Goal: Contribute content: Contribute content

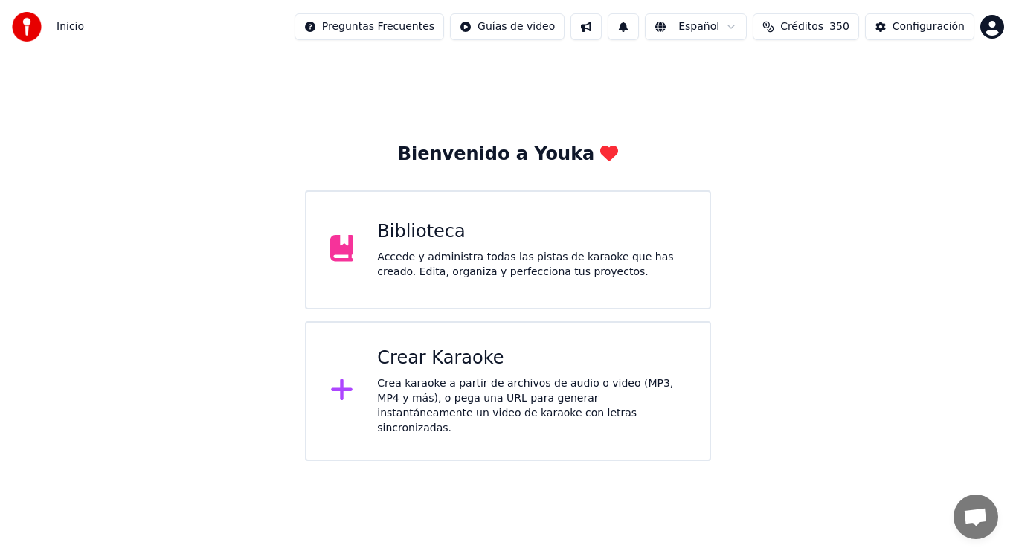
click at [431, 261] on div "Accede y administra todas las pistas de karaoke que has creado. Edita, organiza…" at bounding box center [531, 265] width 309 height 30
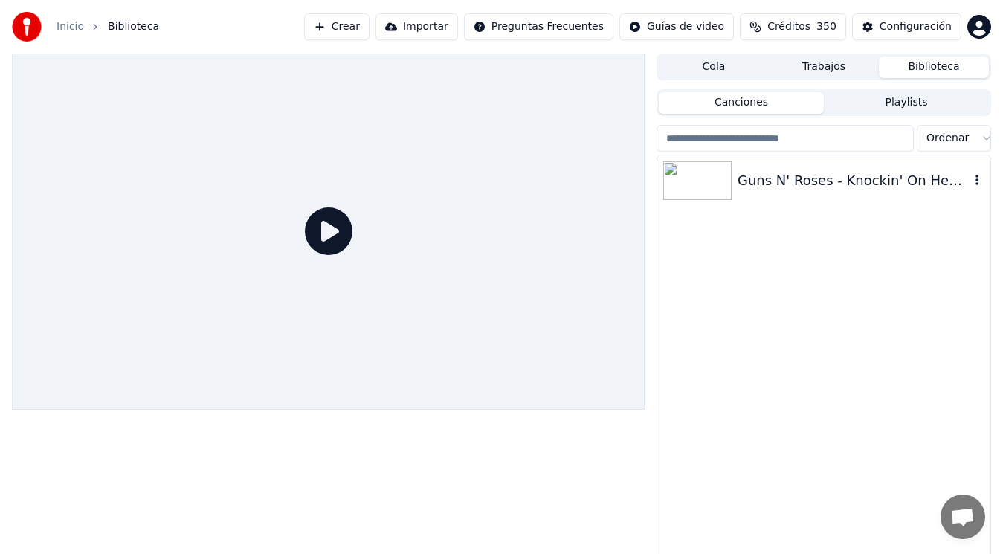
click at [793, 181] on div "Guns N' Roses - Knockin' On Heaven's Door (The [PERSON_NAME] Tribute Concert)" at bounding box center [854, 180] width 232 height 21
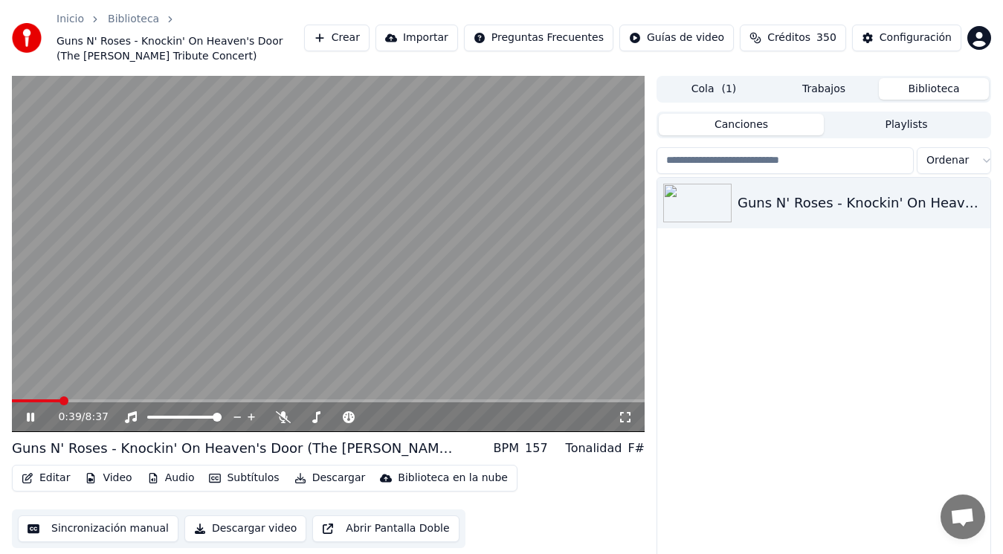
click at [28, 418] on icon at bounding box center [30, 417] width 7 height 9
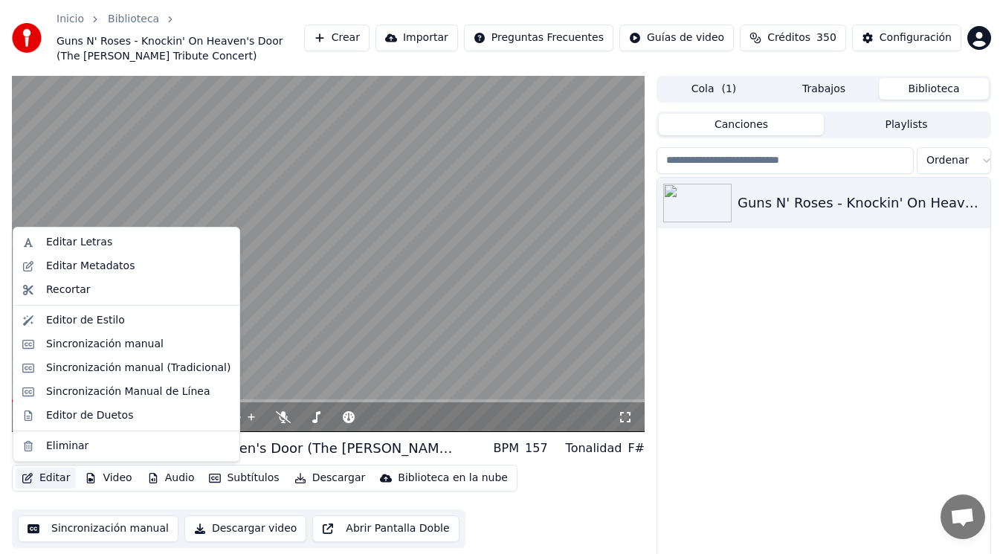
click at [54, 478] on button "Editar" at bounding box center [46, 478] width 60 height 21
click at [122, 367] on div "Sincronización manual (Tradicional)" at bounding box center [138, 368] width 184 height 15
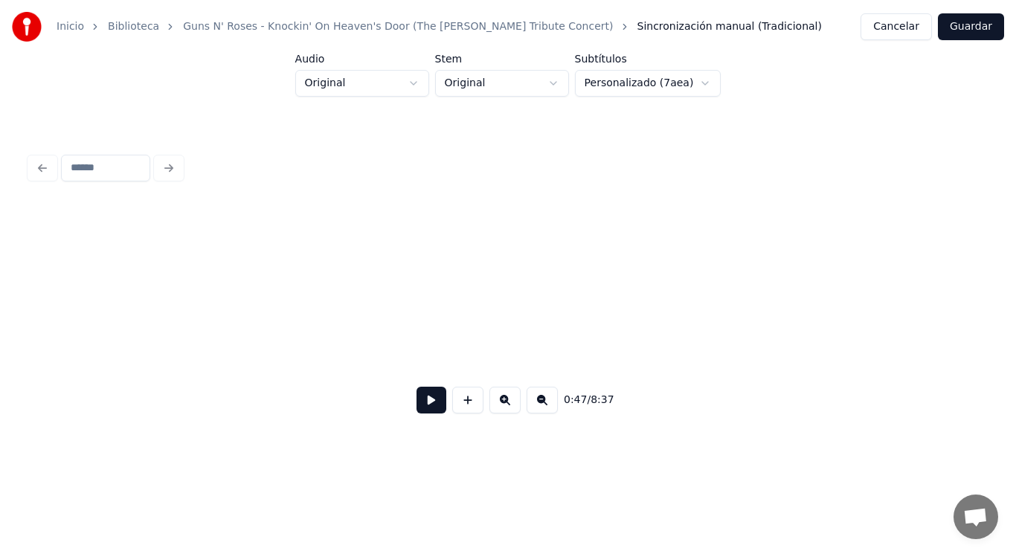
scroll to position [0, 49291]
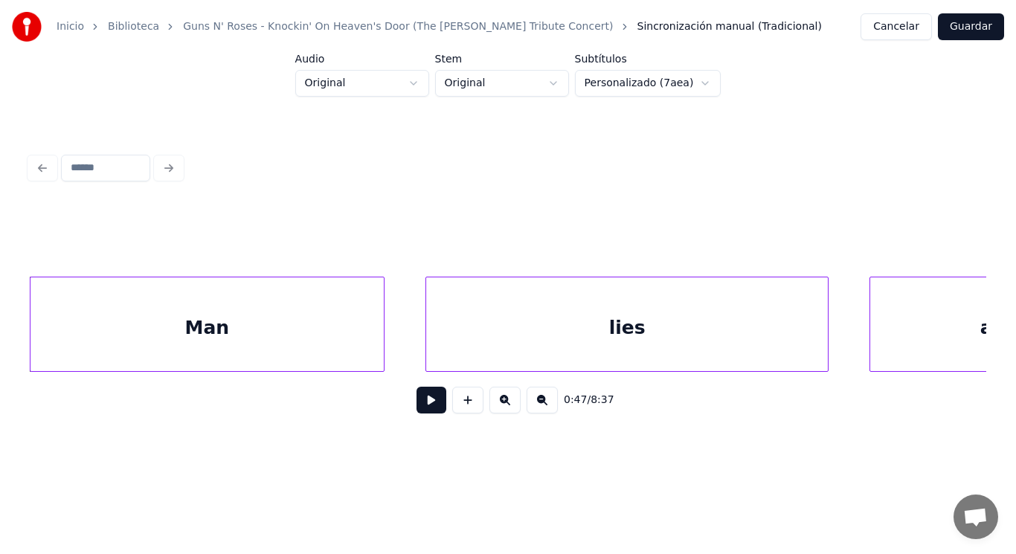
click at [199, 323] on div "Man" at bounding box center [206, 327] width 353 height 101
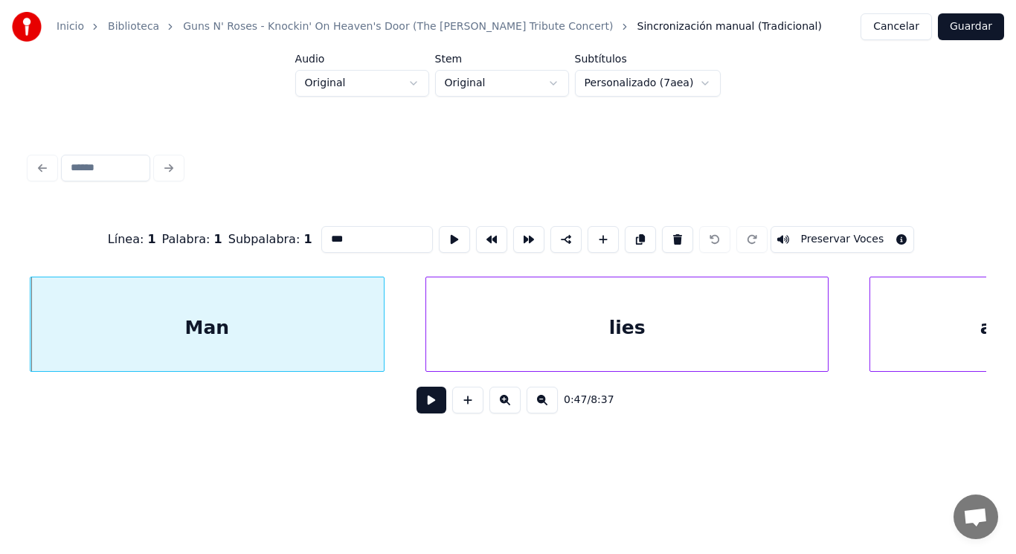
click at [421, 410] on button at bounding box center [431, 400] width 30 height 27
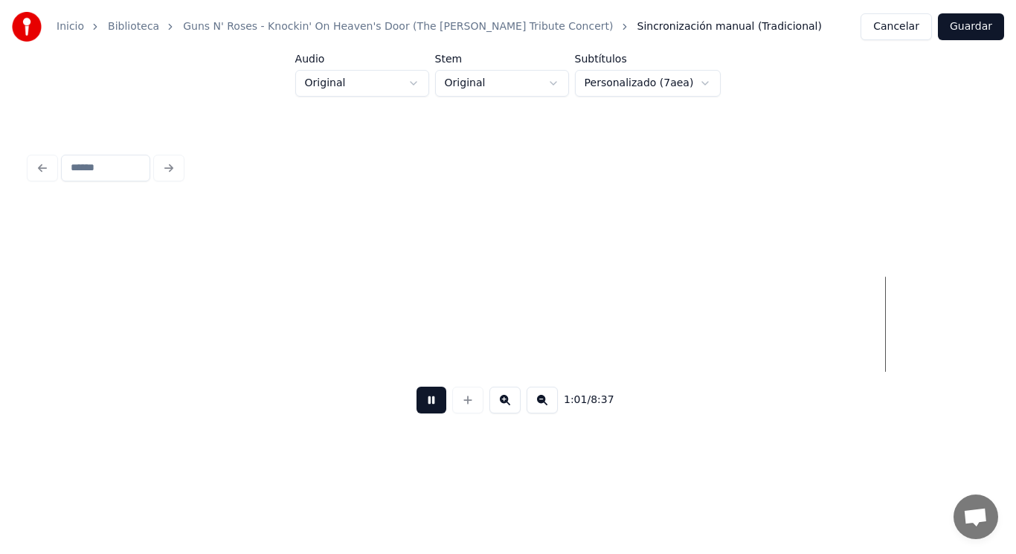
scroll to position [0, 63852]
click at [421, 410] on button at bounding box center [431, 400] width 30 height 27
click at [437, 410] on button at bounding box center [431, 400] width 30 height 27
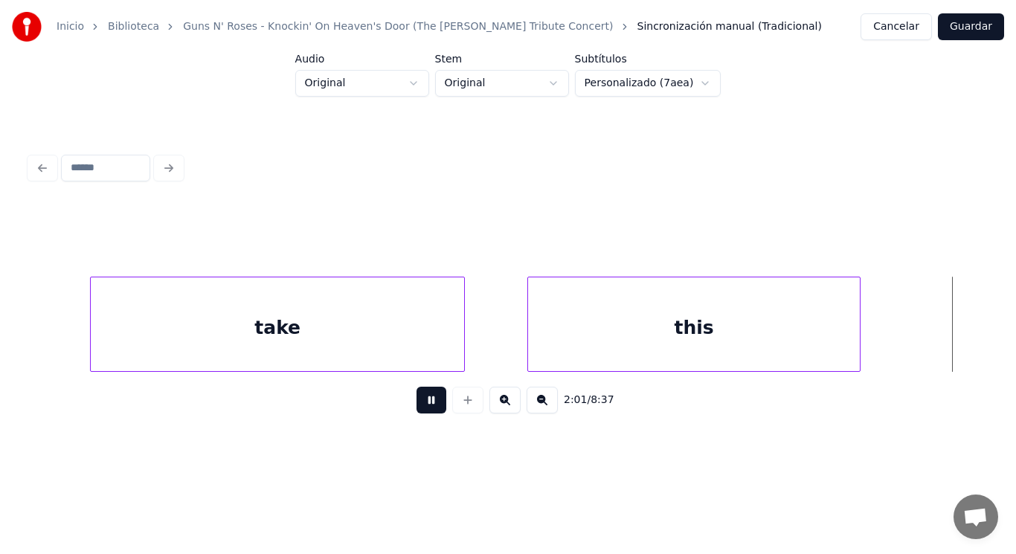
scroll to position [0, 126876]
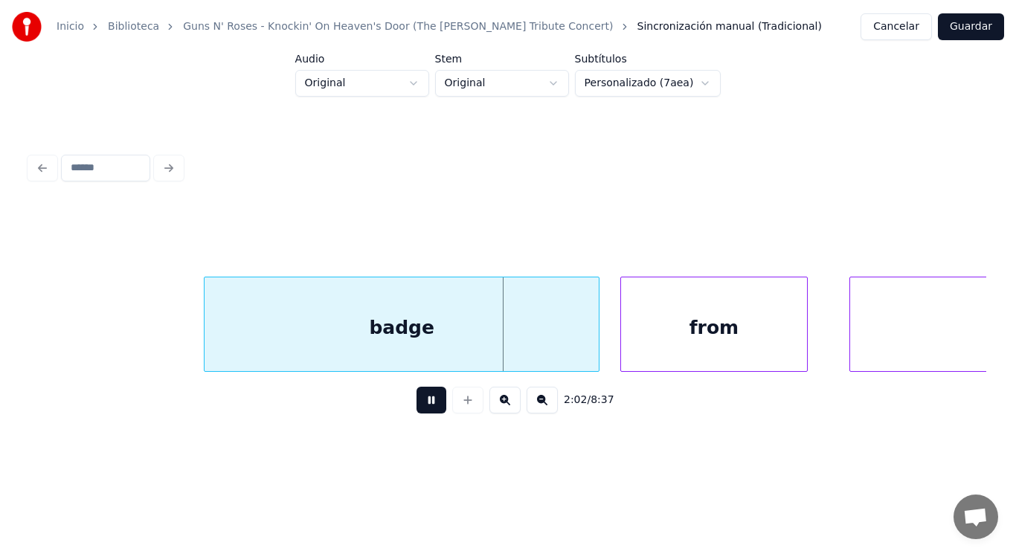
click at [419, 410] on button at bounding box center [431, 400] width 30 height 27
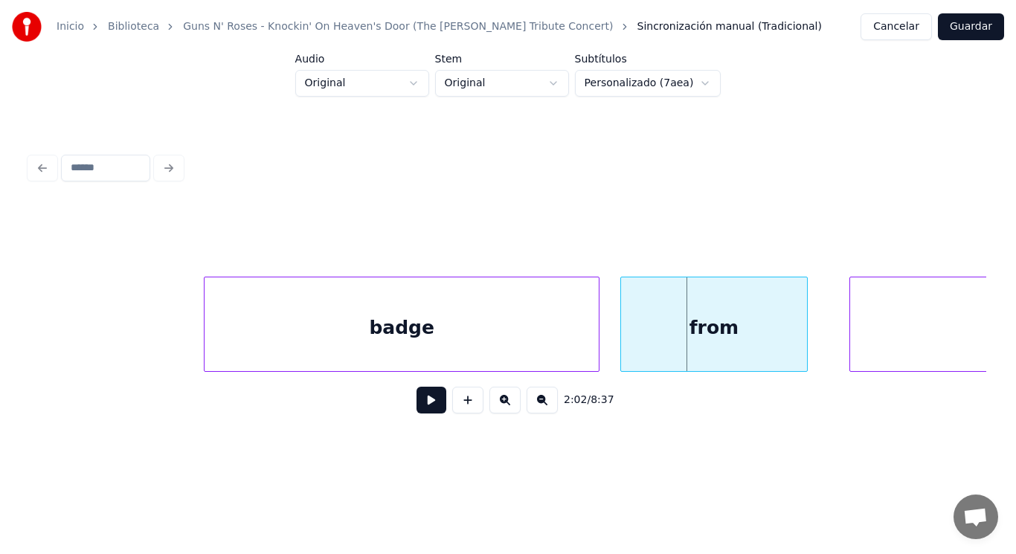
click at [393, 347] on div "badge" at bounding box center [402, 327] width 394 height 101
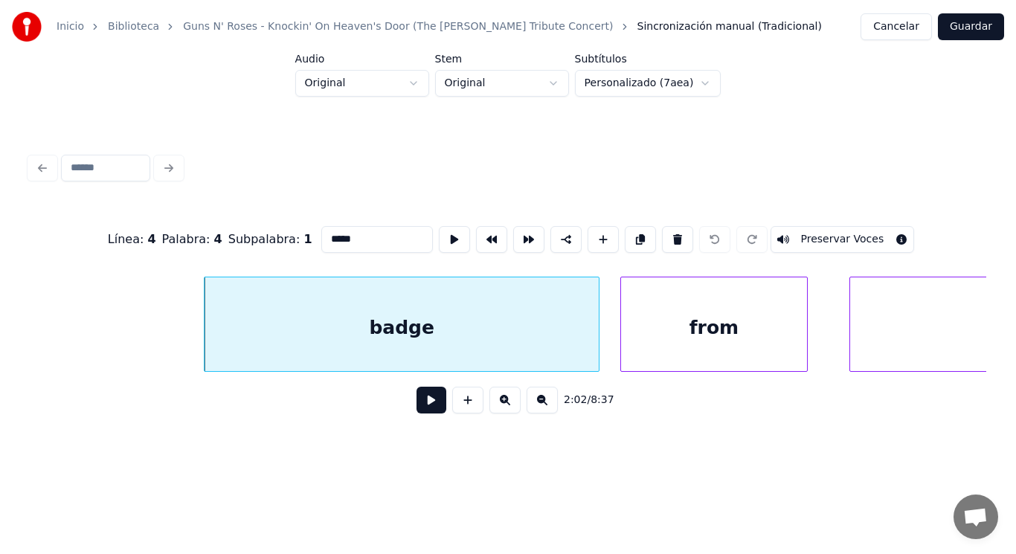
click at [416, 405] on button at bounding box center [431, 400] width 30 height 27
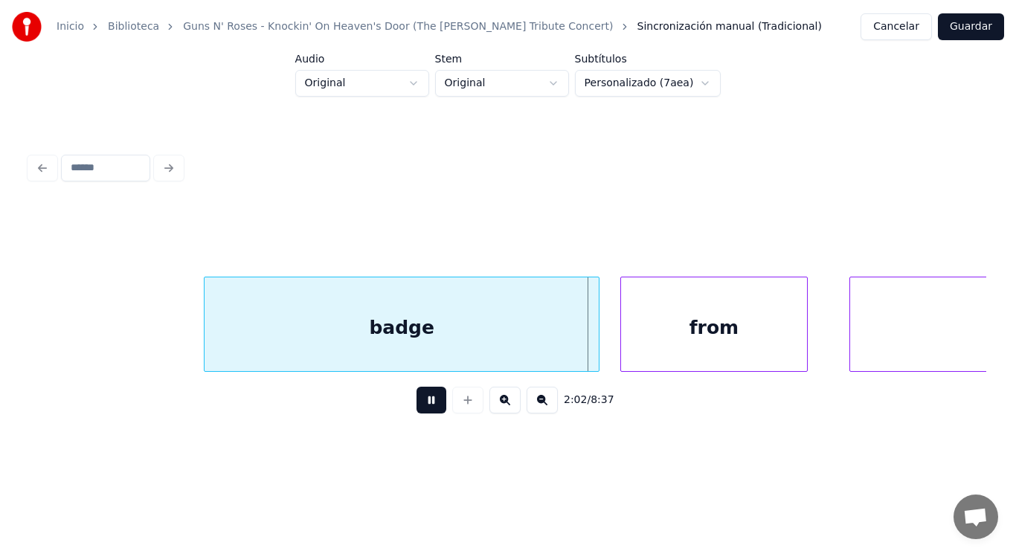
click at [416, 405] on button at bounding box center [431, 400] width 30 height 27
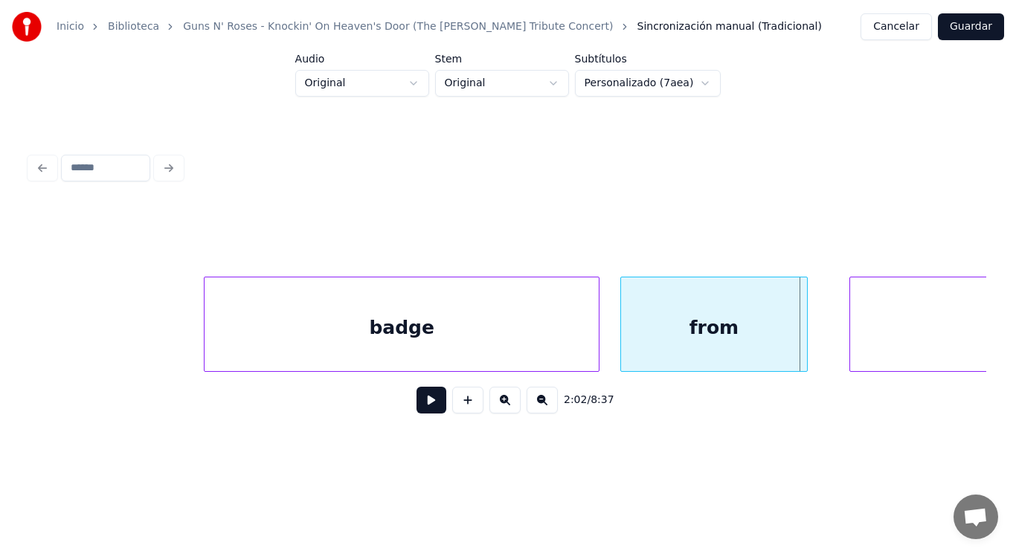
click at [715, 317] on div "from" at bounding box center [714, 327] width 186 height 101
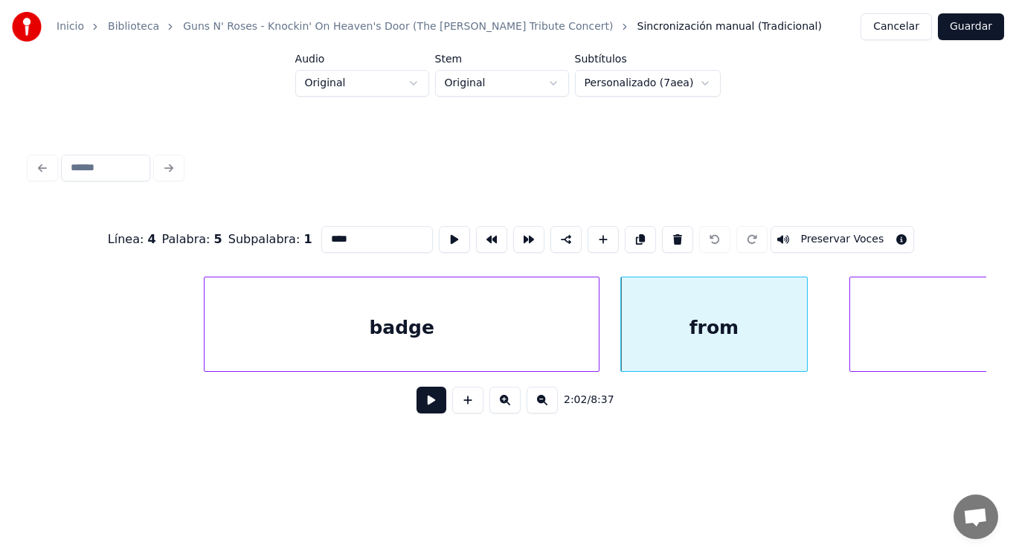
click at [417, 408] on button at bounding box center [431, 400] width 30 height 27
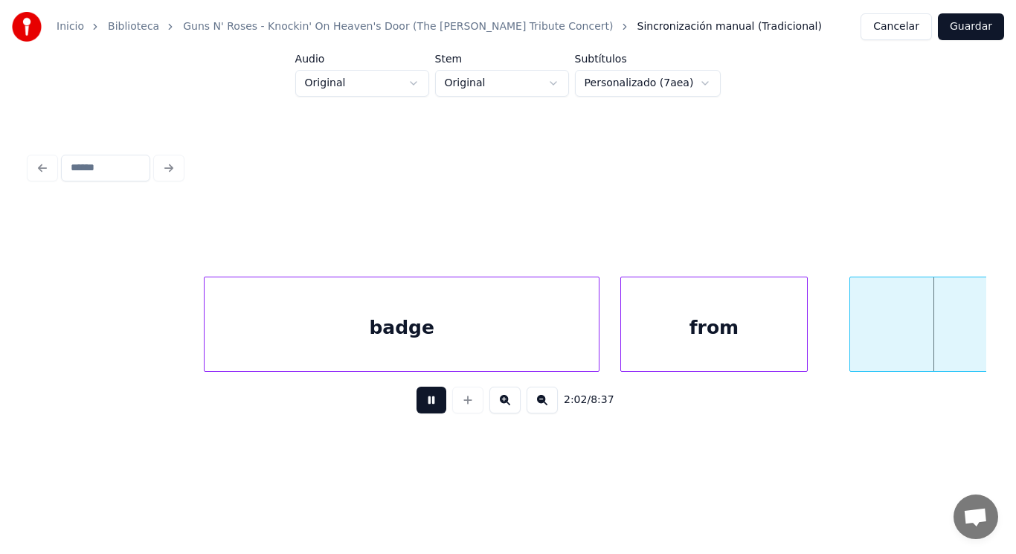
scroll to position [0, 127847]
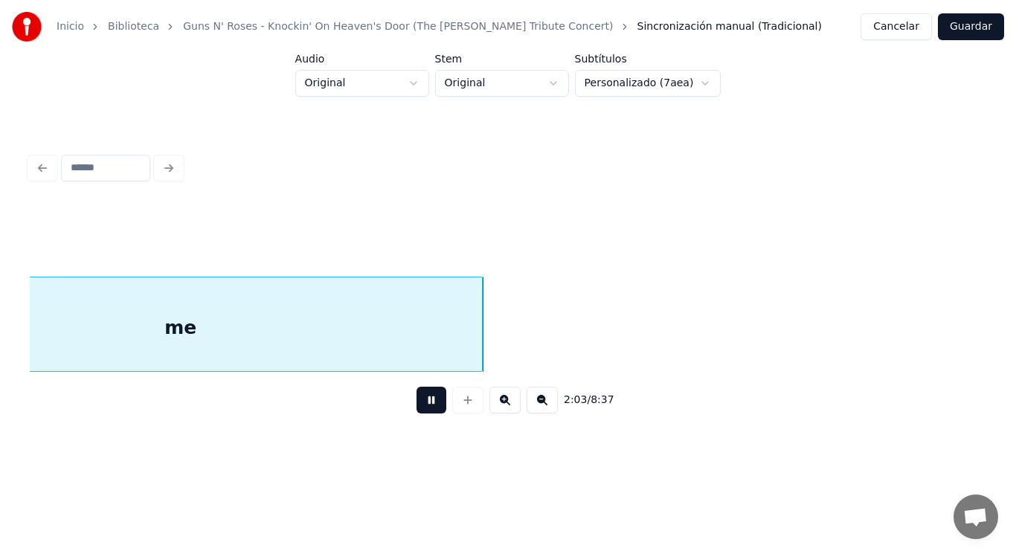
click at [417, 408] on button at bounding box center [431, 400] width 30 height 27
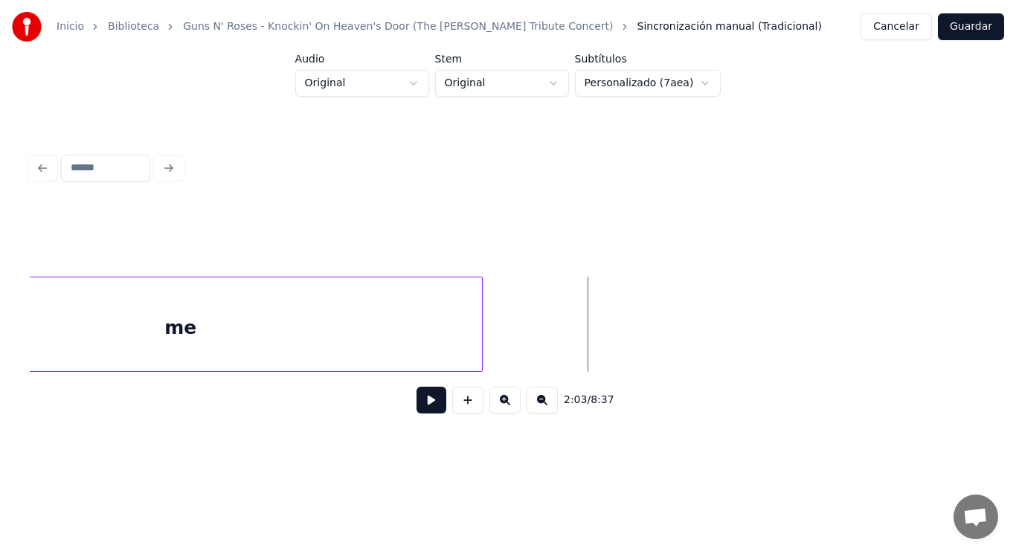
click at [381, 357] on div "me" at bounding box center [181, 327] width 602 height 101
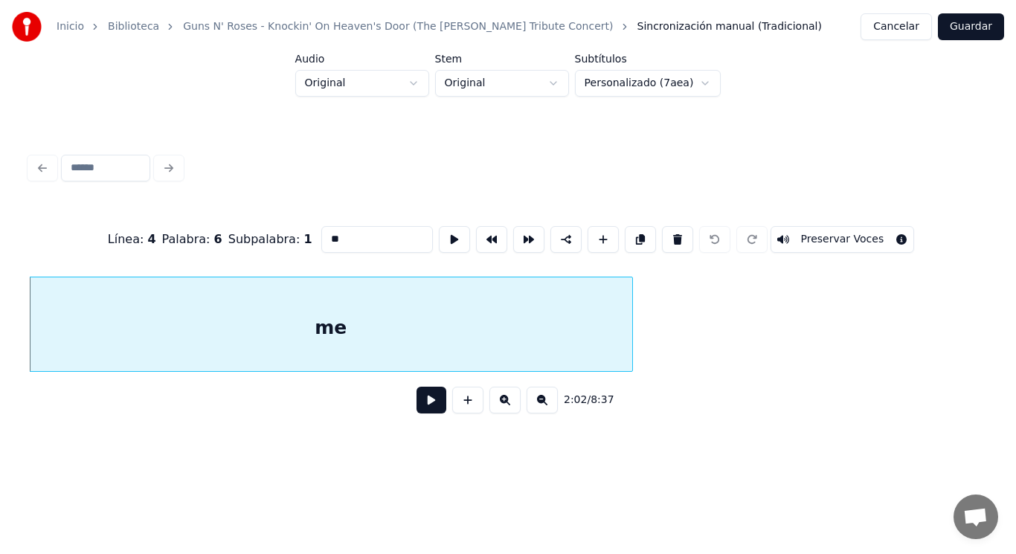
click at [416, 405] on button at bounding box center [431, 400] width 30 height 27
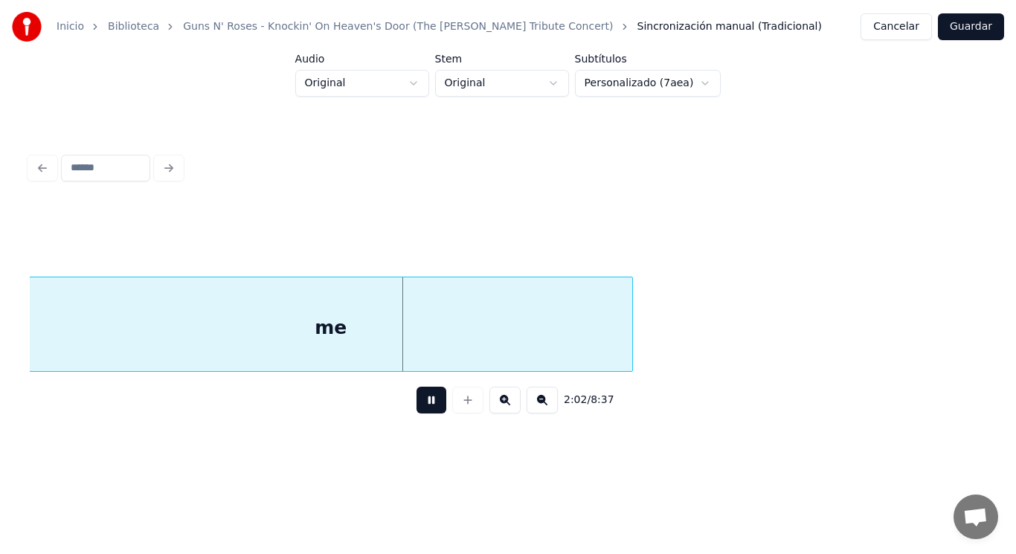
click at [416, 405] on button at bounding box center [431, 400] width 30 height 27
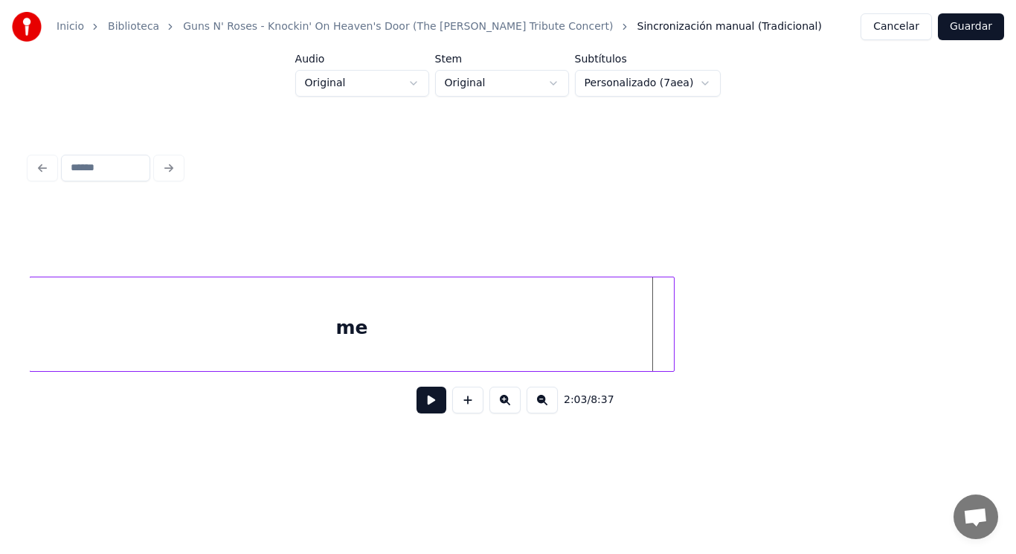
click at [674, 332] on div at bounding box center [671, 324] width 4 height 94
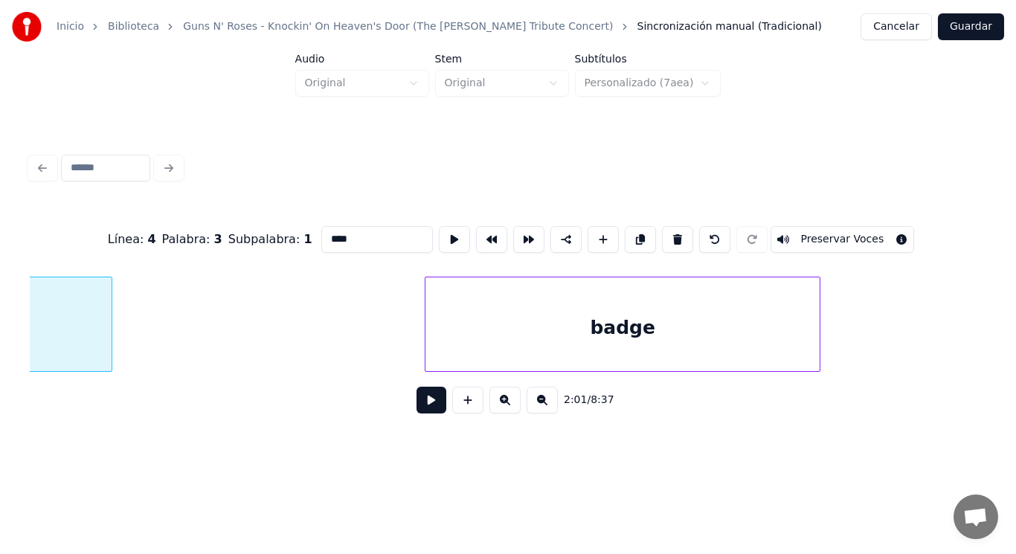
scroll to position [0, 126405]
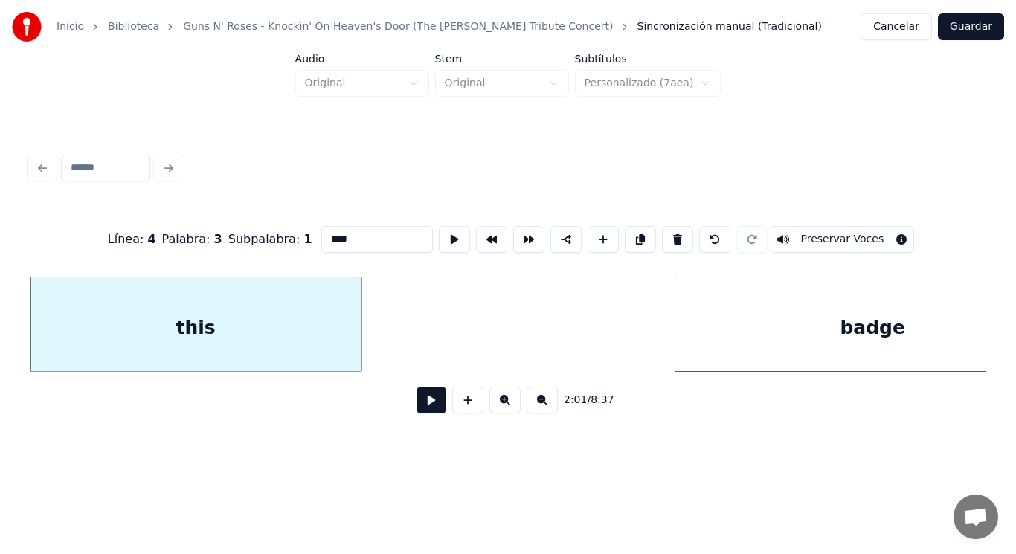
click at [416, 411] on button at bounding box center [431, 400] width 30 height 27
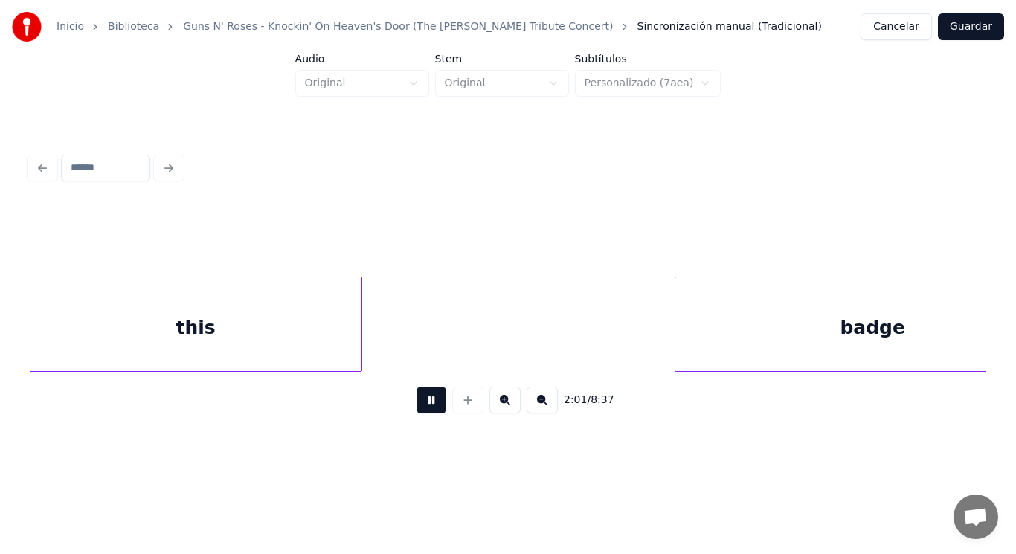
click at [416, 411] on button at bounding box center [431, 400] width 30 height 27
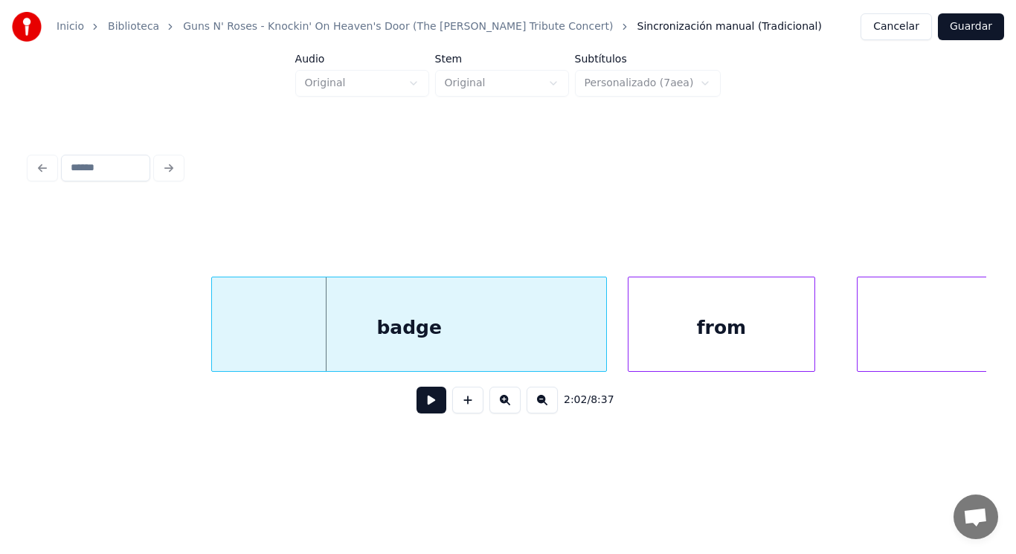
scroll to position [0, 126881]
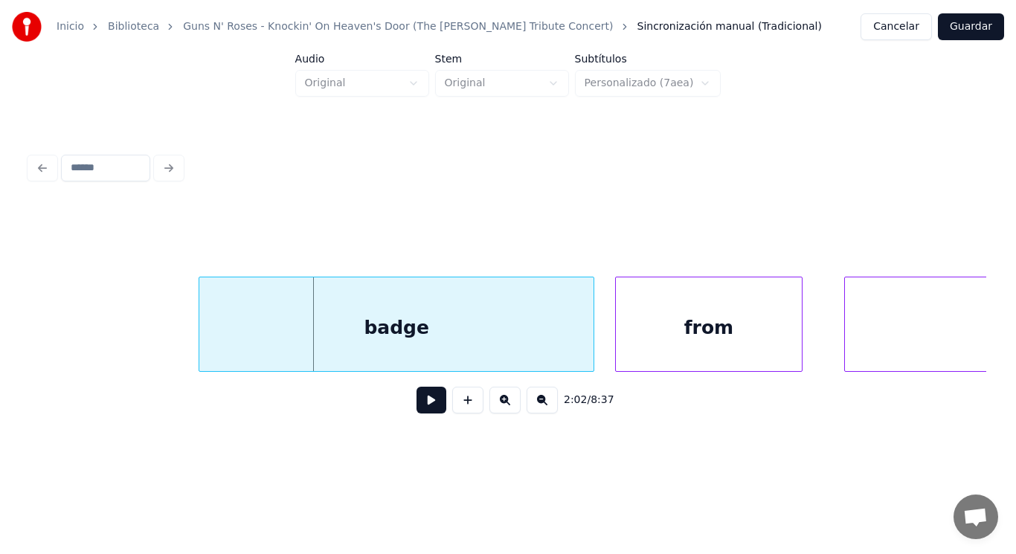
click at [472, 356] on div "badge" at bounding box center [396, 327] width 394 height 101
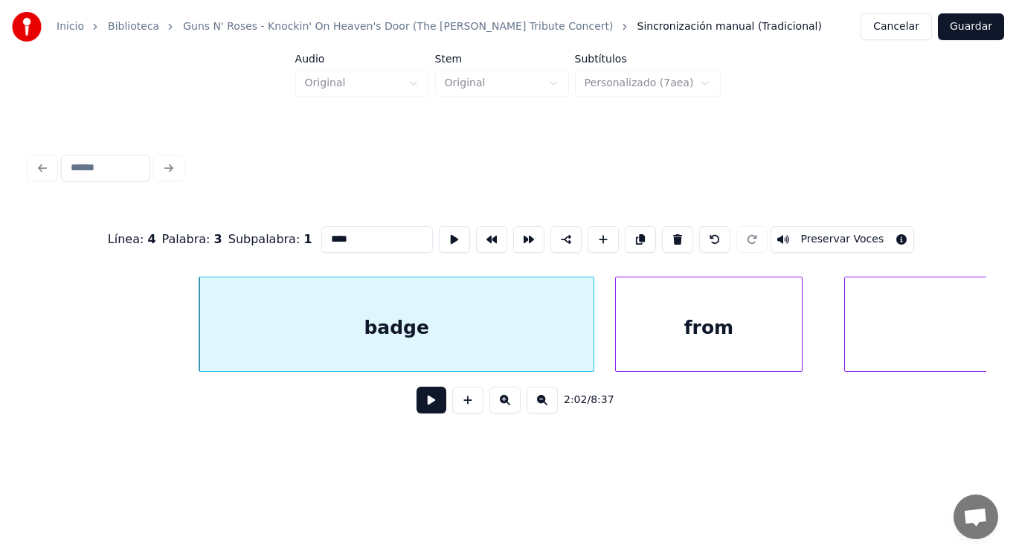
type input "*****"
click at [417, 408] on button at bounding box center [431, 400] width 30 height 27
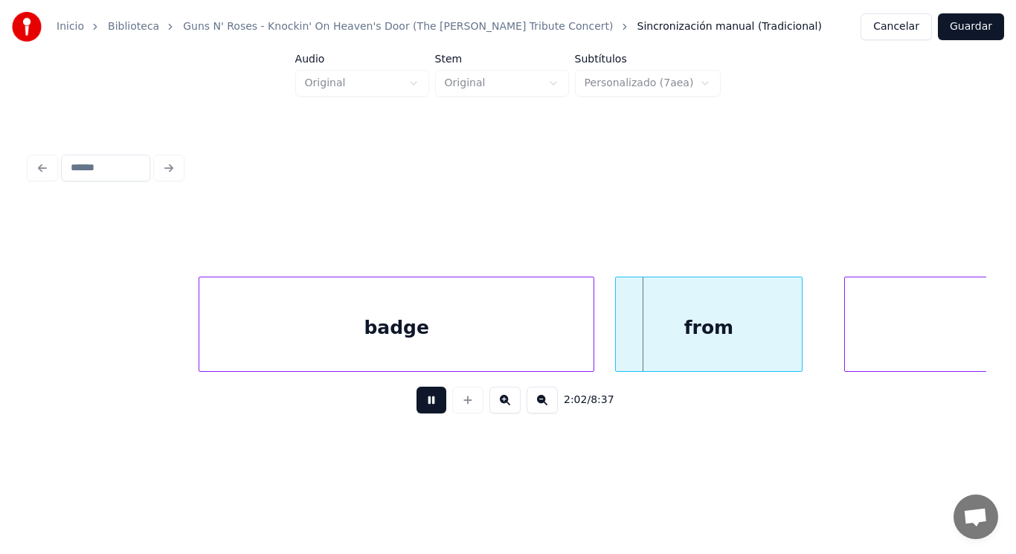
click at [417, 408] on button at bounding box center [431, 400] width 30 height 27
click at [579, 339] on div "badge" at bounding box center [396, 327] width 394 height 101
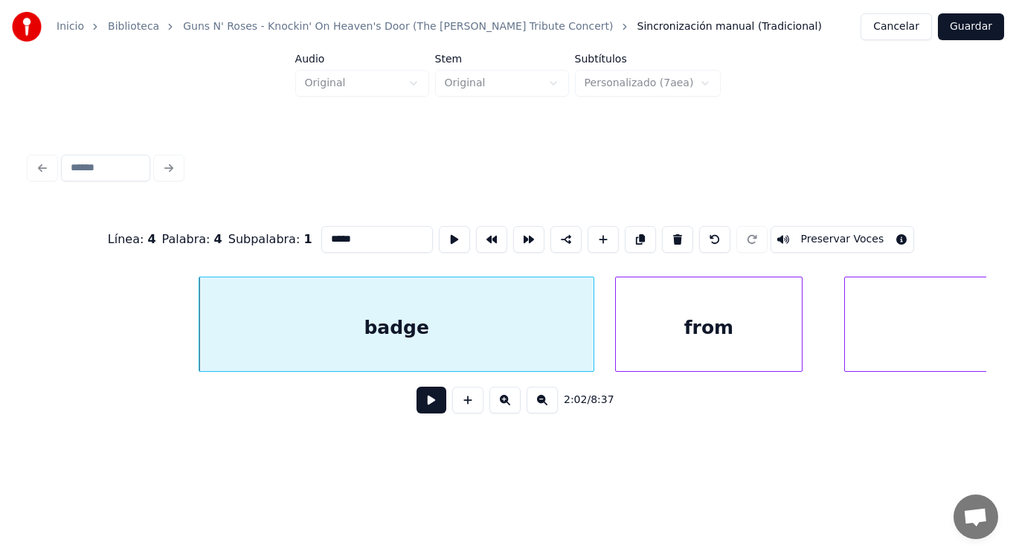
click at [416, 404] on button at bounding box center [431, 400] width 30 height 27
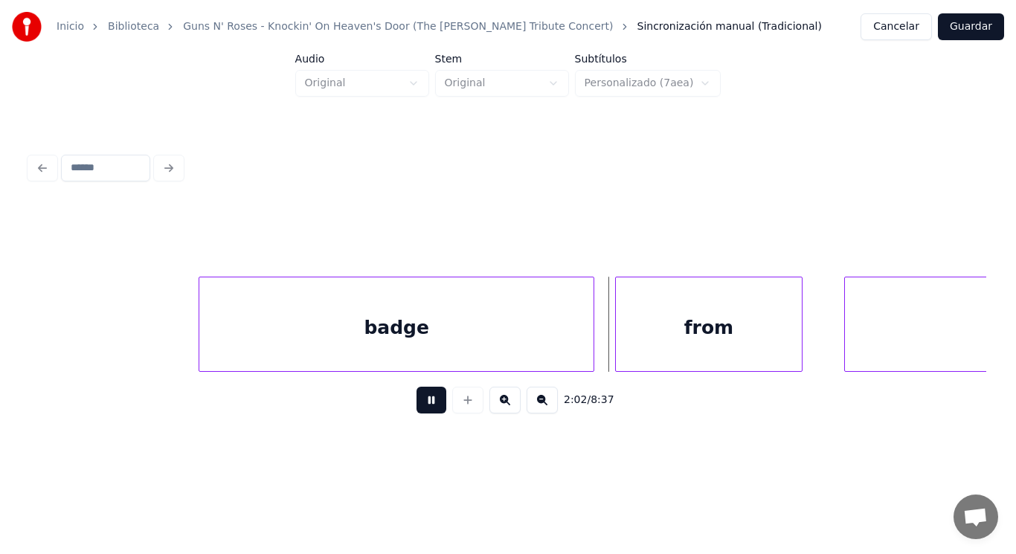
click at [416, 404] on button at bounding box center [431, 400] width 30 height 27
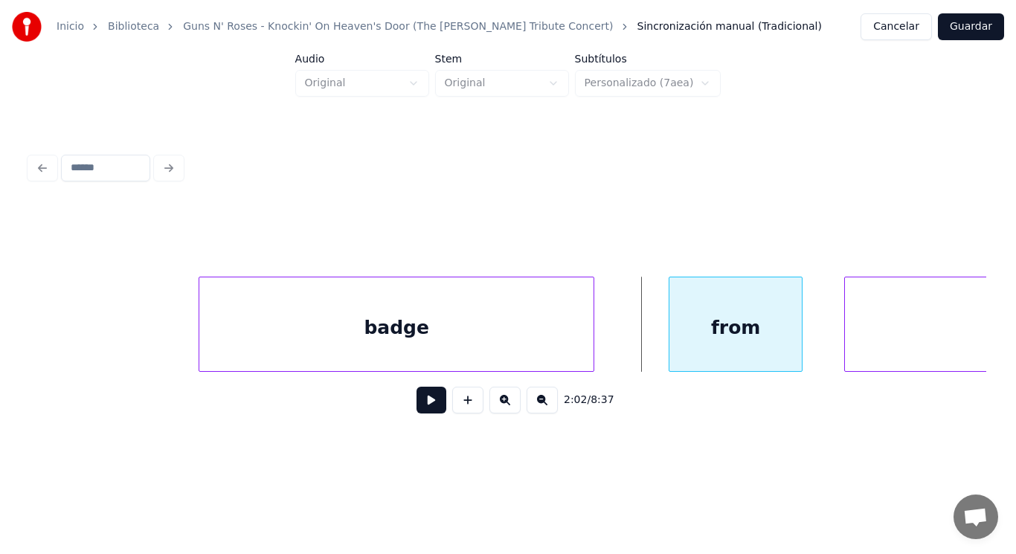
click at [669, 354] on div at bounding box center [671, 324] width 4 height 94
click at [418, 402] on button at bounding box center [431, 400] width 30 height 27
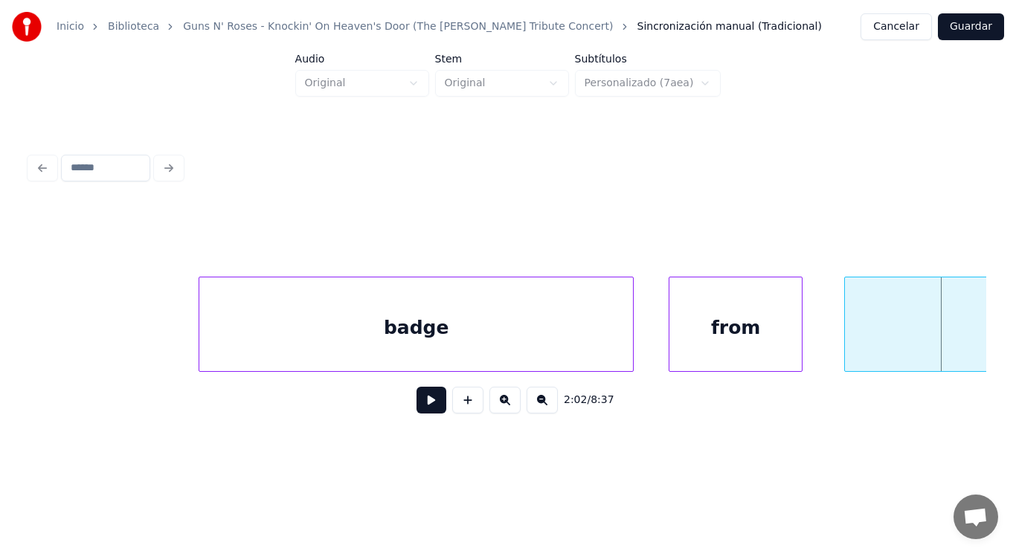
click at [628, 332] on div at bounding box center [630, 324] width 4 height 94
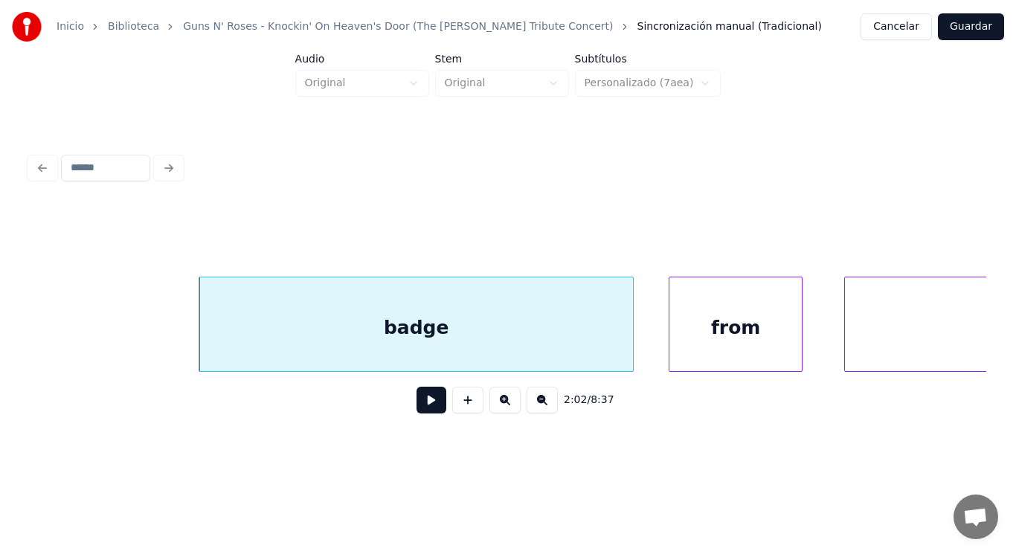
click at [425, 402] on button at bounding box center [431, 400] width 30 height 27
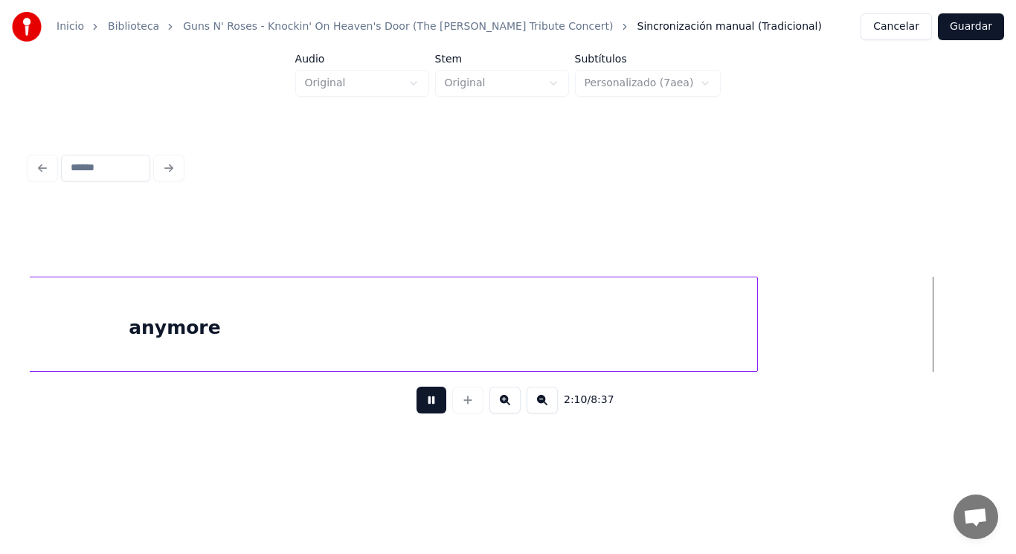
scroll to position [0, 135604]
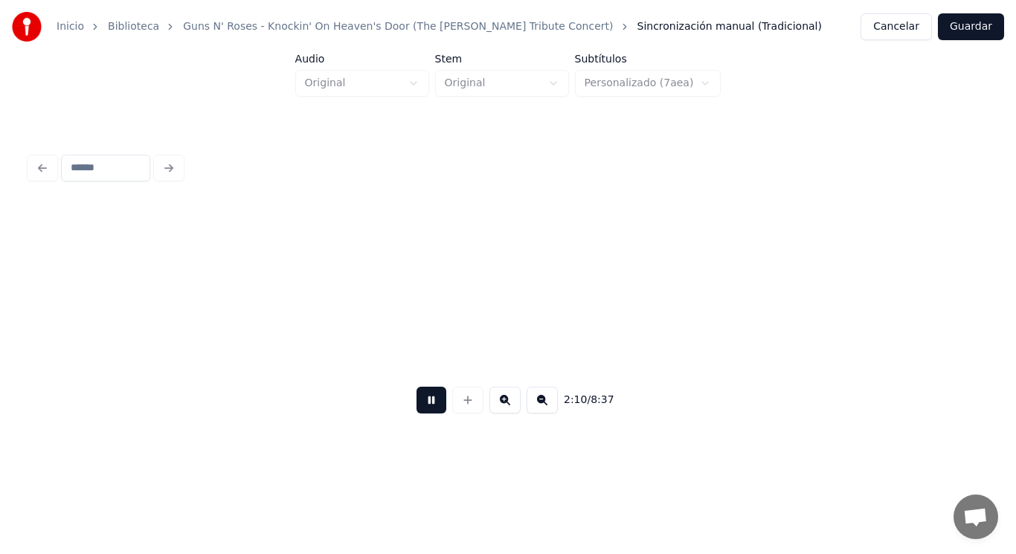
click at [423, 410] on button at bounding box center [431, 400] width 30 height 27
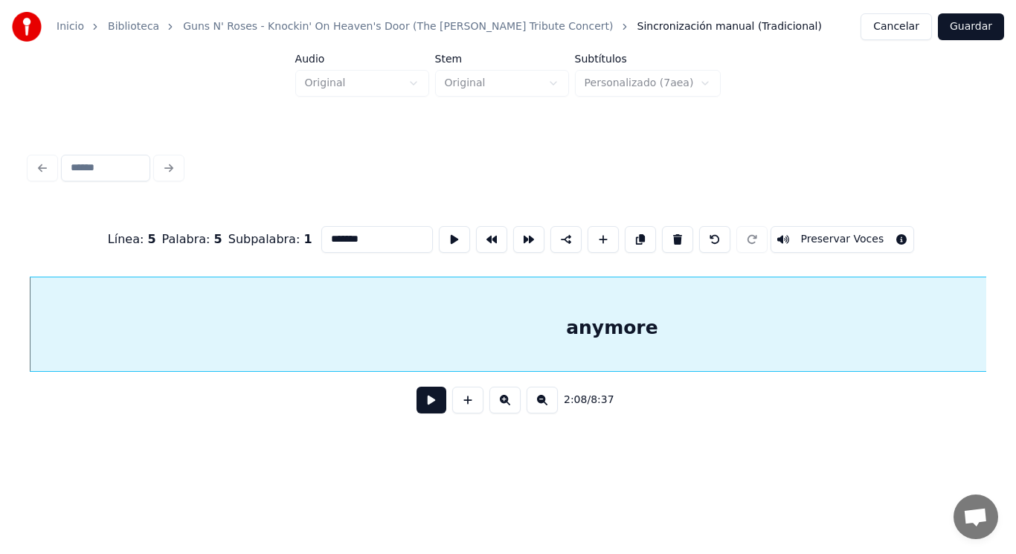
click at [422, 406] on button at bounding box center [431, 400] width 30 height 27
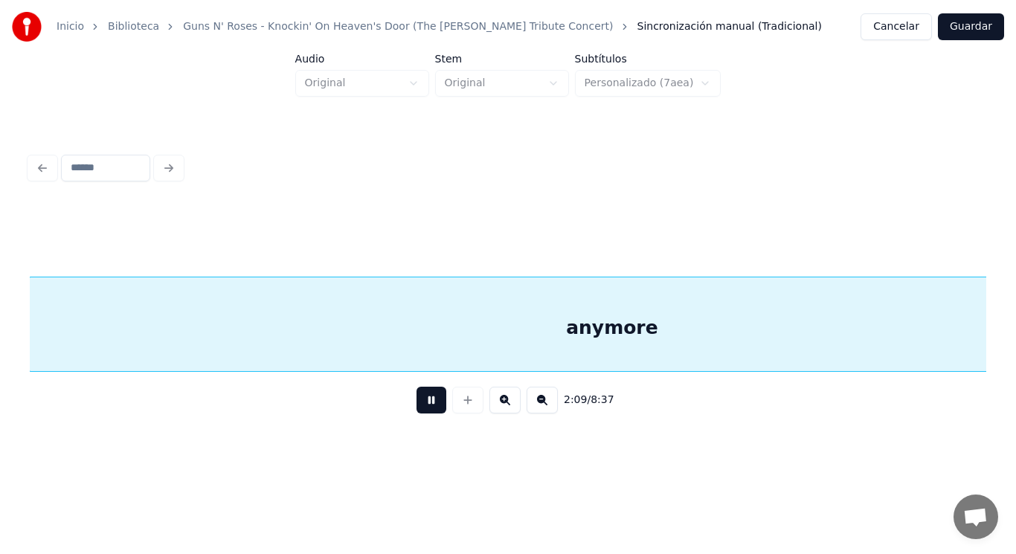
scroll to position [0, 135167]
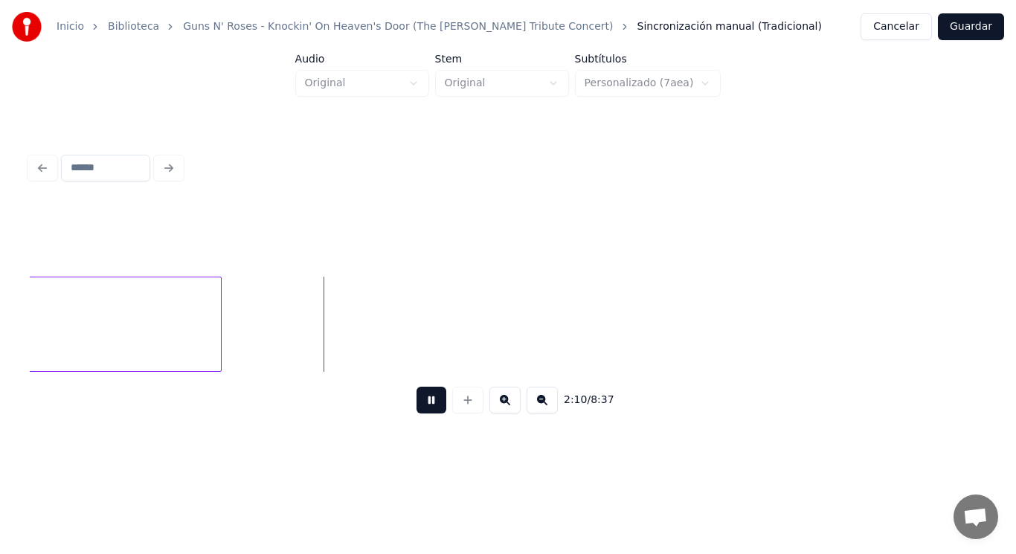
click at [422, 406] on button at bounding box center [431, 400] width 30 height 27
click at [420, 414] on button at bounding box center [431, 400] width 30 height 27
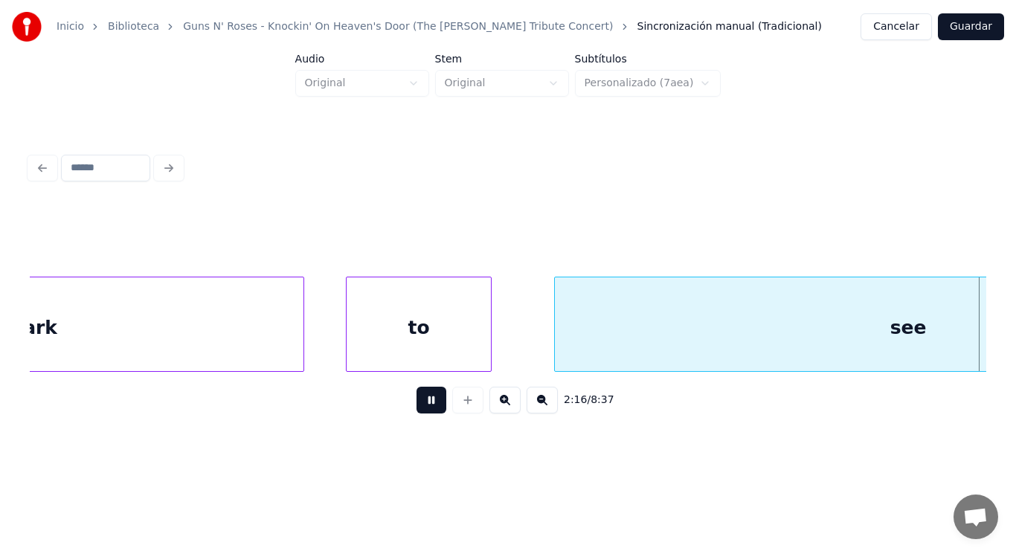
scroll to position [0, 141947]
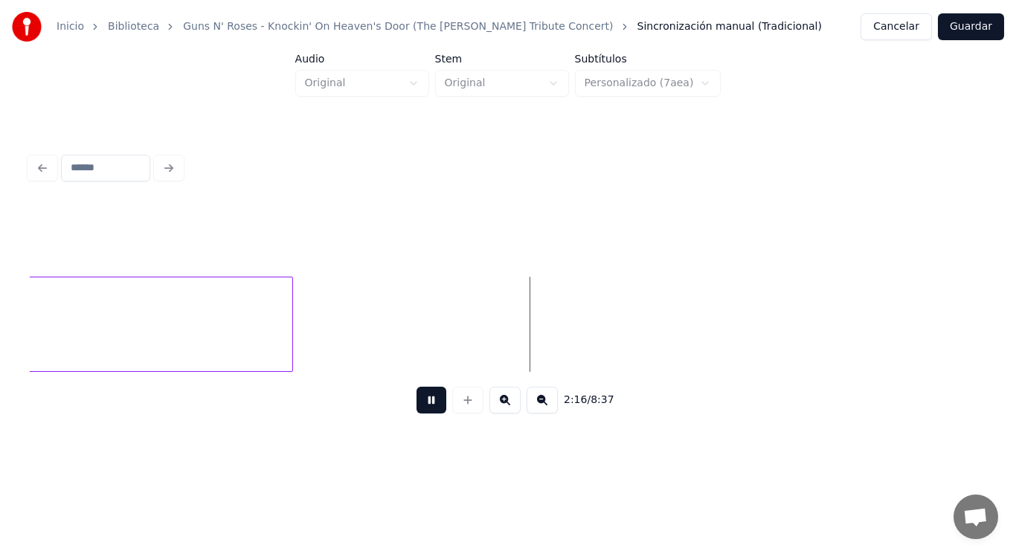
click at [420, 414] on button at bounding box center [431, 400] width 30 height 27
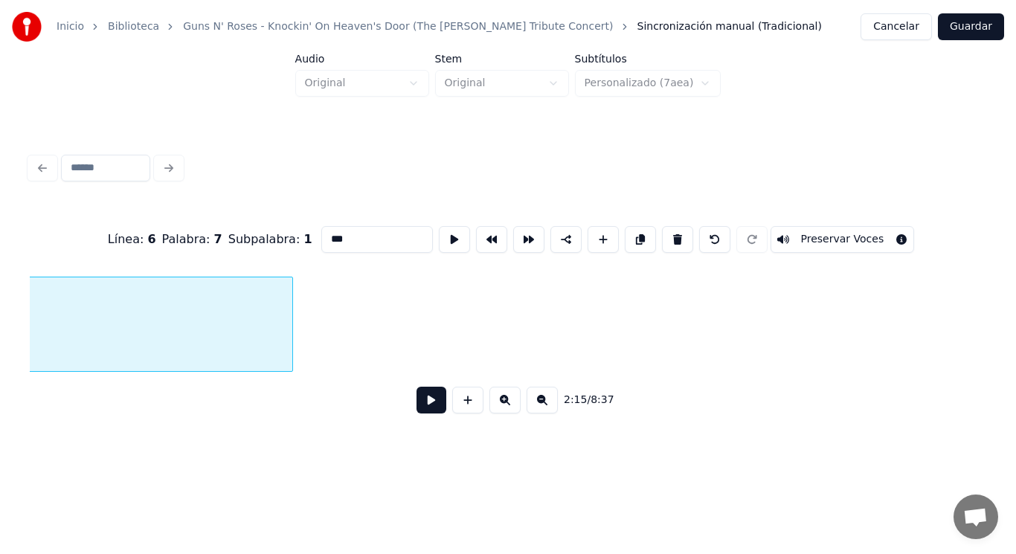
scroll to position [0, 141503]
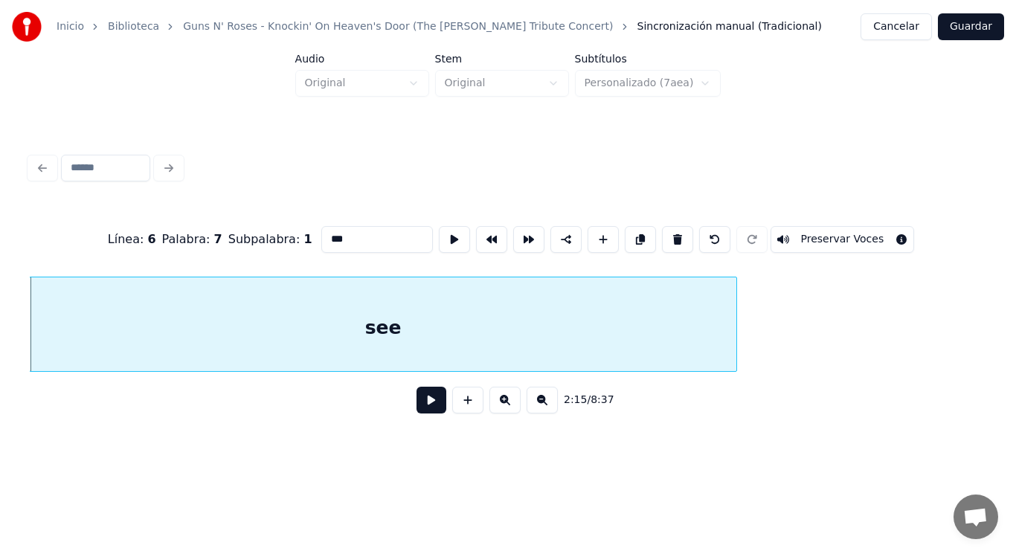
click at [420, 408] on button at bounding box center [431, 400] width 30 height 27
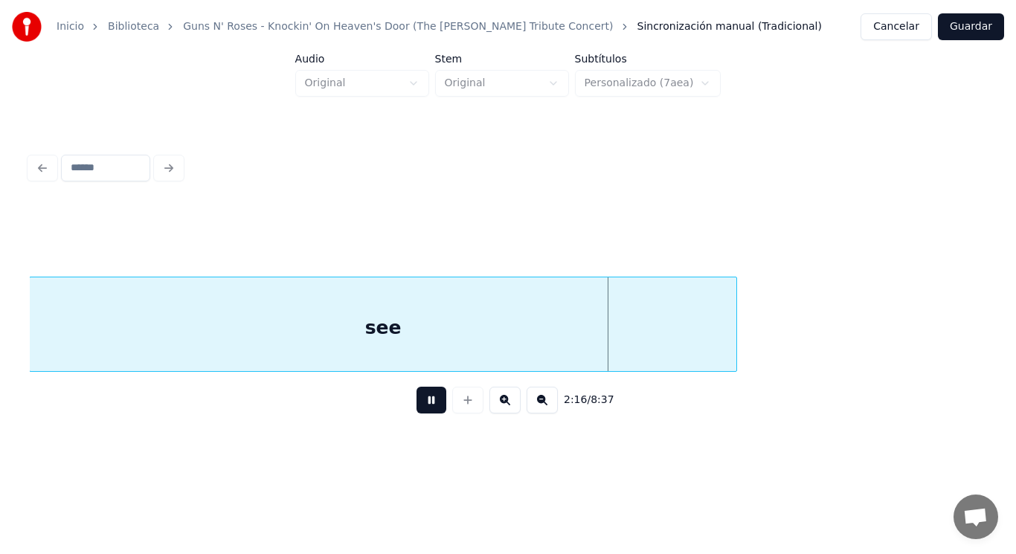
click at [420, 408] on button at bounding box center [431, 400] width 30 height 27
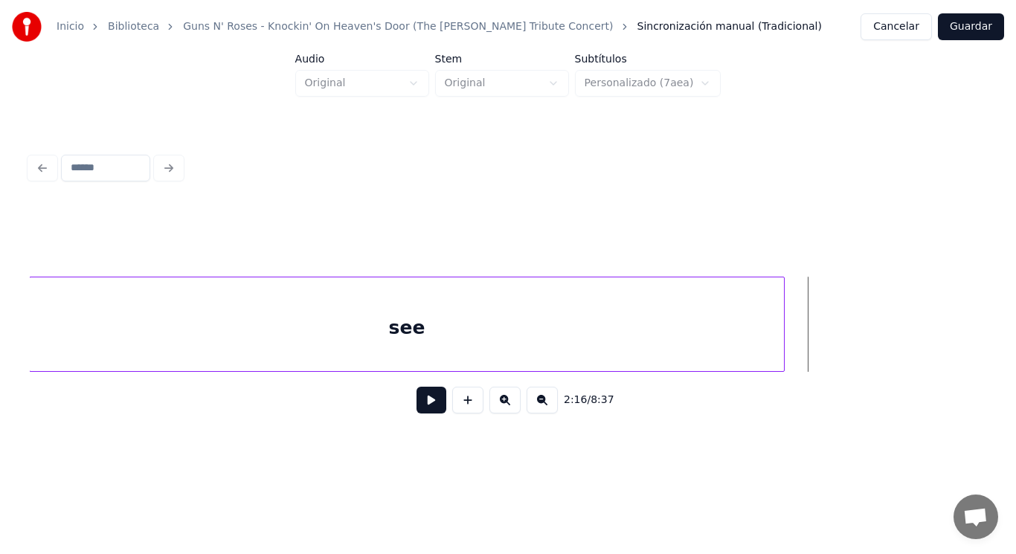
click at [782, 346] on div at bounding box center [781, 324] width 4 height 94
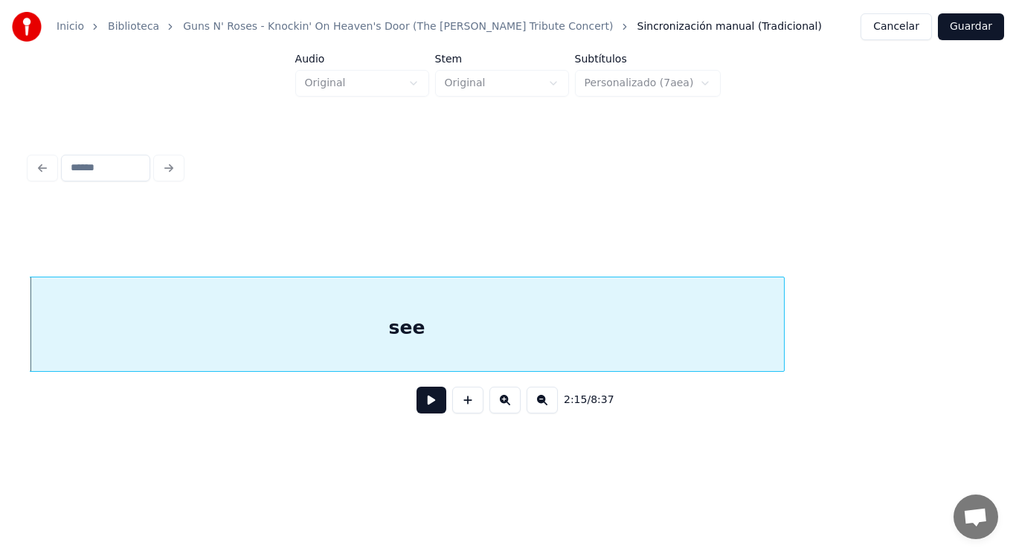
click at [419, 404] on button at bounding box center [431, 400] width 30 height 27
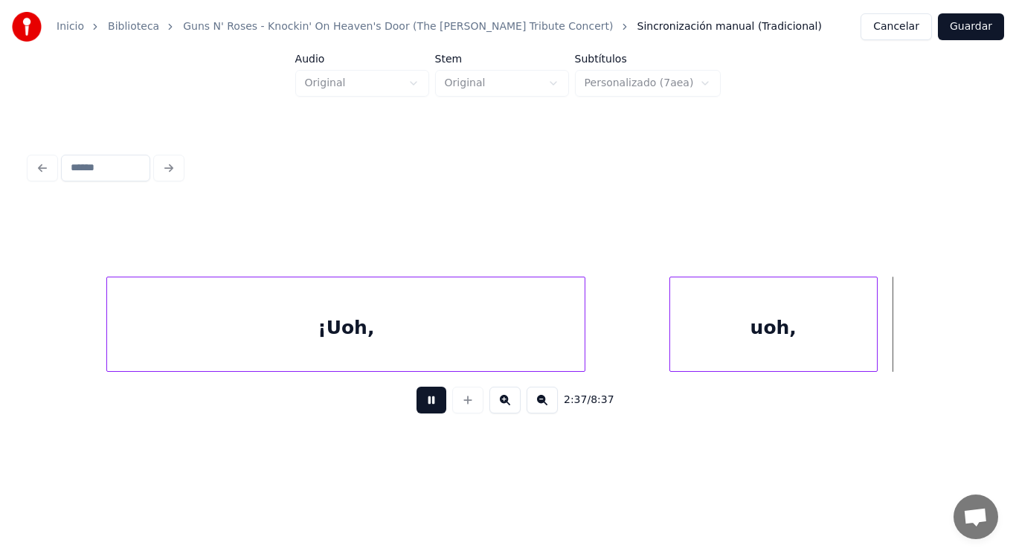
scroll to position [0, 163804]
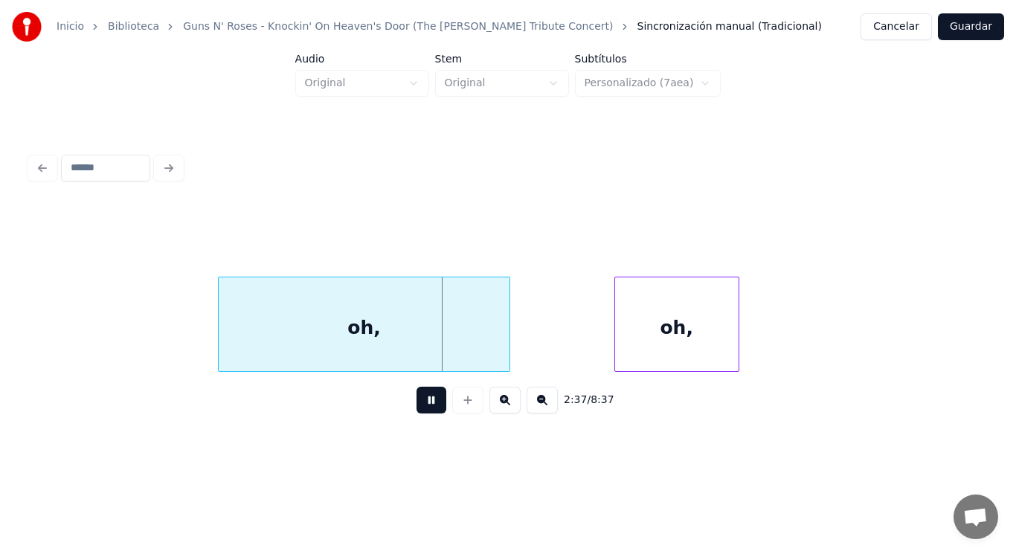
click at [419, 411] on button at bounding box center [431, 400] width 30 height 27
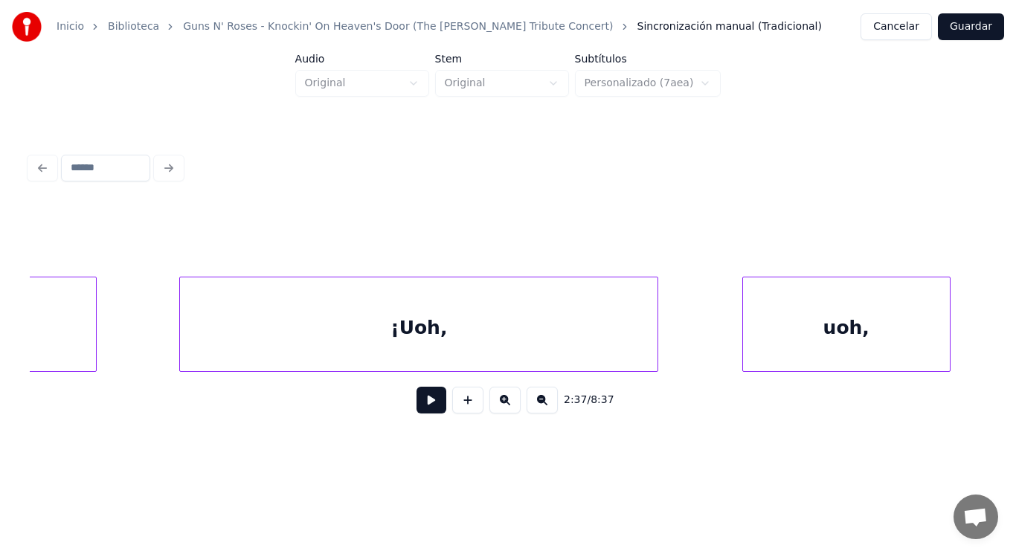
scroll to position [0, 162771]
click at [485, 295] on div "¡Uoh," at bounding box center [407, 327] width 477 height 101
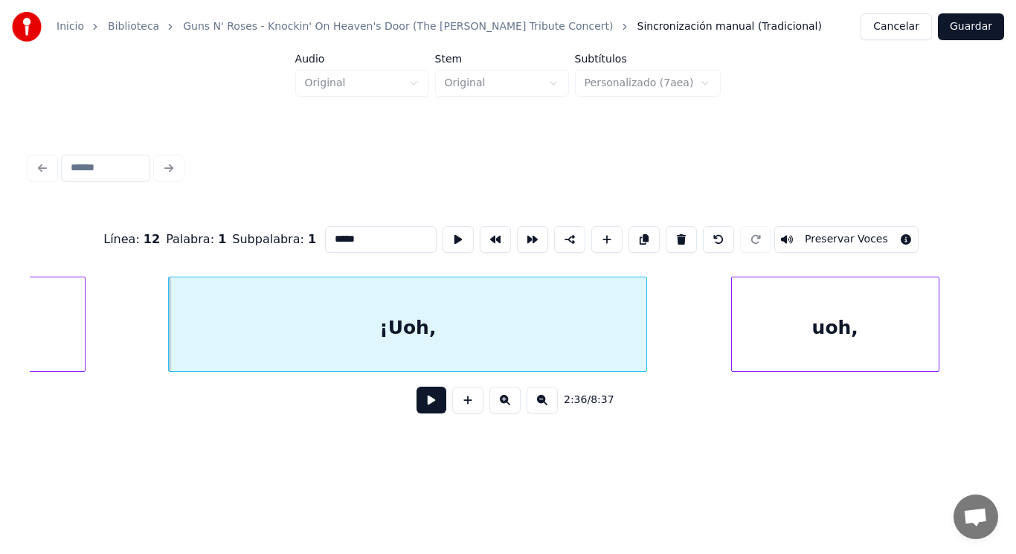
click at [419, 408] on button at bounding box center [431, 400] width 30 height 27
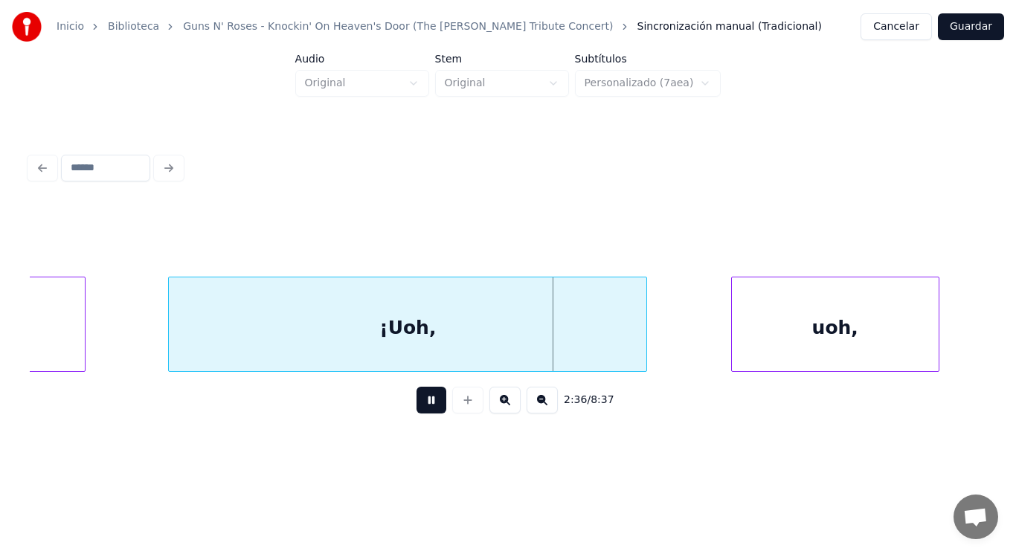
click at [419, 408] on button at bounding box center [431, 400] width 30 height 27
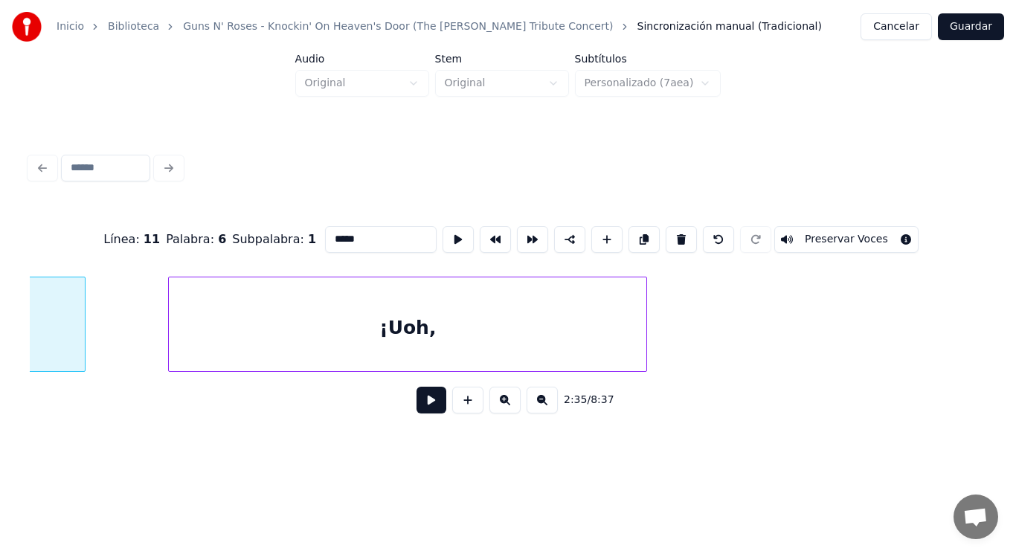
scroll to position [0, 162140]
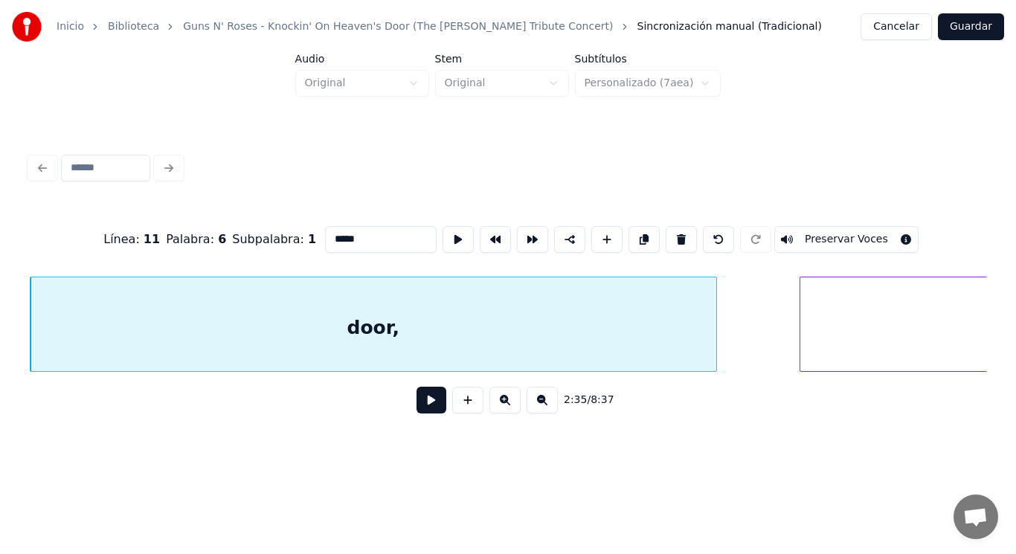
click at [421, 405] on button at bounding box center [431, 400] width 30 height 27
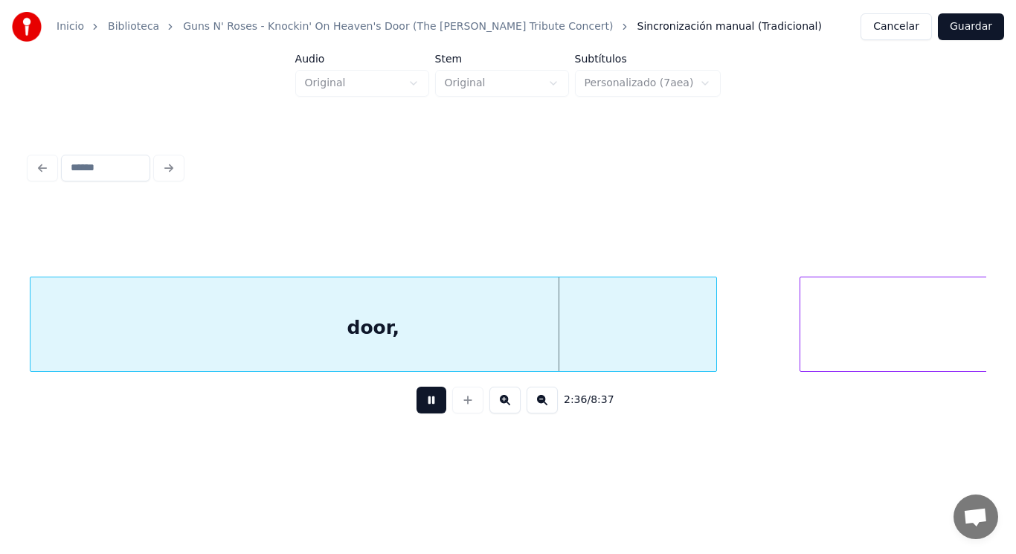
click at [421, 405] on button at bounding box center [431, 400] width 30 height 27
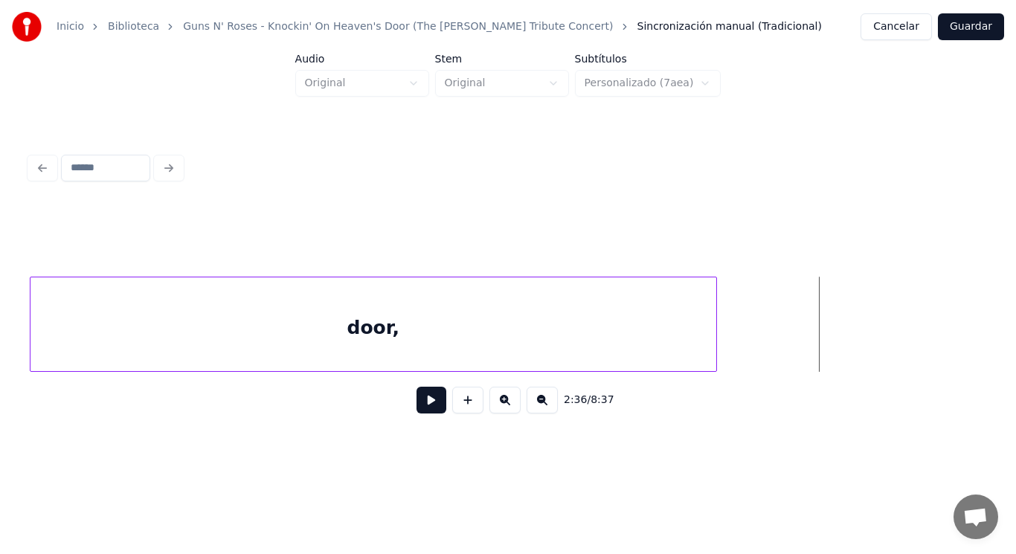
click at [995, 334] on div "Inicio Biblioteca Guns N' Roses - Knockin' On Heaven's Door (The [PERSON_NAME] …" at bounding box center [508, 226] width 1016 height 453
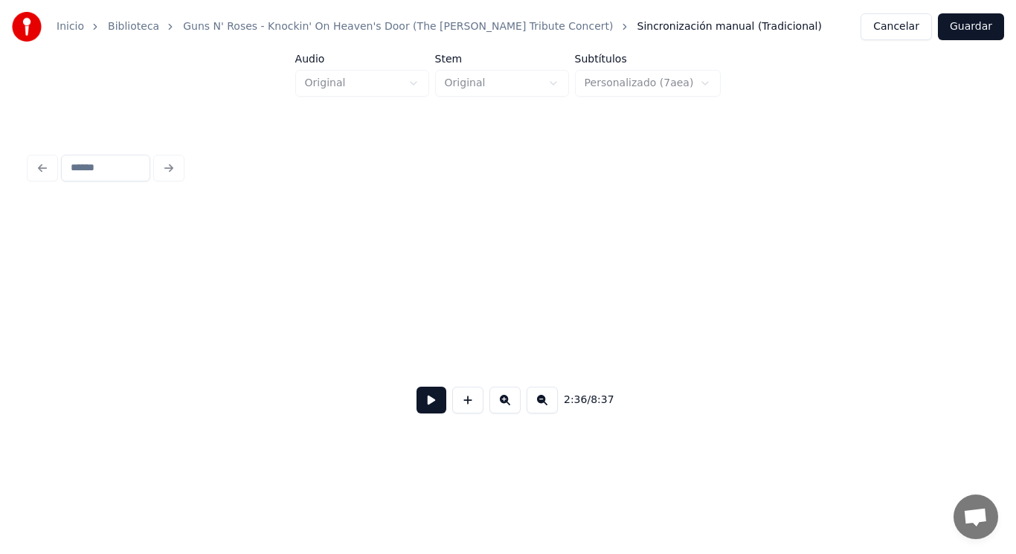
scroll to position [0, 163105]
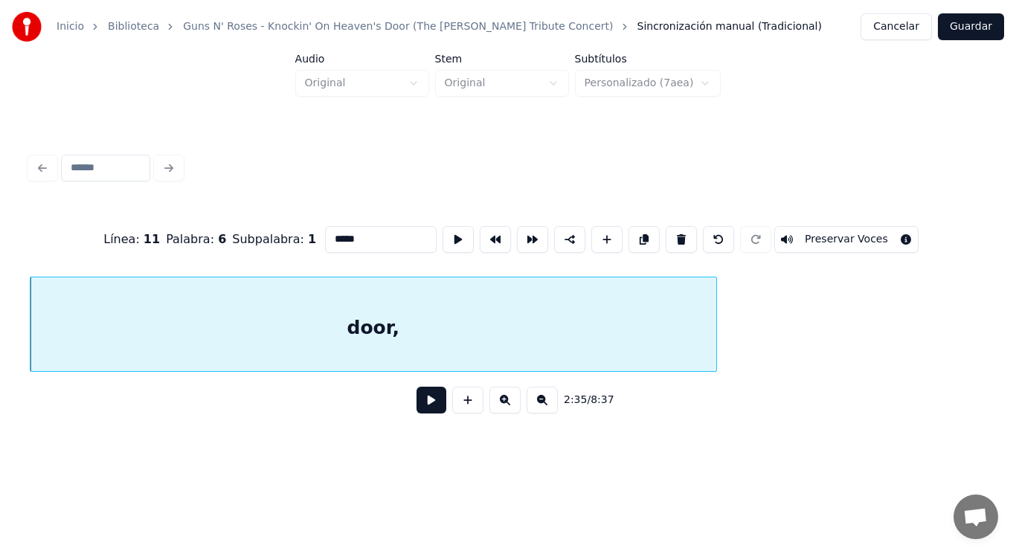
click at [417, 408] on button at bounding box center [431, 400] width 30 height 27
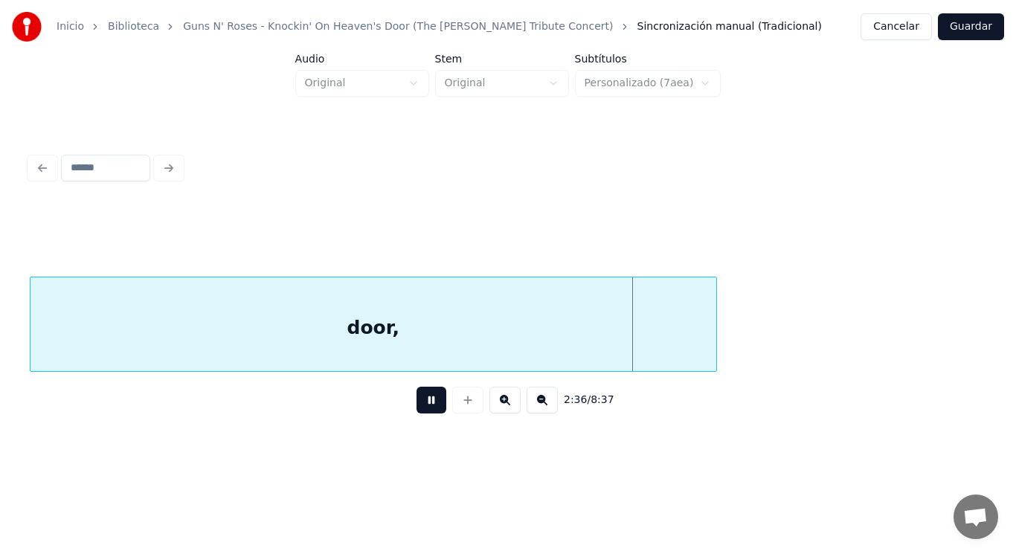
click at [417, 408] on button at bounding box center [431, 400] width 30 height 27
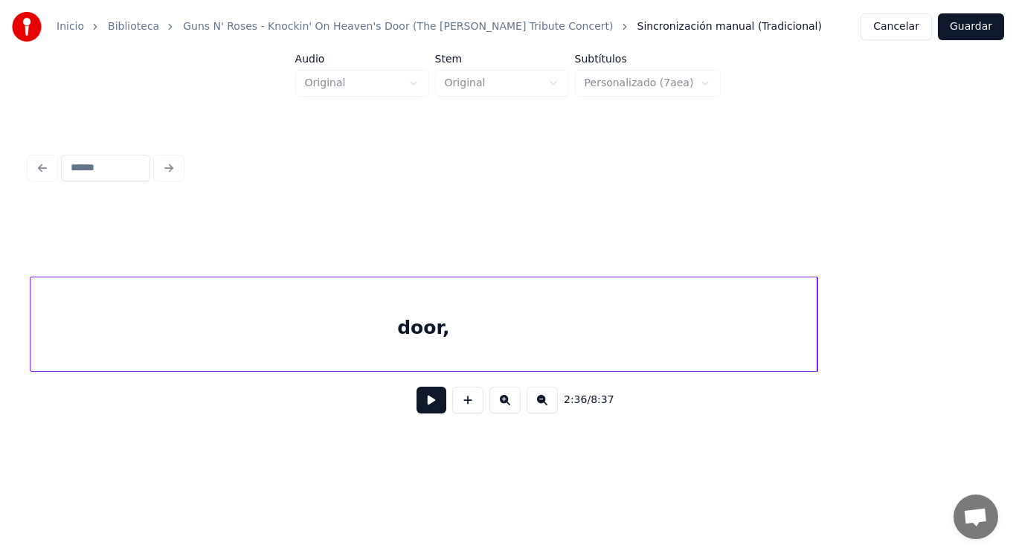
click at [814, 341] on div at bounding box center [814, 324] width 4 height 94
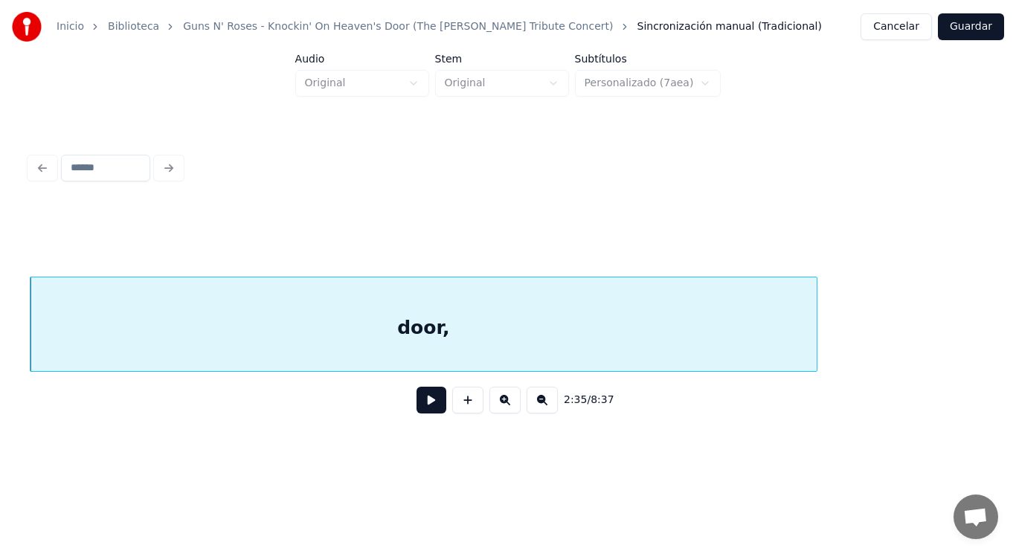
click at [423, 402] on button at bounding box center [431, 400] width 30 height 27
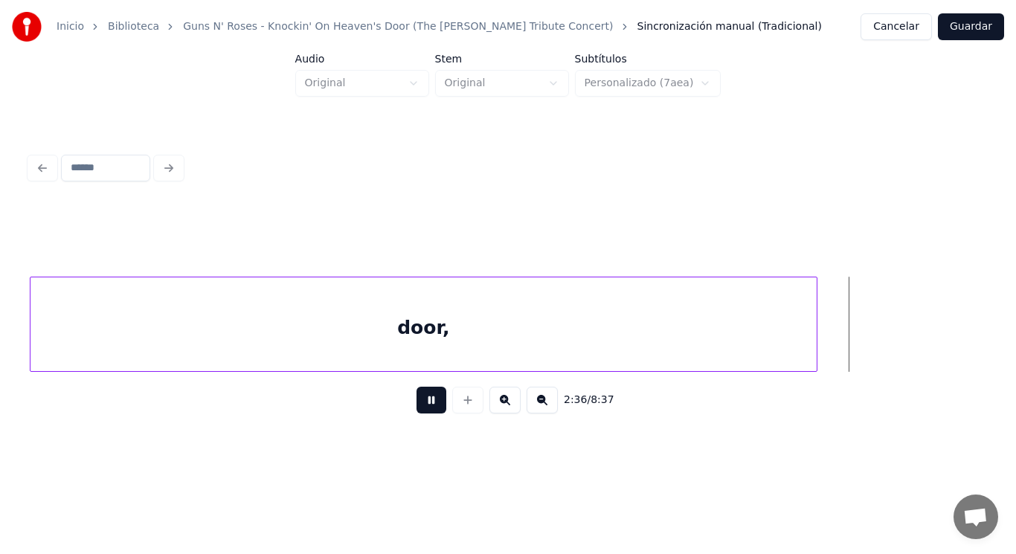
scroll to position [0, 163096]
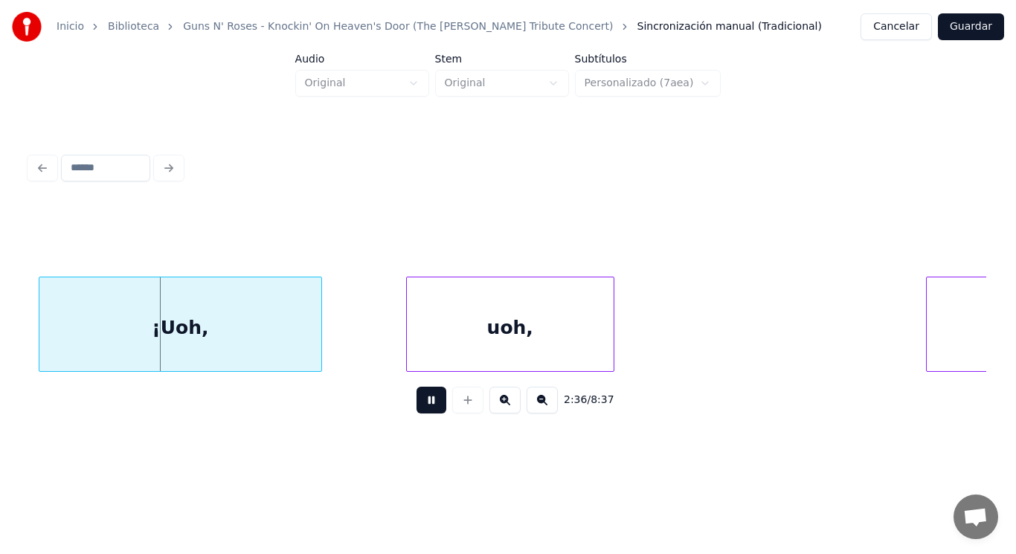
click at [423, 402] on button at bounding box center [431, 400] width 30 height 27
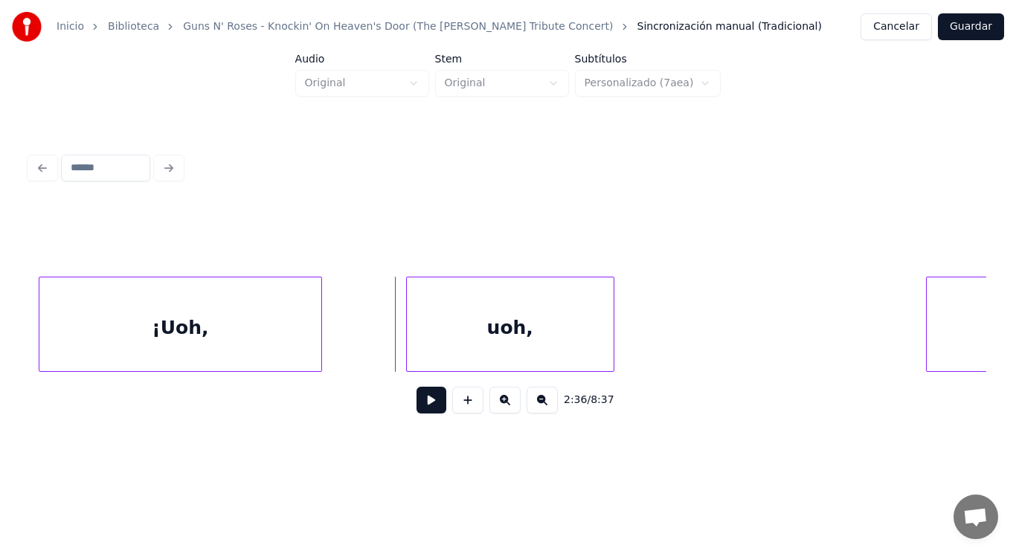
click at [196, 329] on div "¡Uoh," at bounding box center [180, 327] width 283 height 101
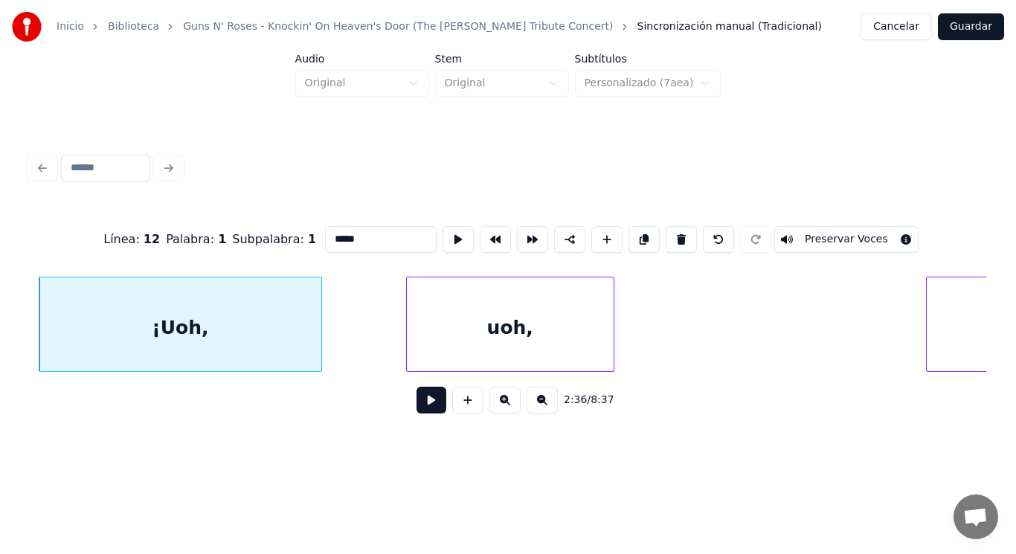
click at [416, 402] on button at bounding box center [431, 400] width 30 height 27
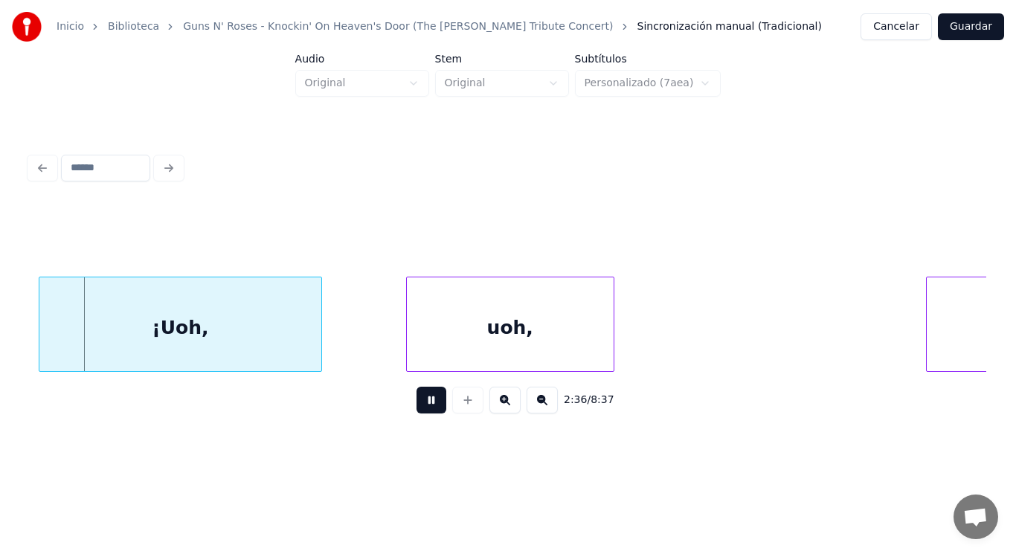
click at [416, 402] on button at bounding box center [431, 400] width 30 height 27
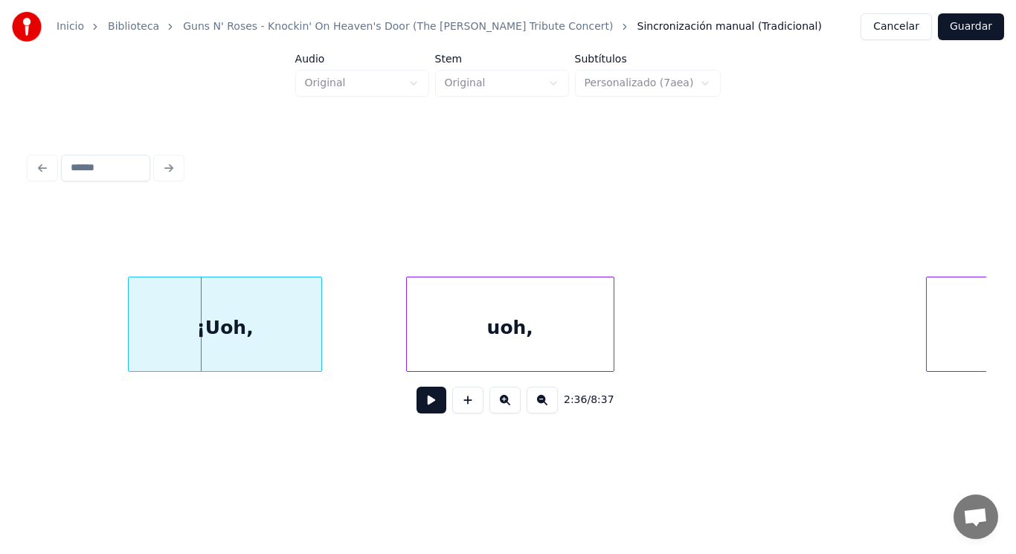
click at [130, 348] on div at bounding box center [131, 324] width 4 height 94
click at [424, 407] on button at bounding box center [431, 400] width 30 height 27
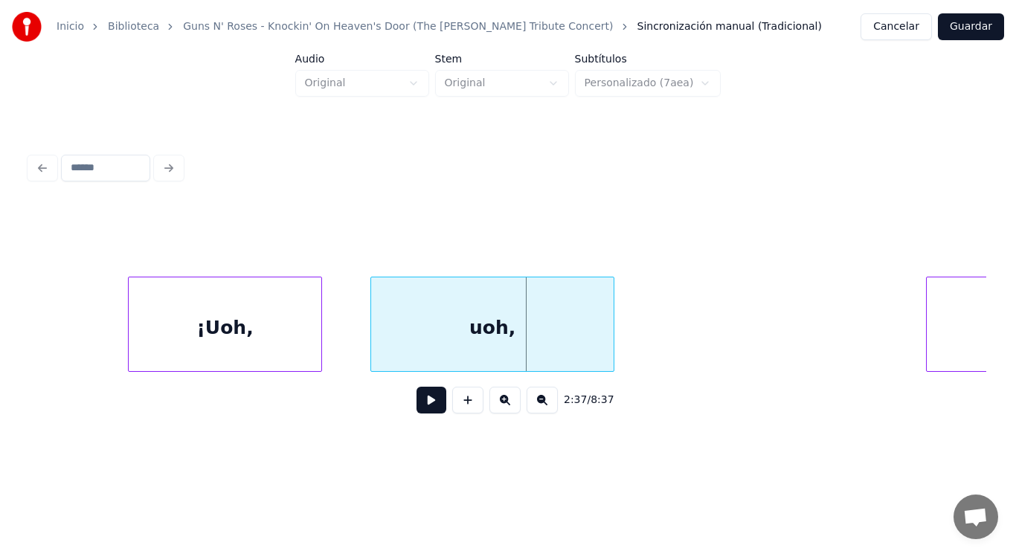
click at [373, 350] on div at bounding box center [373, 324] width 4 height 94
click at [242, 342] on div "¡Uoh," at bounding box center [225, 327] width 193 height 101
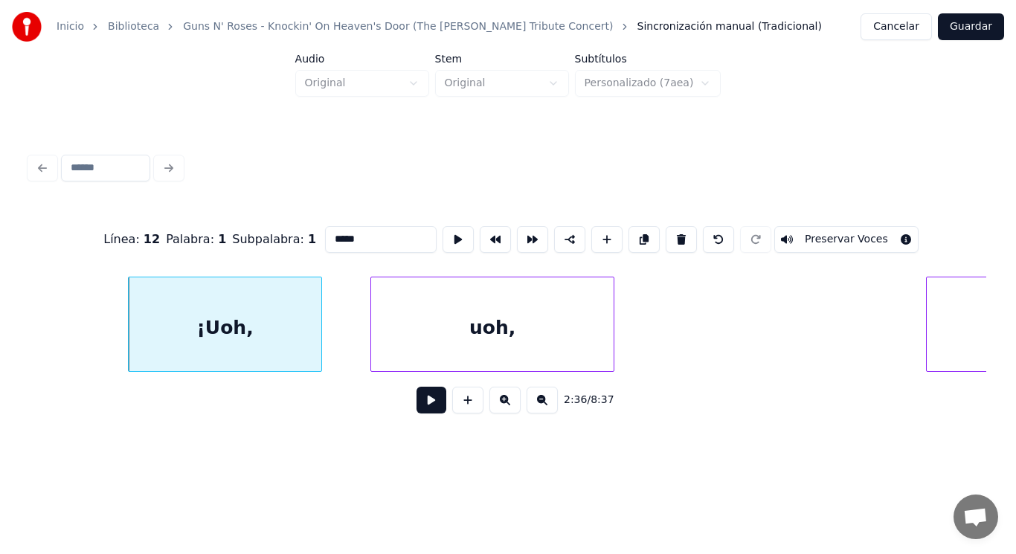
click at [416, 411] on button at bounding box center [431, 400] width 30 height 27
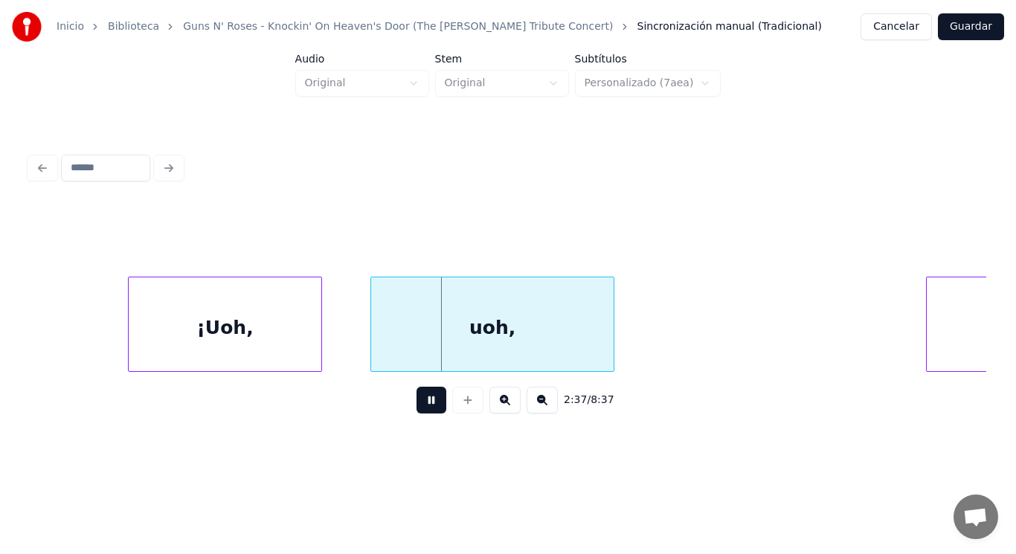
click at [416, 411] on button at bounding box center [431, 400] width 30 height 27
click at [428, 345] on div "uoh," at bounding box center [492, 327] width 242 height 101
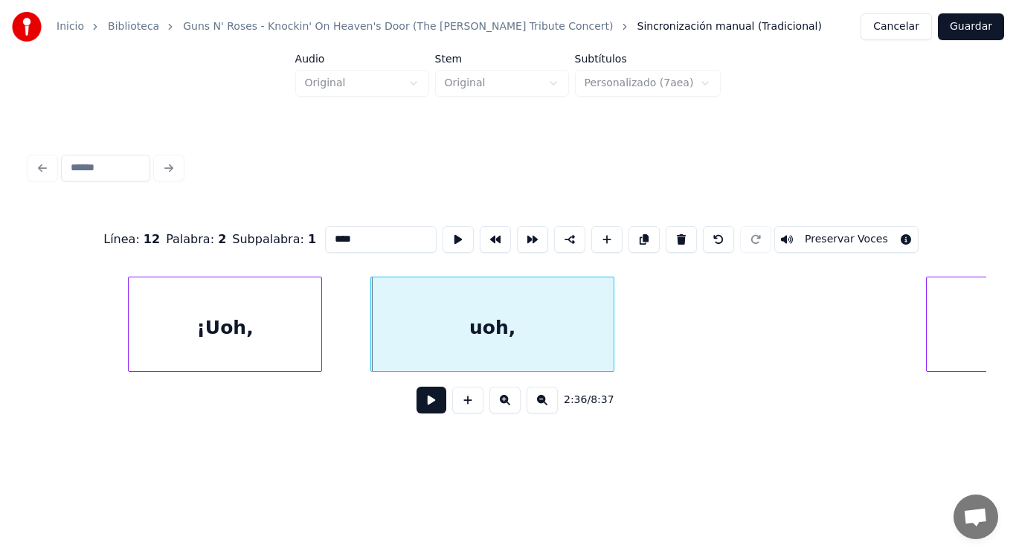
click at [325, 232] on input "****" at bounding box center [381, 239] width 112 height 27
click at [255, 353] on div "¡Uoh," at bounding box center [225, 327] width 193 height 101
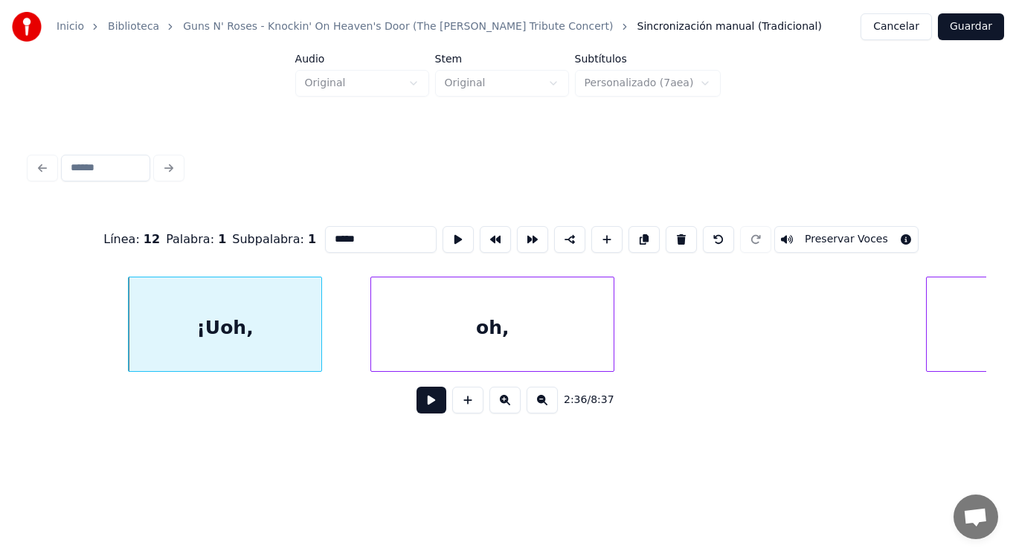
type input "*****"
click at [425, 402] on button at bounding box center [431, 400] width 30 height 27
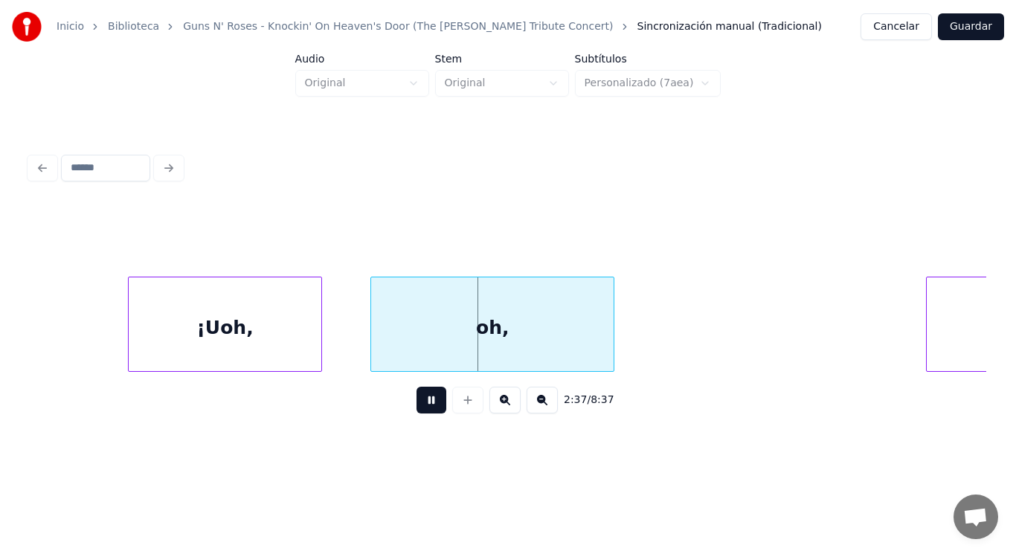
click at [425, 402] on button at bounding box center [431, 400] width 30 height 27
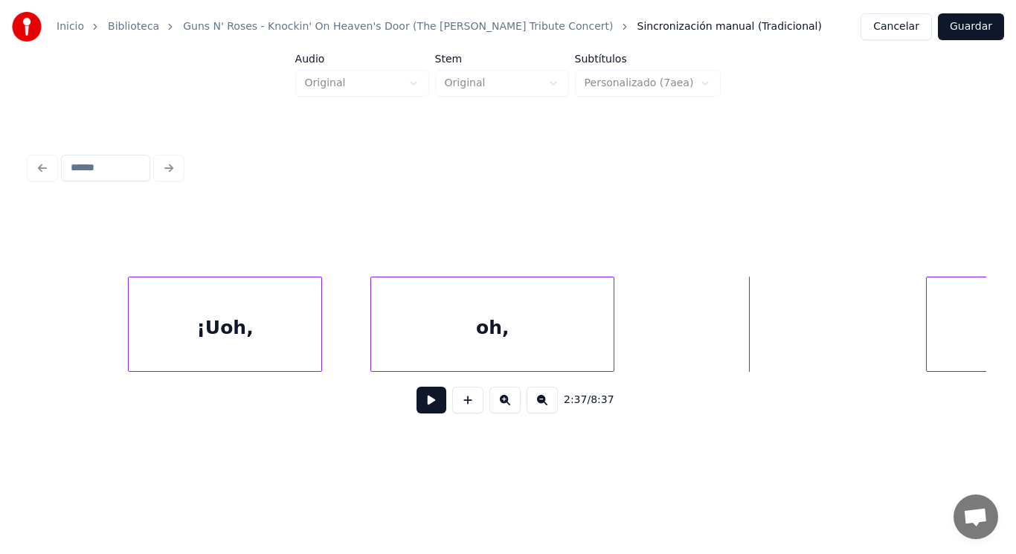
click at [315, 348] on div "¡Uoh," at bounding box center [225, 327] width 193 height 101
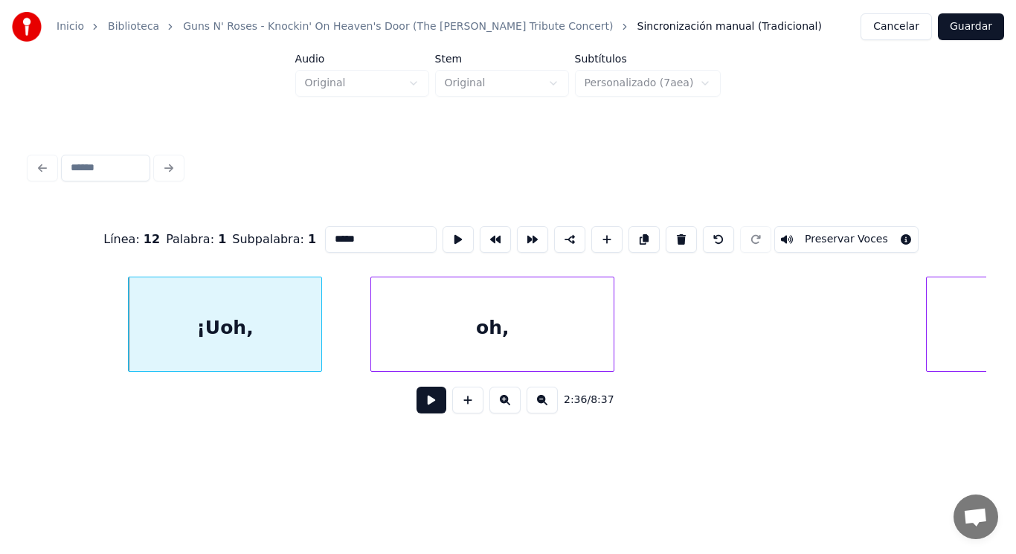
click at [420, 405] on button at bounding box center [431, 400] width 30 height 27
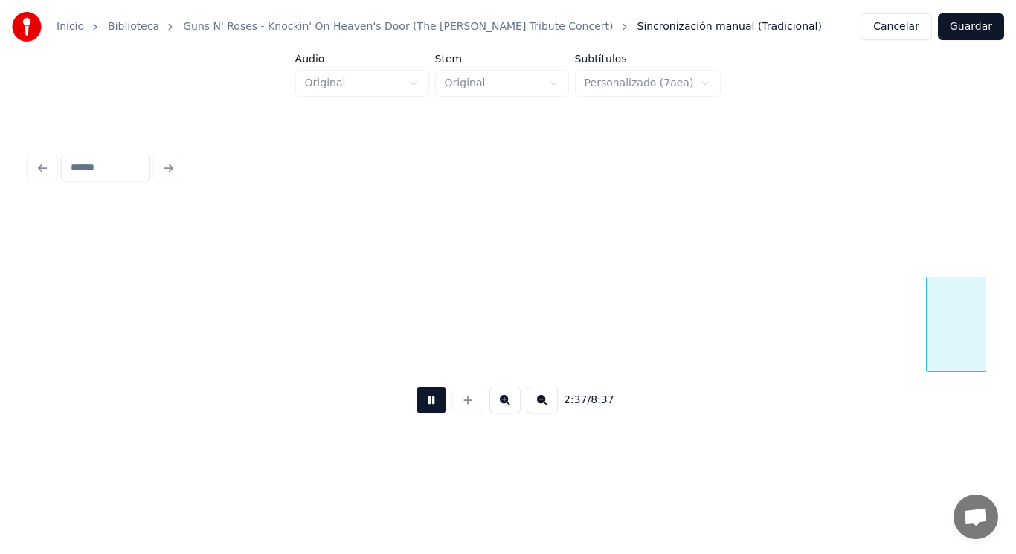
scroll to position [0, 164060]
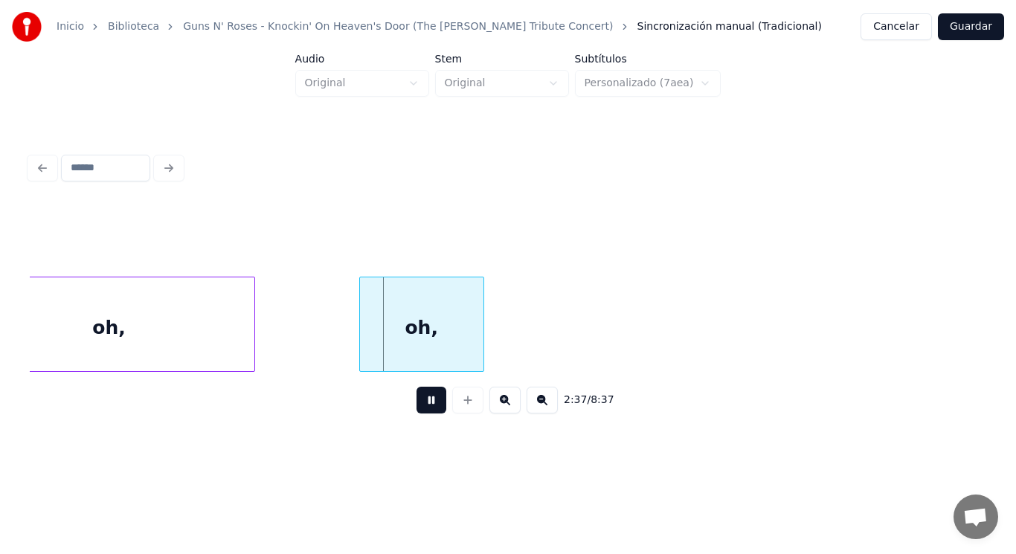
click at [420, 405] on button at bounding box center [431, 400] width 30 height 27
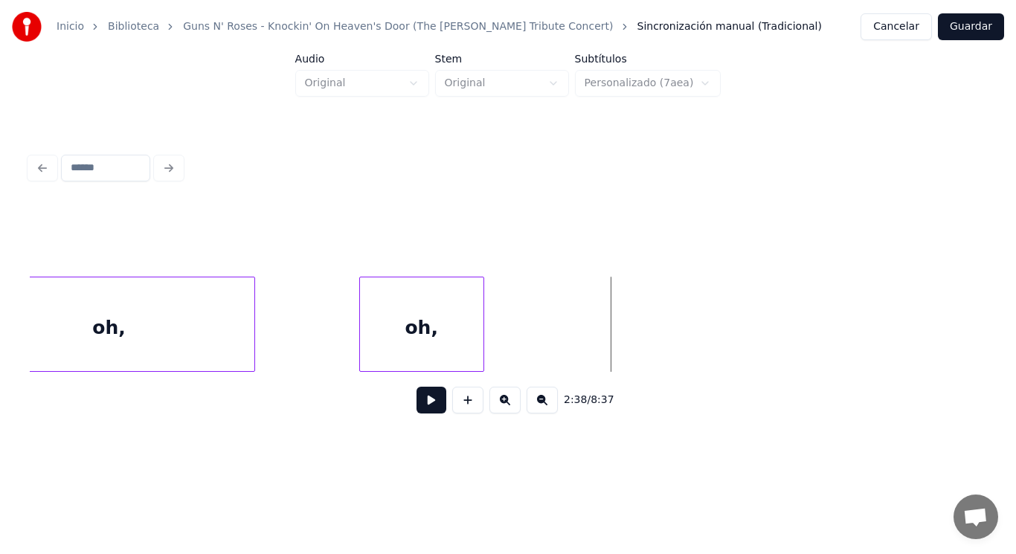
click at [164, 302] on div "oh," at bounding box center [109, 327] width 291 height 101
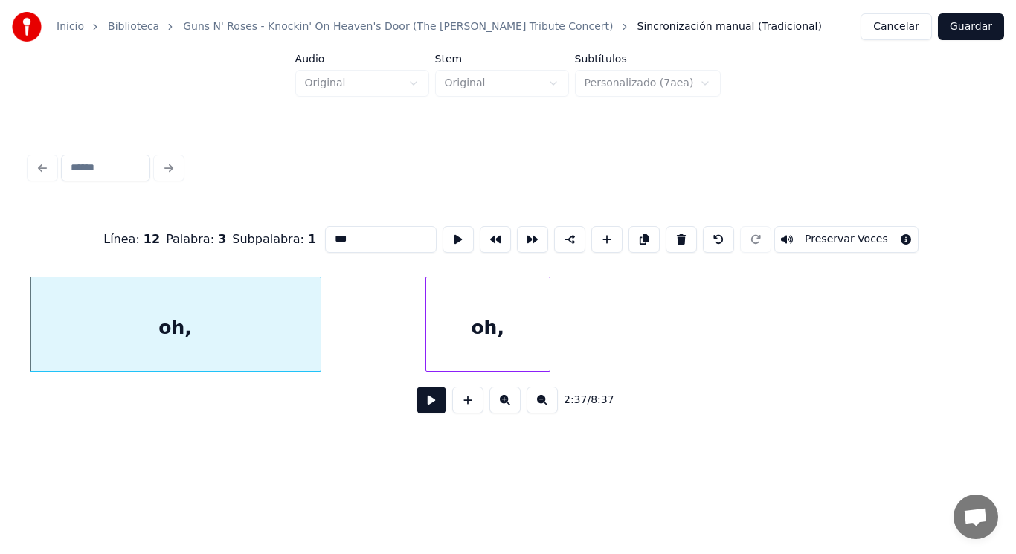
click at [325, 233] on input "***" at bounding box center [381, 239] width 112 height 27
type input "****"
click at [420, 402] on button at bounding box center [431, 400] width 30 height 27
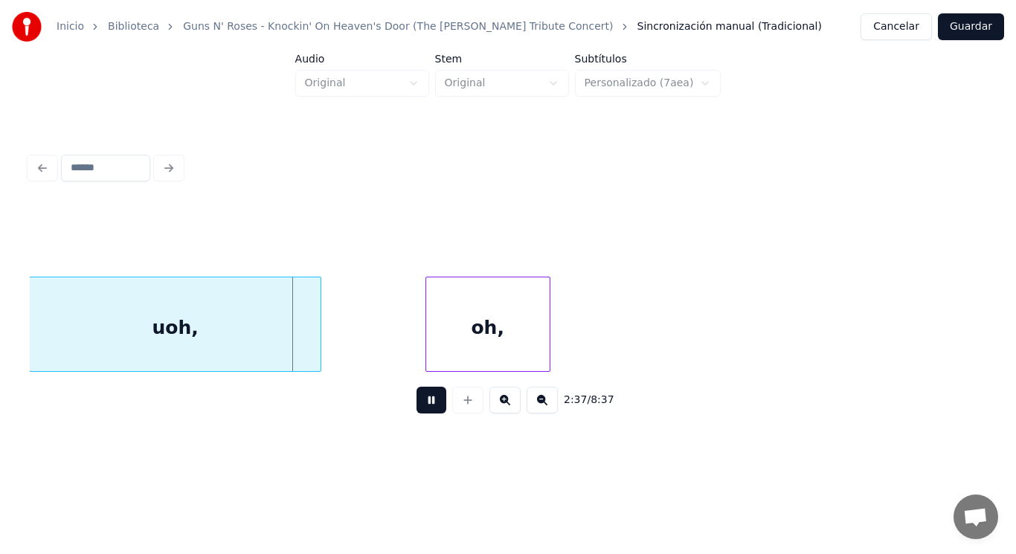
click at [420, 402] on button at bounding box center [431, 400] width 30 height 27
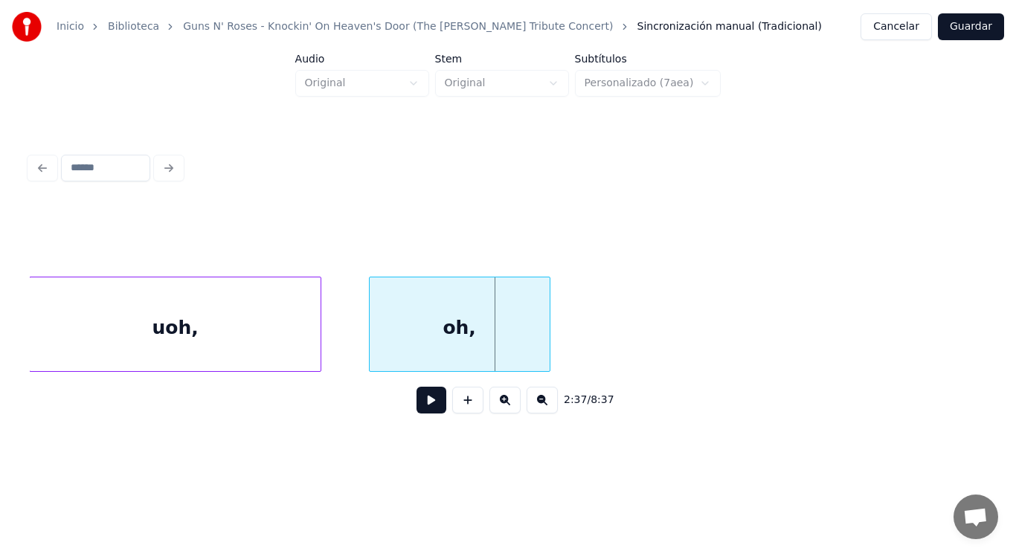
click at [370, 353] on div at bounding box center [372, 324] width 4 height 94
click at [297, 344] on div "uoh," at bounding box center [175, 327] width 291 height 101
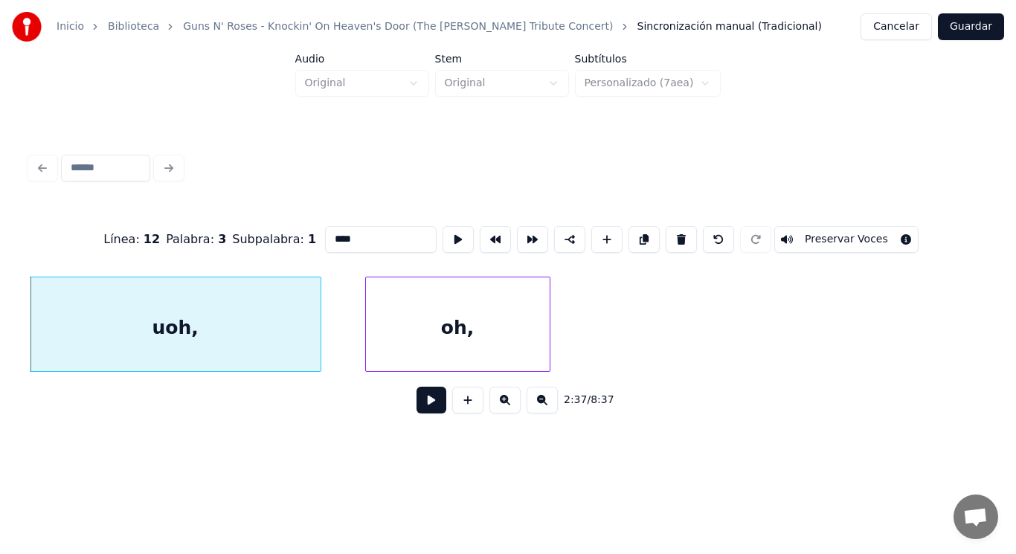
click at [421, 403] on button at bounding box center [431, 400] width 30 height 27
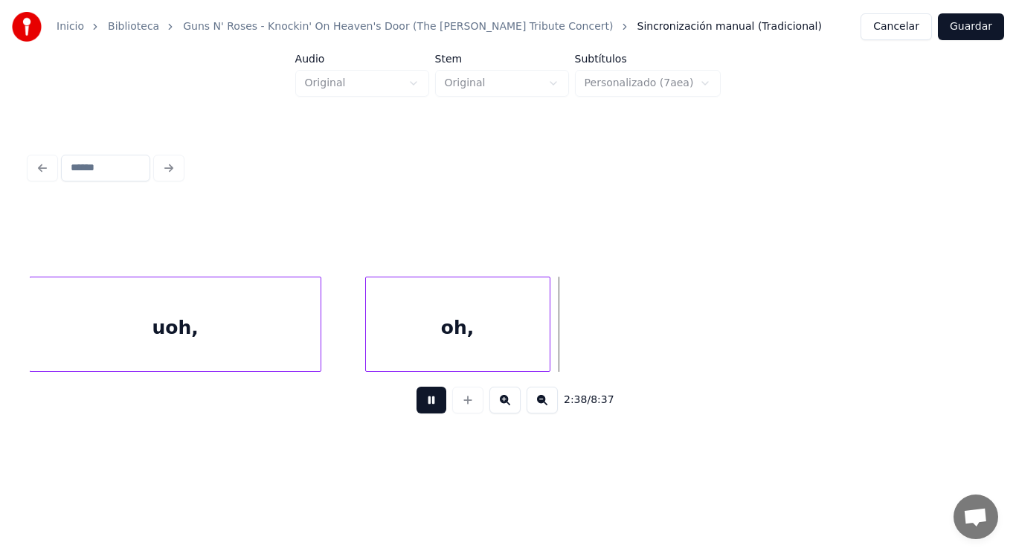
click at [421, 403] on button at bounding box center [431, 400] width 30 height 27
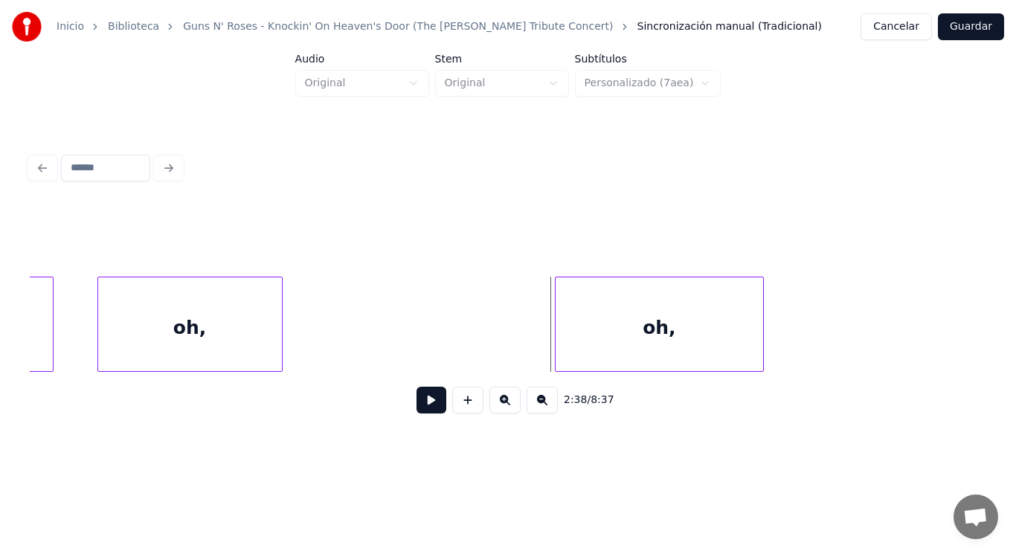
scroll to position [0, 164278]
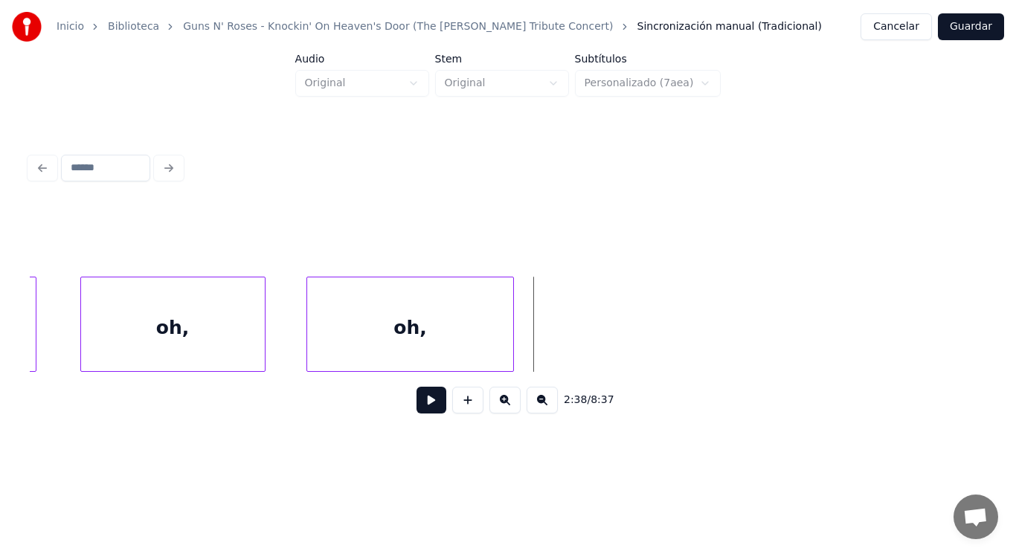
click at [391, 341] on div "oh," at bounding box center [410, 327] width 207 height 101
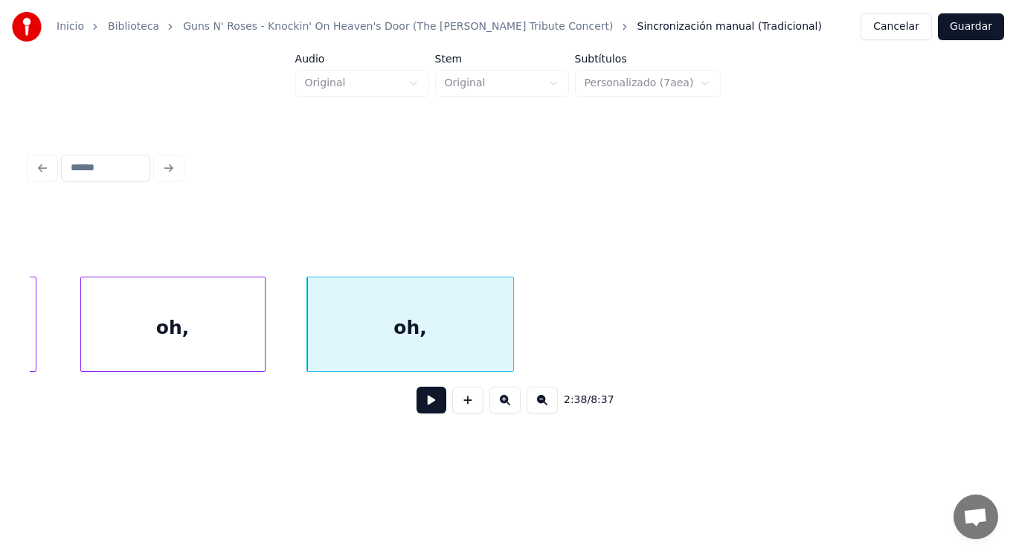
click at [184, 329] on div "oh," at bounding box center [173, 327] width 184 height 101
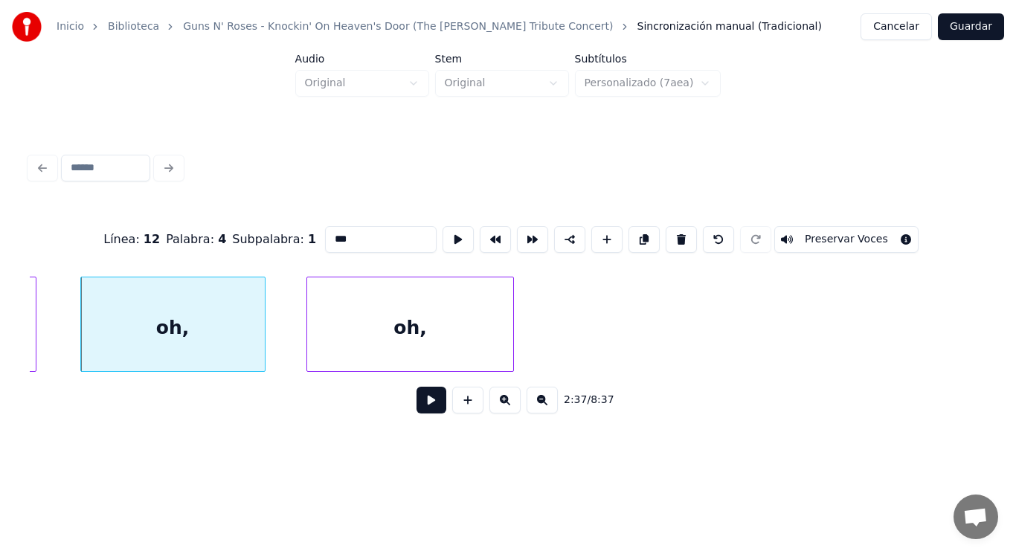
click at [420, 404] on button at bounding box center [431, 400] width 30 height 27
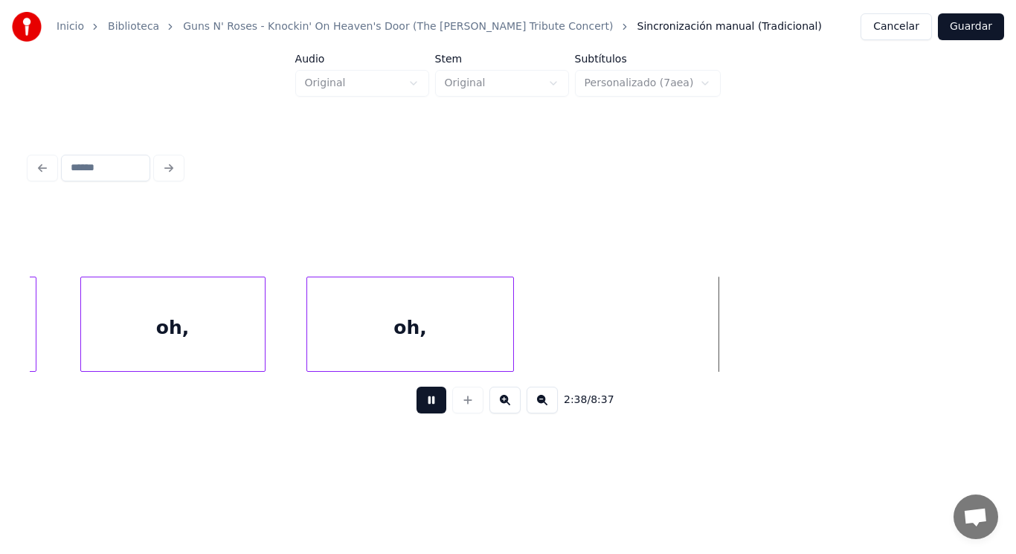
click at [420, 404] on button at bounding box center [431, 400] width 30 height 27
click at [117, 339] on div "oh," at bounding box center [173, 327] width 184 height 101
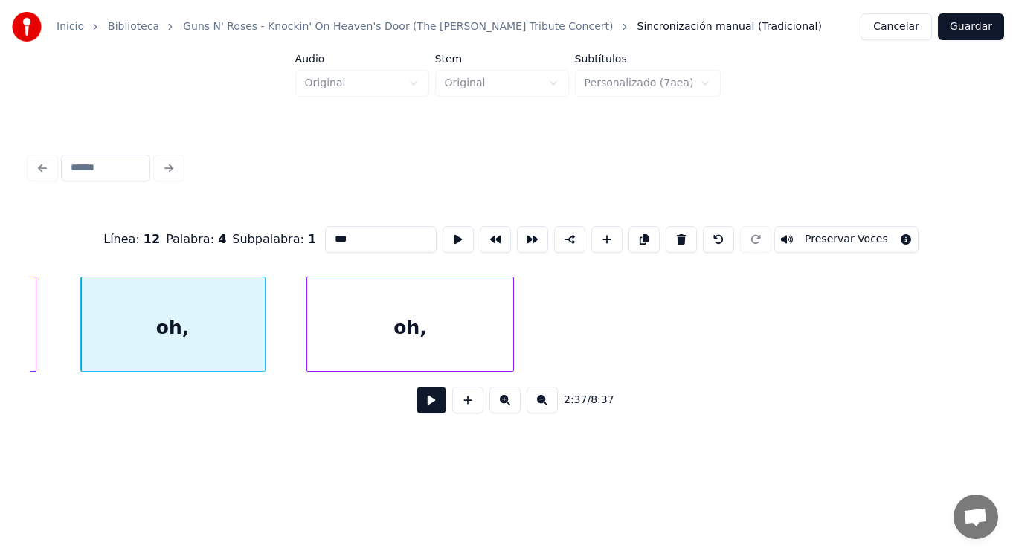
click at [421, 403] on button at bounding box center [431, 400] width 30 height 27
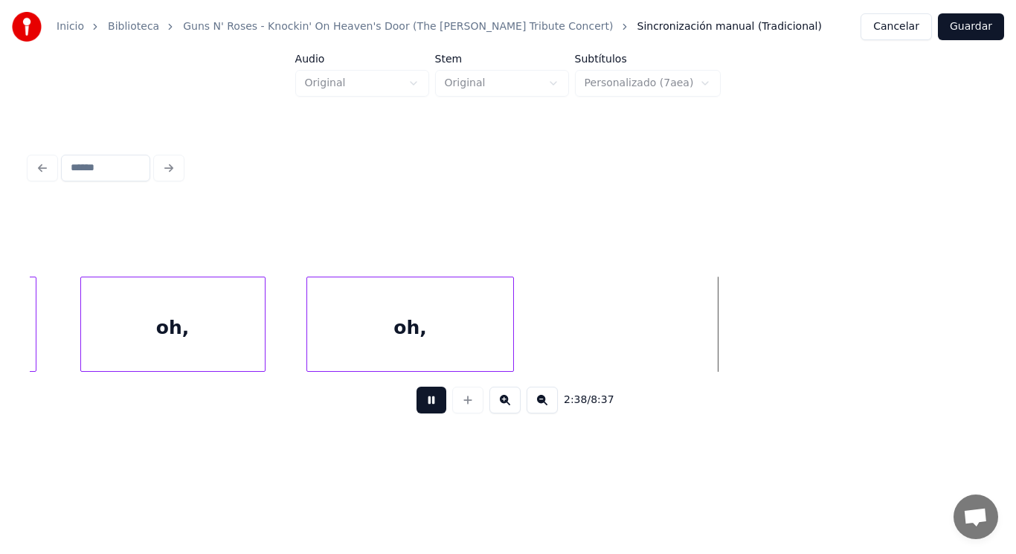
click at [421, 403] on button at bounding box center [431, 400] width 30 height 27
click at [466, 349] on div "oh," at bounding box center [418, 327] width 207 height 101
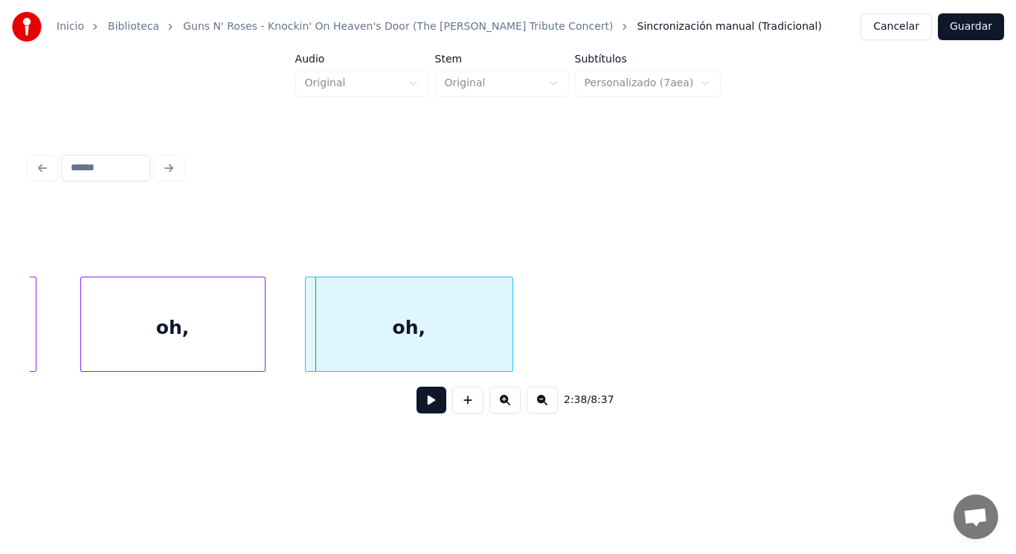
click at [442, 348] on div "oh," at bounding box center [409, 327] width 207 height 101
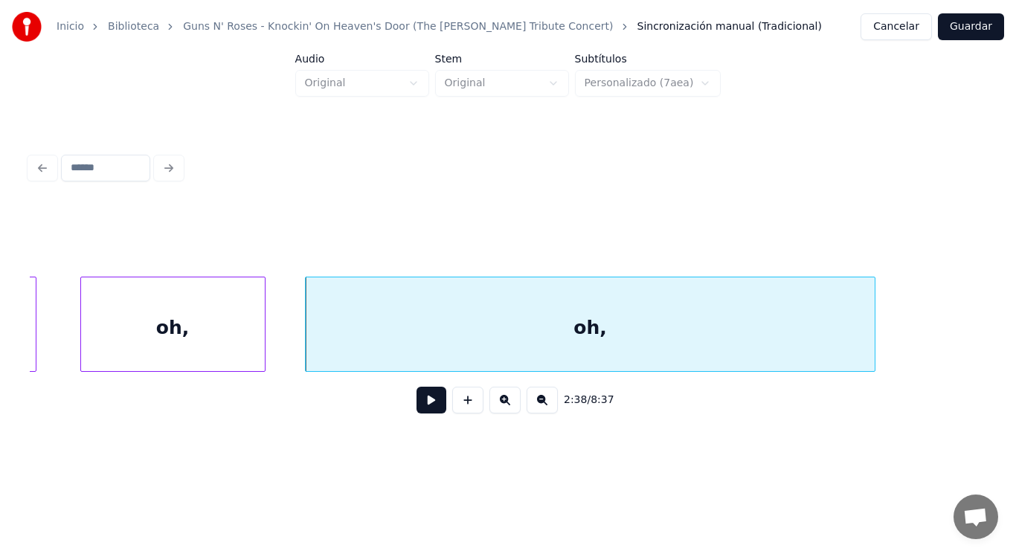
click at [872, 344] on div at bounding box center [872, 324] width 4 height 94
click at [556, 336] on div "oh," at bounding box center [591, 327] width 570 height 101
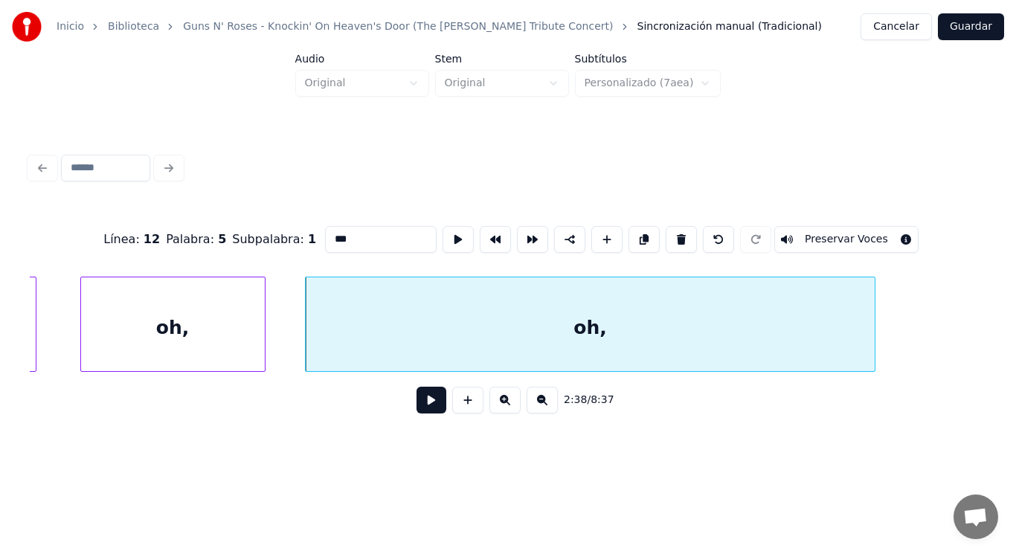
click at [325, 234] on input "***" at bounding box center [381, 239] width 112 height 27
type input "******"
click at [416, 413] on button at bounding box center [431, 400] width 30 height 27
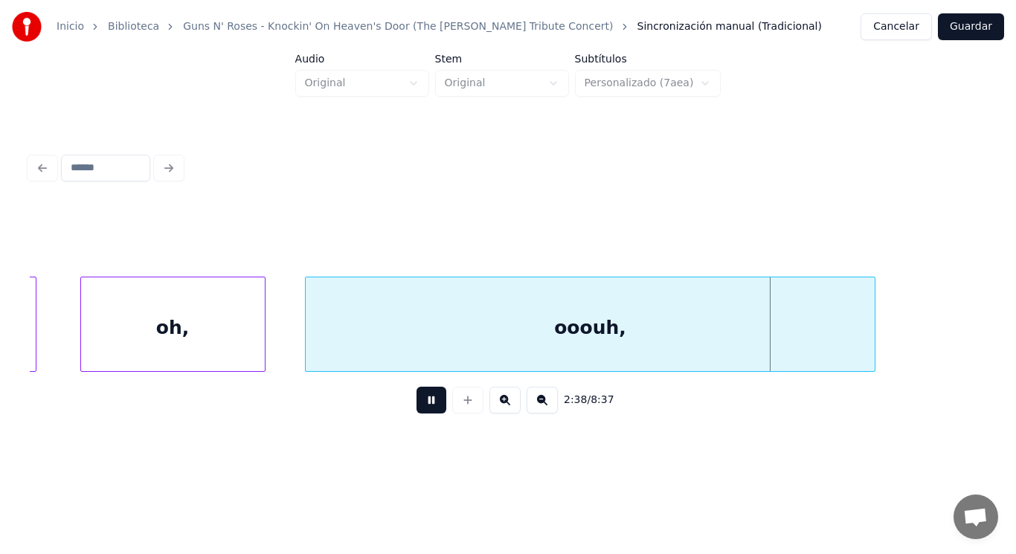
click at [416, 413] on button at bounding box center [431, 400] width 30 height 27
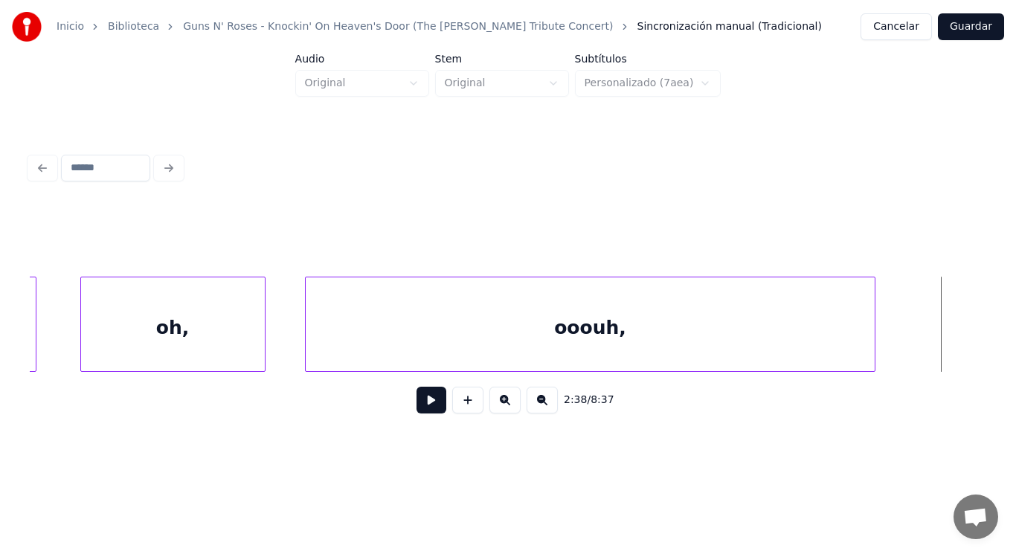
click at [107, 314] on div "oh," at bounding box center [173, 327] width 184 height 101
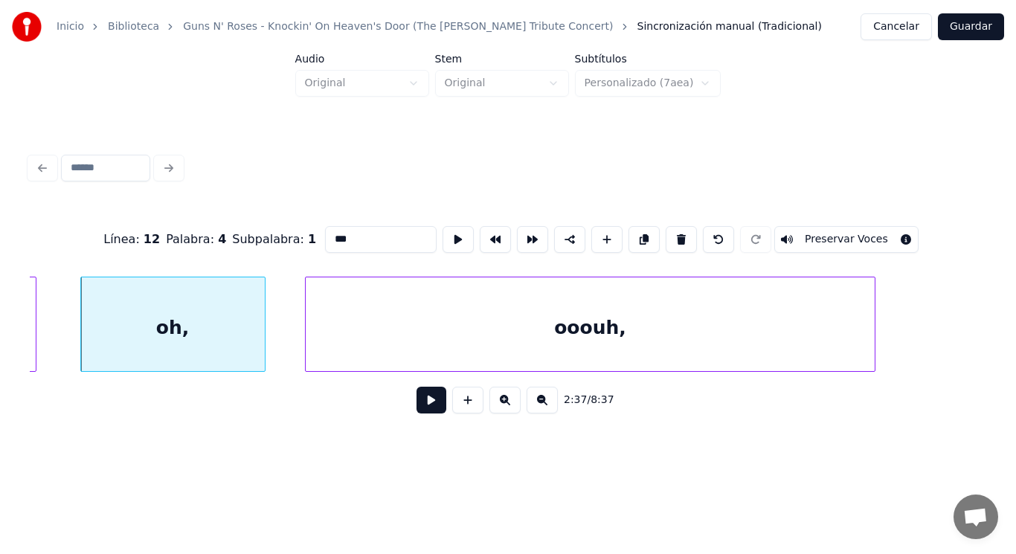
click at [416, 404] on button at bounding box center [431, 400] width 30 height 27
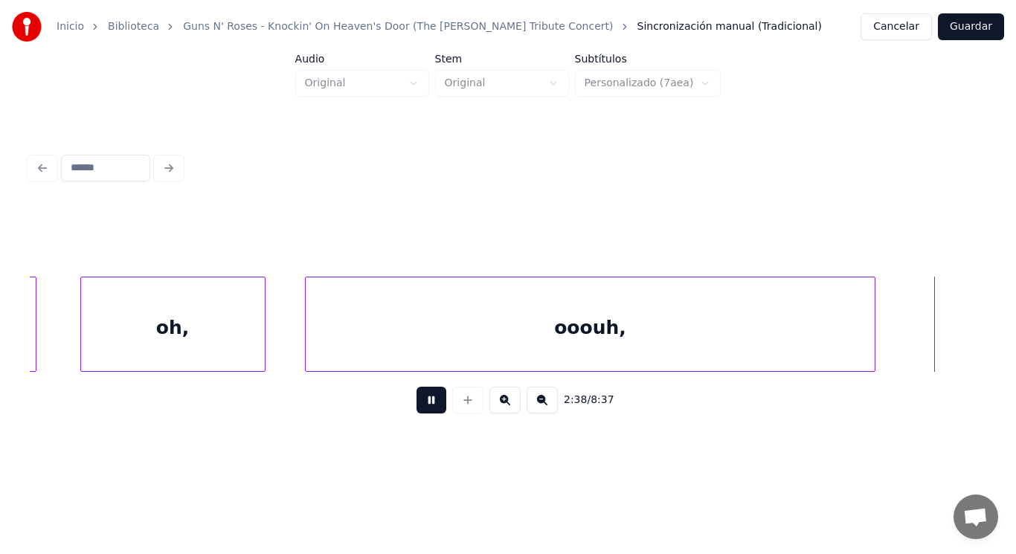
scroll to position [0, 165250]
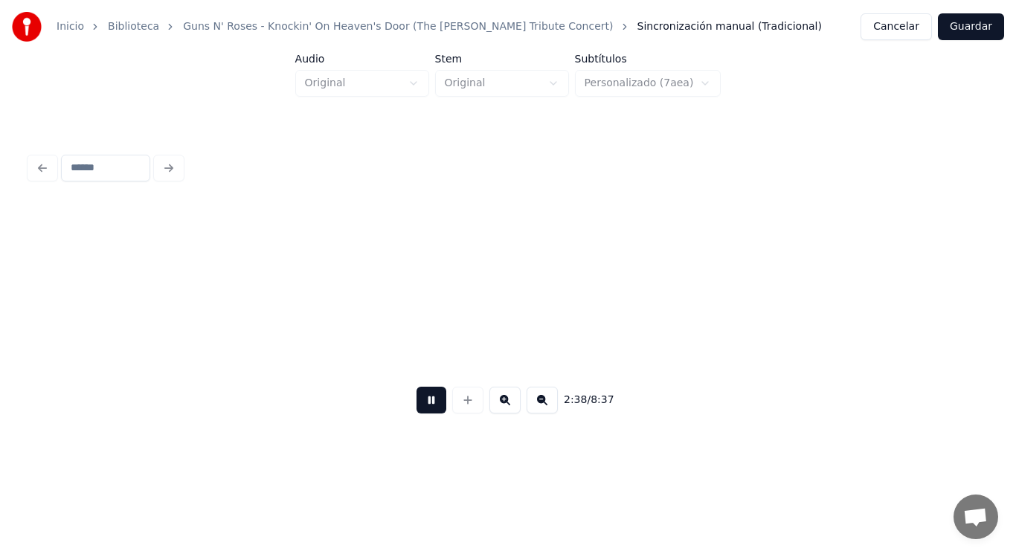
click at [416, 404] on button at bounding box center [431, 400] width 30 height 27
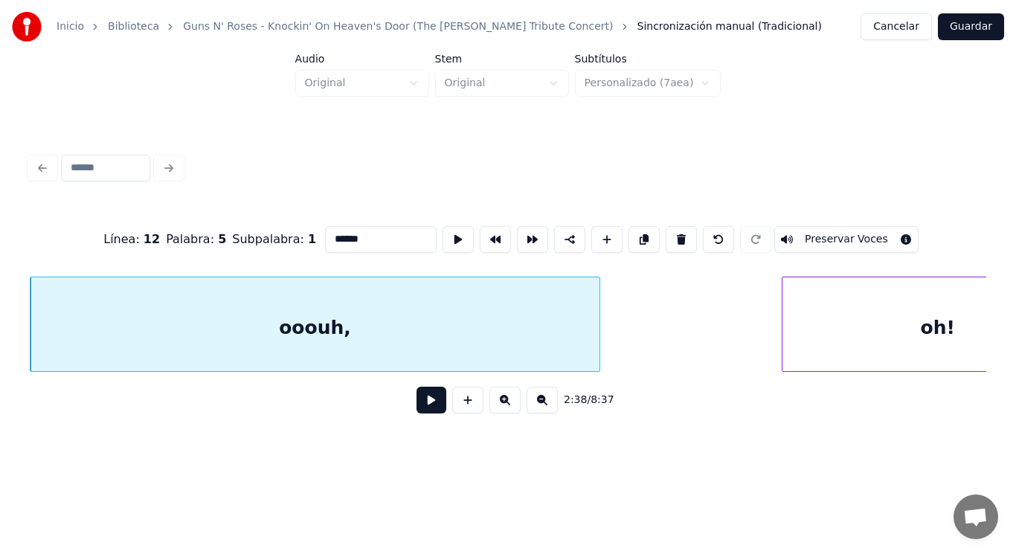
click at [419, 410] on button at bounding box center [431, 400] width 30 height 27
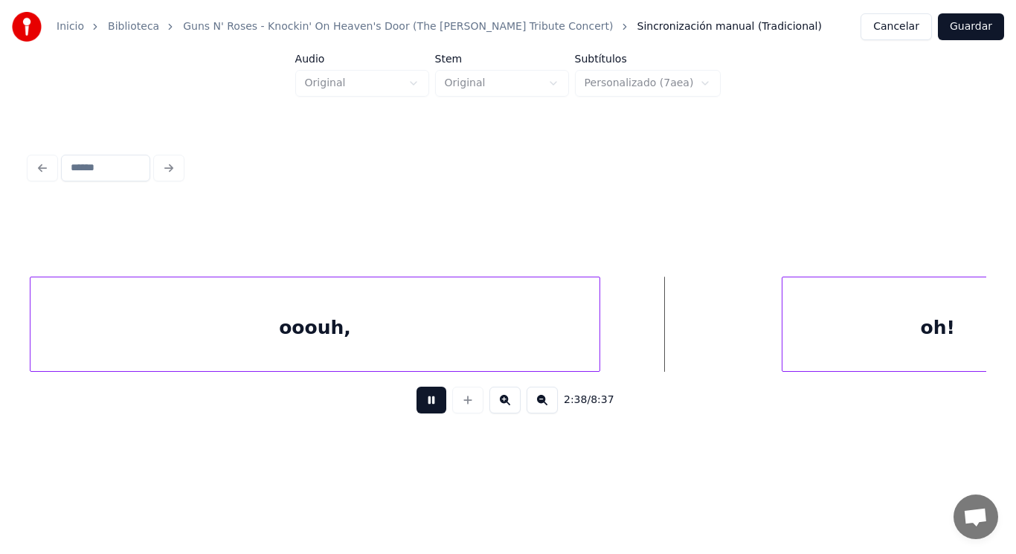
click at [419, 410] on button at bounding box center [431, 400] width 30 height 27
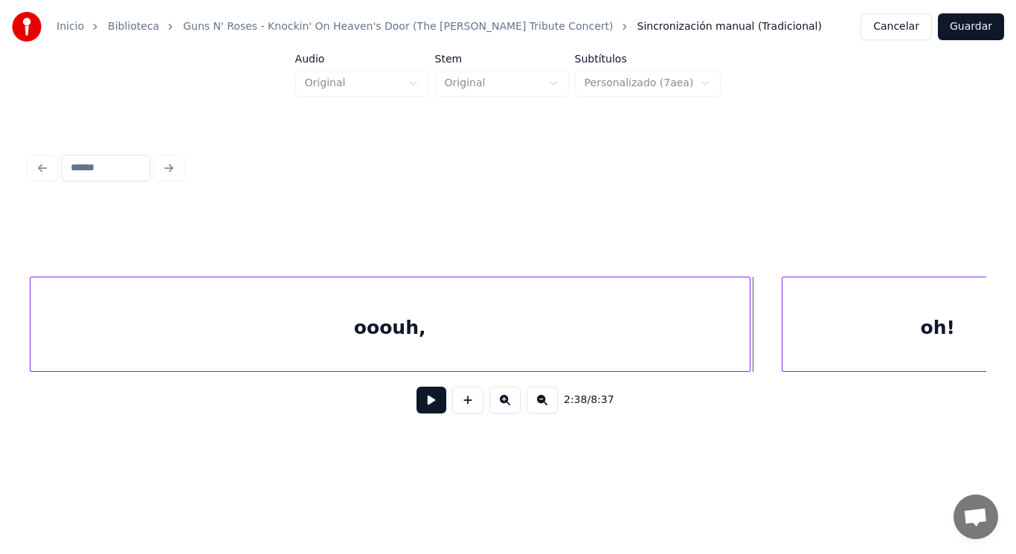
click at [749, 355] on div at bounding box center [747, 324] width 4 height 94
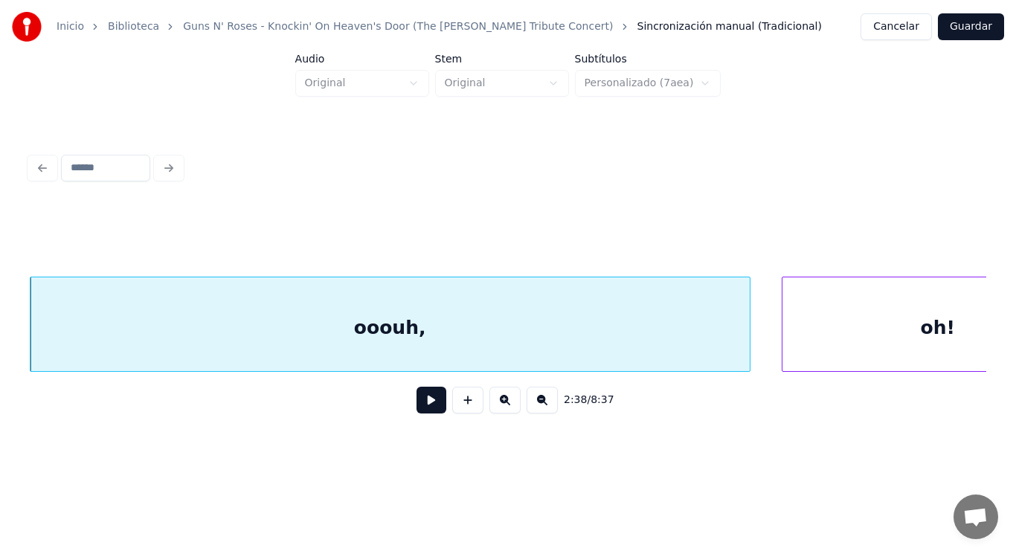
click at [422, 414] on button at bounding box center [431, 400] width 30 height 27
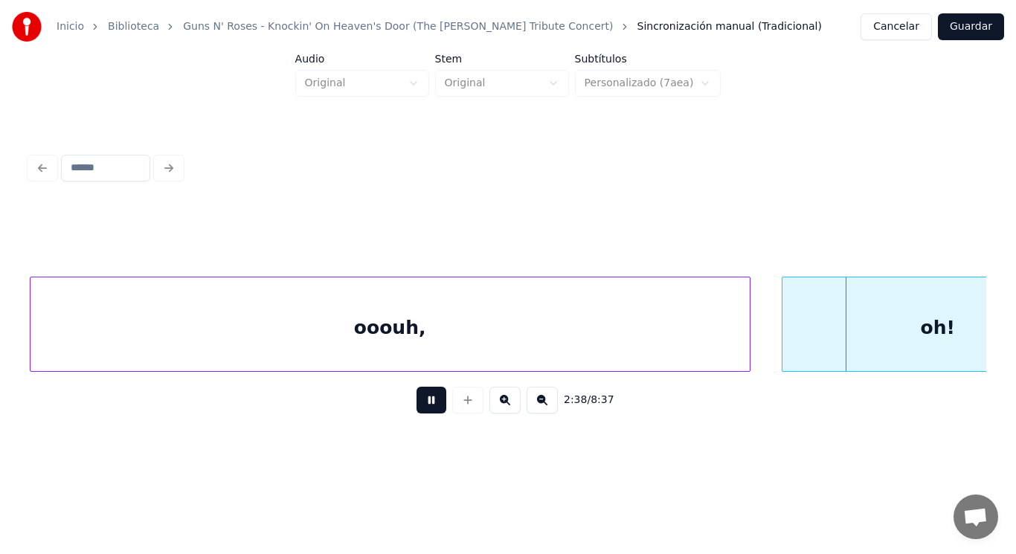
click at [422, 414] on button at bounding box center [431, 400] width 30 height 27
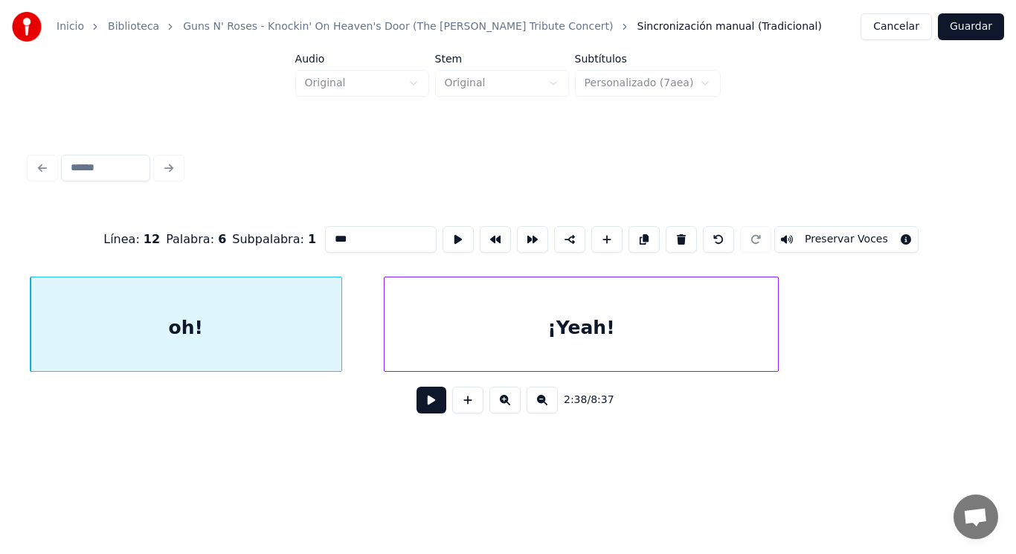
click at [325, 234] on input "***" at bounding box center [381, 239] width 112 height 27
type input "*****"
click at [421, 403] on button at bounding box center [431, 400] width 30 height 27
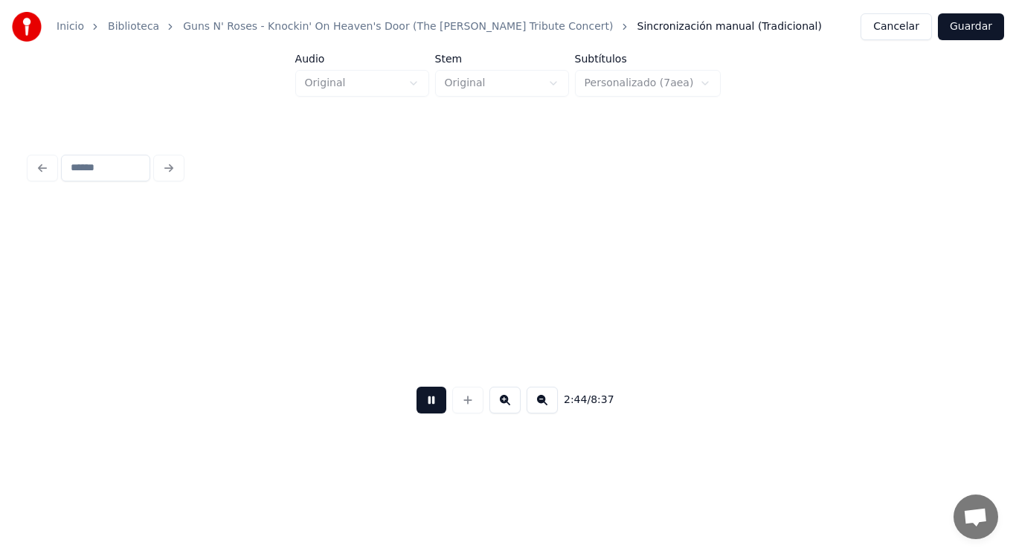
scroll to position [0, 171113]
click at [421, 403] on button at bounding box center [431, 400] width 30 height 27
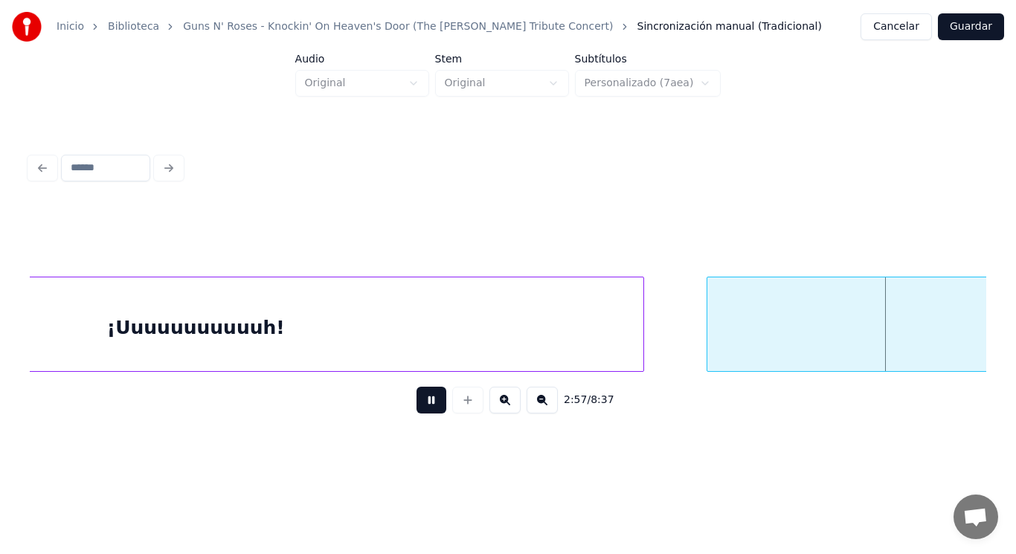
scroll to position [0, 184697]
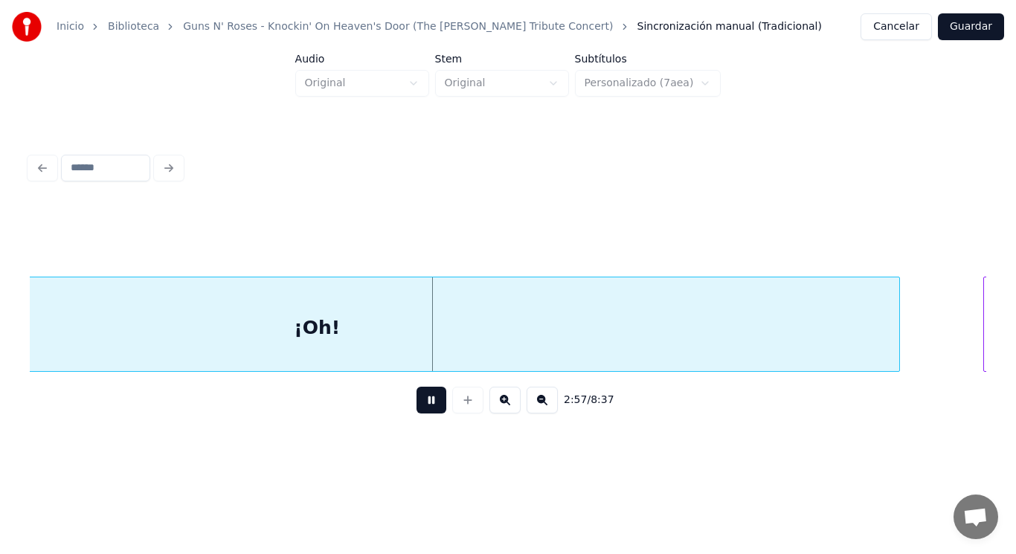
click at [421, 403] on button at bounding box center [431, 400] width 30 height 27
click at [428, 403] on button at bounding box center [431, 400] width 30 height 27
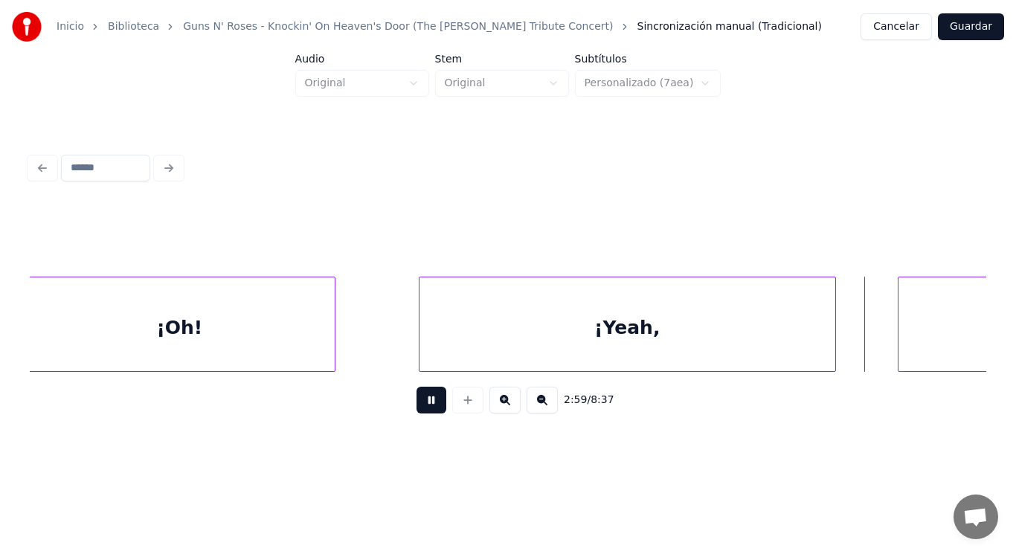
click at [428, 403] on button at bounding box center [431, 400] width 30 height 27
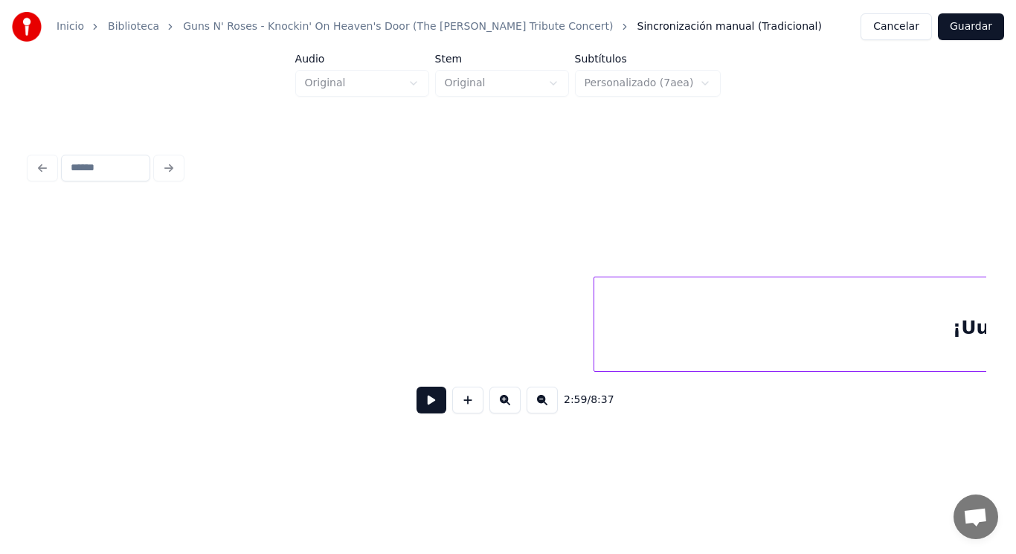
scroll to position [0, 183314]
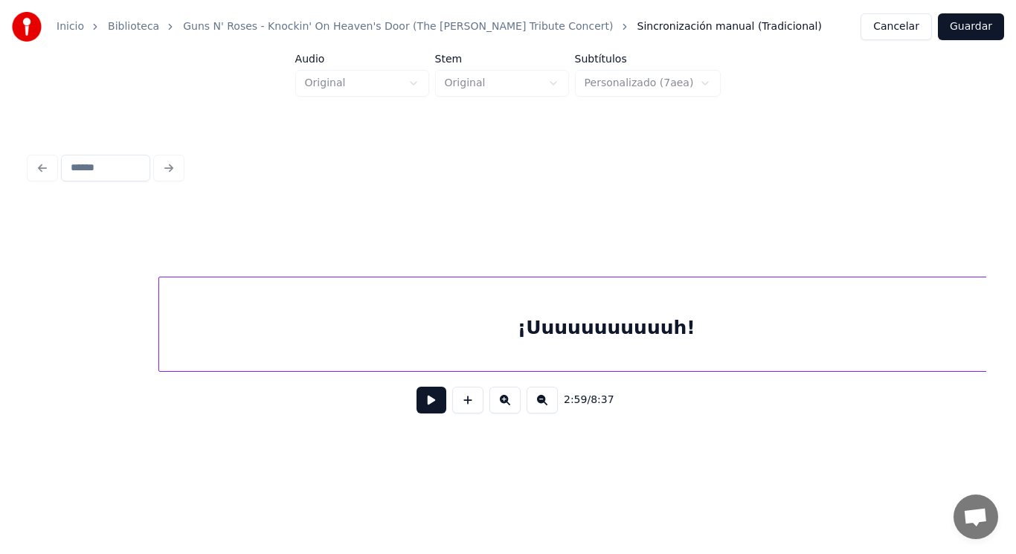
click at [169, 332] on div "¡Uuuuuuuuuuuh!" at bounding box center [606, 327] width 895 height 101
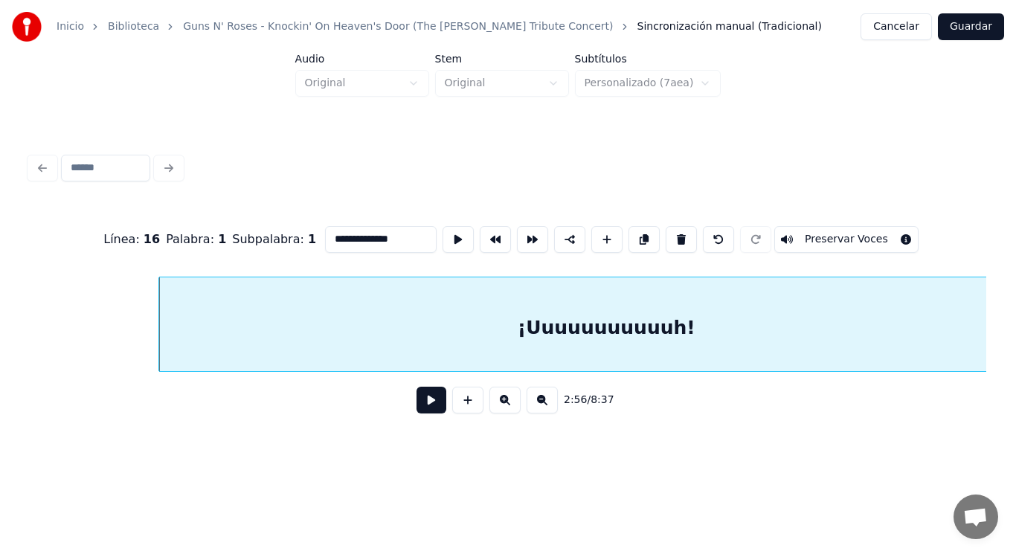
click at [424, 405] on button at bounding box center [431, 400] width 30 height 27
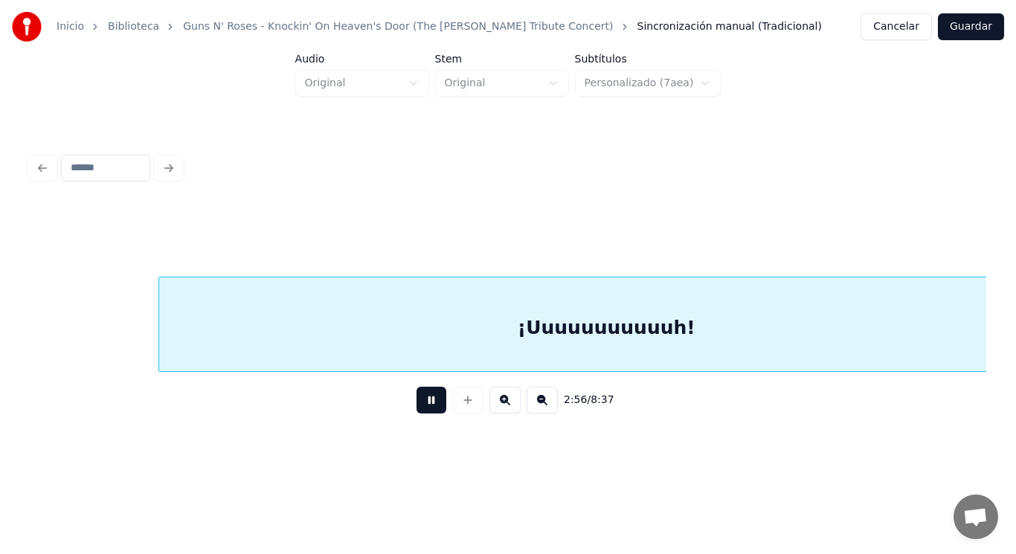
scroll to position [0, 184283]
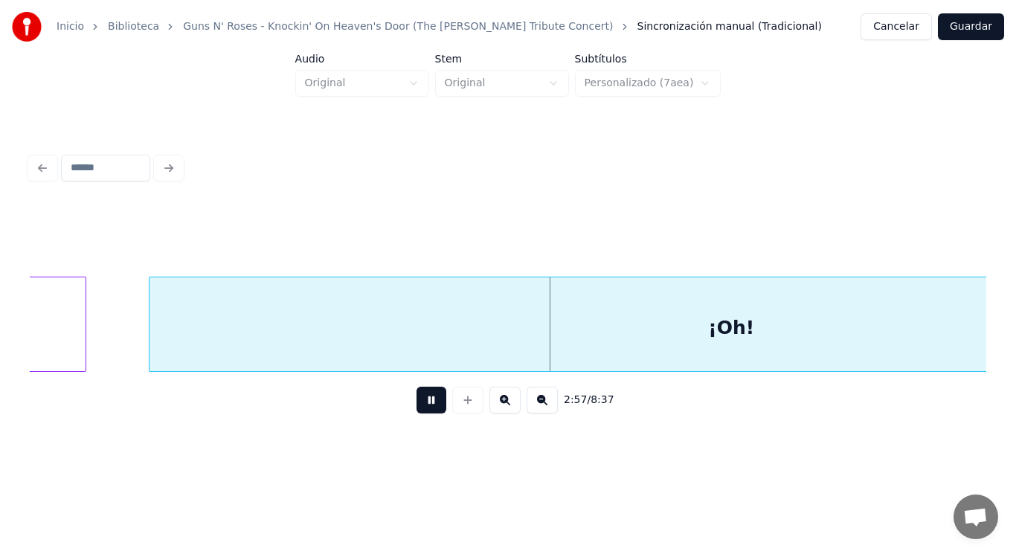
click at [424, 405] on button at bounding box center [431, 400] width 30 height 27
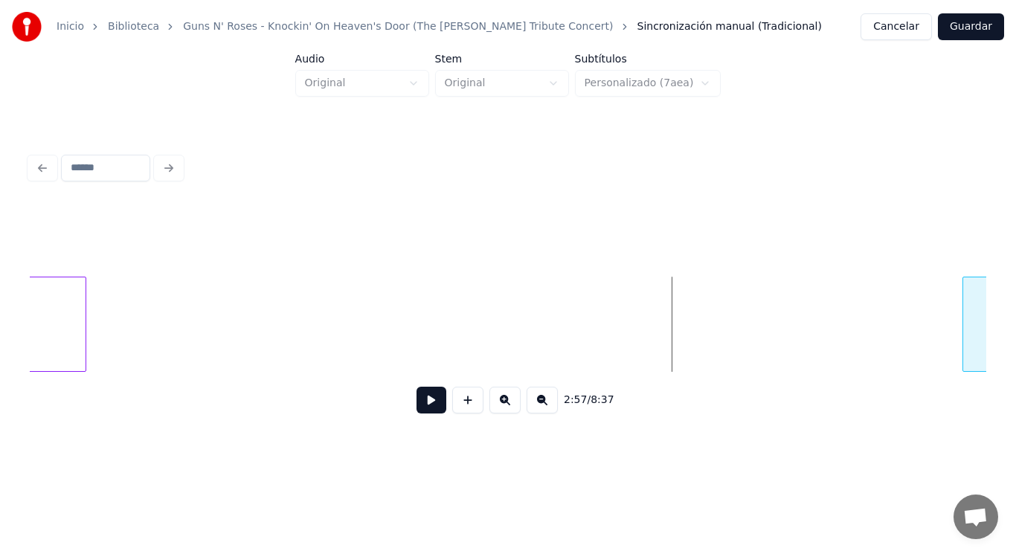
click at [963, 358] on div at bounding box center [965, 324] width 4 height 94
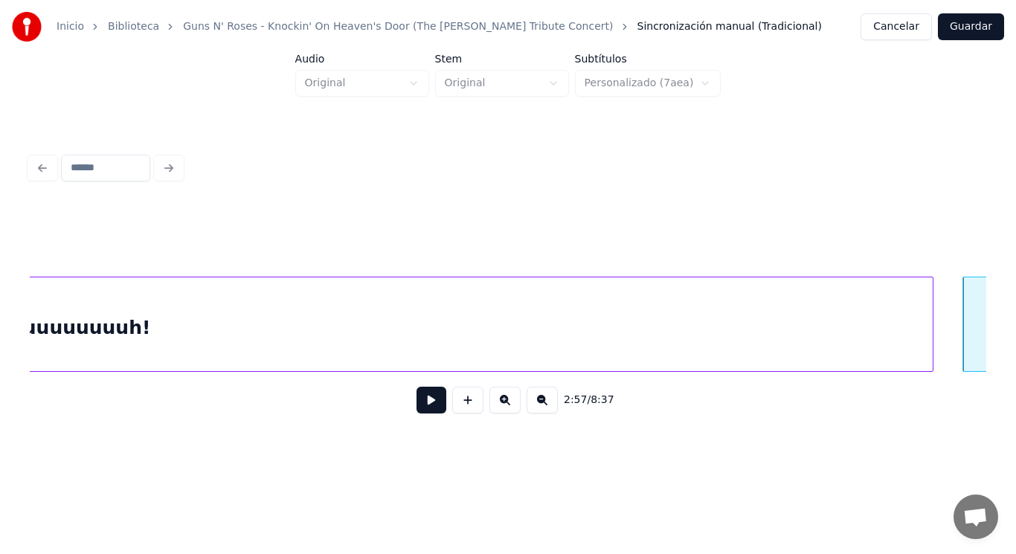
click at [930, 348] on div at bounding box center [930, 324] width 4 height 94
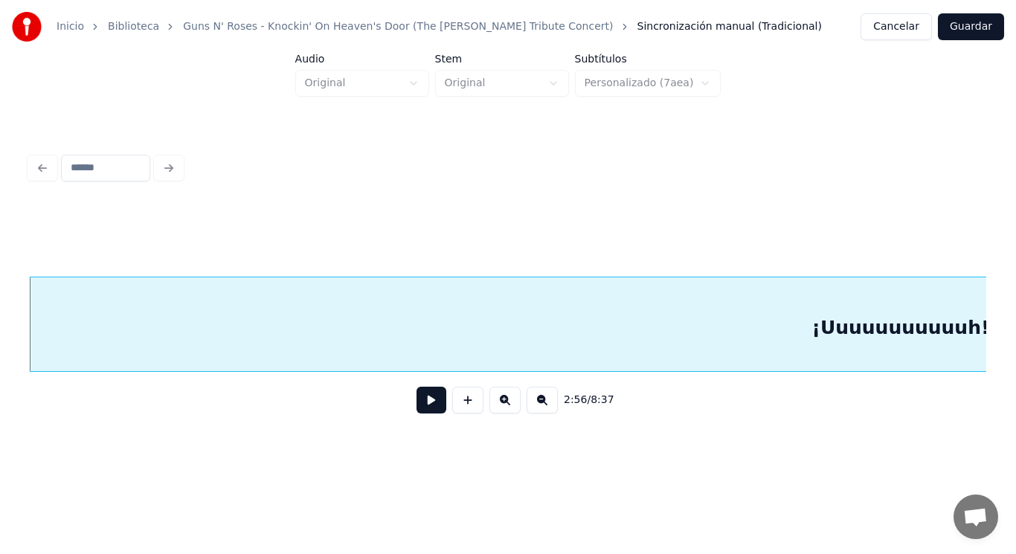
click at [417, 409] on button at bounding box center [431, 400] width 30 height 27
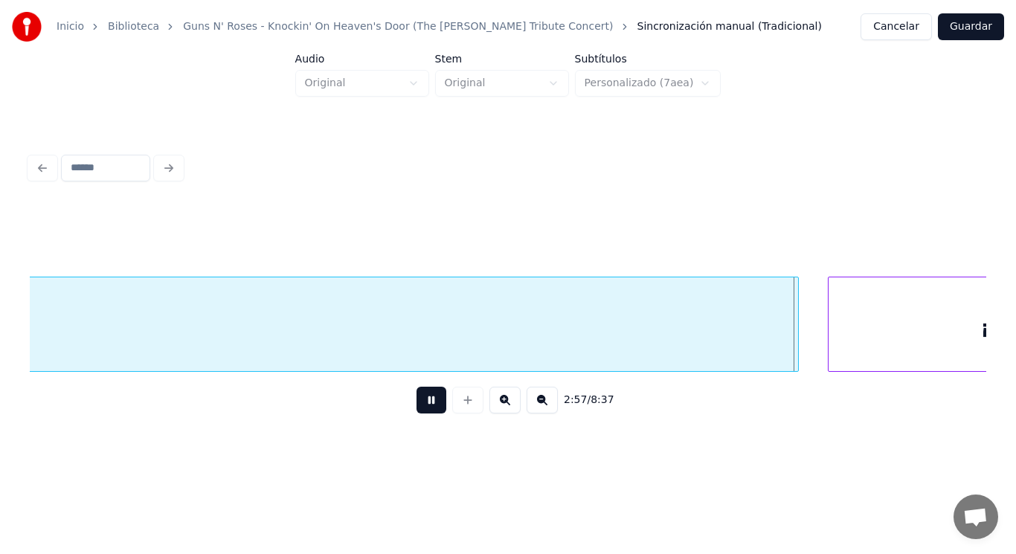
click at [417, 409] on button at bounding box center [431, 400] width 30 height 27
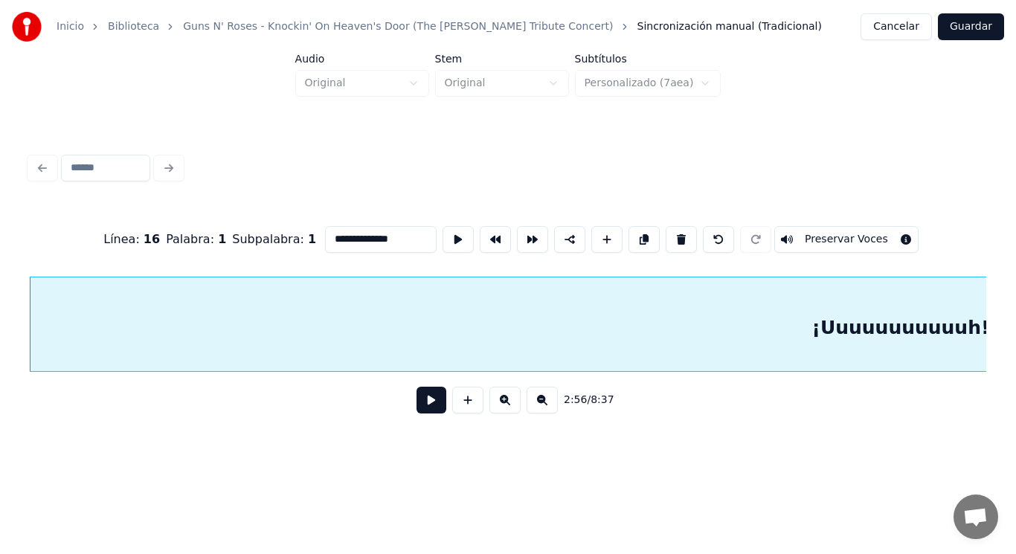
click at [367, 235] on input "**********" at bounding box center [381, 239] width 112 height 27
type input "**********"
click at [420, 401] on button at bounding box center [431, 400] width 30 height 27
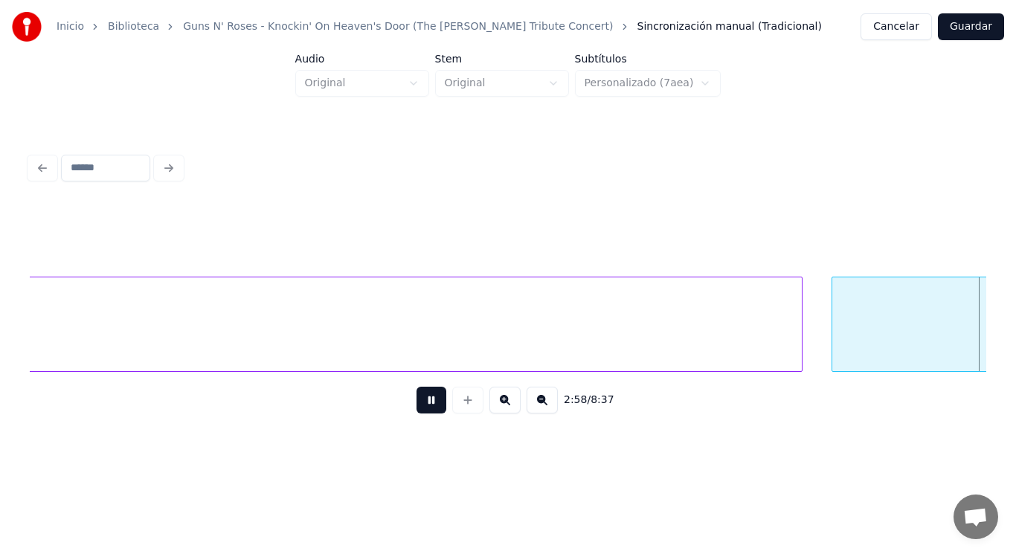
scroll to position [0, 185383]
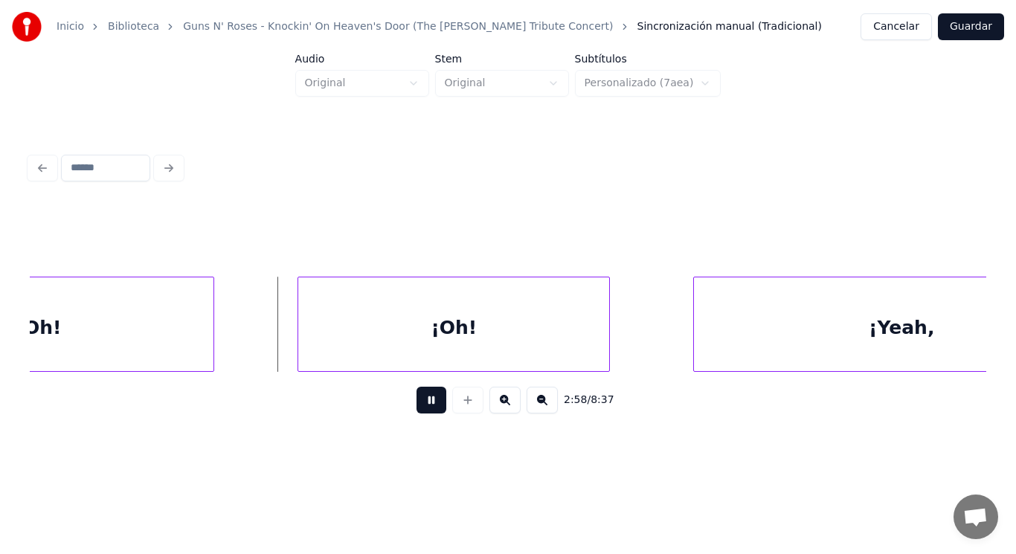
click at [420, 401] on button at bounding box center [431, 400] width 30 height 27
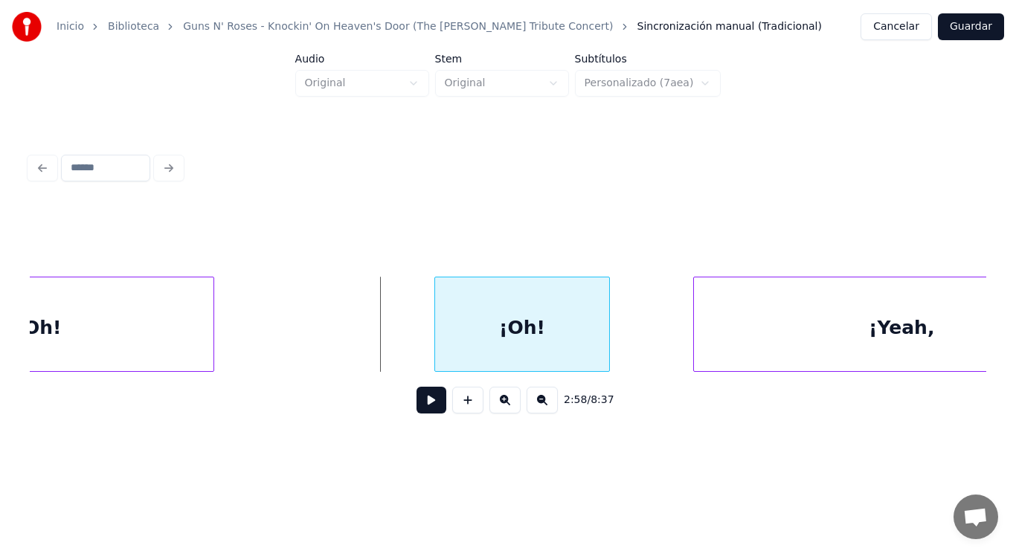
click at [435, 329] on div at bounding box center [437, 324] width 4 height 94
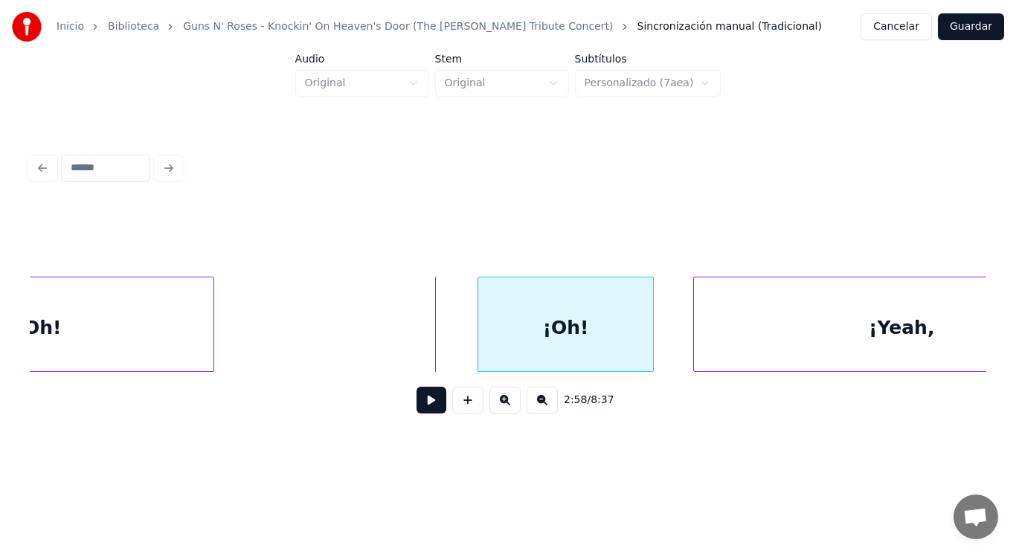
click at [512, 324] on div "¡Oh!" at bounding box center [565, 327] width 175 height 101
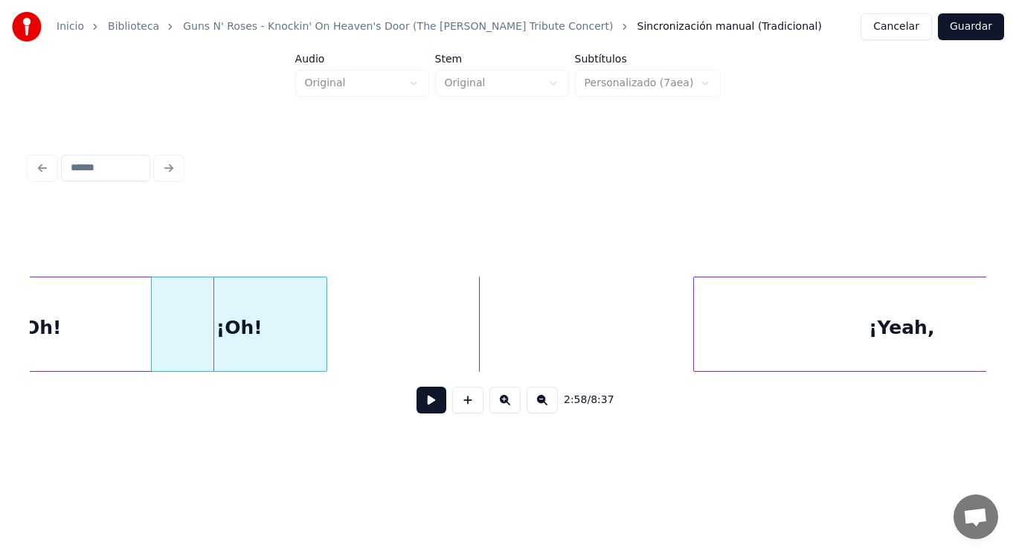
click at [186, 322] on div "¡Oh!" at bounding box center [239, 327] width 175 height 101
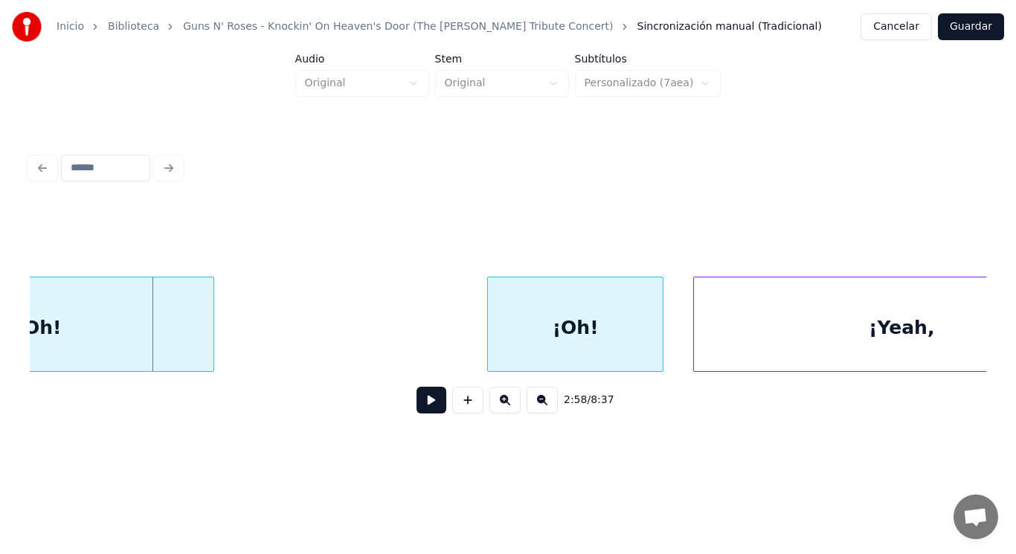
click at [576, 341] on div "¡Oh!" at bounding box center [575, 327] width 175 height 101
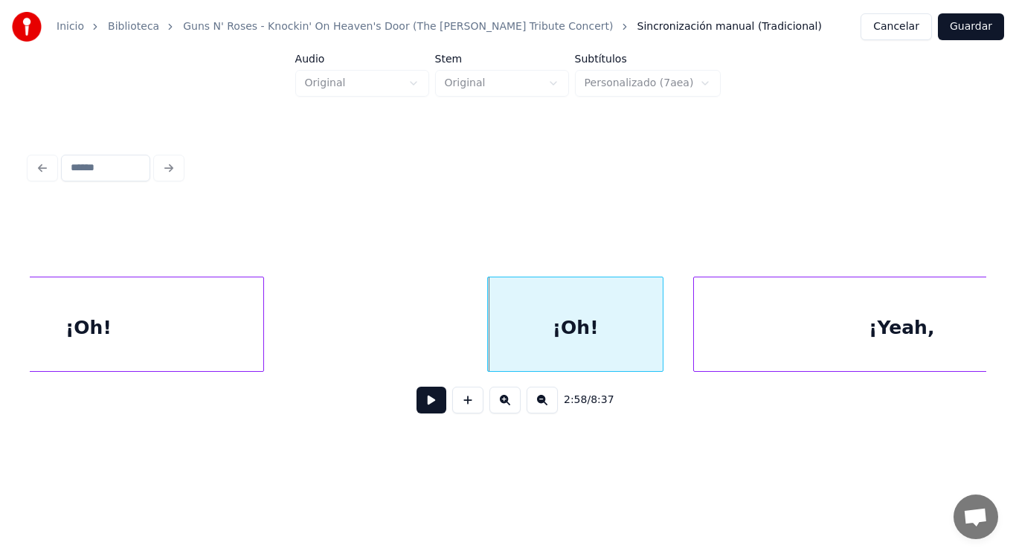
scroll to position [0, 185223]
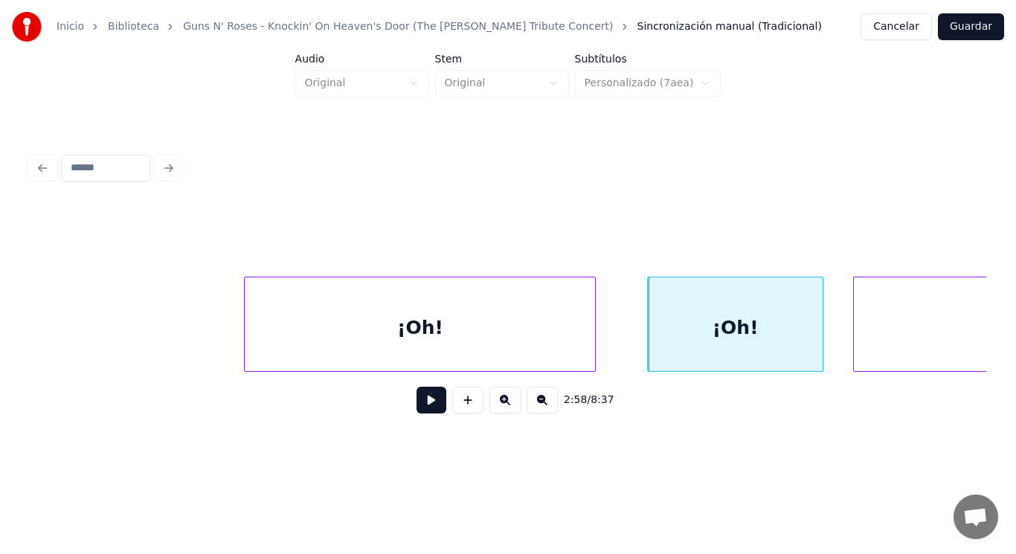
click at [403, 333] on div "¡Oh!" at bounding box center [420, 327] width 350 height 101
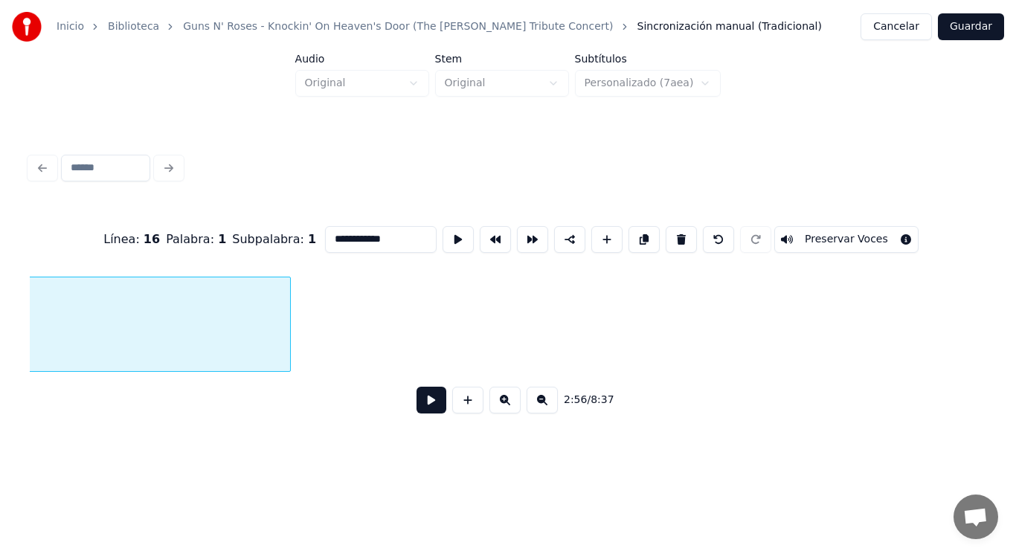
scroll to position [0, 183444]
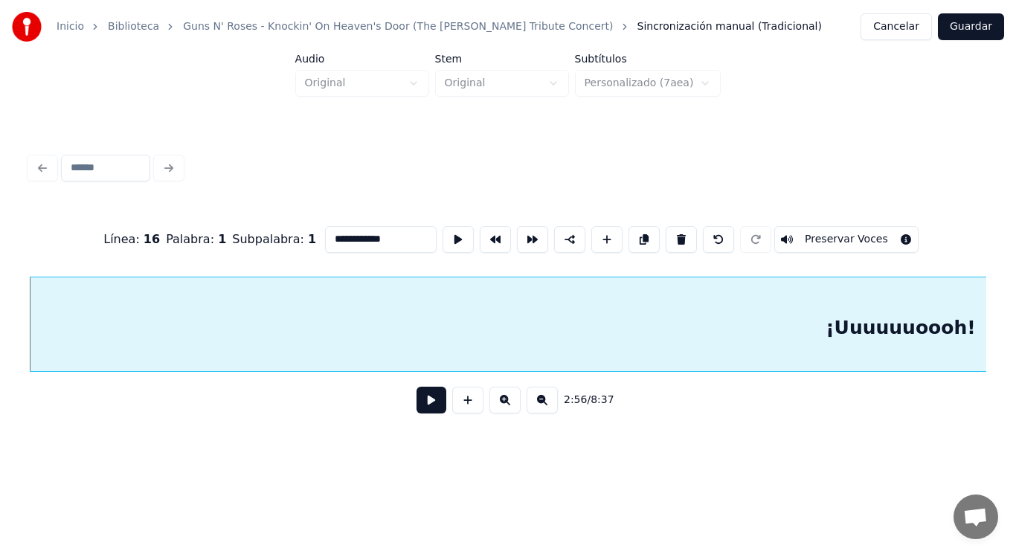
click at [420, 410] on button at bounding box center [431, 400] width 30 height 27
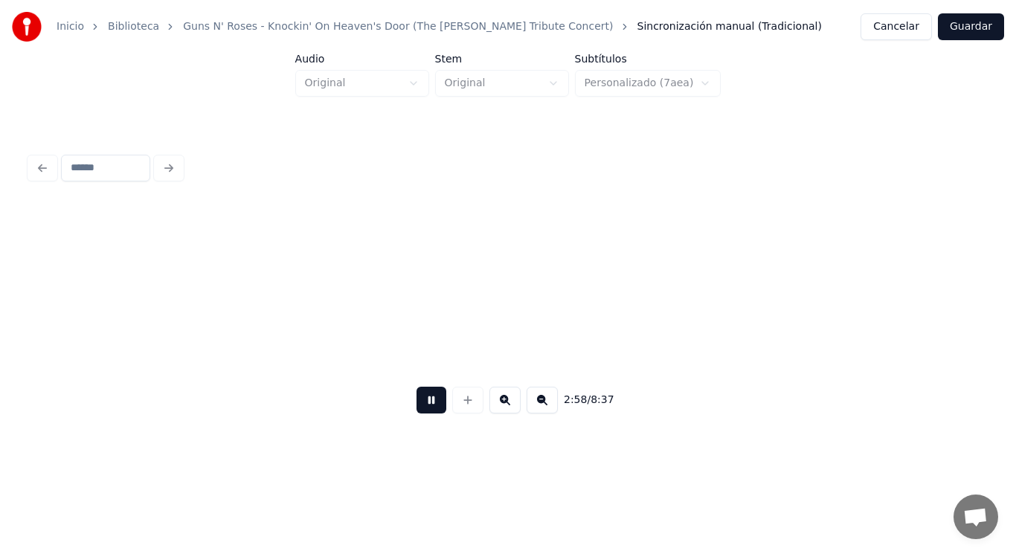
click at [420, 410] on button at bounding box center [431, 400] width 30 height 27
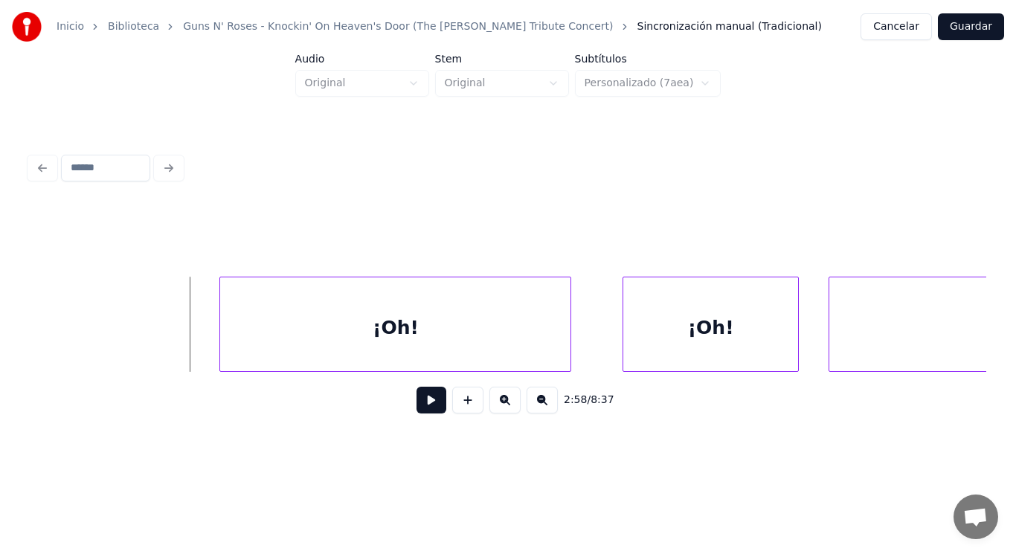
scroll to position [0, 185144]
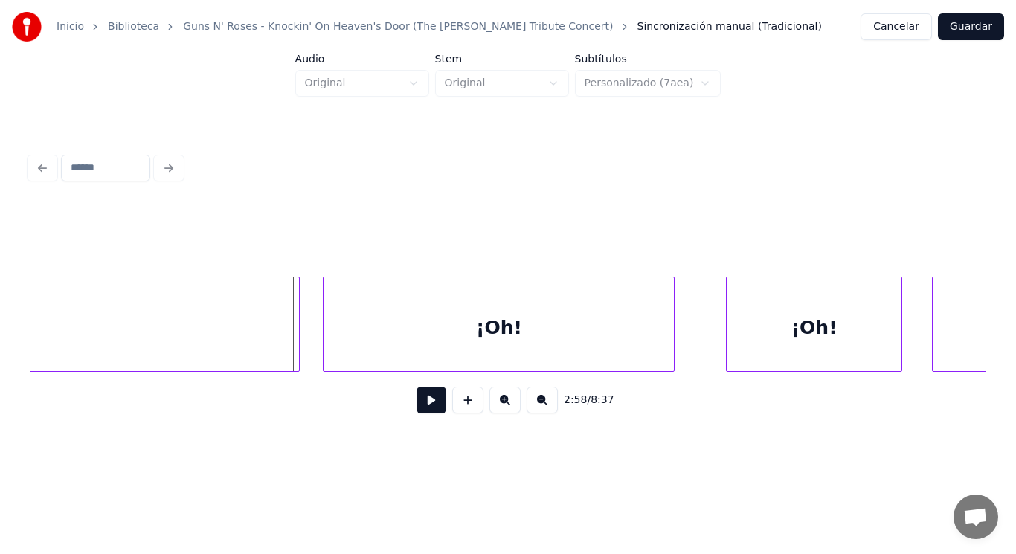
click at [296, 346] on div at bounding box center [297, 324] width 4 height 94
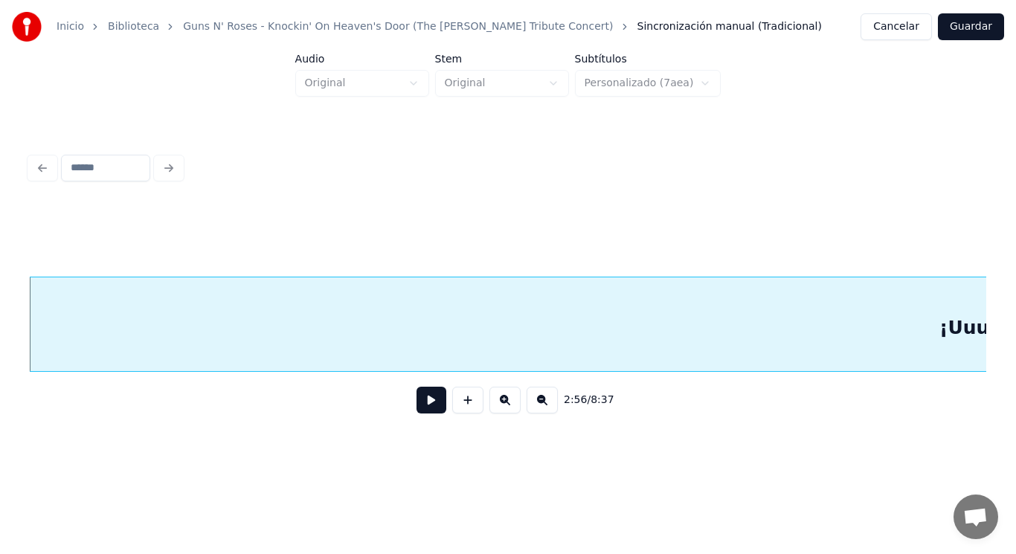
click at [419, 409] on button at bounding box center [431, 400] width 30 height 27
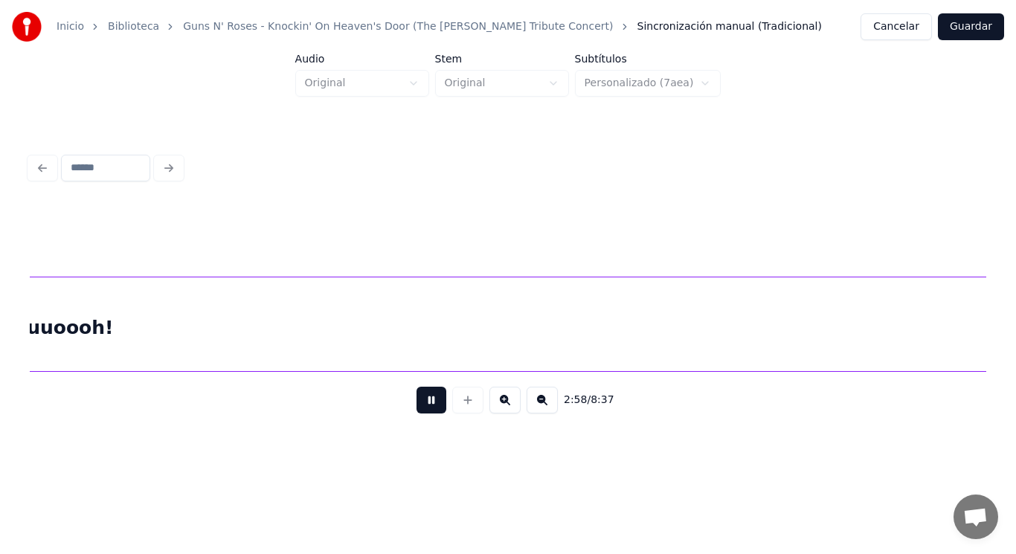
scroll to position [0, 185389]
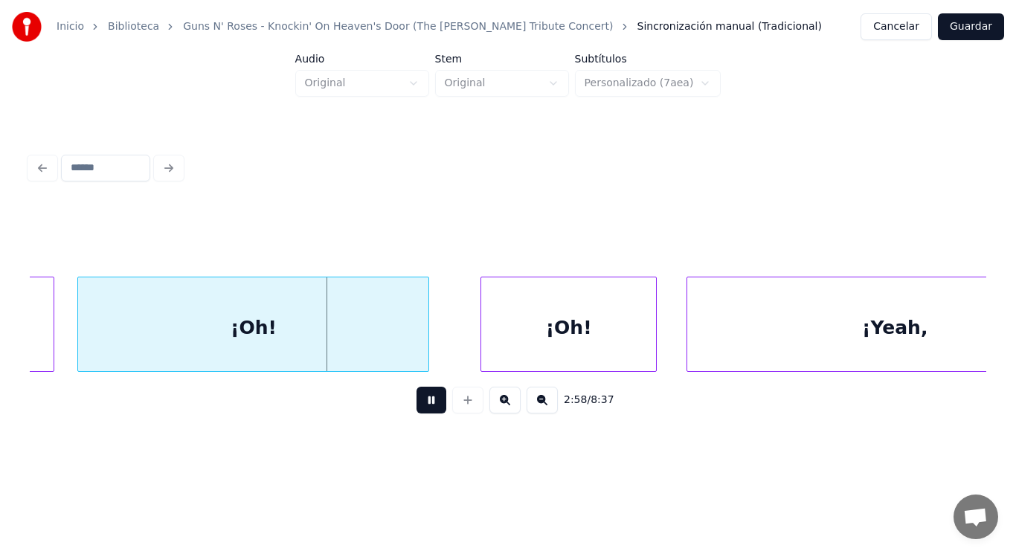
click at [419, 409] on button at bounding box center [431, 400] width 30 height 27
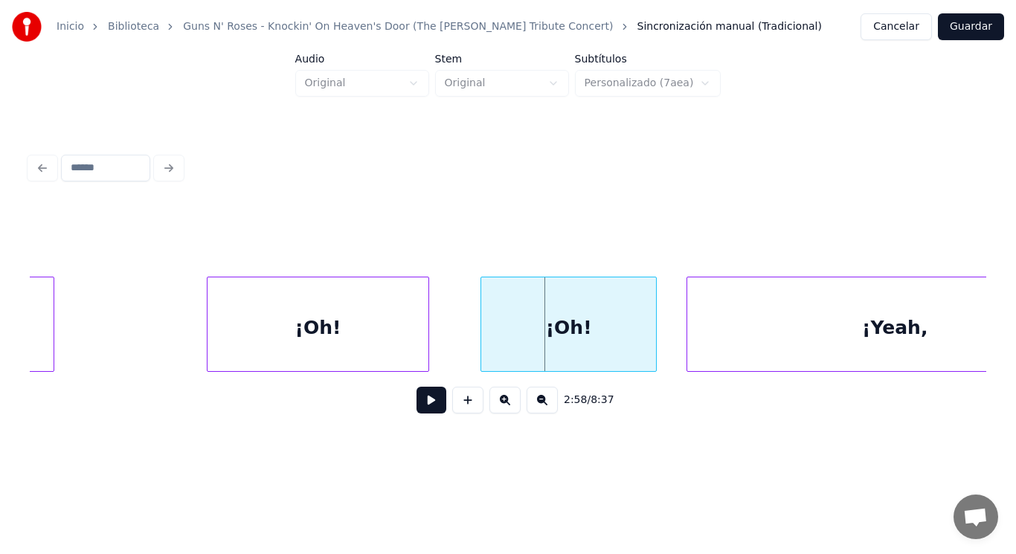
click at [209, 330] on div at bounding box center [210, 324] width 4 height 94
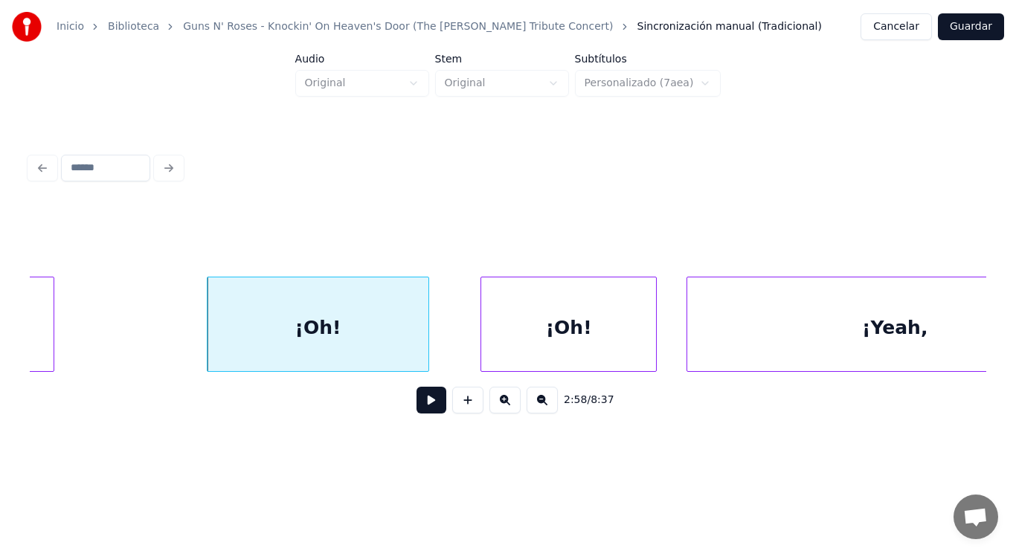
click at [422, 406] on button at bounding box center [431, 400] width 30 height 27
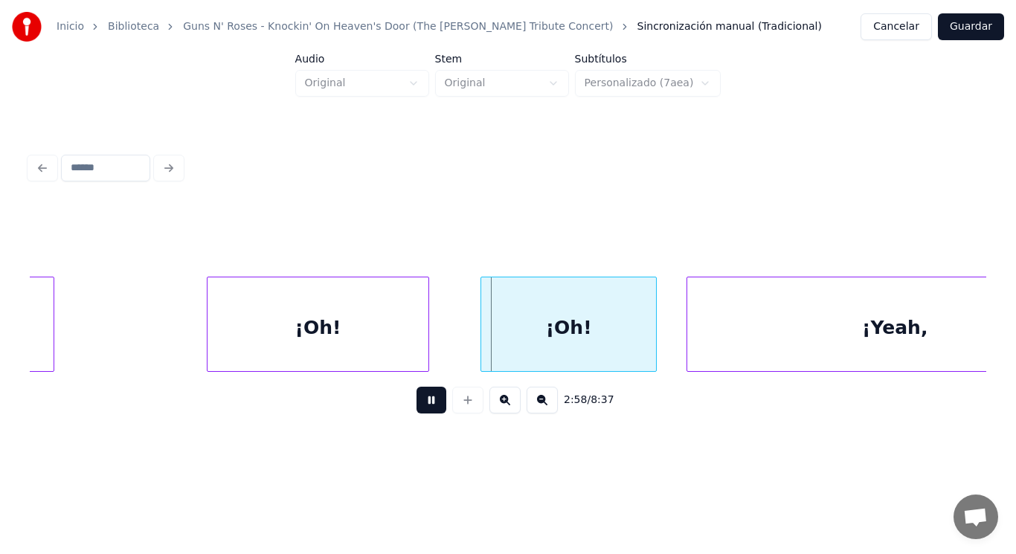
click at [422, 406] on button at bounding box center [431, 400] width 30 height 27
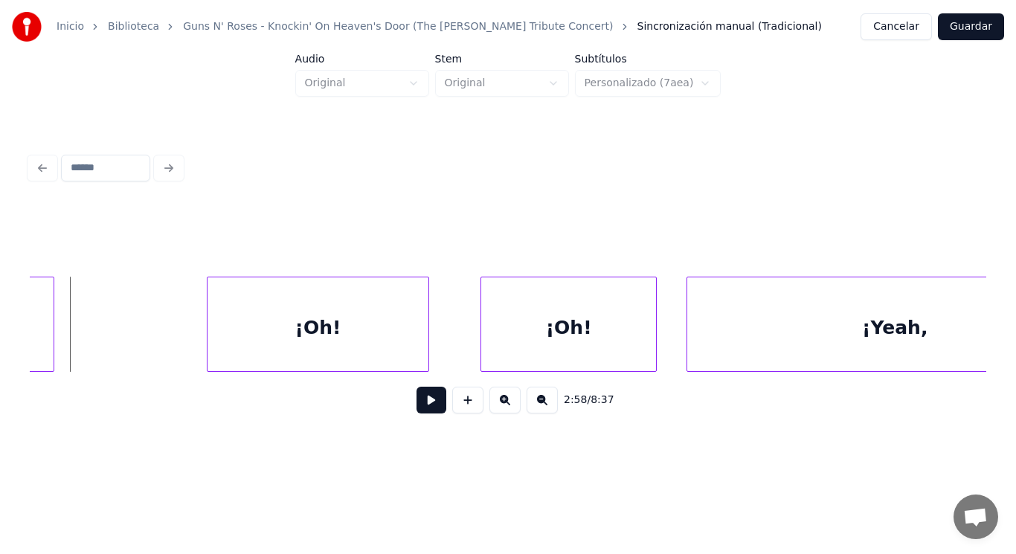
click at [416, 408] on button at bounding box center [431, 400] width 30 height 27
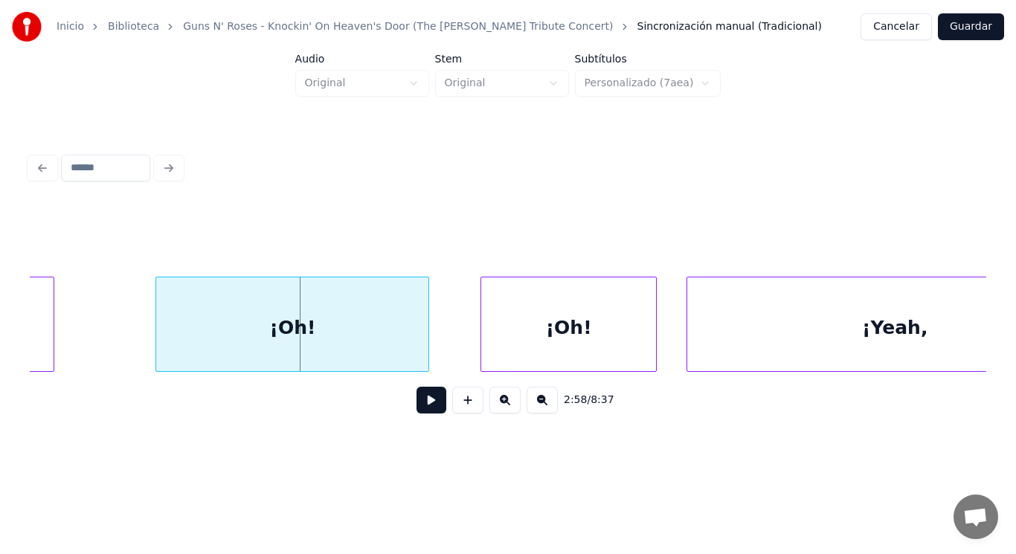
click at [156, 341] on div at bounding box center [158, 324] width 4 height 94
click at [419, 405] on button at bounding box center [431, 400] width 30 height 27
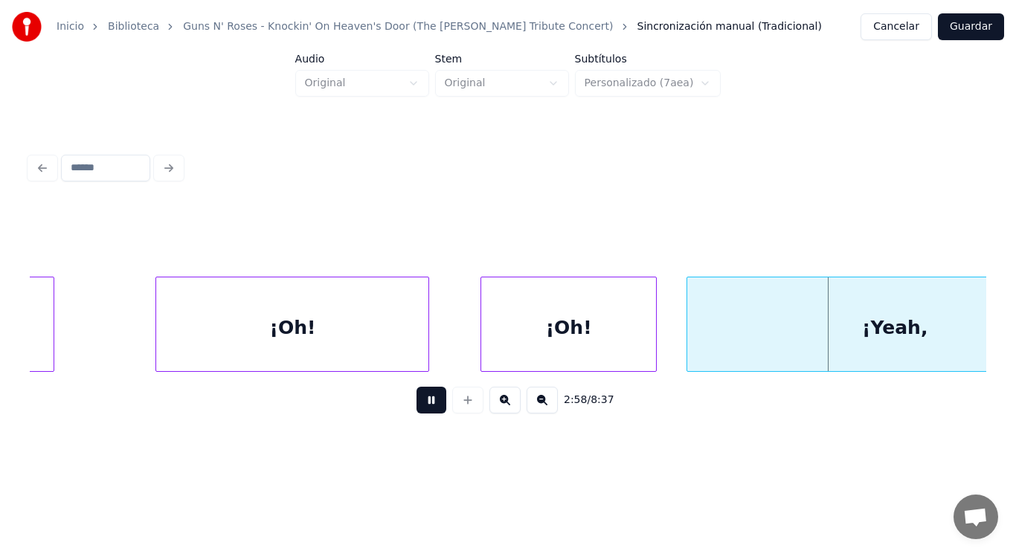
click at [419, 405] on button at bounding box center [431, 400] width 30 height 27
click at [124, 330] on div at bounding box center [123, 324] width 4 height 94
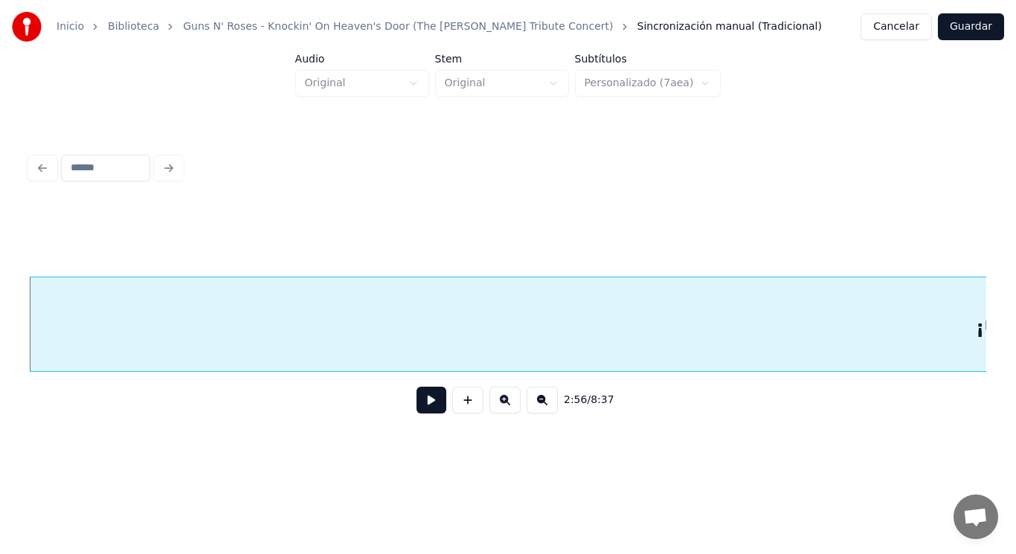
click at [417, 397] on button at bounding box center [431, 400] width 30 height 27
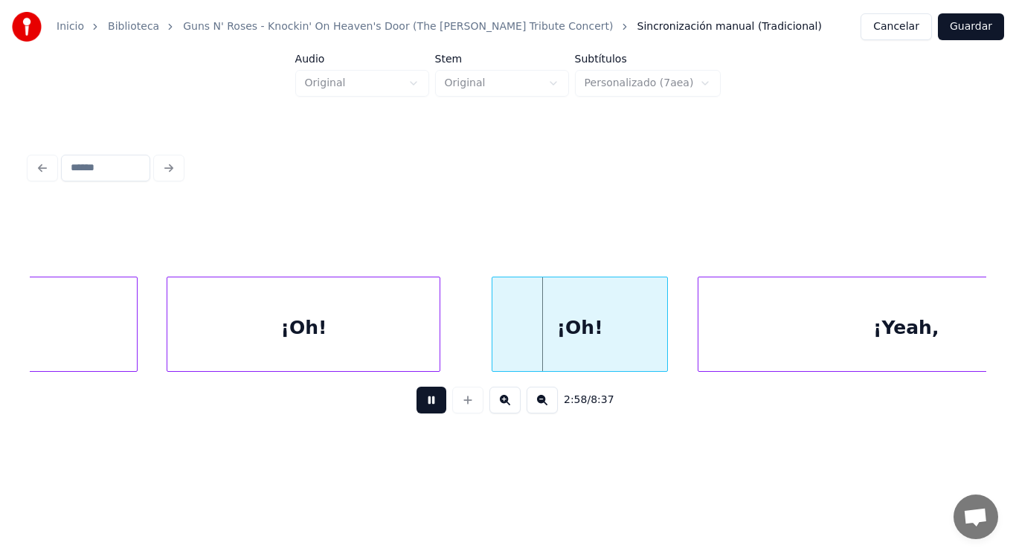
click at [417, 397] on button at bounding box center [431, 400] width 30 height 27
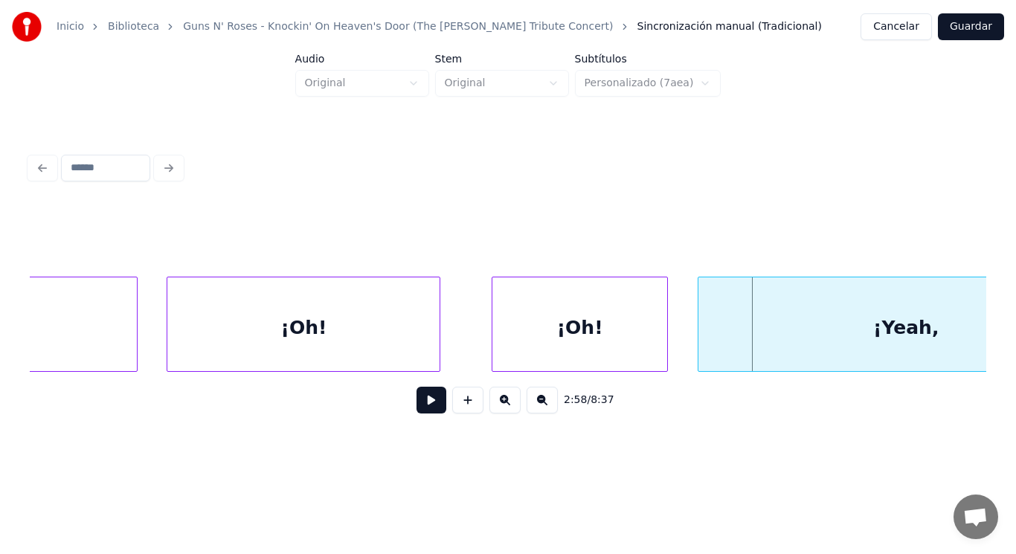
click at [361, 341] on div "¡Oh!" at bounding box center [303, 327] width 272 height 101
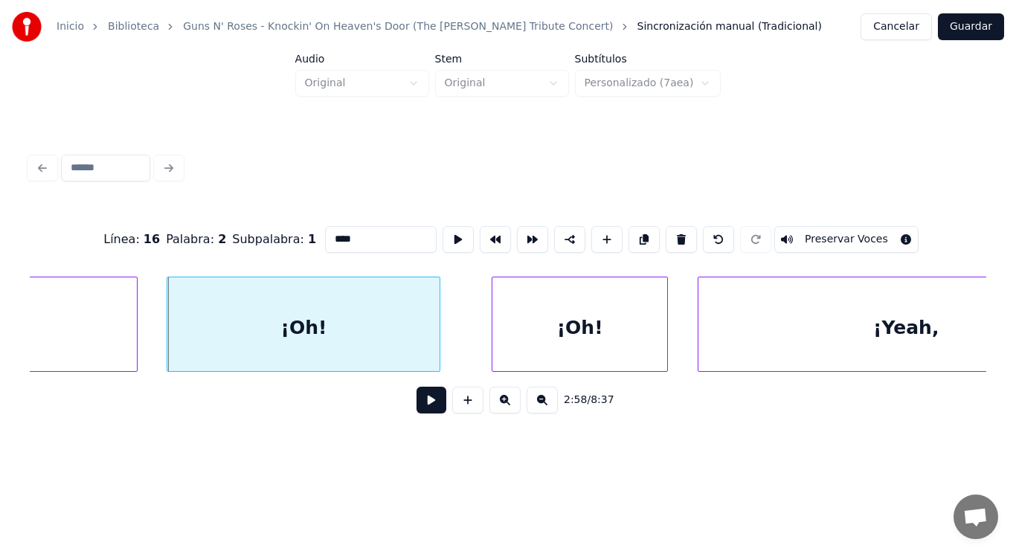
click at [417, 408] on button at bounding box center [431, 400] width 30 height 27
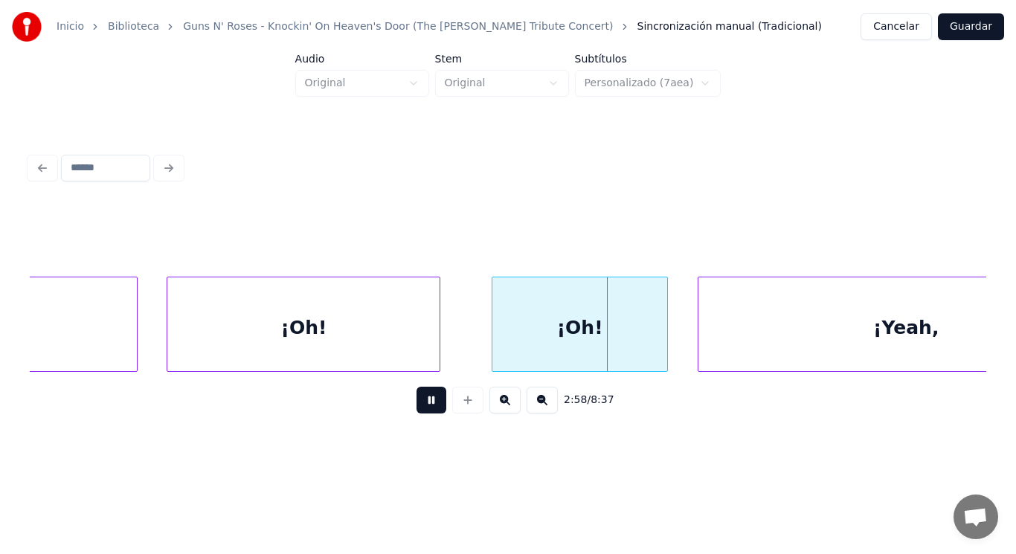
click at [417, 408] on button at bounding box center [431, 400] width 30 height 27
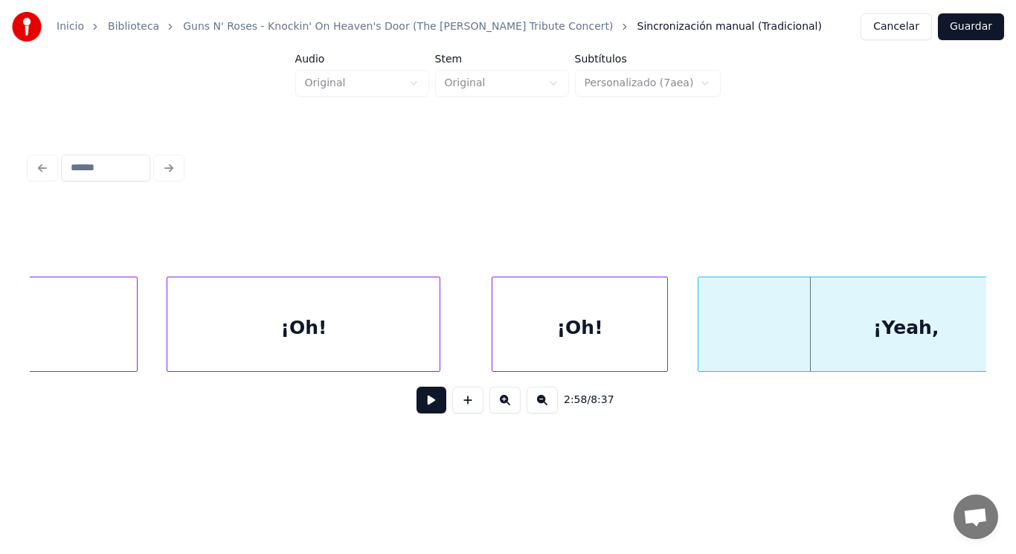
click at [383, 361] on div "¡Oh!" at bounding box center [303, 327] width 272 height 101
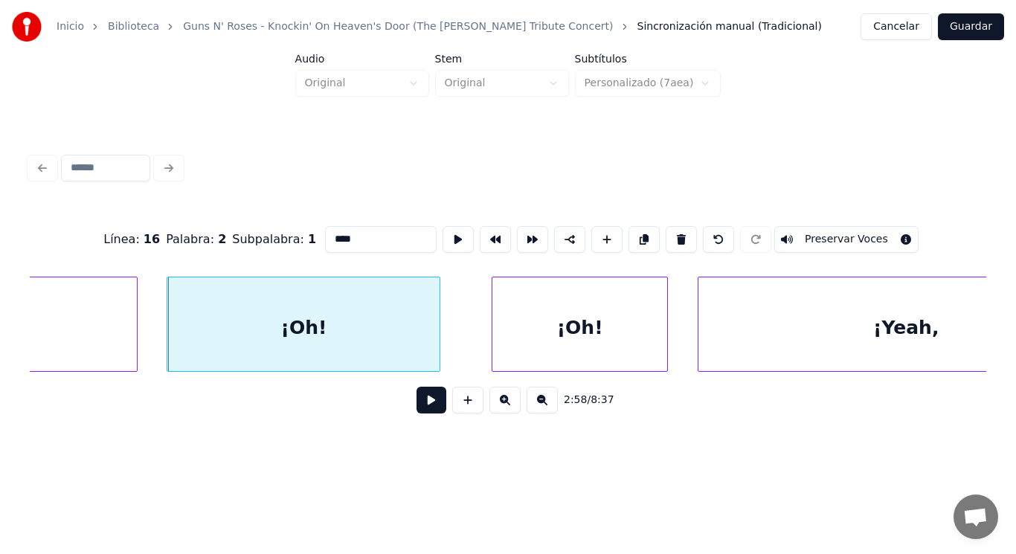
click at [423, 414] on button at bounding box center [431, 400] width 30 height 27
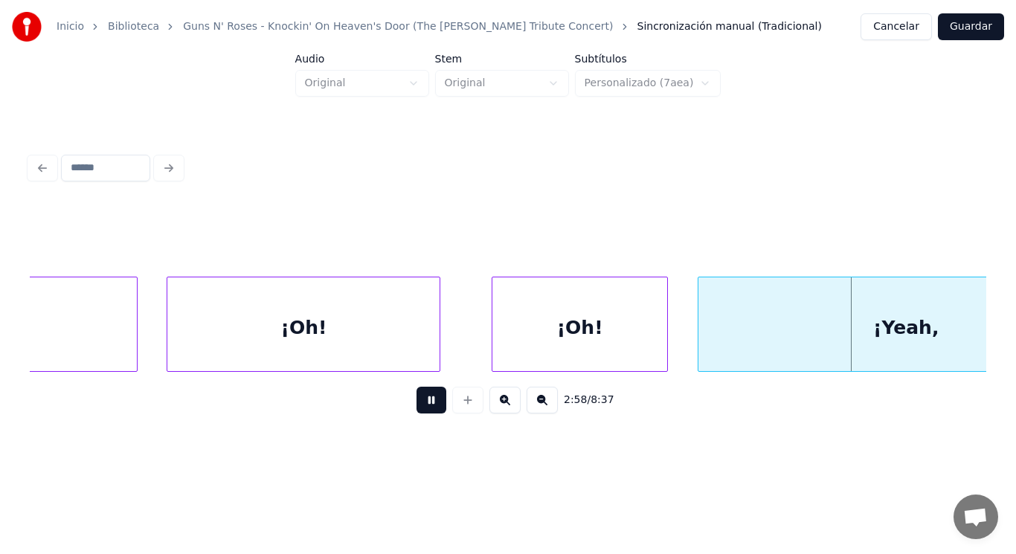
click at [423, 414] on button at bounding box center [431, 400] width 30 height 27
click at [512, 336] on div "¡Oh!" at bounding box center [579, 327] width 175 height 101
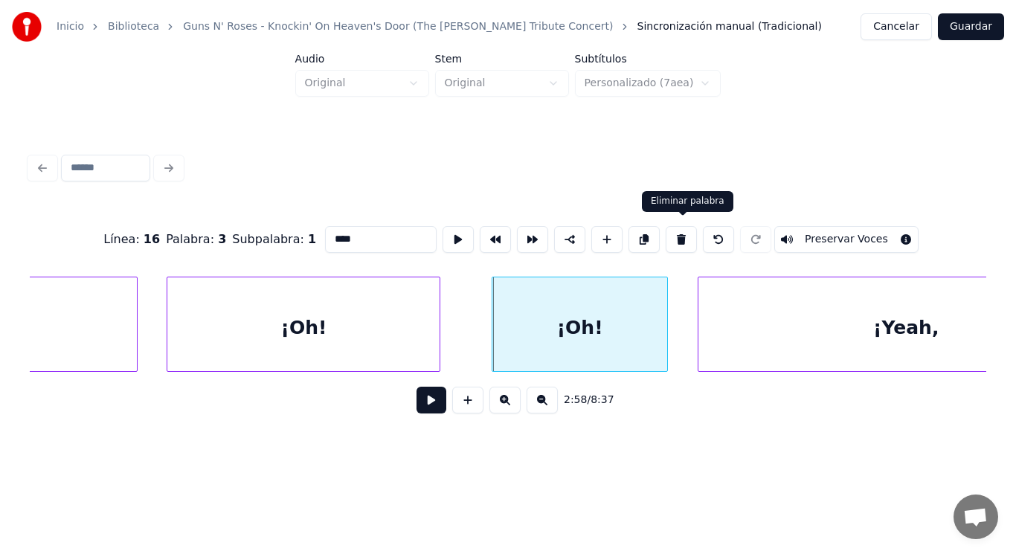
click at [680, 239] on button at bounding box center [681, 239] width 31 height 27
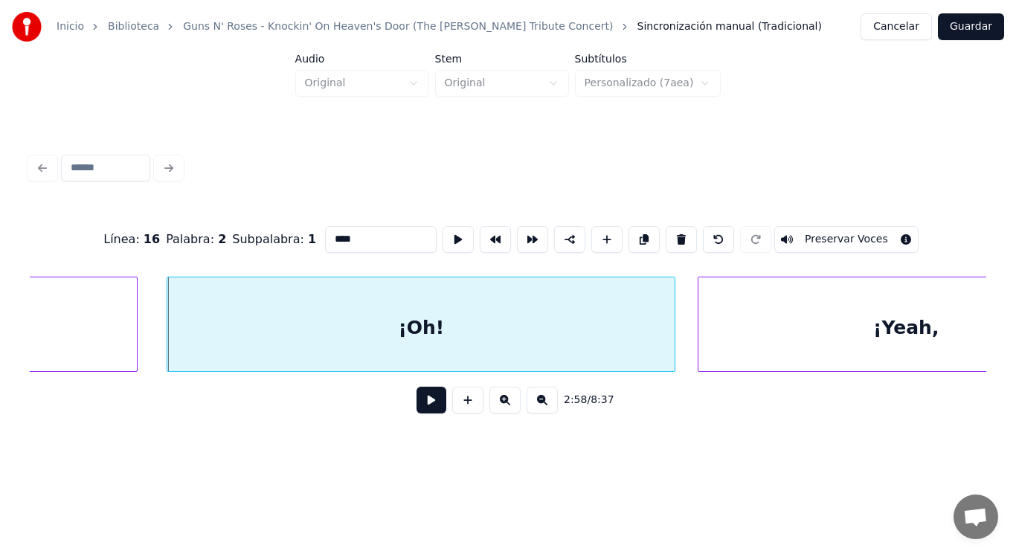
click at [673, 343] on div at bounding box center [672, 324] width 4 height 94
click at [325, 234] on input "****" at bounding box center [381, 239] width 112 height 27
type input "******"
click at [425, 405] on button at bounding box center [431, 400] width 30 height 27
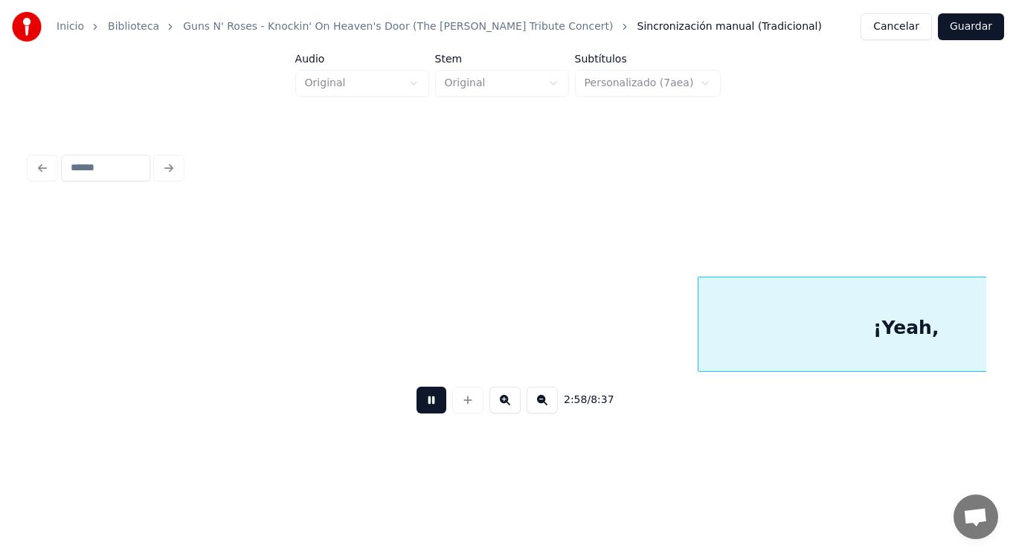
click at [425, 405] on button at bounding box center [431, 400] width 30 height 27
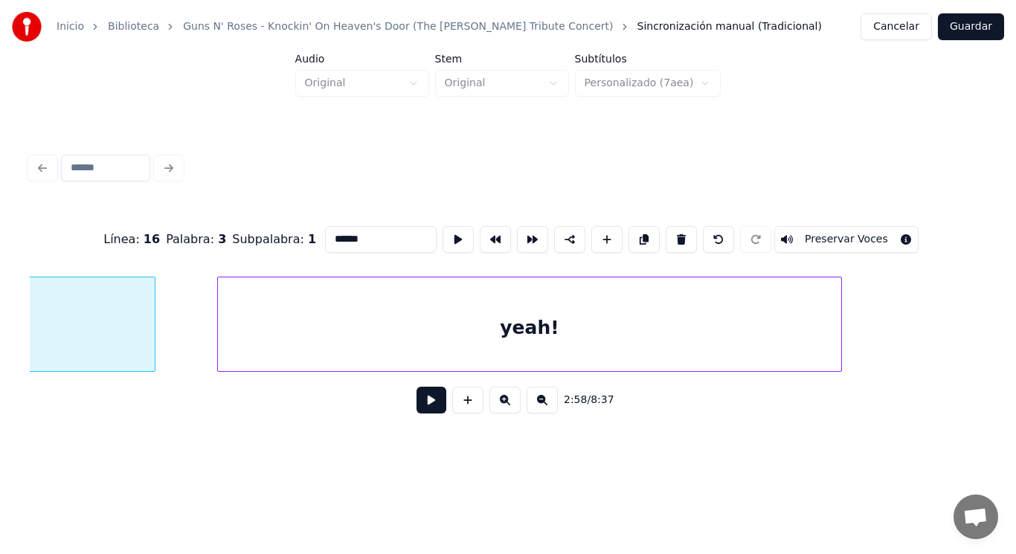
scroll to position [0, 186047]
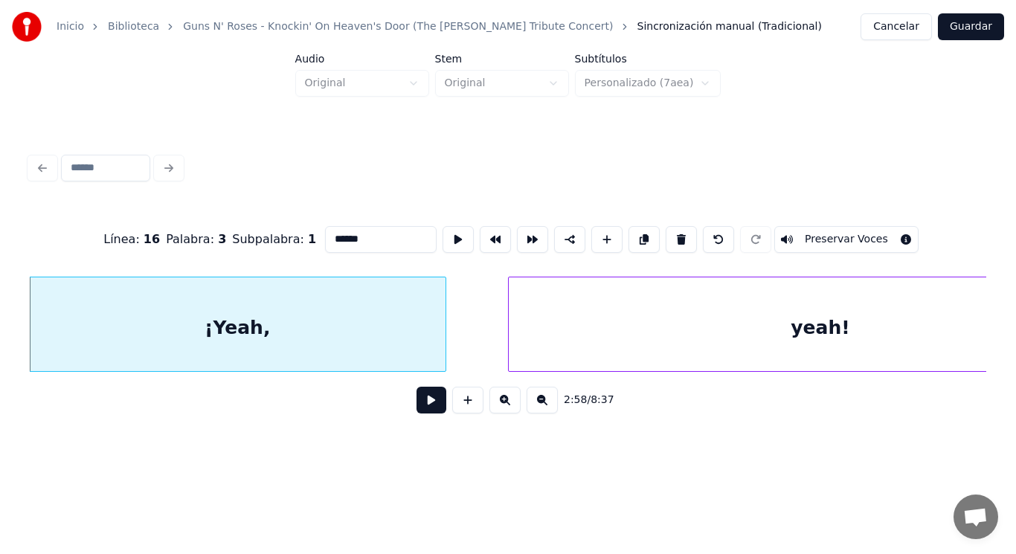
click at [424, 409] on button at bounding box center [431, 400] width 30 height 27
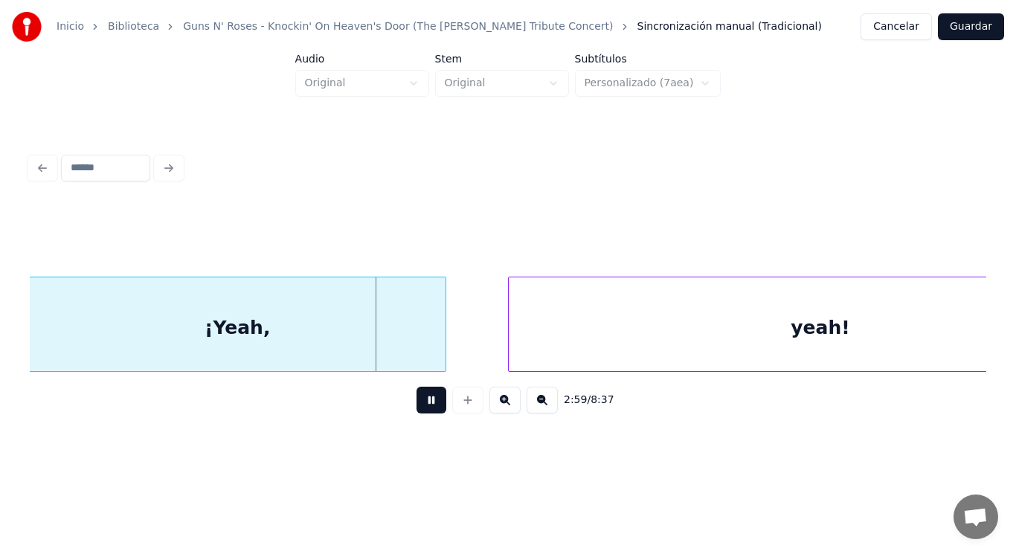
click at [424, 409] on button at bounding box center [431, 400] width 30 height 27
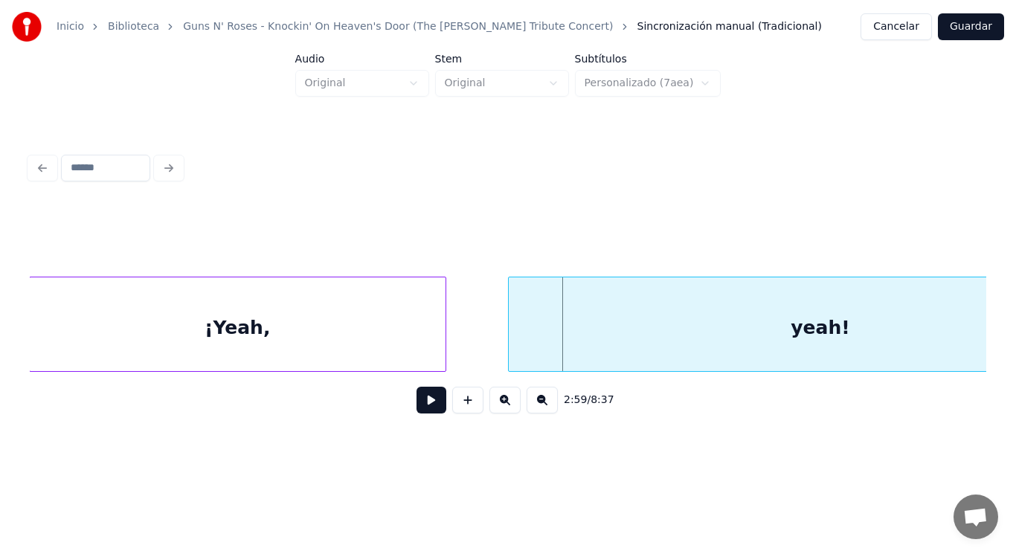
click at [420, 354] on div "¡Yeah," at bounding box center [238, 327] width 416 height 101
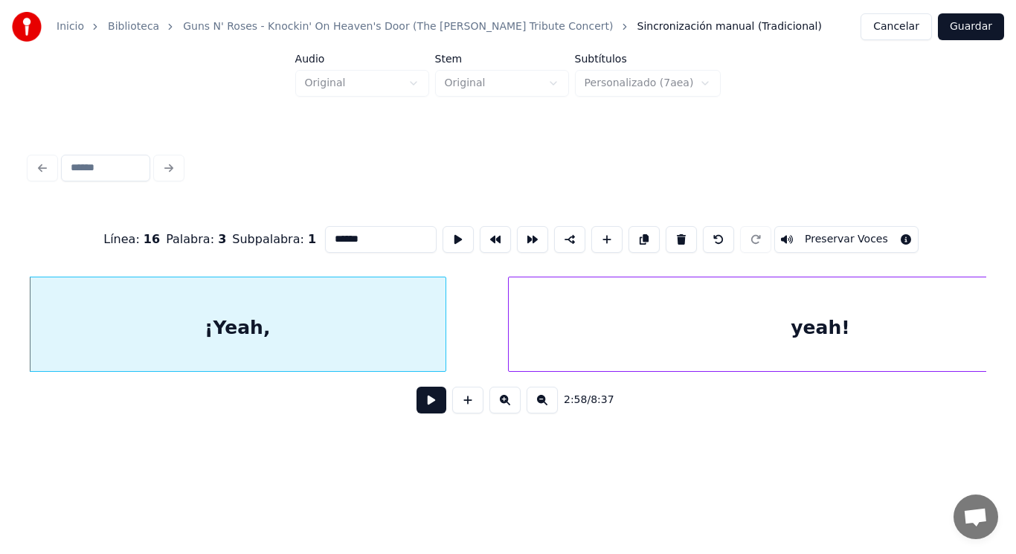
click at [423, 412] on button at bounding box center [431, 400] width 30 height 27
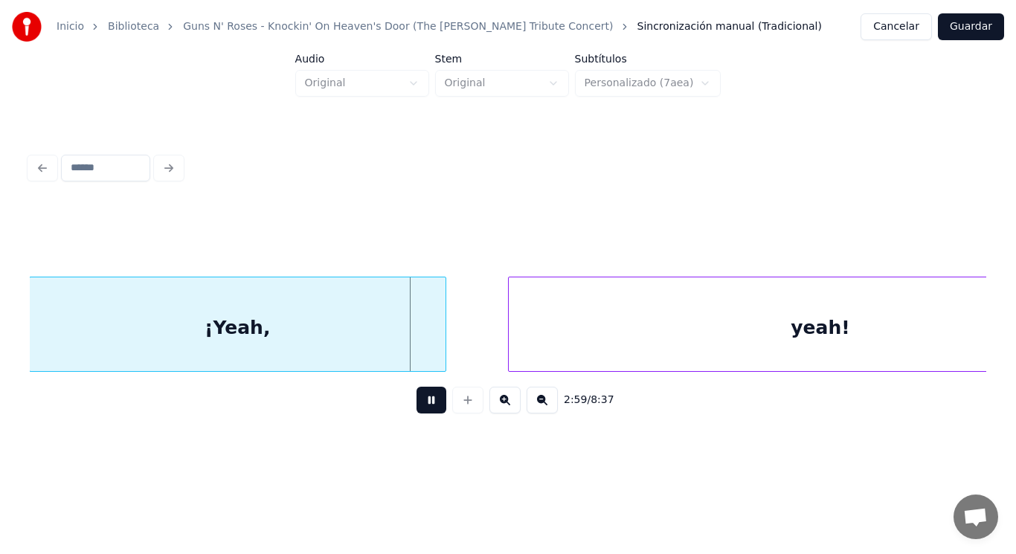
click at [423, 412] on button at bounding box center [431, 400] width 30 height 27
click at [476, 346] on div at bounding box center [475, 324] width 4 height 94
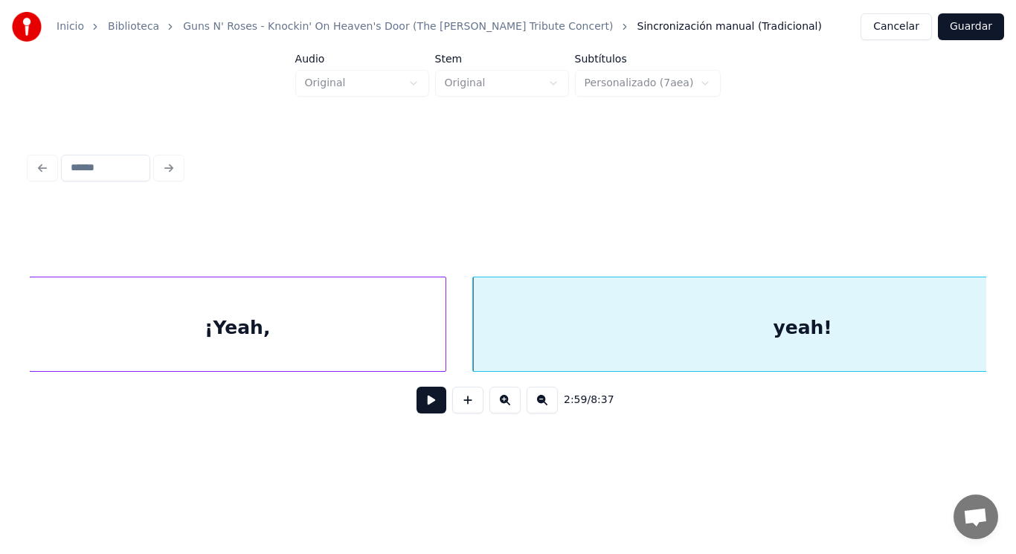
click at [382, 346] on div "¡Yeah," at bounding box center [238, 327] width 416 height 101
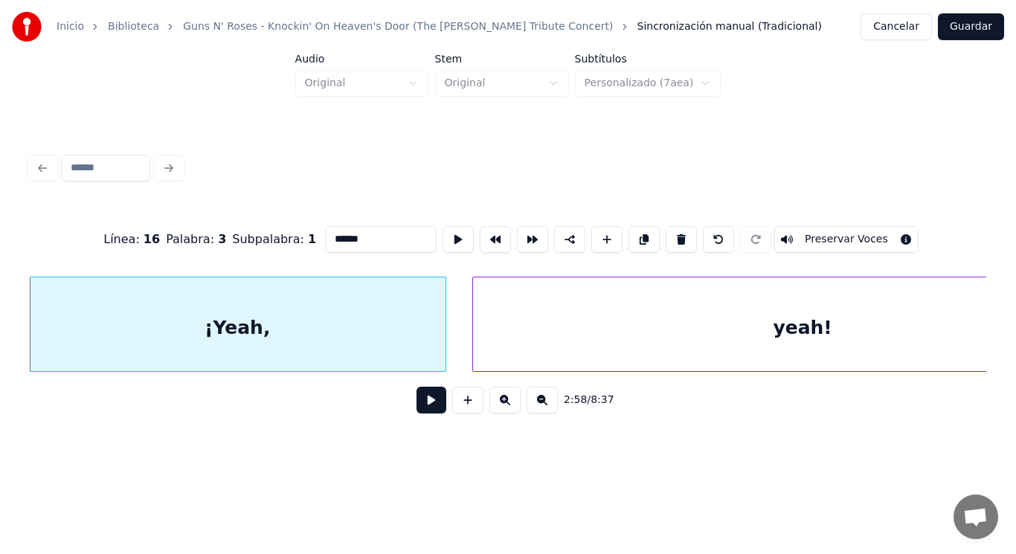
click at [416, 408] on button at bounding box center [431, 400] width 30 height 27
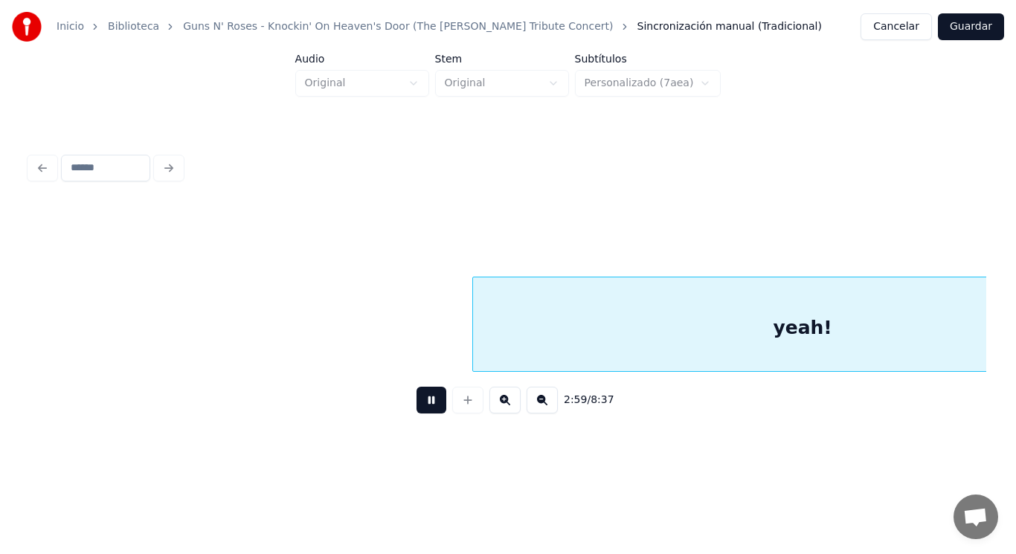
scroll to position [0, 187020]
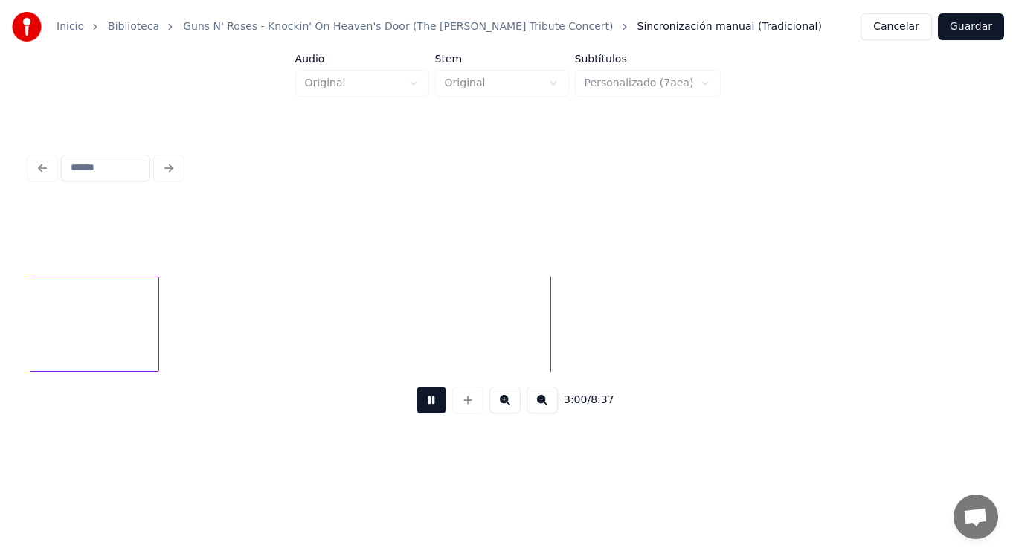
click at [416, 408] on button at bounding box center [431, 400] width 30 height 27
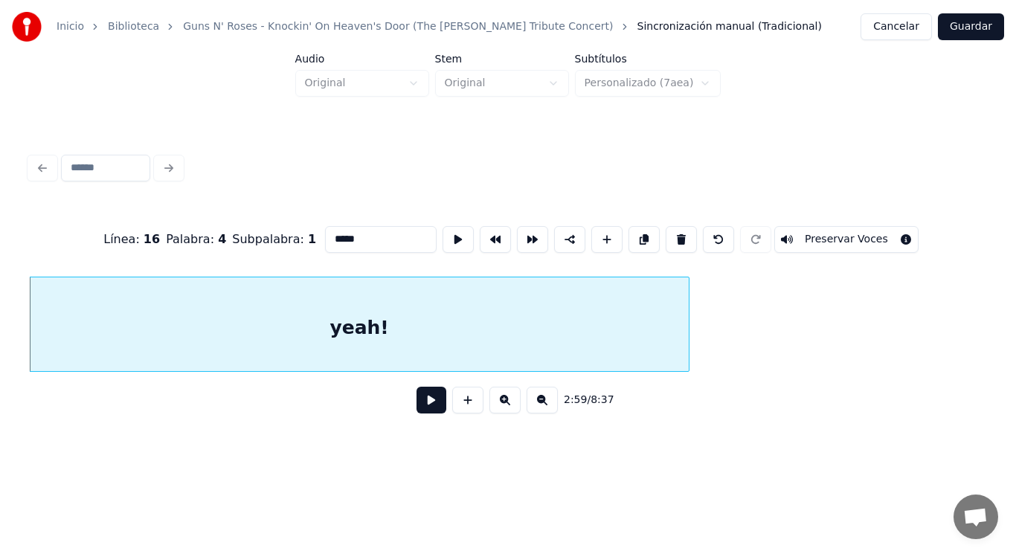
click at [422, 398] on button at bounding box center [431, 400] width 30 height 27
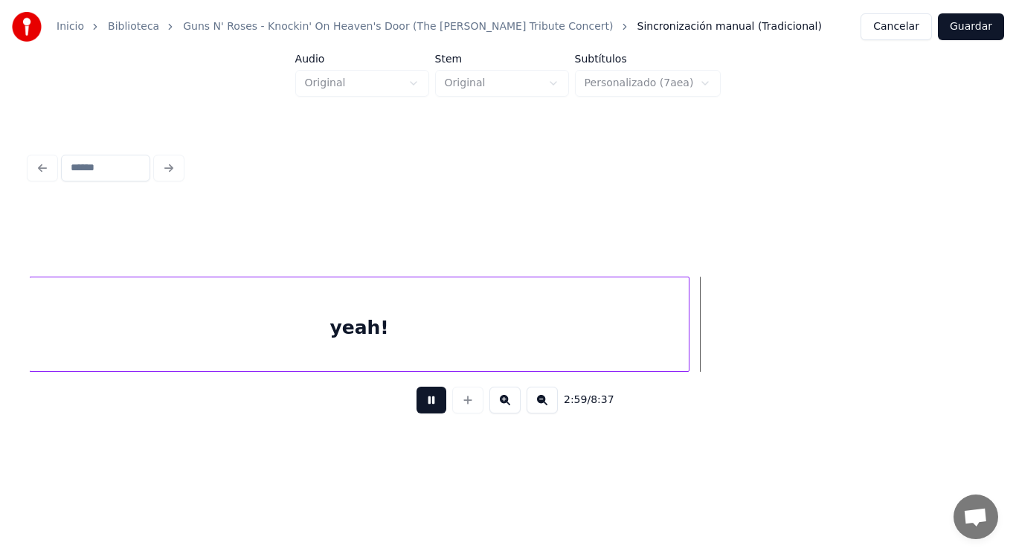
click at [422, 398] on button at bounding box center [431, 400] width 30 height 27
click at [774, 340] on div at bounding box center [774, 324] width 4 height 94
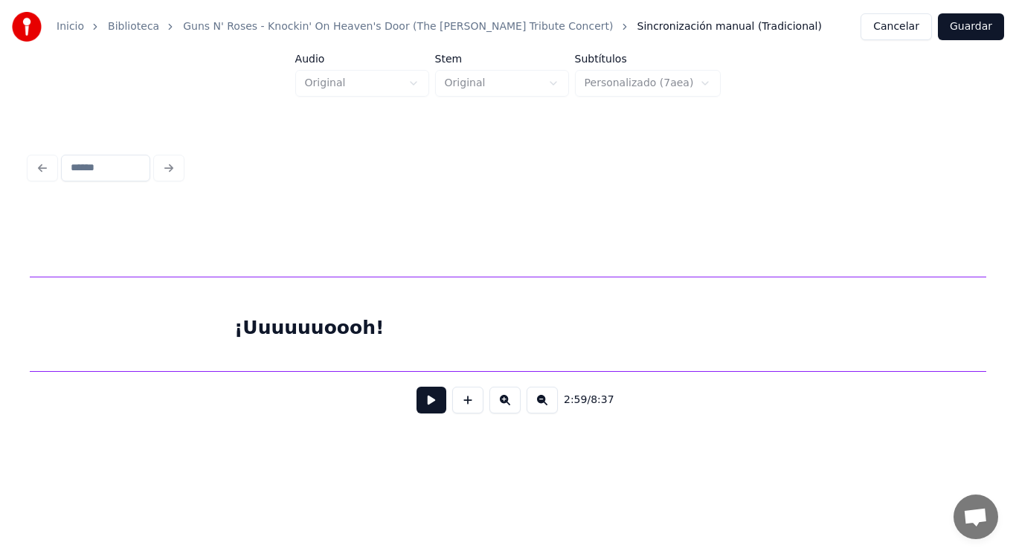
click at [354, 345] on div "¡Uuuuuuoooh!" at bounding box center [309, 327] width 2042 height 101
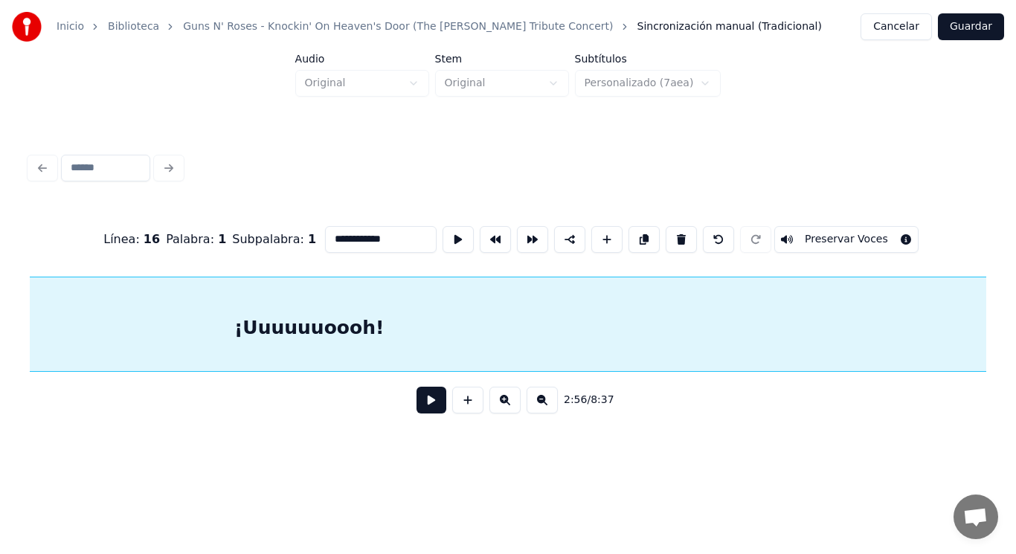
scroll to position [0, 183444]
click at [420, 402] on button at bounding box center [431, 400] width 30 height 27
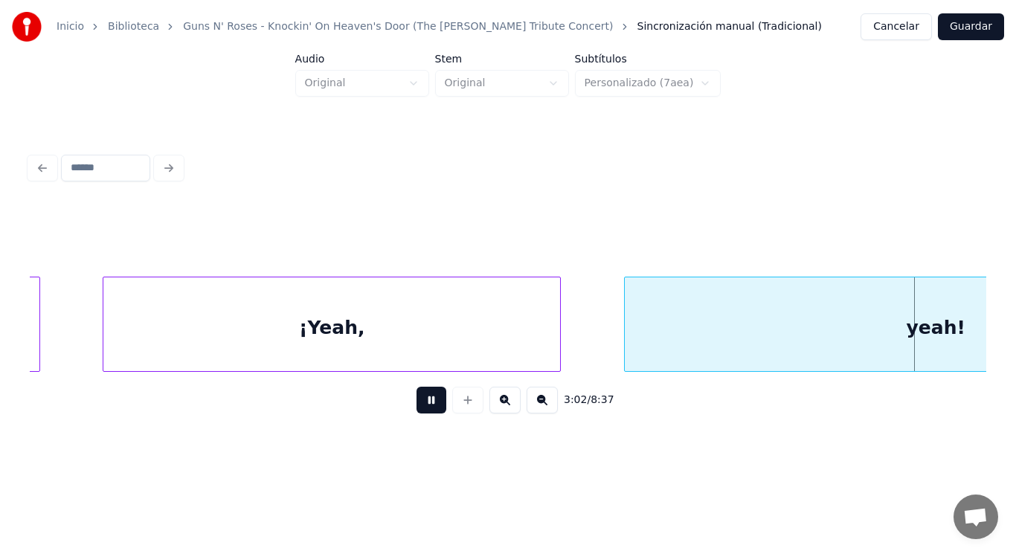
scroll to position [0, 190238]
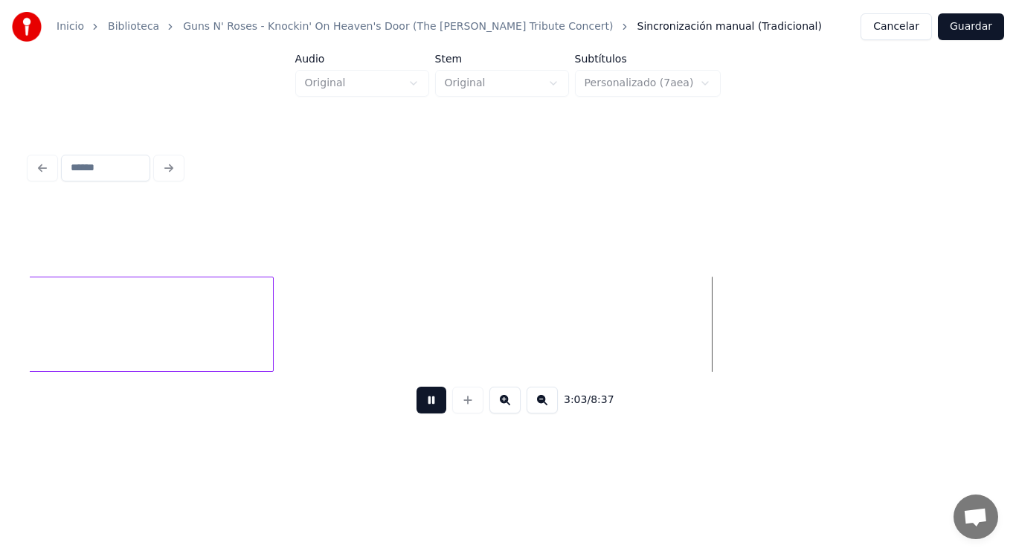
click at [420, 402] on button at bounding box center [431, 400] width 30 height 27
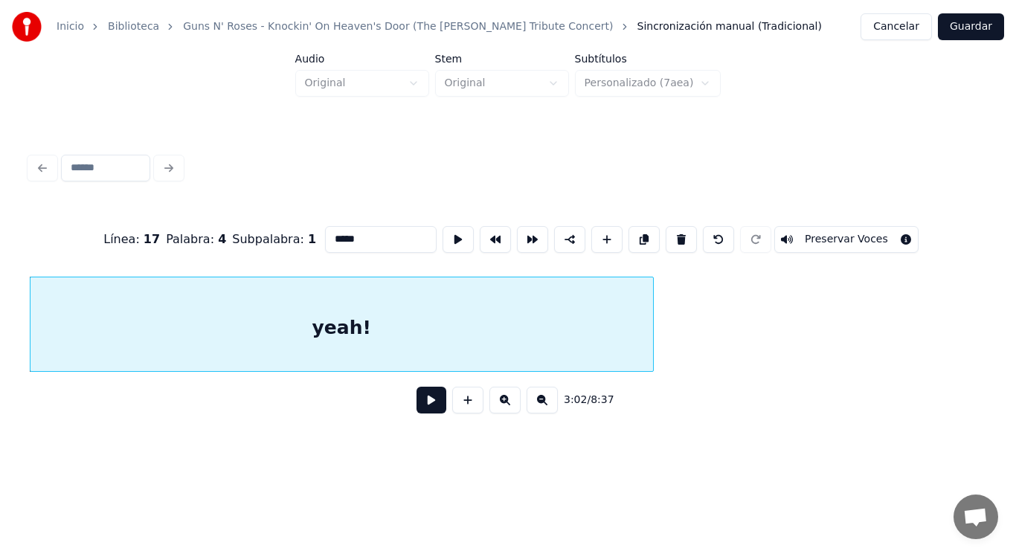
click at [419, 405] on button at bounding box center [431, 400] width 30 height 27
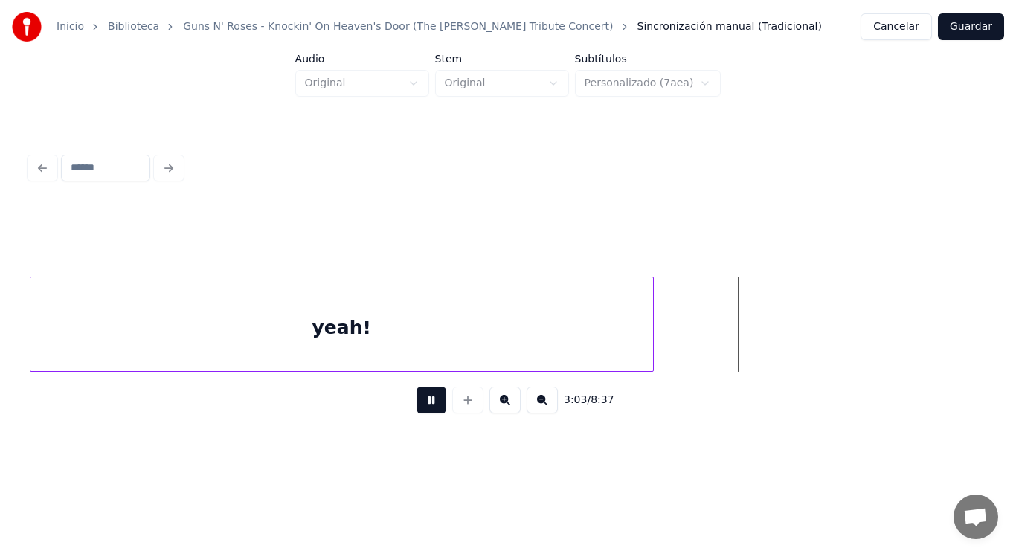
click at [419, 405] on button at bounding box center [431, 400] width 30 height 27
click at [779, 341] on div at bounding box center [778, 324] width 4 height 94
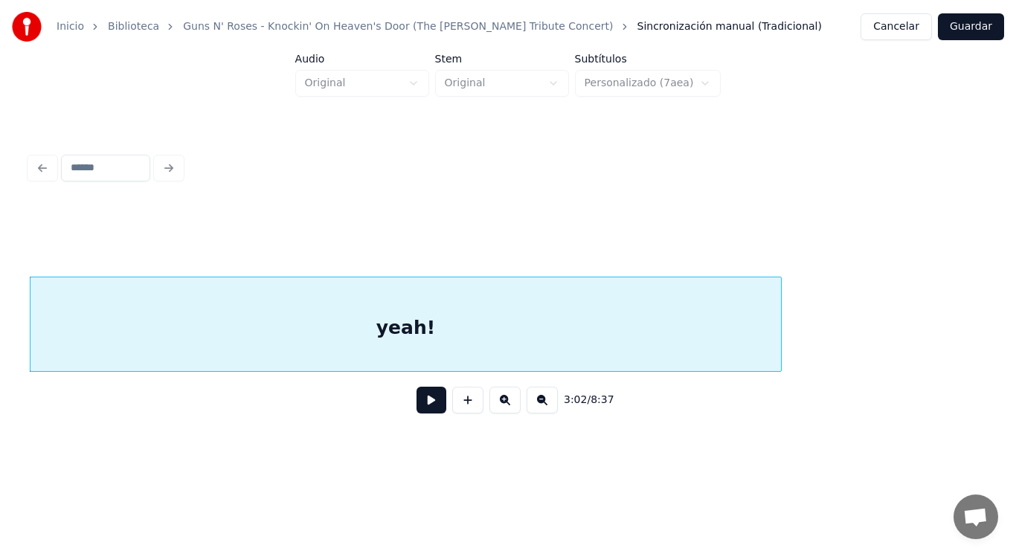
click at [423, 403] on button at bounding box center [431, 400] width 30 height 27
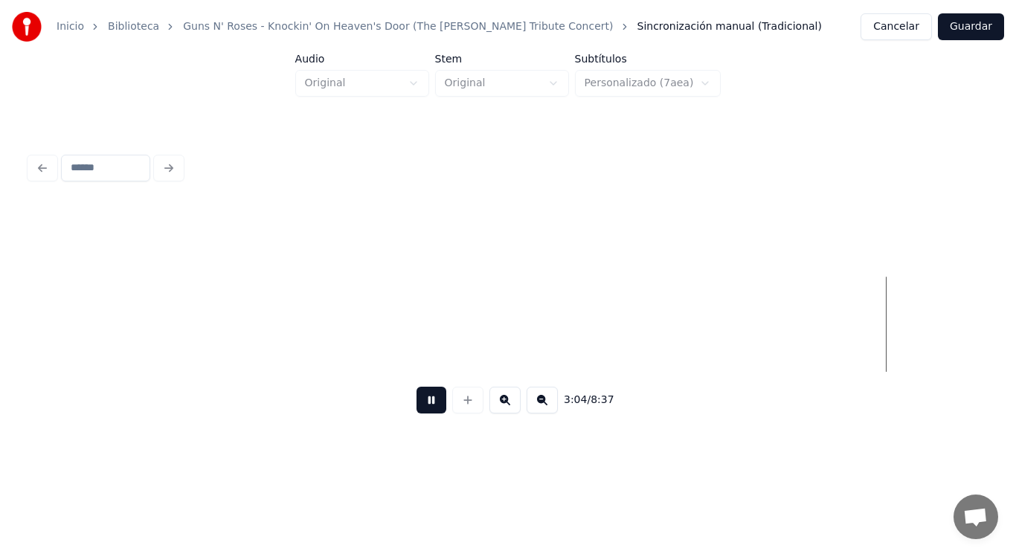
scroll to position [0, 191794]
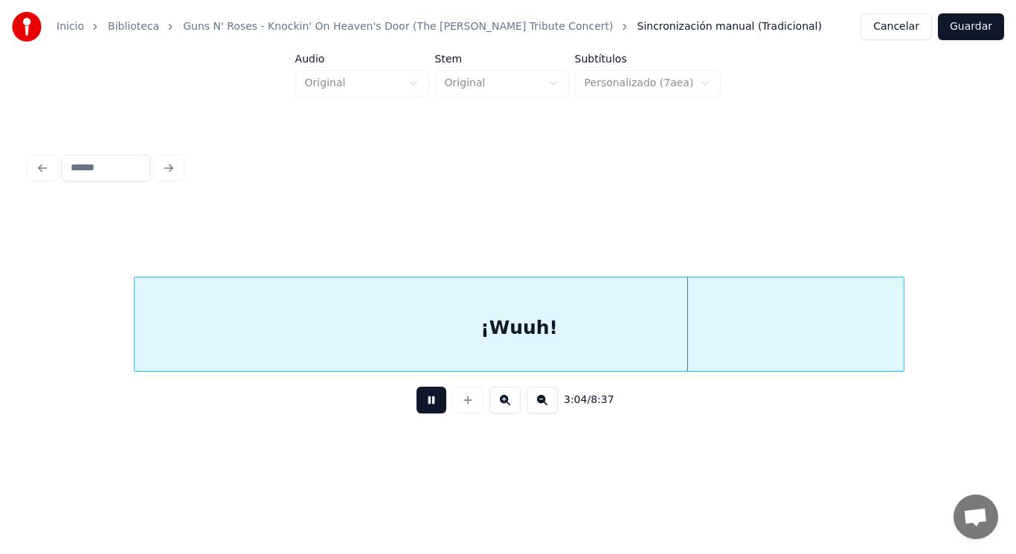
click at [423, 403] on button at bounding box center [431, 400] width 30 height 27
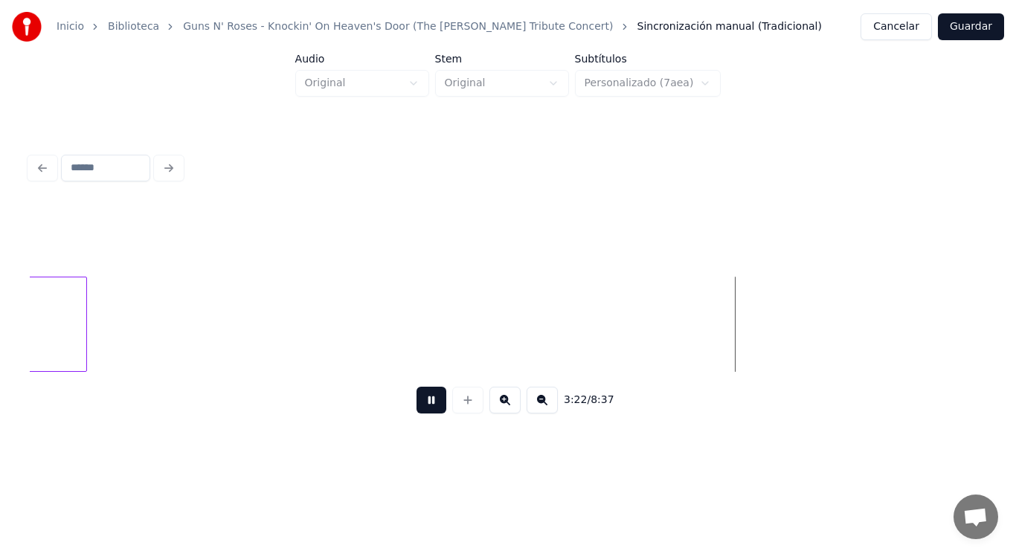
click at [419, 408] on button at bounding box center [431, 400] width 30 height 27
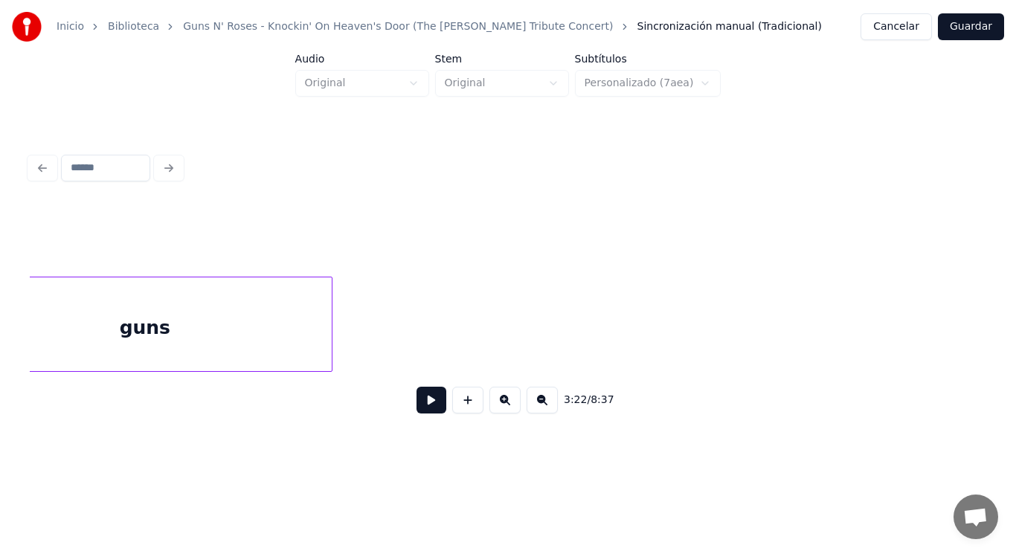
scroll to position [0, 208134]
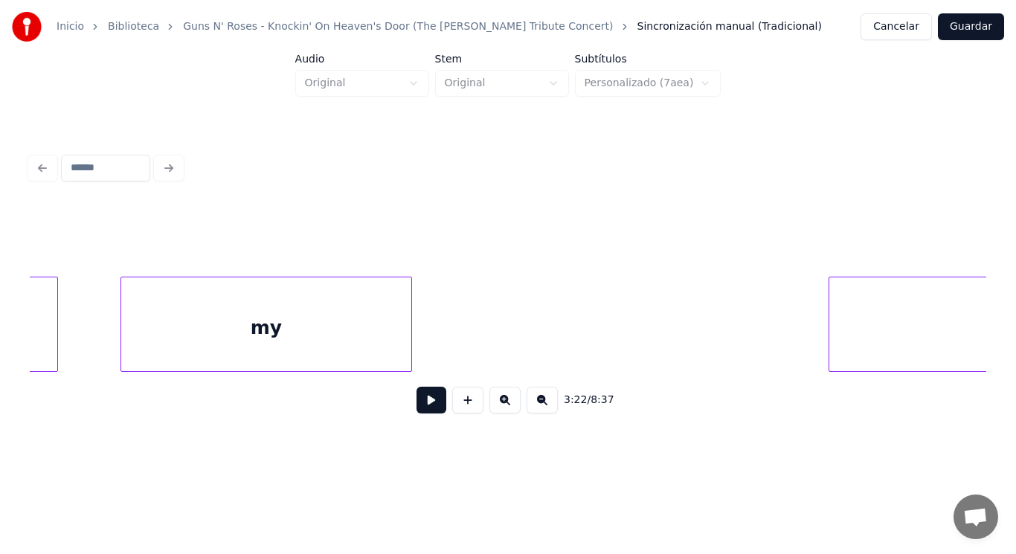
click at [402, 359] on div "my" at bounding box center [266, 327] width 291 height 101
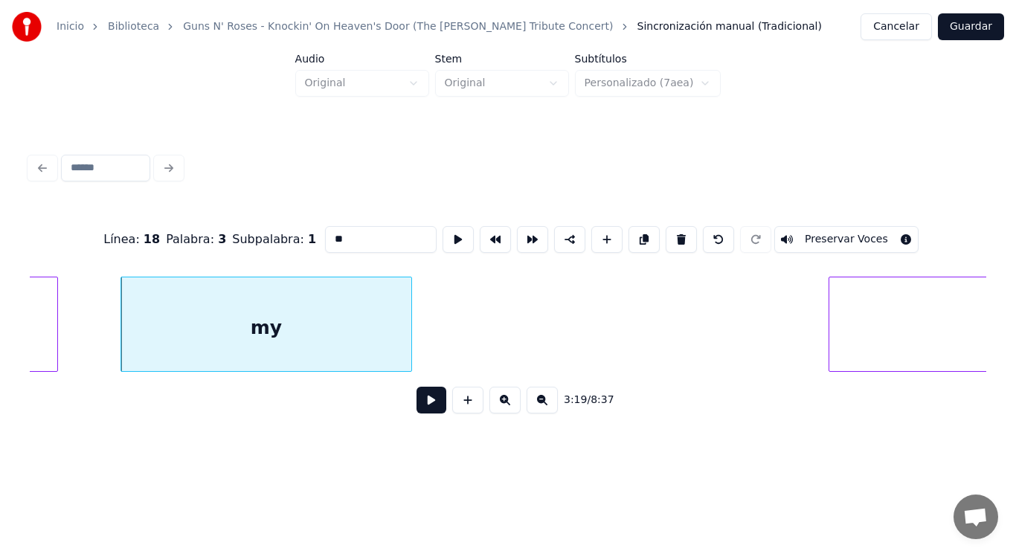
click at [422, 413] on button at bounding box center [431, 400] width 30 height 27
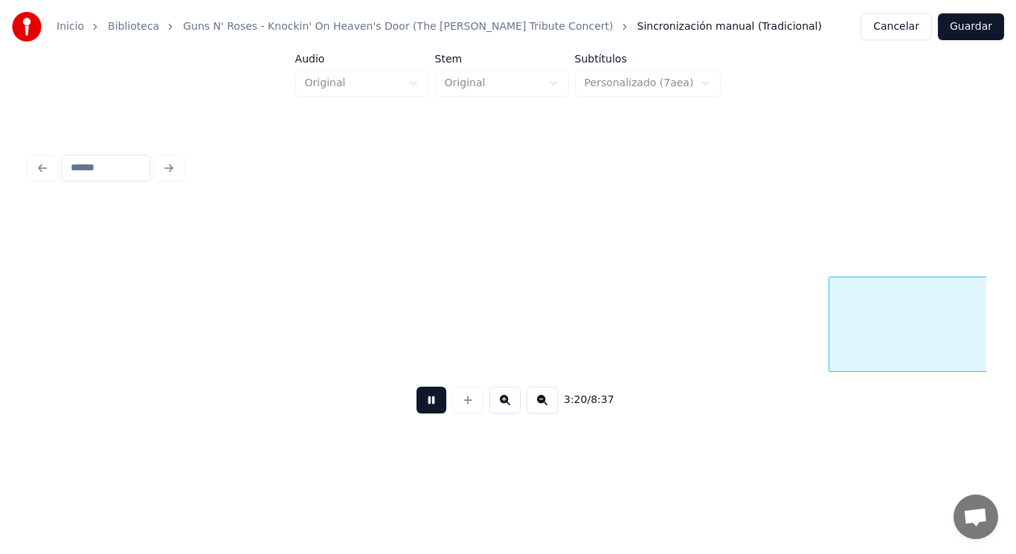
scroll to position [0, 209090]
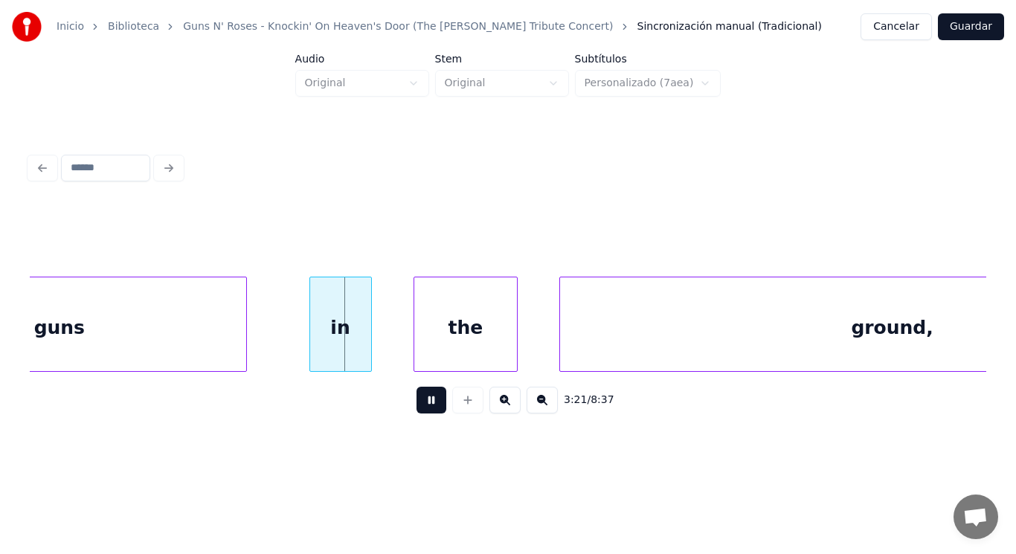
click at [422, 413] on button at bounding box center [431, 400] width 30 height 27
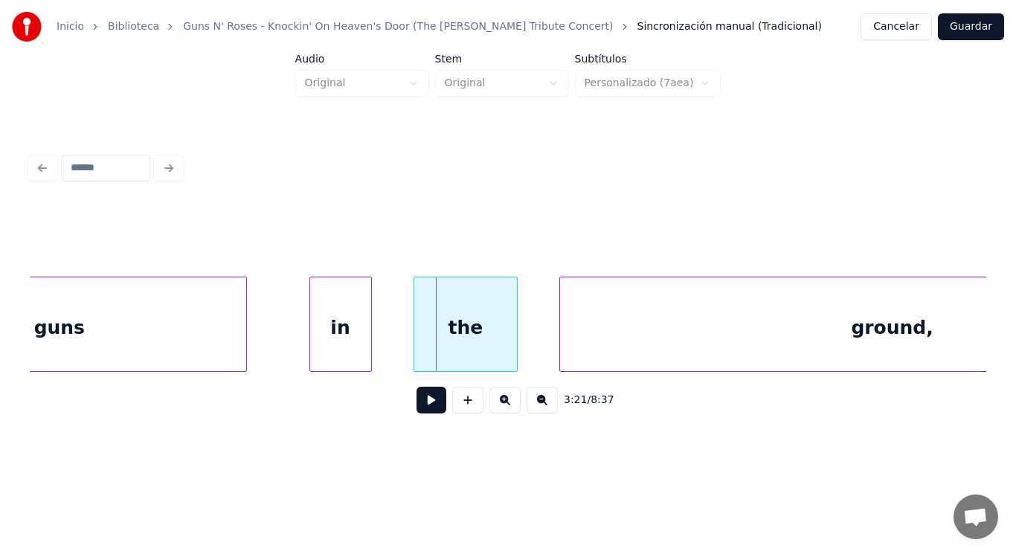
click at [362, 357] on div "in" at bounding box center [340, 327] width 61 height 101
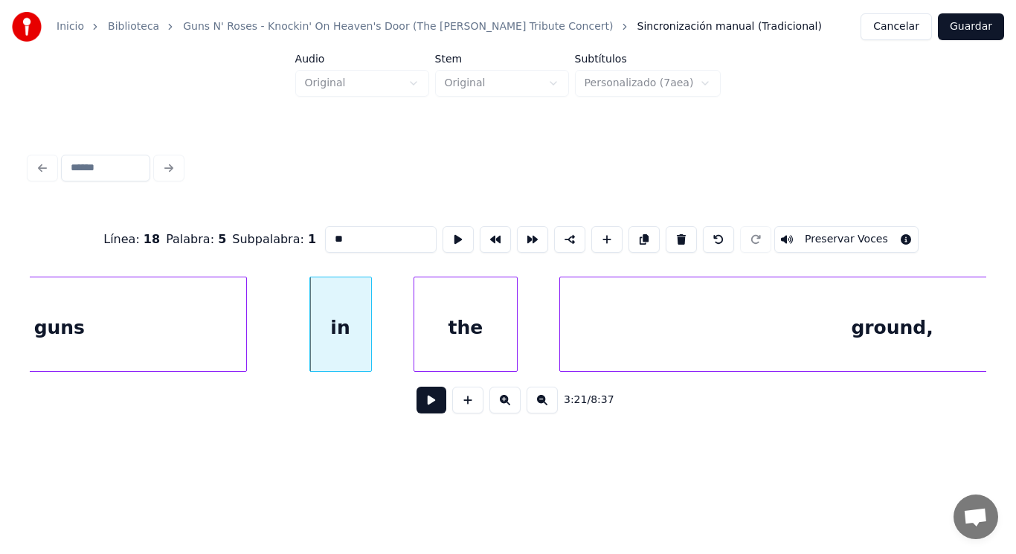
click at [416, 411] on button at bounding box center [431, 400] width 30 height 27
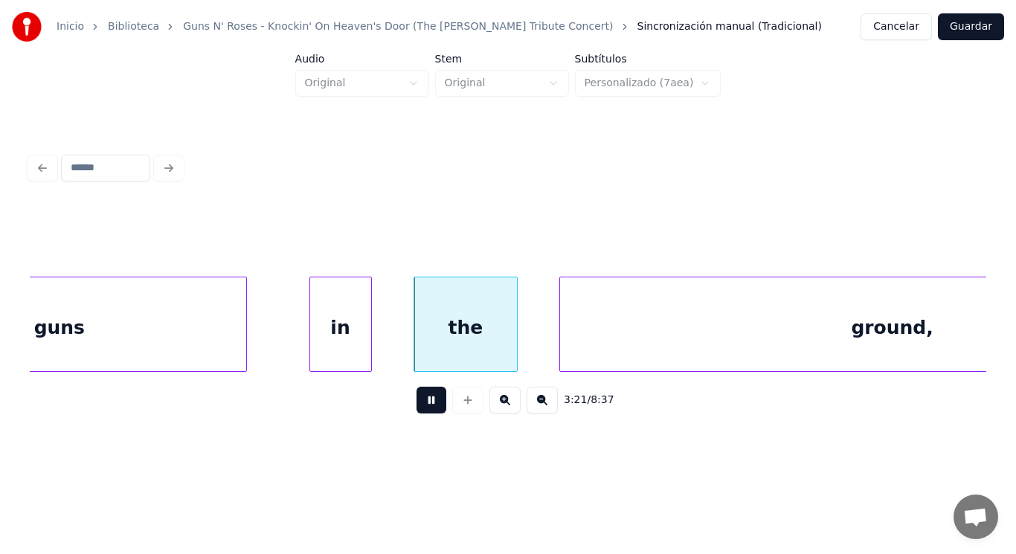
click at [416, 411] on button at bounding box center [431, 400] width 30 height 27
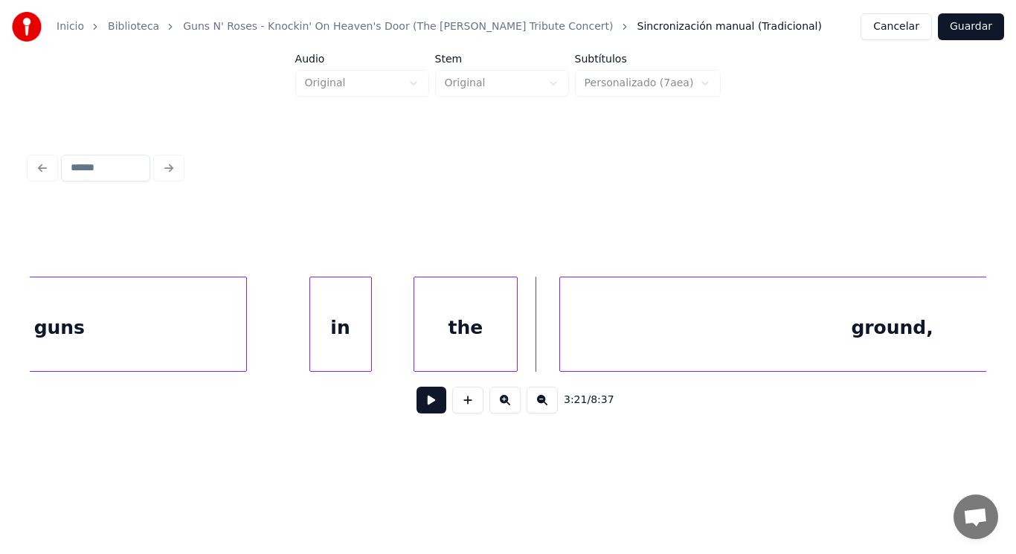
click at [594, 335] on div "ground," at bounding box center [892, 327] width 665 height 101
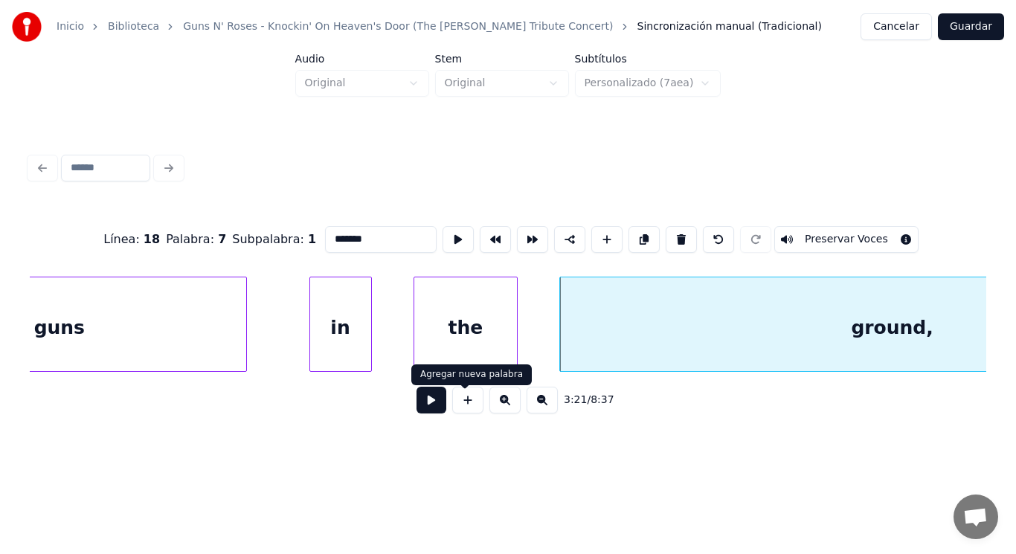
click at [416, 405] on button at bounding box center [431, 400] width 30 height 27
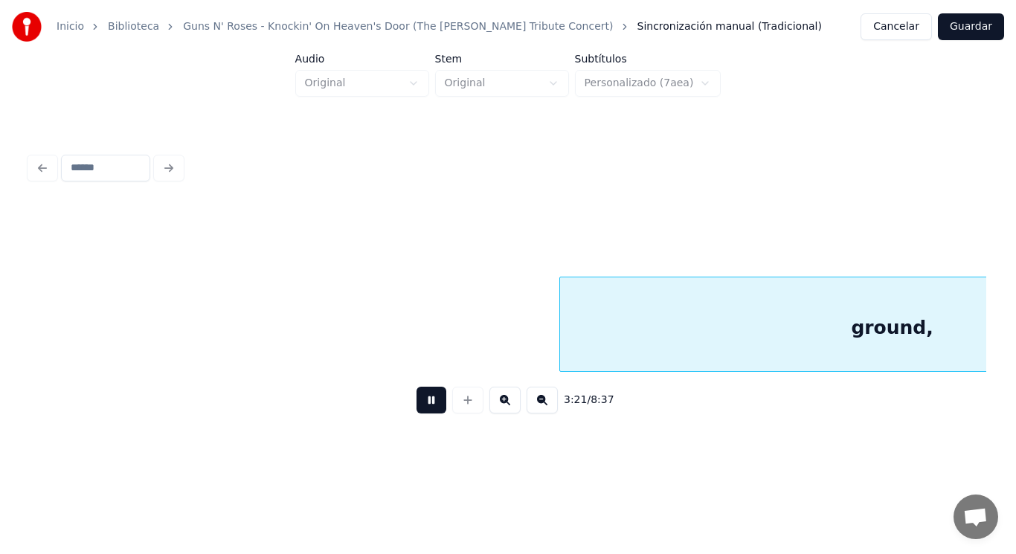
scroll to position [0, 210050]
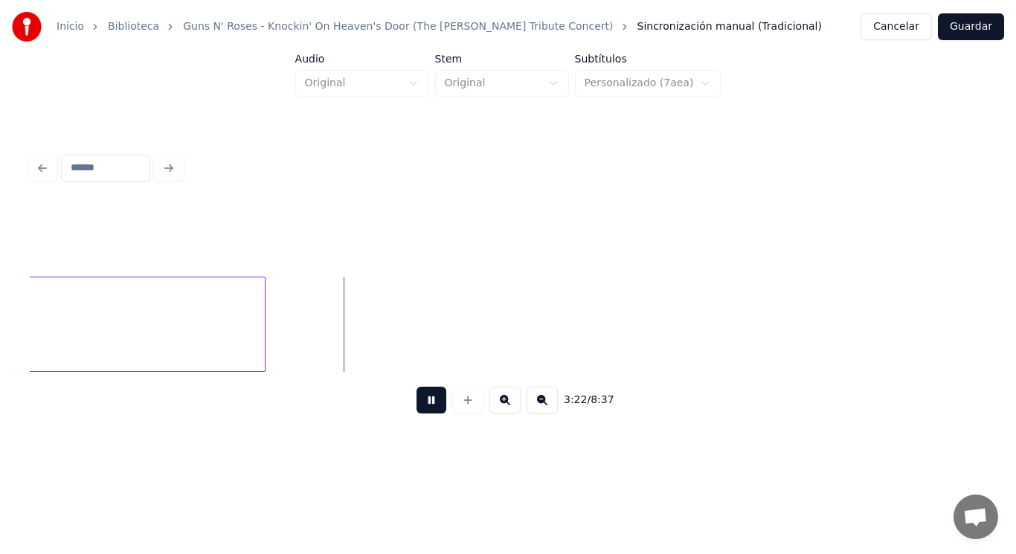
click at [416, 405] on button at bounding box center [431, 400] width 30 height 27
click at [260, 323] on div at bounding box center [262, 324] width 4 height 94
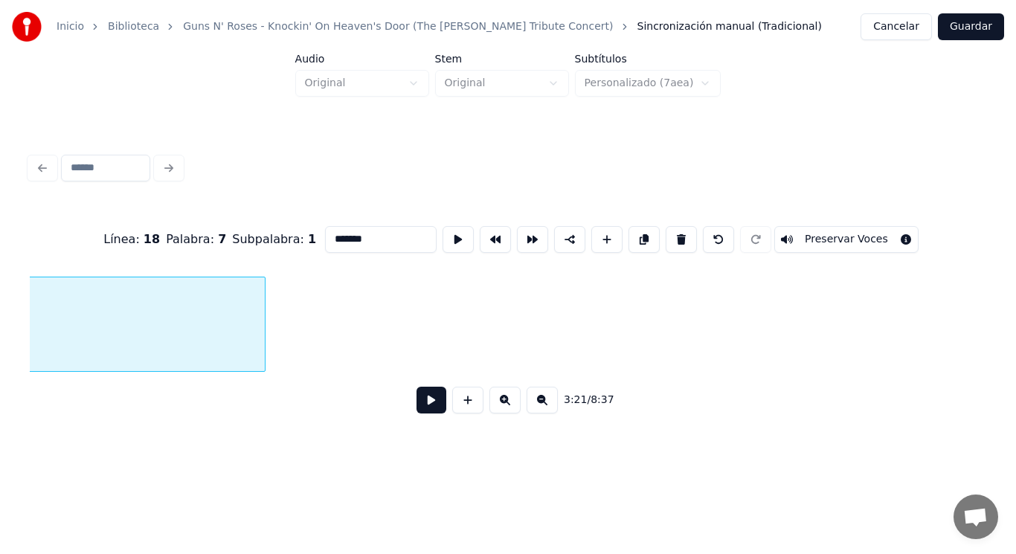
scroll to position [0, 209620]
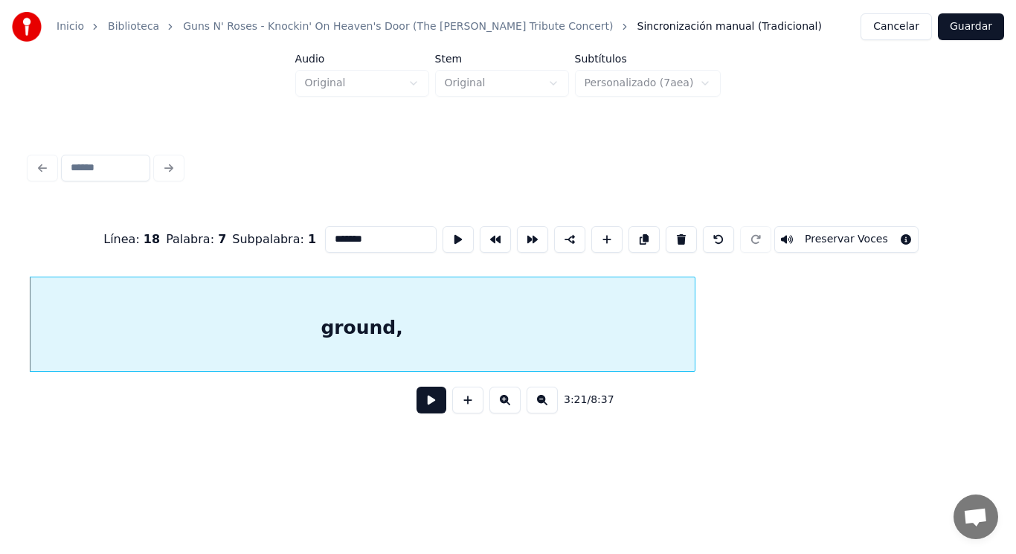
click at [416, 407] on button at bounding box center [431, 400] width 30 height 27
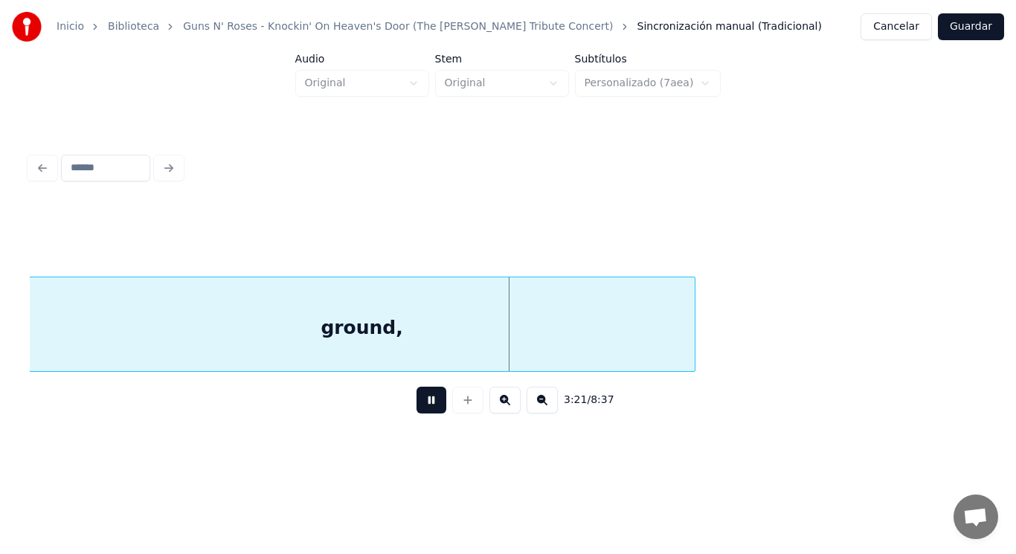
click at [416, 407] on button at bounding box center [431, 400] width 30 height 27
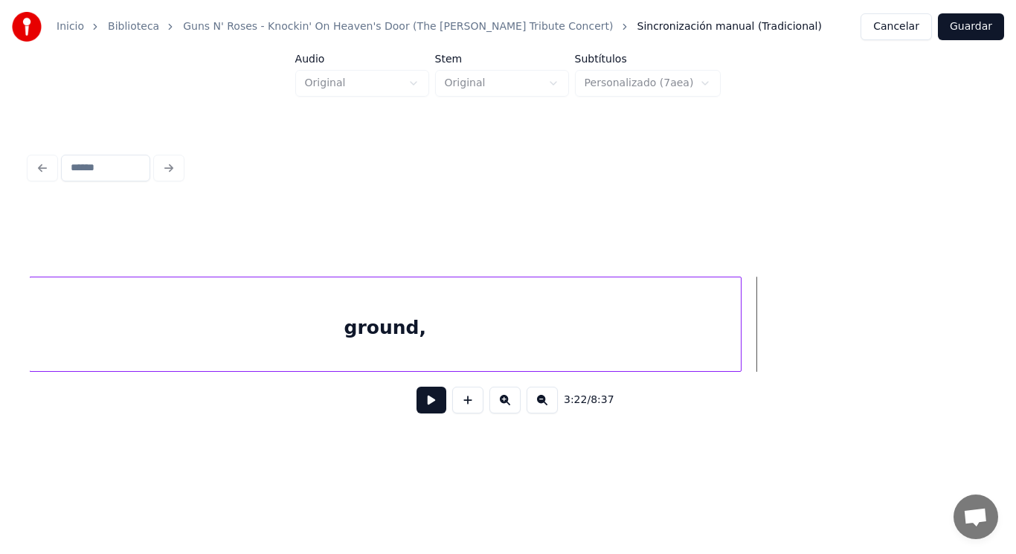
click at [739, 345] on div at bounding box center [738, 324] width 4 height 94
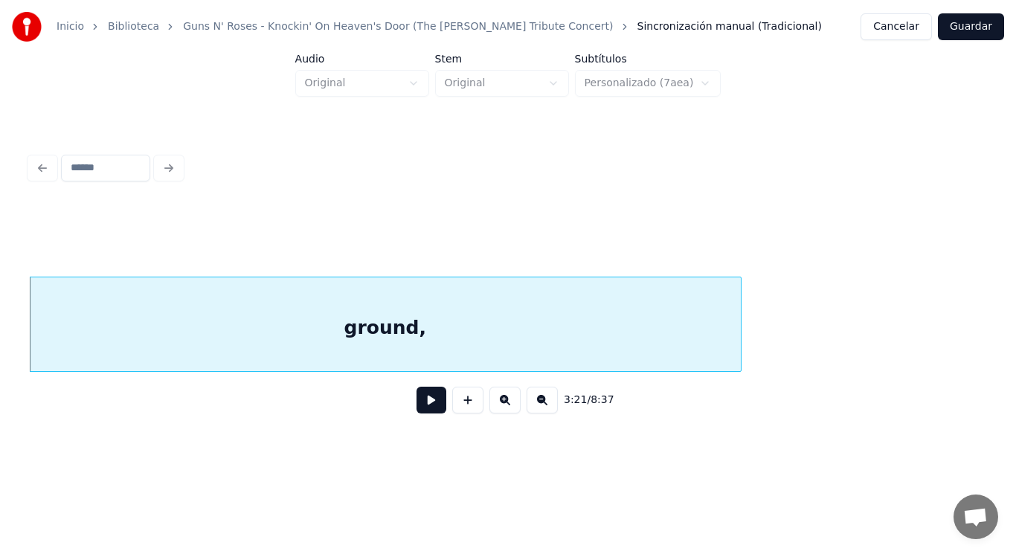
click at [416, 406] on button at bounding box center [431, 400] width 30 height 27
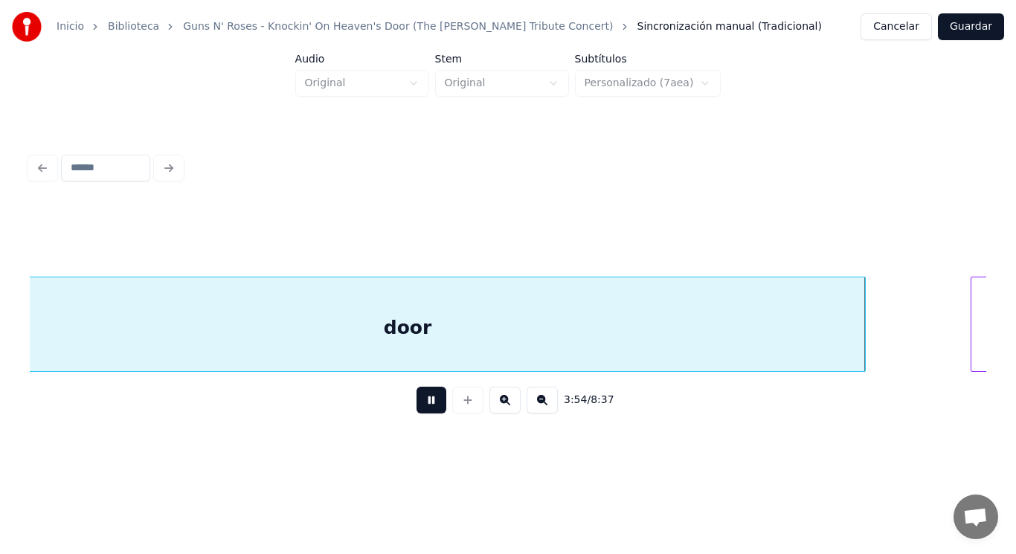
scroll to position [0, 244529]
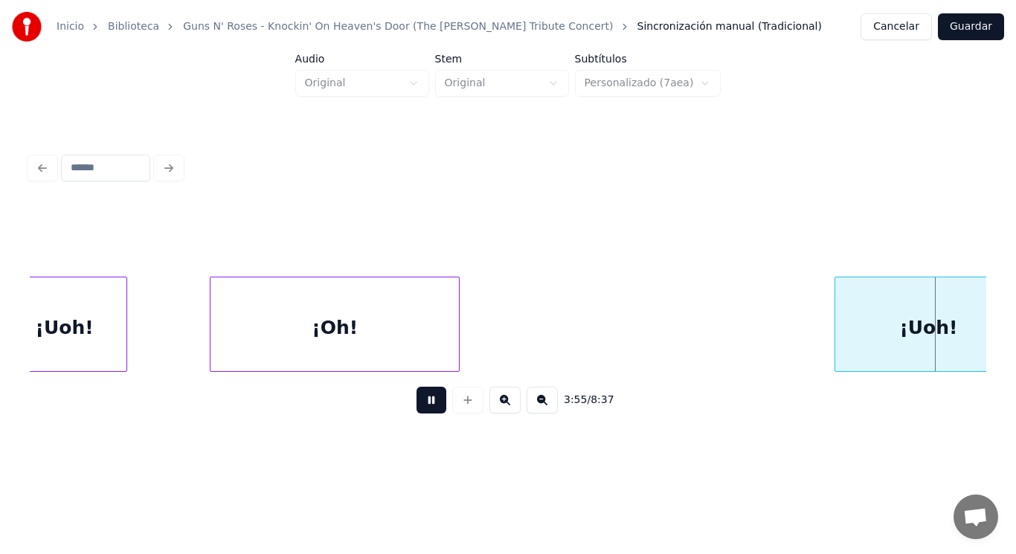
click at [416, 406] on button at bounding box center [431, 400] width 30 height 27
click at [63, 347] on div "¡Uoh!" at bounding box center [64, 327] width 123 height 101
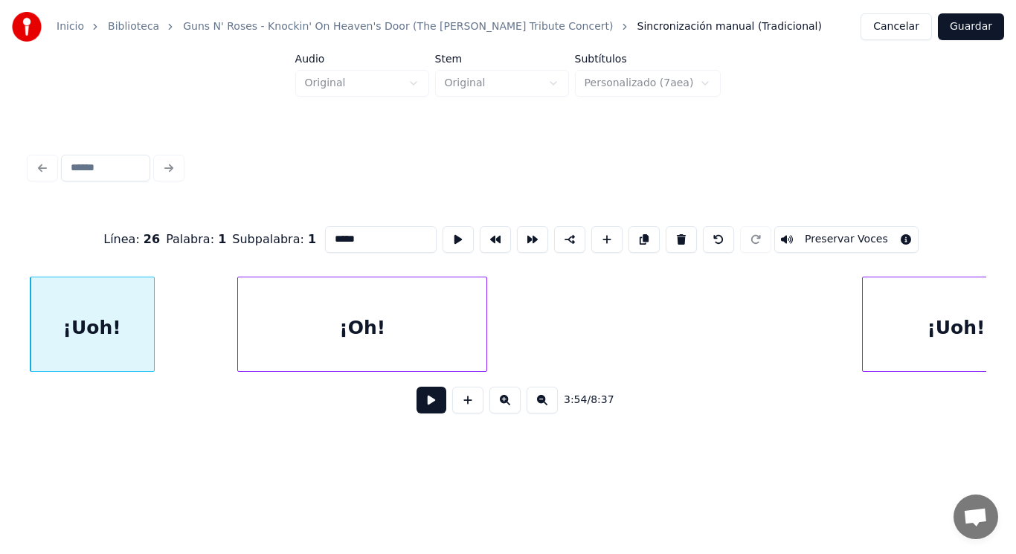
click at [422, 403] on button at bounding box center [431, 400] width 30 height 27
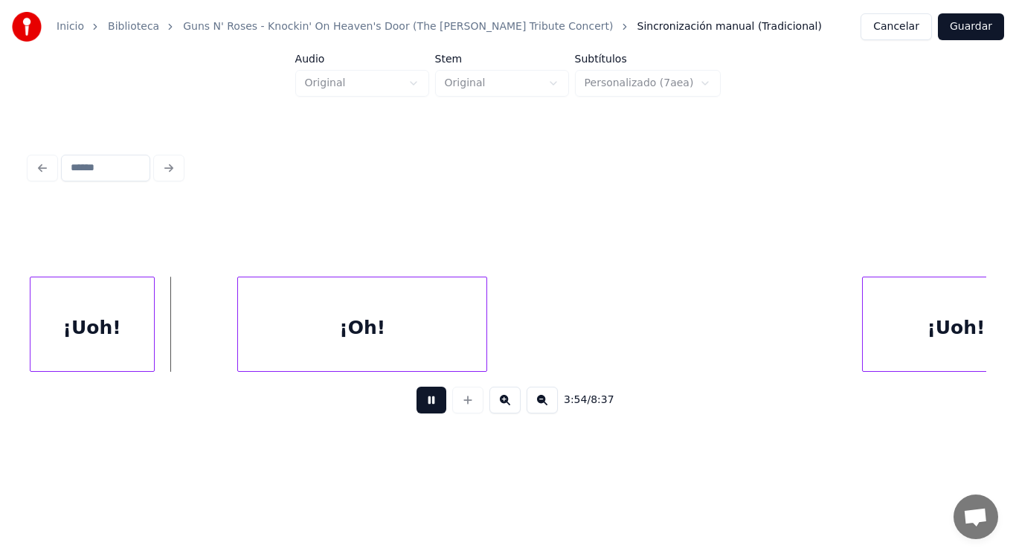
click at [422, 403] on button at bounding box center [431, 400] width 30 height 27
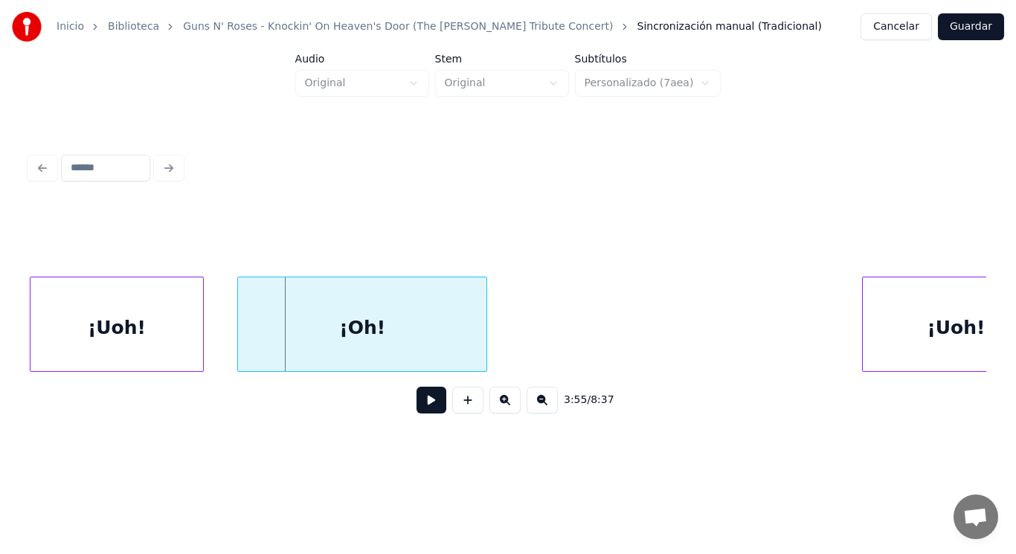
click at [200, 347] on div at bounding box center [201, 324] width 4 height 94
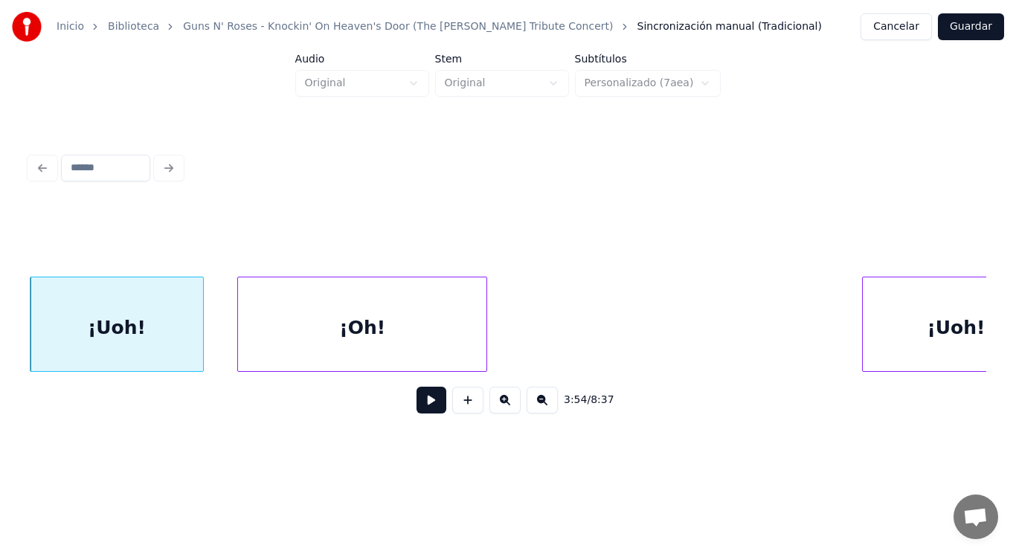
click at [416, 404] on button at bounding box center [431, 400] width 30 height 27
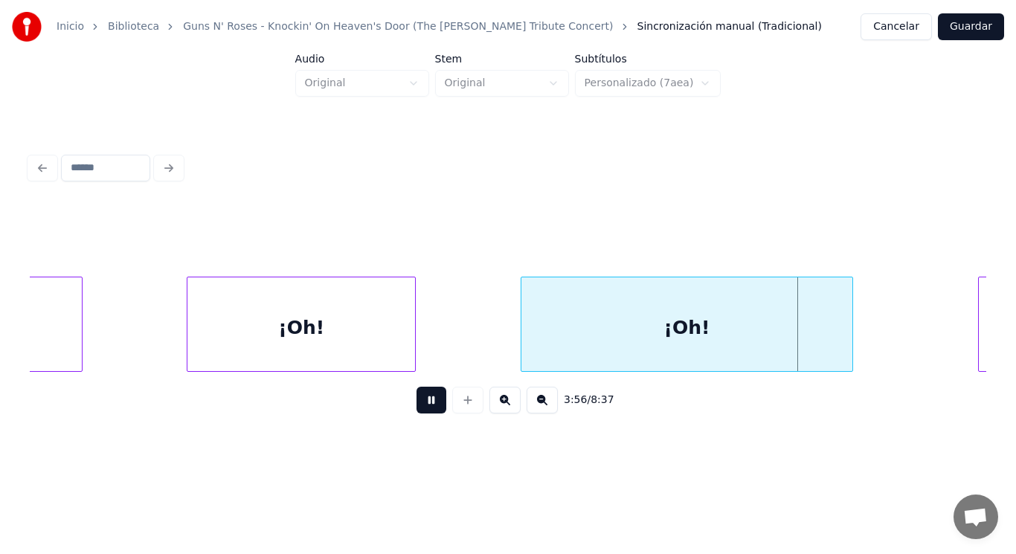
click at [416, 404] on button at bounding box center [431, 400] width 30 height 27
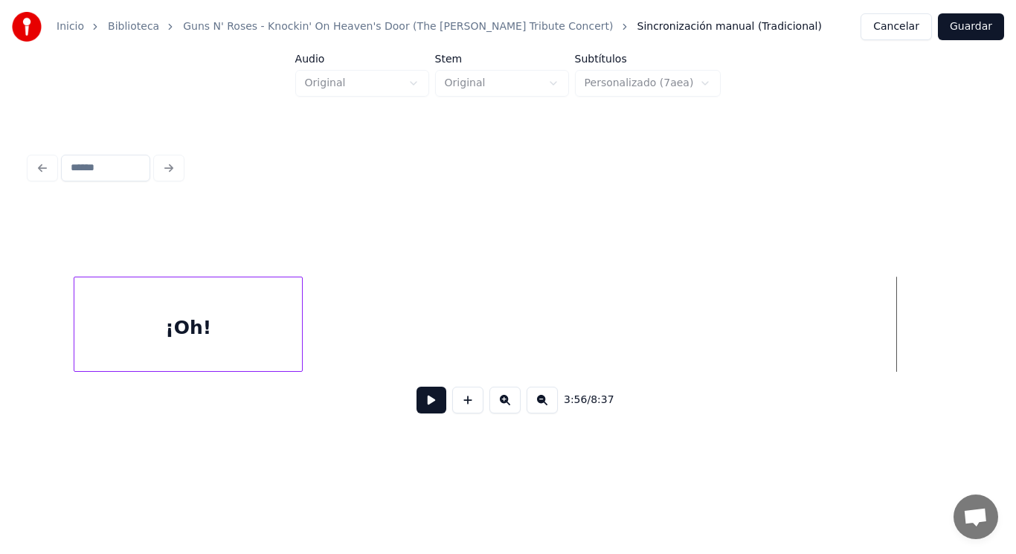
scroll to position [0, 244710]
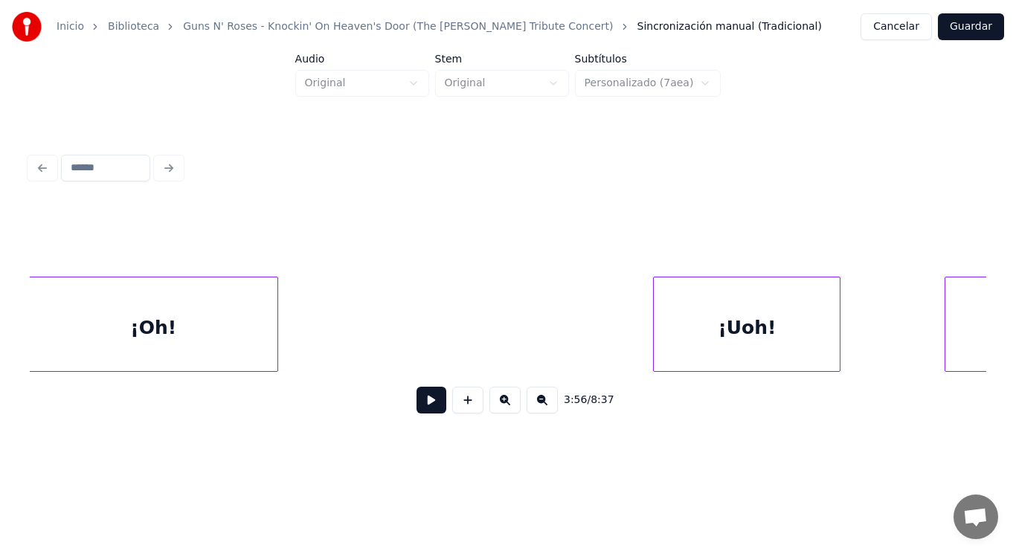
click at [425, 410] on button at bounding box center [431, 400] width 30 height 27
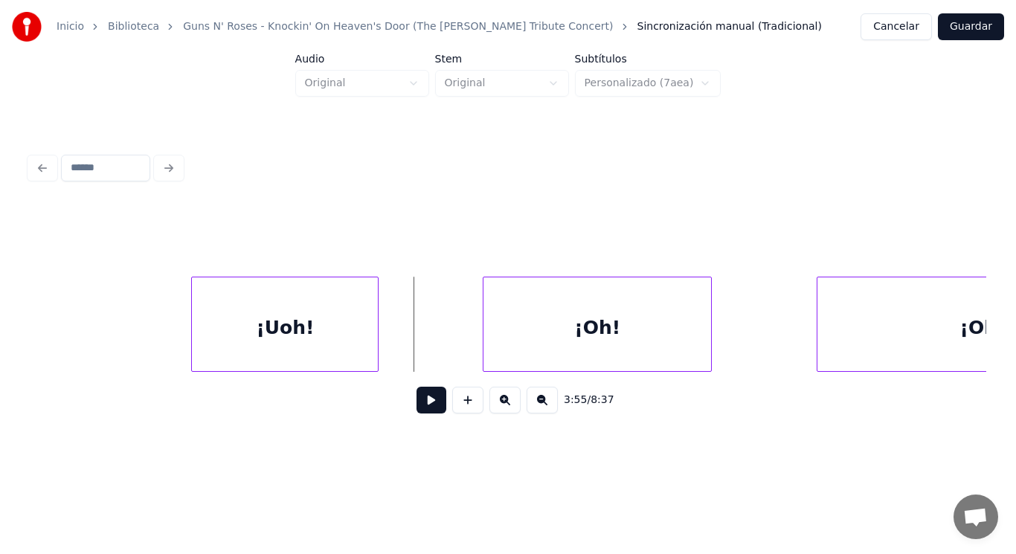
scroll to position [0, 245186]
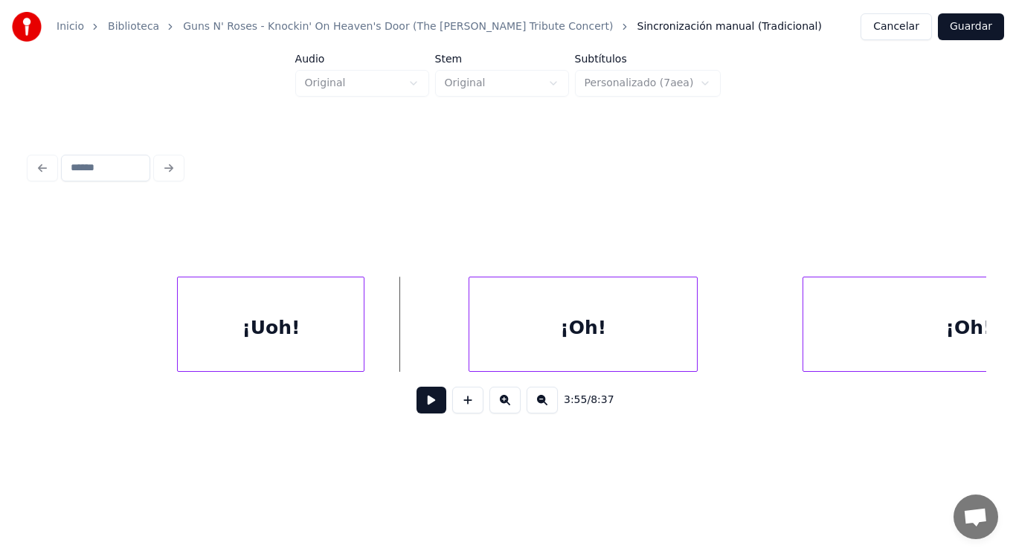
click at [268, 348] on div "¡Uoh!" at bounding box center [271, 327] width 186 height 101
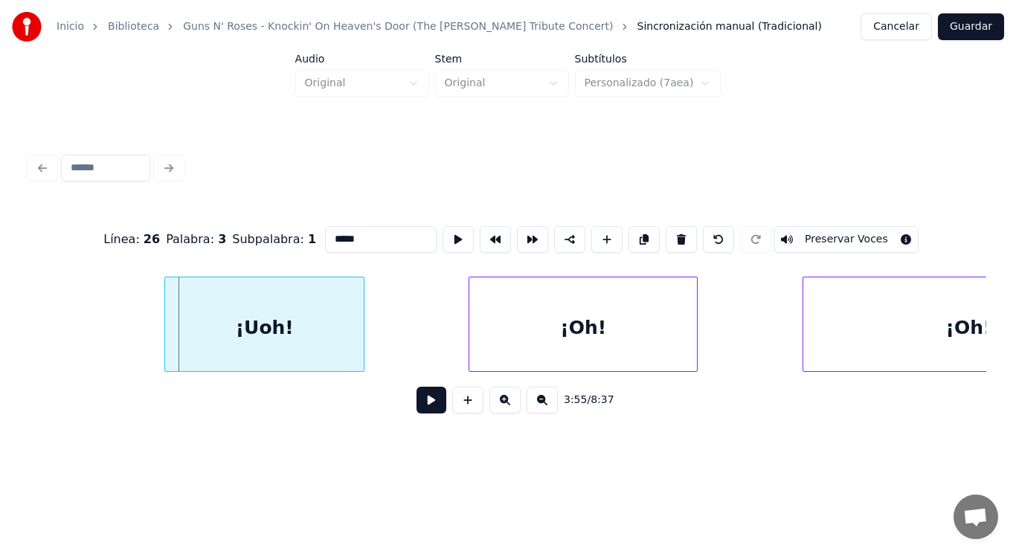
click at [168, 330] on div at bounding box center [167, 324] width 4 height 94
click at [434, 414] on button at bounding box center [431, 400] width 30 height 27
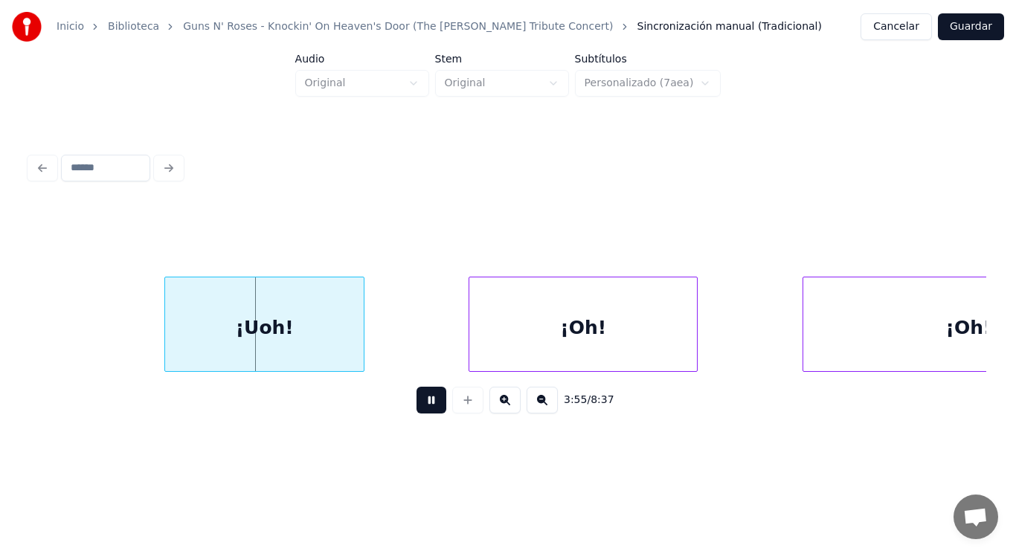
click at [434, 414] on button at bounding box center [431, 400] width 30 height 27
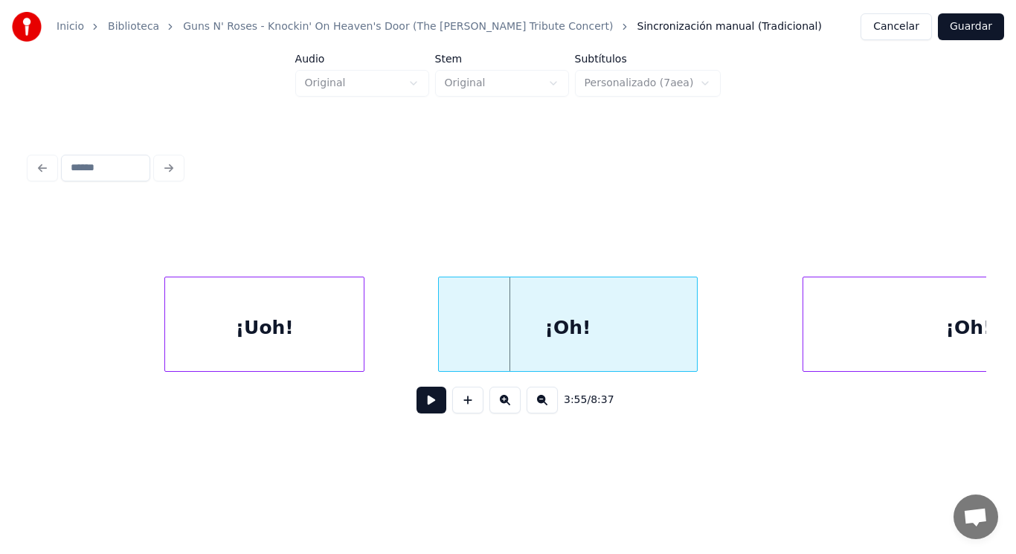
click at [440, 350] on div at bounding box center [441, 324] width 4 height 94
click at [386, 341] on div at bounding box center [385, 324] width 4 height 94
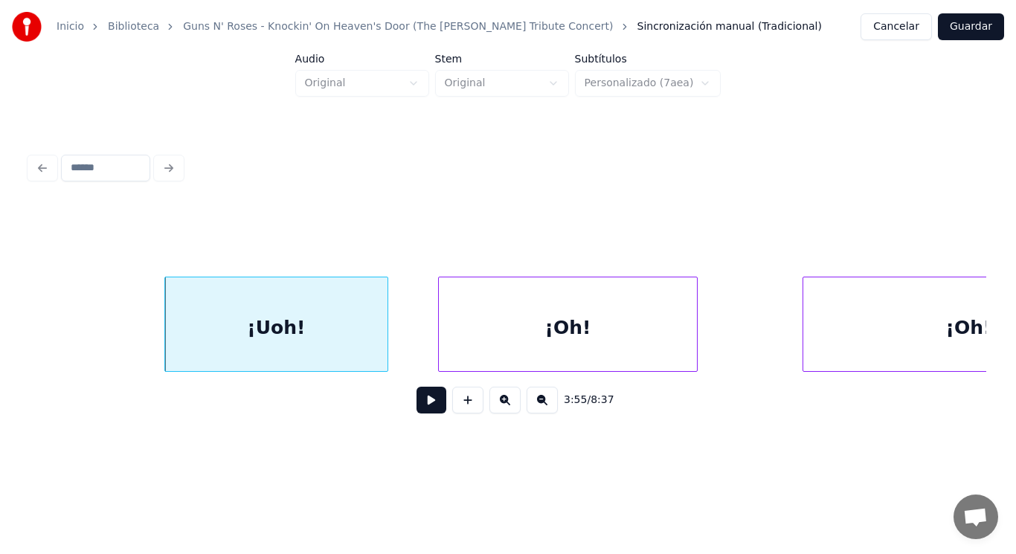
click at [423, 404] on button at bounding box center [431, 400] width 30 height 27
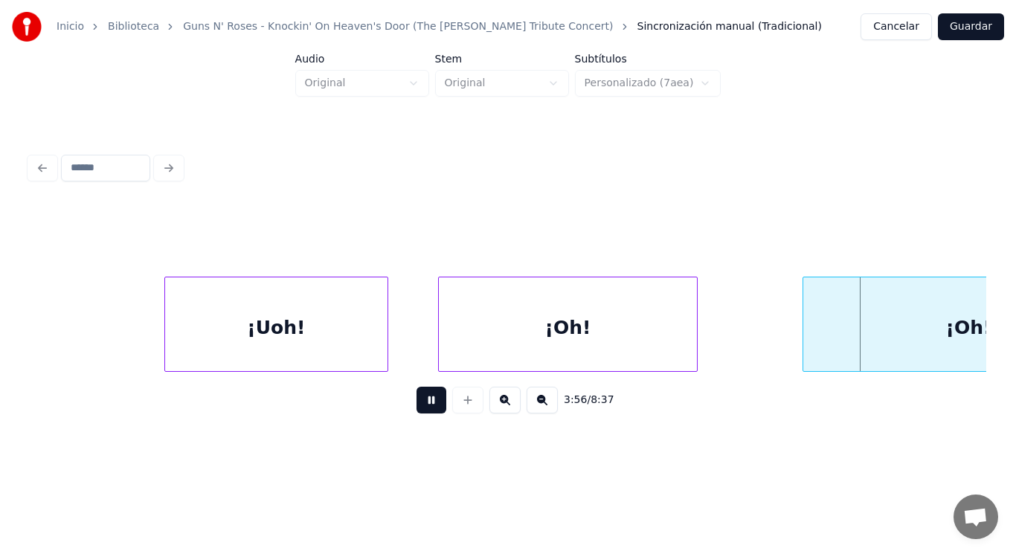
click at [423, 404] on button at bounding box center [431, 400] width 30 height 27
click at [777, 352] on div at bounding box center [776, 324] width 4 height 94
click at [496, 331] on div "¡Oh!" at bounding box center [568, 327] width 258 height 101
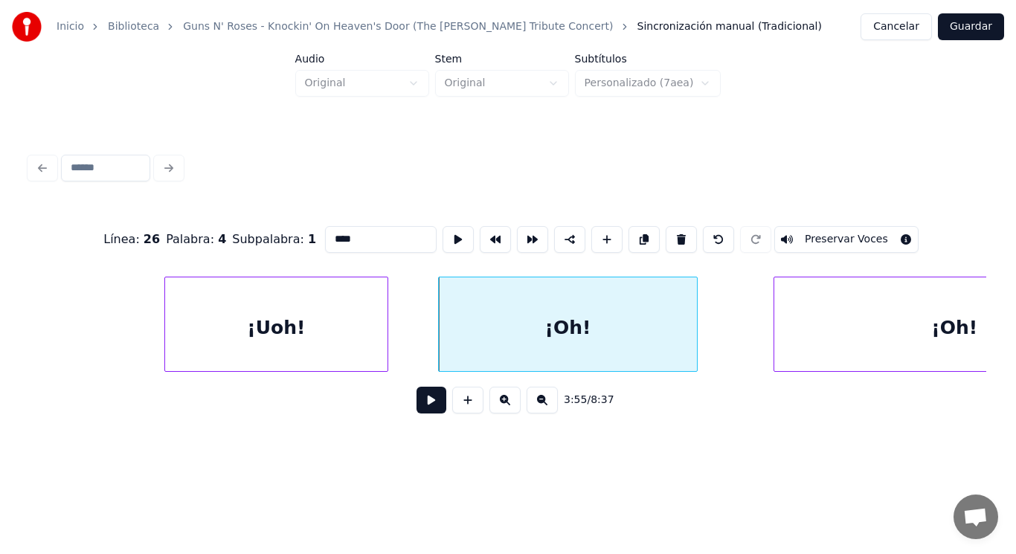
click at [421, 402] on button at bounding box center [431, 400] width 30 height 27
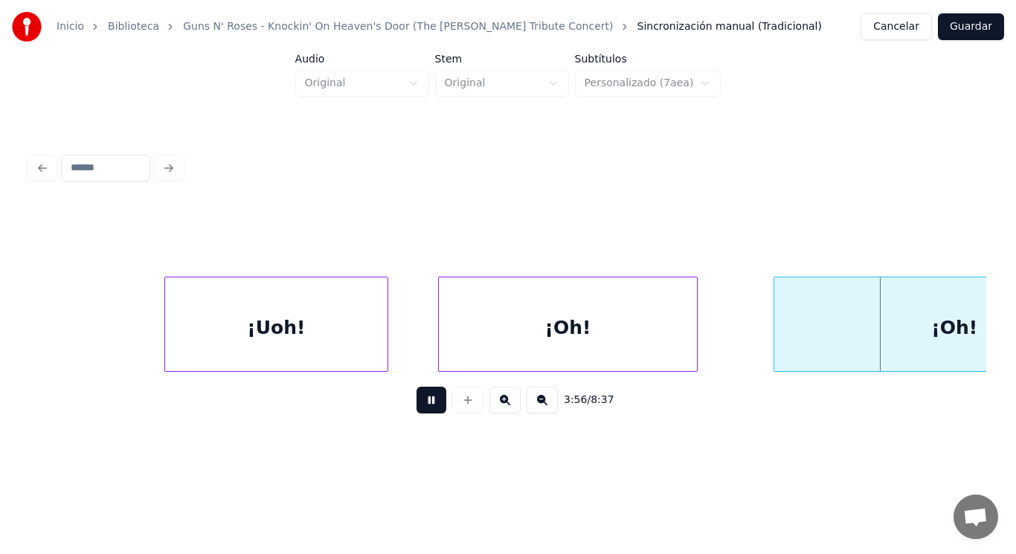
scroll to position [0, 246145]
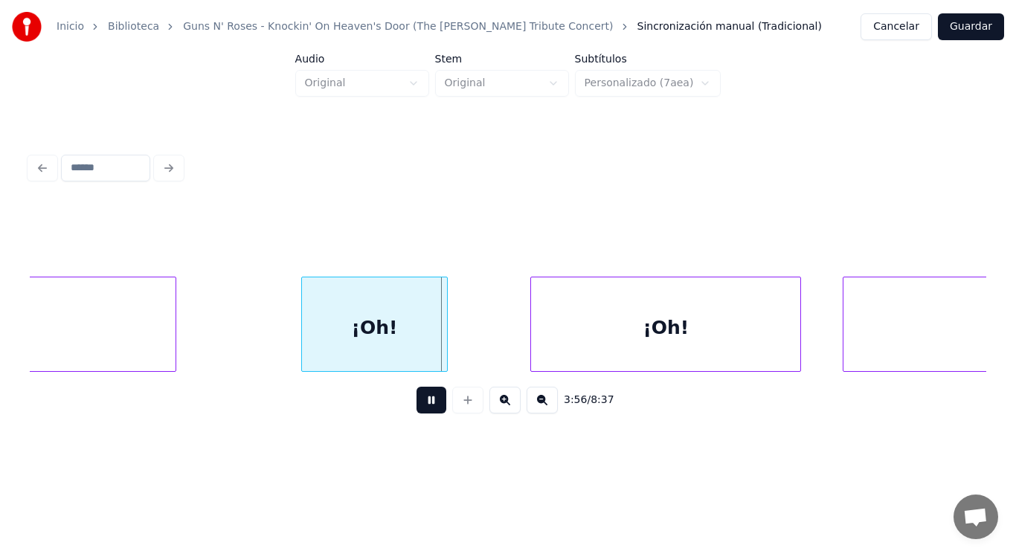
click at [421, 402] on button at bounding box center [431, 400] width 30 height 27
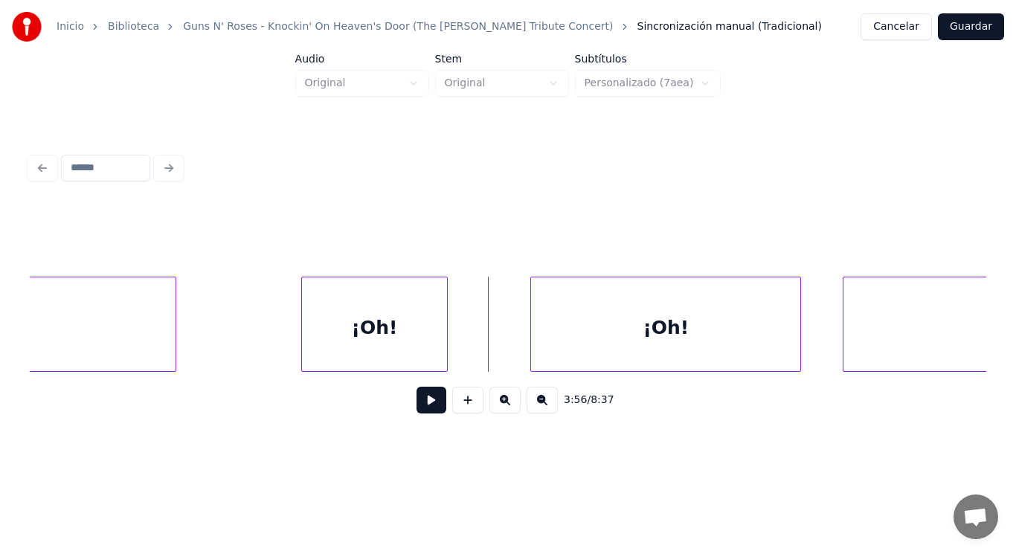
drag, startPoint x: 190, startPoint y: 315, endPoint x: 170, endPoint y: 314, distance: 20.1
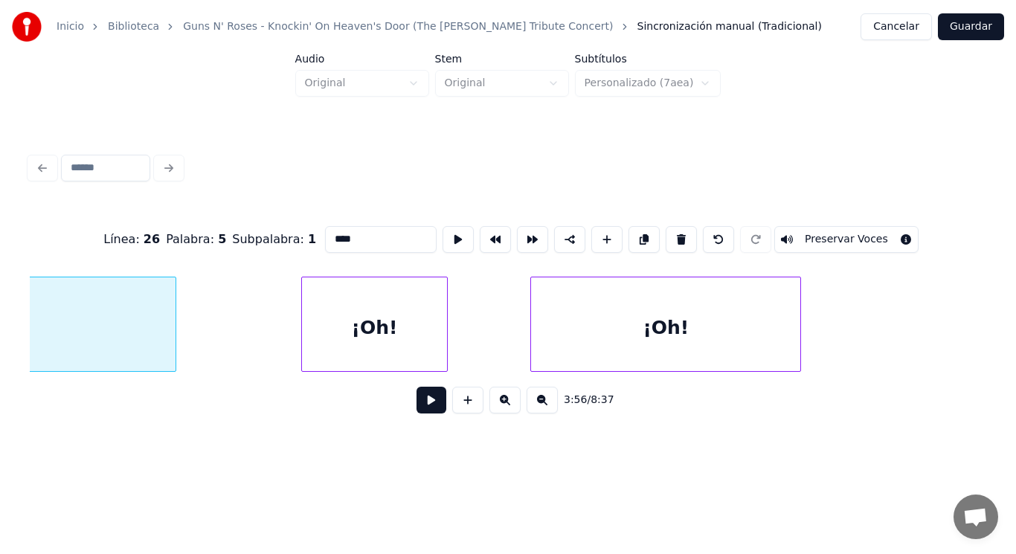
scroll to position [0, 245931]
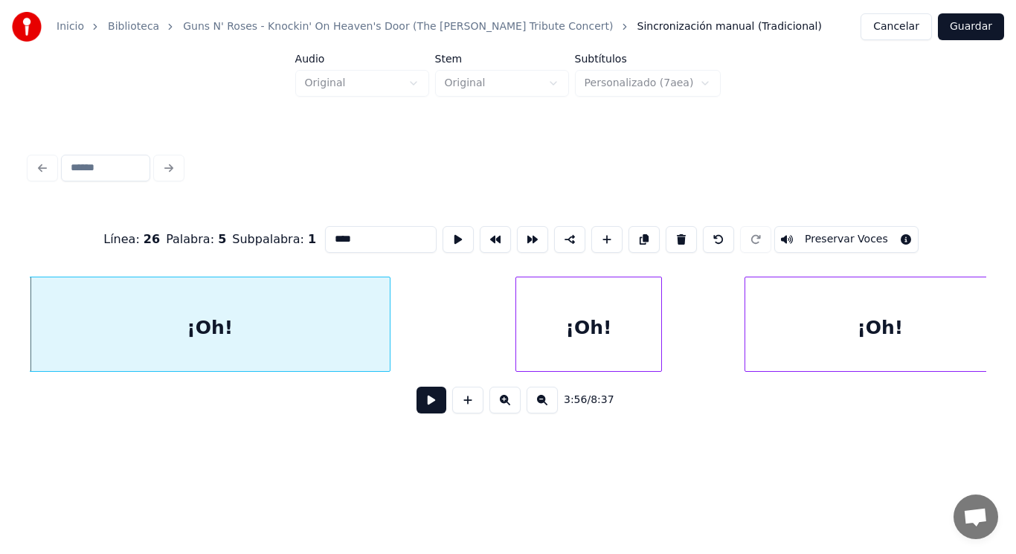
click at [419, 405] on button at bounding box center [431, 400] width 30 height 27
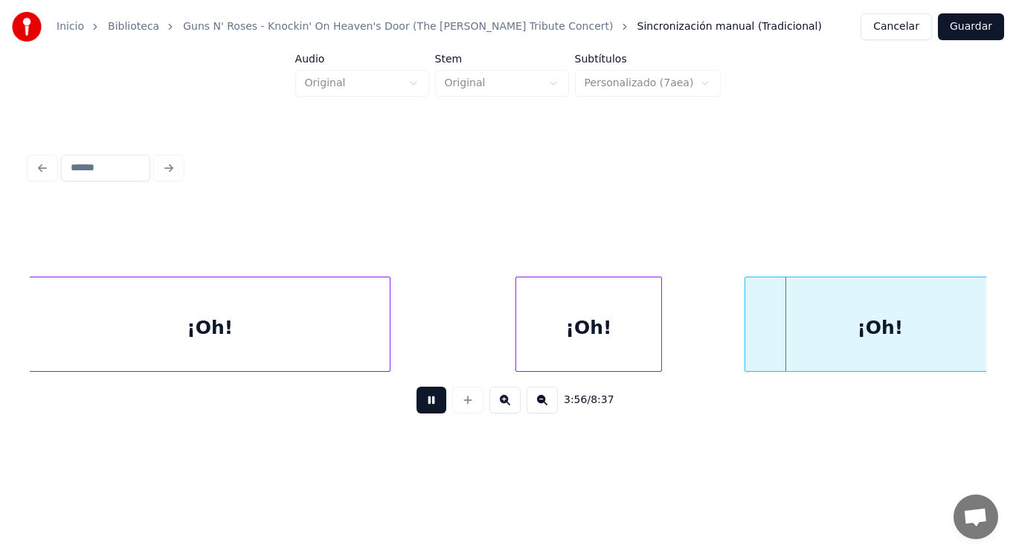
click at [419, 405] on button at bounding box center [431, 400] width 30 height 27
click at [377, 353] on div "¡Oh!" at bounding box center [210, 327] width 360 height 101
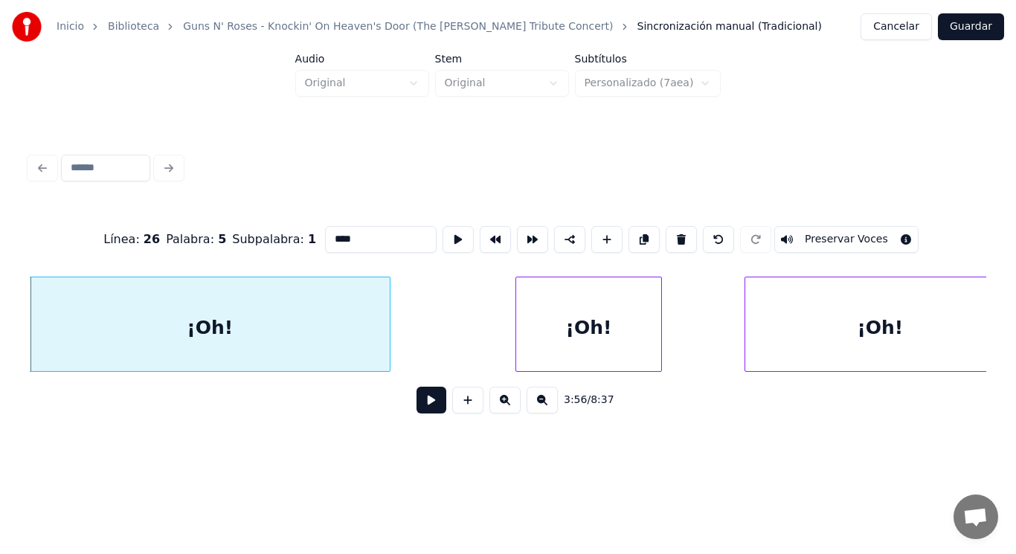
click at [420, 404] on button at bounding box center [431, 400] width 30 height 27
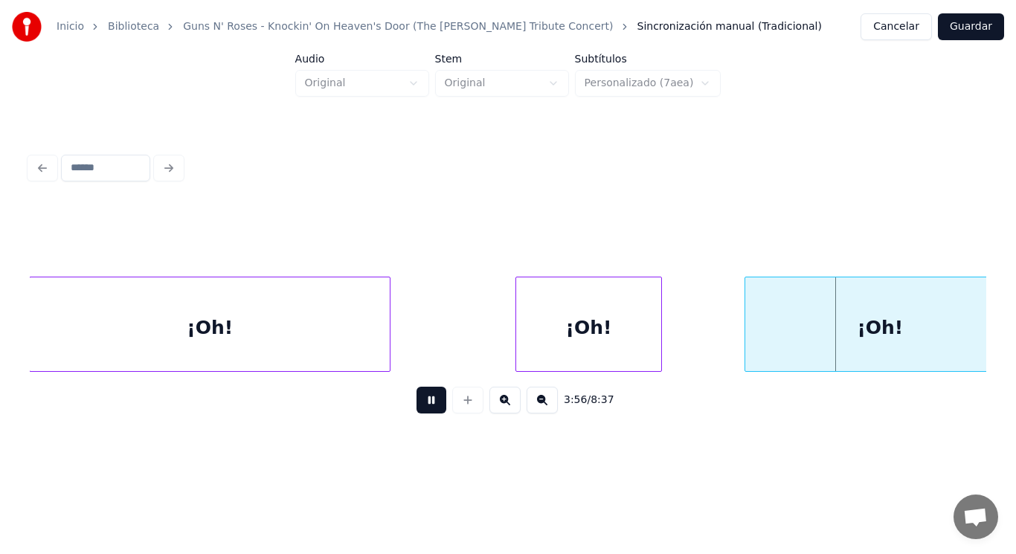
click at [420, 404] on button at bounding box center [431, 400] width 30 height 27
click at [455, 356] on div at bounding box center [453, 324] width 4 height 94
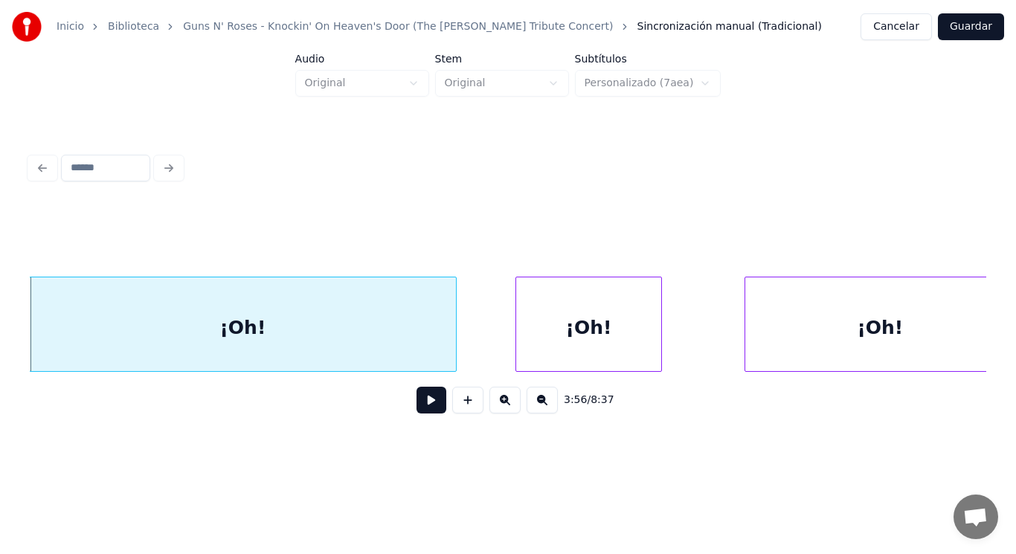
click at [426, 403] on button at bounding box center [431, 400] width 30 height 27
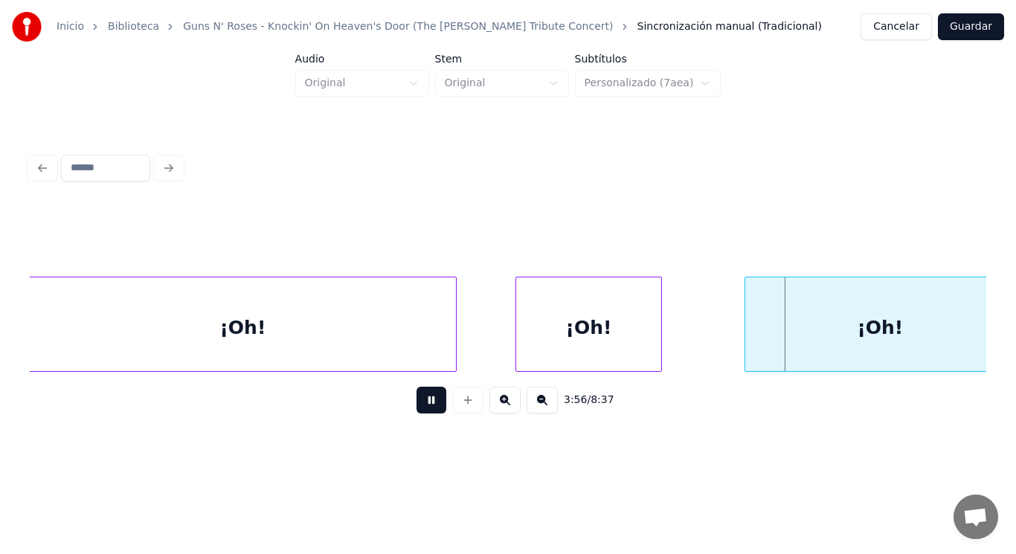
click at [426, 403] on button at bounding box center [431, 400] width 30 height 27
click at [607, 344] on div "¡Oh!" at bounding box center [588, 327] width 144 height 101
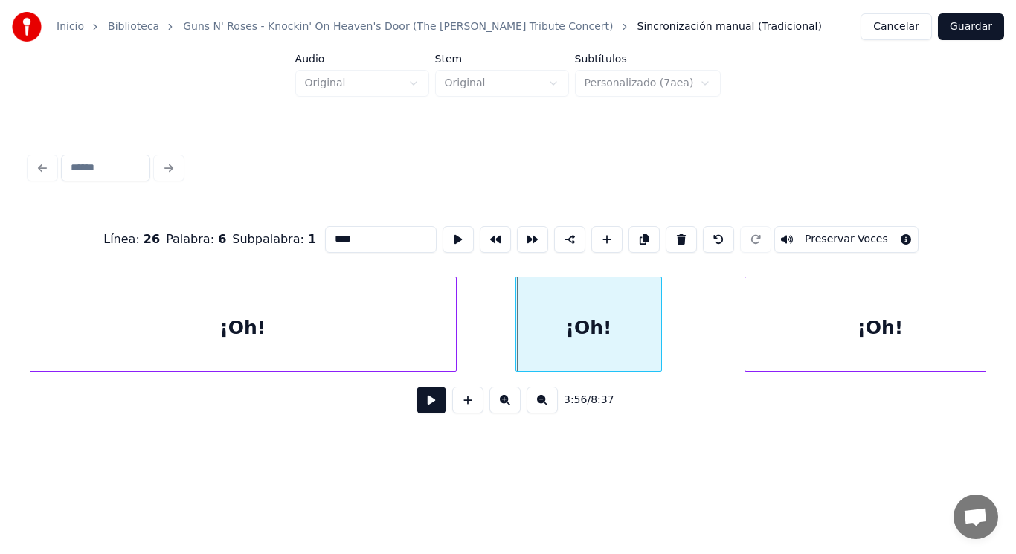
click at [396, 350] on div "¡Oh!" at bounding box center [242, 327] width 425 height 101
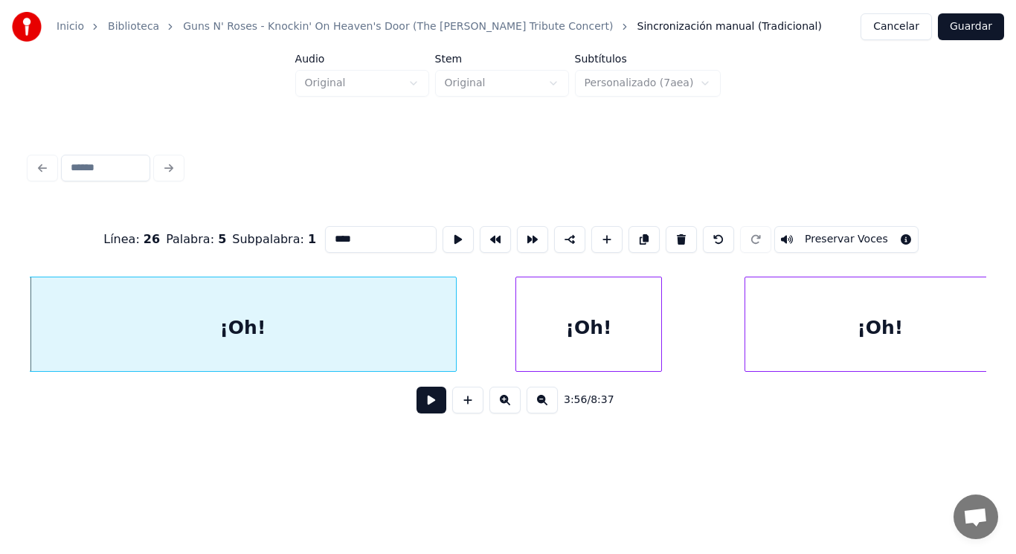
click at [416, 400] on button at bounding box center [431, 400] width 30 height 27
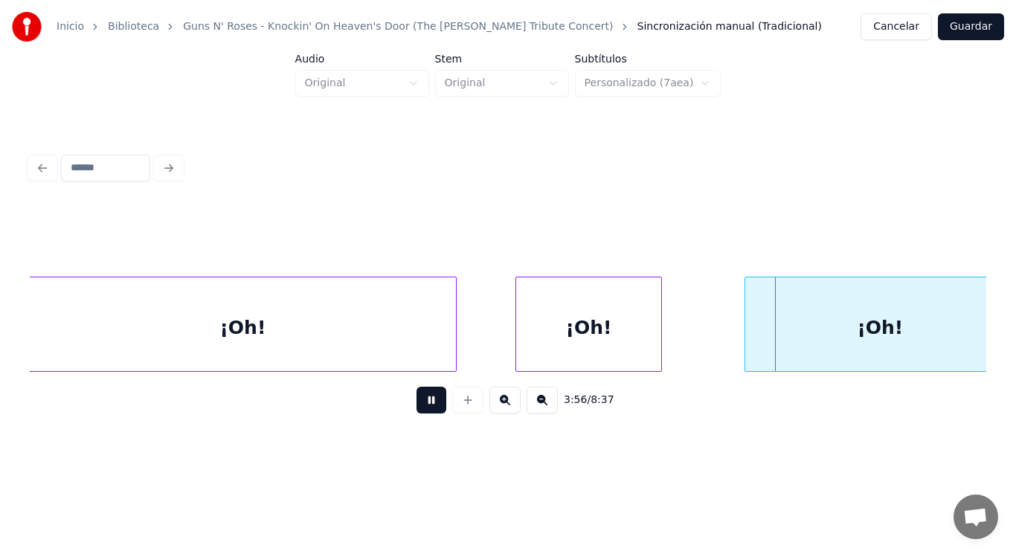
click at [416, 400] on button at bounding box center [431, 400] width 30 height 27
click at [390, 332] on div "¡Oh!" at bounding box center [242, 327] width 425 height 101
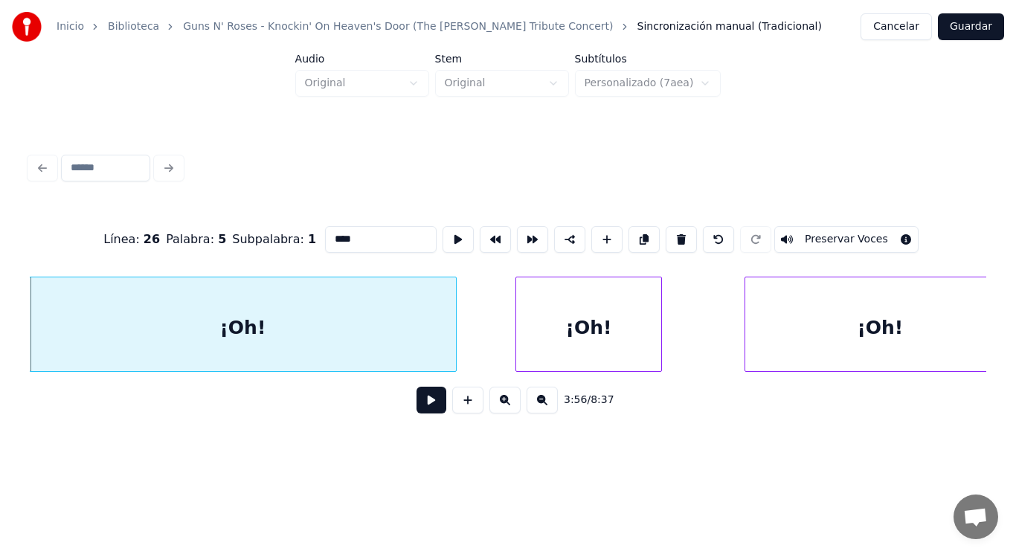
click at [420, 405] on button at bounding box center [431, 400] width 30 height 27
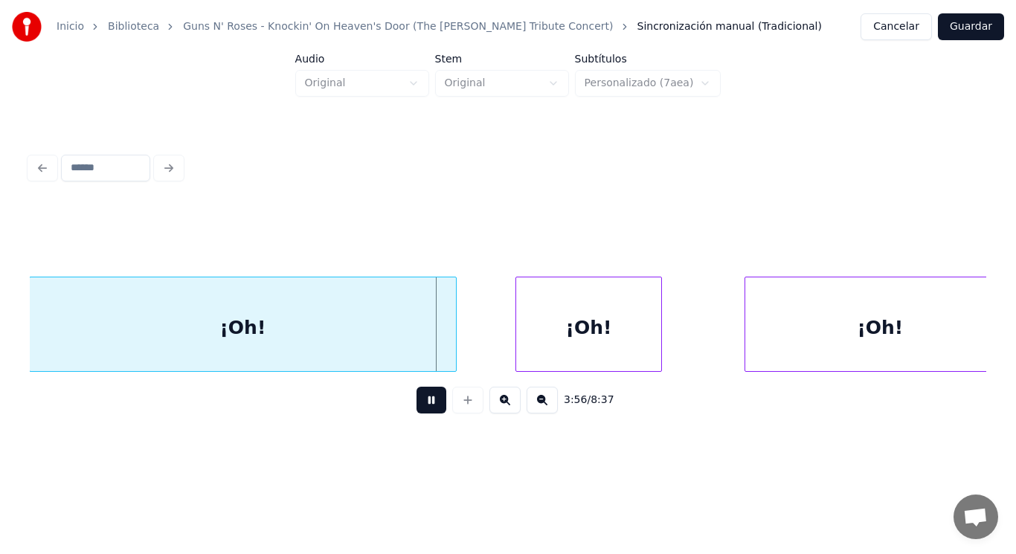
click at [420, 405] on button at bounding box center [431, 400] width 30 height 27
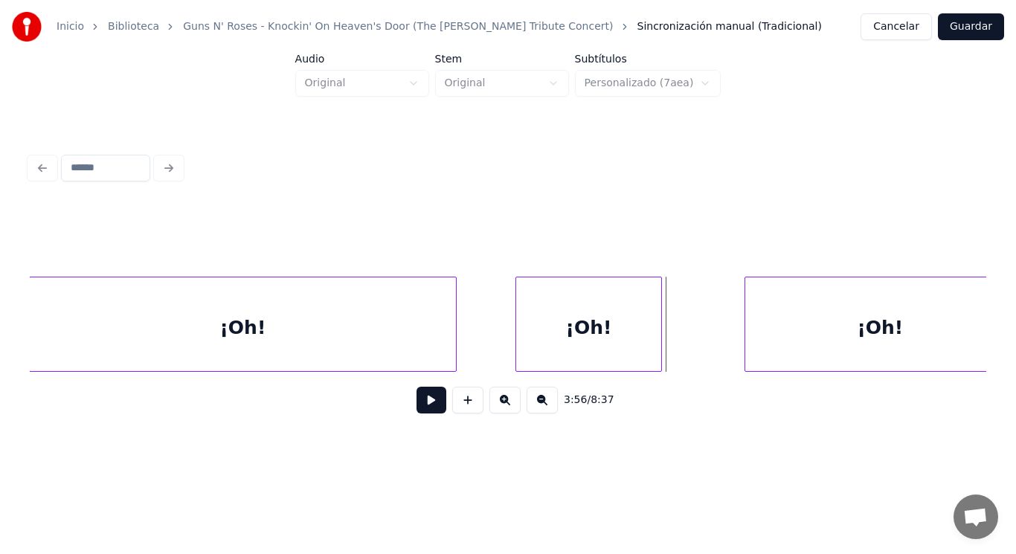
click at [611, 344] on div "¡Oh!" at bounding box center [588, 327] width 144 height 101
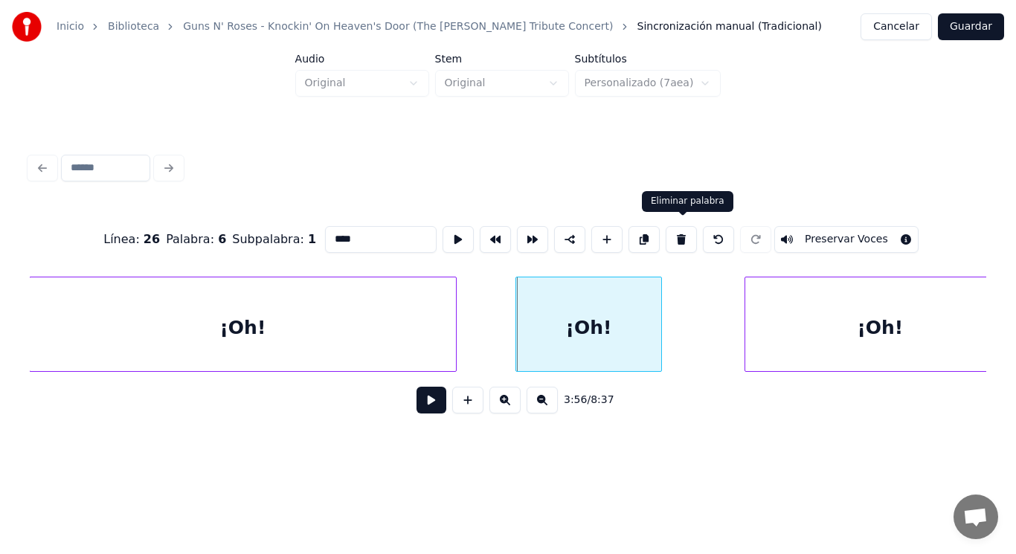
click at [685, 234] on button at bounding box center [681, 239] width 31 height 27
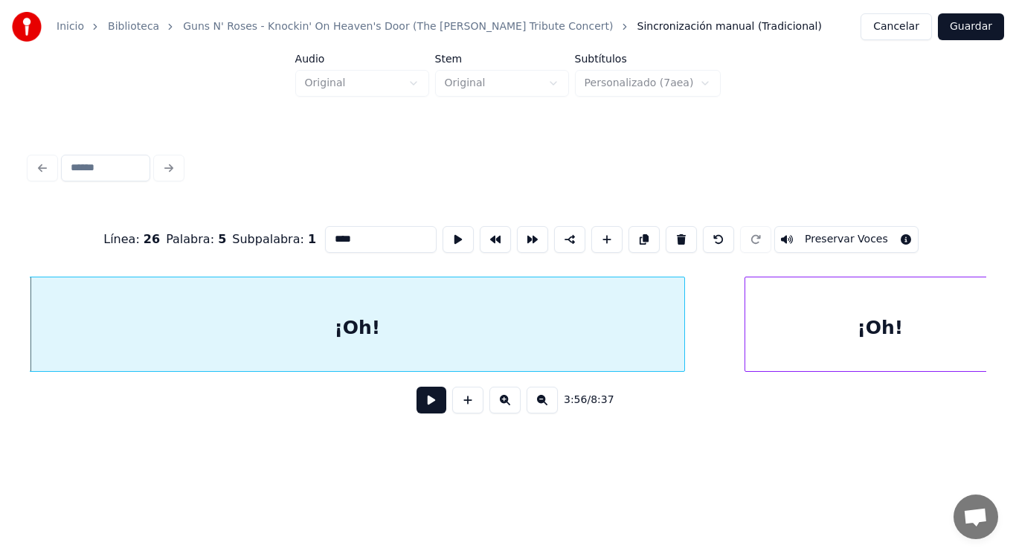
click at [683, 335] on div at bounding box center [682, 324] width 4 height 94
click at [325, 231] on input "****" at bounding box center [381, 239] width 112 height 27
type input "******"
click at [416, 402] on button at bounding box center [431, 400] width 30 height 27
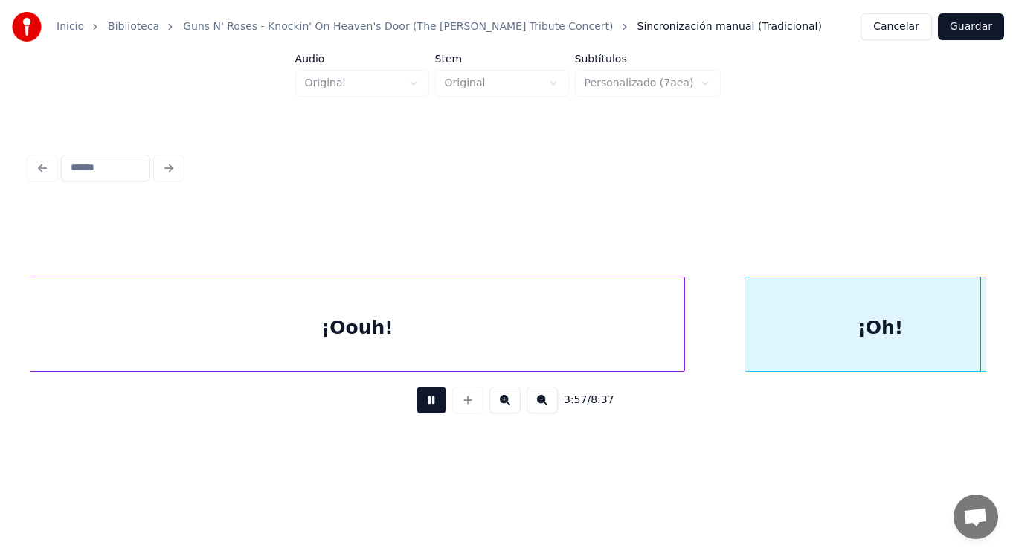
scroll to position [0, 246898]
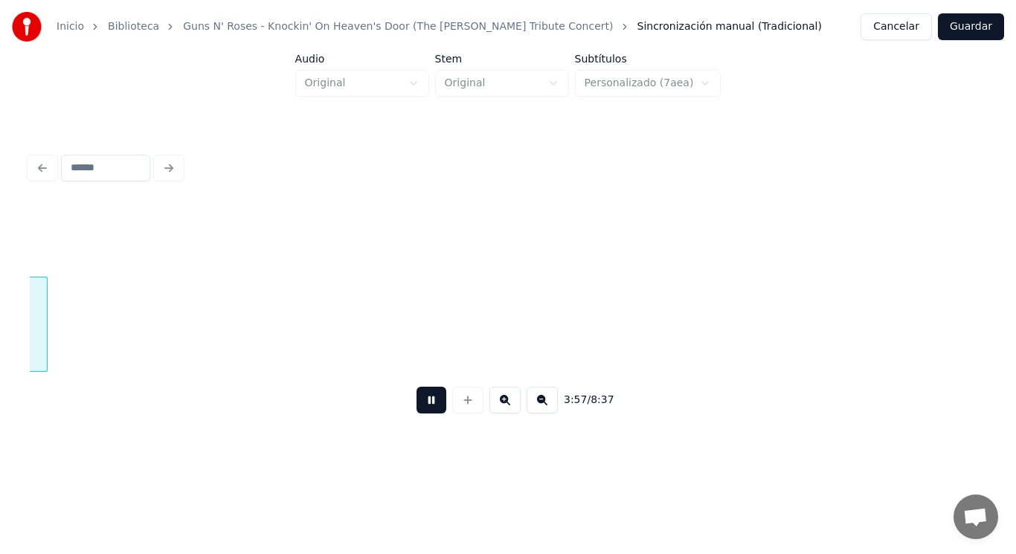
click at [416, 402] on button at bounding box center [431, 400] width 30 height 27
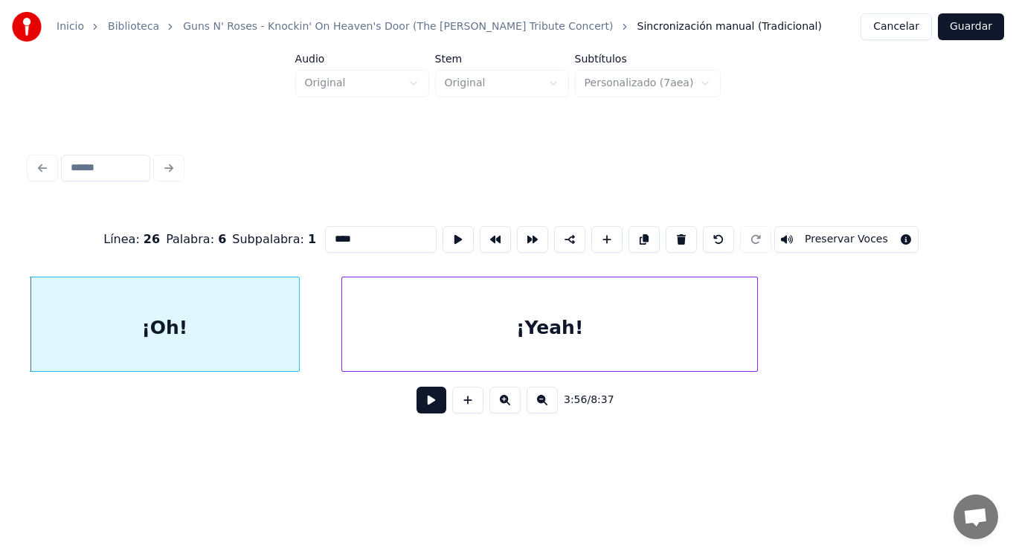
click at [325, 233] on input "****" at bounding box center [381, 239] width 112 height 27
type input "*****"
click at [421, 401] on button at bounding box center [431, 400] width 30 height 27
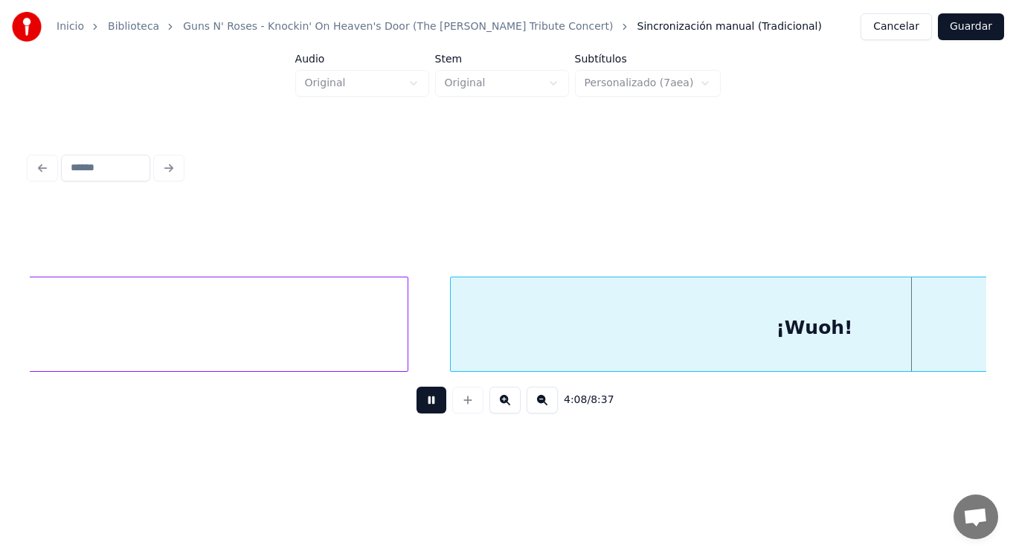
scroll to position [0, 259252]
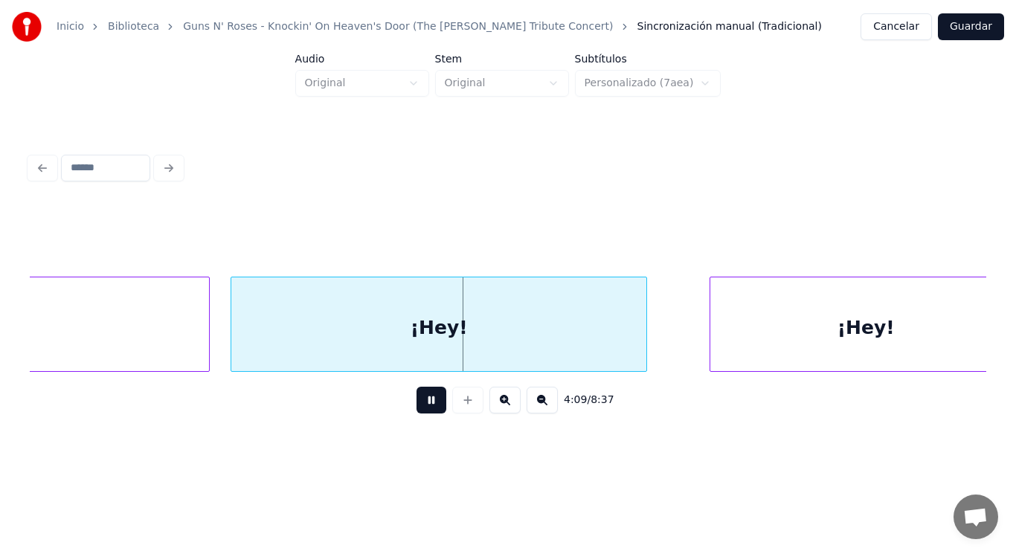
click at [420, 411] on button at bounding box center [431, 400] width 30 height 27
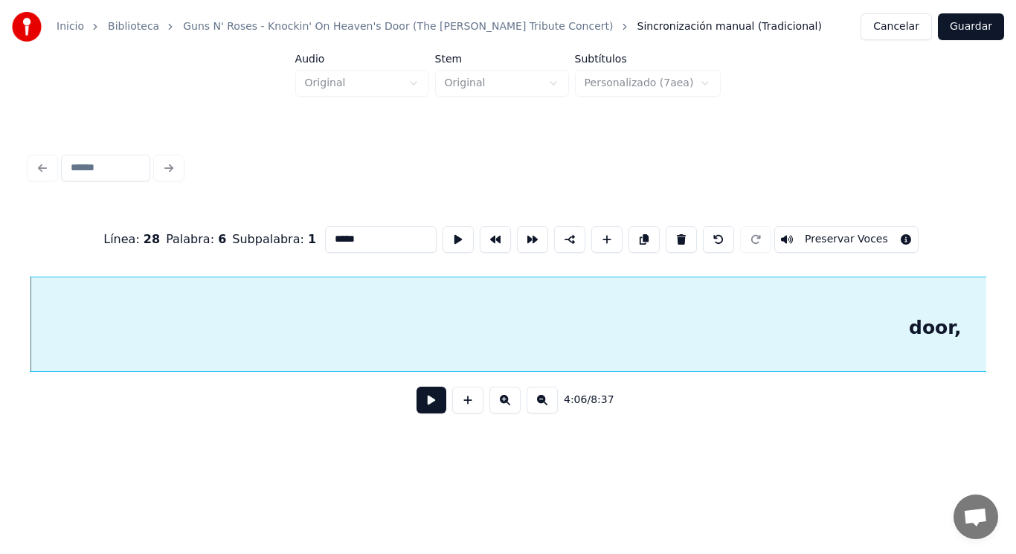
click at [422, 409] on button at bounding box center [431, 400] width 30 height 27
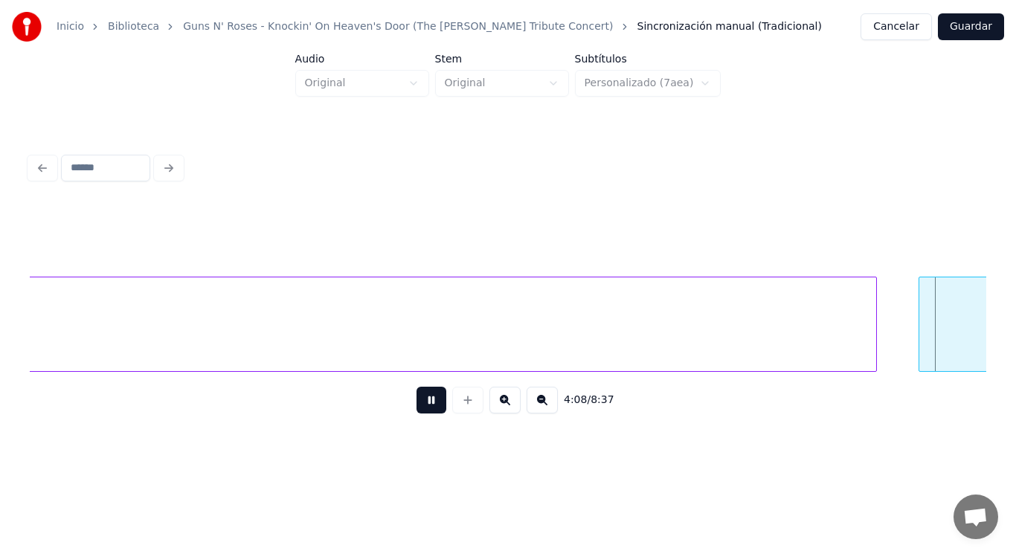
scroll to position [0, 258787]
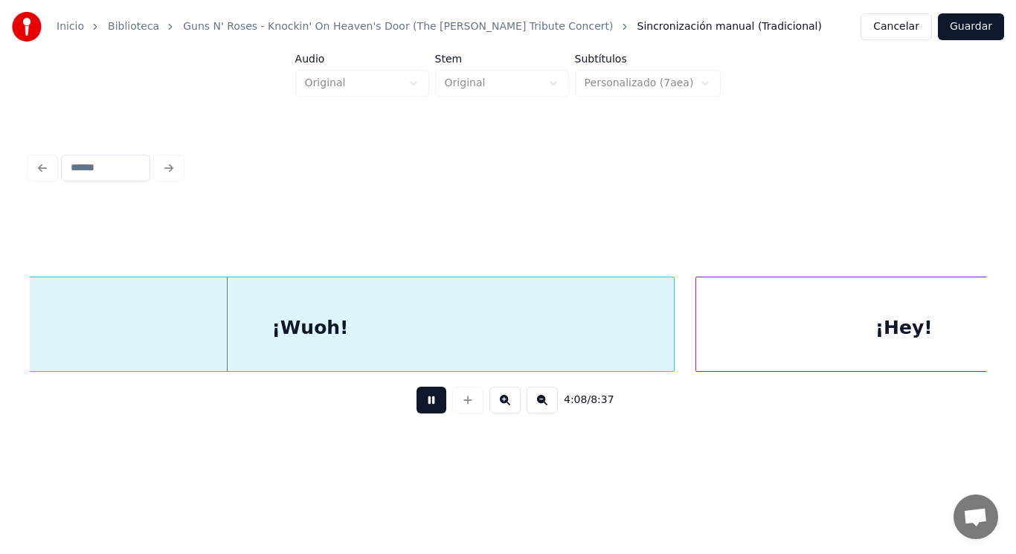
click at [422, 409] on button at bounding box center [431, 400] width 30 height 27
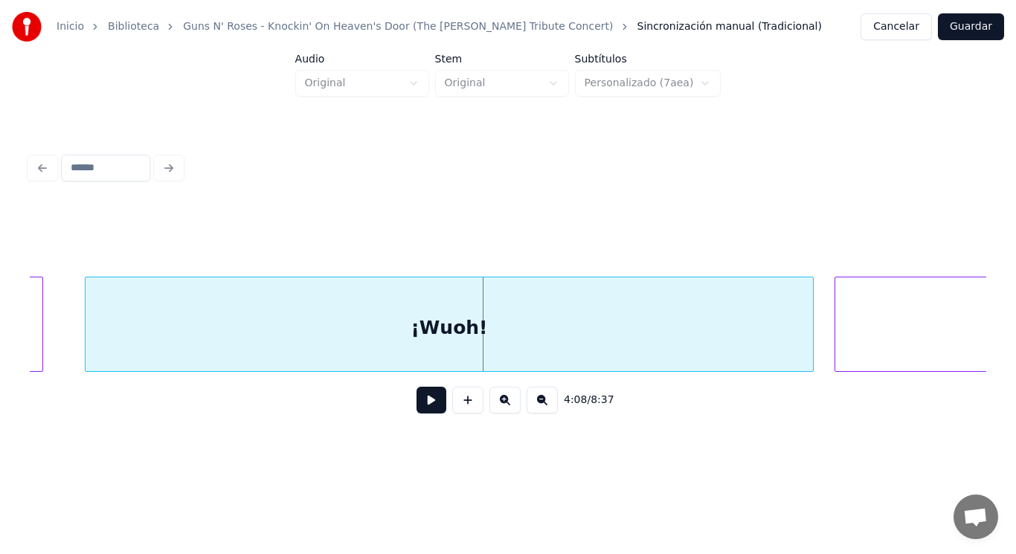
scroll to position [0, 258608]
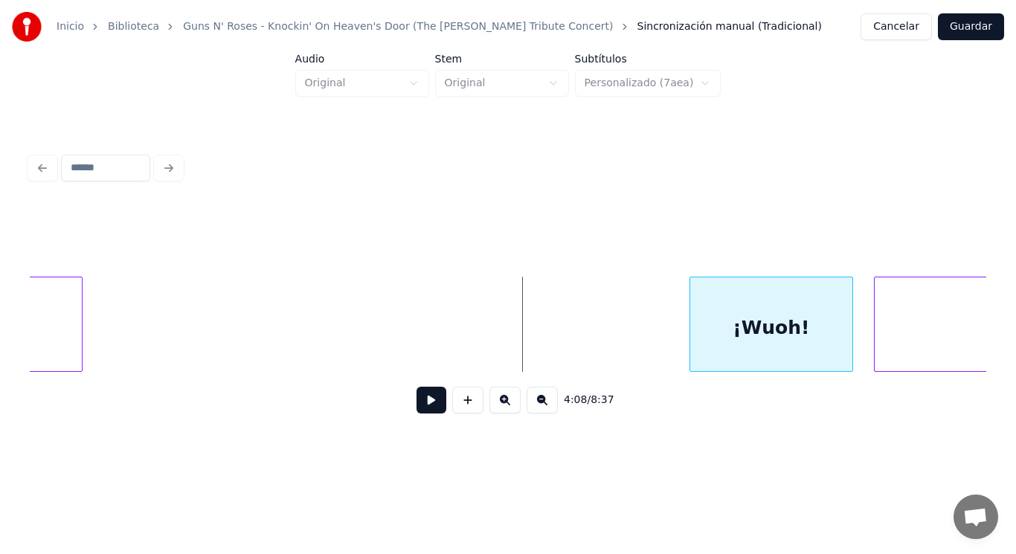
click at [692, 355] on div at bounding box center [692, 324] width 4 height 94
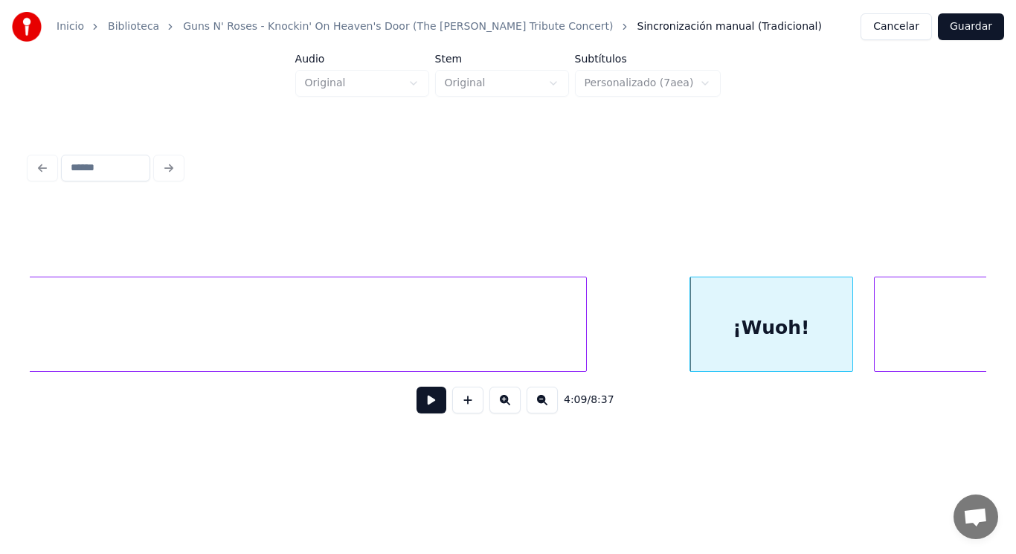
click at [586, 351] on div at bounding box center [584, 324] width 4 height 94
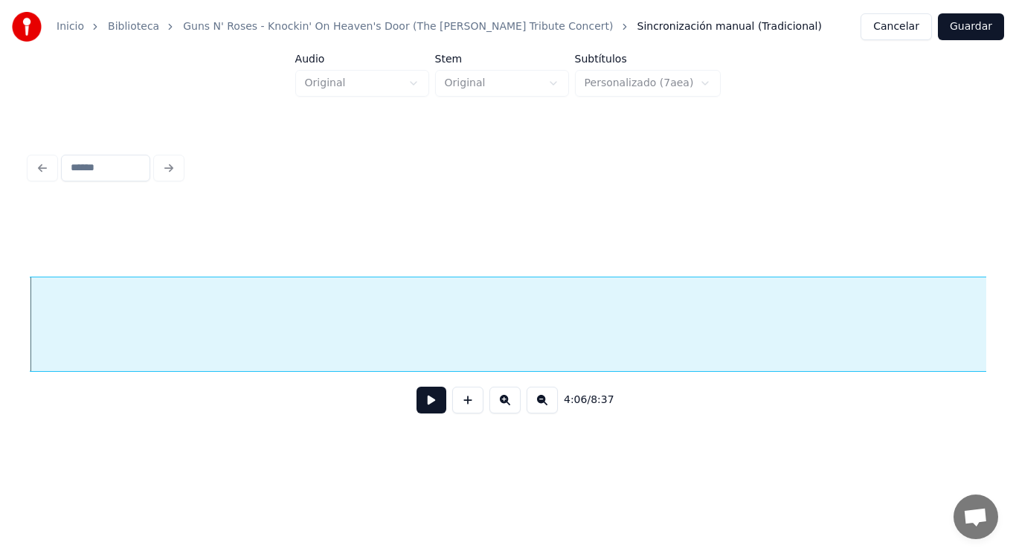
click at [425, 409] on button at bounding box center [431, 400] width 30 height 27
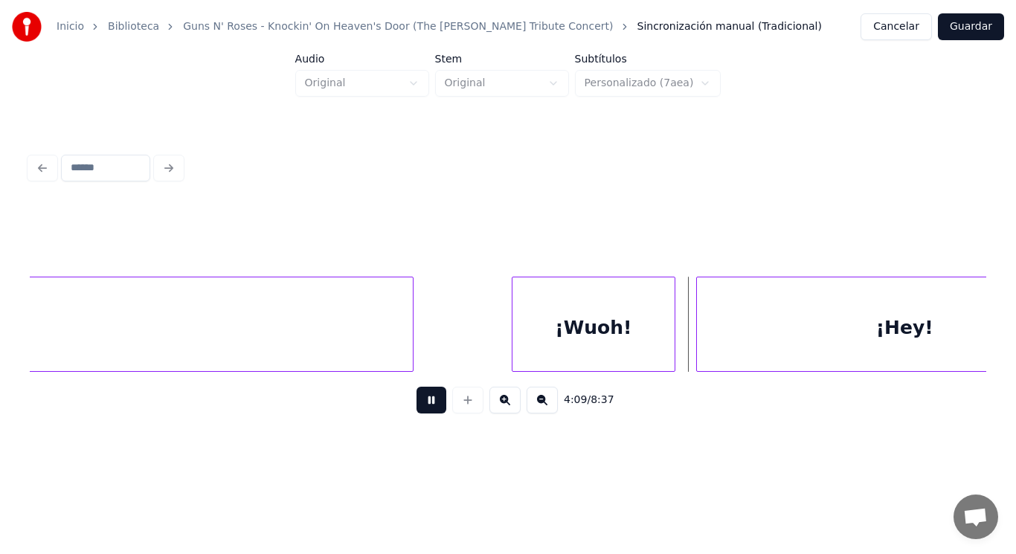
click at [425, 409] on button at bounding box center [431, 400] width 30 height 27
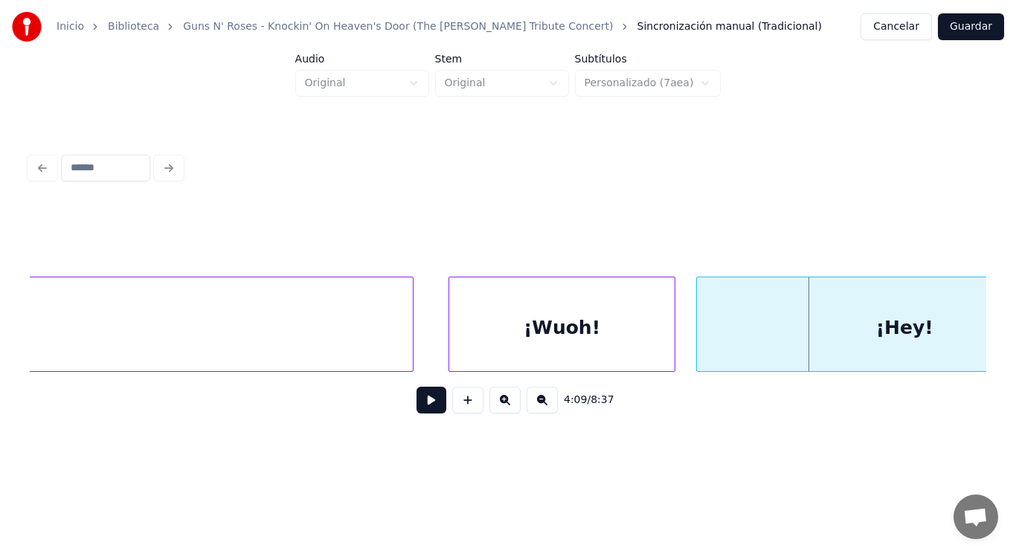
click at [450, 344] on div at bounding box center [451, 324] width 4 height 94
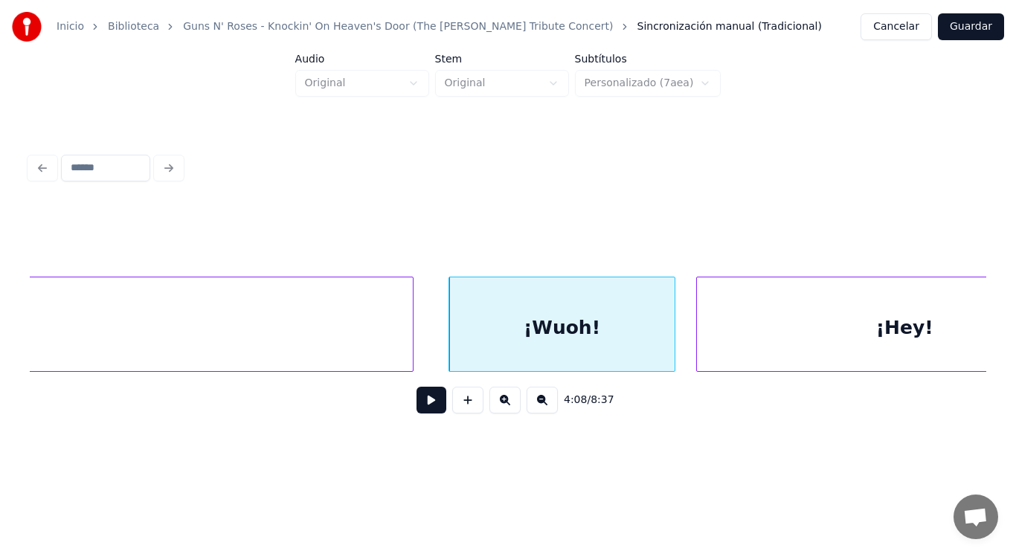
click at [416, 406] on button at bounding box center [431, 400] width 30 height 27
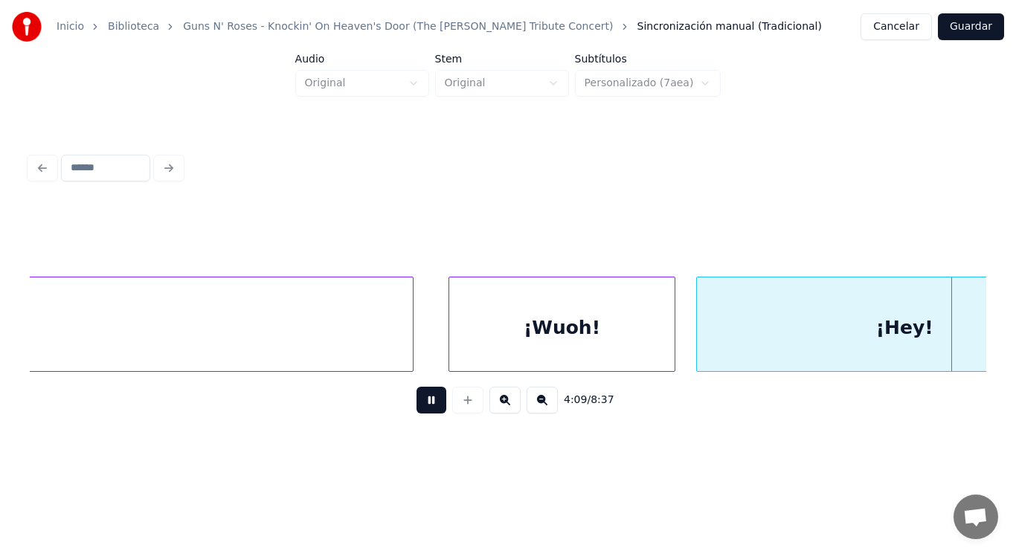
click at [416, 406] on button at bounding box center [431, 400] width 30 height 27
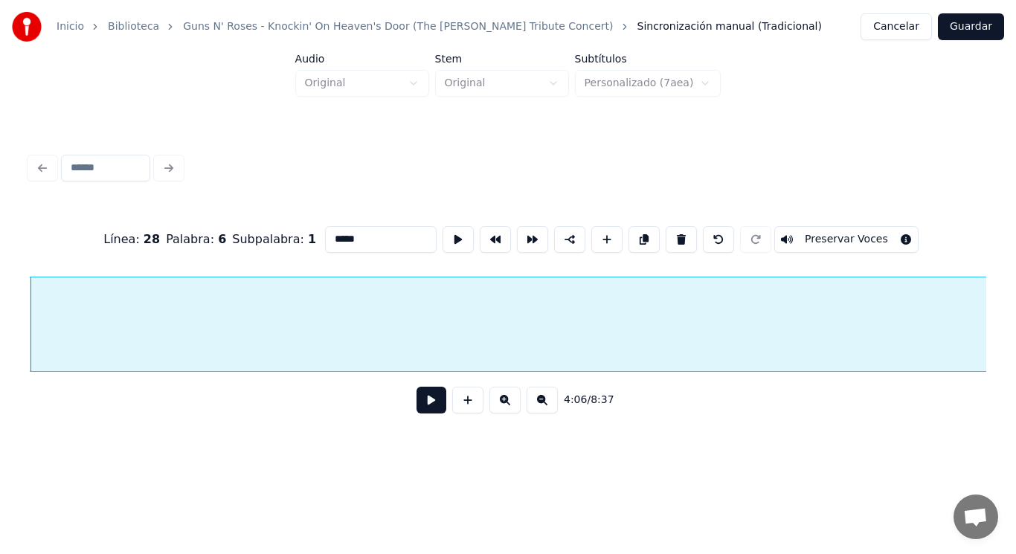
click at [425, 405] on button at bounding box center [431, 400] width 30 height 27
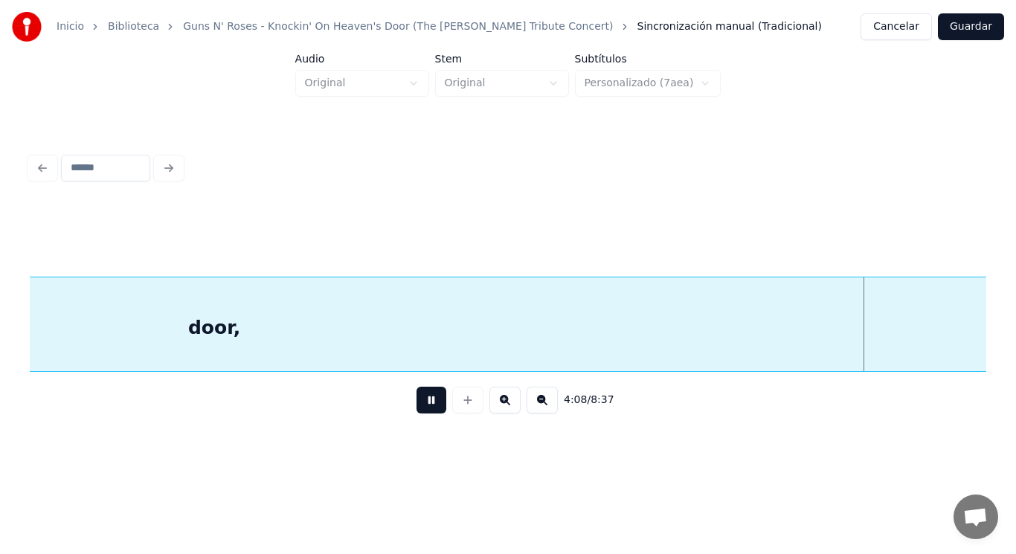
scroll to position [0, 258794]
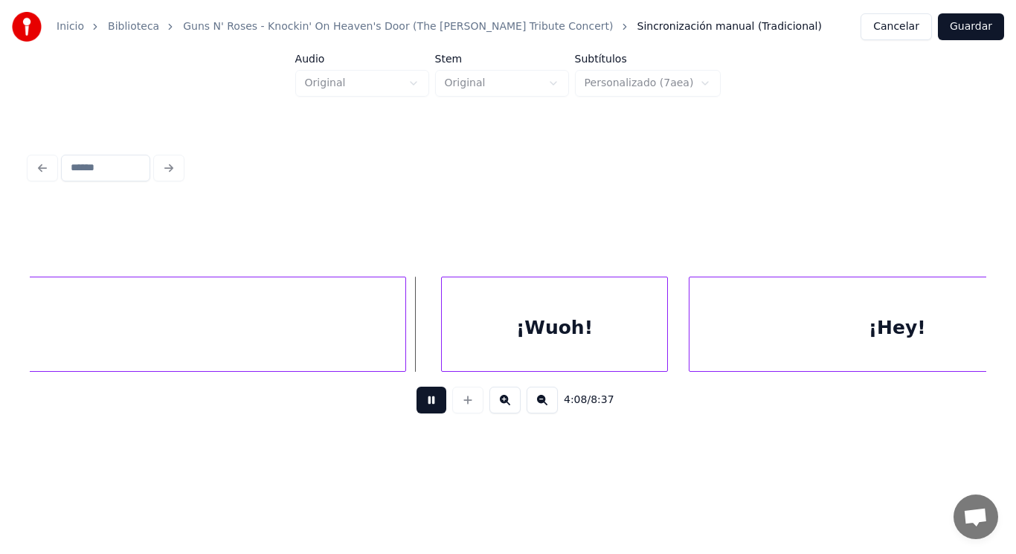
click at [425, 405] on button at bounding box center [431, 400] width 30 height 27
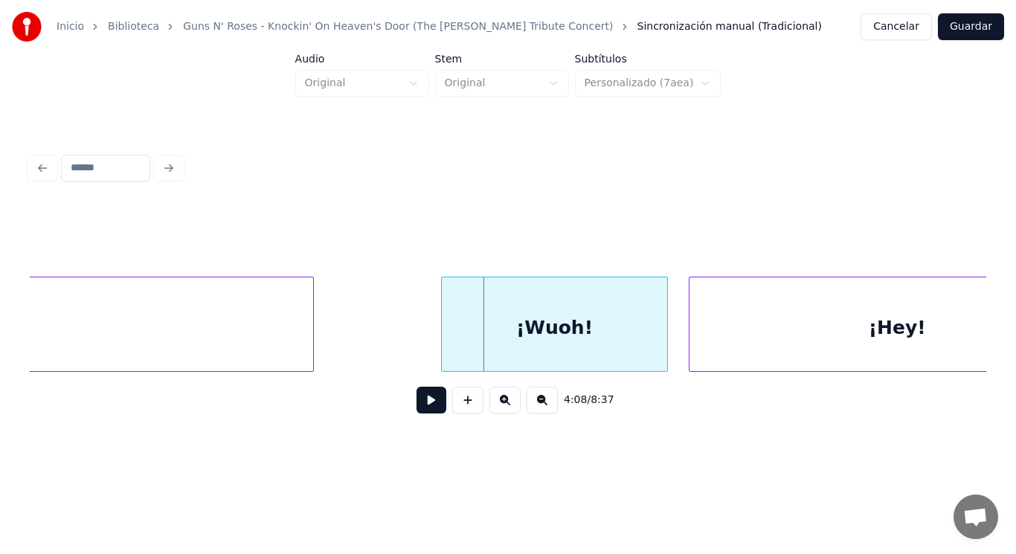
click at [312, 352] on div at bounding box center [311, 324] width 4 height 94
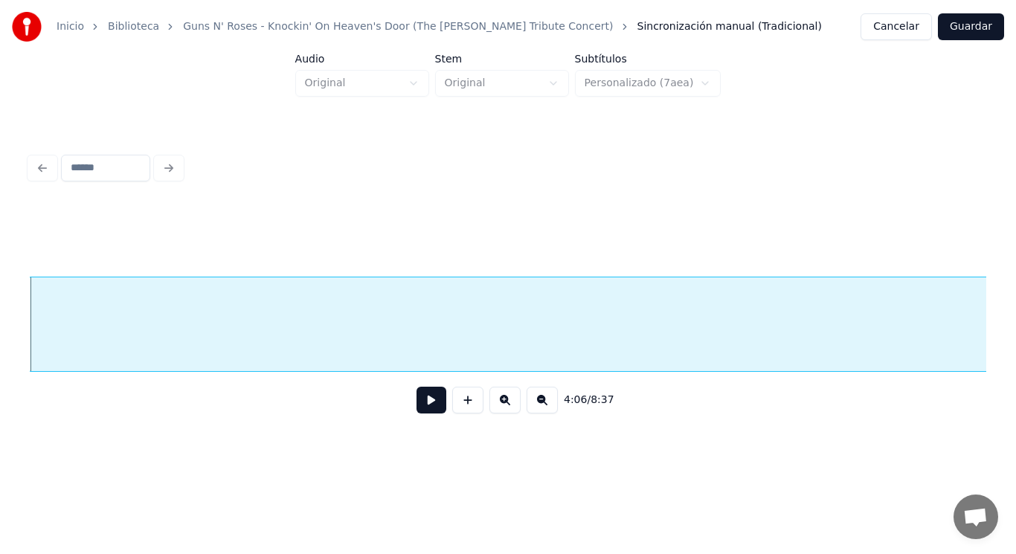
click at [419, 409] on button at bounding box center [431, 400] width 30 height 27
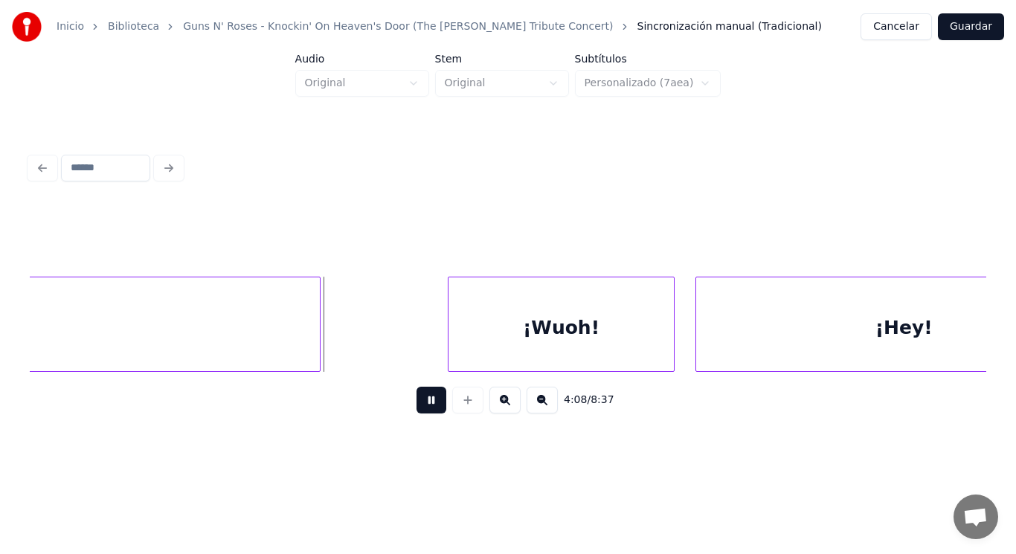
click at [419, 409] on button at bounding box center [431, 400] width 30 height 27
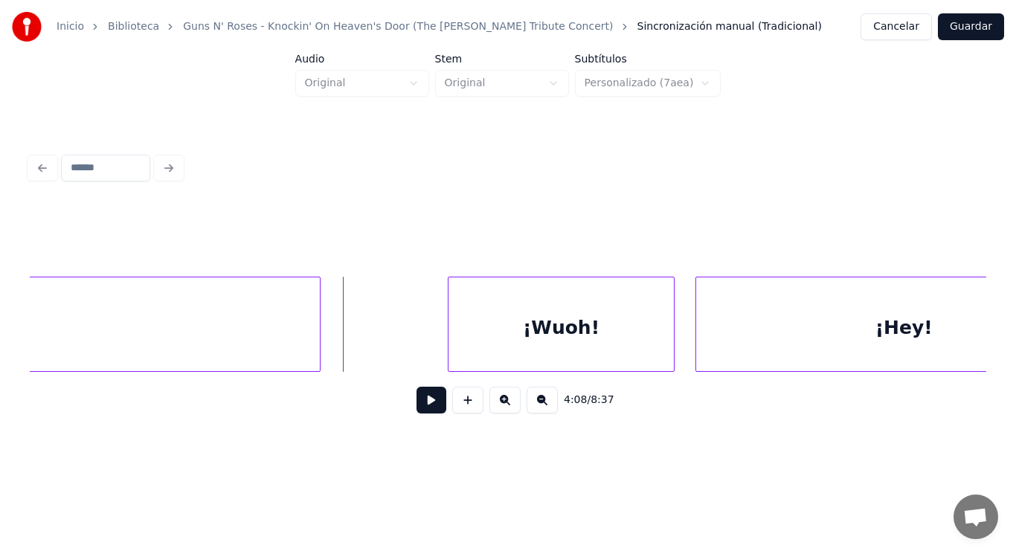
click at [423, 405] on button at bounding box center [431, 400] width 30 height 27
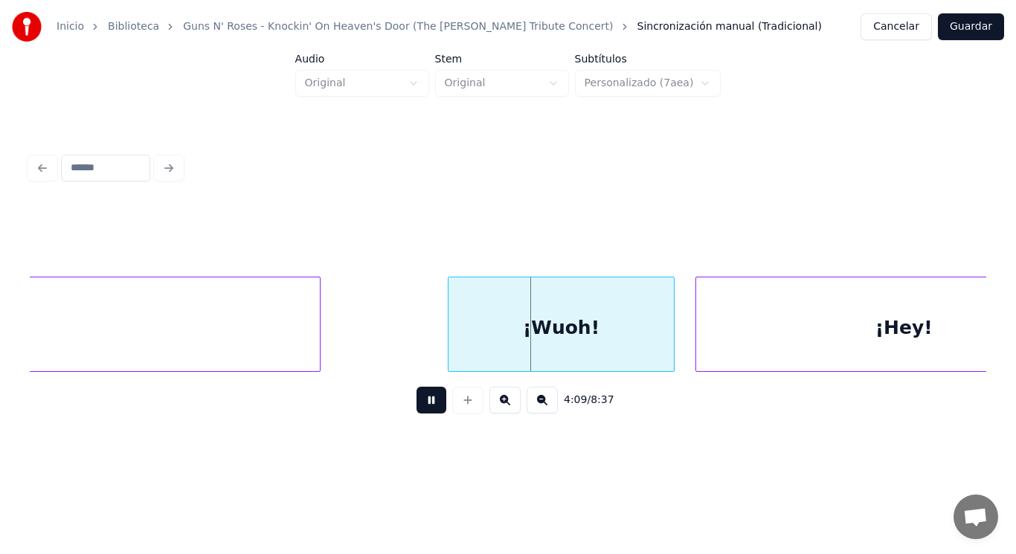
click at [423, 405] on button at bounding box center [431, 400] width 30 height 27
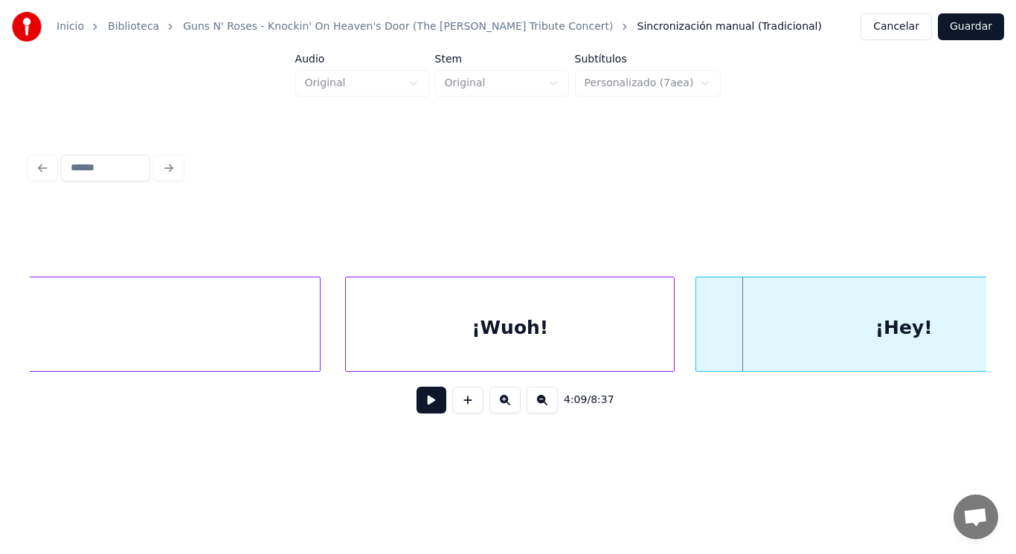
click at [349, 353] on div at bounding box center [348, 324] width 4 height 94
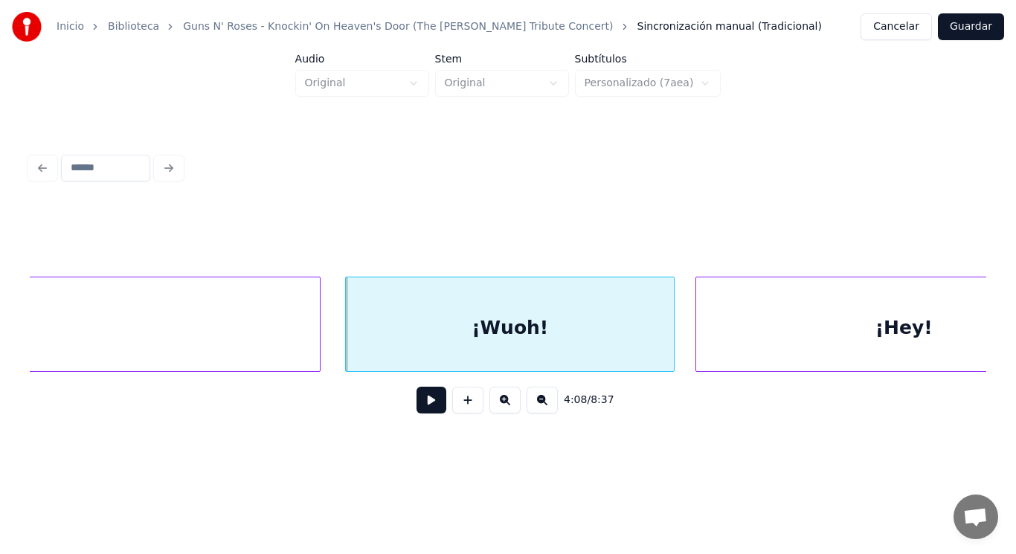
click at [418, 406] on button at bounding box center [431, 400] width 30 height 27
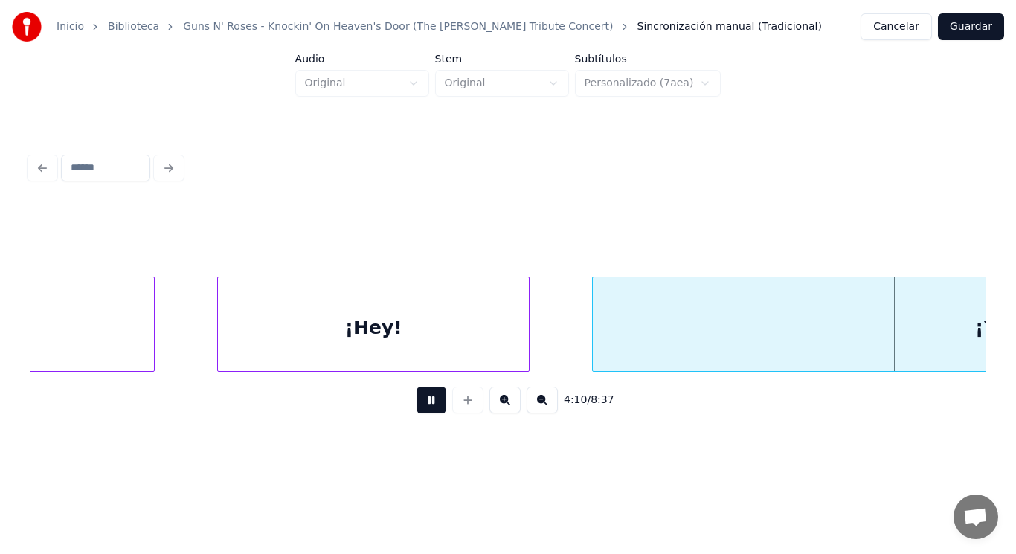
scroll to position [0, 260717]
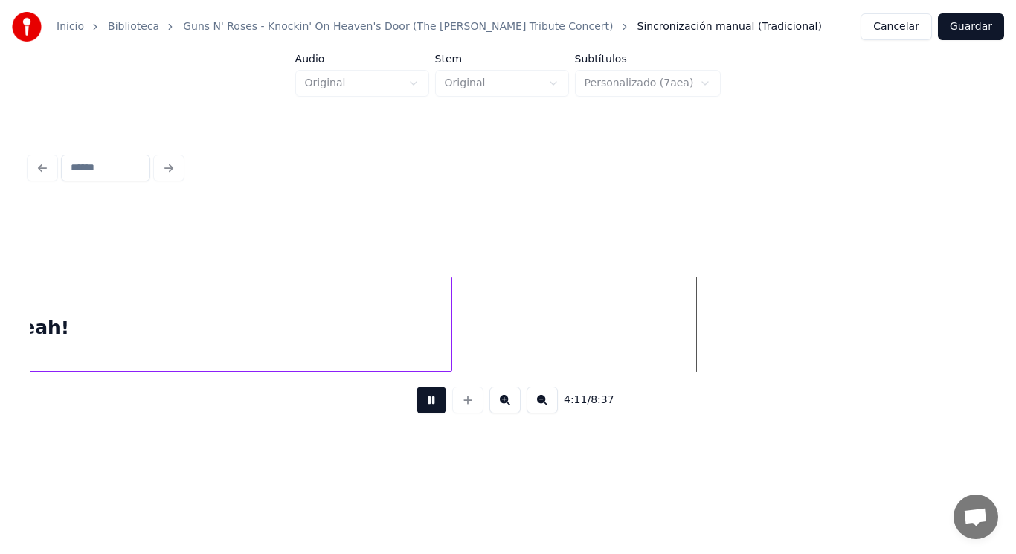
click at [418, 406] on button at bounding box center [431, 400] width 30 height 27
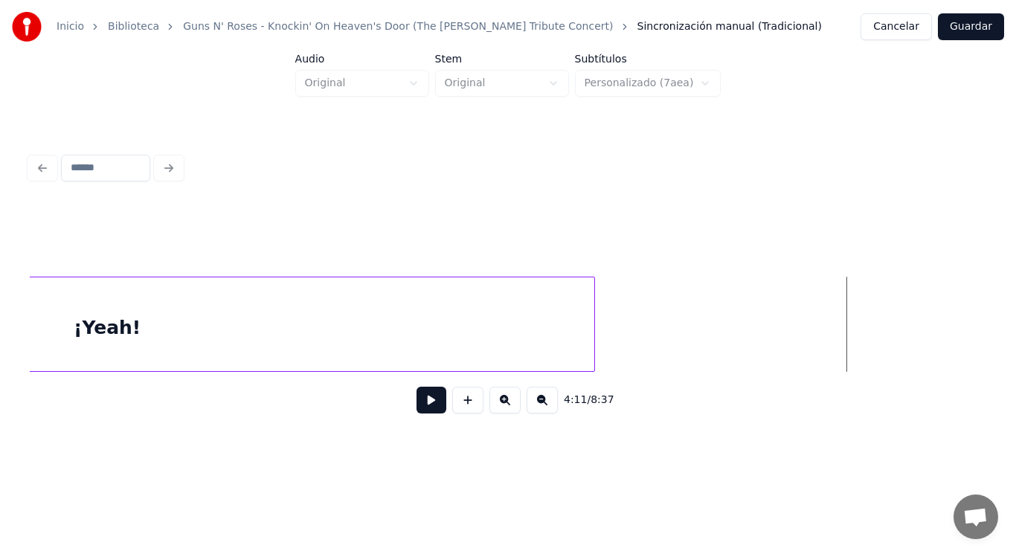
click at [593, 339] on div at bounding box center [592, 324] width 4 height 94
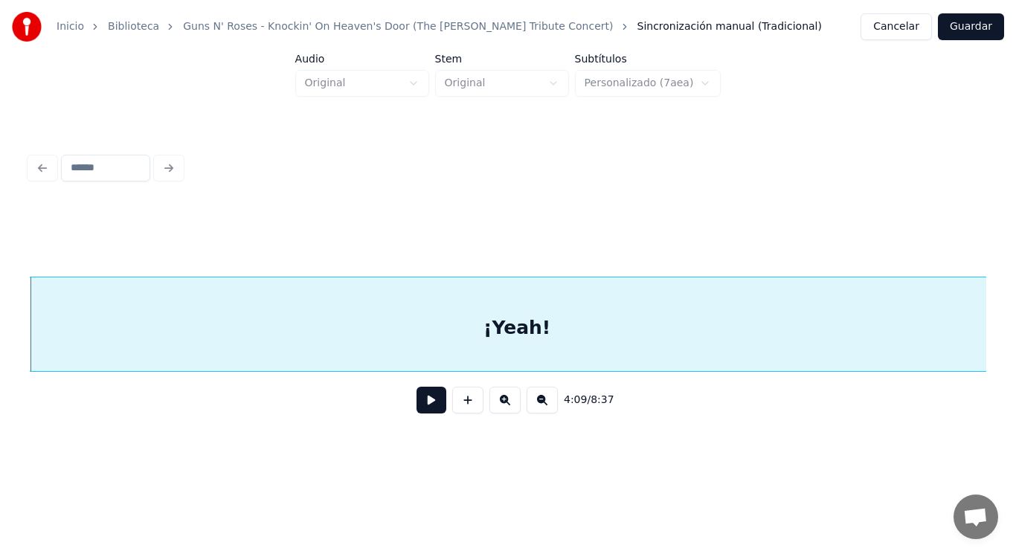
click at [427, 402] on button at bounding box center [431, 400] width 30 height 27
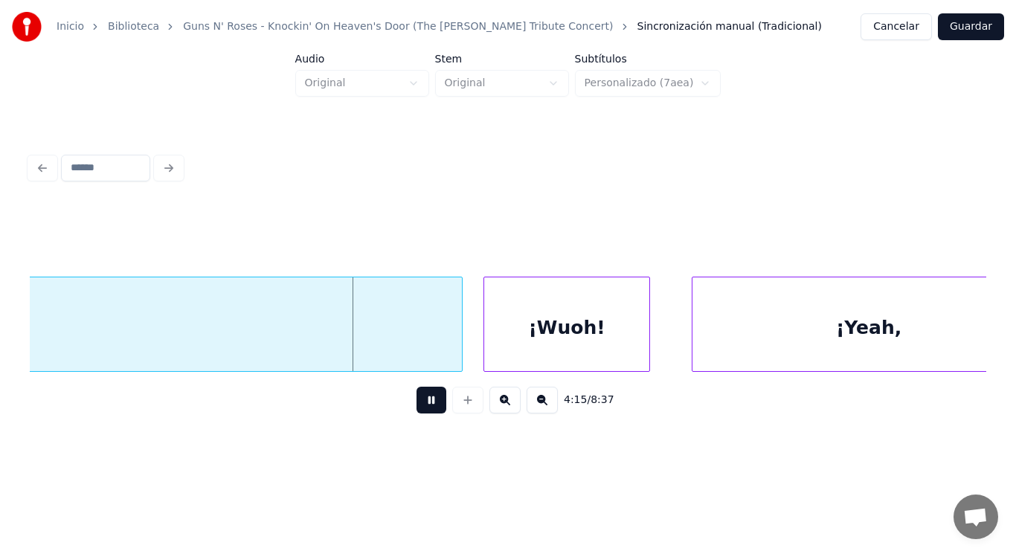
click at [427, 402] on button at bounding box center [431, 400] width 30 height 27
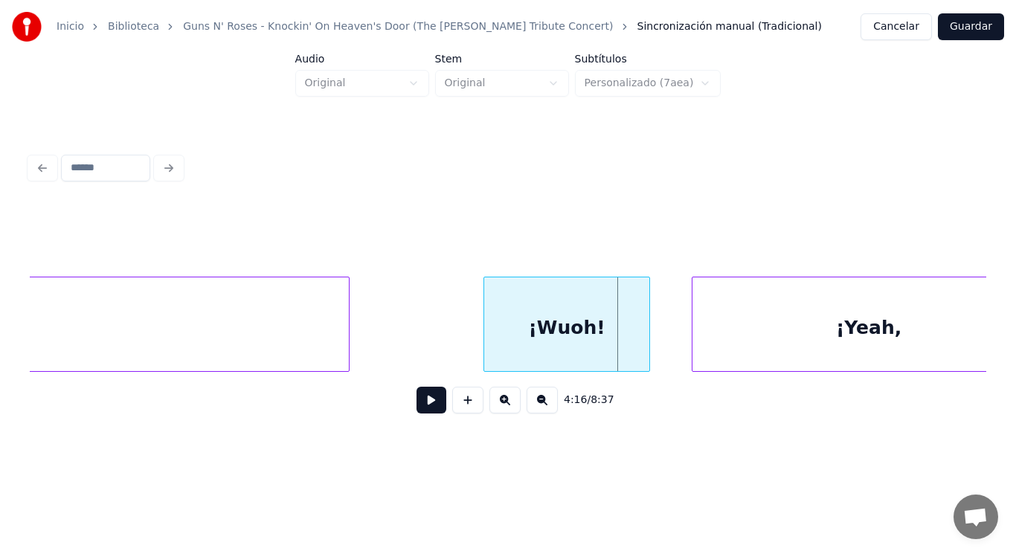
click at [360, 411] on div "4:16 / 8:37" at bounding box center [508, 315] width 956 height 226
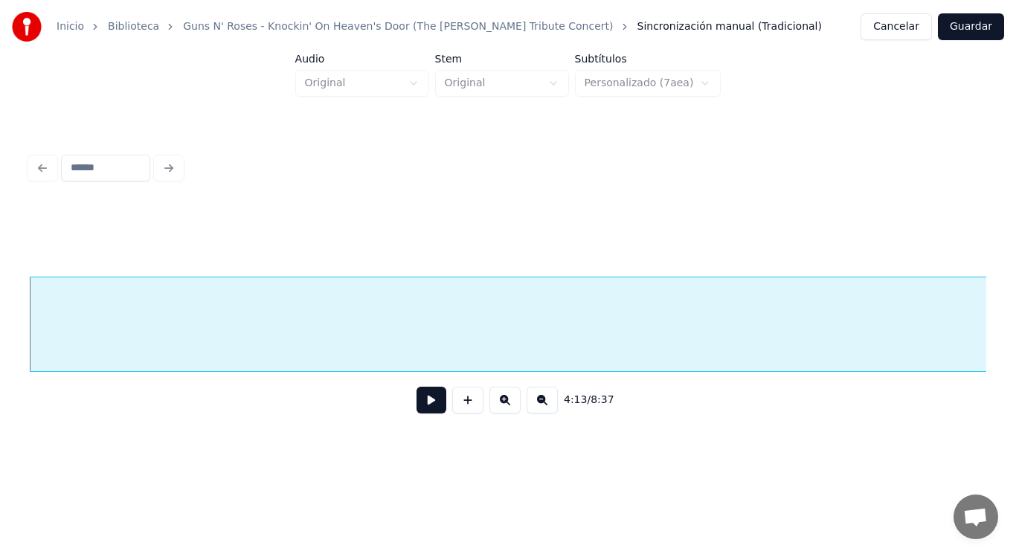
click at [419, 411] on button at bounding box center [431, 400] width 30 height 27
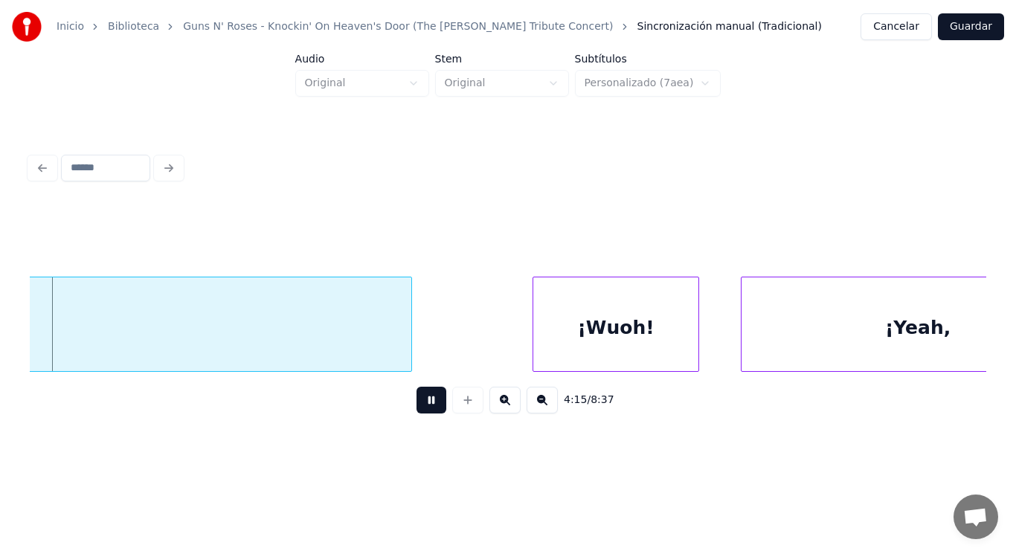
click at [419, 411] on button at bounding box center [431, 400] width 30 height 27
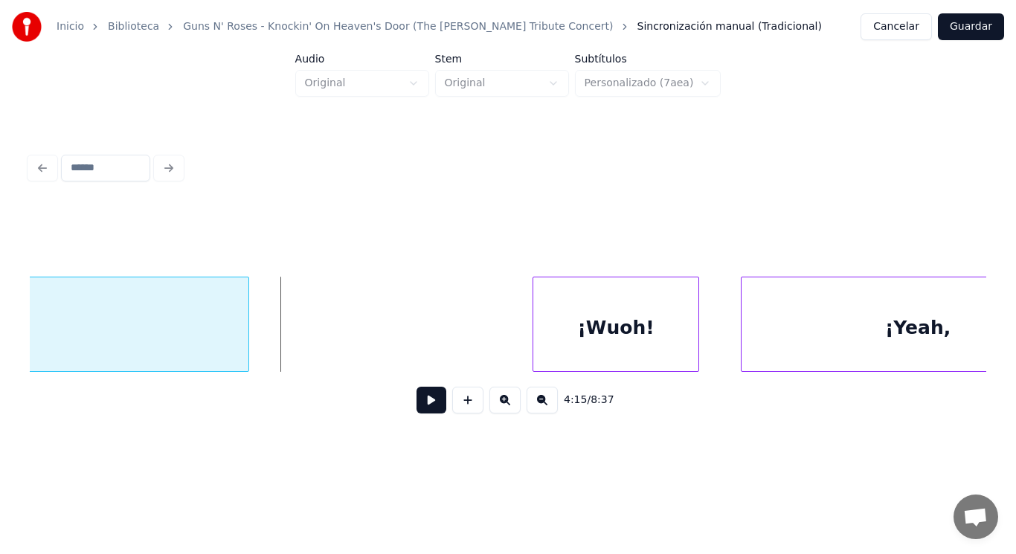
click at [246, 346] on div at bounding box center [246, 324] width 4 height 94
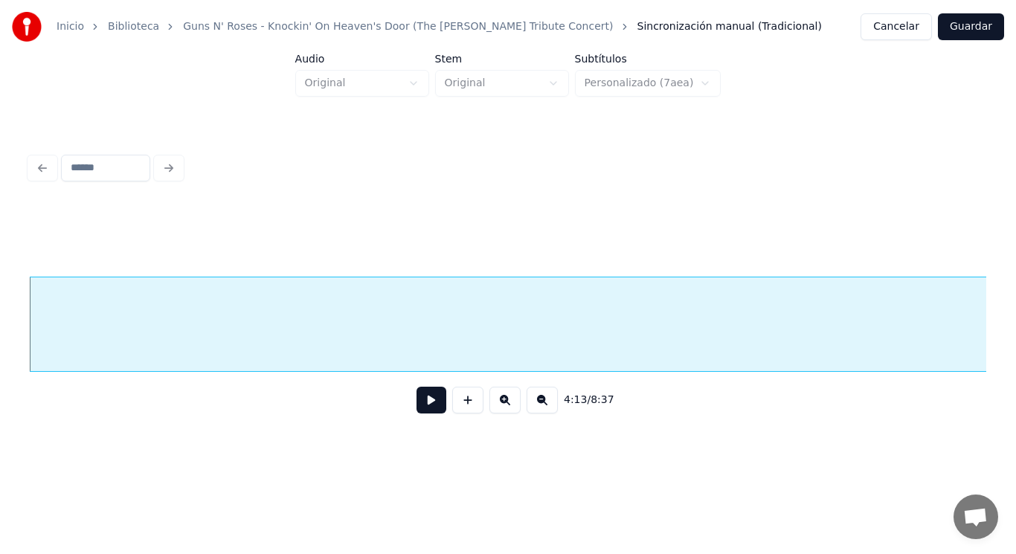
click at [424, 410] on button at bounding box center [431, 400] width 30 height 27
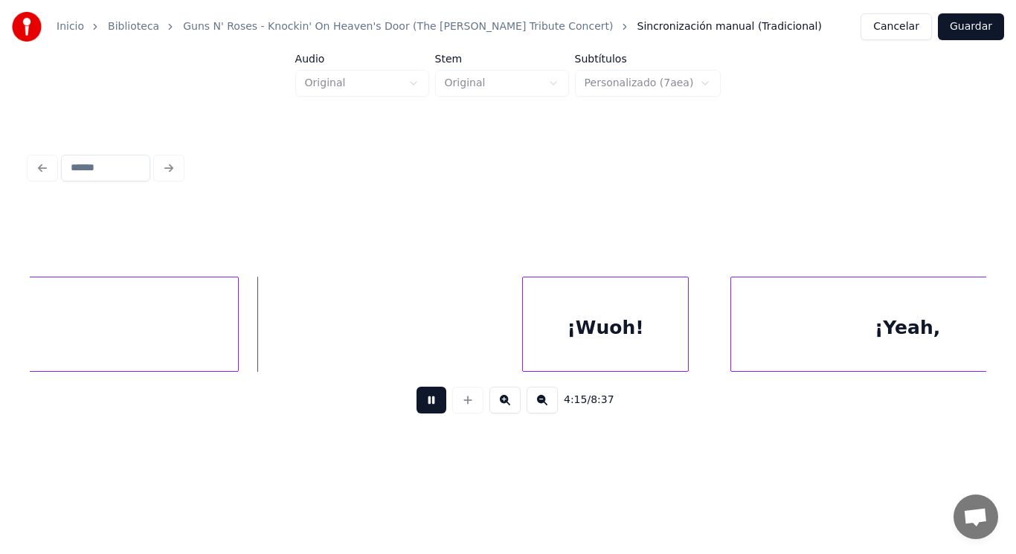
click at [424, 410] on button at bounding box center [431, 400] width 30 height 27
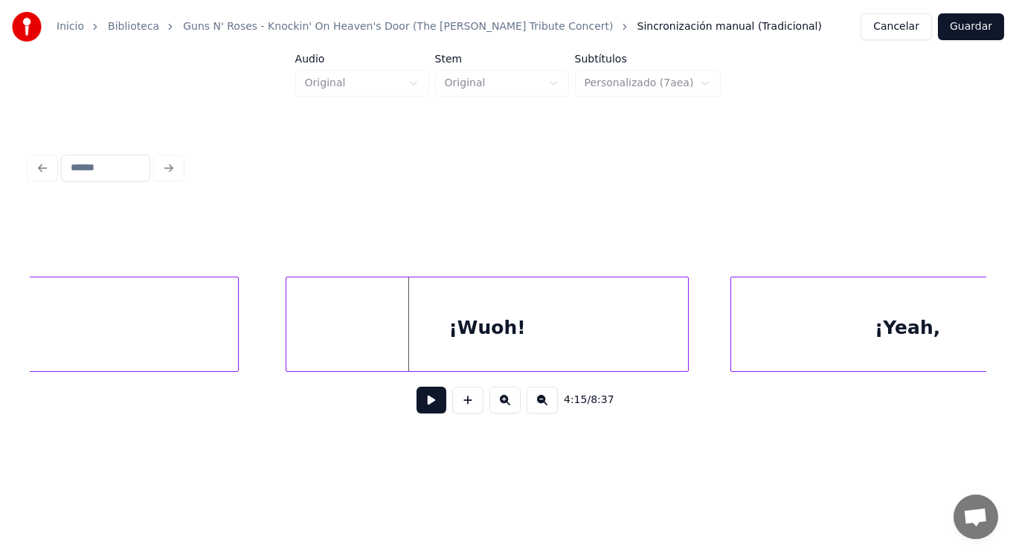
click at [287, 342] on div at bounding box center [288, 324] width 4 height 94
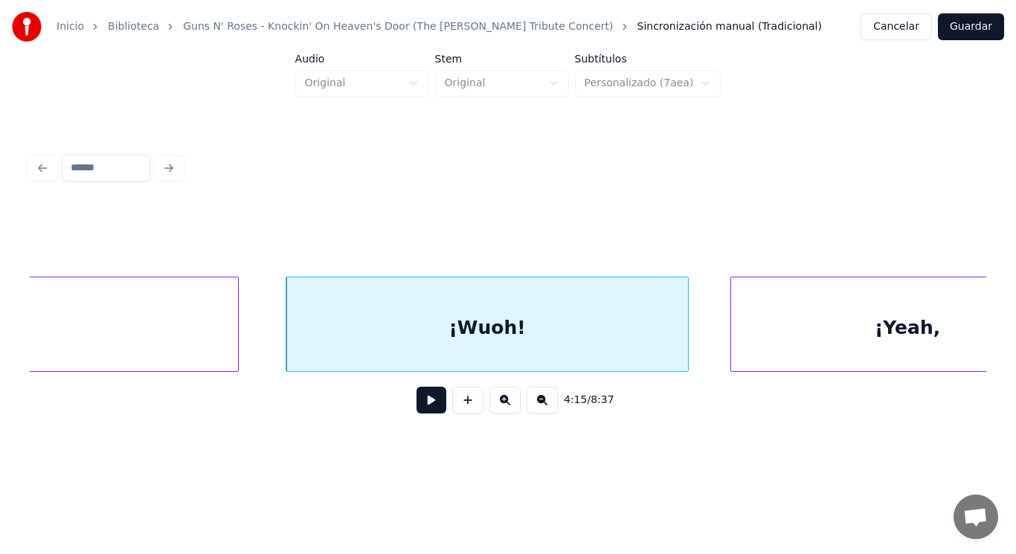
click at [422, 411] on button at bounding box center [431, 400] width 30 height 27
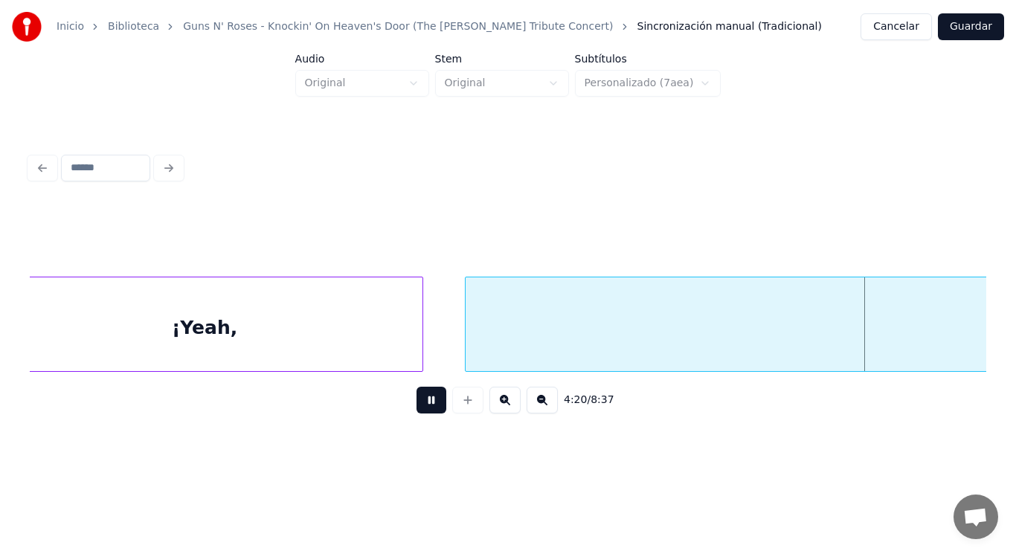
scroll to position [0, 270943]
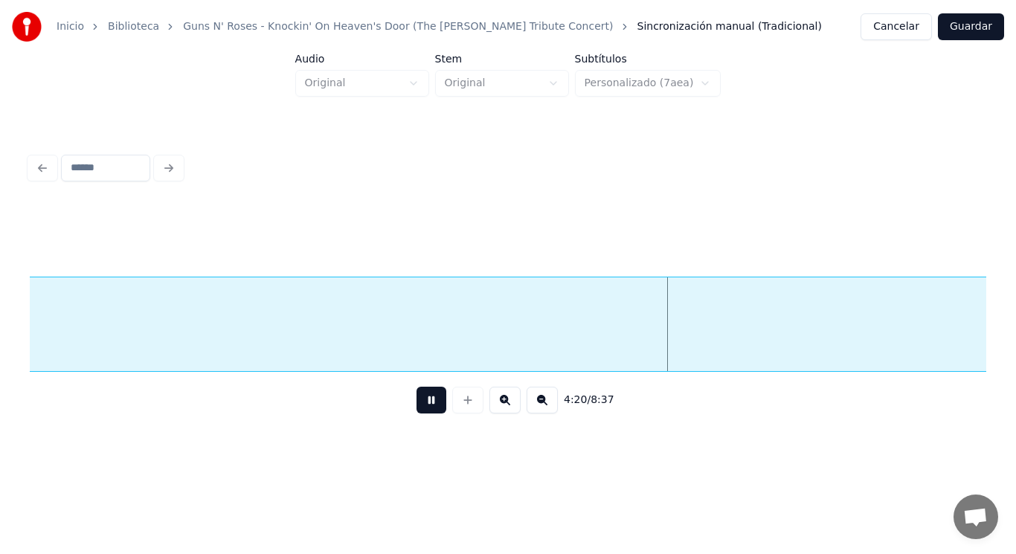
click at [422, 411] on button at bounding box center [431, 400] width 30 height 27
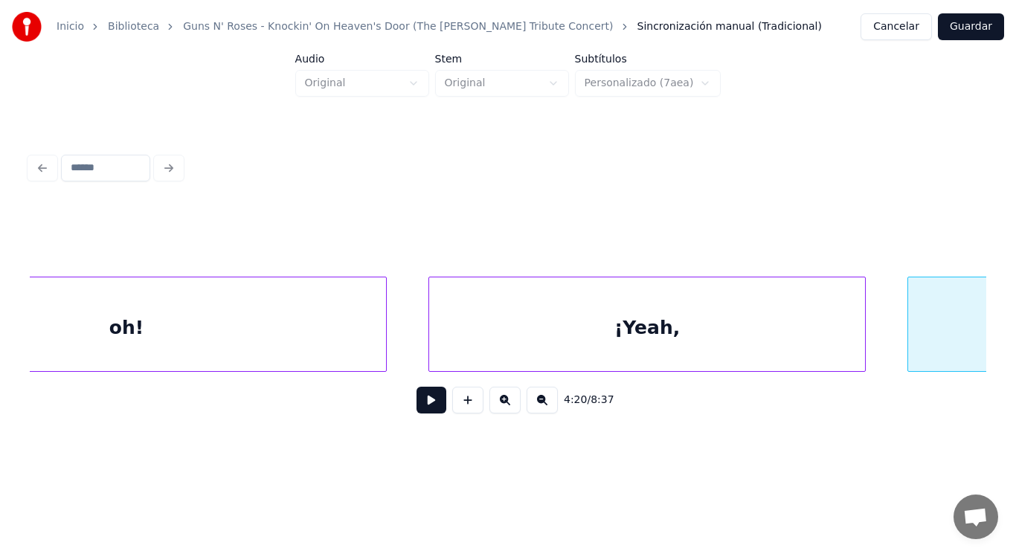
scroll to position [0, 269965]
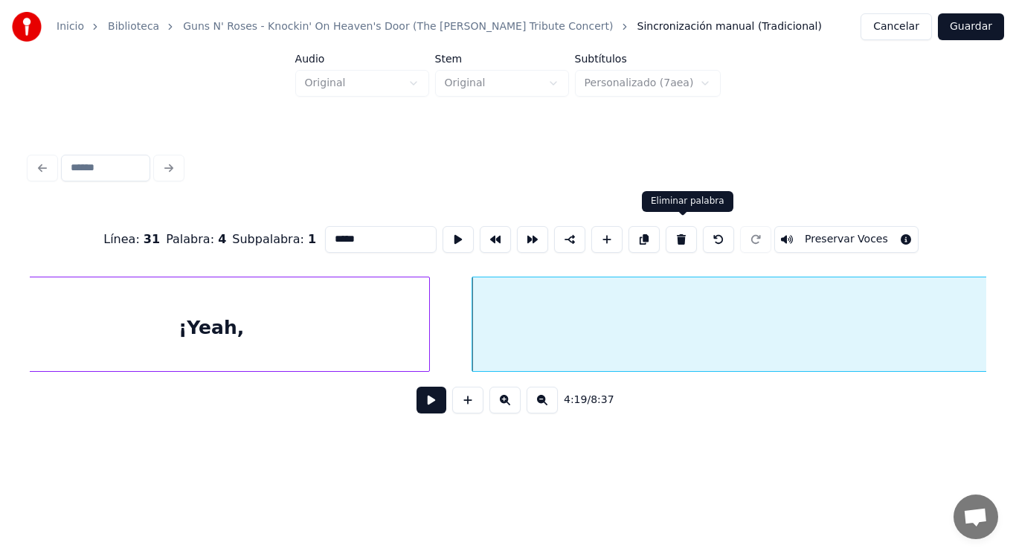
click at [685, 237] on button at bounding box center [681, 239] width 31 height 27
type input "******"
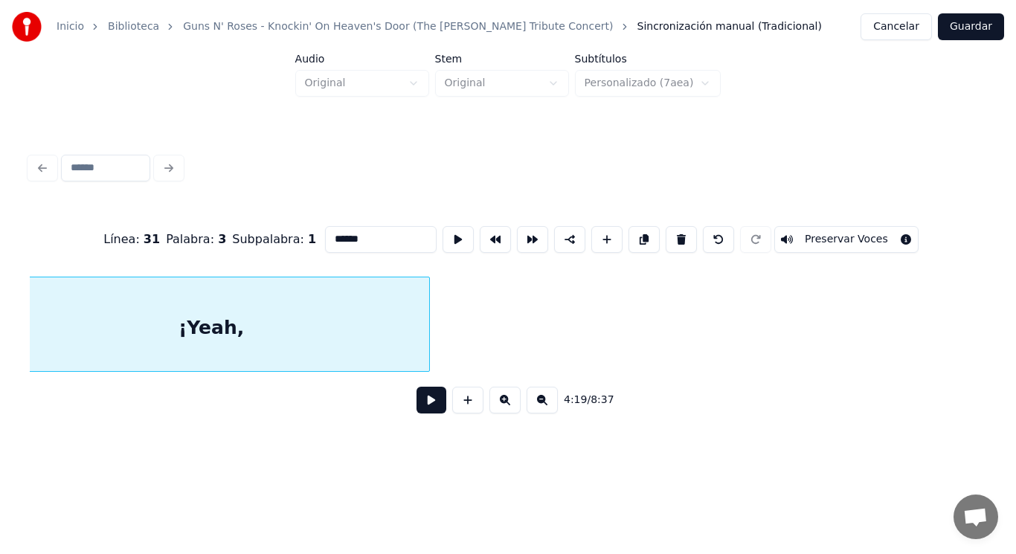
scroll to position [0, 269928]
click at [421, 406] on button at bounding box center [431, 400] width 30 height 27
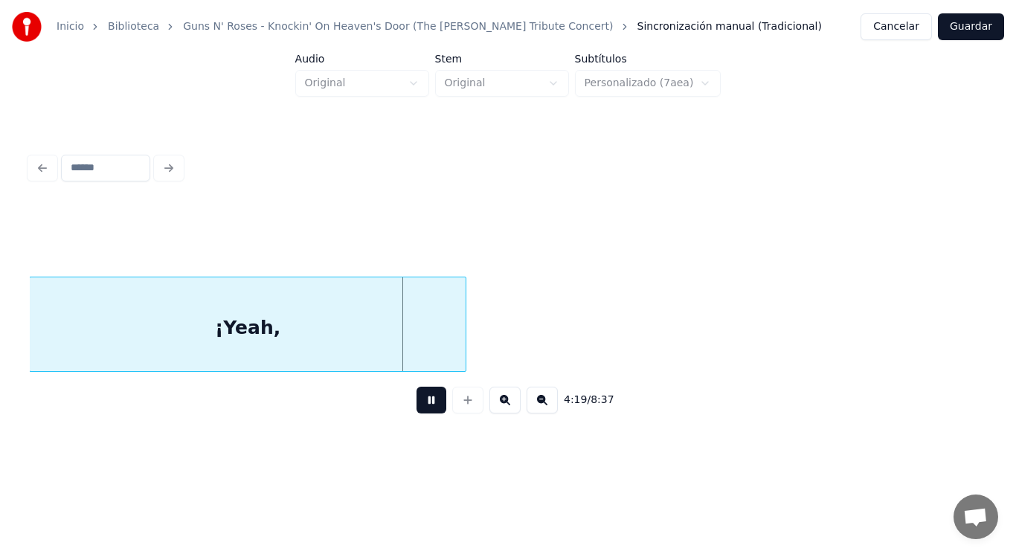
click at [421, 406] on button at bounding box center [431, 400] width 30 height 27
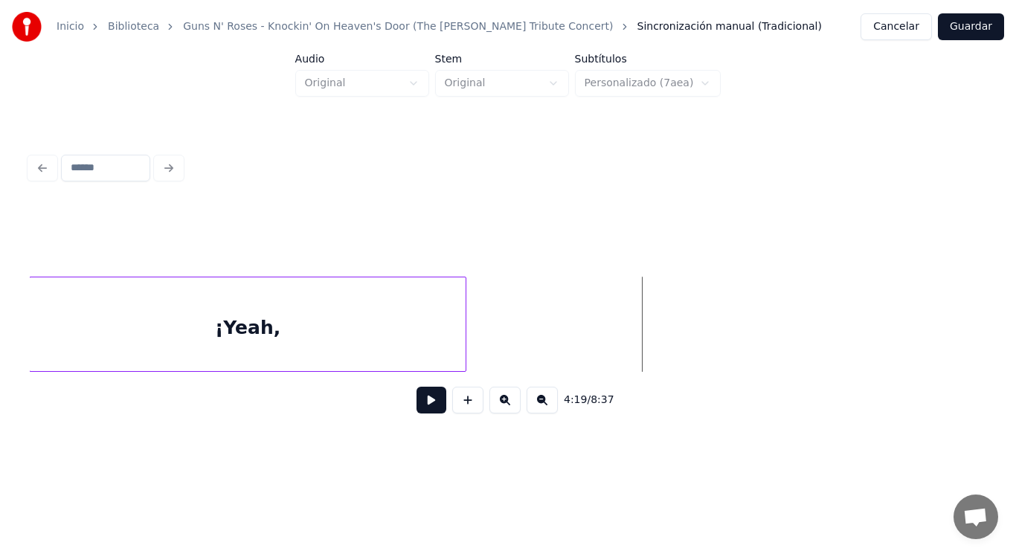
click at [463, 407] on button at bounding box center [467, 400] width 31 height 27
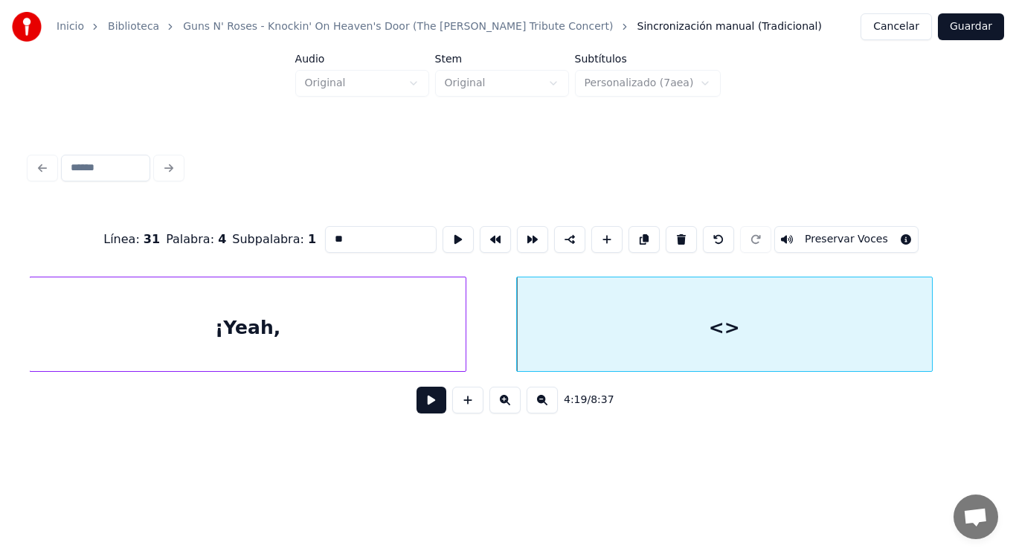
drag, startPoint x: 322, startPoint y: 237, endPoint x: 248, endPoint y: 230, distance: 74.7
click at [248, 230] on div "Línea : 31 Palabra : 4 Subpalabra : 1 ** Preservar Voces" at bounding box center [508, 239] width 956 height 74
click at [258, 334] on div "¡Yeah," at bounding box center [248, 327] width 436 height 101
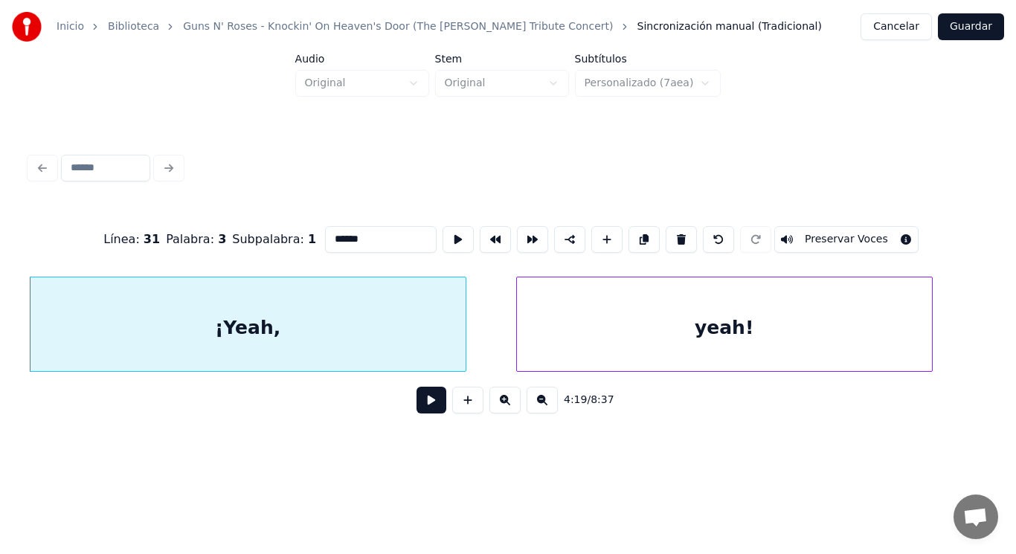
type input "******"
click at [419, 402] on button at bounding box center [431, 400] width 30 height 27
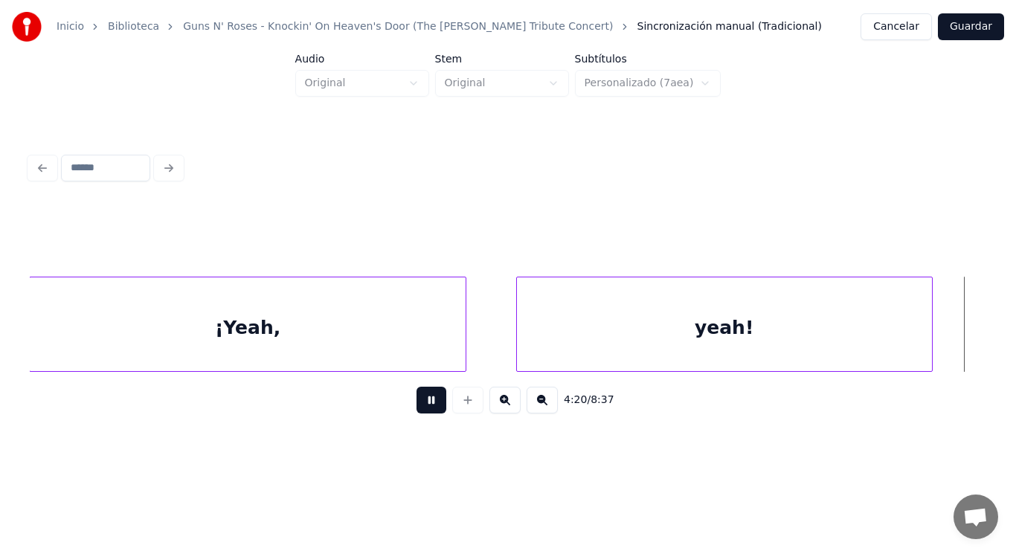
scroll to position [0, 270903]
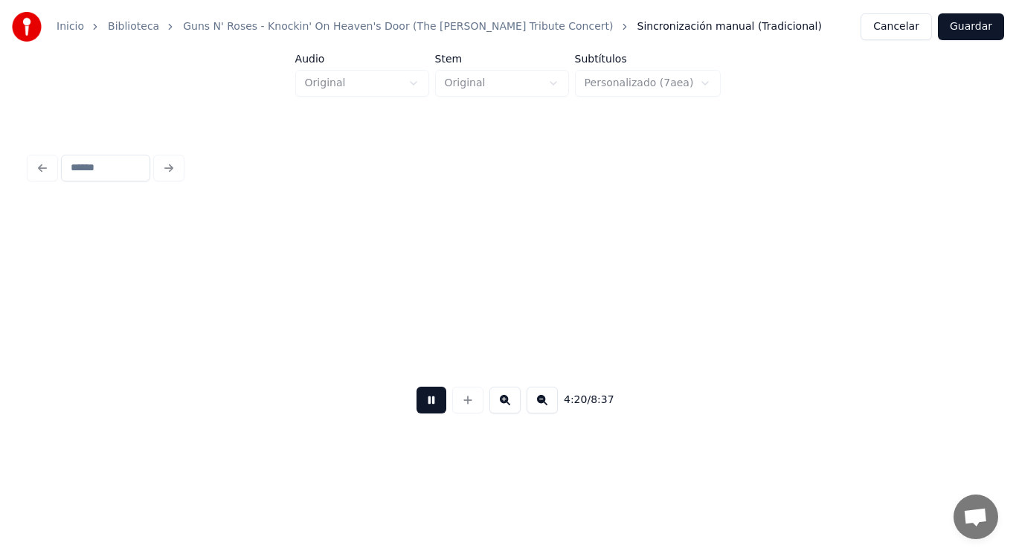
click at [419, 402] on button at bounding box center [431, 400] width 30 height 27
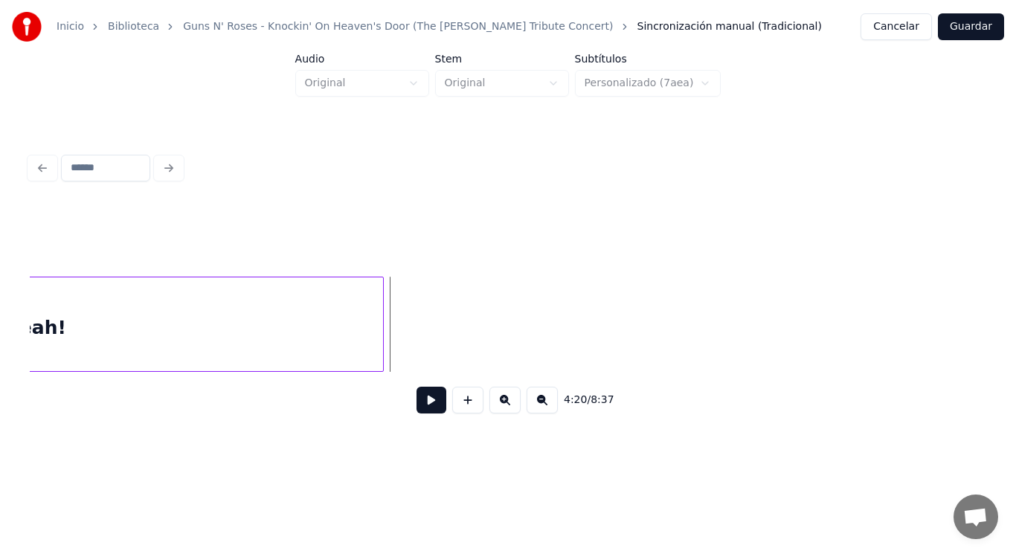
click at [379, 329] on div at bounding box center [381, 324] width 4 height 94
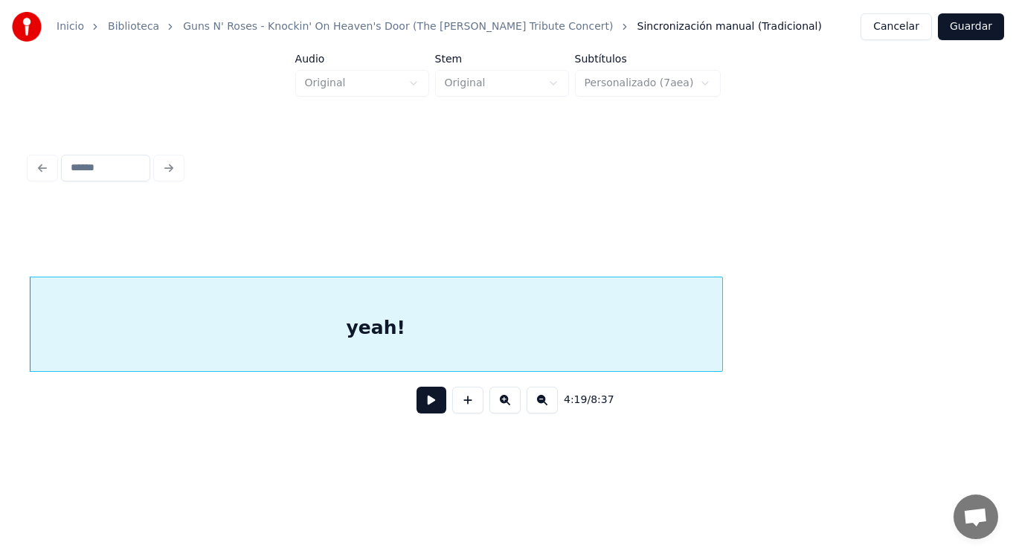
click at [416, 403] on button at bounding box center [431, 400] width 30 height 27
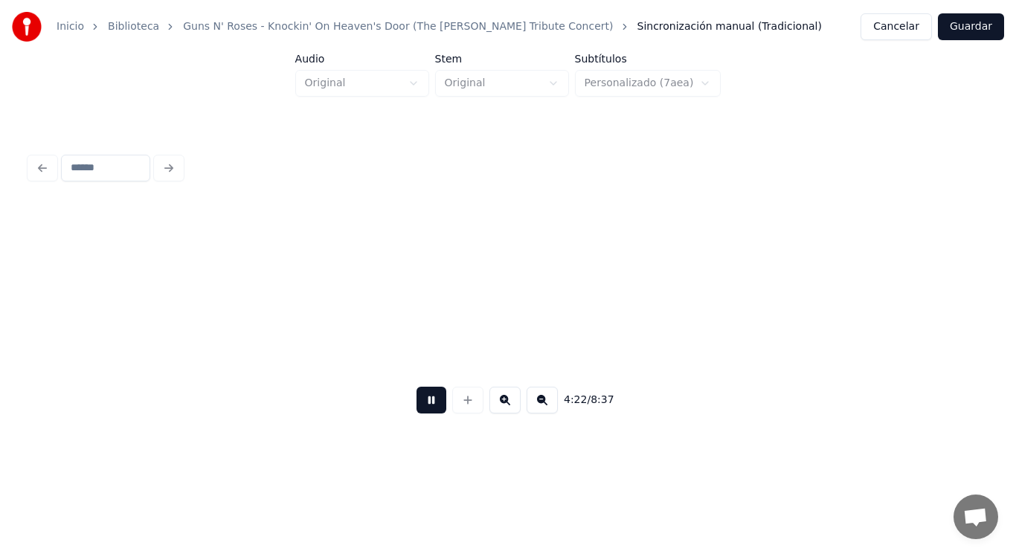
scroll to position [0, 273331]
click at [416, 408] on button at bounding box center [431, 400] width 30 height 27
click at [462, 405] on button at bounding box center [467, 400] width 31 height 27
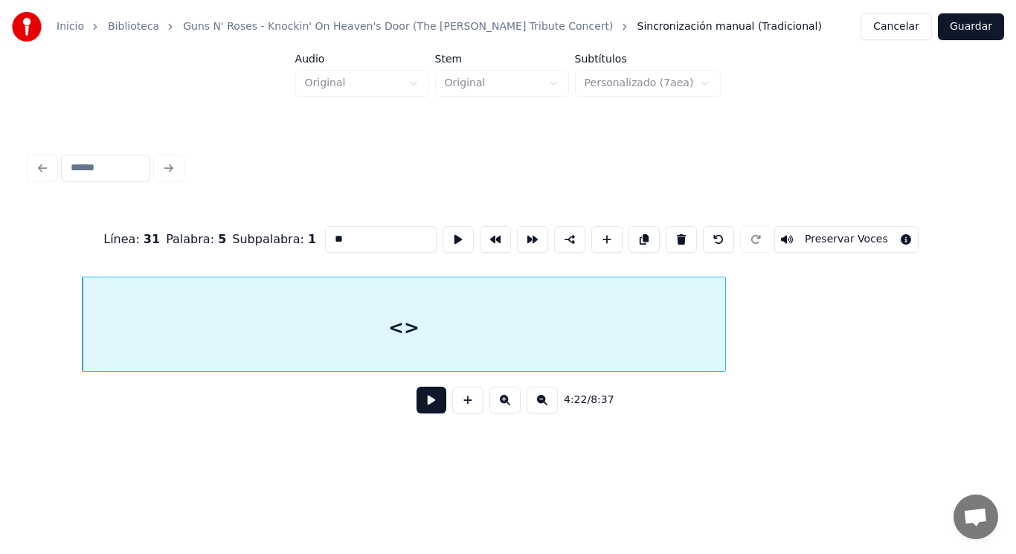
click at [724, 332] on div at bounding box center [723, 324] width 4 height 94
drag, startPoint x: 313, startPoint y: 230, endPoint x: 229, endPoint y: 231, distance: 84.1
click at [229, 231] on div "Línea : 31 Palabra : 5 Subpalabra : 1 ** Preservar Voces" at bounding box center [508, 239] width 956 height 74
type input "*******"
click at [422, 411] on button at bounding box center [431, 400] width 30 height 27
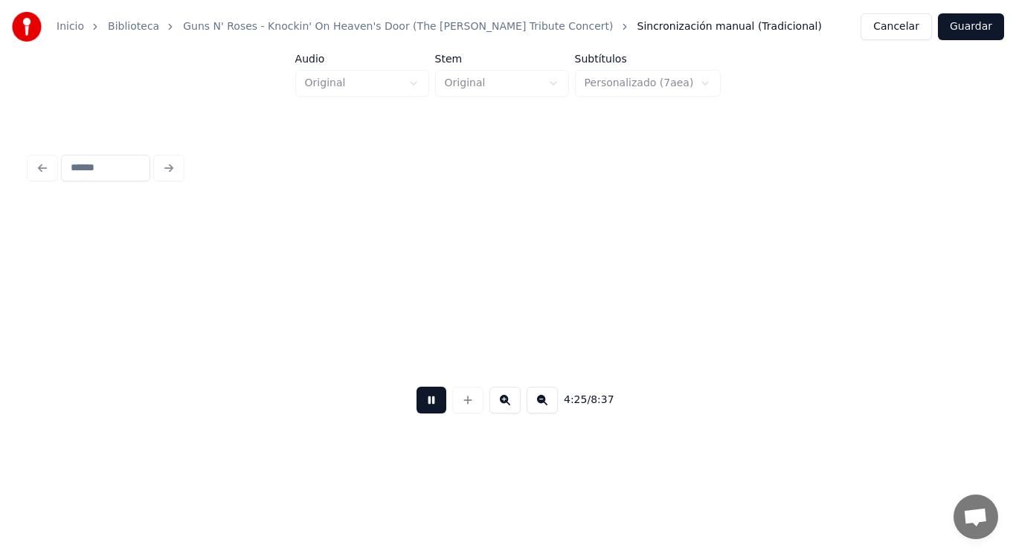
scroll to position [0, 276044]
click at [422, 411] on button at bounding box center [431, 400] width 30 height 27
click at [421, 412] on button at bounding box center [431, 400] width 30 height 27
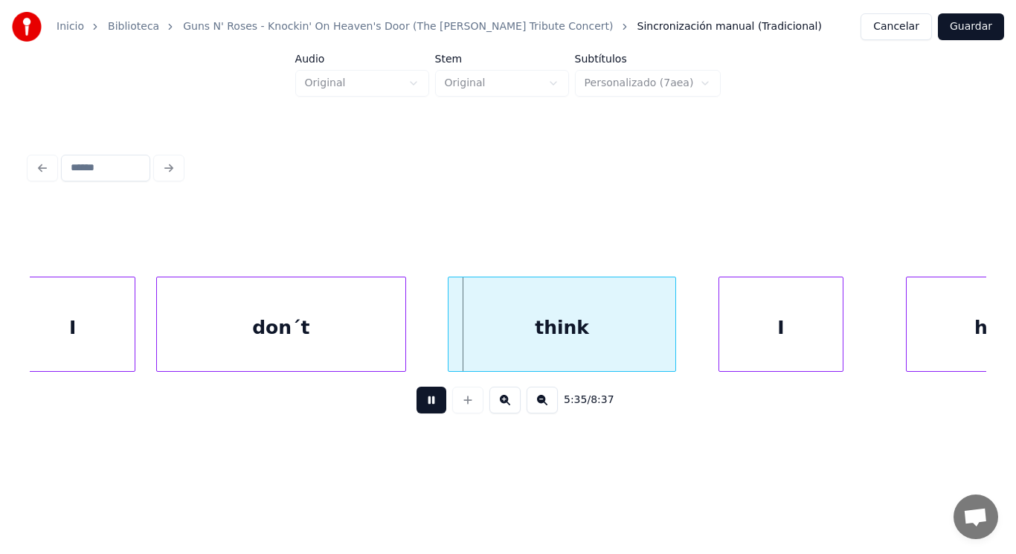
click at [421, 412] on button at bounding box center [431, 400] width 30 height 27
click at [122, 361] on div "I" at bounding box center [72, 327] width 123 height 101
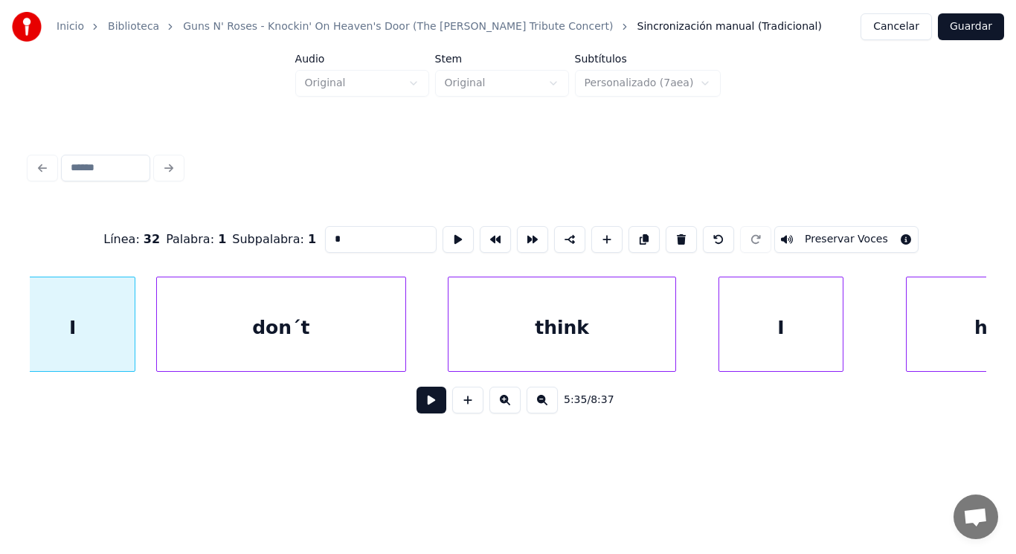
scroll to position [0, 348853]
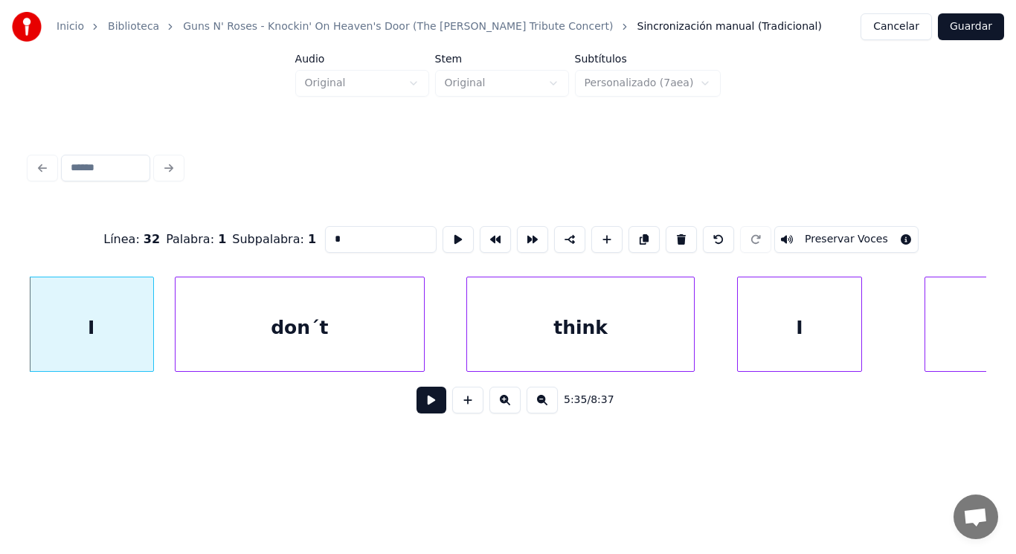
click at [420, 405] on button at bounding box center [431, 400] width 30 height 27
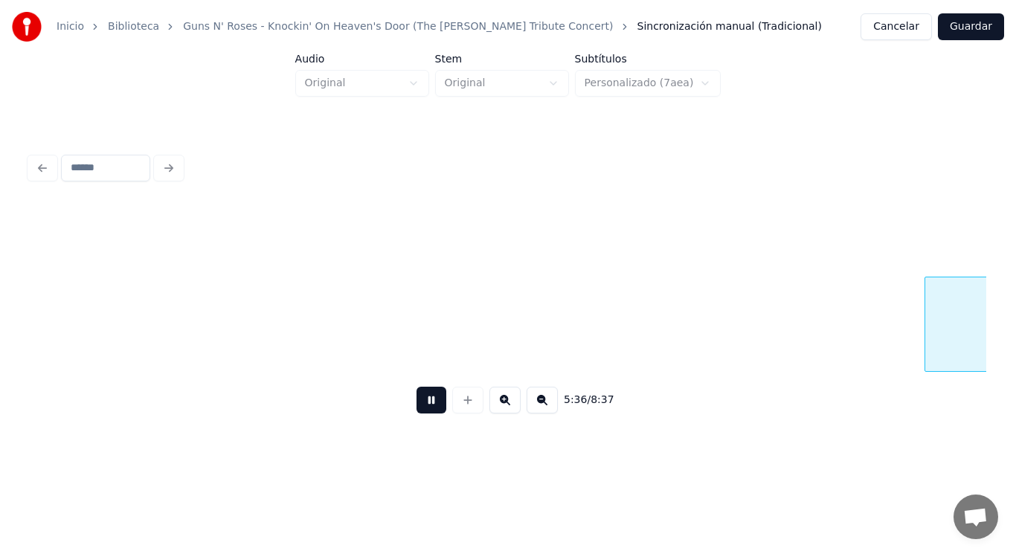
scroll to position [0, 349827]
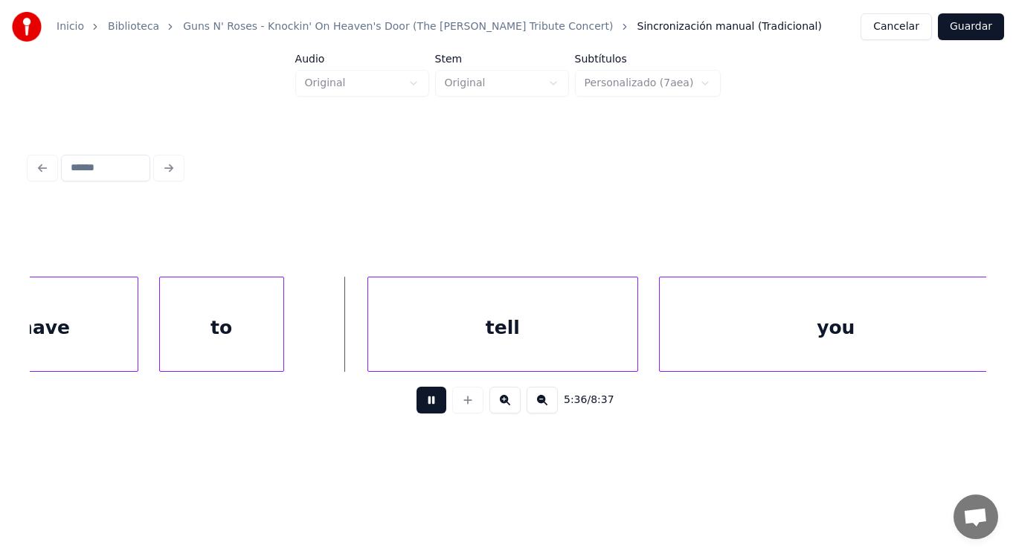
click at [420, 405] on button at bounding box center [431, 400] width 30 height 27
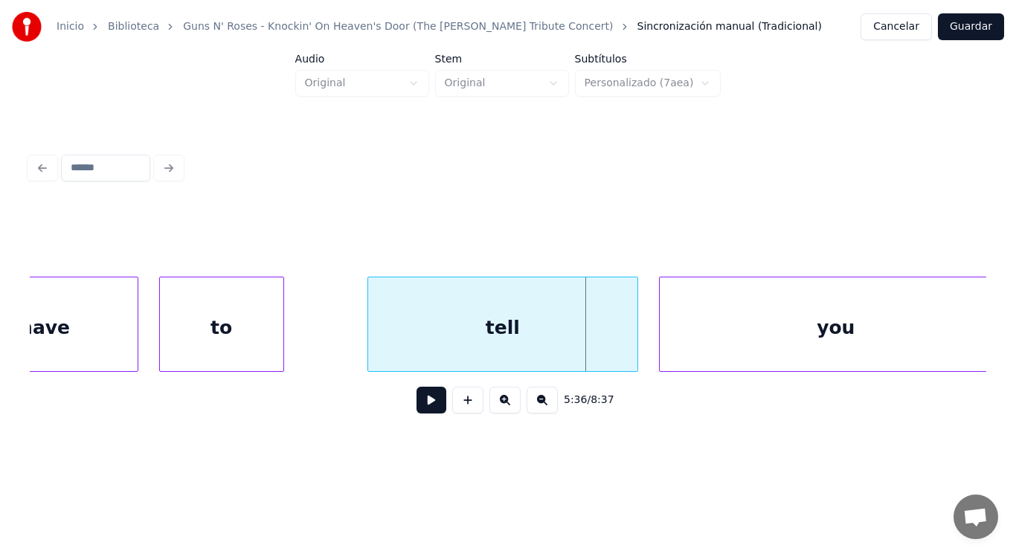
click at [83, 344] on div "have" at bounding box center [45, 327] width 186 height 101
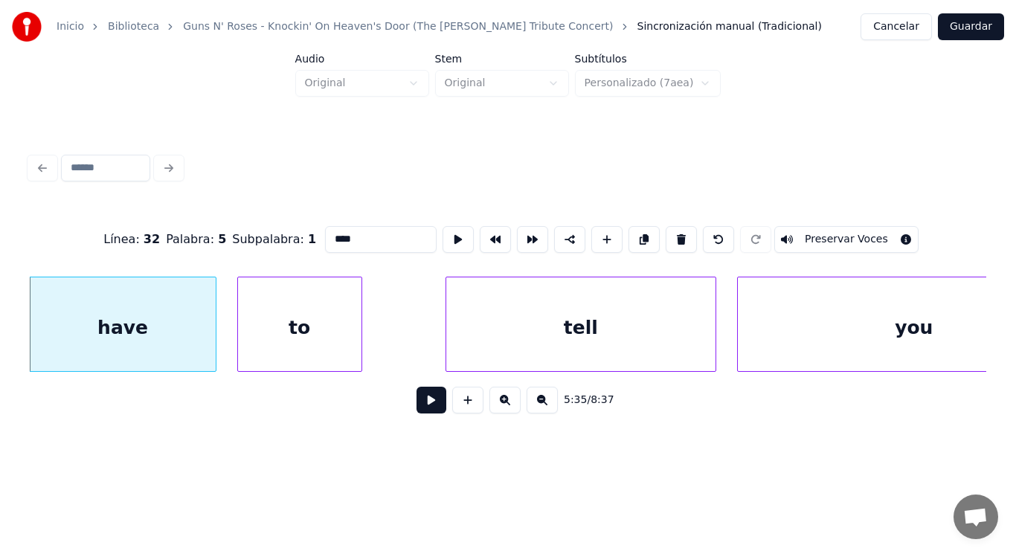
click at [416, 411] on button at bounding box center [431, 400] width 30 height 27
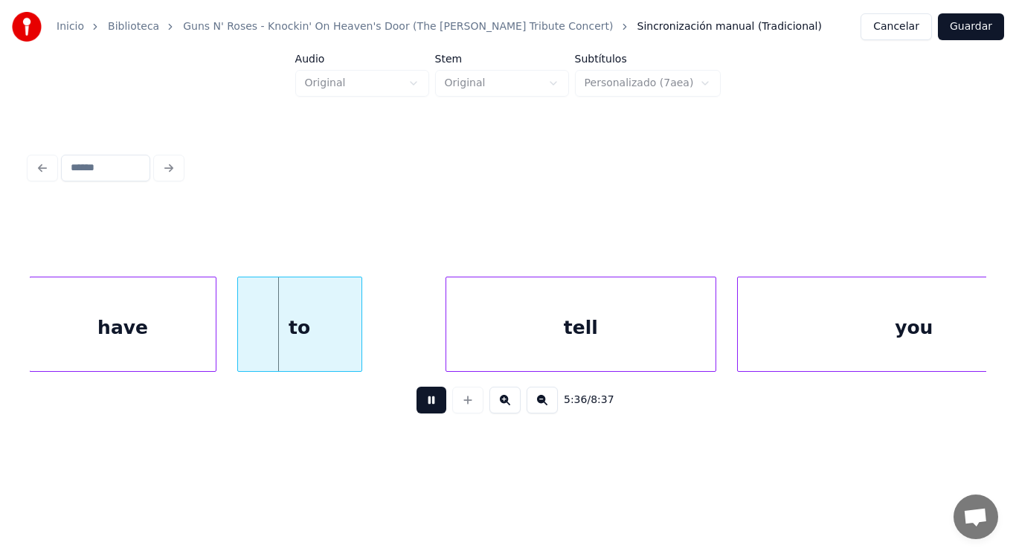
click at [416, 411] on button at bounding box center [431, 400] width 30 height 27
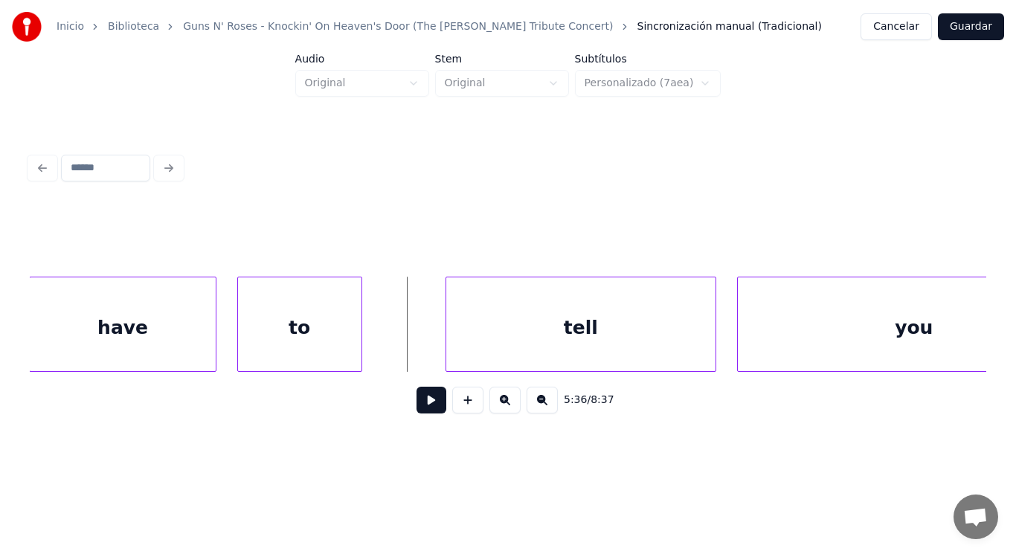
click at [274, 332] on div "to" at bounding box center [299, 327] width 123 height 101
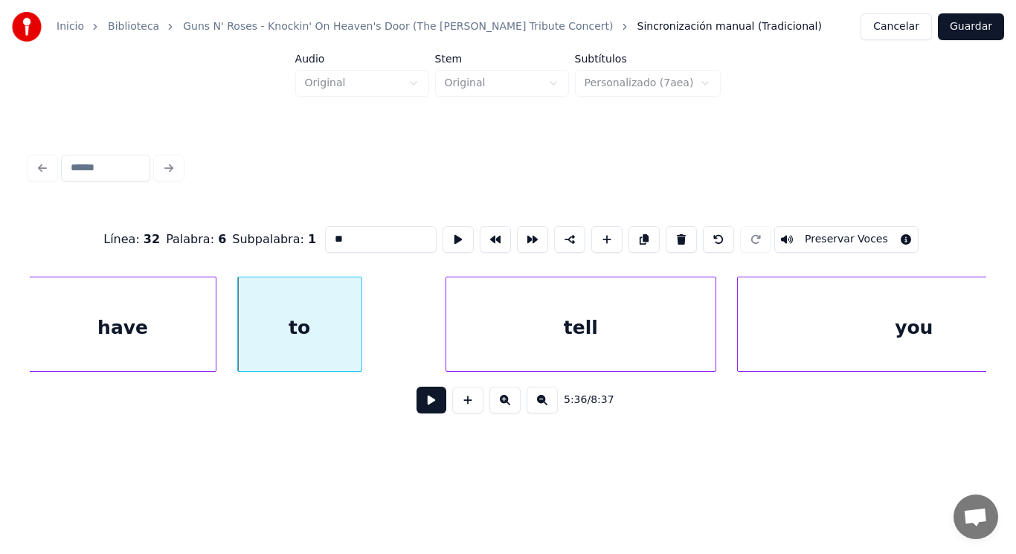
click at [426, 404] on button at bounding box center [431, 400] width 30 height 27
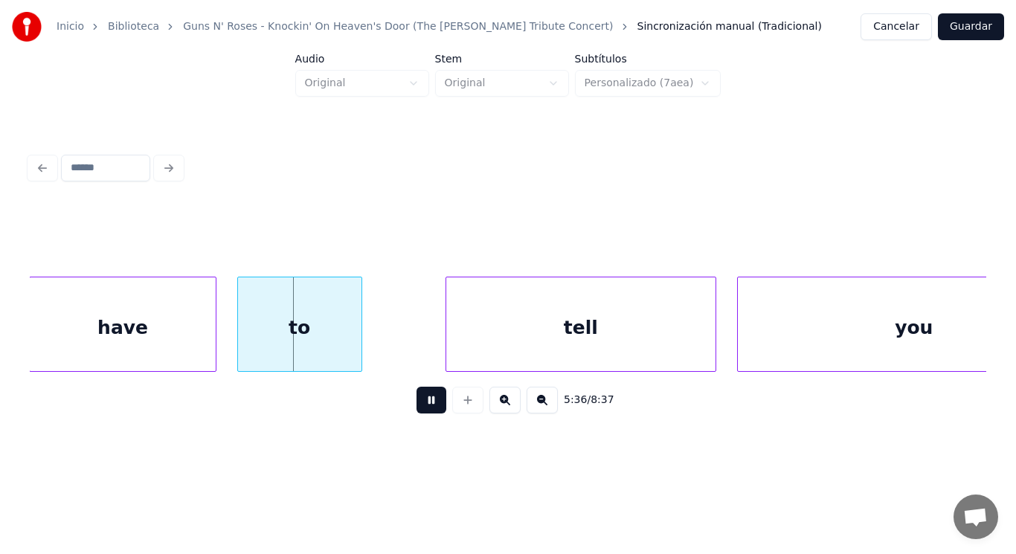
click at [426, 404] on button at bounding box center [431, 400] width 30 height 27
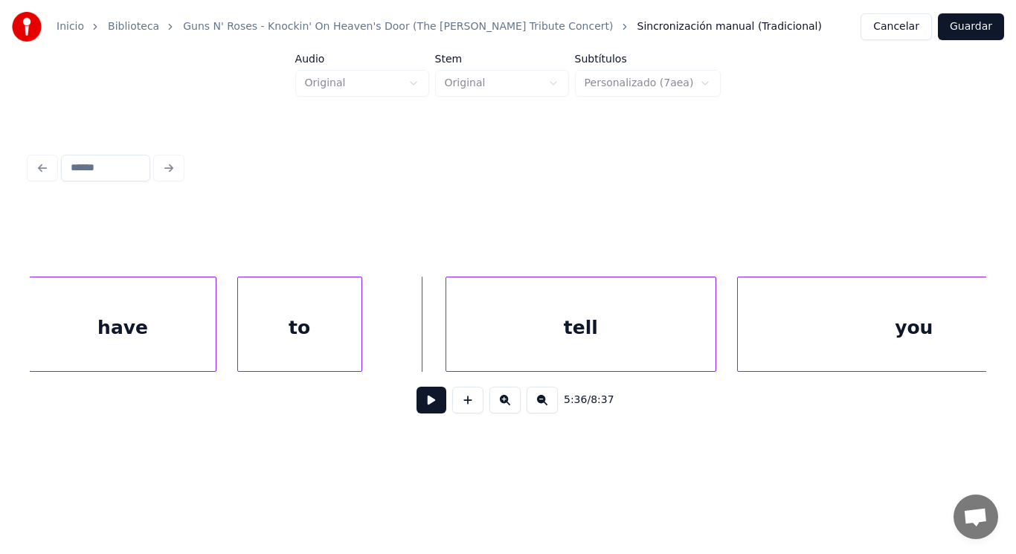
click at [161, 340] on div "have" at bounding box center [123, 327] width 186 height 101
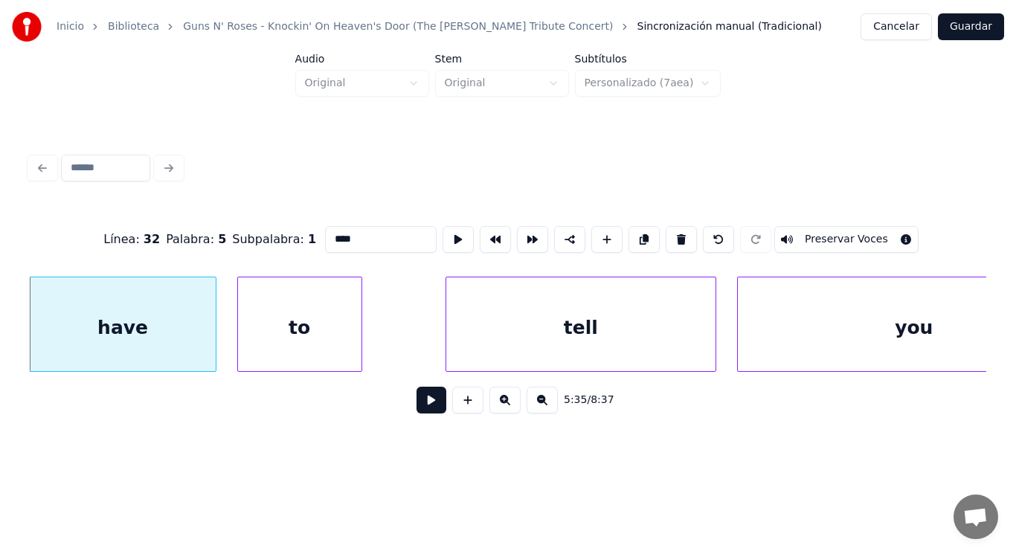
click at [420, 409] on button at bounding box center [431, 400] width 30 height 27
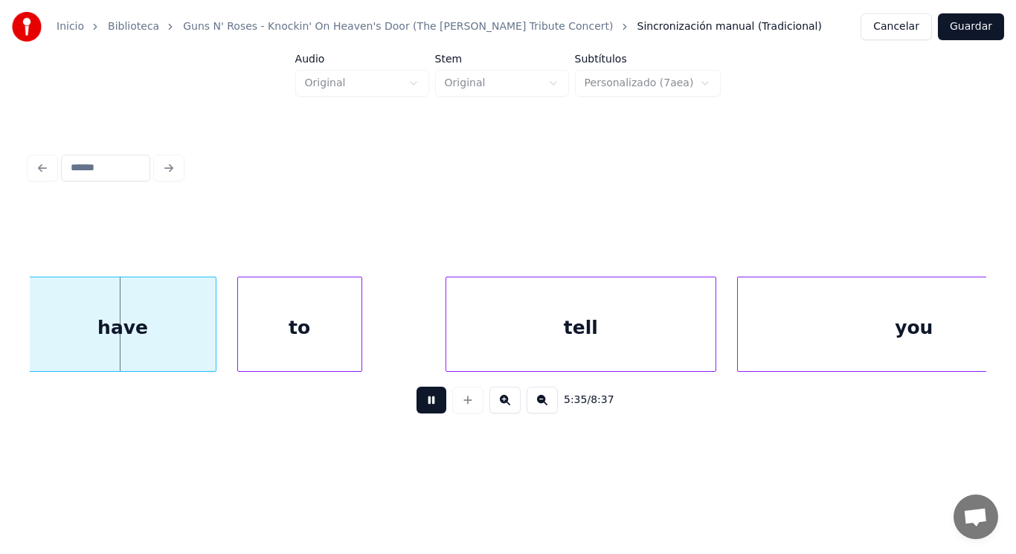
click at [420, 409] on button at bounding box center [431, 400] width 30 height 27
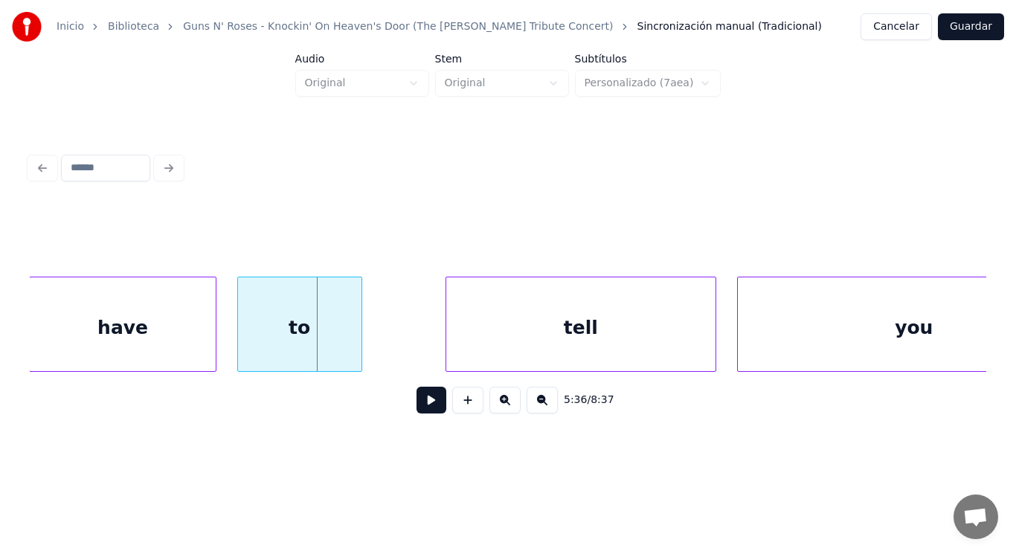
click at [175, 354] on div "have" at bounding box center [123, 327] width 186 height 101
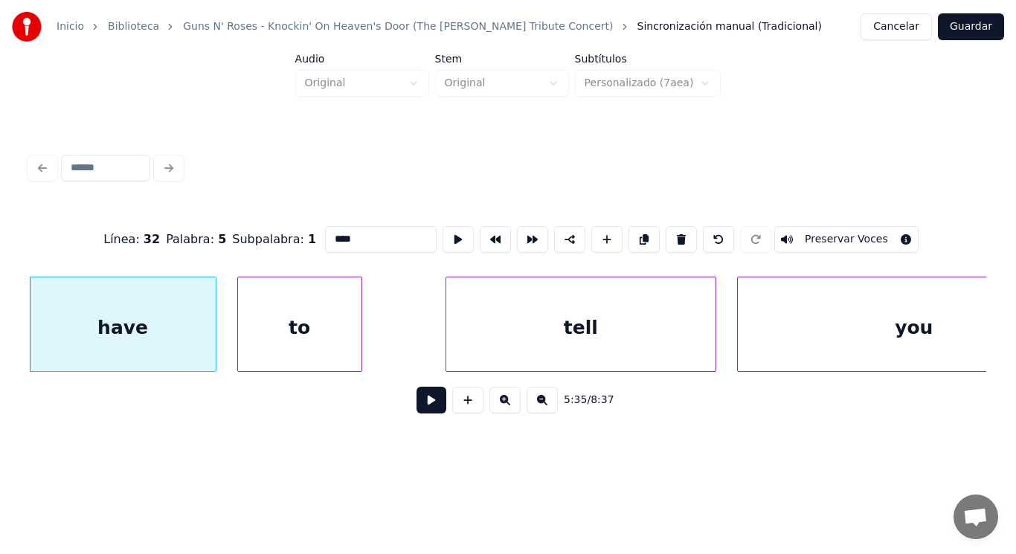
click at [416, 408] on button at bounding box center [431, 400] width 30 height 27
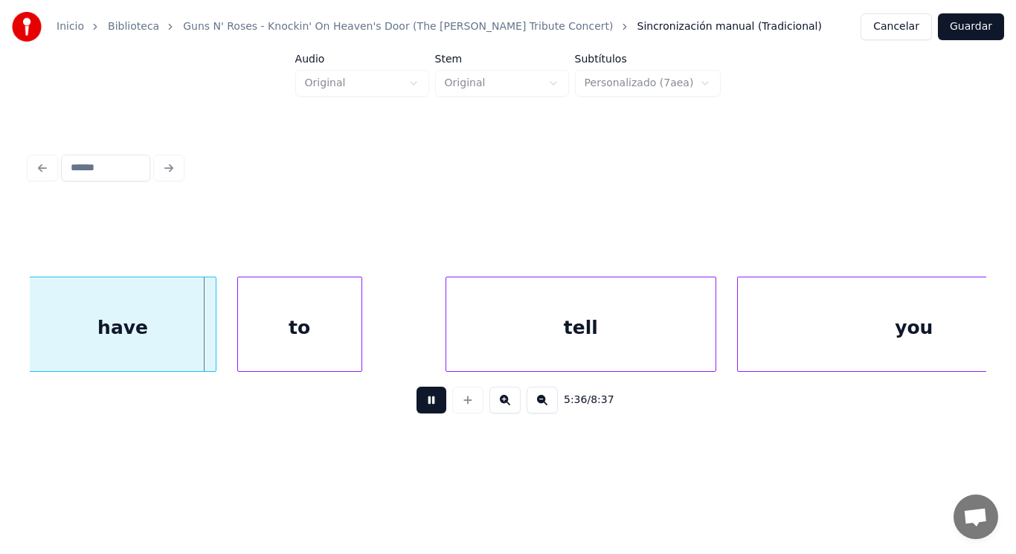
click at [416, 408] on button at bounding box center [431, 400] width 30 height 27
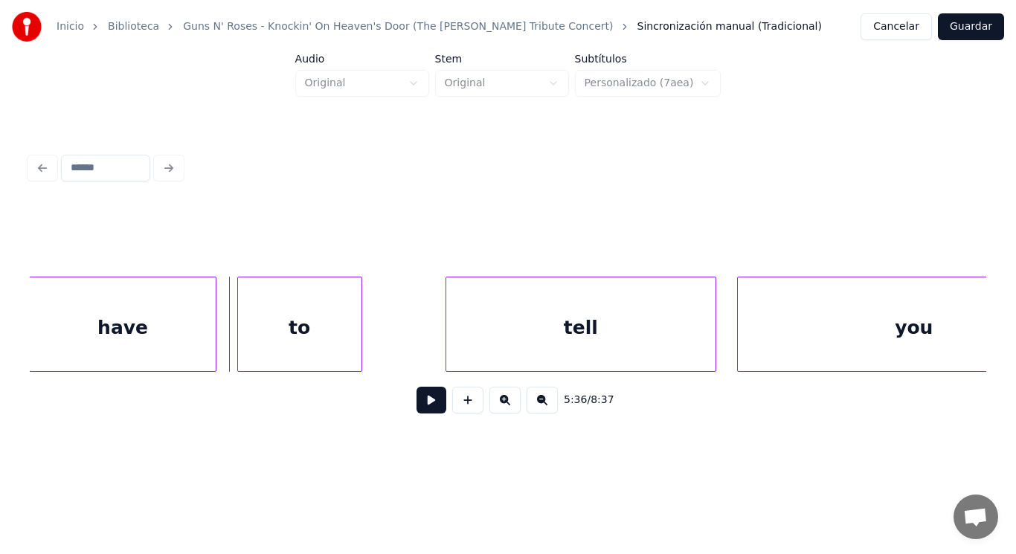
click at [289, 355] on div "to" at bounding box center [299, 327] width 123 height 101
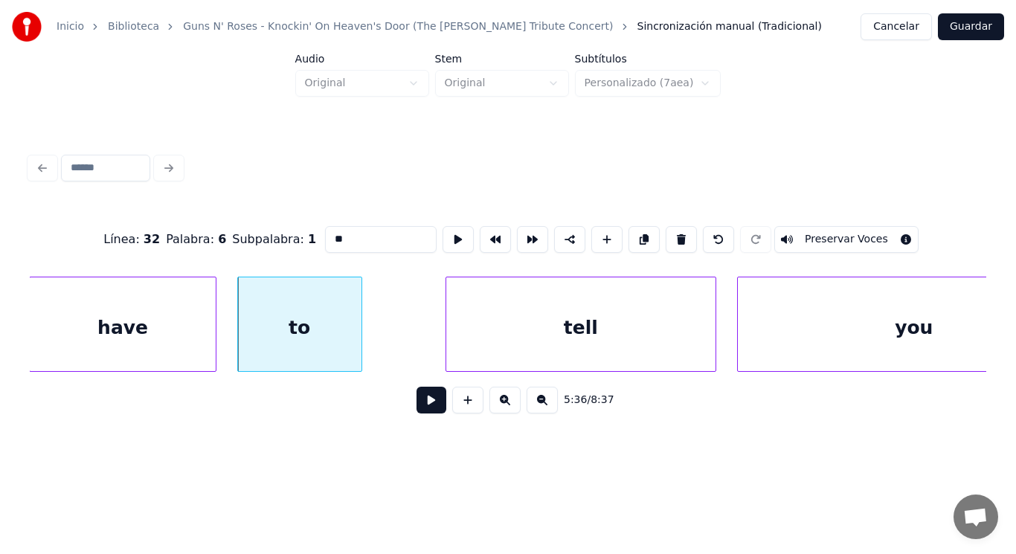
click at [422, 408] on button at bounding box center [431, 400] width 30 height 27
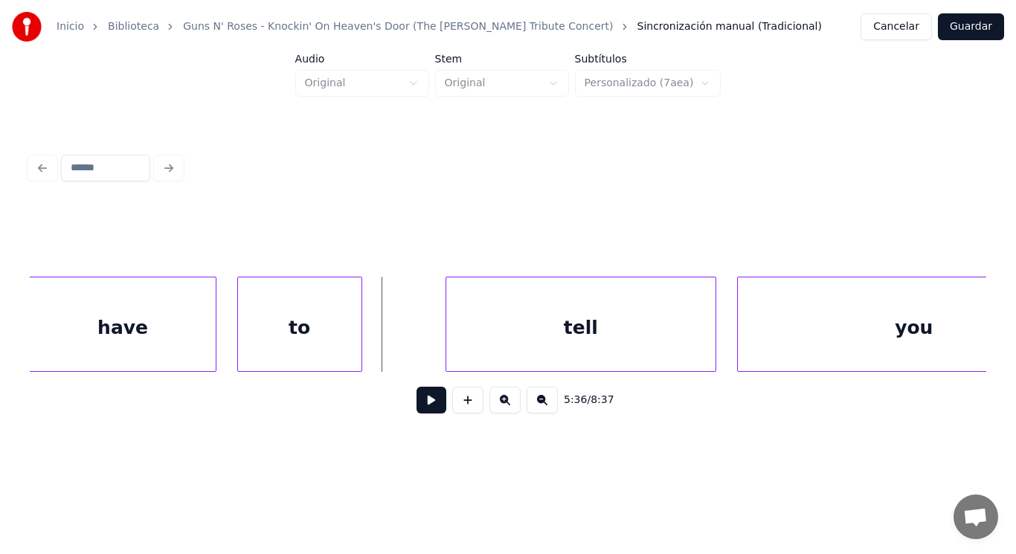
click at [169, 356] on div "have" at bounding box center [123, 327] width 186 height 101
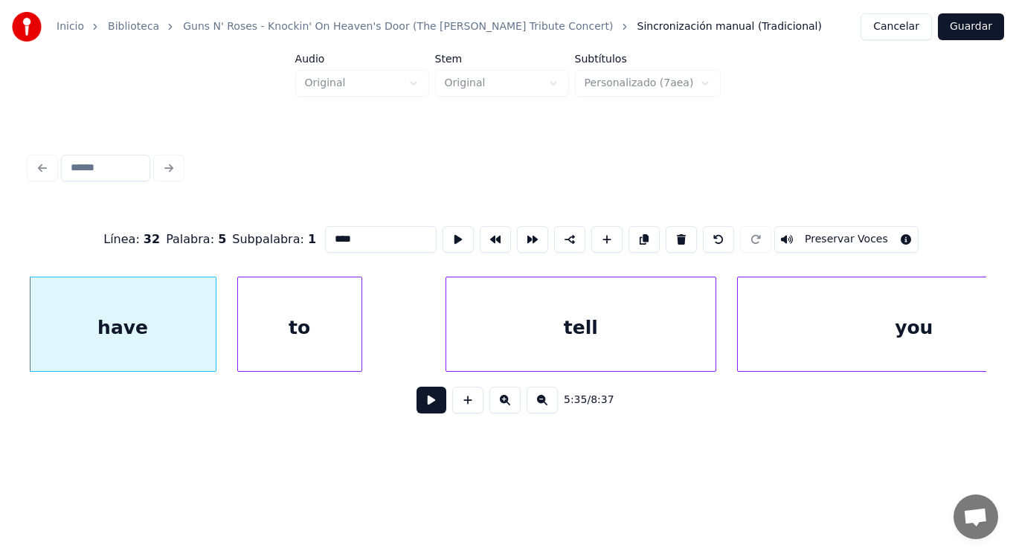
click at [422, 405] on button at bounding box center [431, 400] width 30 height 27
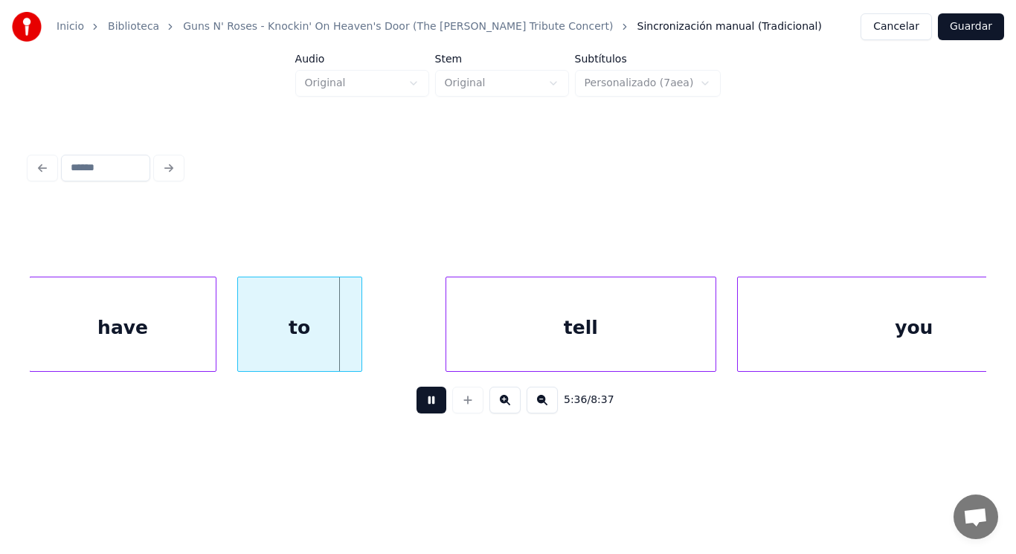
click at [422, 405] on button at bounding box center [431, 400] width 30 height 27
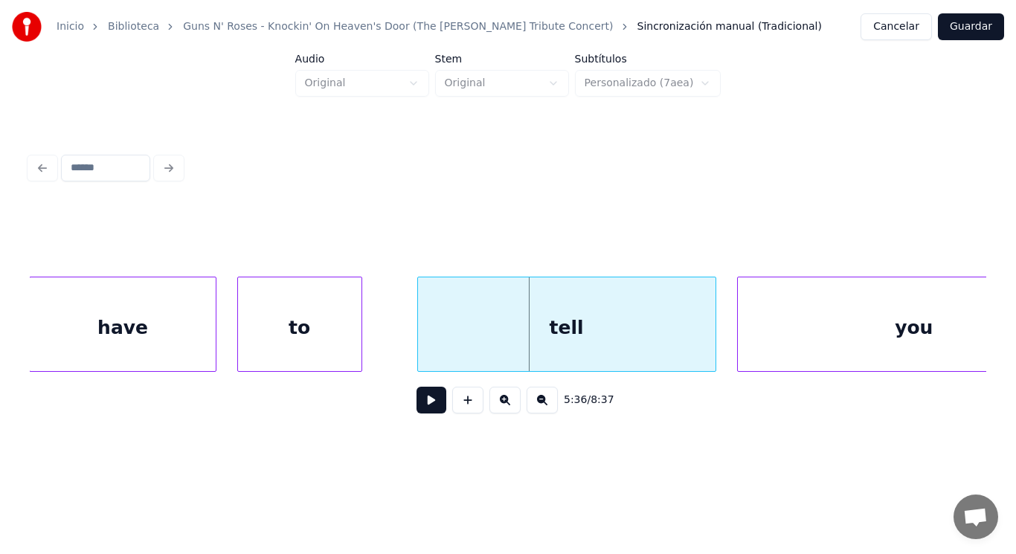
click at [418, 343] on div at bounding box center [420, 324] width 4 height 94
click at [419, 406] on button at bounding box center [431, 400] width 30 height 27
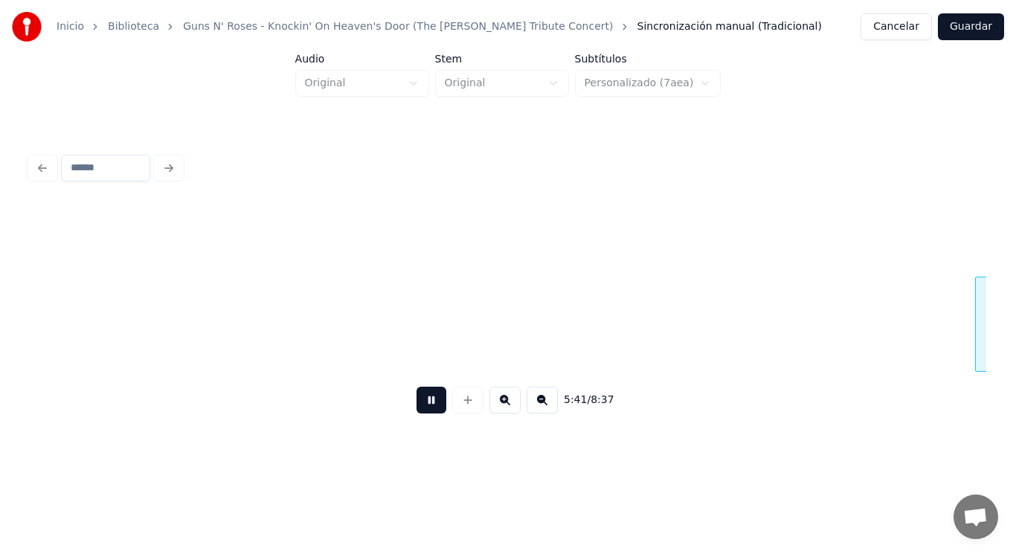
scroll to position [0, 355561]
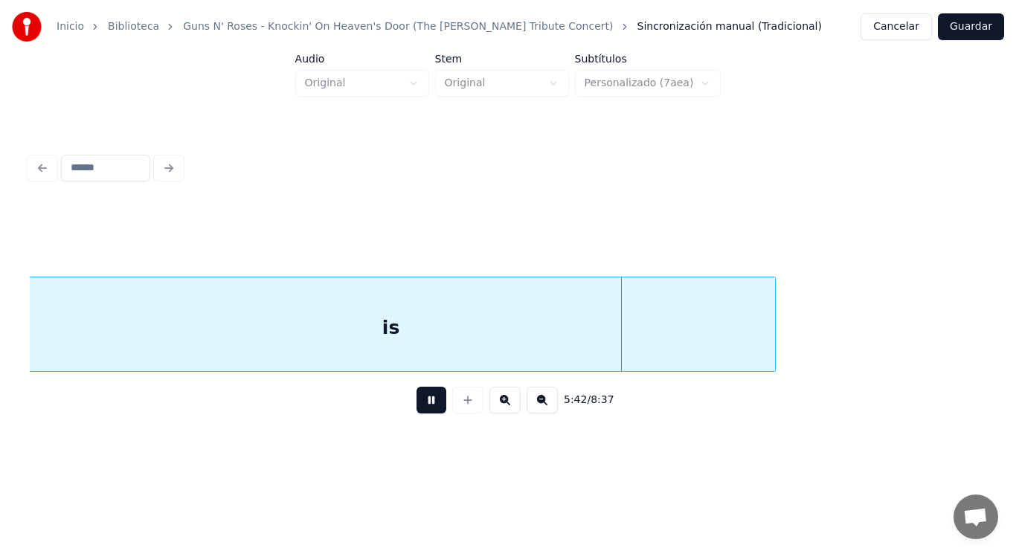
click at [419, 407] on button at bounding box center [431, 400] width 30 height 27
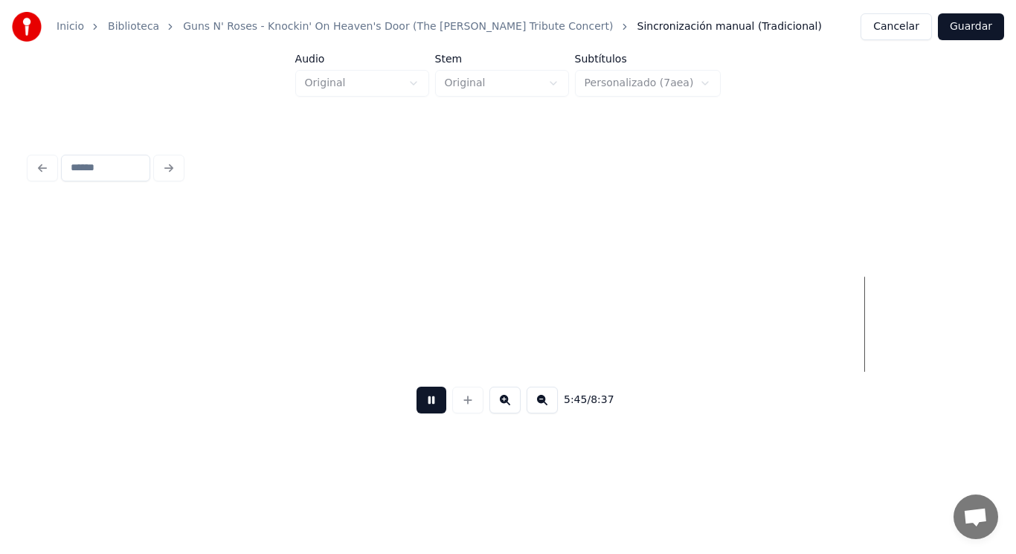
scroll to position [0, 359431]
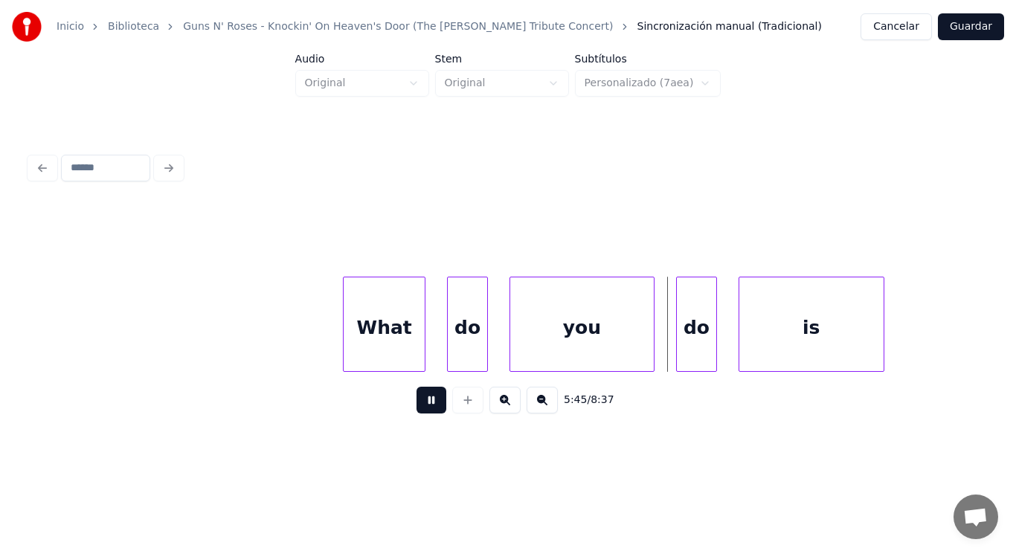
click at [419, 407] on button at bounding box center [431, 400] width 30 height 27
click at [402, 348] on div "What" at bounding box center [385, 327] width 82 height 101
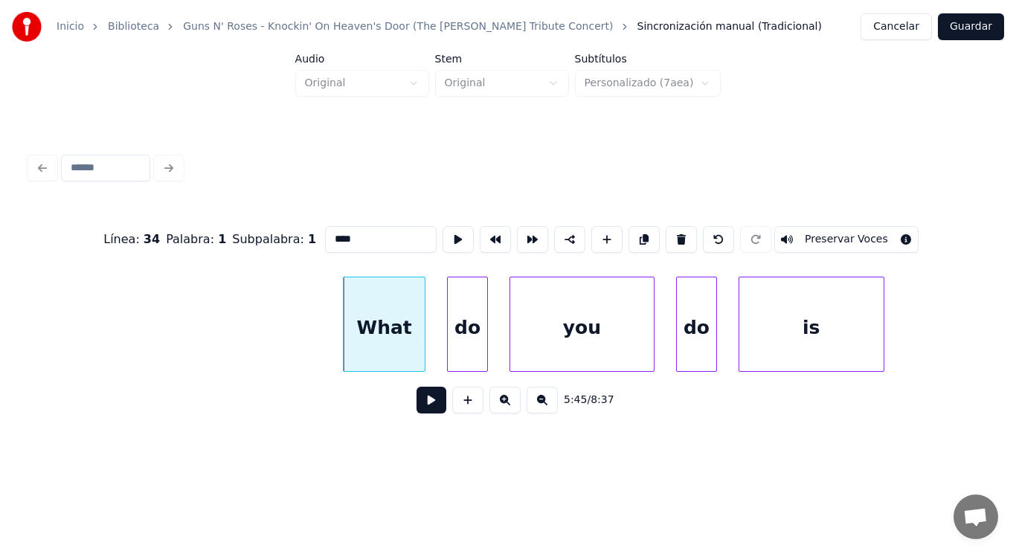
click at [422, 410] on button at bounding box center [431, 400] width 30 height 27
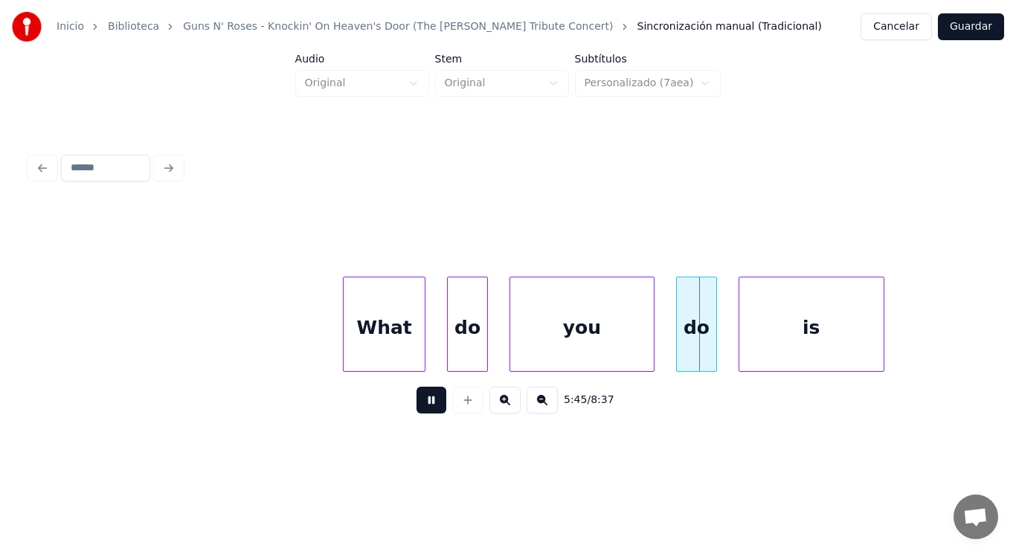
click at [422, 410] on button at bounding box center [431, 400] width 30 height 27
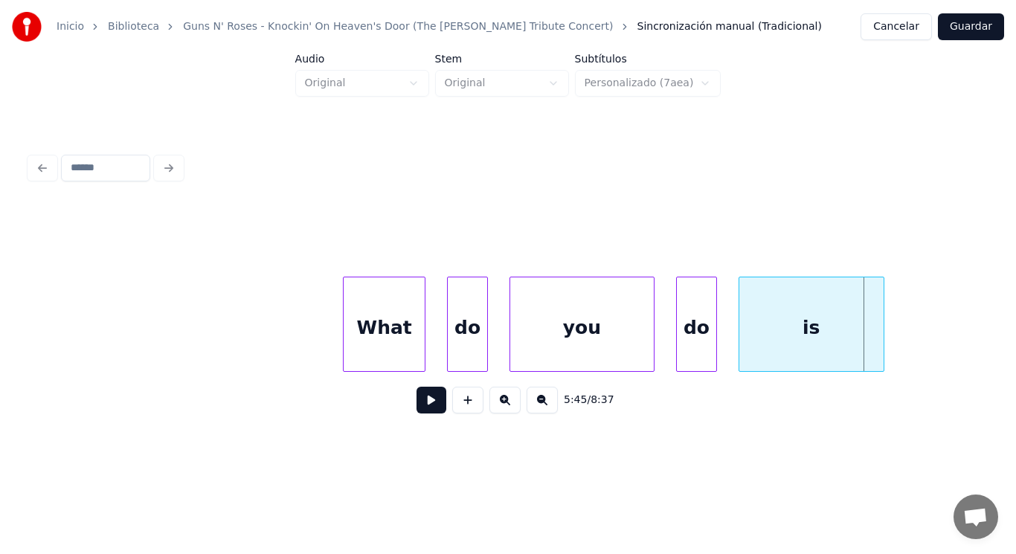
click at [391, 360] on div "What" at bounding box center [385, 327] width 82 height 101
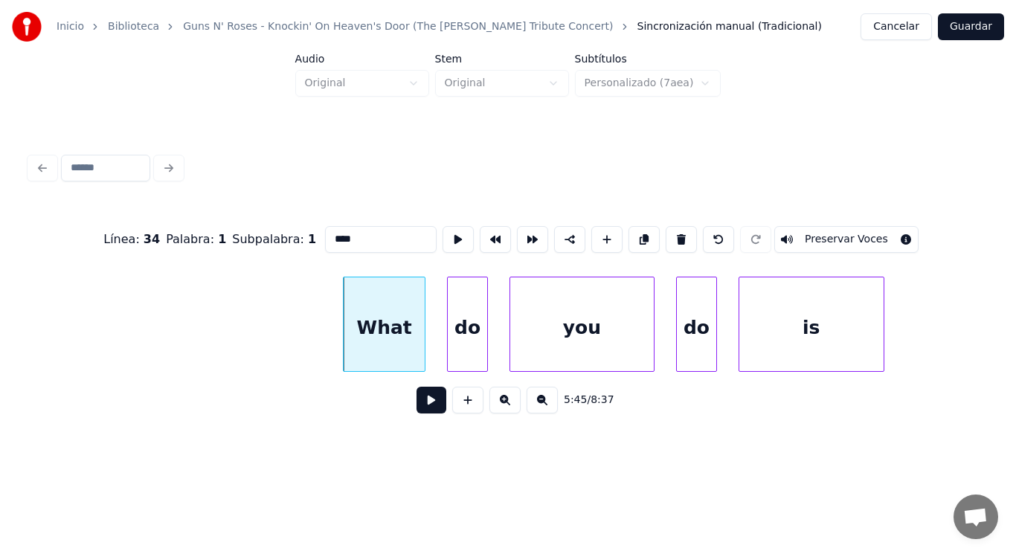
click at [422, 409] on button at bounding box center [431, 400] width 30 height 27
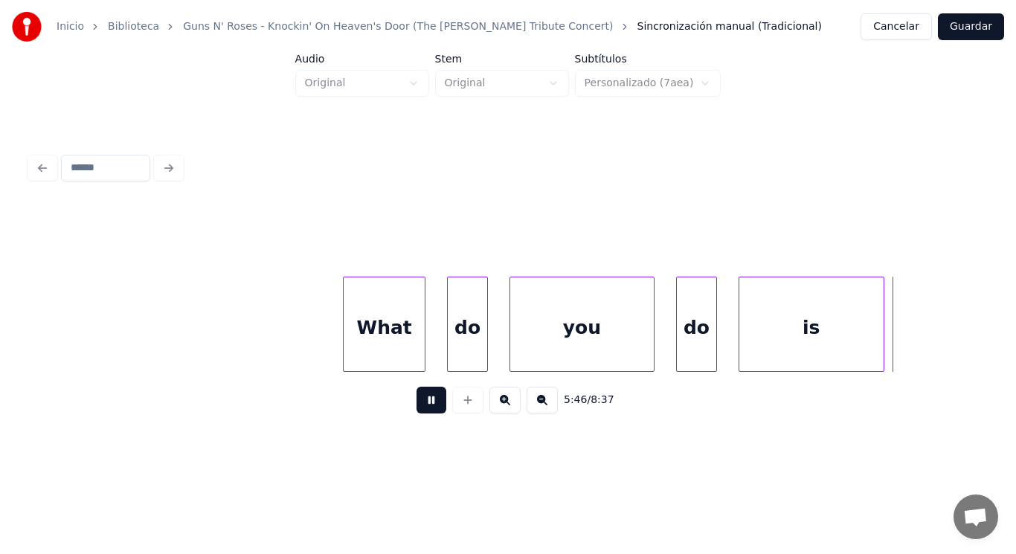
scroll to position [0, 360390]
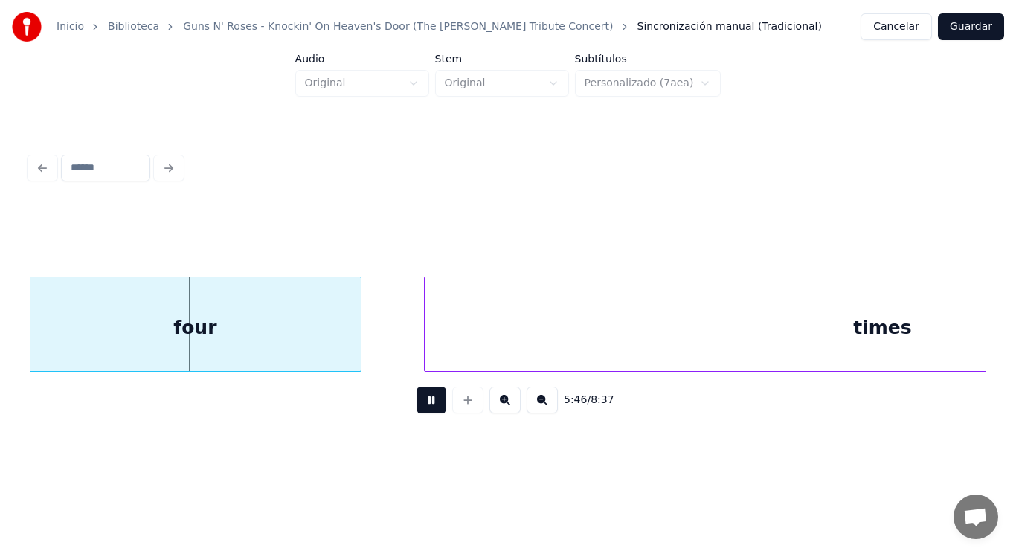
click at [422, 409] on button at bounding box center [431, 400] width 30 height 27
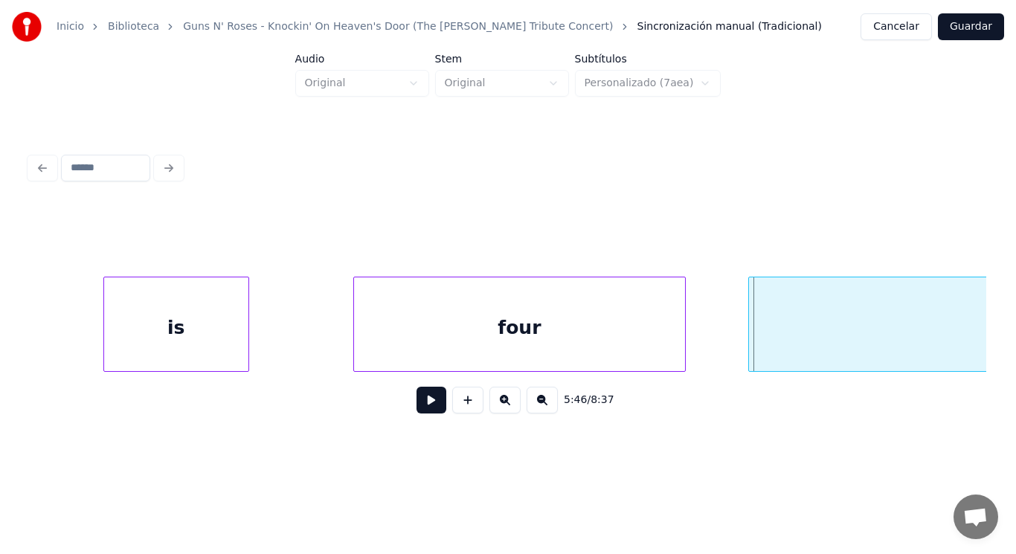
scroll to position [0, 360063]
click at [174, 323] on div "is" at bounding box center [179, 327] width 144 height 101
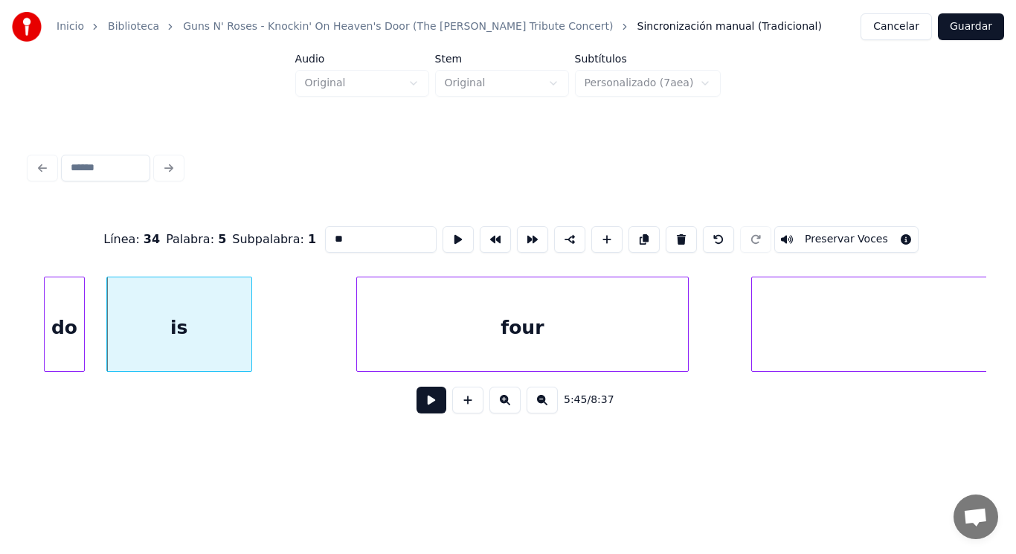
click at [416, 407] on button at bounding box center [431, 400] width 30 height 27
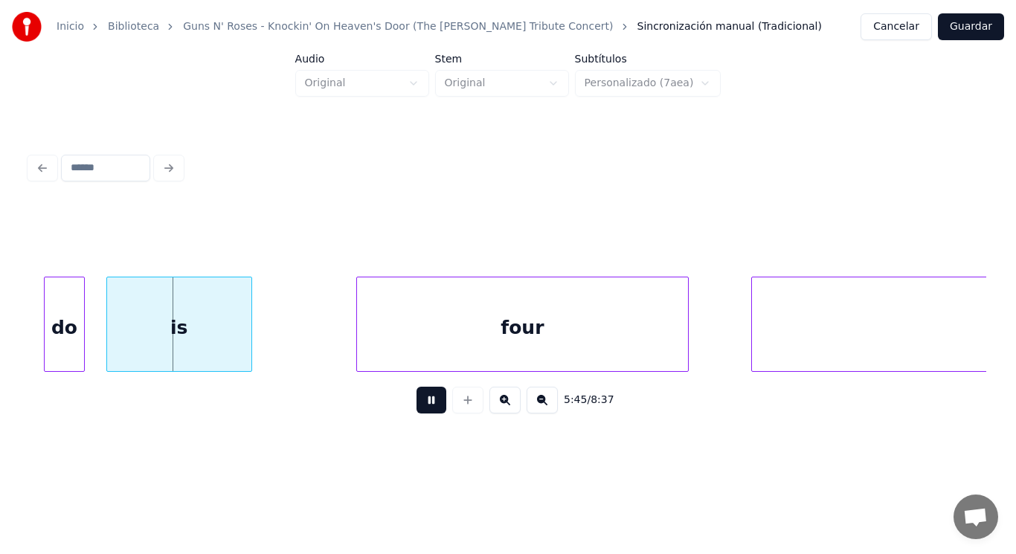
click at [416, 407] on button at bounding box center [431, 400] width 30 height 27
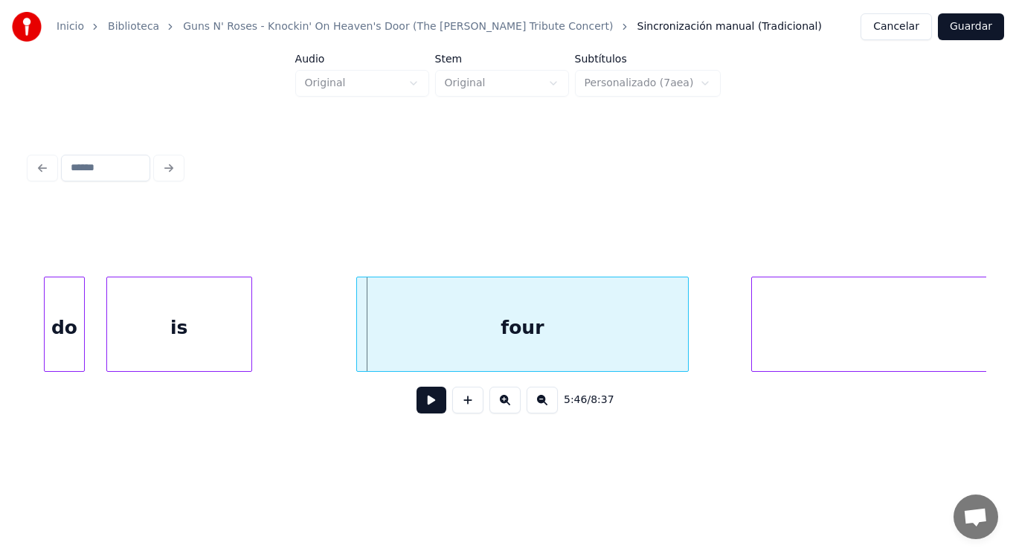
click at [218, 336] on div "is" at bounding box center [179, 327] width 144 height 101
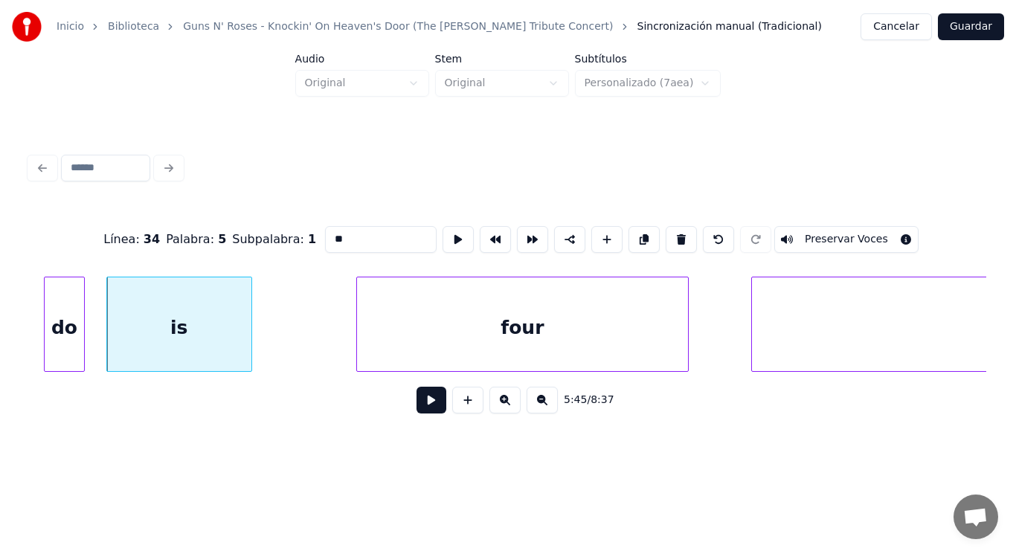
click at [427, 408] on button at bounding box center [431, 400] width 30 height 27
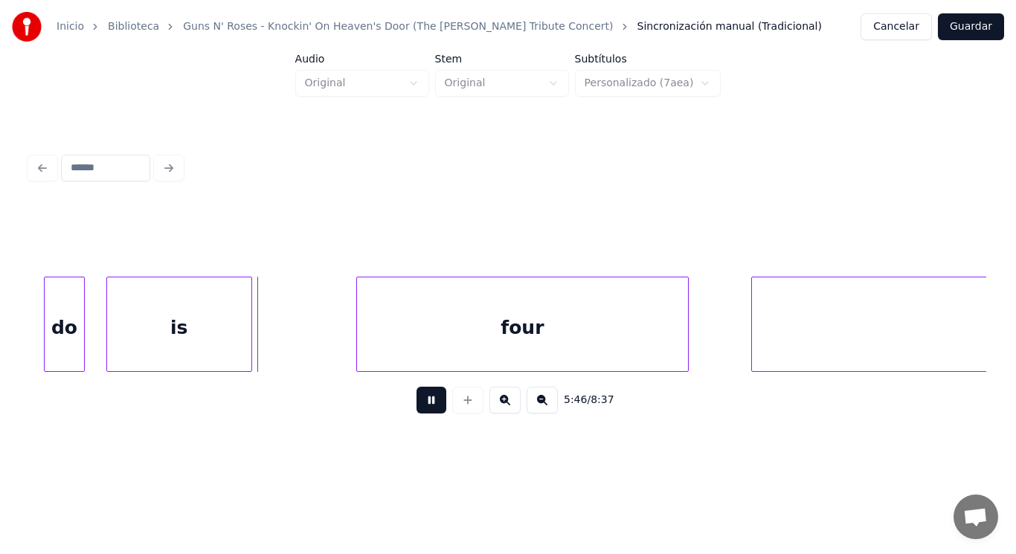
click at [427, 408] on button at bounding box center [431, 400] width 30 height 27
click at [283, 350] on div at bounding box center [282, 324] width 4 height 94
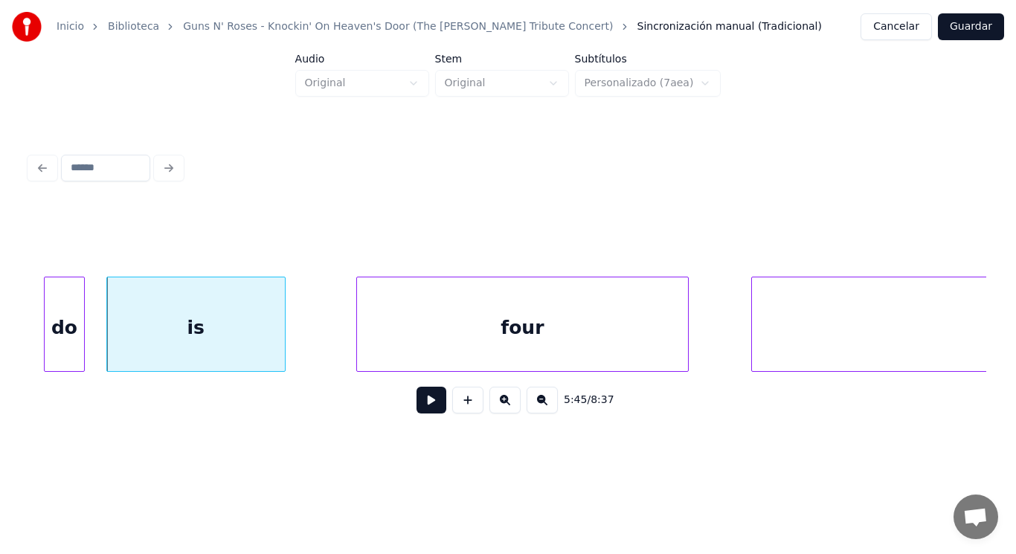
click at [416, 410] on button at bounding box center [431, 400] width 30 height 27
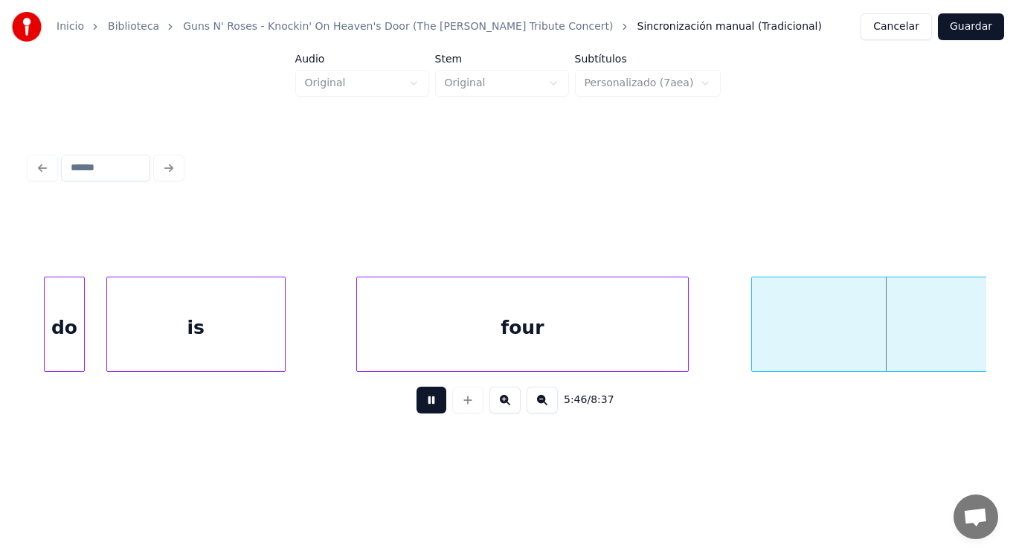
scroll to position [0, 361036]
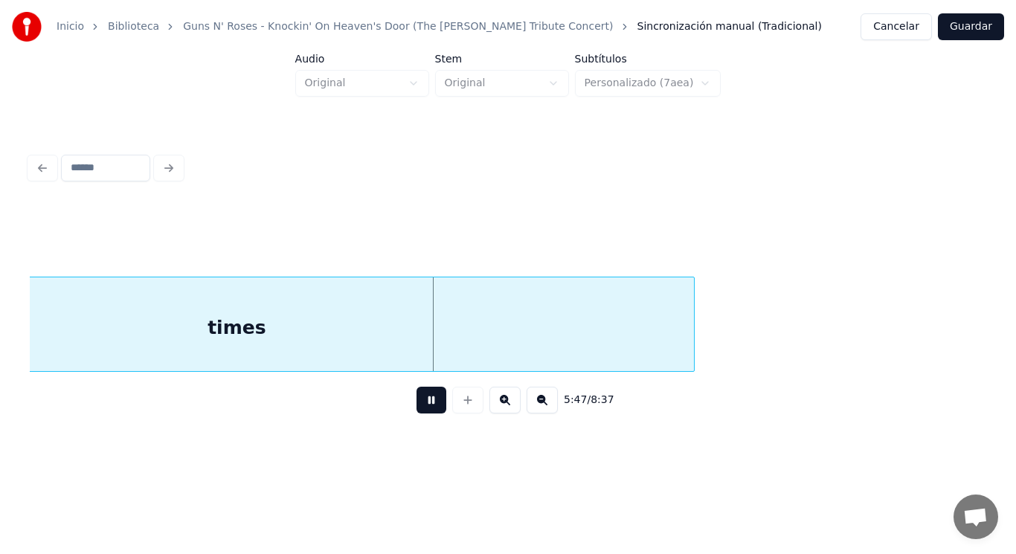
click at [416, 410] on button at bounding box center [431, 400] width 30 height 27
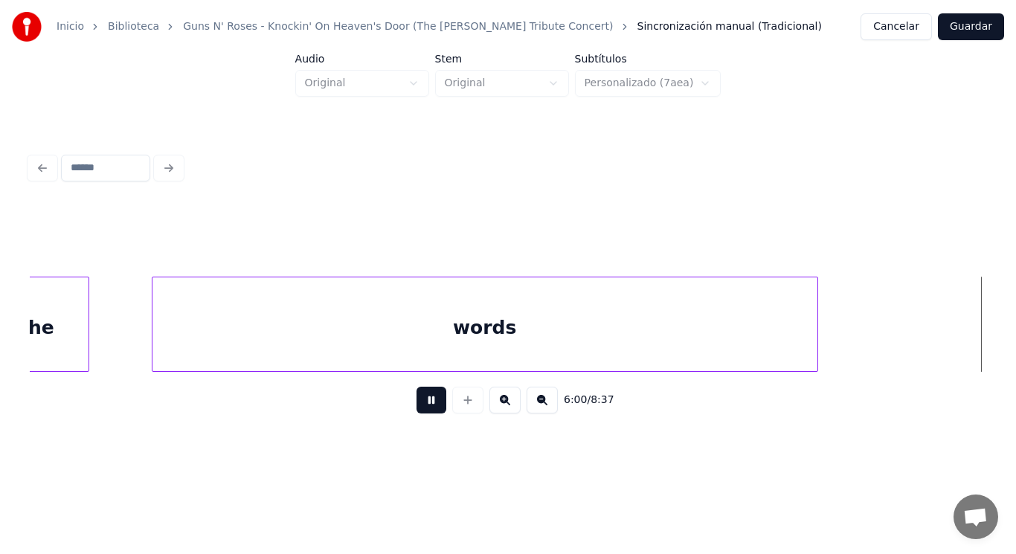
click at [416, 410] on button at bounding box center [431, 400] width 30 height 27
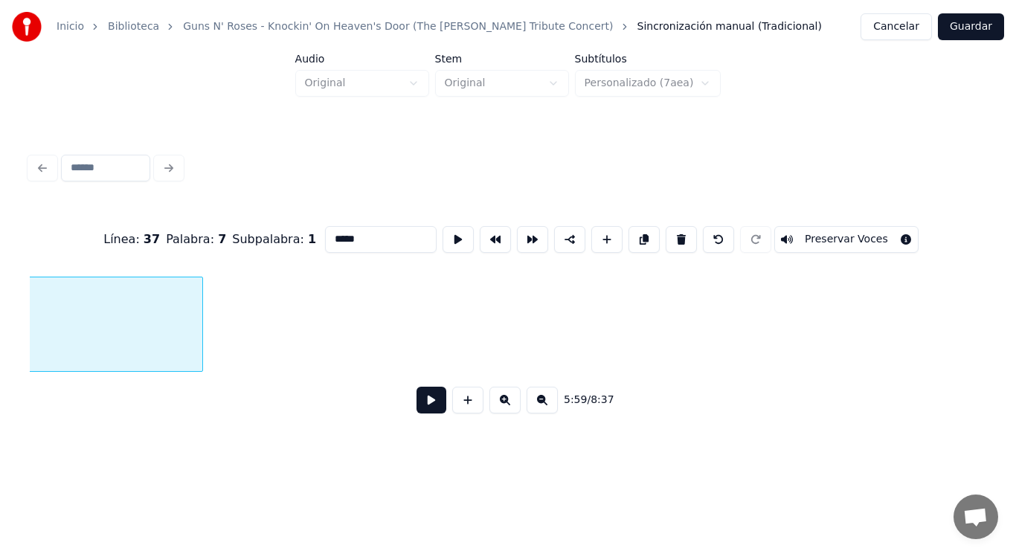
scroll to position [0, 374717]
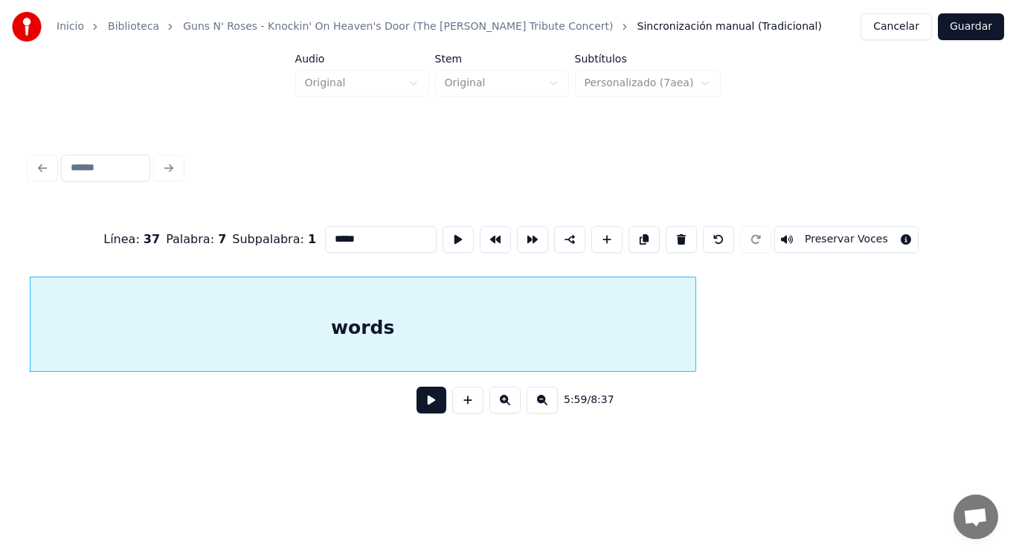
click at [423, 410] on button at bounding box center [431, 400] width 30 height 27
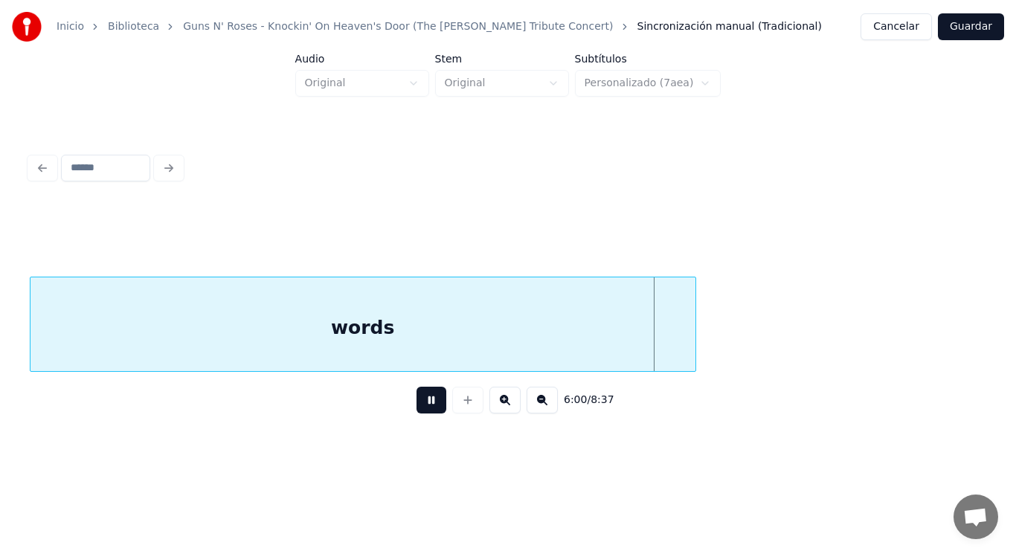
click at [423, 410] on button at bounding box center [431, 400] width 30 height 27
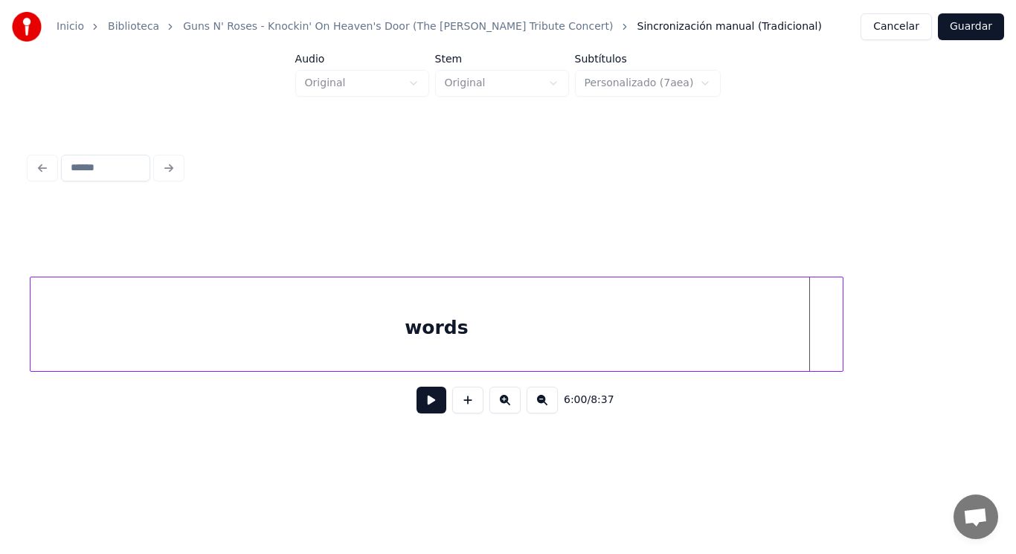
click at [840, 330] on div at bounding box center [840, 324] width 4 height 94
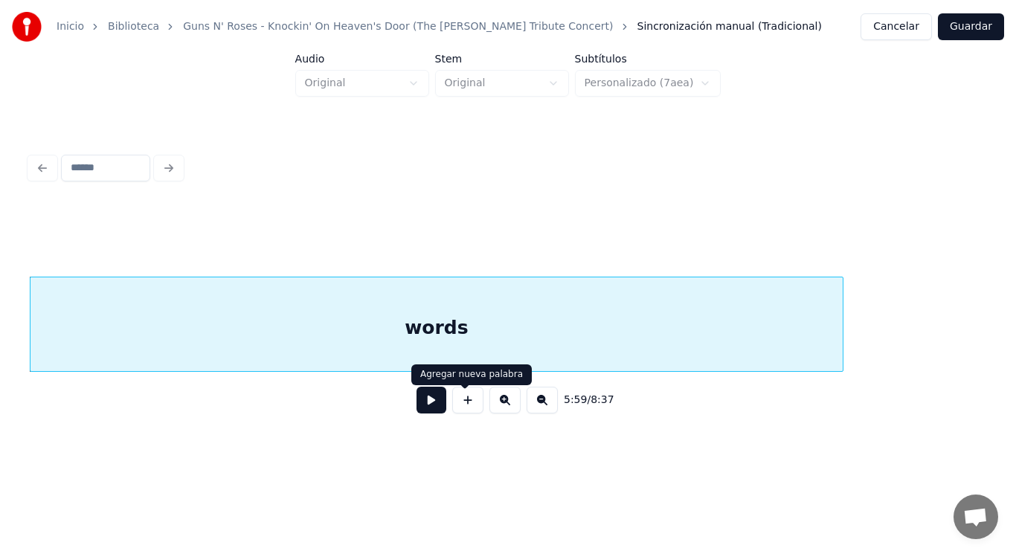
click at [428, 404] on button at bounding box center [431, 400] width 30 height 27
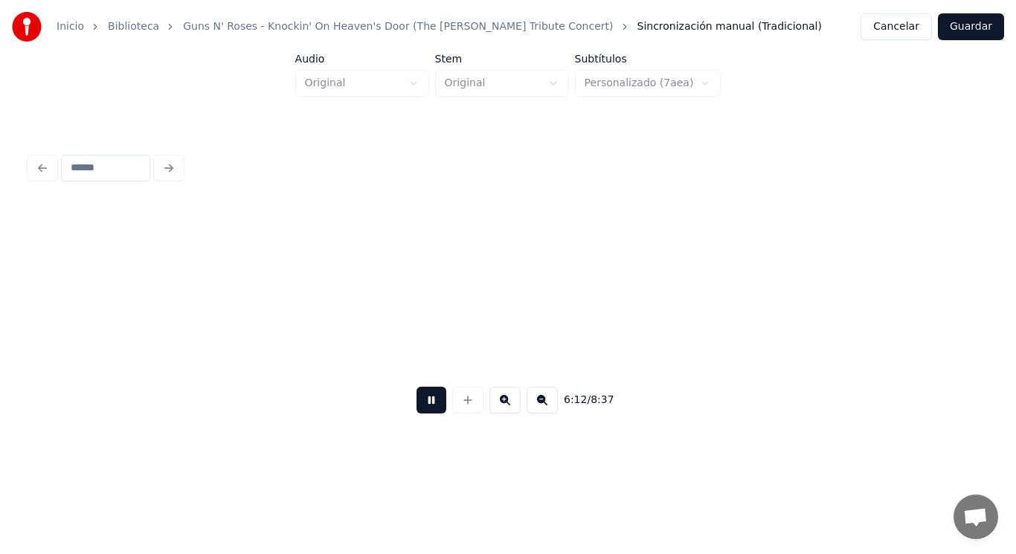
scroll to position [0, 387322]
click at [425, 408] on button at bounding box center [431, 400] width 30 height 27
click at [416, 402] on button at bounding box center [431, 400] width 30 height 27
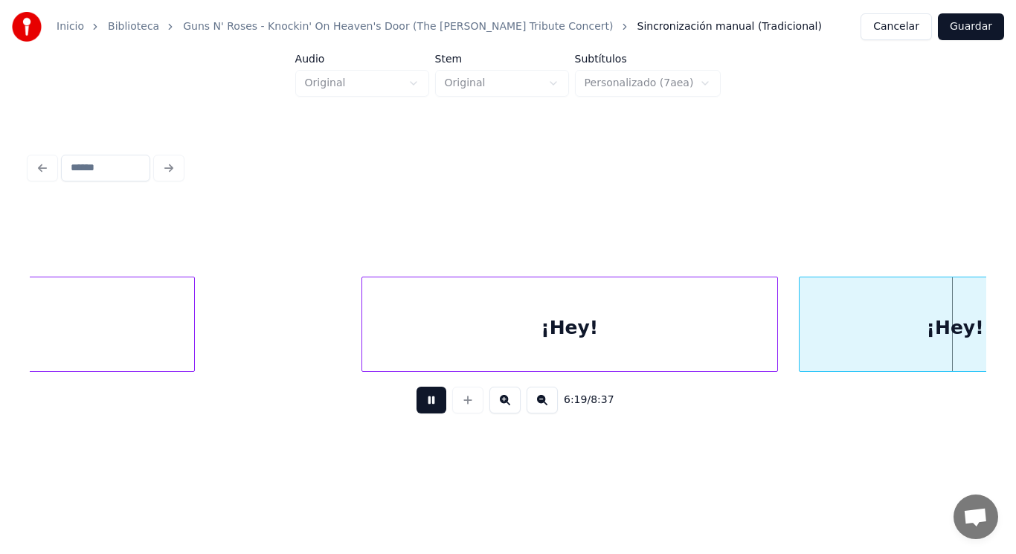
scroll to position [0, 395048]
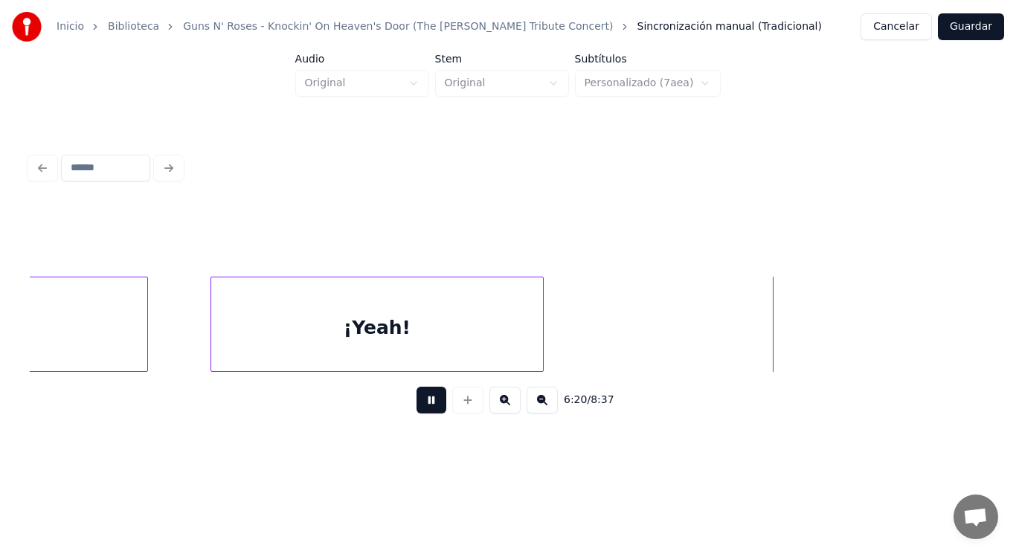
click at [416, 402] on button at bounding box center [431, 400] width 30 height 27
click at [387, 332] on div "¡Yeah!" at bounding box center [377, 327] width 332 height 101
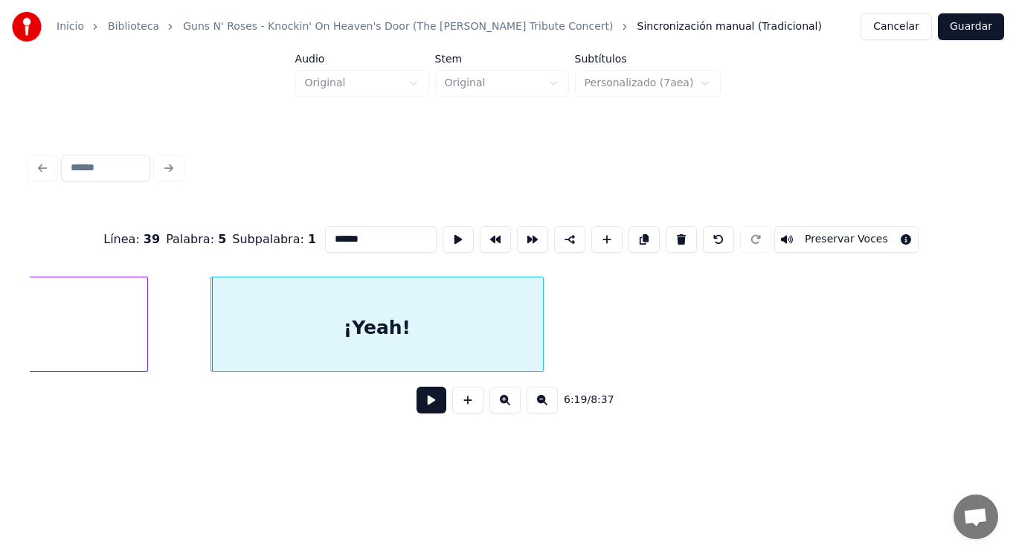
click at [423, 411] on button at bounding box center [431, 400] width 30 height 27
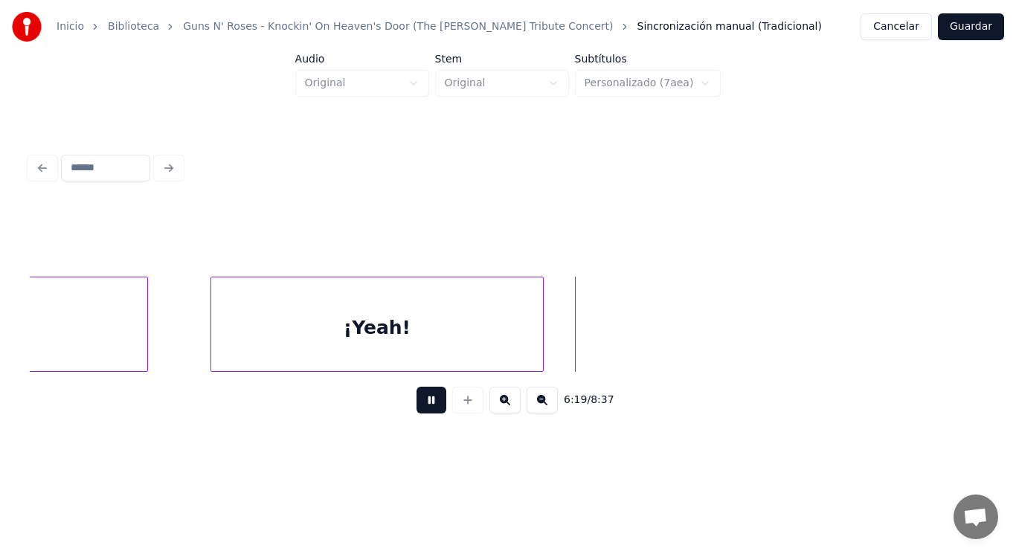
click at [423, 411] on button at bounding box center [431, 400] width 30 height 27
click at [594, 329] on div at bounding box center [594, 324] width 4 height 94
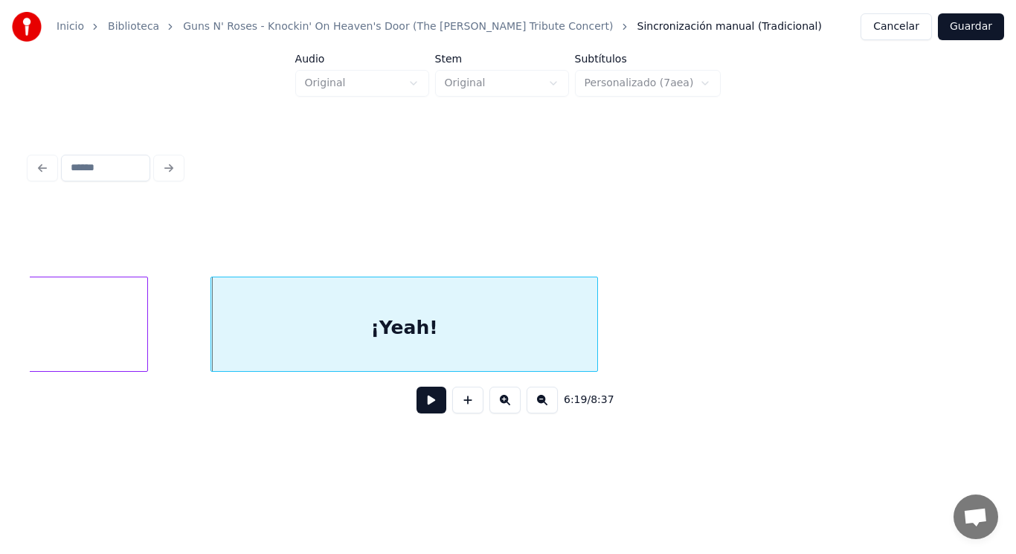
click at [427, 409] on button at bounding box center [431, 400] width 30 height 27
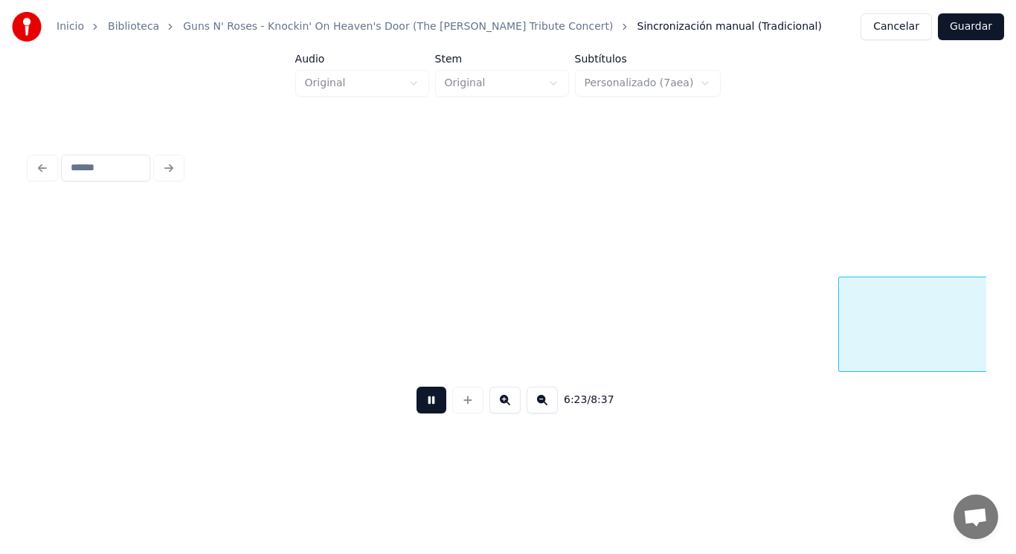
scroll to position [0, 398928]
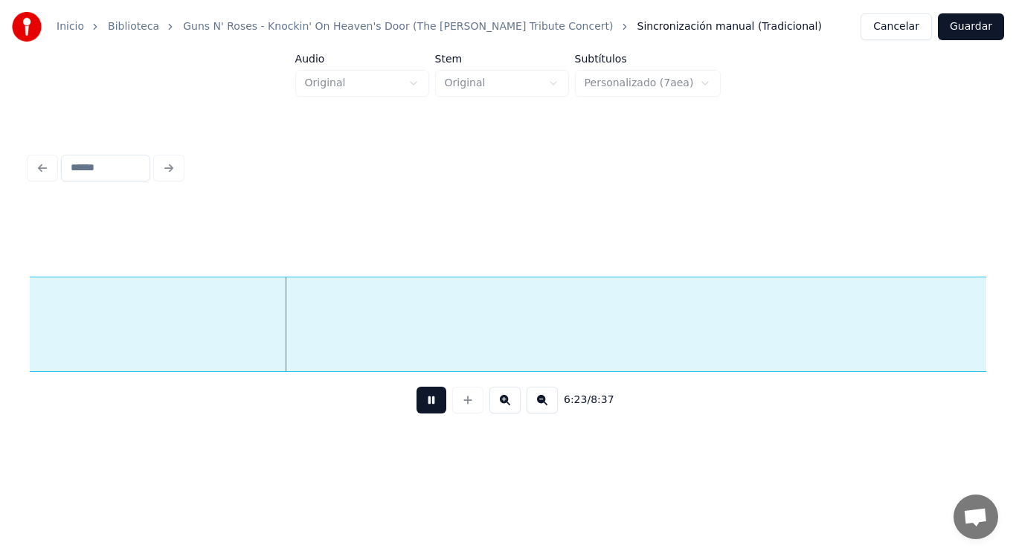
click at [427, 409] on button at bounding box center [431, 400] width 30 height 27
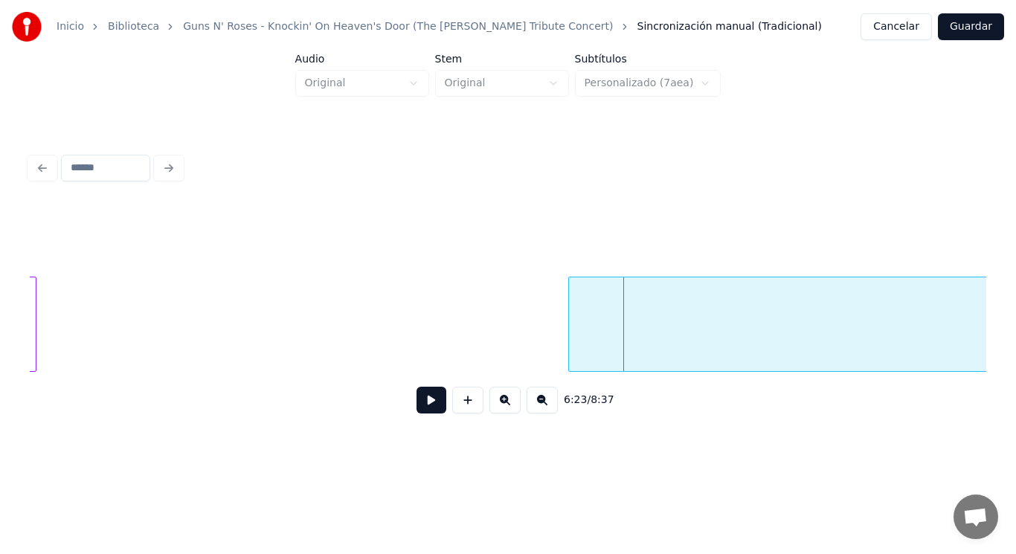
click at [571, 359] on div at bounding box center [571, 324] width 4 height 94
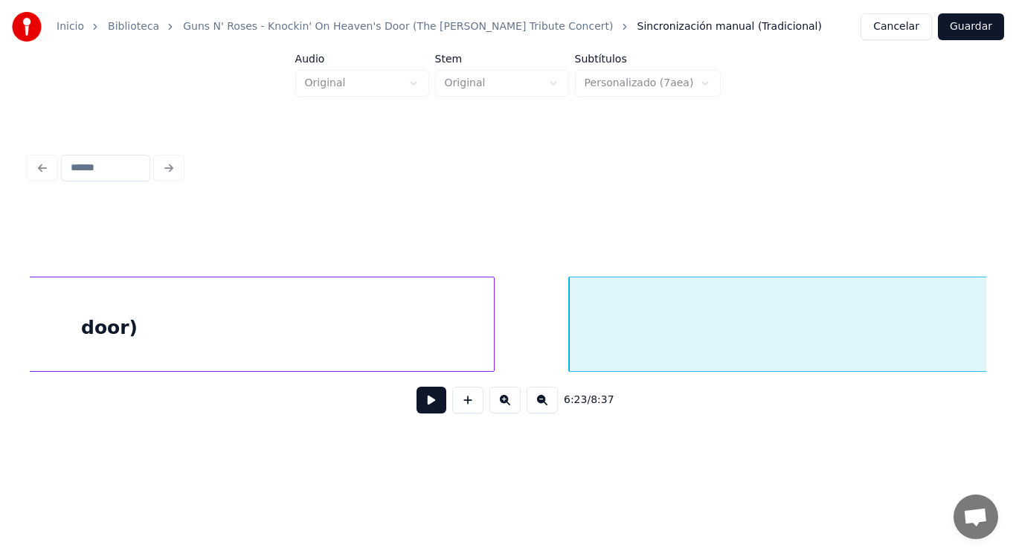
click at [492, 329] on div at bounding box center [491, 324] width 4 height 94
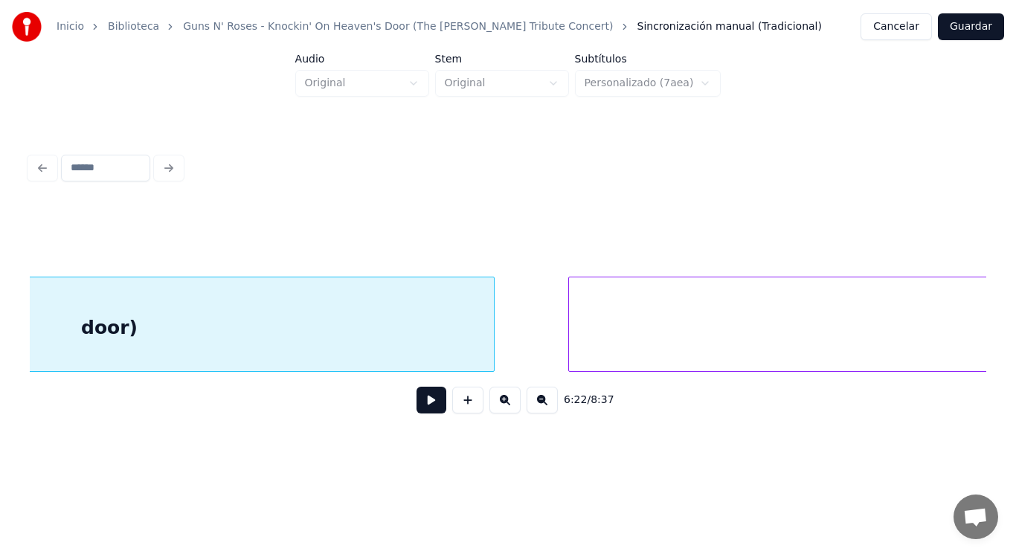
scroll to position [0, 398415]
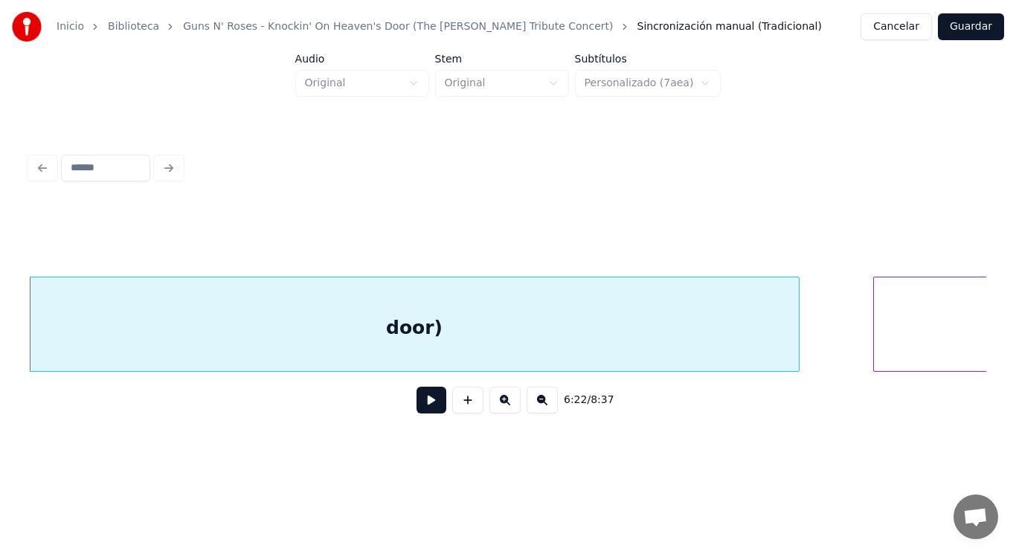
click at [424, 410] on button at bounding box center [431, 400] width 30 height 27
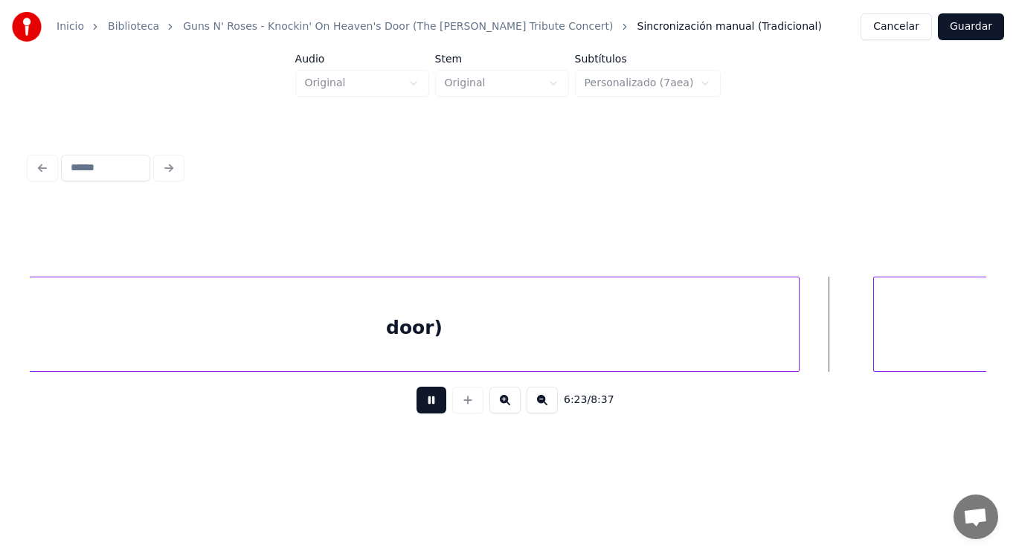
click at [424, 410] on button at bounding box center [431, 400] width 30 height 27
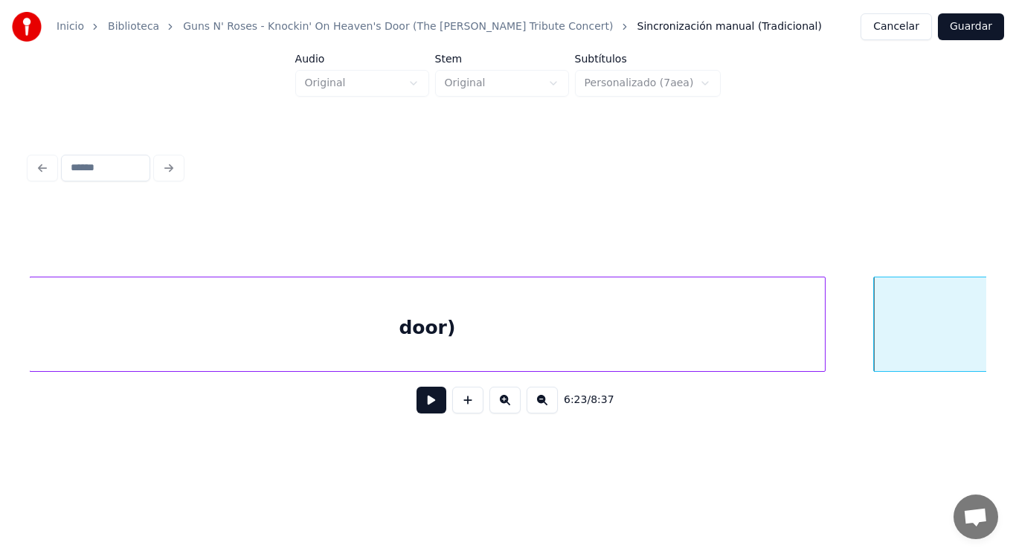
click at [823, 332] on div at bounding box center [822, 324] width 4 height 94
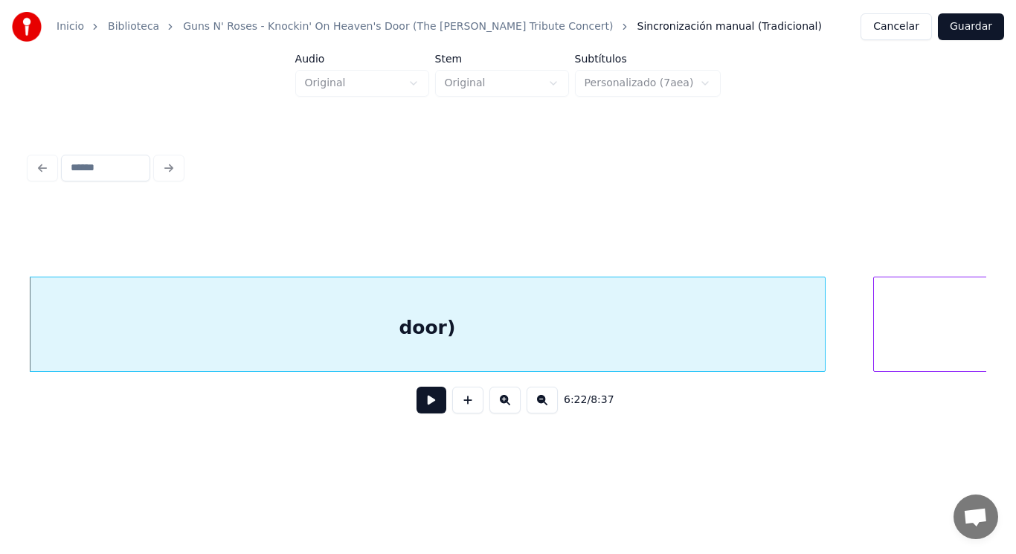
click at [430, 403] on button at bounding box center [431, 400] width 30 height 27
click at [438, 346] on div "door)" at bounding box center [427, 327] width 795 height 101
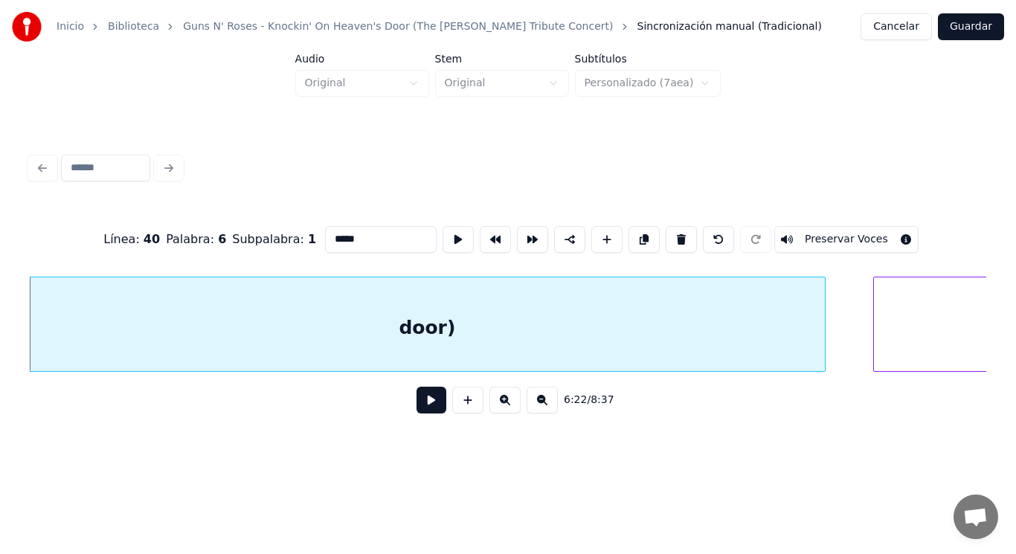
click at [417, 408] on button at bounding box center [431, 400] width 30 height 27
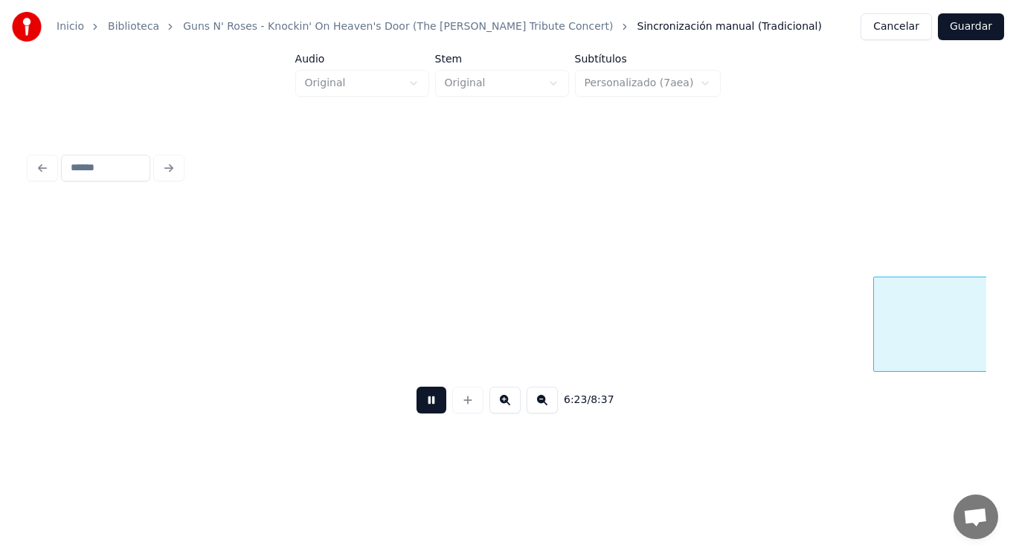
scroll to position [0, 399379]
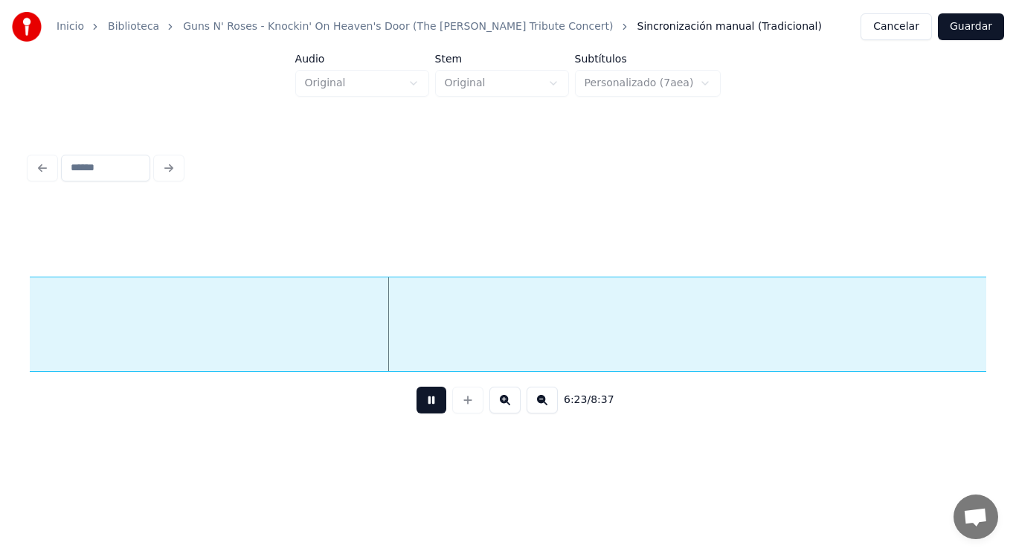
click at [417, 408] on button at bounding box center [431, 400] width 30 height 27
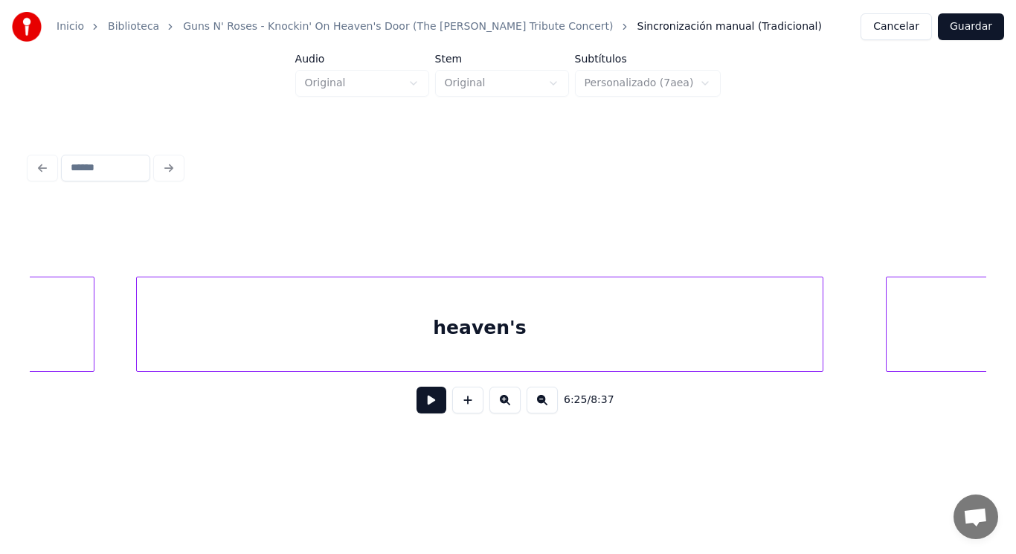
scroll to position [0, 401899]
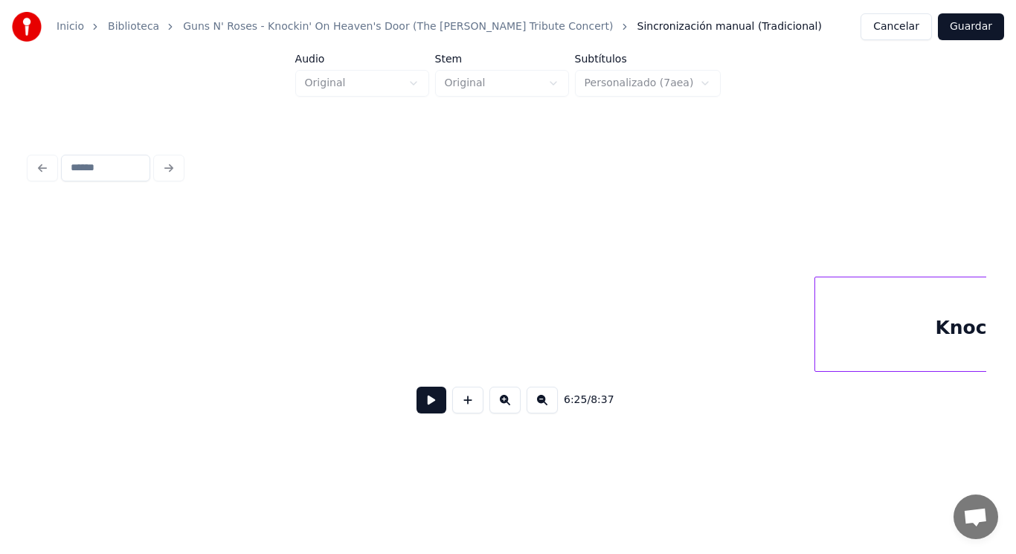
click at [15, 327] on div "Inicio Biblioteca Guns N' Roses - Knockin' On Heaven's Door (The [PERSON_NAME] …" at bounding box center [508, 226] width 1016 height 453
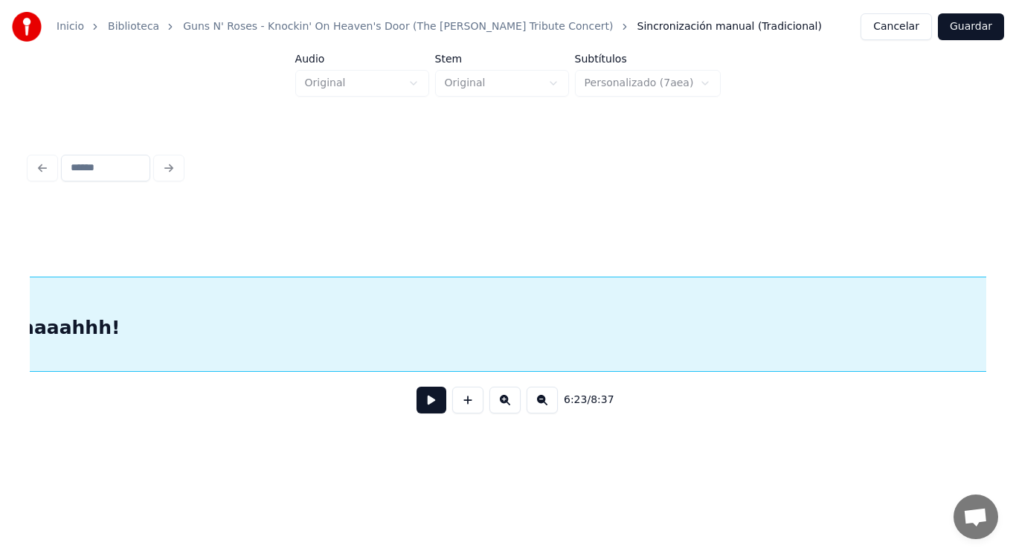
scroll to position [0, 401464]
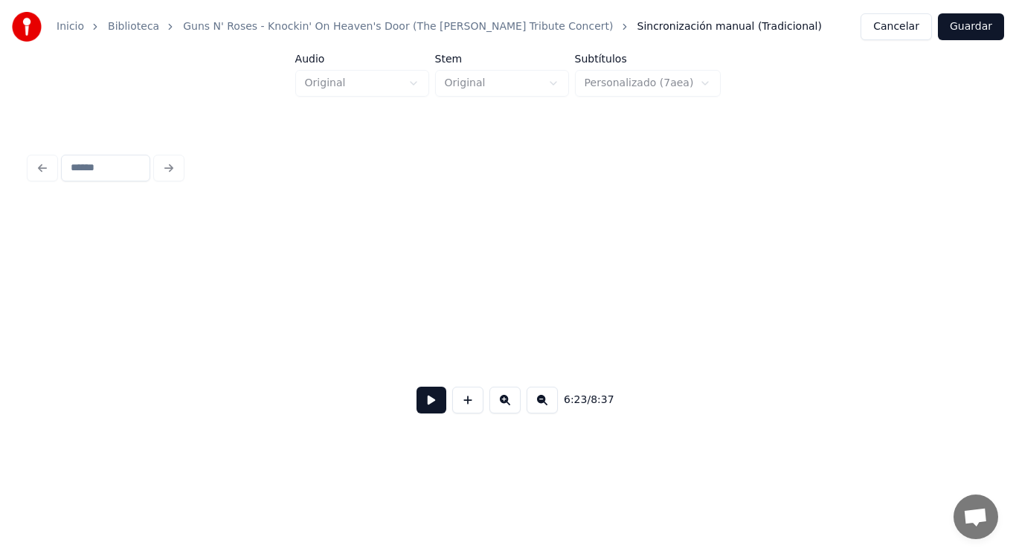
click at [0, 300] on div "Inicio Biblioteca Guns N' Roses - Knockin' On Heaven's Door (The [PERSON_NAME] …" at bounding box center [508, 226] width 1016 height 453
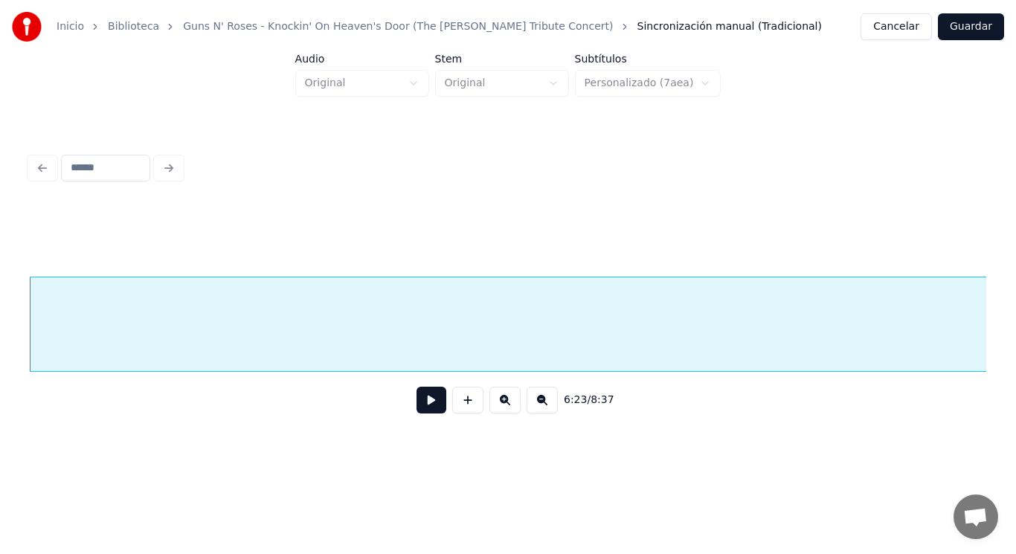
click at [422, 405] on button at bounding box center [431, 400] width 30 height 27
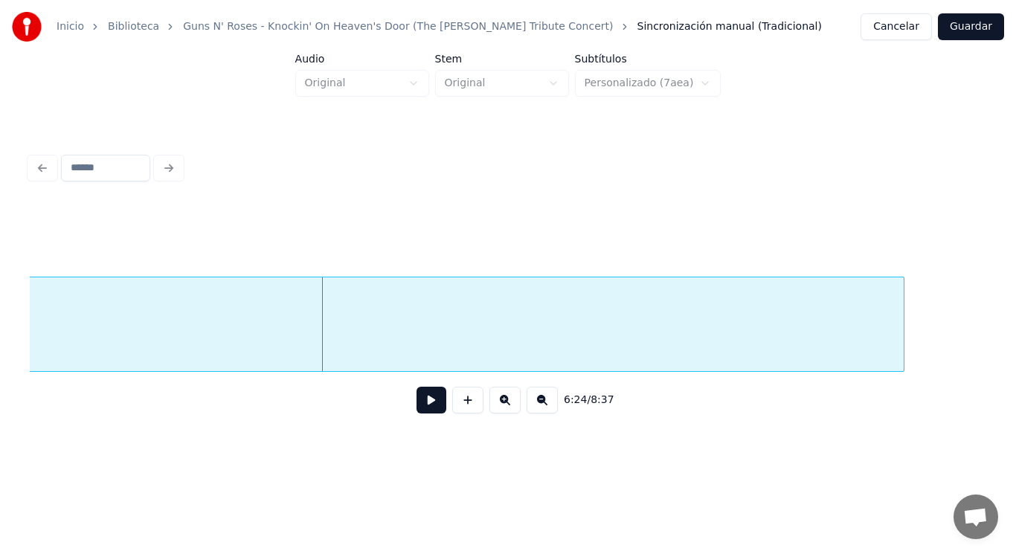
scroll to position [0, 400552]
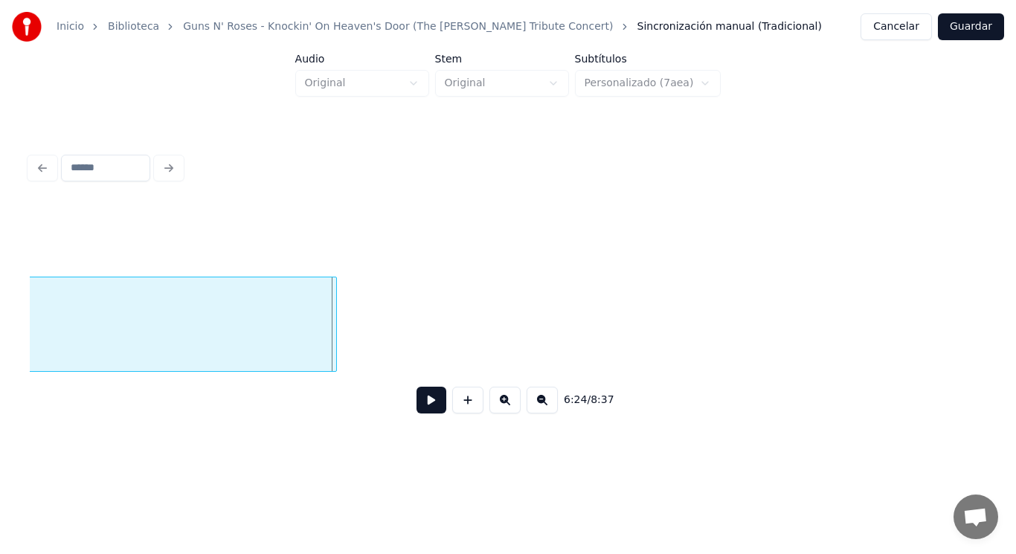
click at [335, 319] on div at bounding box center [334, 324] width 4 height 94
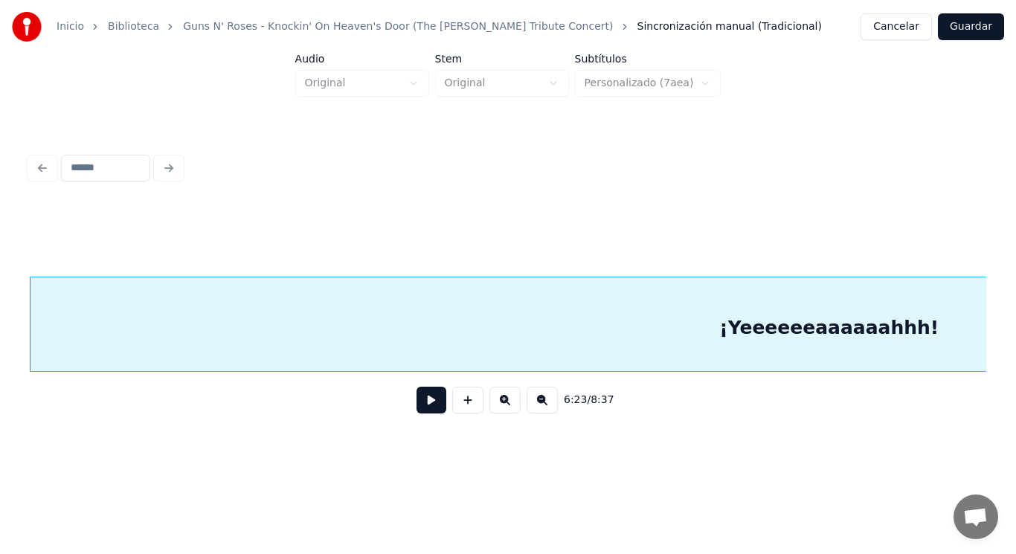
click at [420, 408] on button at bounding box center [431, 400] width 30 height 27
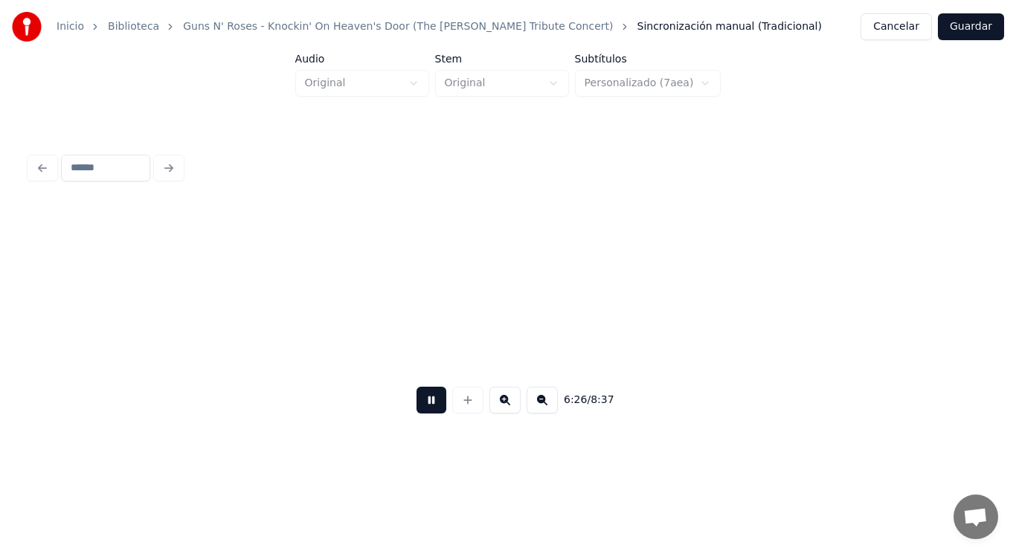
scroll to position [0, 402168]
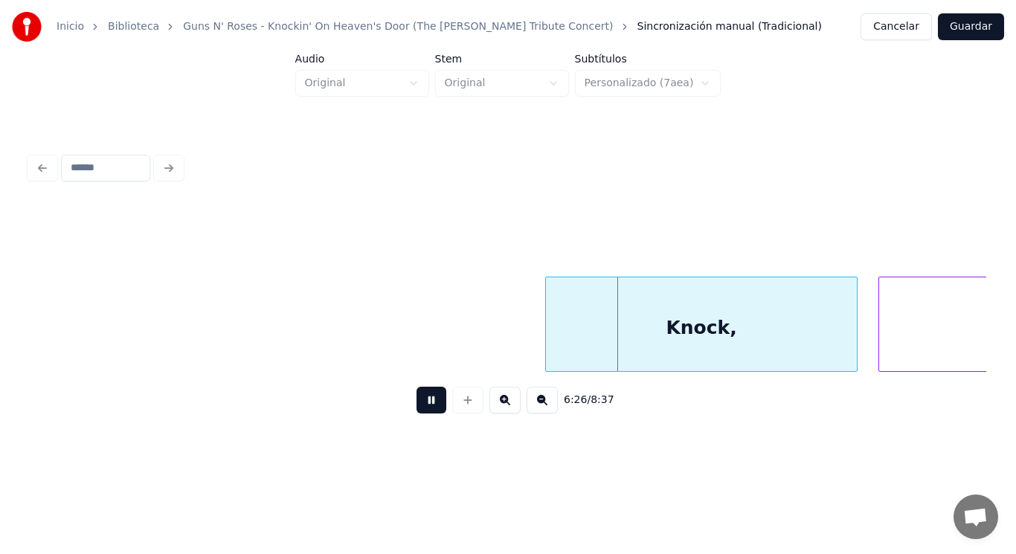
click at [420, 408] on button at bounding box center [431, 400] width 30 height 27
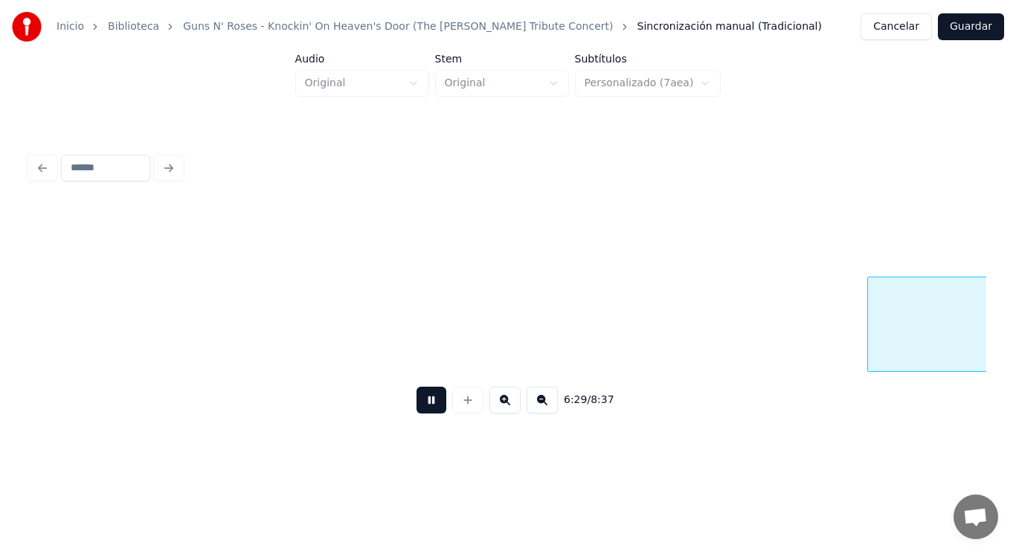
scroll to position [0, 405068]
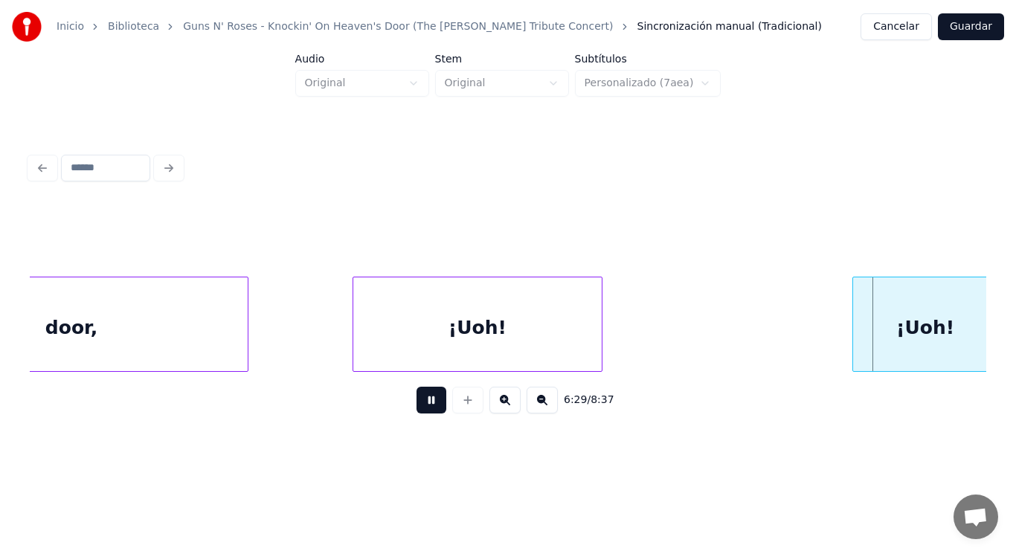
click at [420, 408] on button at bounding box center [431, 400] width 30 height 27
click at [410, 333] on div "¡Uoh!" at bounding box center [477, 327] width 248 height 101
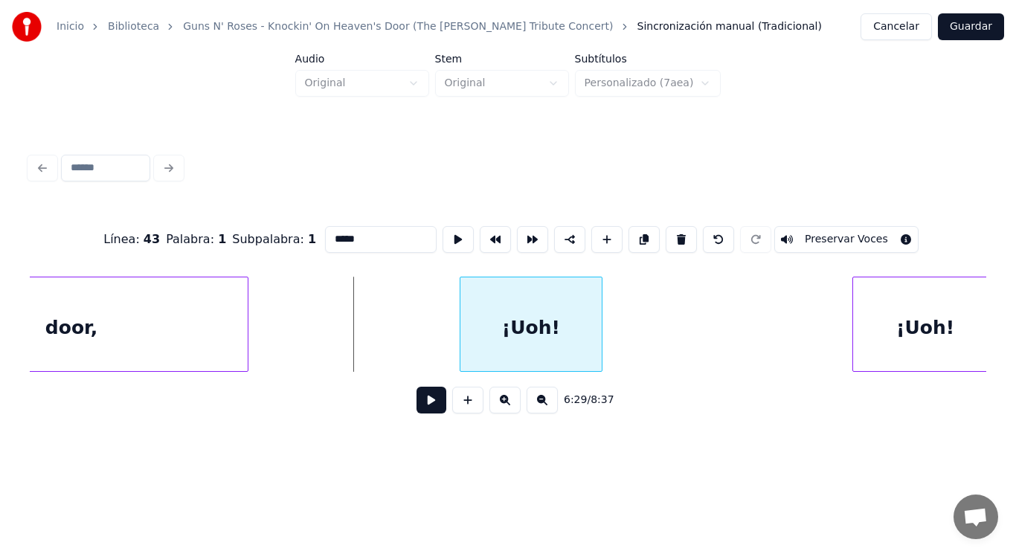
click at [461, 323] on div at bounding box center [462, 324] width 4 height 94
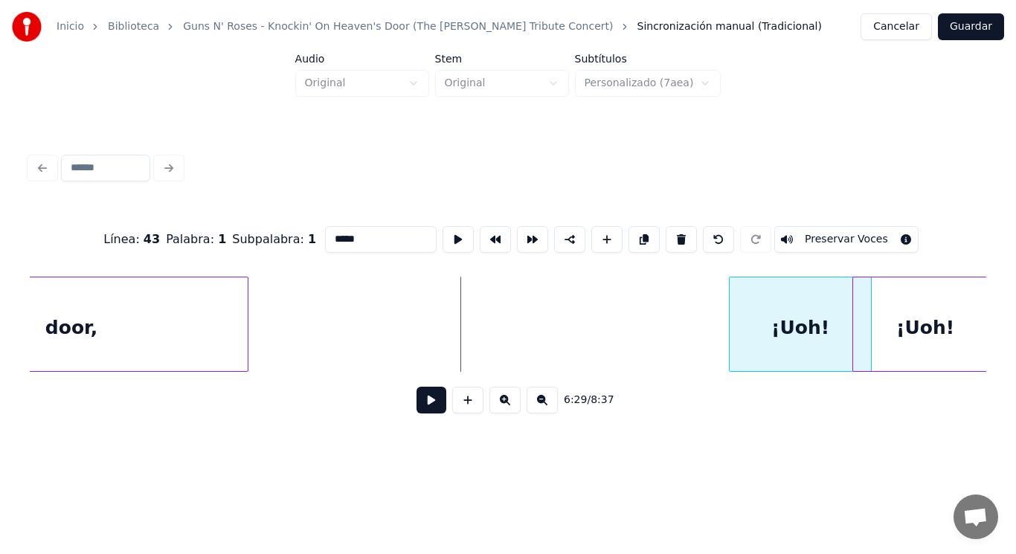
click at [776, 328] on div "¡Uoh!" at bounding box center [800, 327] width 141 height 101
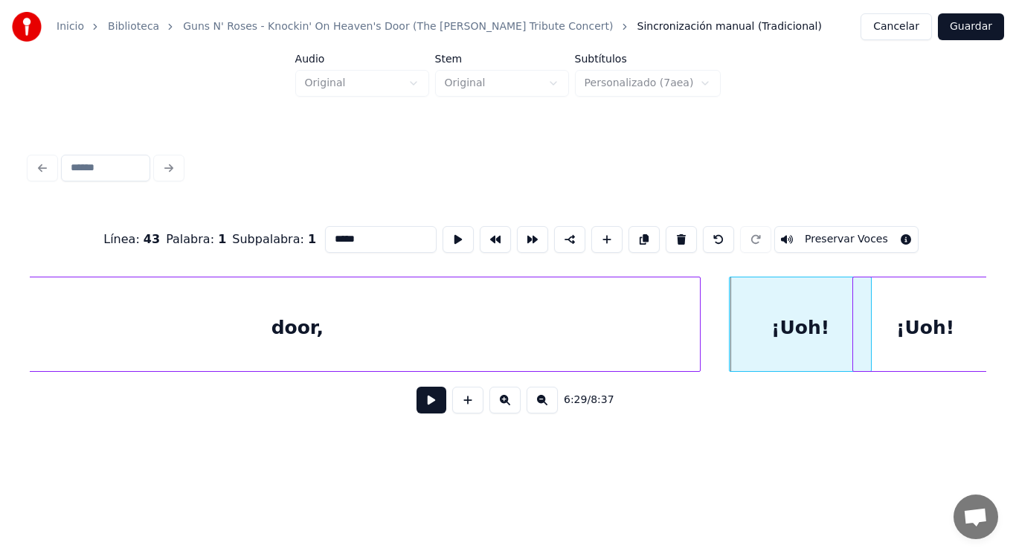
click at [696, 324] on div at bounding box center [697, 324] width 4 height 94
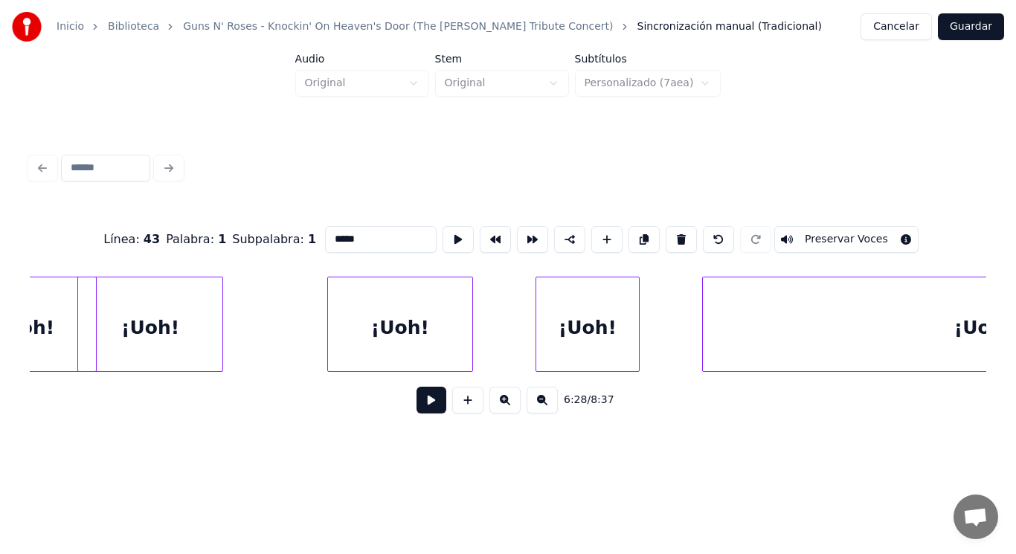
scroll to position [0, 405915]
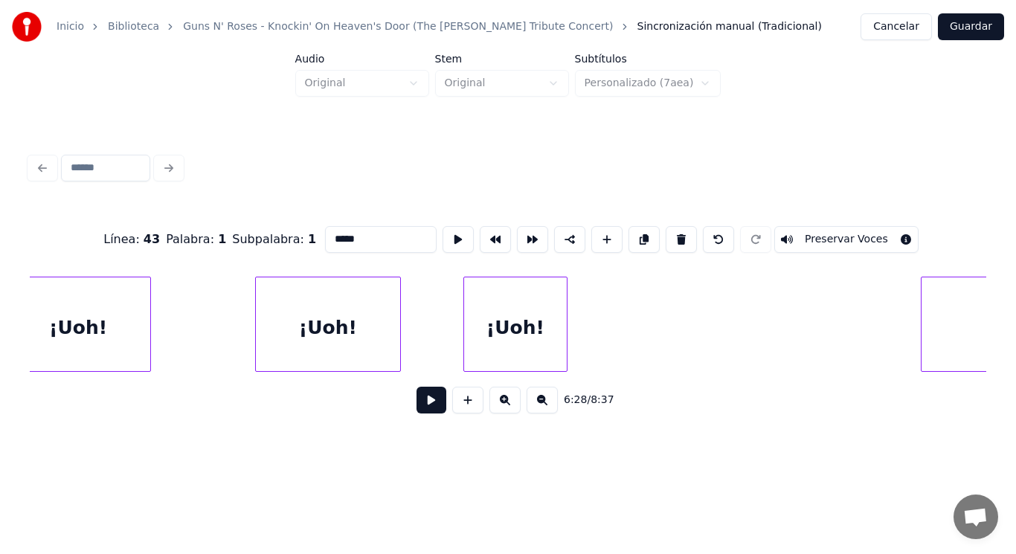
click at [922, 319] on div at bounding box center [923, 324] width 4 height 94
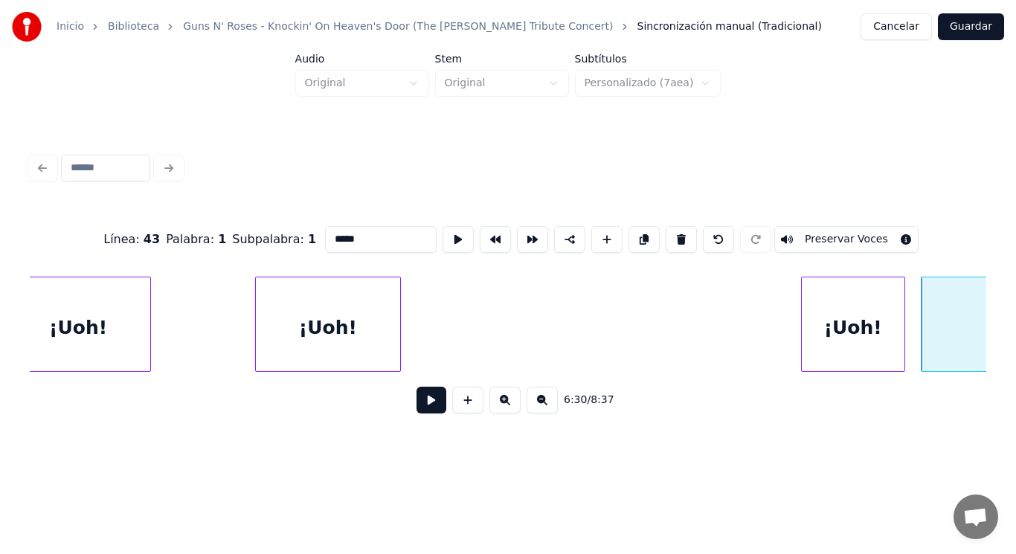
click at [836, 301] on div "¡Uoh!" at bounding box center [853, 327] width 103 height 101
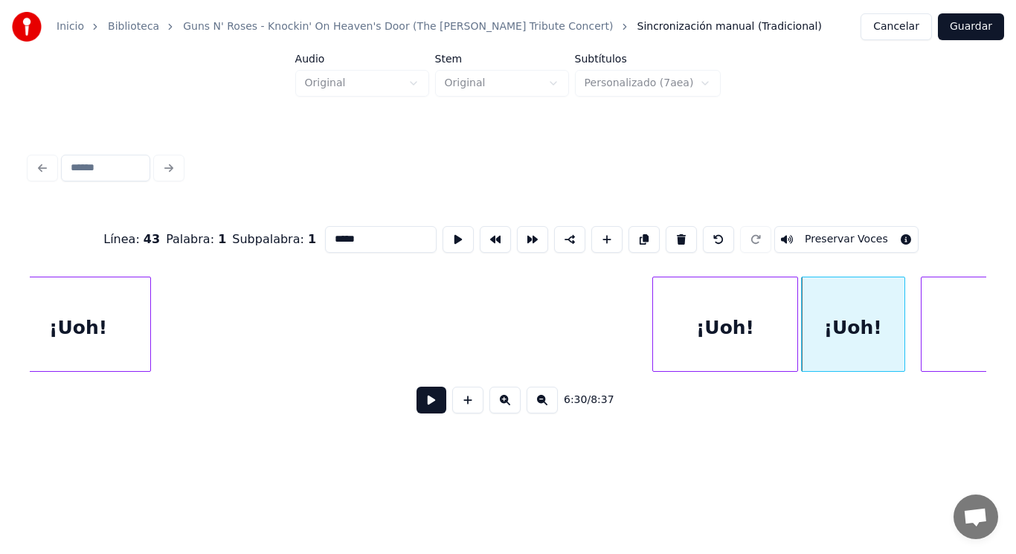
click at [718, 297] on div "¡Uoh!" at bounding box center [725, 327] width 144 height 101
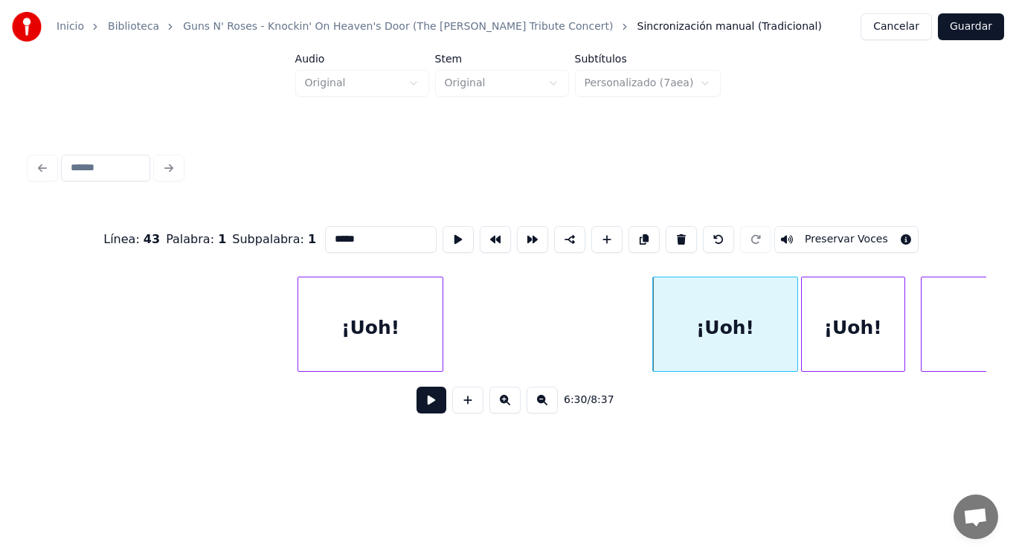
scroll to position [0, 405898]
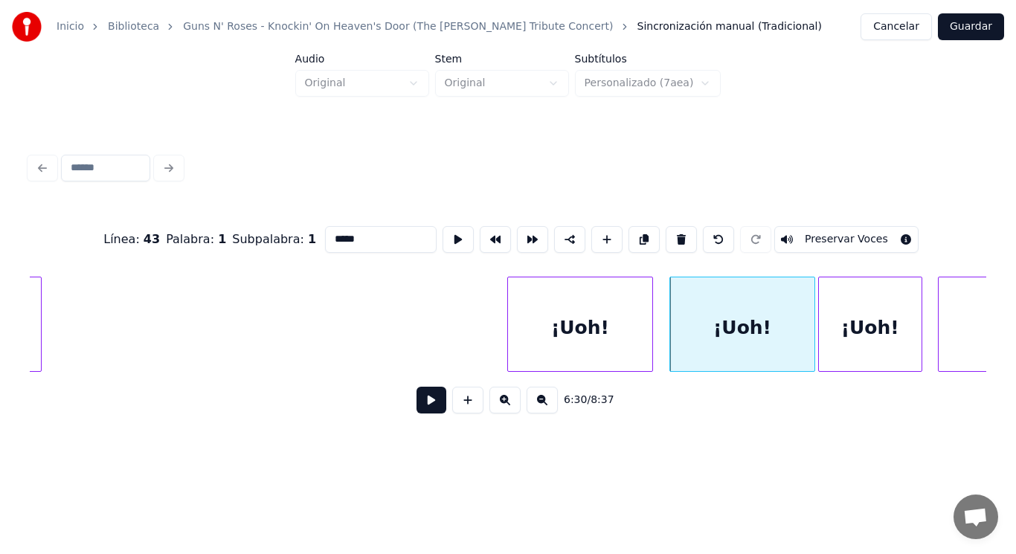
click at [580, 309] on div "¡Uoh!" at bounding box center [580, 327] width 144 height 101
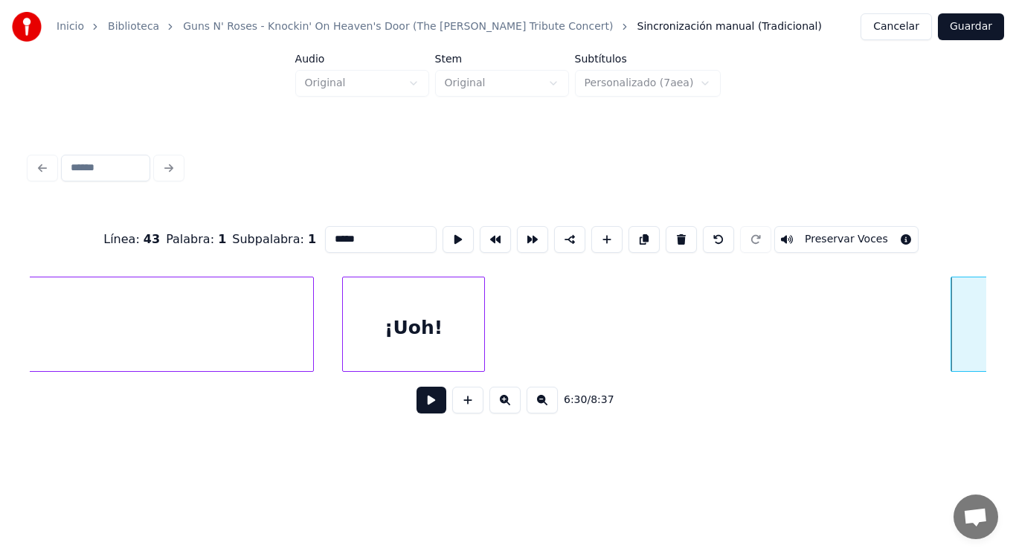
scroll to position [0, 405452]
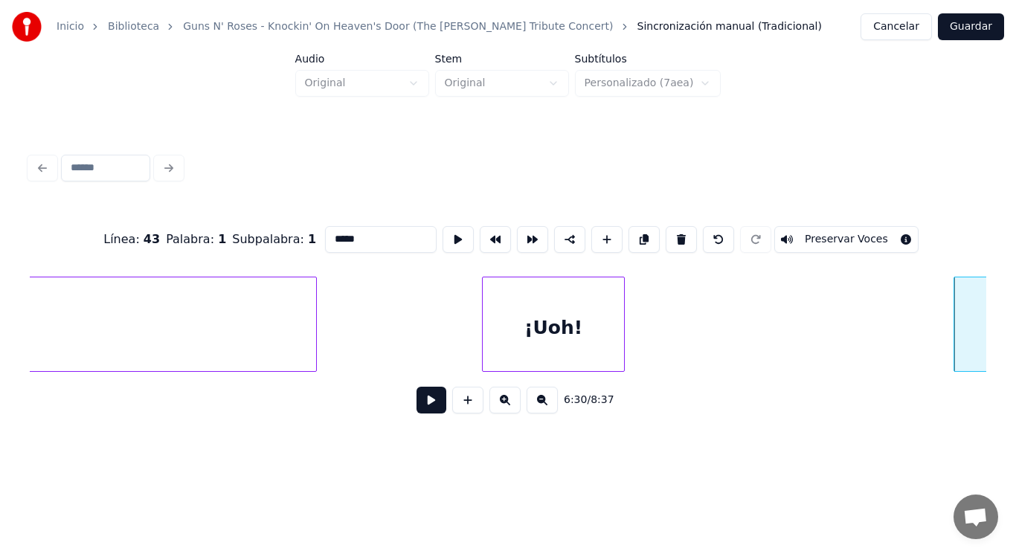
click at [530, 311] on div "¡Uoh!" at bounding box center [553, 327] width 141 height 101
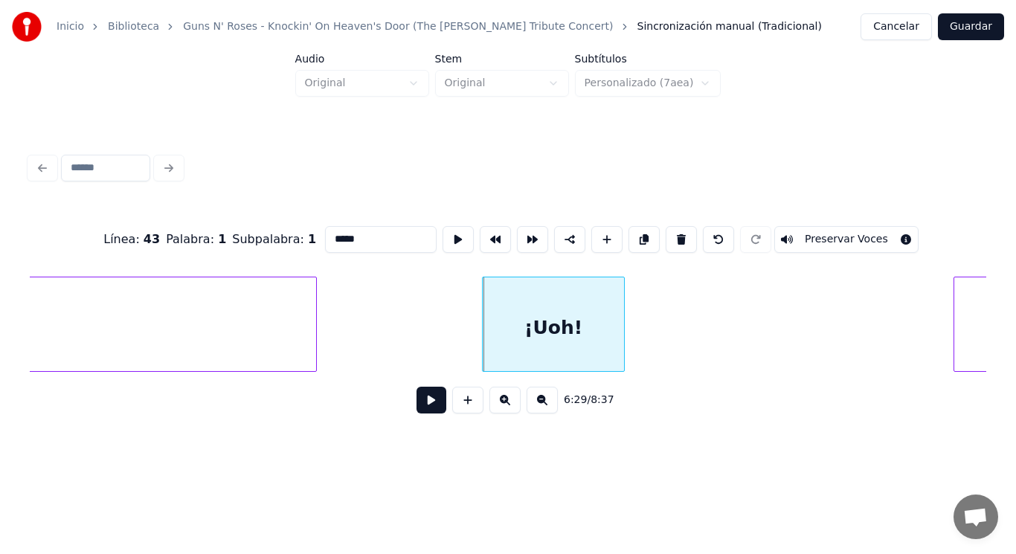
type input "*****"
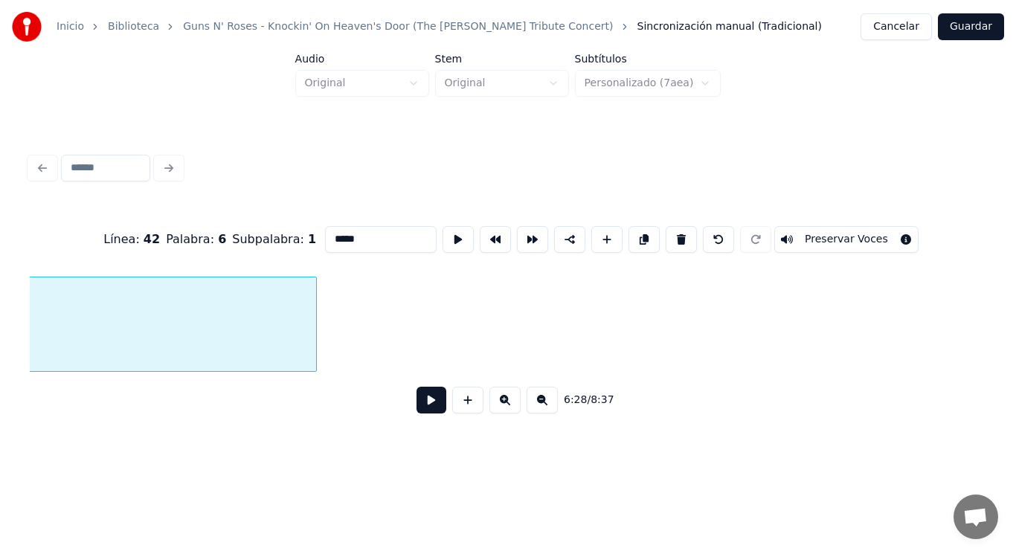
scroll to position [0, 404933]
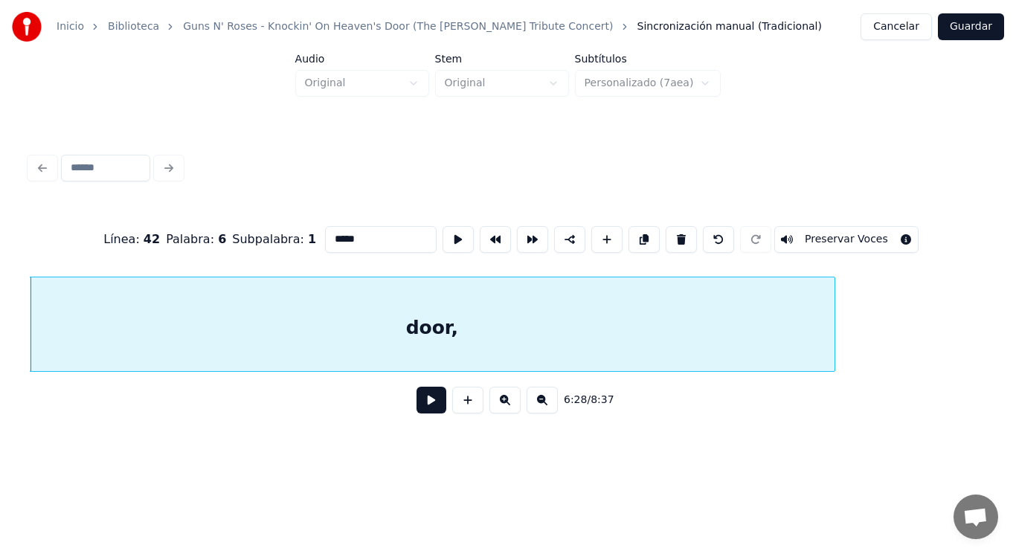
click at [420, 401] on button at bounding box center [431, 400] width 30 height 27
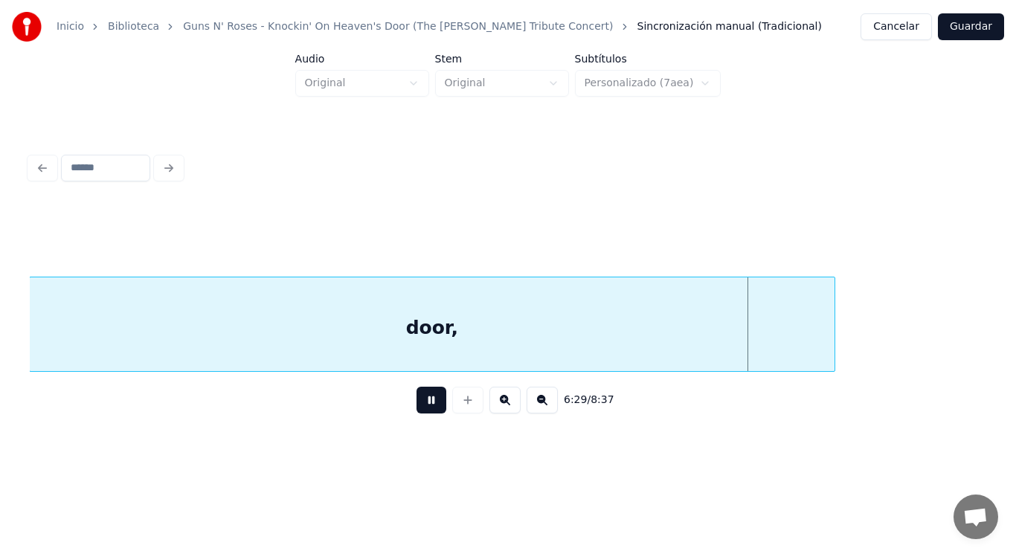
click at [420, 401] on button at bounding box center [431, 400] width 30 height 27
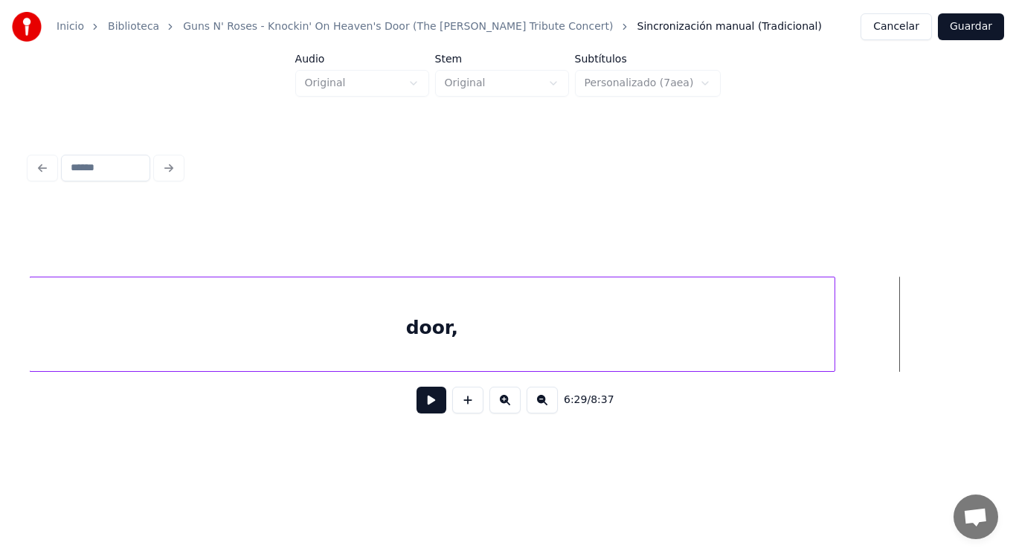
click at [431, 361] on div "door," at bounding box center [432, 327] width 805 height 101
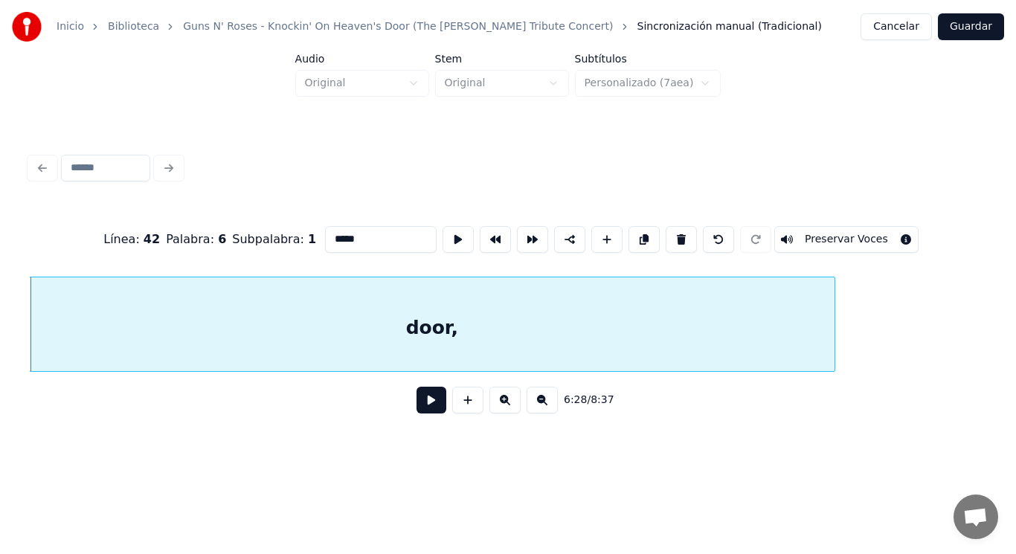
click at [422, 403] on button at bounding box center [431, 400] width 30 height 27
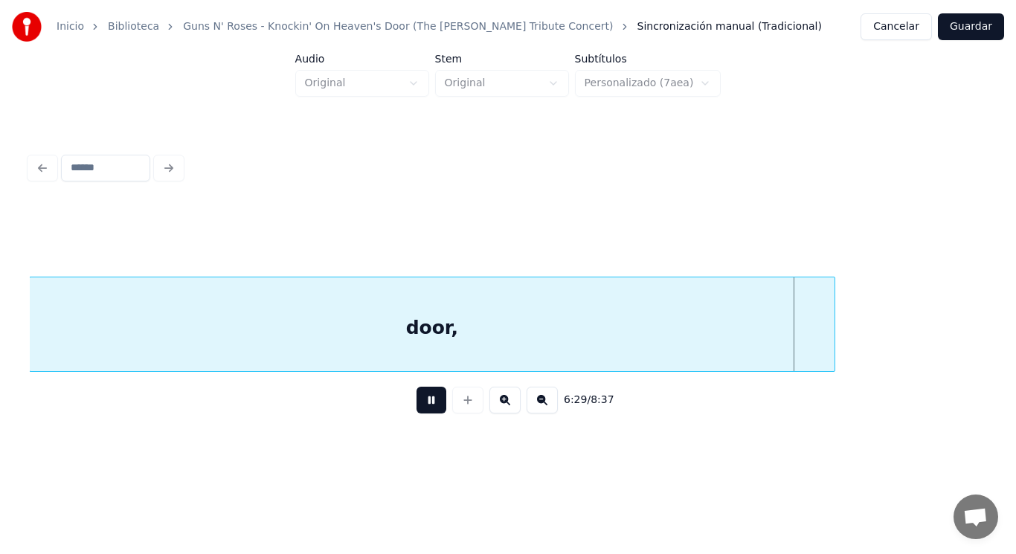
click at [422, 403] on button at bounding box center [431, 400] width 30 height 27
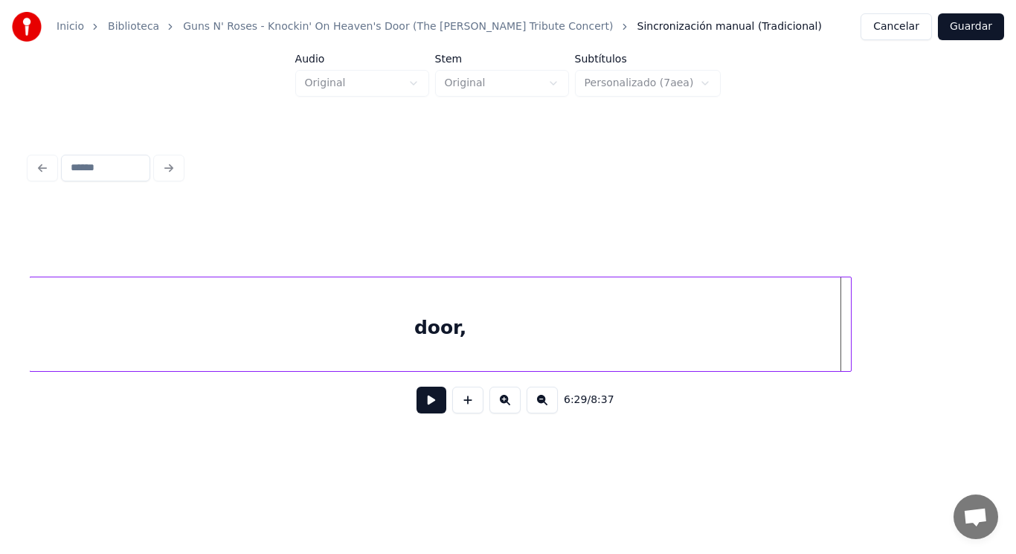
click at [846, 330] on div at bounding box center [848, 324] width 4 height 94
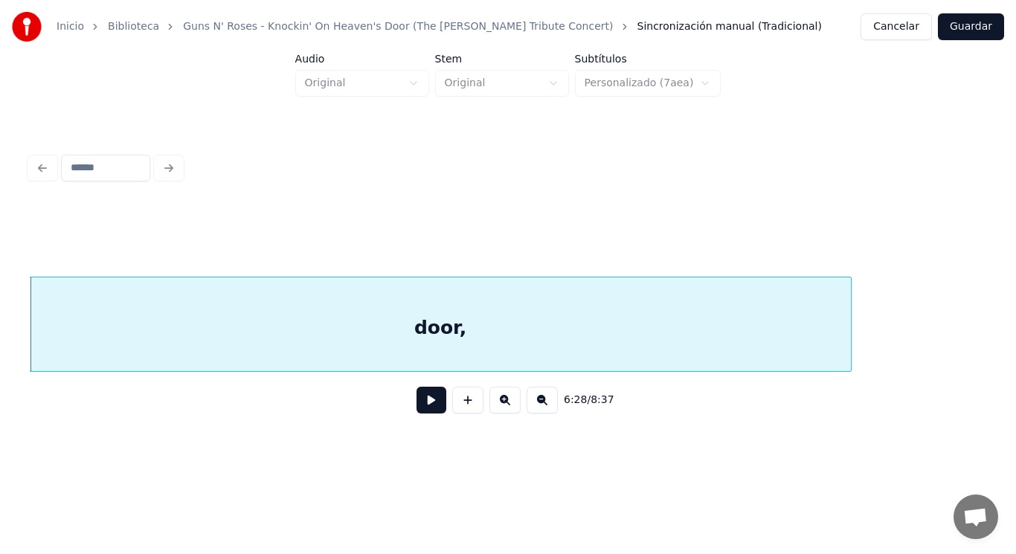
click at [422, 410] on button at bounding box center [431, 400] width 30 height 27
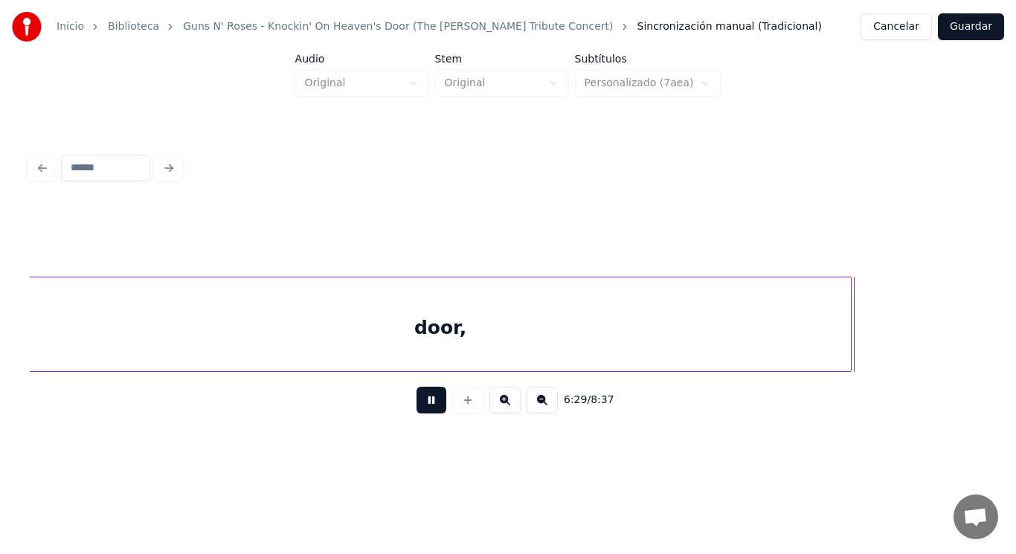
click at [422, 410] on button at bounding box center [431, 400] width 30 height 27
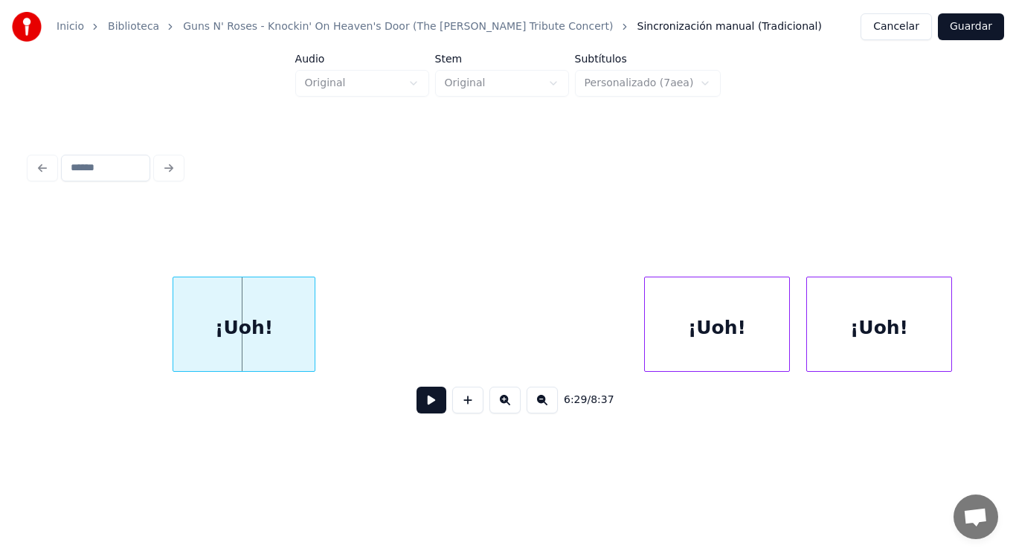
scroll to position [0, 405717]
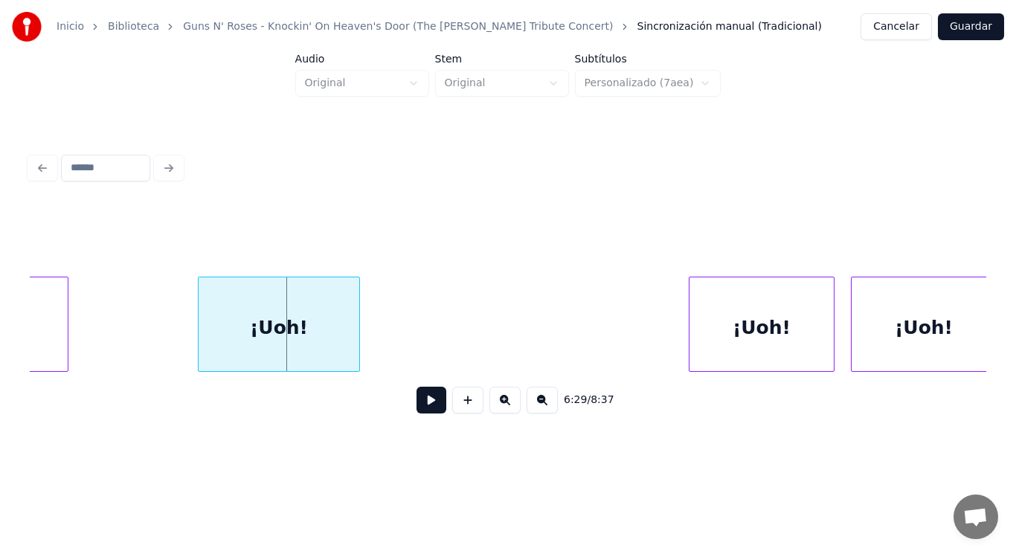
click at [202, 332] on div at bounding box center [201, 324] width 4 height 94
click at [422, 407] on button at bounding box center [431, 400] width 30 height 27
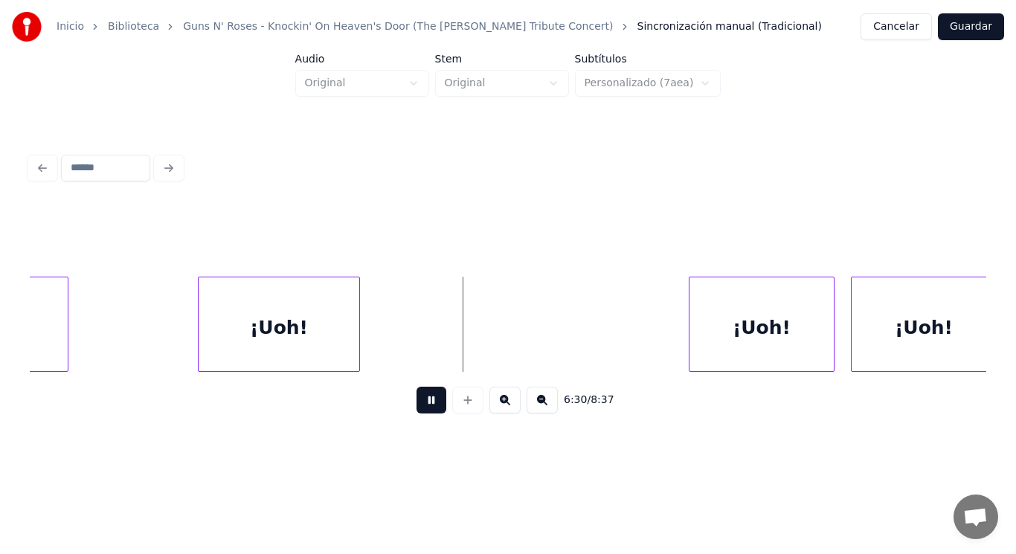
click at [422, 407] on button at bounding box center [431, 400] width 30 height 27
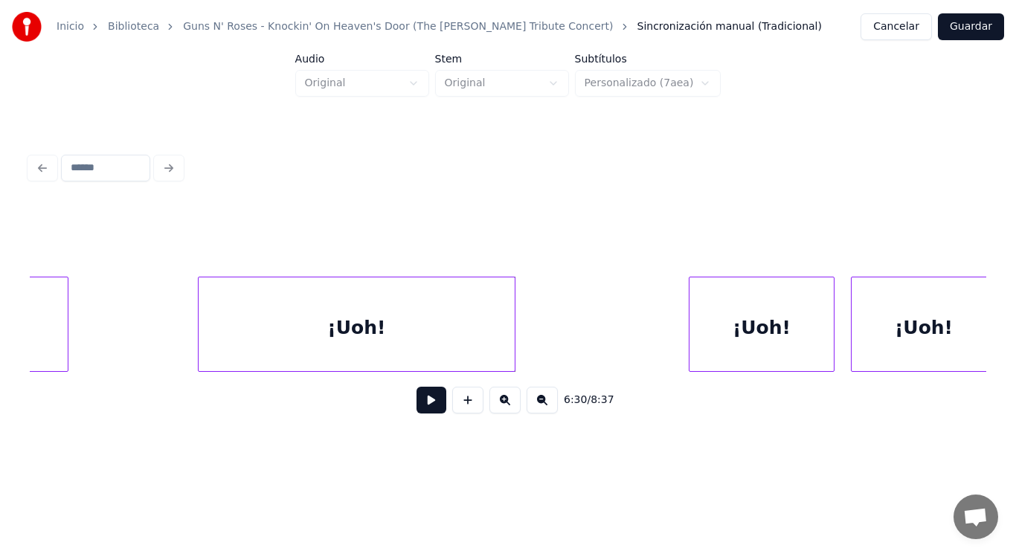
click at [514, 357] on div at bounding box center [512, 324] width 4 height 94
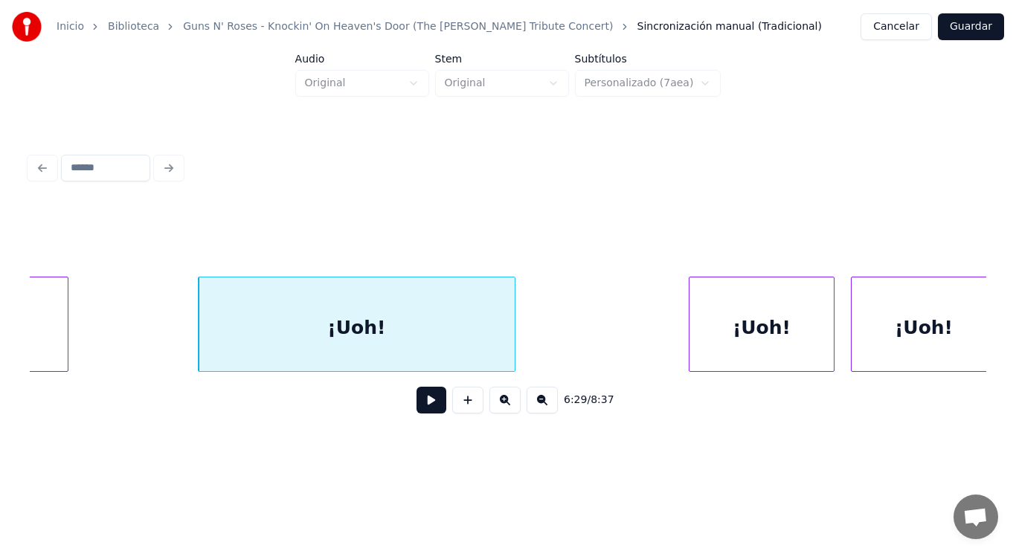
click at [418, 399] on button at bounding box center [431, 400] width 30 height 27
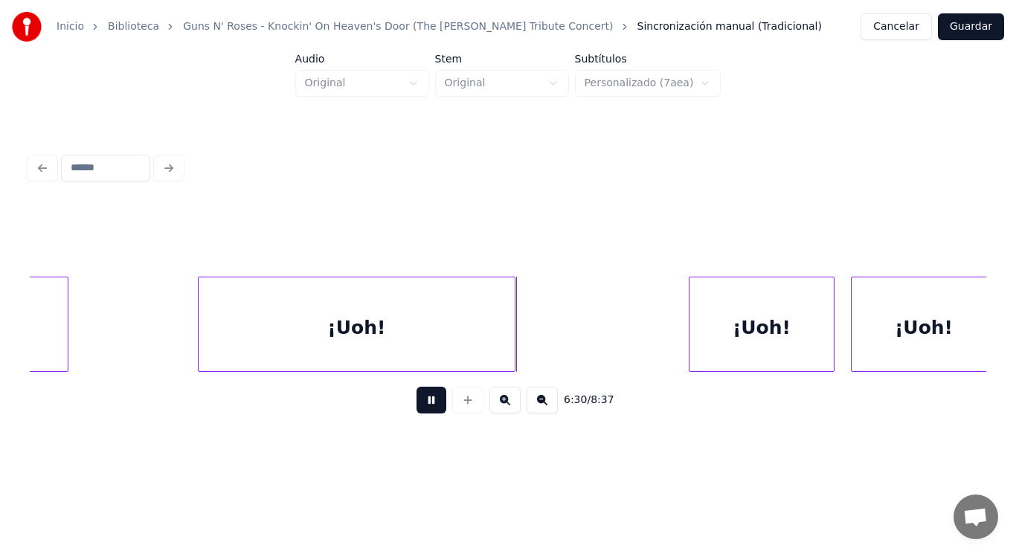
click at [418, 399] on button at bounding box center [431, 400] width 30 height 27
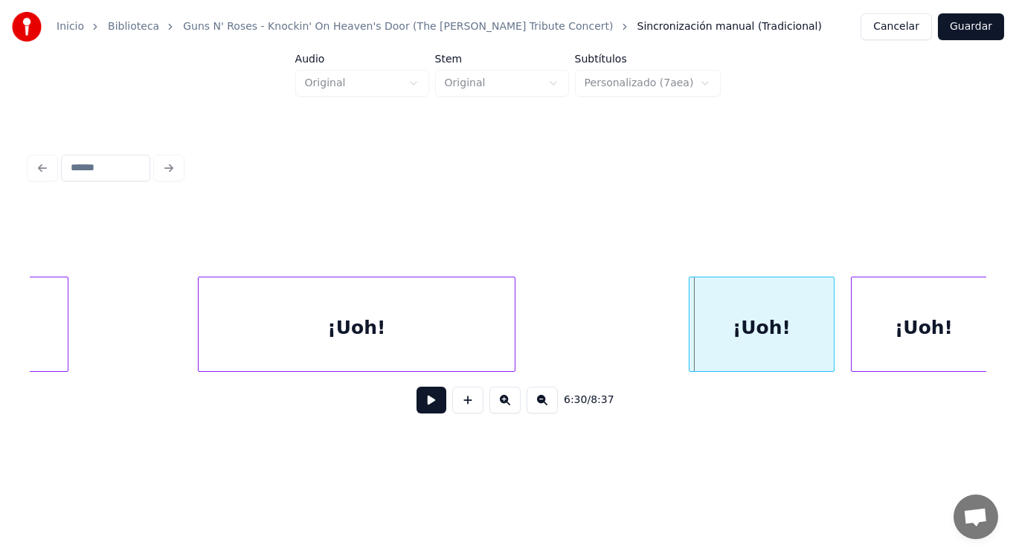
click at [452, 357] on div "¡Uoh!" at bounding box center [357, 327] width 316 height 101
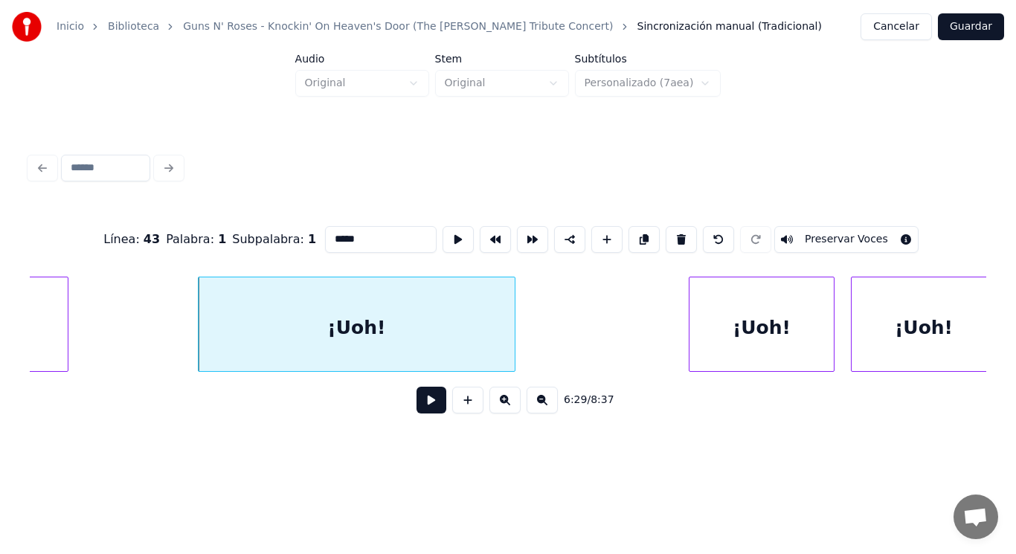
click at [416, 409] on button at bounding box center [431, 400] width 30 height 27
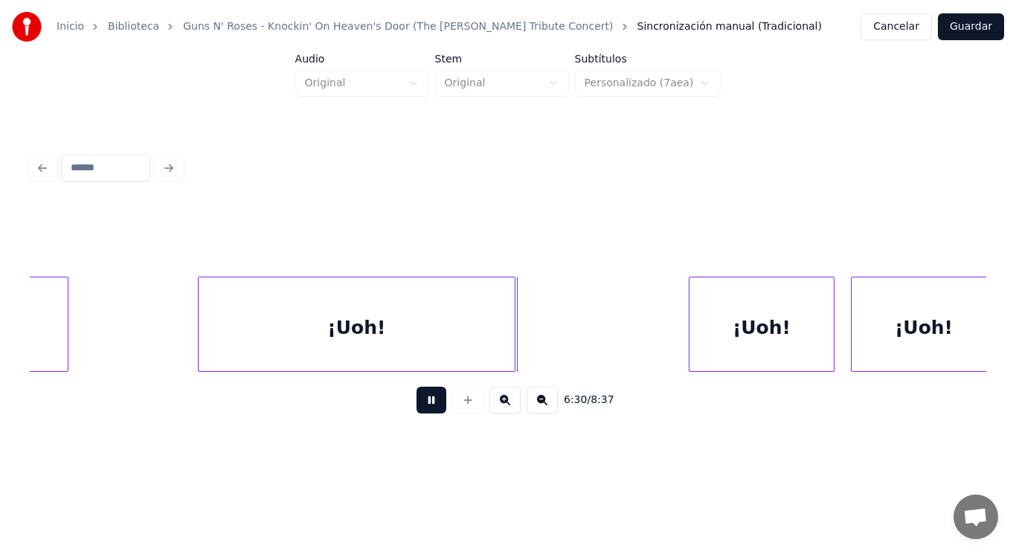
click at [416, 409] on button at bounding box center [431, 400] width 30 height 27
click at [586, 353] on div at bounding box center [586, 324] width 4 height 94
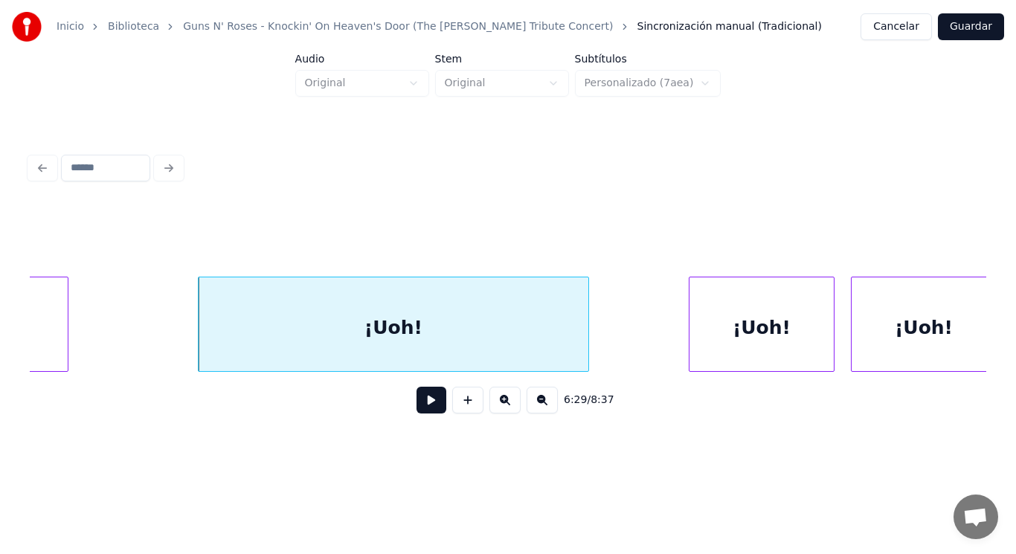
click at [416, 402] on button at bounding box center [431, 400] width 30 height 27
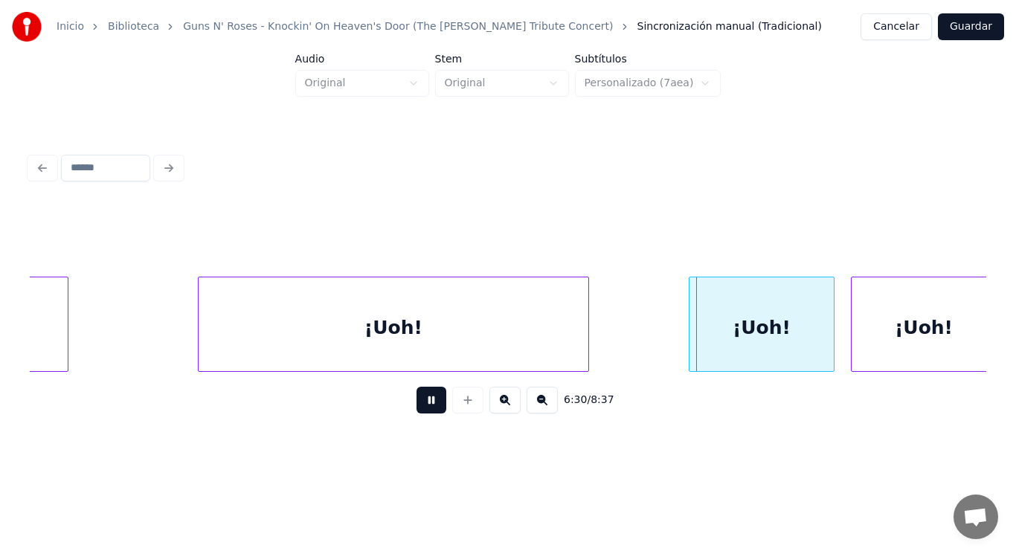
click at [416, 402] on button at bounding box center [431, 400] width 30 height 27
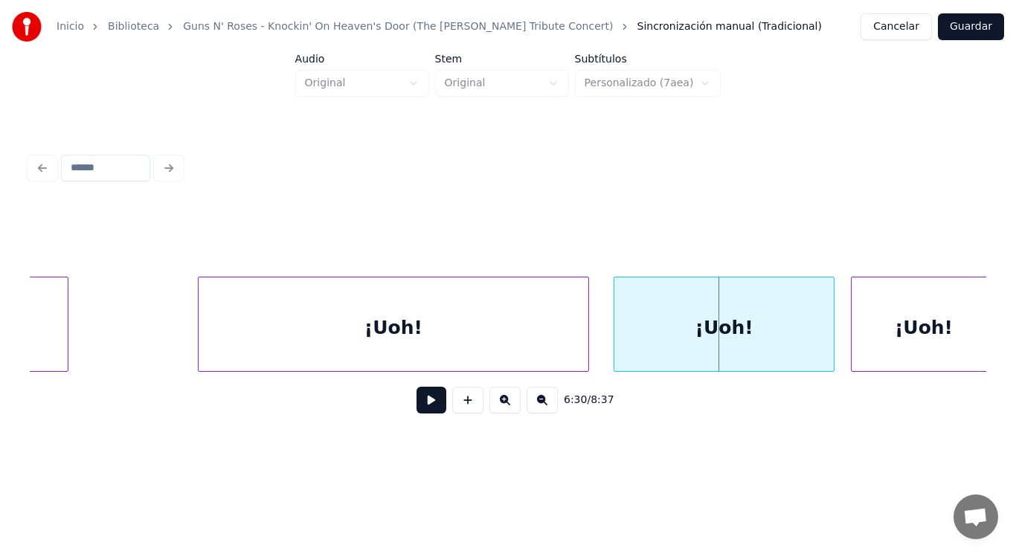
click at [617, 350] on div at bounding box center [616, 324] width 4 height 94
click at [519, 342] on div "¡Uoh!" at bounding box center [394, 327] width 390 height 101
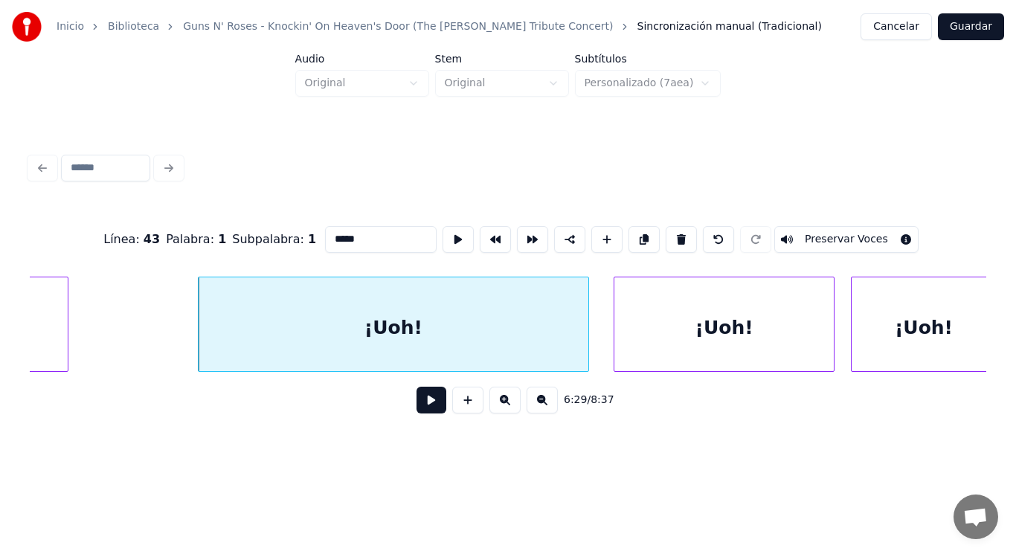
click at [417, 402] on button at bounding box center [431, 400] width 30 height 27
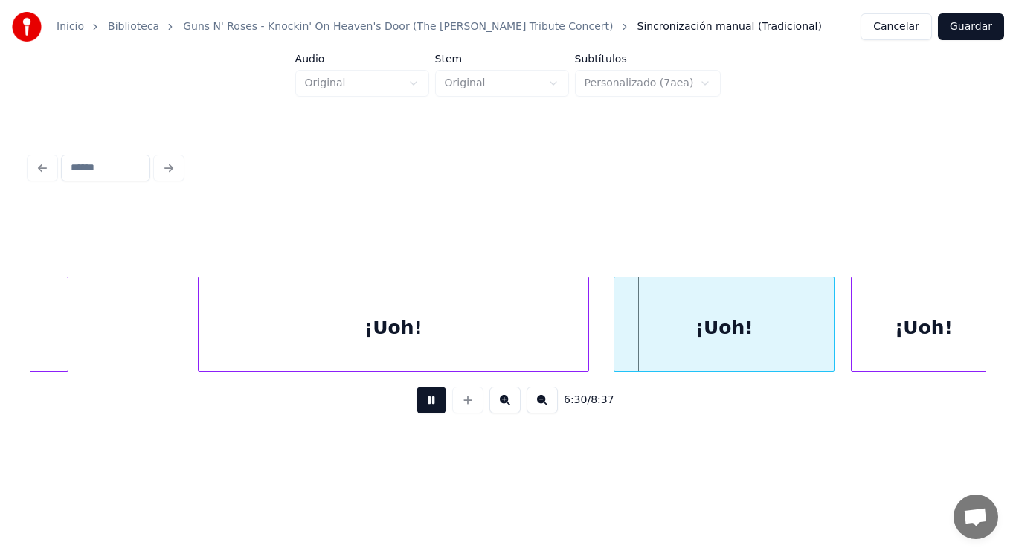
click at [417, 402] on button at bounding box center [431, 400] width 30 height 27
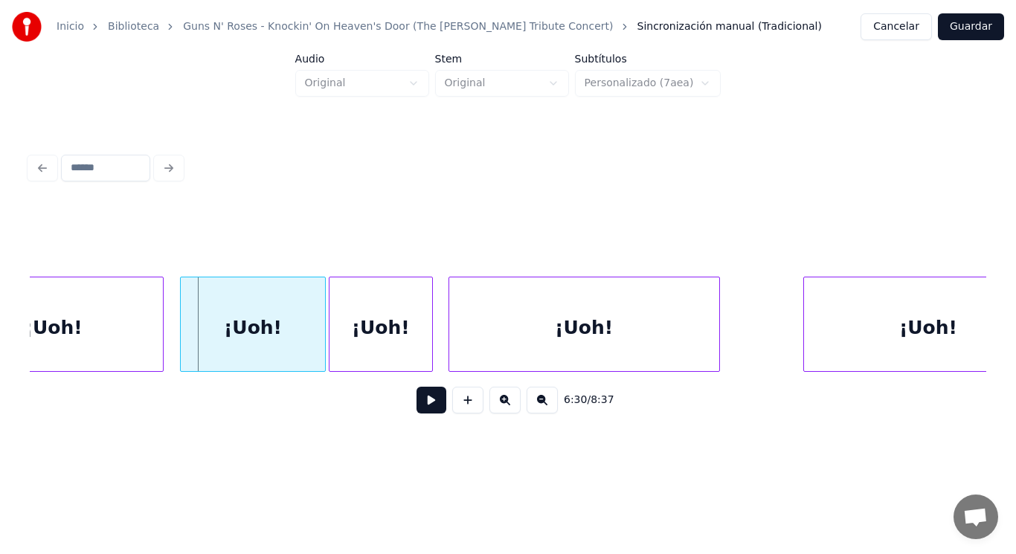
scroll to position [0, 406401]
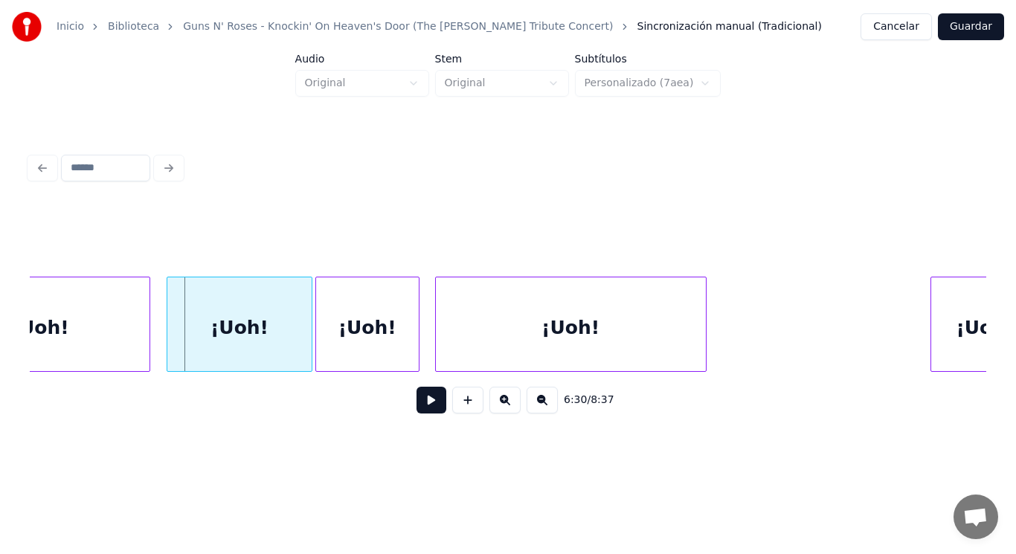
click at [933, 321] on div at bounding box center [933, 324] width 4 height 94
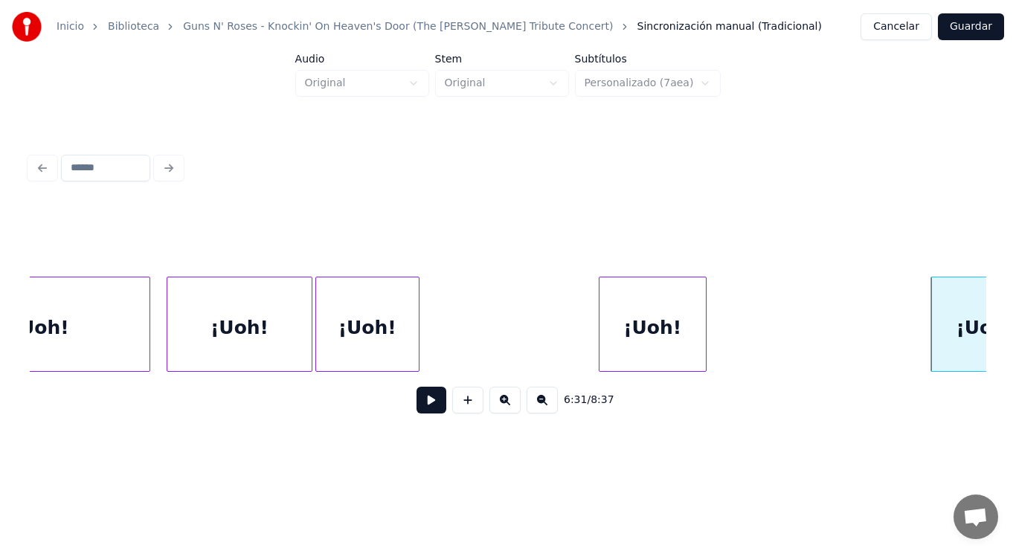
click at [601, 328] on div at bounding box center [601, 324] width 4 height 94
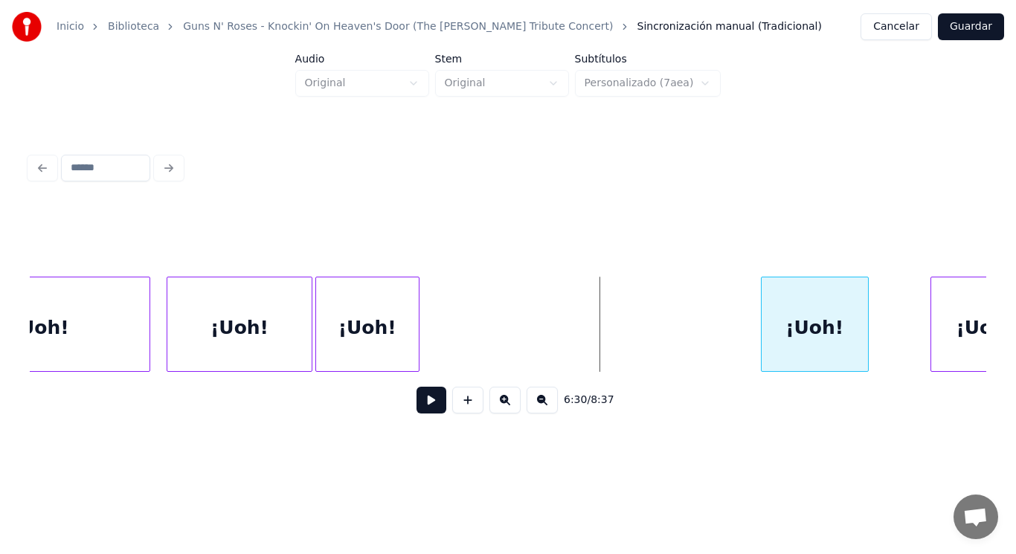
click at [789, 328] on div "¡Uoh!" at bounding box center [815, 327] width 106 height 101
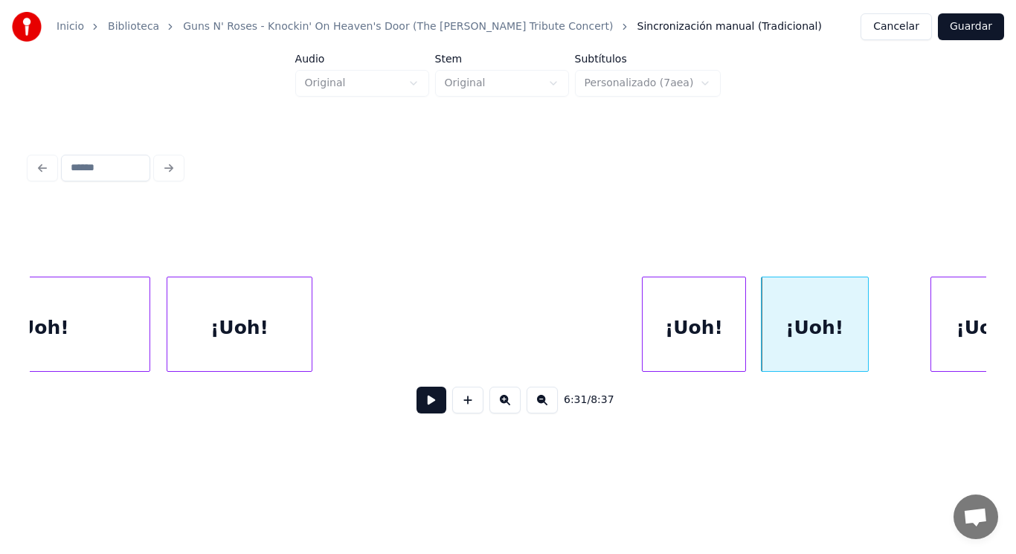
click at [715, 329] on div "¡Uoh!" at bounding box center [694, 327] width 103 height 101
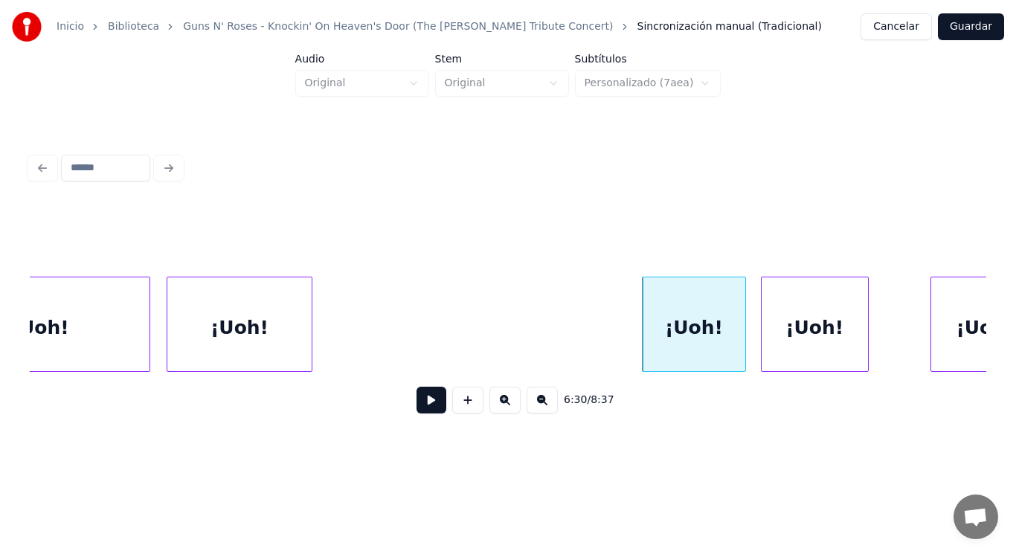
click at [239, 312] on div "¡Uoh!" at bounding box center [239, 327] width 144 height 101
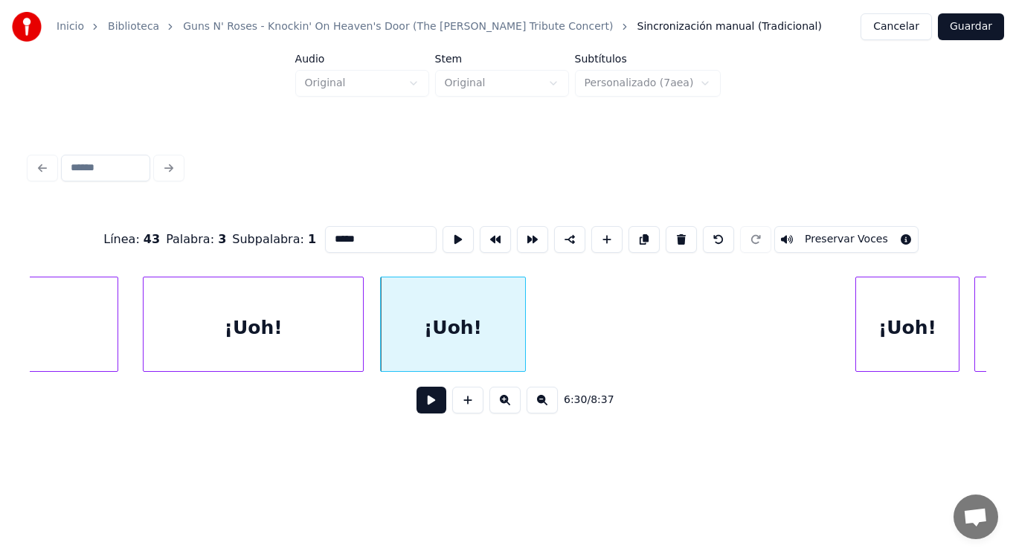
scroll to position [0, 406163]
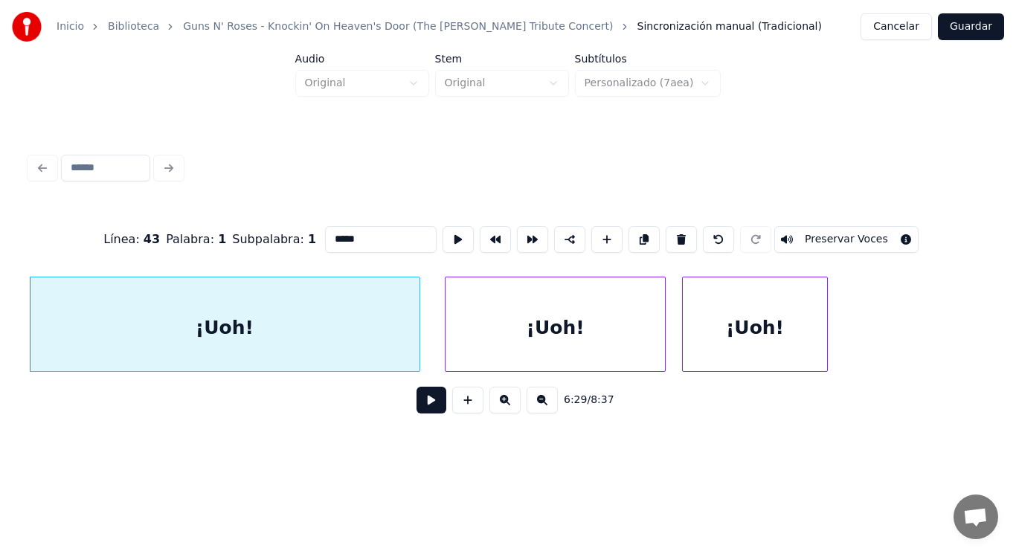
click at [416, 404] on button at bounding box center [431, 400] width 30 height 27
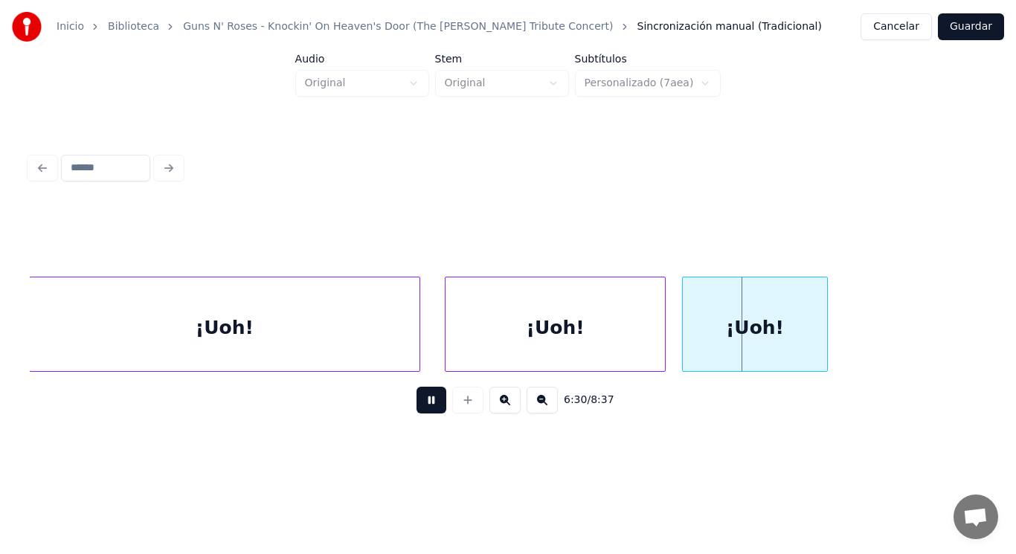
click at [416, 404] on button at bounding box center [431, 400] width 30 height 27
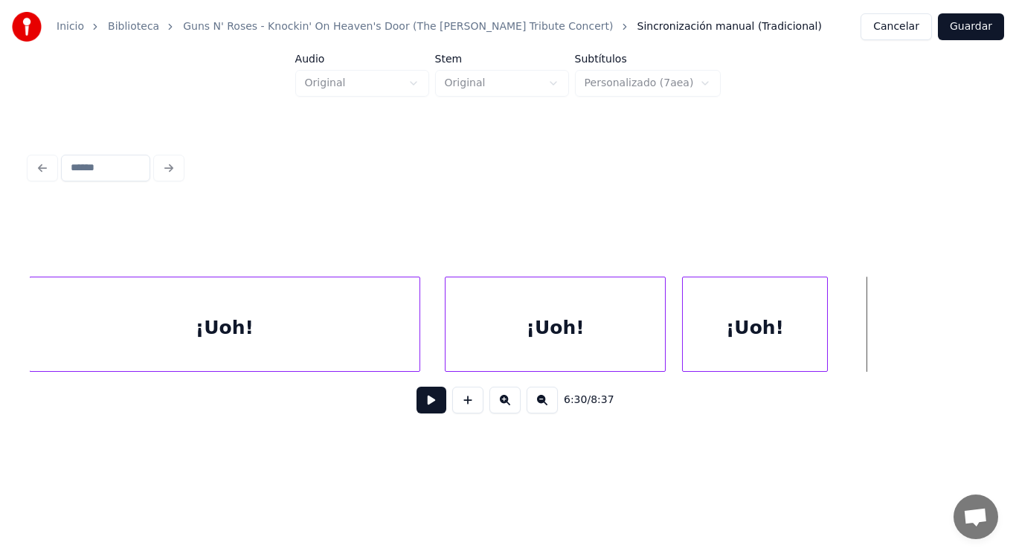
click at [416, 344] on div at bounding box center [417, 324] width 4 height 94
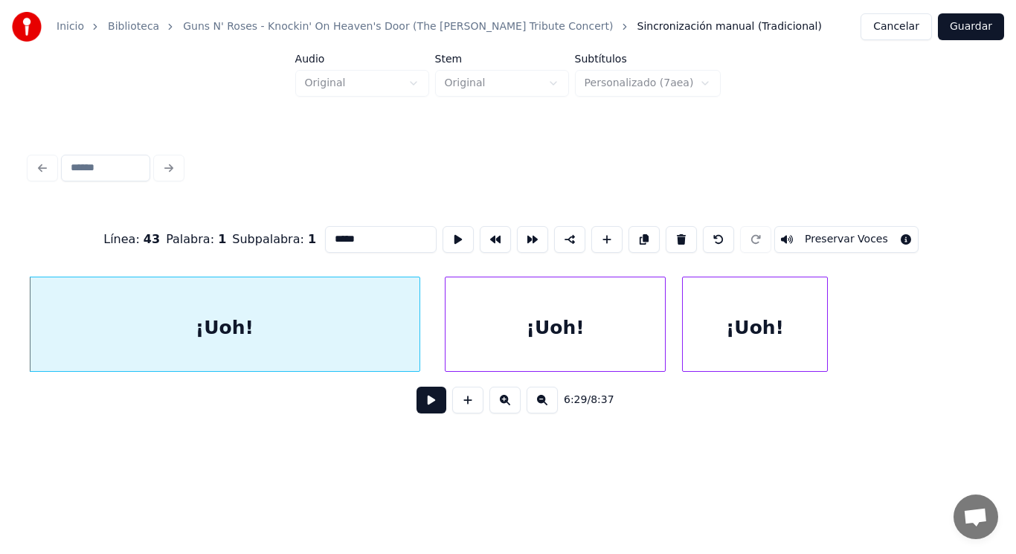
click at [420, 399] on button at bounding box center [431, 400] width 30 height 27
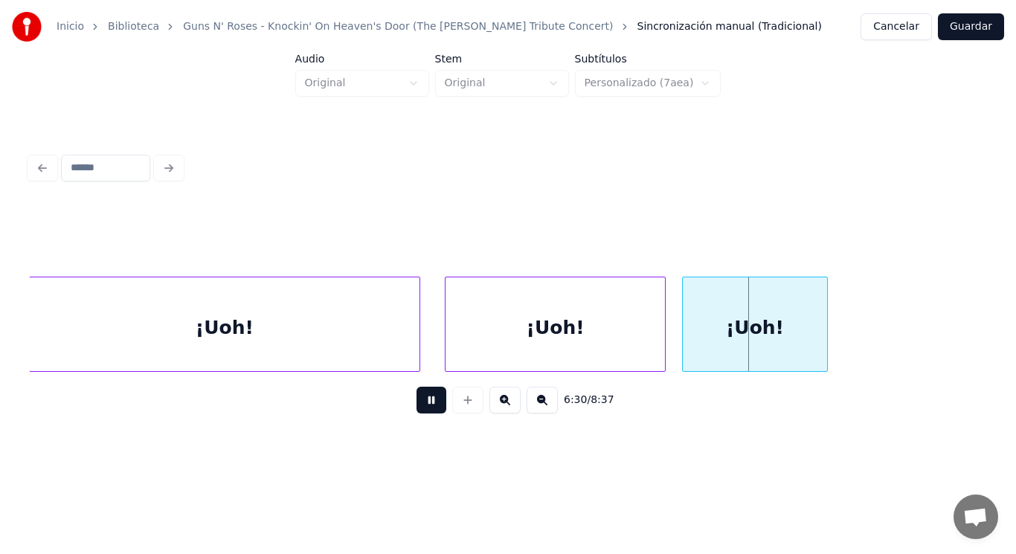
click at [420, 399] on button at bounding box center [431, 400] width 30 height 27
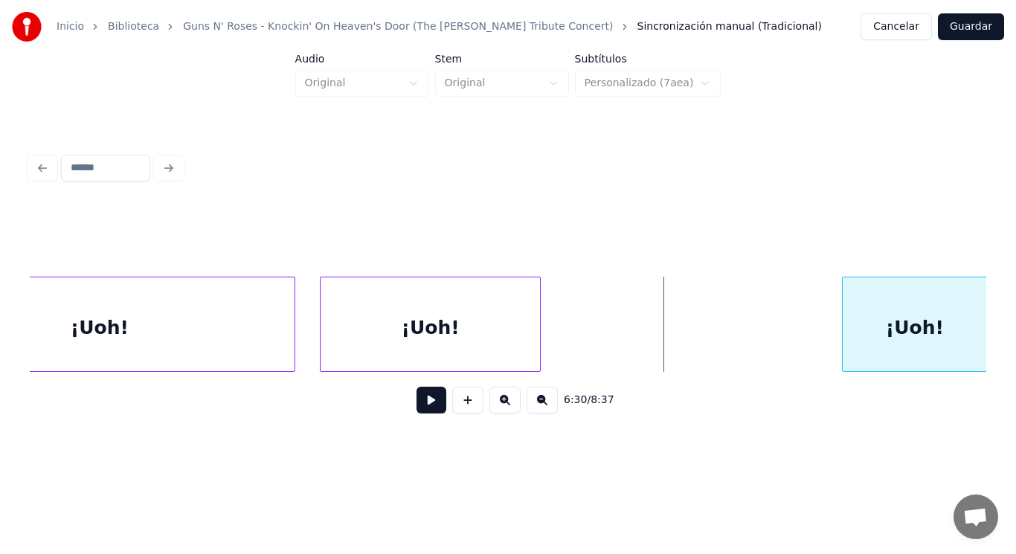
scroll to position [0, 406011]
click at [1003, 335] on div "Inicio Biblioteca Guns N' Roses - Knockin' On Heaven's Door (The [PERSON_NAME] …" at bounding box center [508, 226] width 1016 height 453
click at [509, 317] on div "¡Uoh!" at bounding box center [429, 327] width 219 height 101
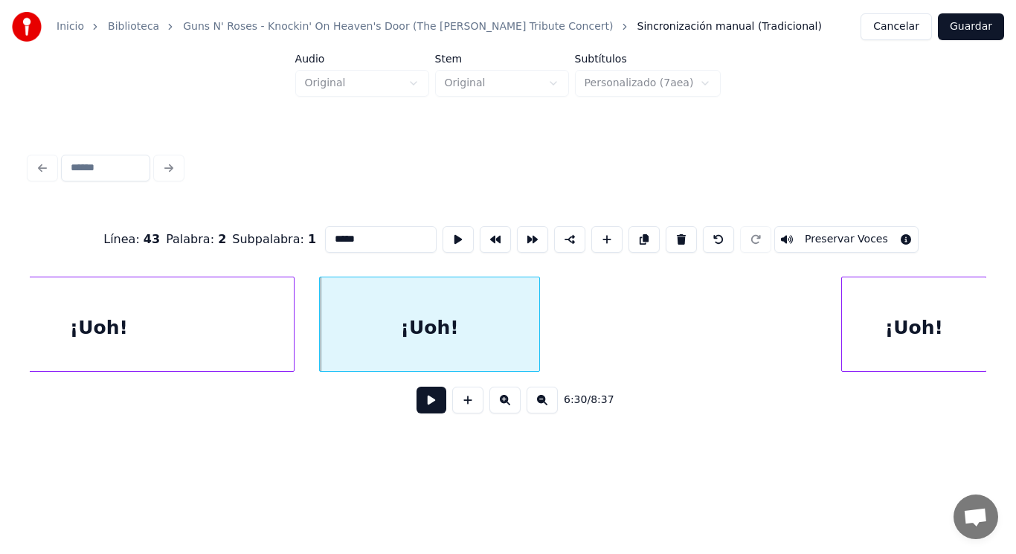
click at [419, 396] on button at bounding box center [431, 400] width 30 height 27
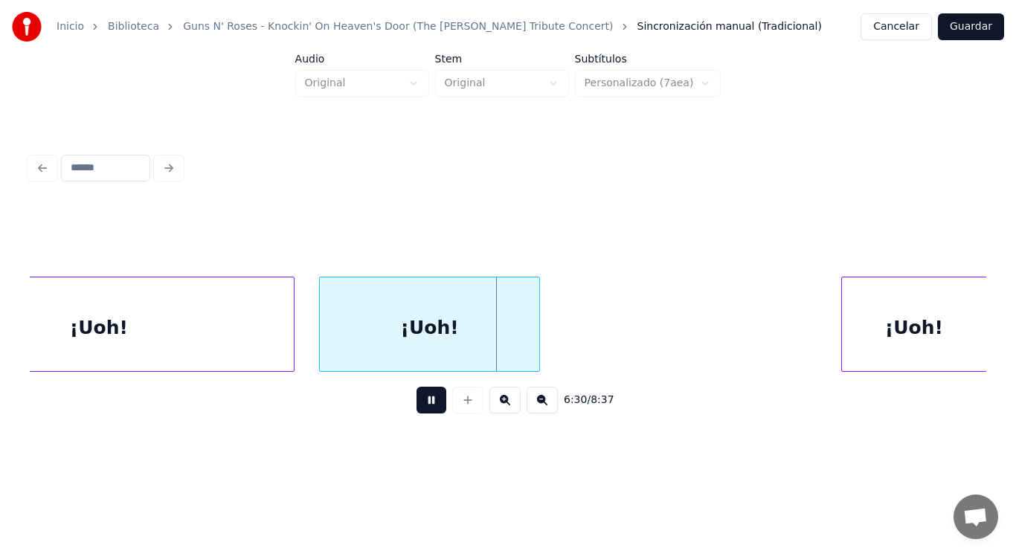
click at [419, 396] on button at bounding box center [431, 400] width 30 height 27
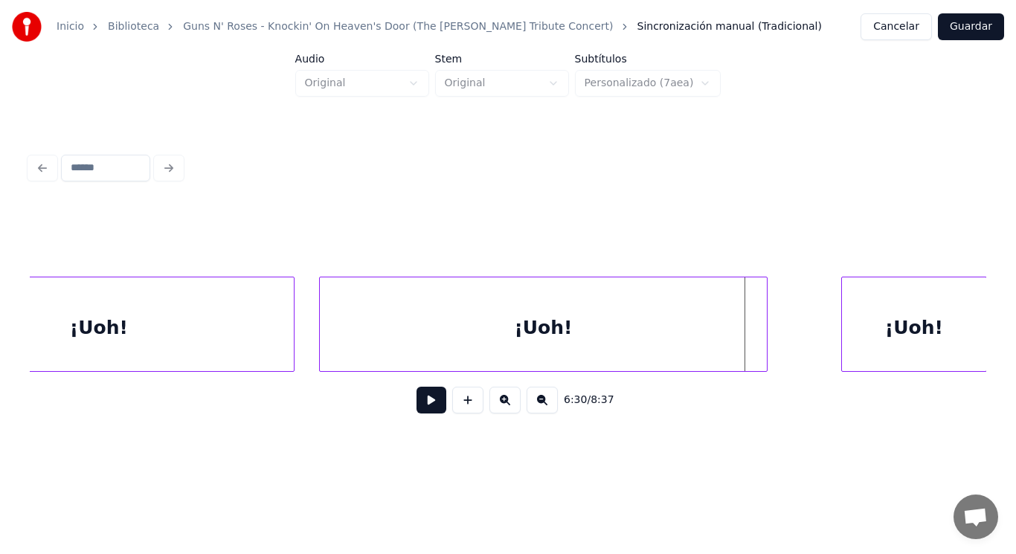
click at [762, 335] on div at bounding box center [764, 324] width 4 height 94
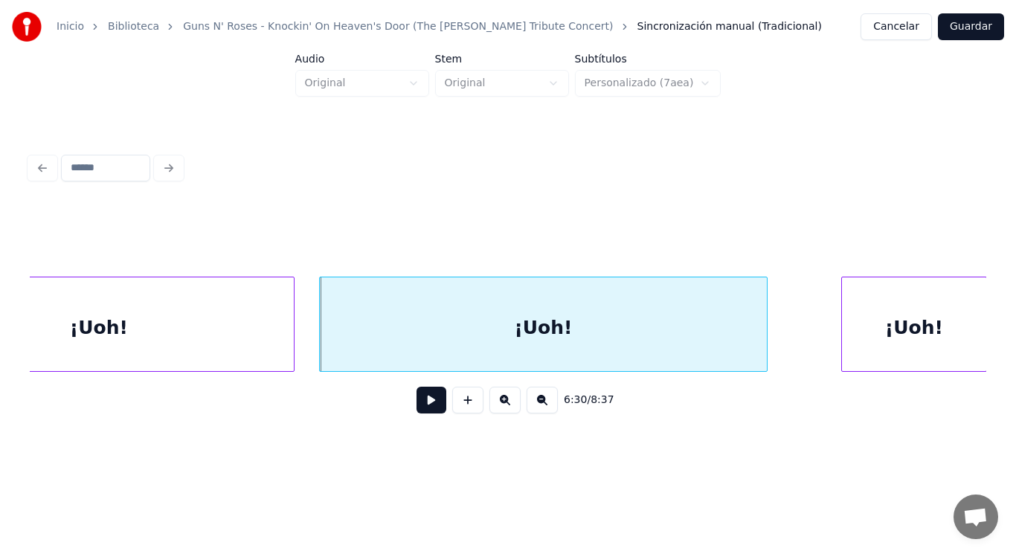
click at [419, 401] on button at bounding box center [431, 400] width 30 height 27
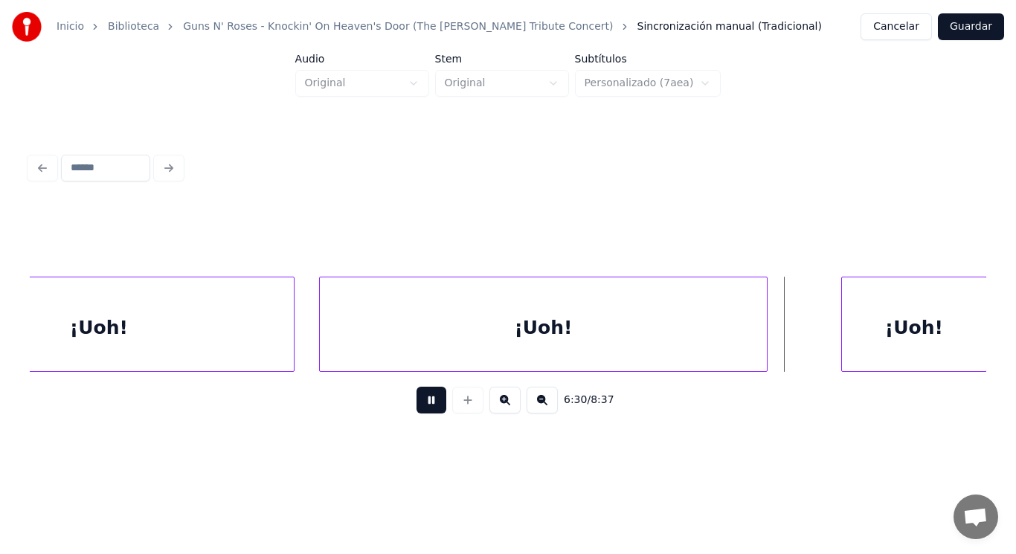
click at [419, 401] on button at bounding box center [431, 400] width 30 height 27
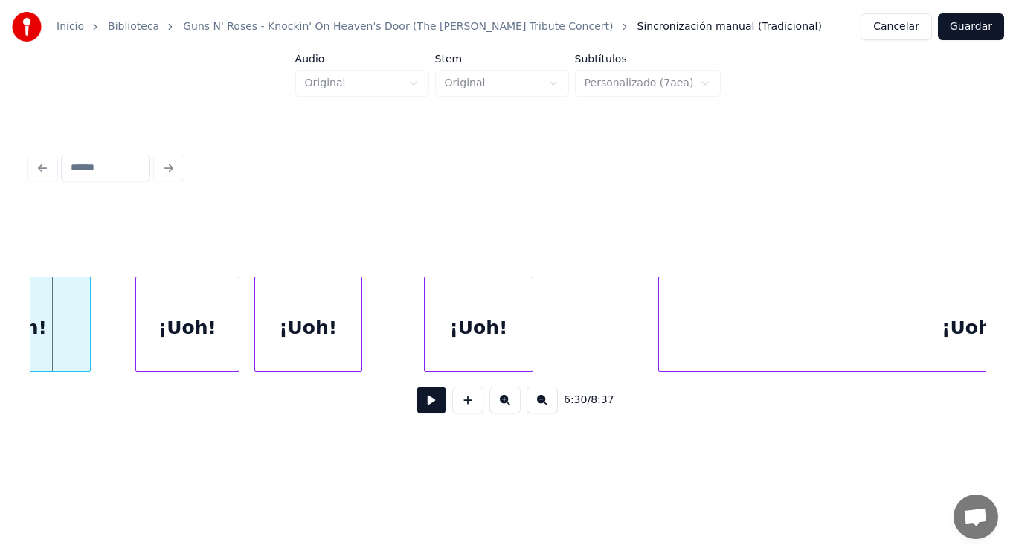
scroll to position [0, 406933]
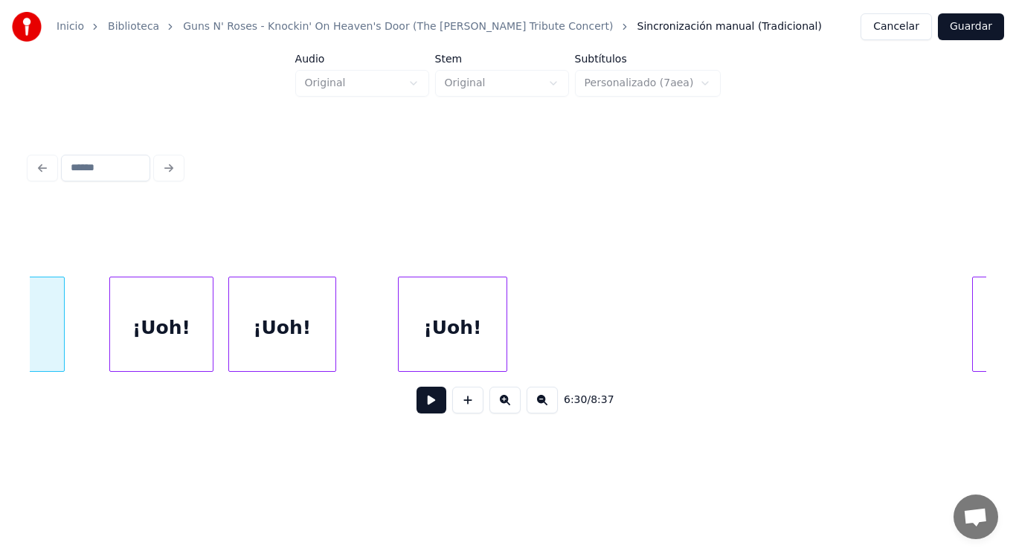
click at [973, 317] on div at bounding box center [975, 324] width 4 height 94
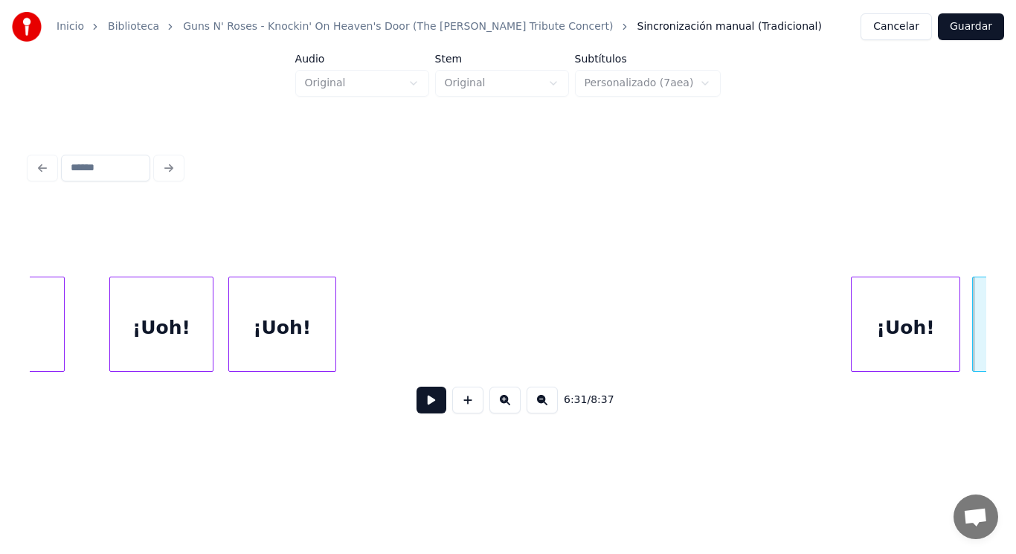
click at [879, 315] on div "¡Uoh!" at bounding box center [906, 327] width 108 height 101
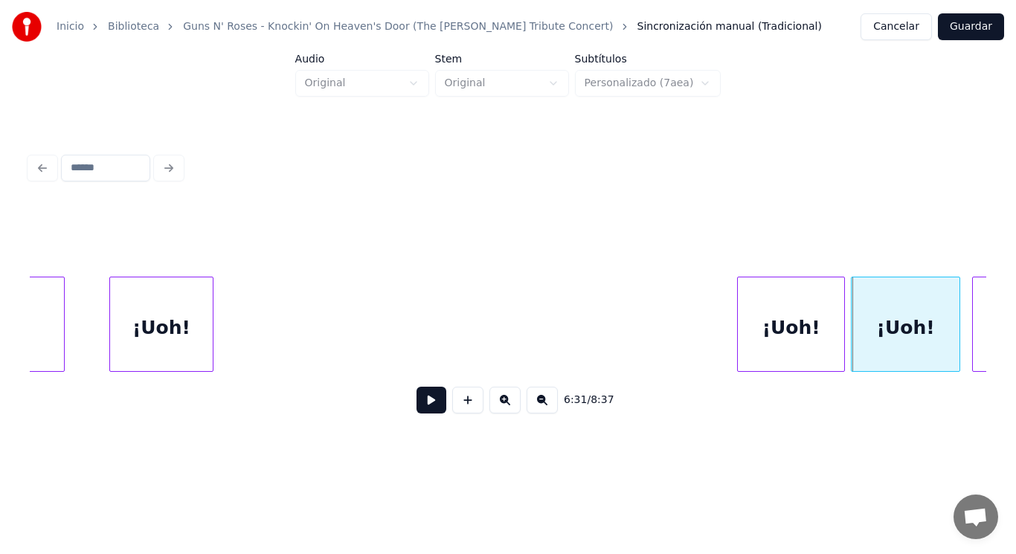
click at [771, 327] on div "¡Uoh!" at bounding box center [791, 327] width 106 height 101
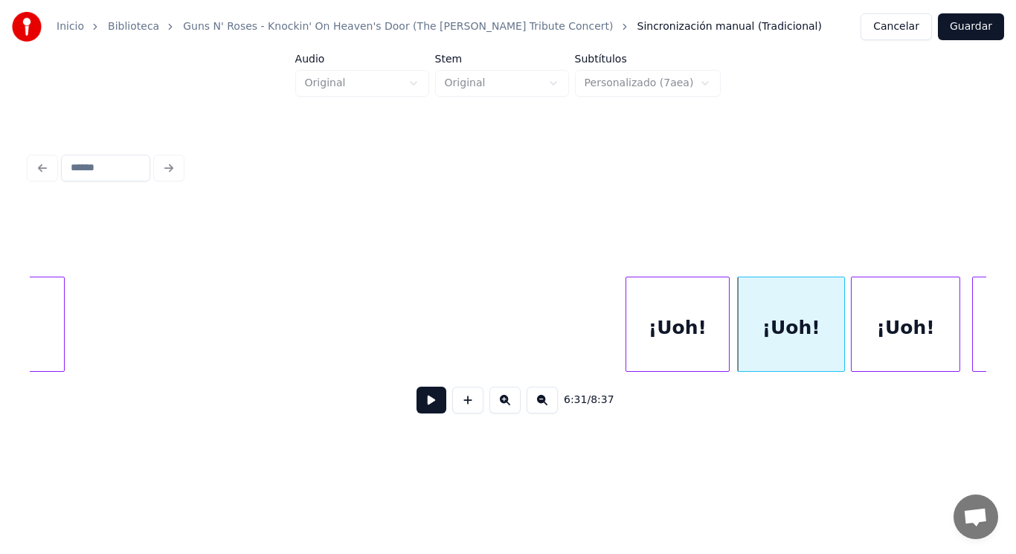
click at [661, 327] on div "¡Uoh!" at bounding box center [677, 327] width 103 height 101
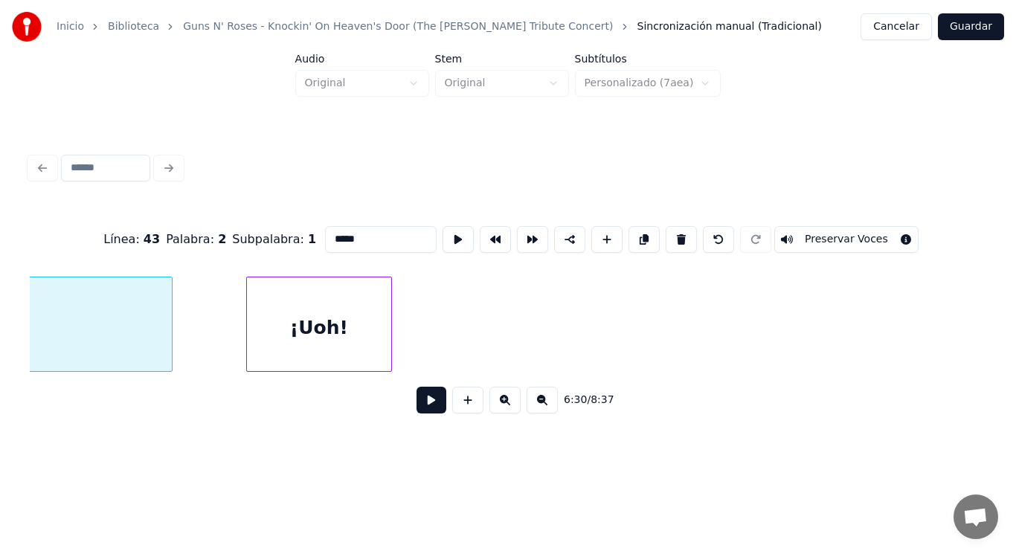
scroll to position [0, 406301]
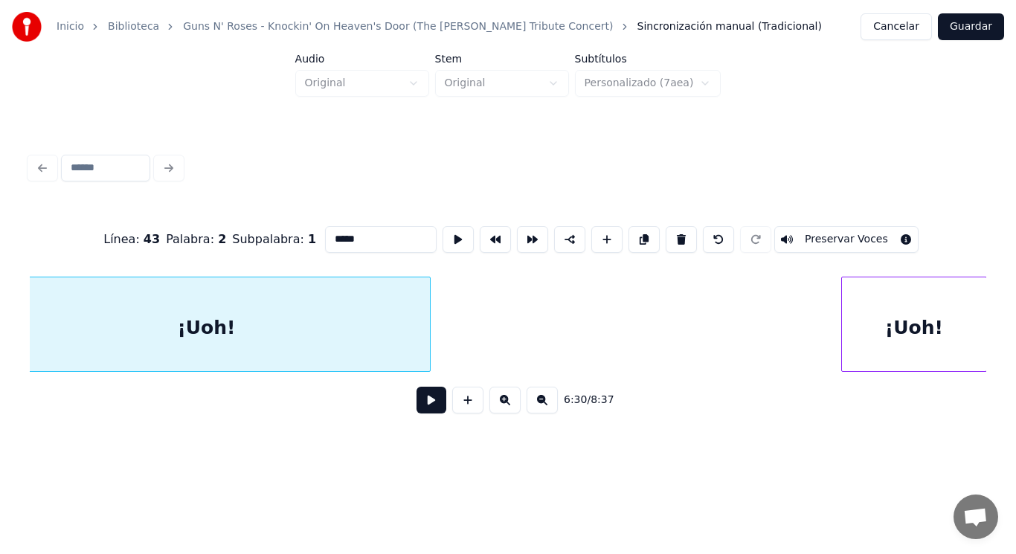
click at [932, 316] on div "¡Uoh!" at bounding box center [914, 327] width 144 height 101
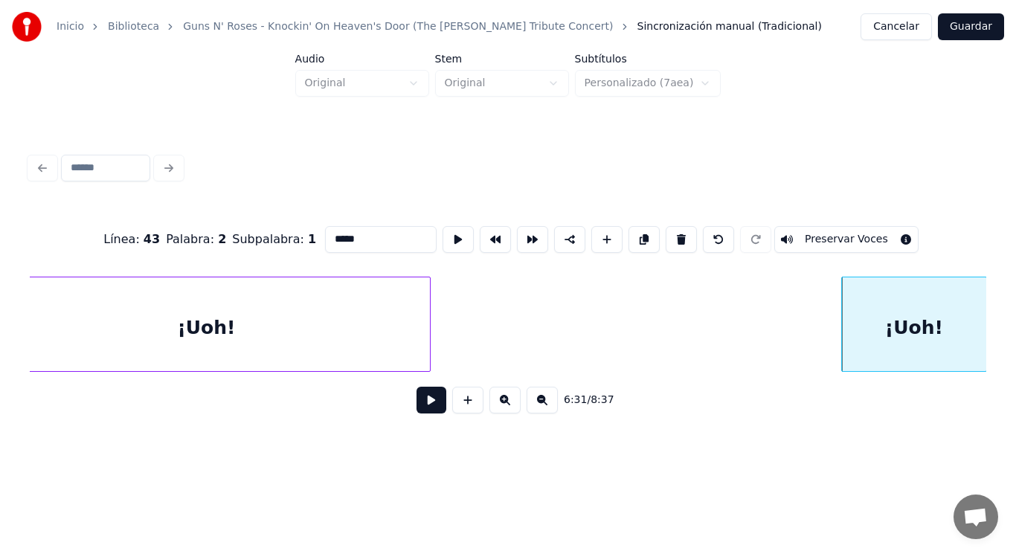
click at [385, 307] on div "¡Uoh!" at bounding box center [206, 327] width 447 height 101
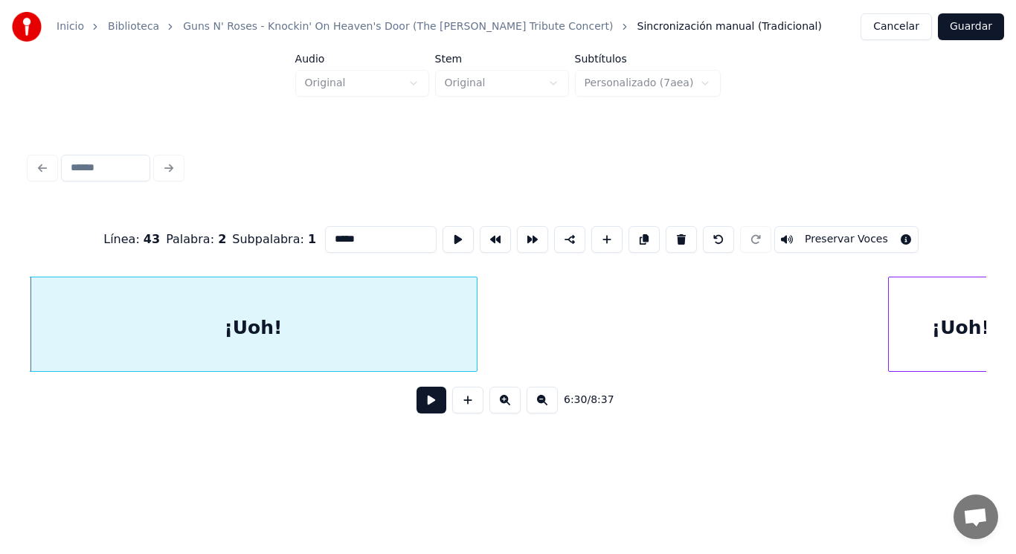
click at [421, 405] on button at bounding box center [431, 400] width 30 height 27
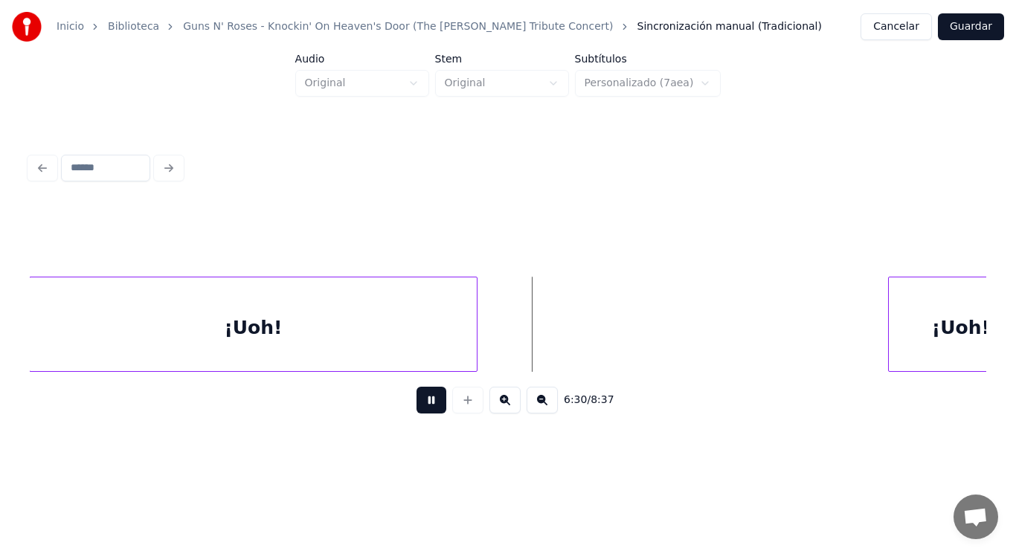
click at [421, 405] on button at bounding box center [431, 400] width 30 height 27
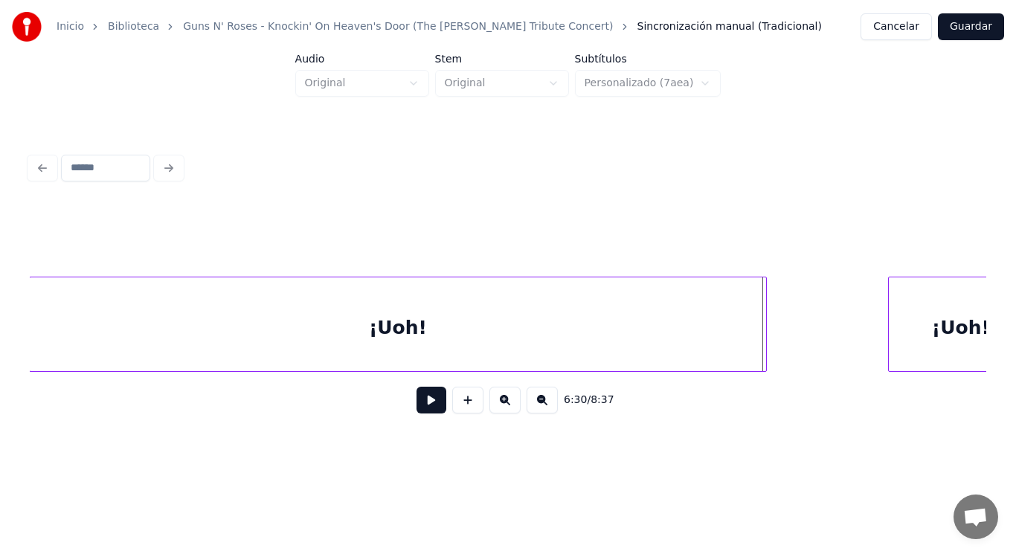
click at [762, 344] on div at bounding box center [764, 324] width 4 height 94
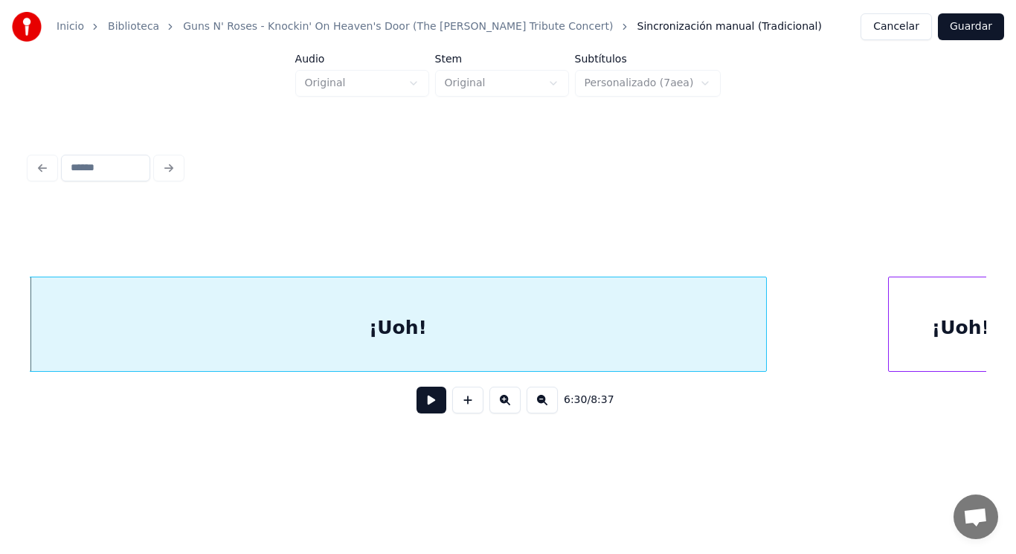
click at [424, 403] on button at bounding box center [431, 400] width 30 height 27
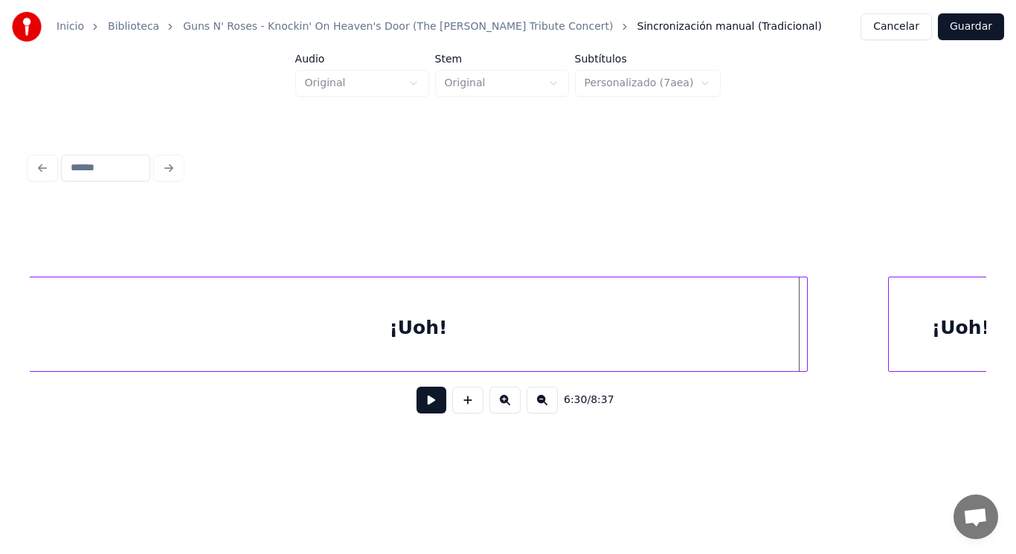
click at [803, 332] on div at bounding box center [804, 324] width 4 height 94
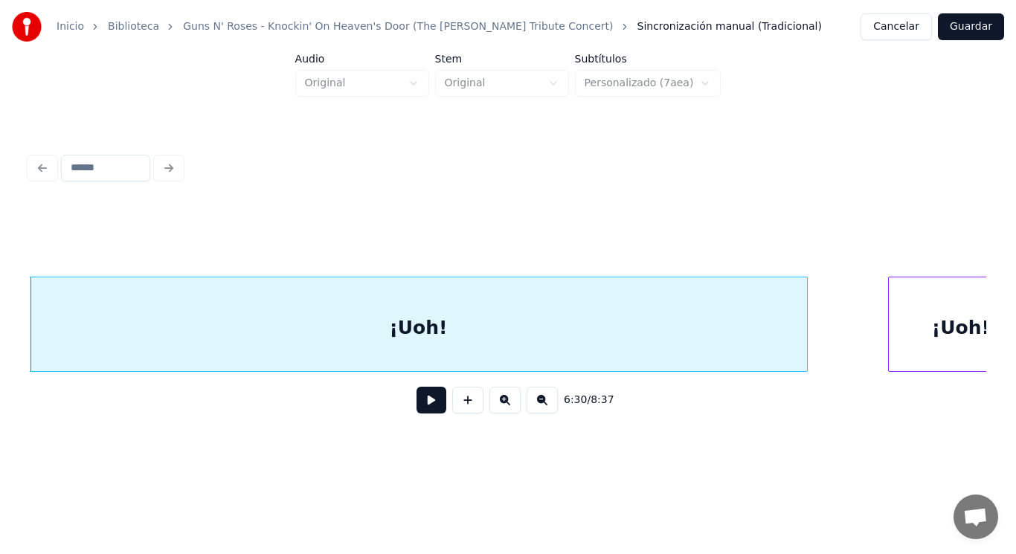
click at [416, 402] on button at bounding box center [431, 400] width 30 height 27
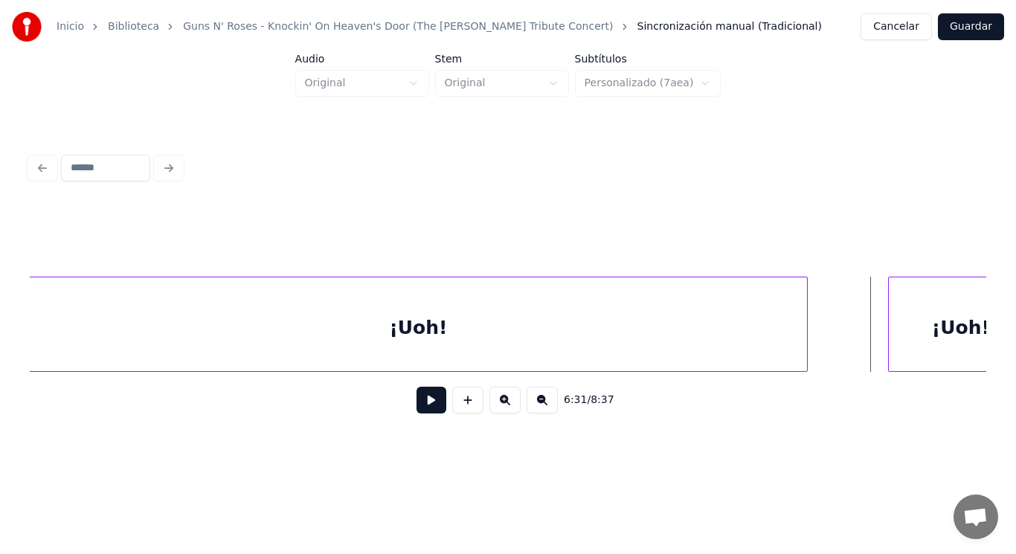
scroll to position [0, 406344]
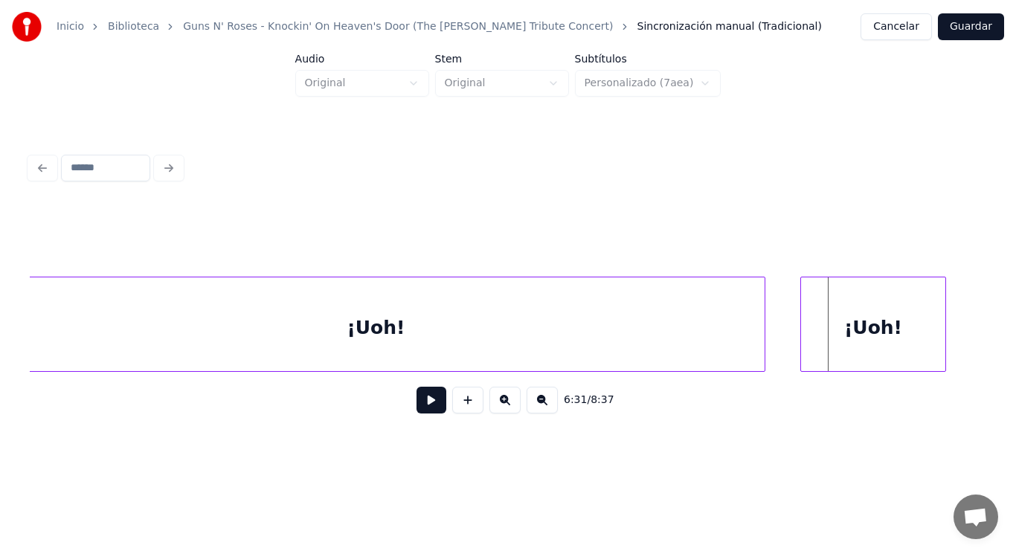
click at [887, 334] on div "¡Uoh!" at bounding box center [873, 327] width 144 height 101
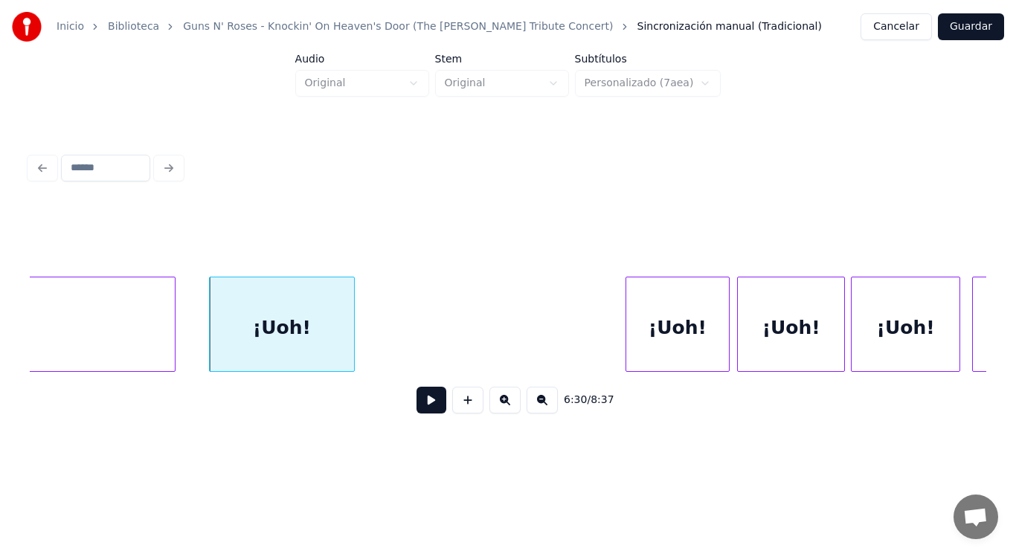
scroll to position [0, 406968]
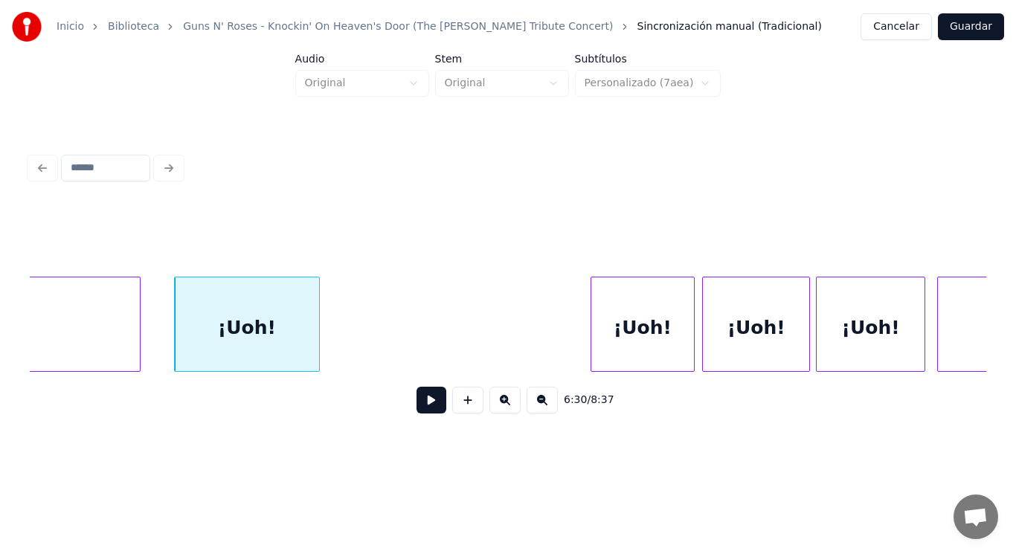
click at [265, 347] on div "¡Uoh!" at bounding box center [247, 327] width 144 height 101
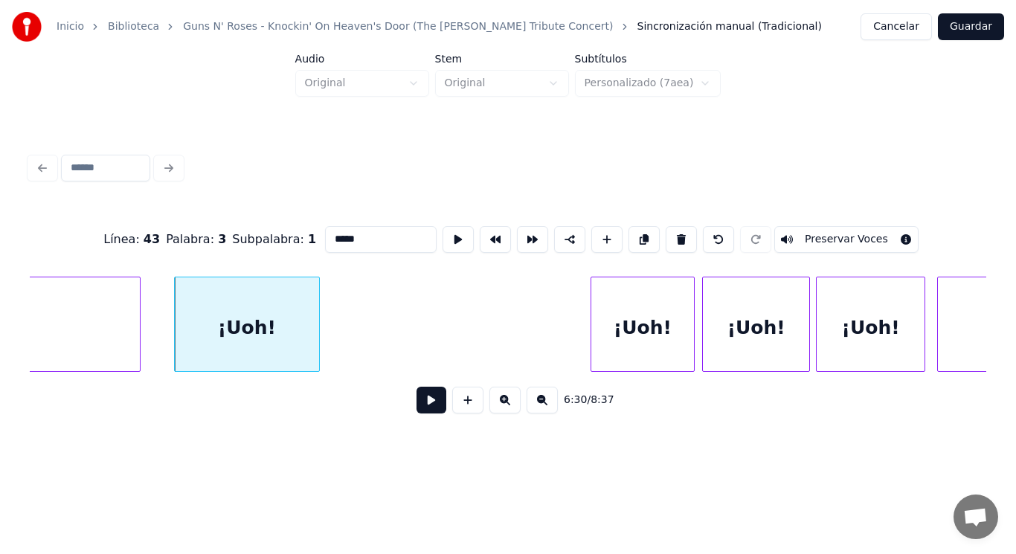
click at [419, 404] on button at bounding box center [431, 400] width 30 height 27
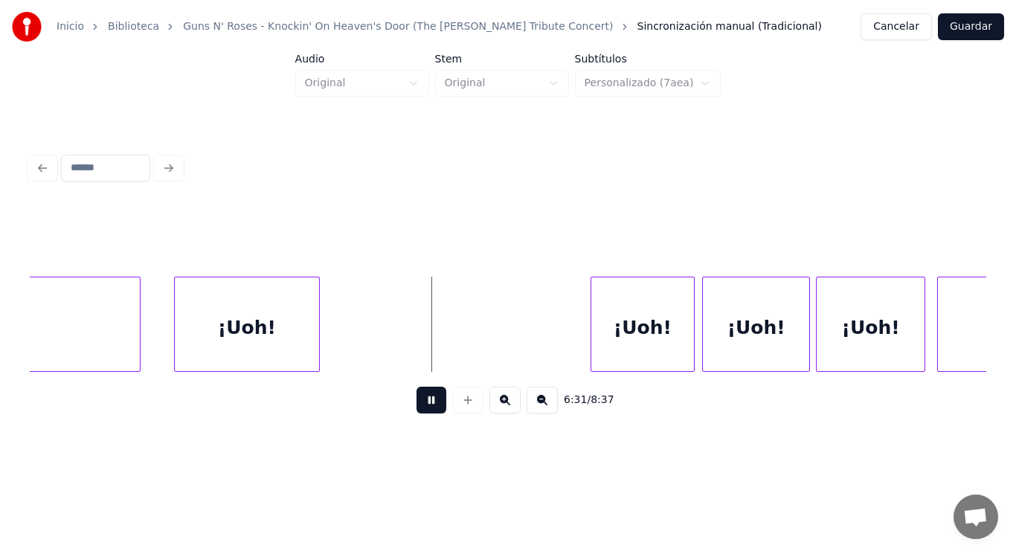
click at [419, 404] on button at bounding box center [431, 400] width 30 height 27
click at [307, 349] on div "¡Uoh!" at bounding box center [247, 327] width 144 height 101
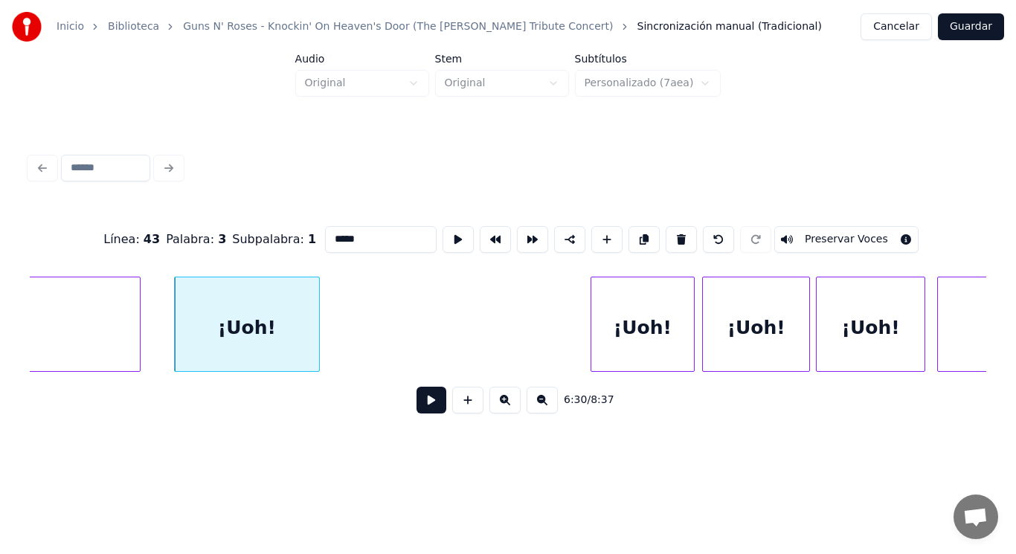
click at [423, 406] on button at bounding box center [431, 400] width 30 height 27
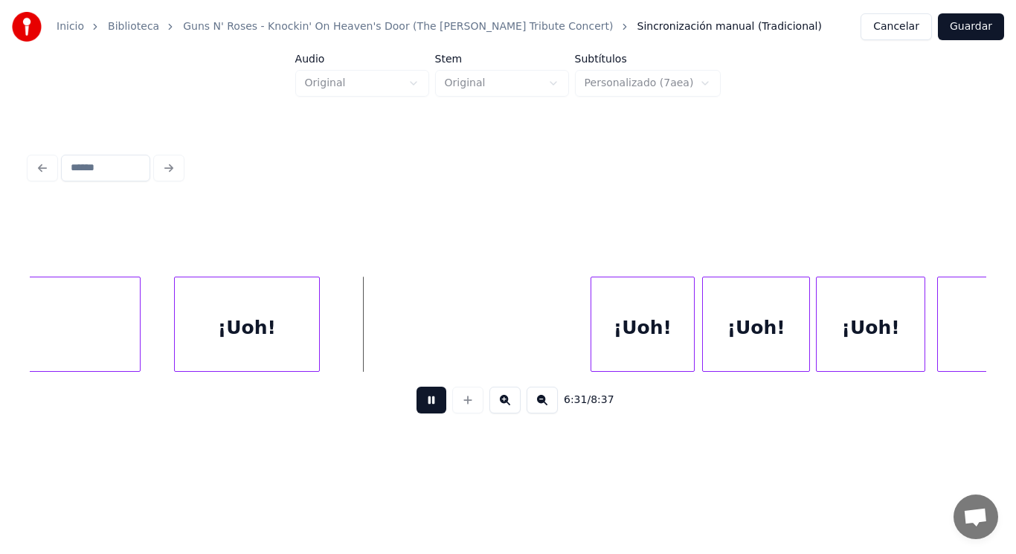
click at [423, 406] on button at bounding box center [431, 400] width 30 height 27
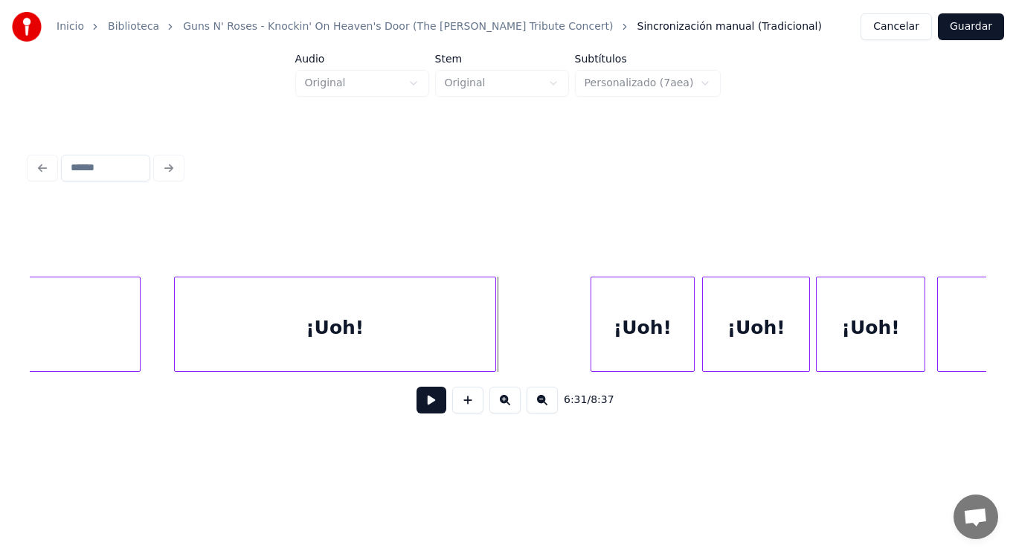
click at [491, 361] on div at bounding box center [493, 324] width 4 height 94
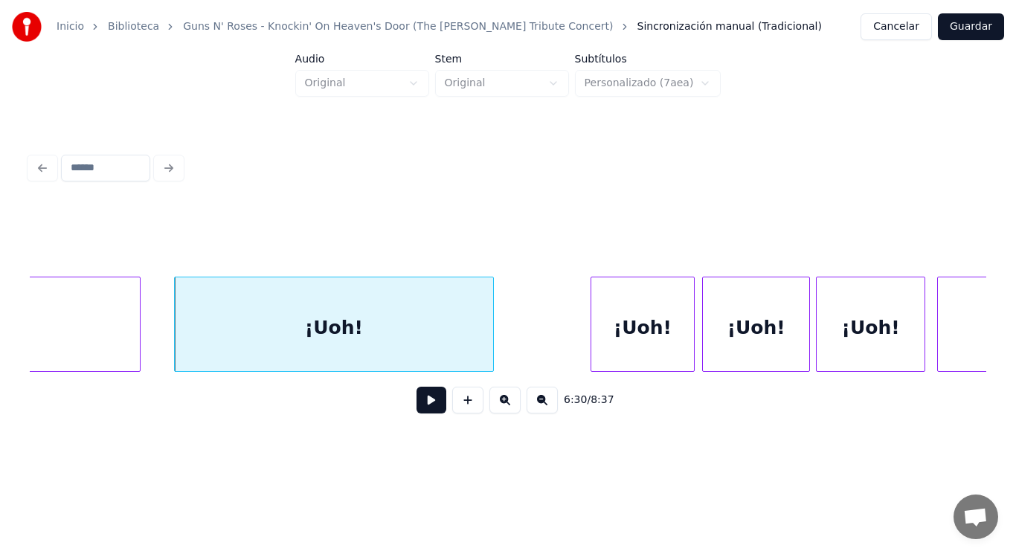
click at [416, 413] on button at bounding box center [431, 400] width 30 height 27
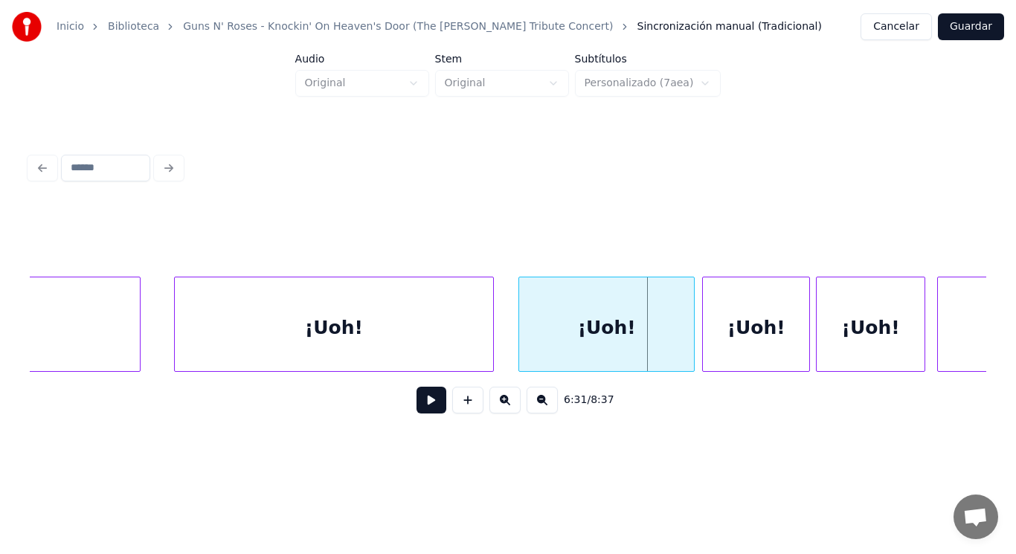
click at [521, 355] on div at bounding box center [521, 324] width 4 height 94
click at [437, 355] on div "¡Uoh!" at bounding box center [334, 327] width 318 height 101
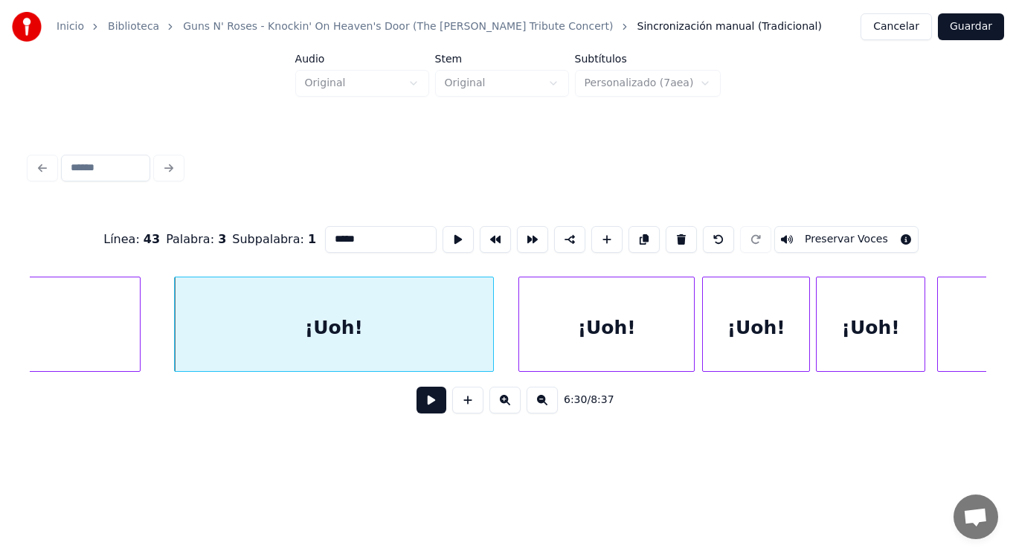
click at [416, 405] on button at bounding box center [431, 400] width 30 height 27
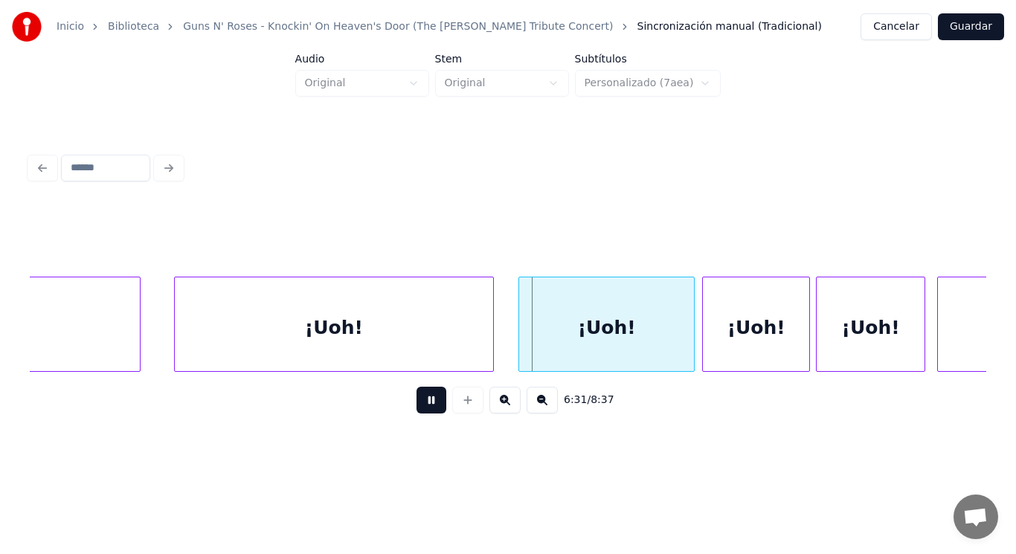
click at [416, 405] on button at bounding box center [431, 400] width 30 height 27
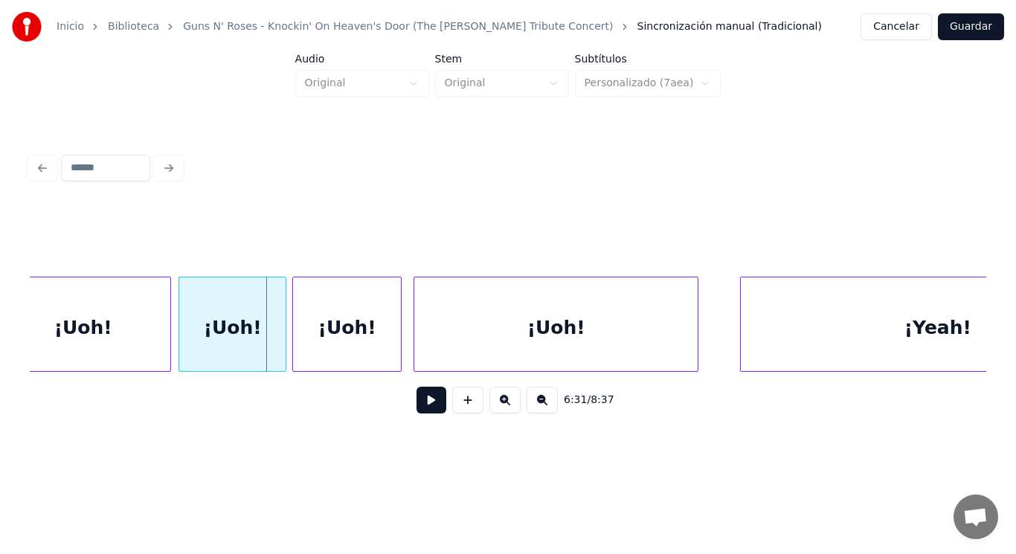
scroll to position [0, 407533]
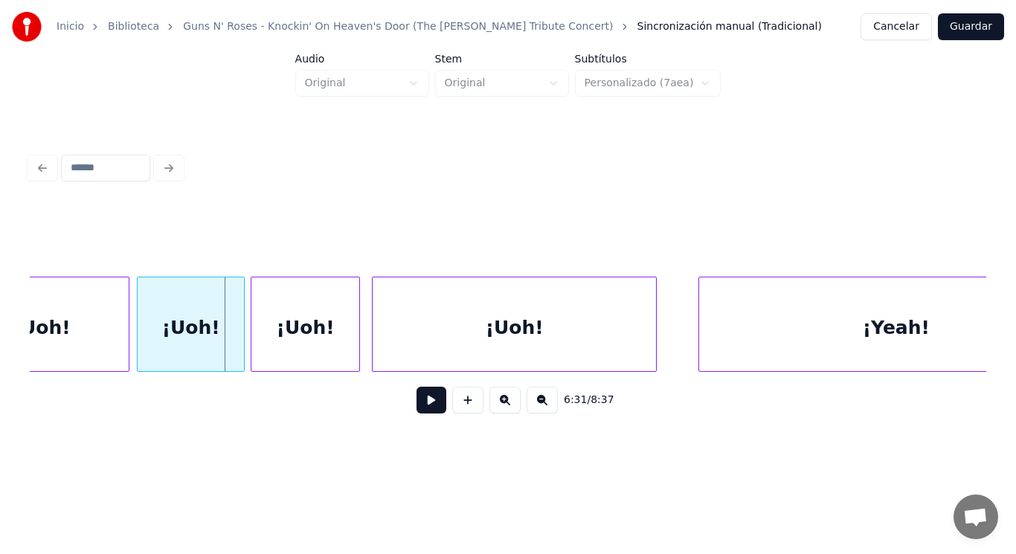
click at [708, 329] on div "¡Yeah!" at bounding box center [896, 327] width 394 height 101
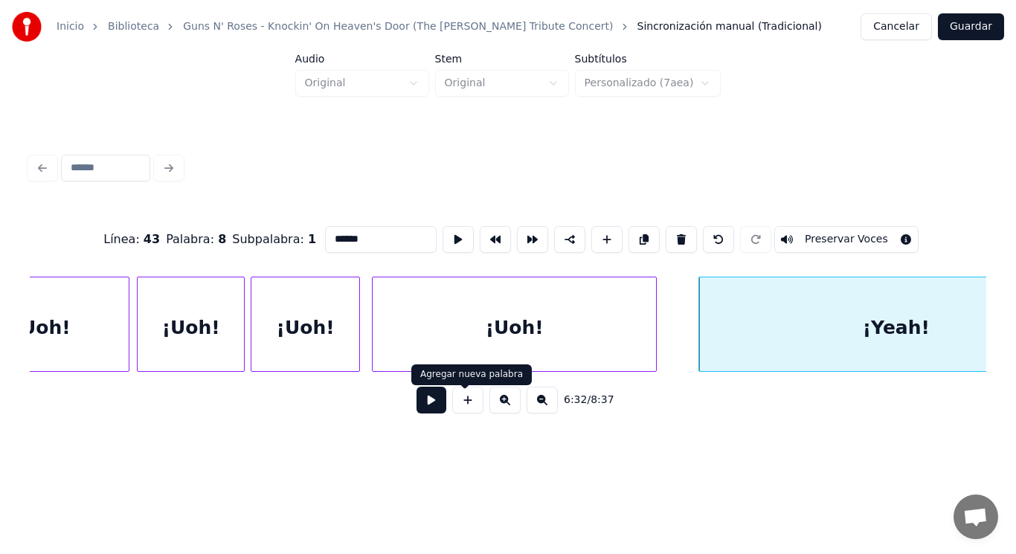
click at [424, 401] on button at bounding box center [431, 400] width 30 height 27
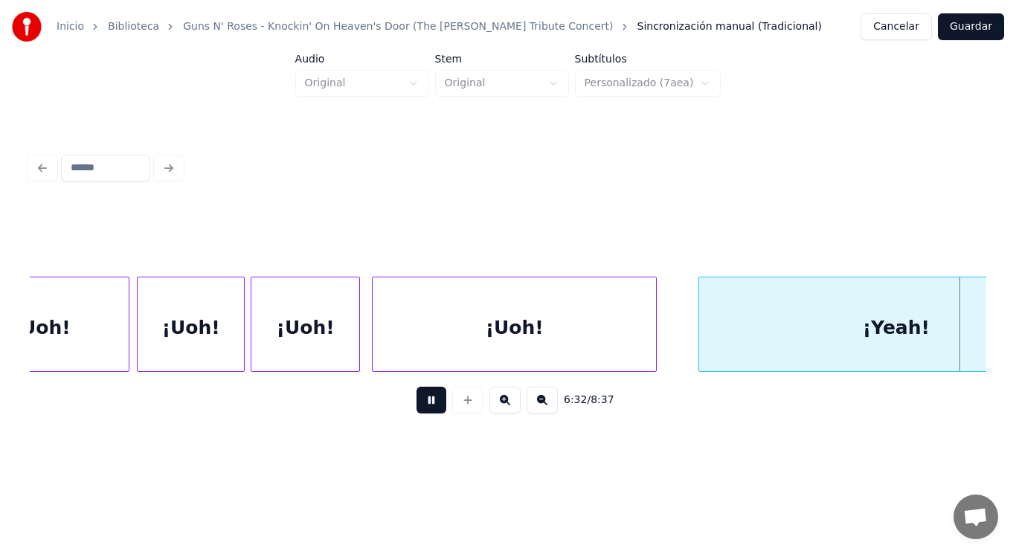
click at [424, 401] on button at bounding box center [431, 400] width 30 height 27
click at [492, 328] on div at bounding box center [490, 324] width 4 height 94
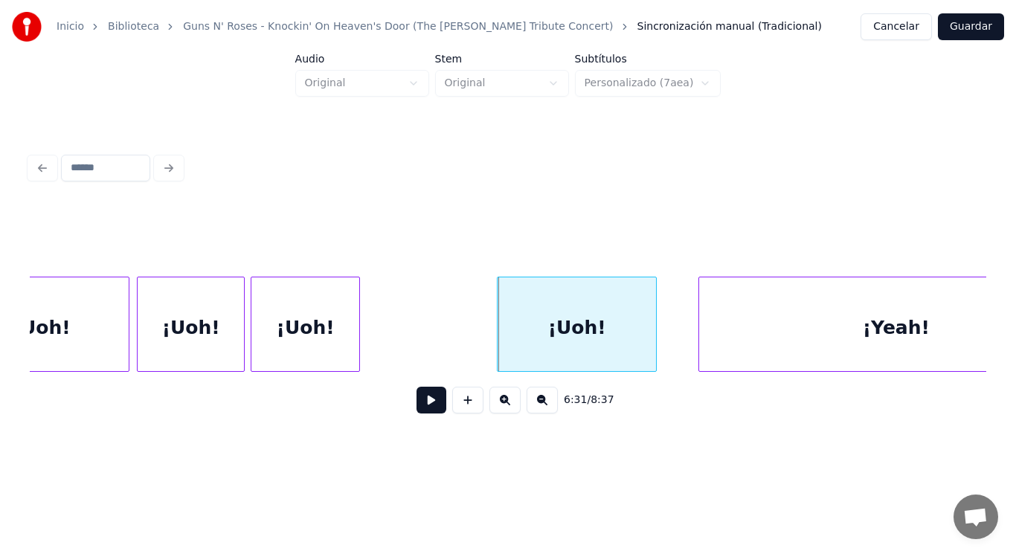
click at [88, 320] on div "¡Uoh!" at bounding box center [41, 327] width 175 height 101
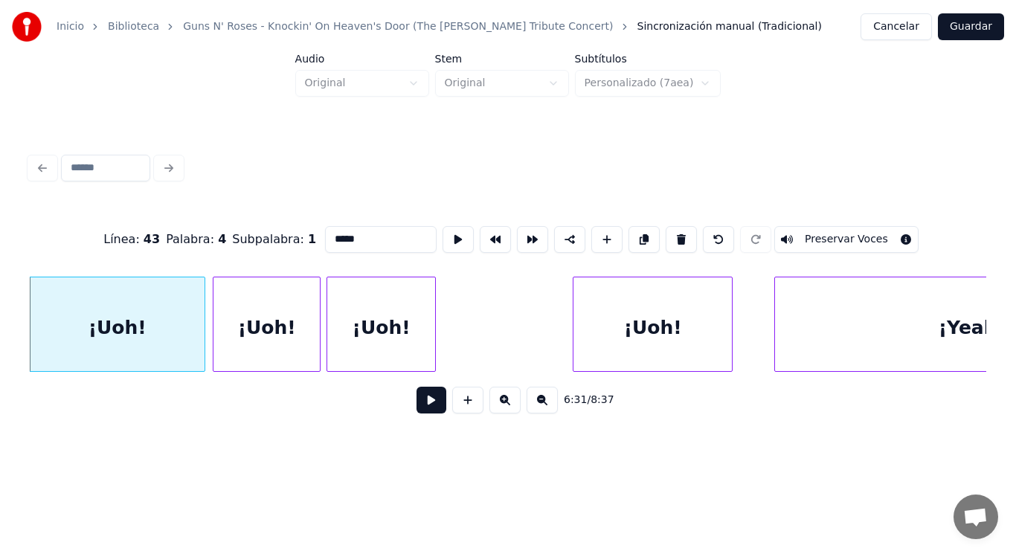
click at [428, 405] on button at bounding box center [431, 400] width 30 height 27
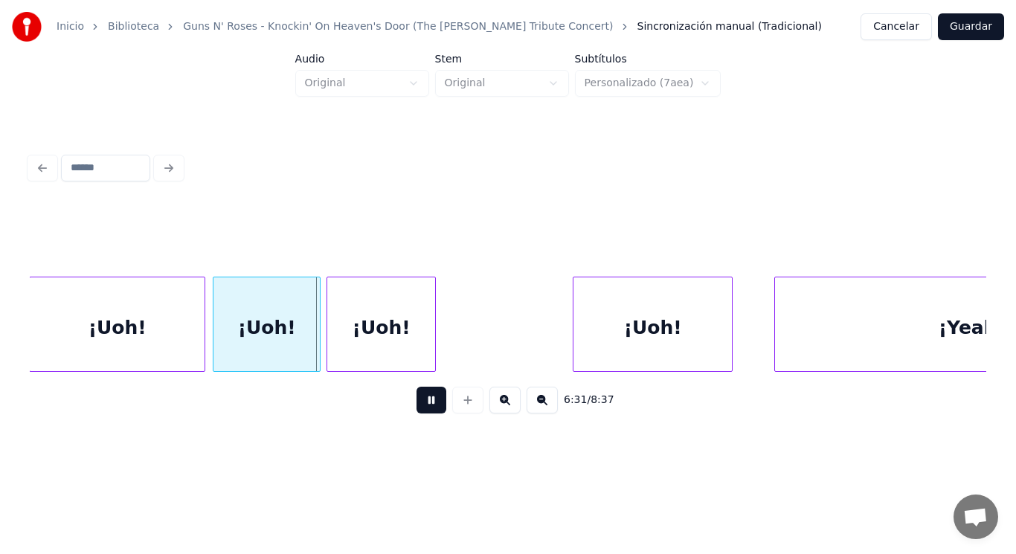
click at [428, 405] on button at bounding box center [431, 400] width 30 height 27
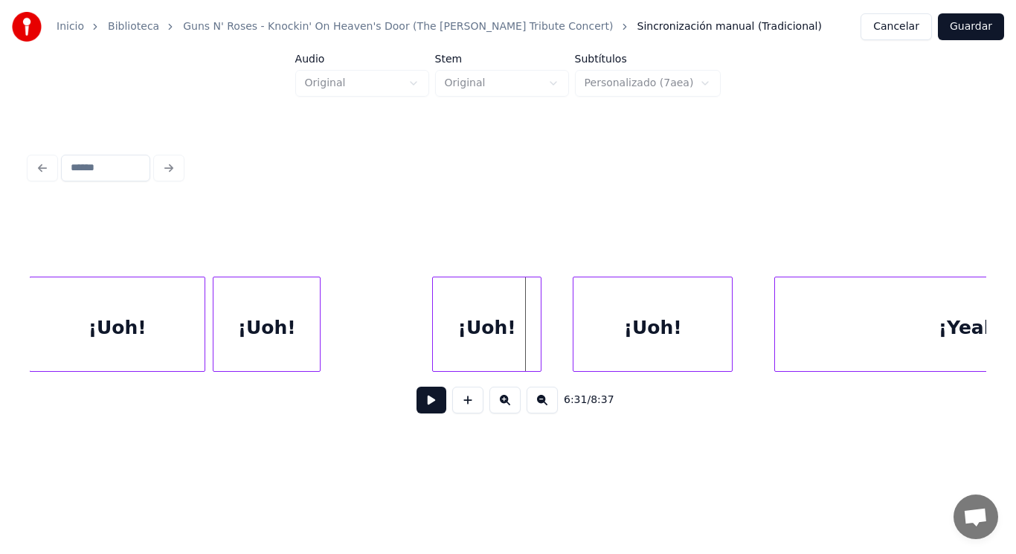
click at [457, 336] on div "¡Uoh!" at bounding box center [487, 327] width 108 height 101
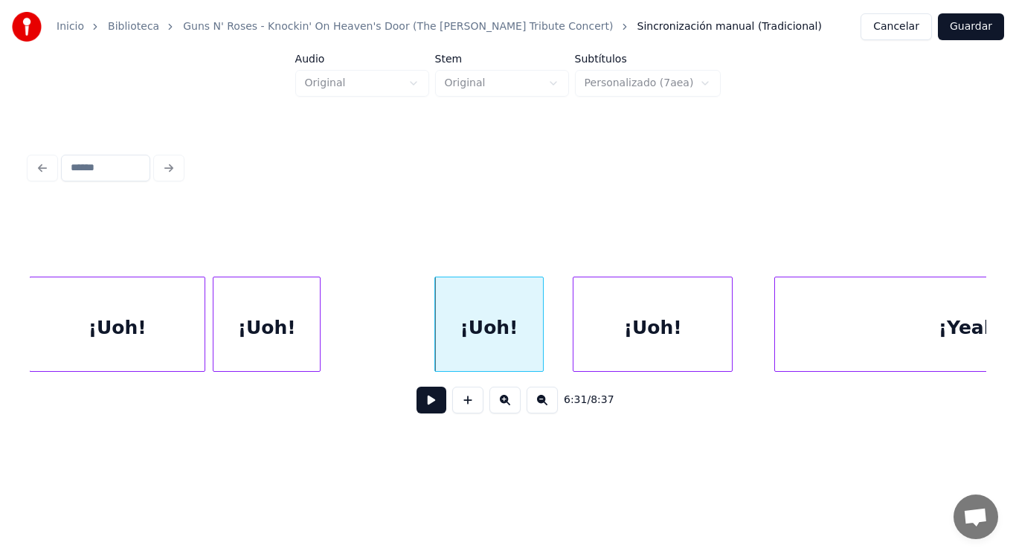
click at [129, 307] on div "¡Uoh!" at bounding box center [117, 327] width 175 height 101
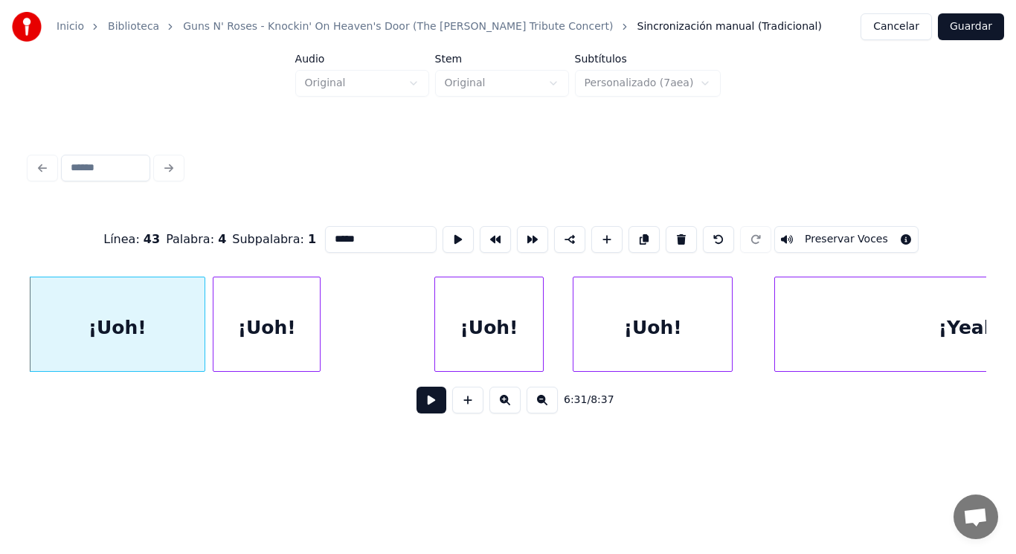
click at [419, 407] on button at bounding box center [431, 400] width 30 height 27
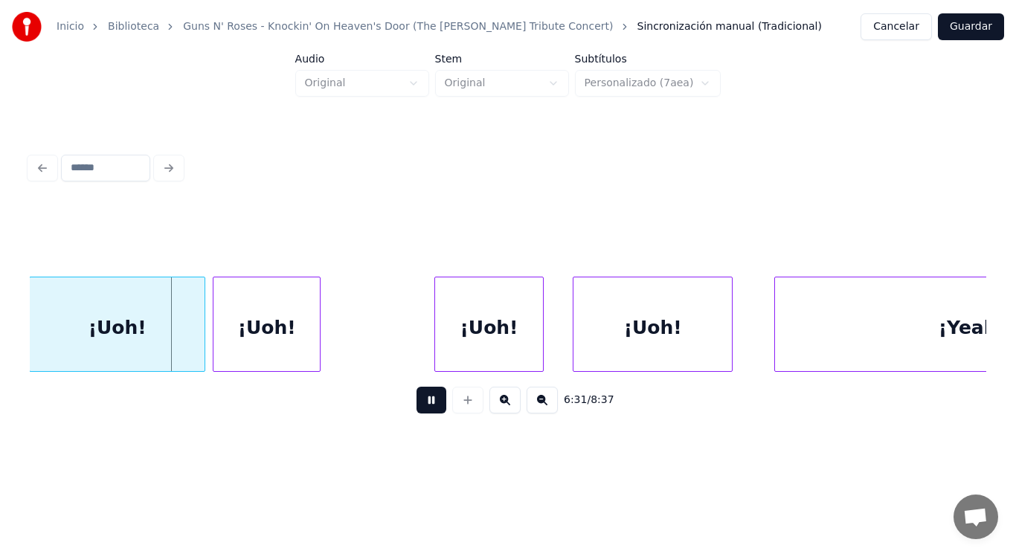
click at [419, 407] on button at bounding box center [431, 400] width 30 height 27
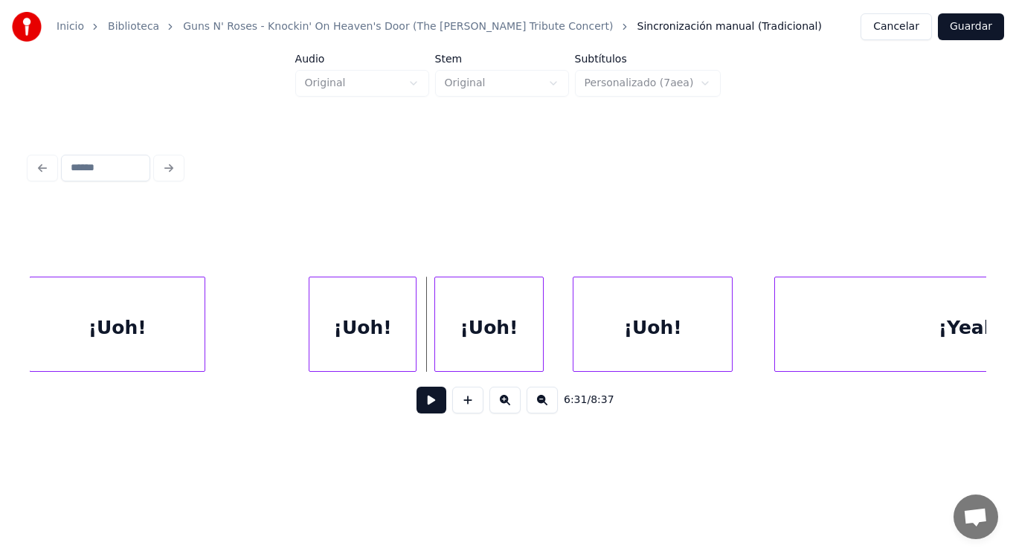
click at [335, 338] on div "¡Uoh!" at bounding box center [362, 327] width 106 height 101
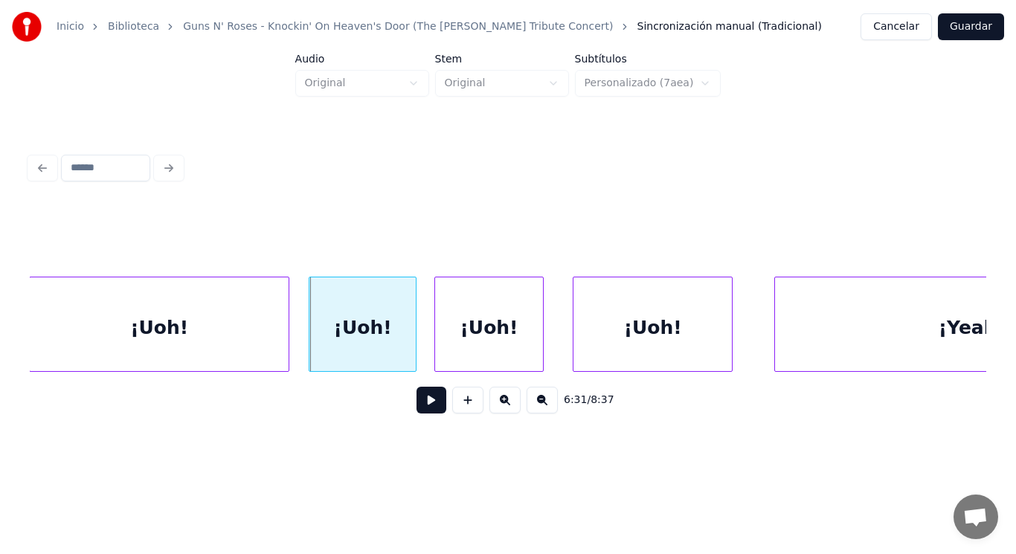
click at [286, 335] on div at bounding box center [286, 324] width 4 height 94
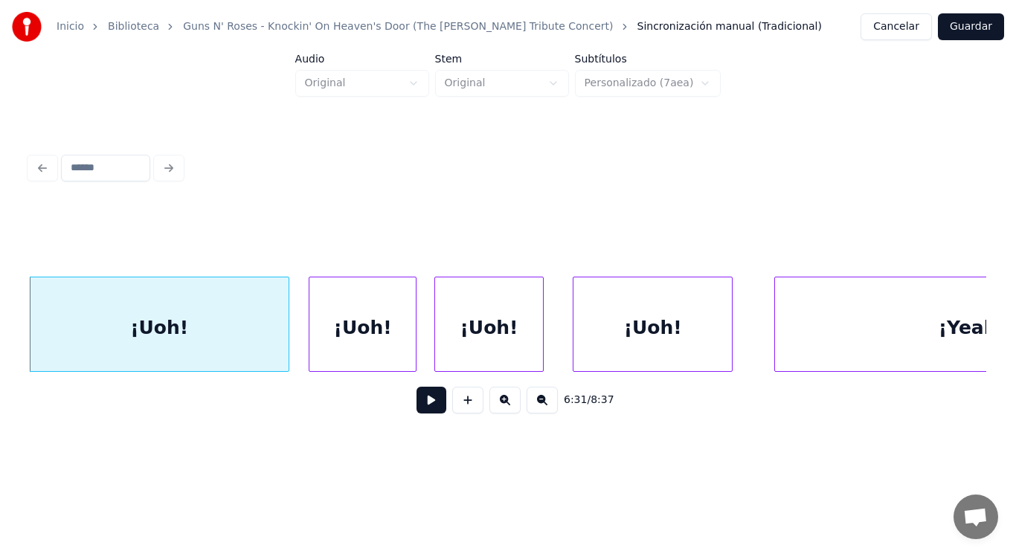
click at [418, 408] on button at bounding box center [431, 400] width 30 height 27
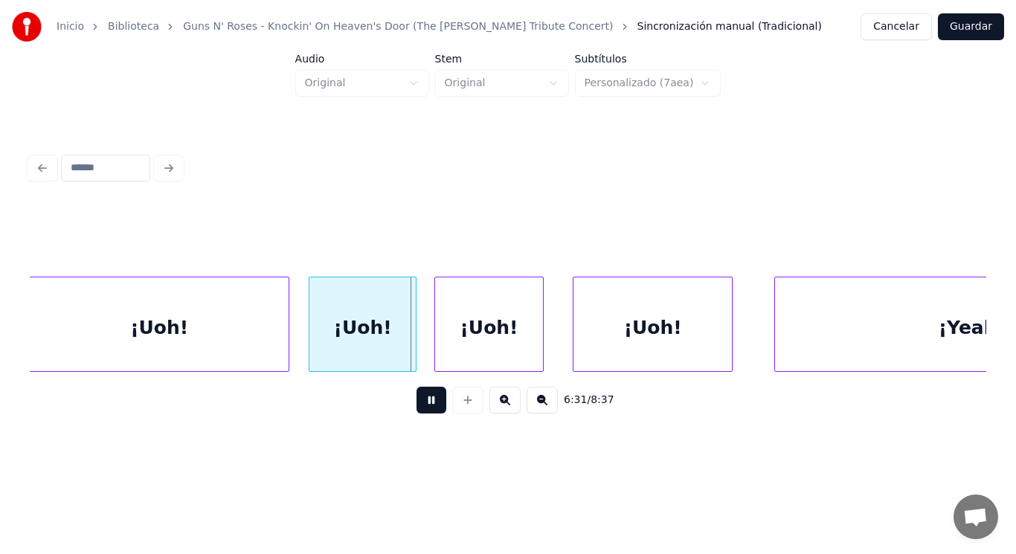
click at [418, 408] on button at bounding box center [431, 400] width 30 height 27
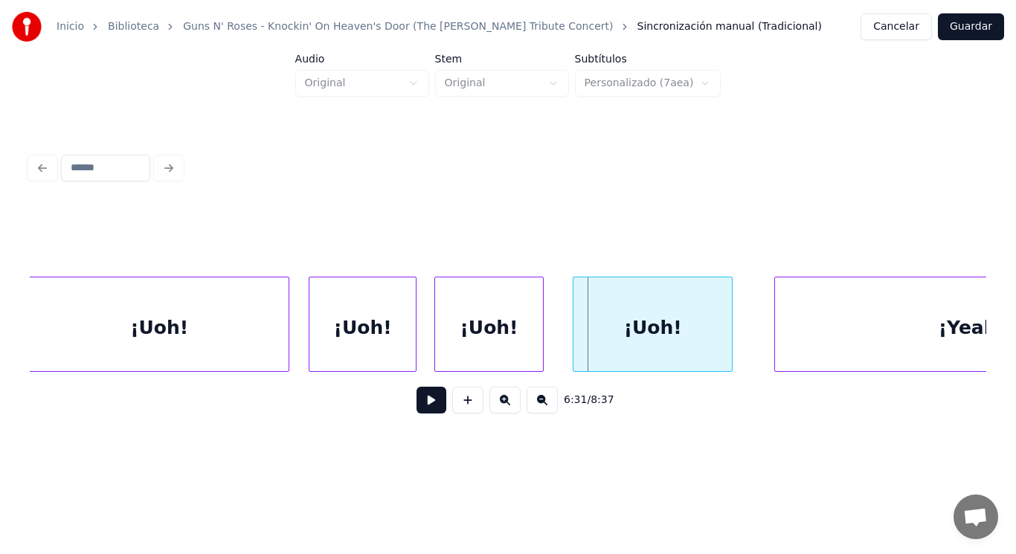
click at [254, 339] on div "¡Uoh!" at bounding box center [159, 327] width 259 height 101
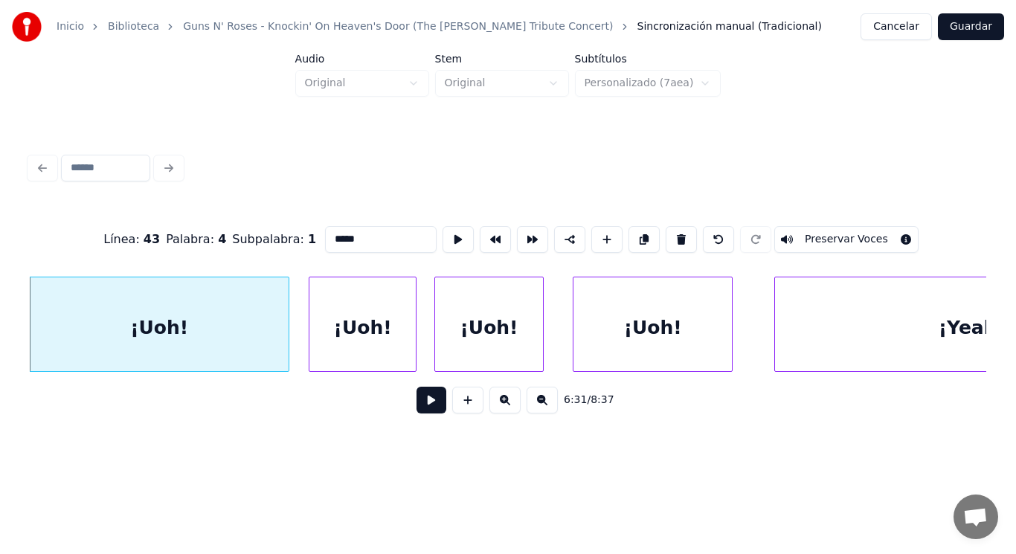
click at [425, 408] on button at bounding box center [431, 400] width 30 height 27
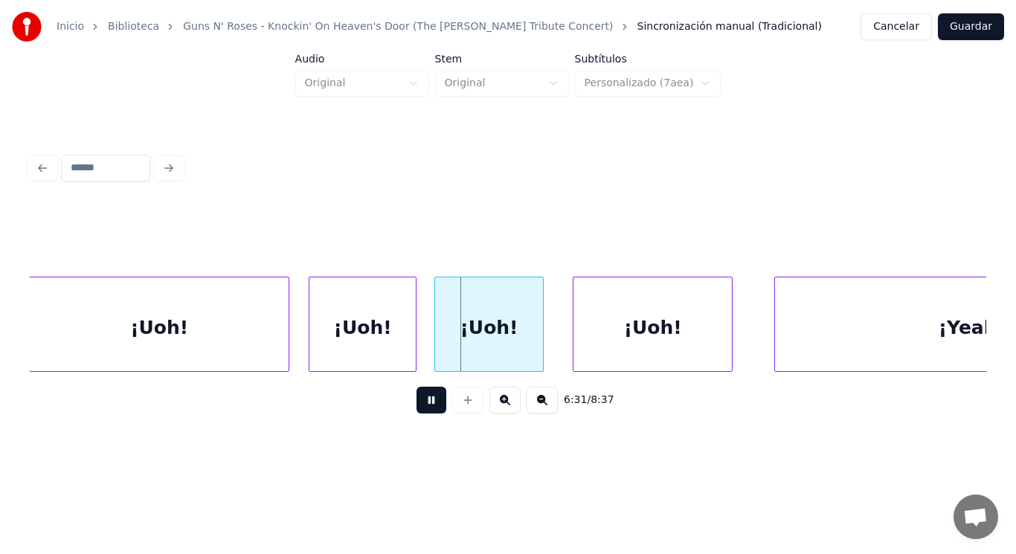
click at [425, 408] on button at bounding box center [431, 400] width 30 height 27
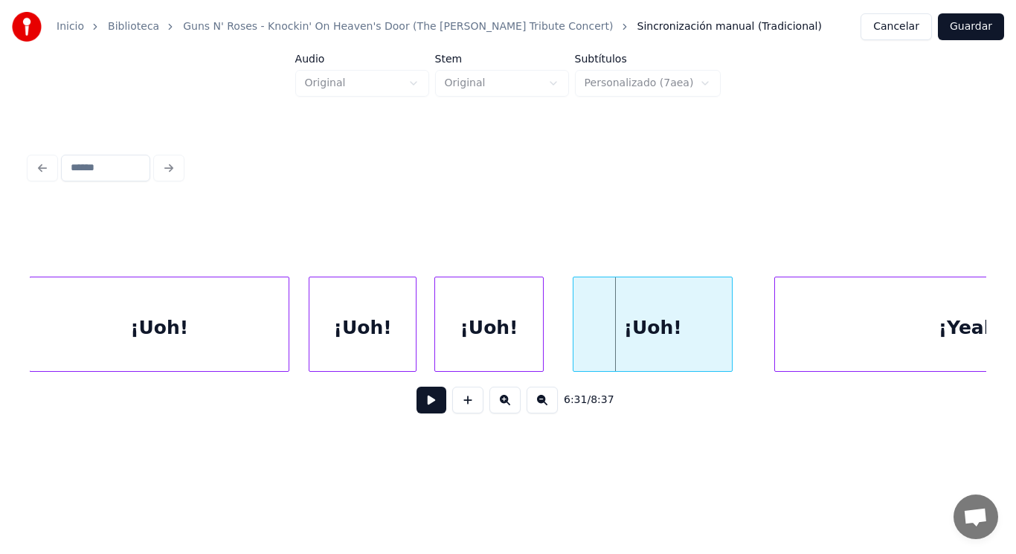
click at [389, 356] on div "¡Uoh!" at bounding box center [362, 327] width 106 height 101
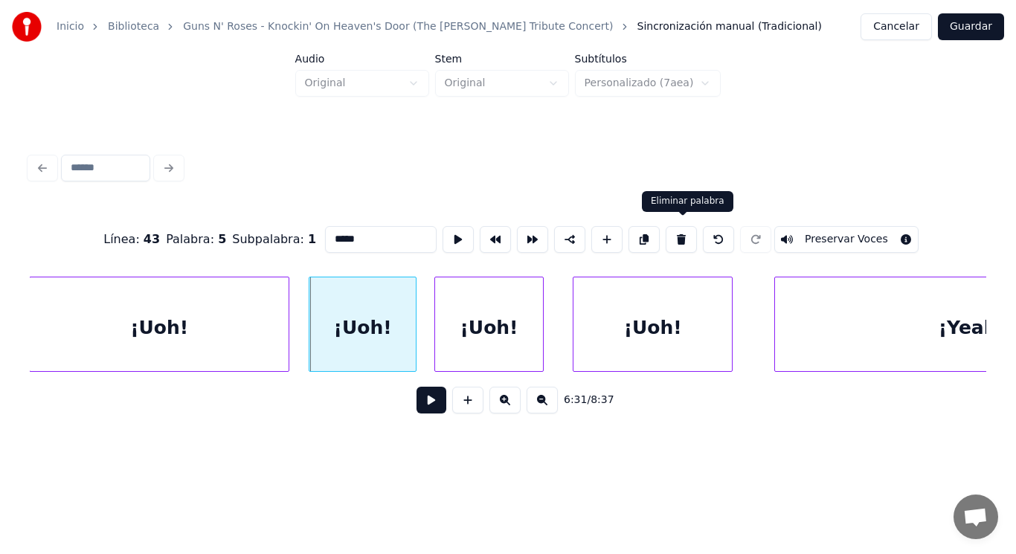
click at [680, 244] on button at bounding box center [681, 239] width 31 height 27
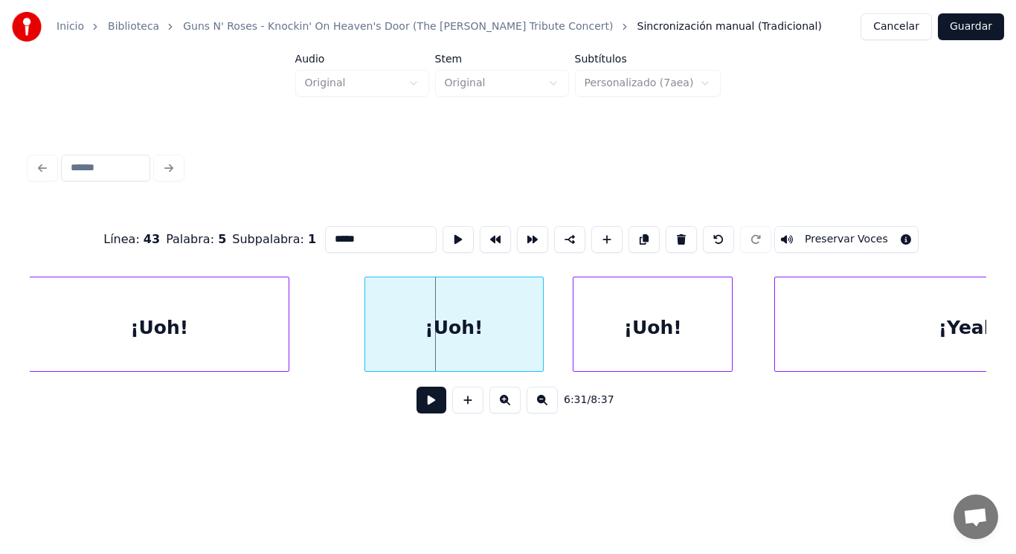
click at [365, 336] on div at bounding box center [367, 324] width 4 height 94
click at [312, 341] on div at bounding box center [313, 324] width 4 height 94
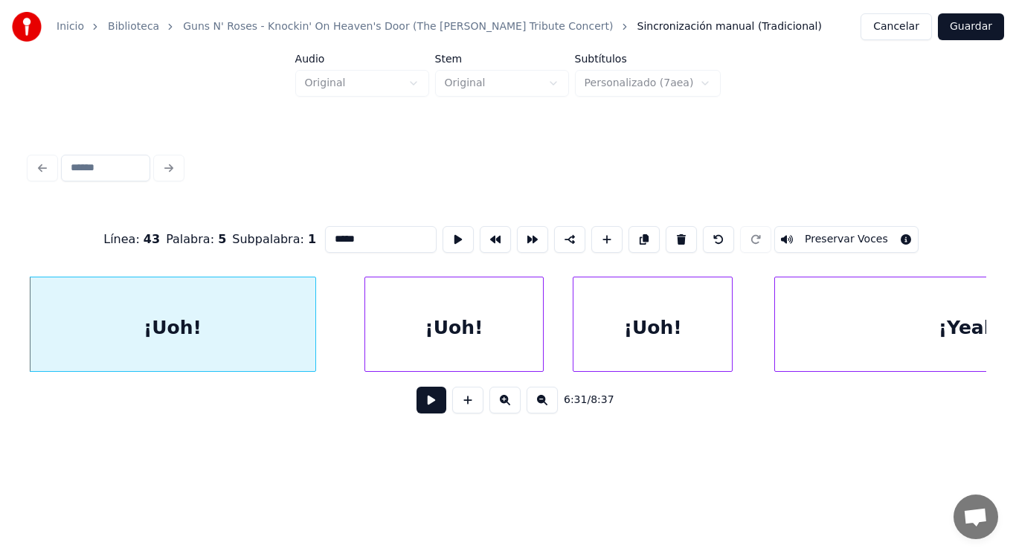
click at [421, 410] on button at bounding box center [431, 400] width 30 height 27
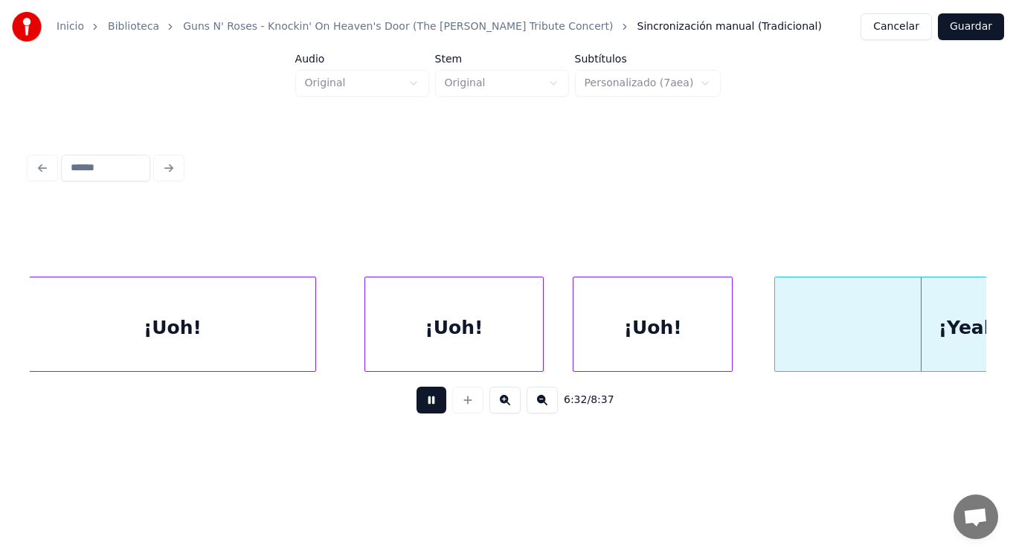
click at [421, 410] on button at bounding box center [431, 400] width 30 height 27
click at [301, 353] on div "¡Uoh!" at bounding box center [172, 327] width 285 height 101
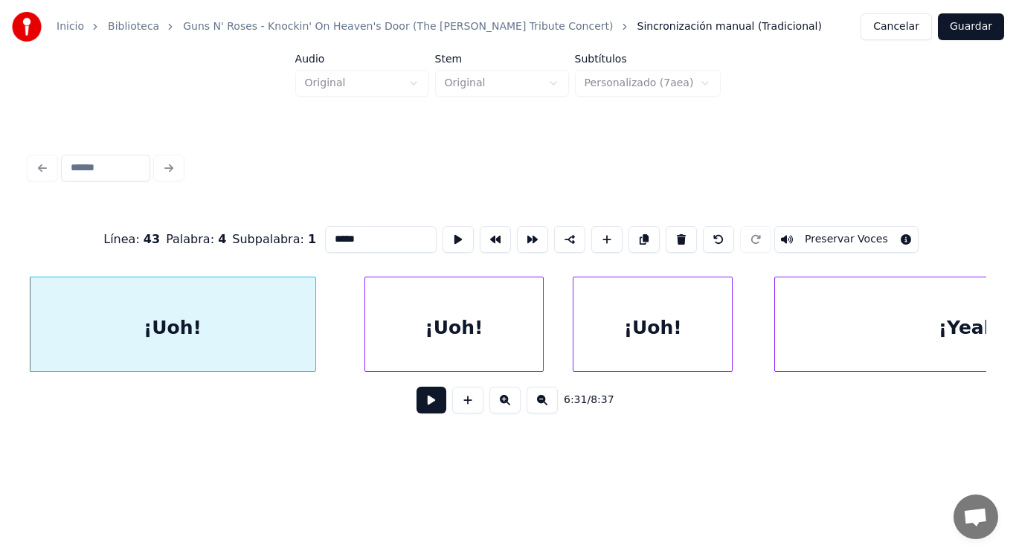
click at [424, 412] on button at bounding box center [431, 400] width 30 height 27
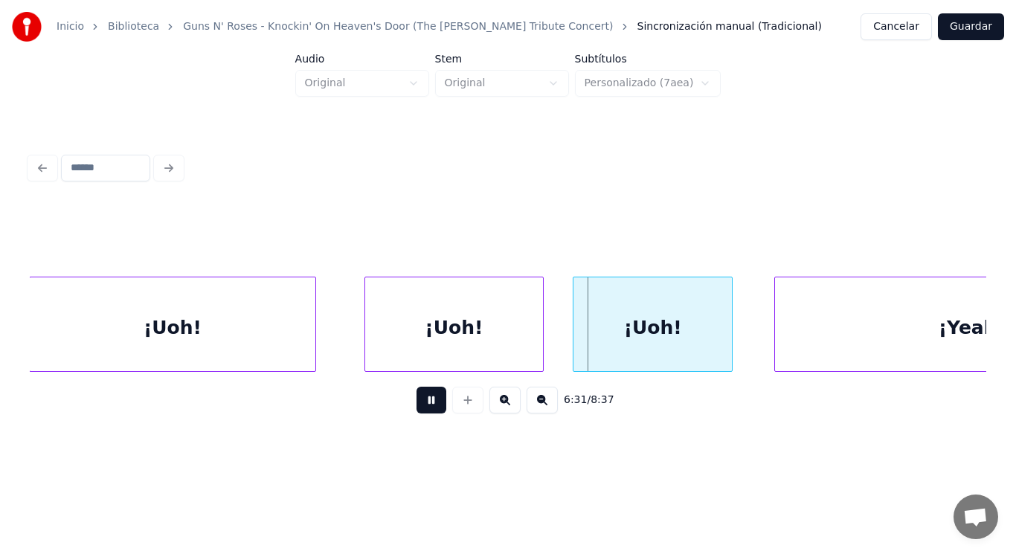
click at [424, 412] on button at bounding box center [431, 400] width 30 height 27
click at [443, 351] on div "¡Uoh!" at bounding box center [454, 327] width 178 height 101
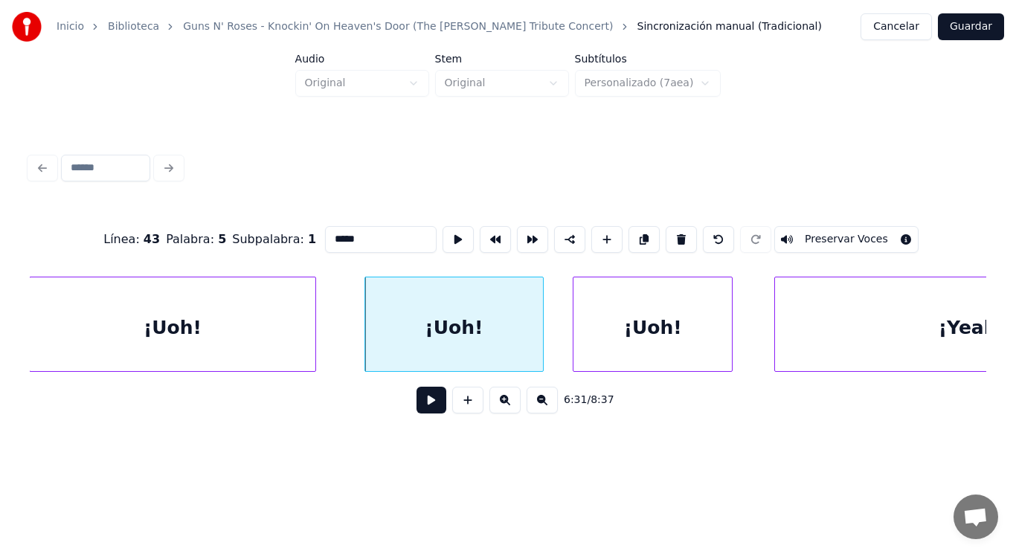
click at [419, 403] on button at bounding box center [431, 400] width 30 height 27
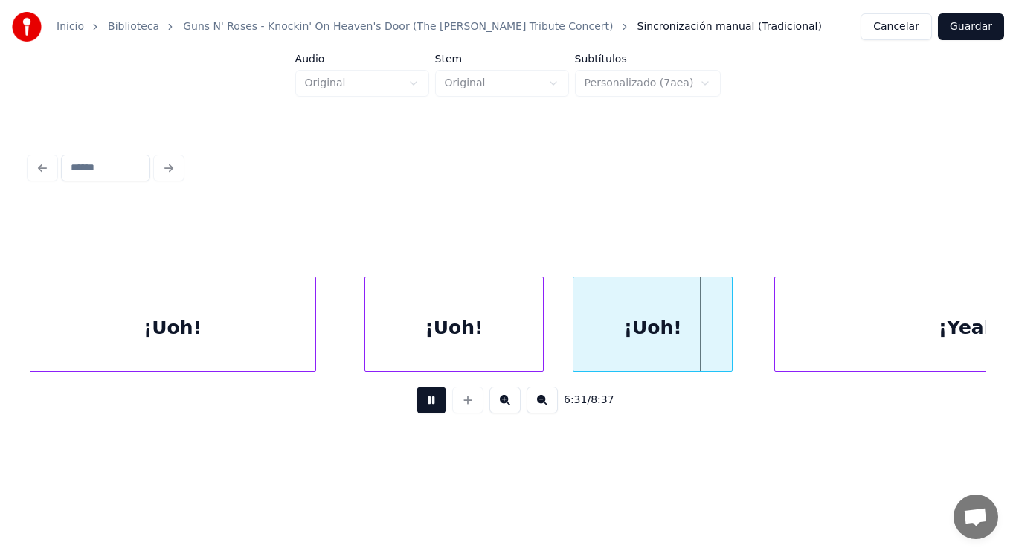
click at [419, 403] on button at bounding box center [431, 400] width 30 height 27
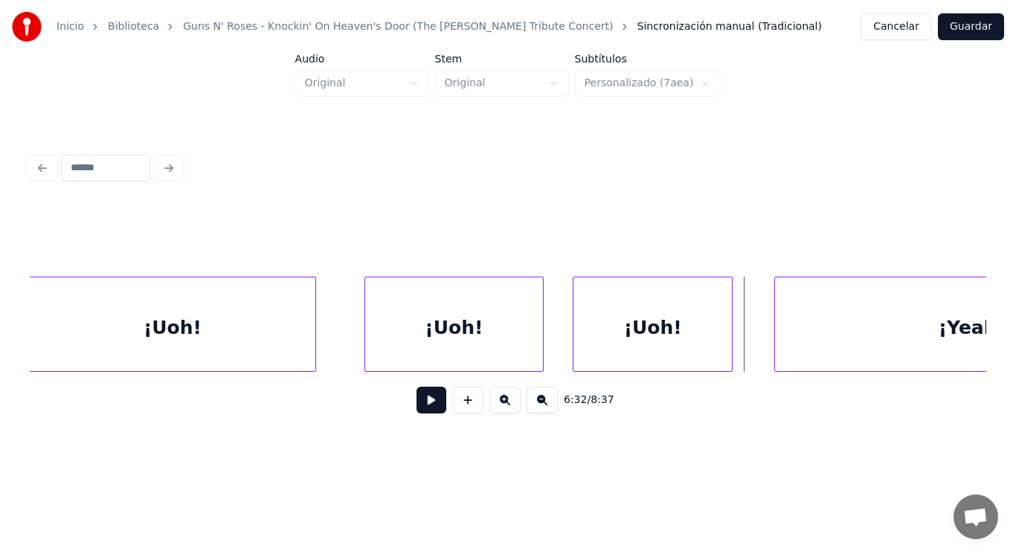
click at [397, 346] on div "¡Uoh!" at bounding box center [454, 327] width 178 height 101
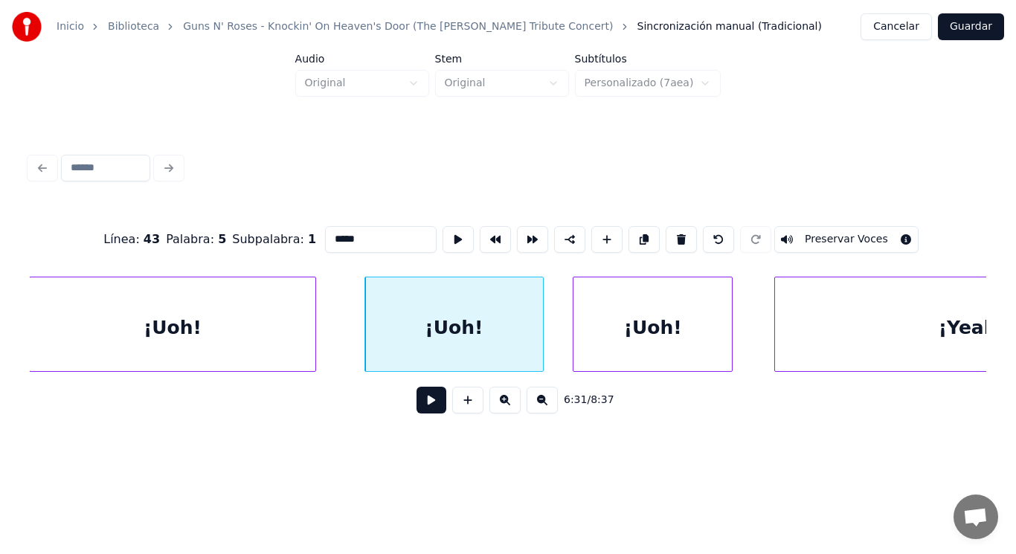
click at [416, 397] on button at bounding box center [431, 400] width 30 height 27
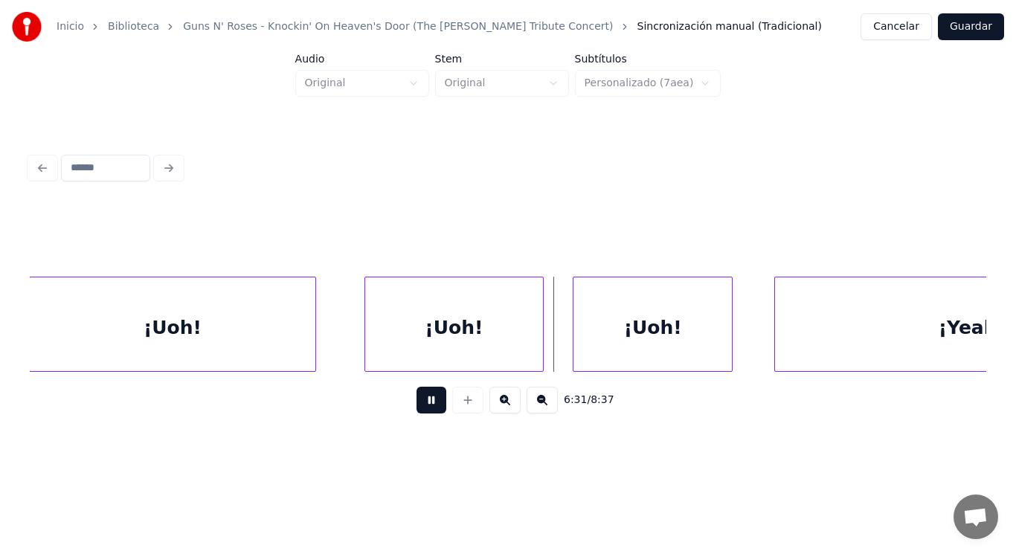
click at [416, 397] on button at bounding box center [431, 400] width 30 height 27
click at [204, 329] on div "¡Uoh!" at bounding box center [172, 327] width 285 height 101
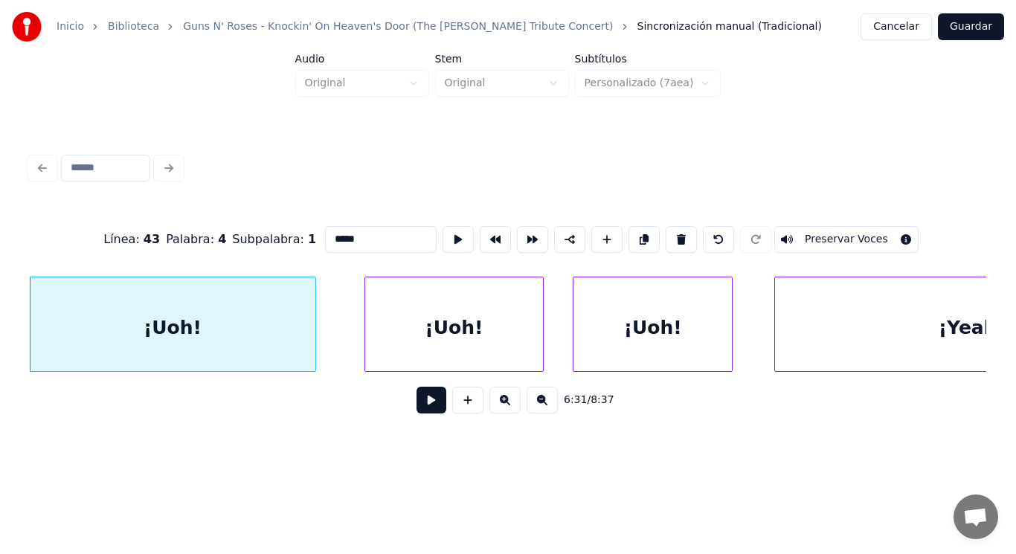
click at [428, 414] on button at bounding box center [431, 400] width 30 height 27
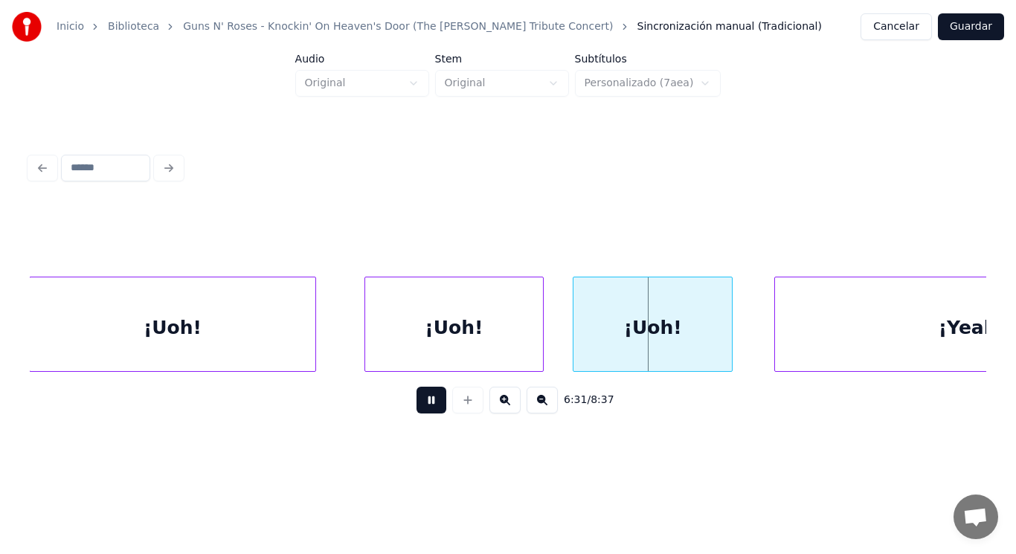
click at [428, 414] on button at bounding box center [431, 400] width 30 height 27
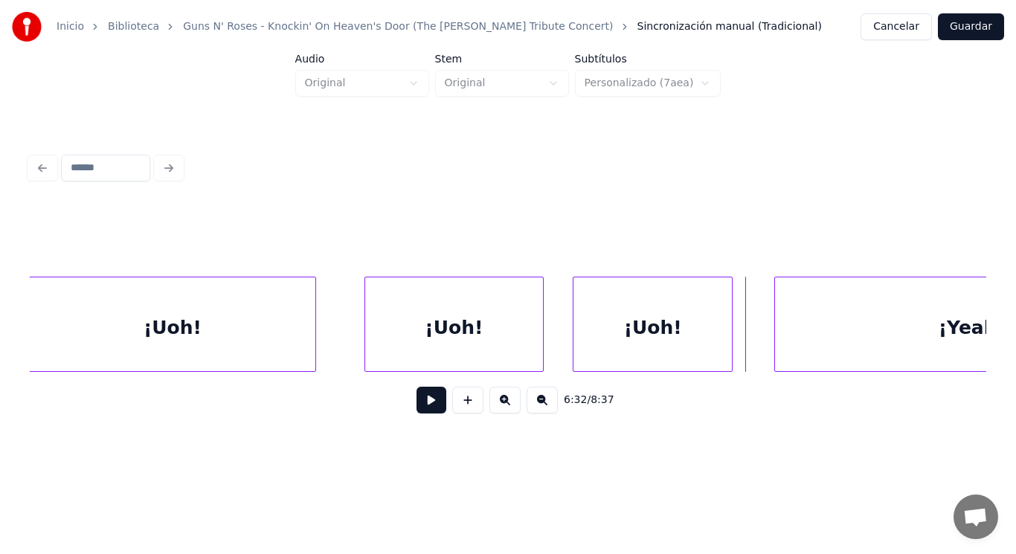
click at [647, 344] on div "¡Uoh!" at bounding box center [652, 327] width 158 height 101
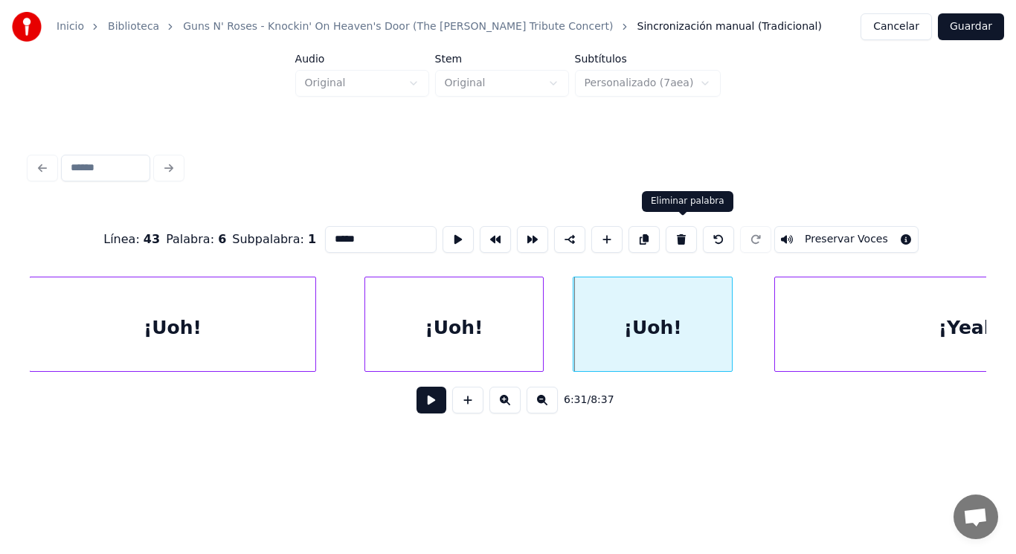
click at [687, 238] on button at bounding box center [681, 239] width 31 height 27
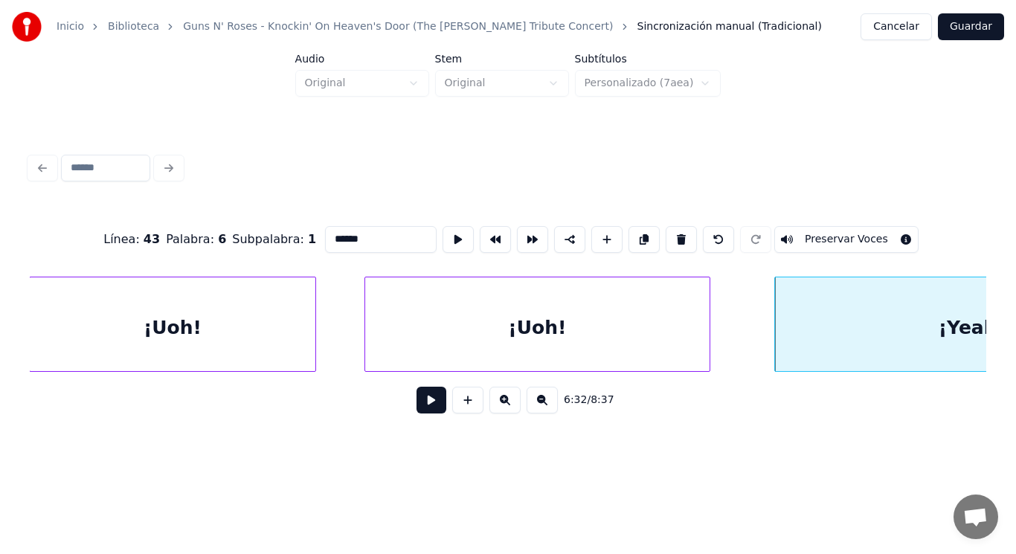
click at [710, 318] on div at bounding box center [707, 324] width 4 height 94
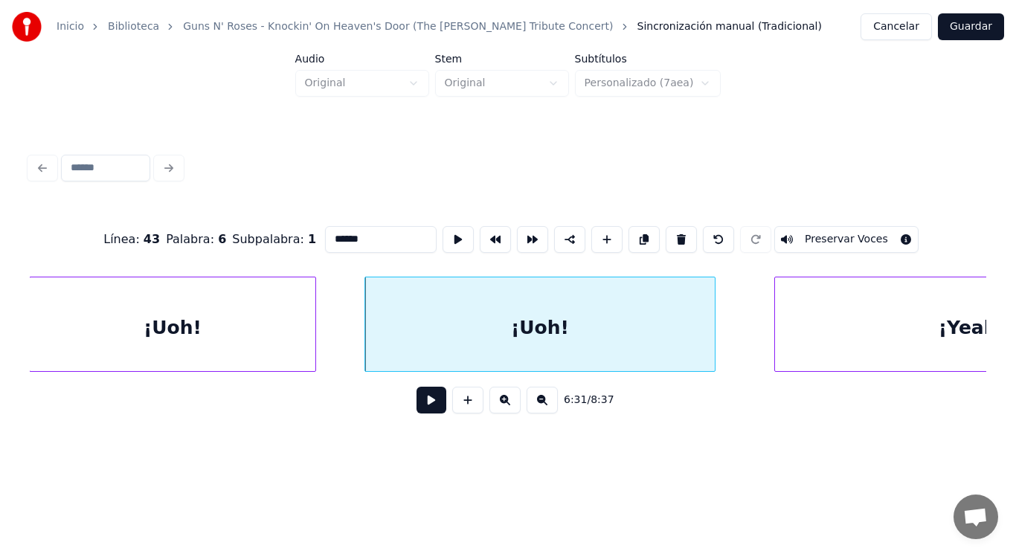
click at [261, 308] on div "¡Uoh!" at bounding box center [172, 327] width 285 height 101
type input "*****"
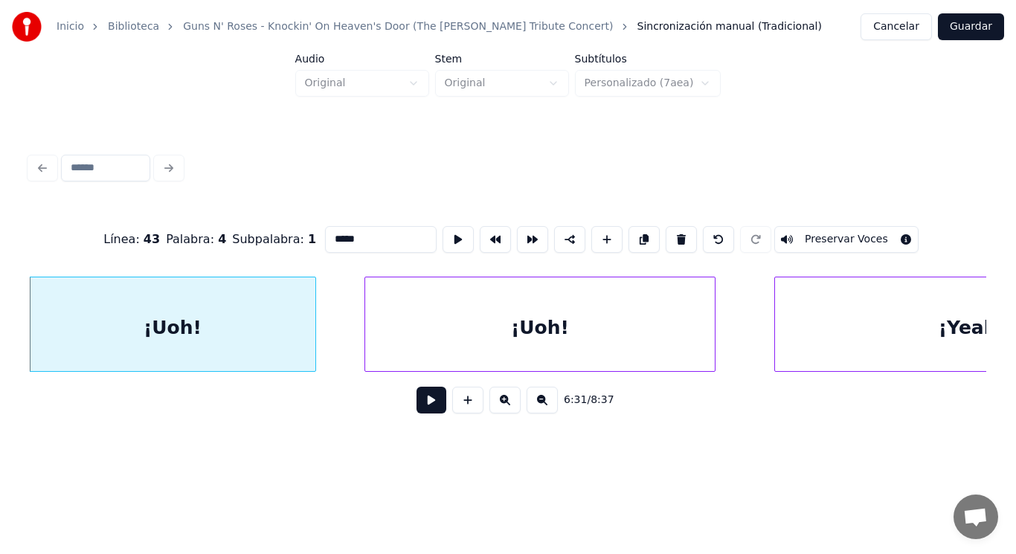
click at [423, 402] on button at bounding box center [431, 400] width 30 height 27
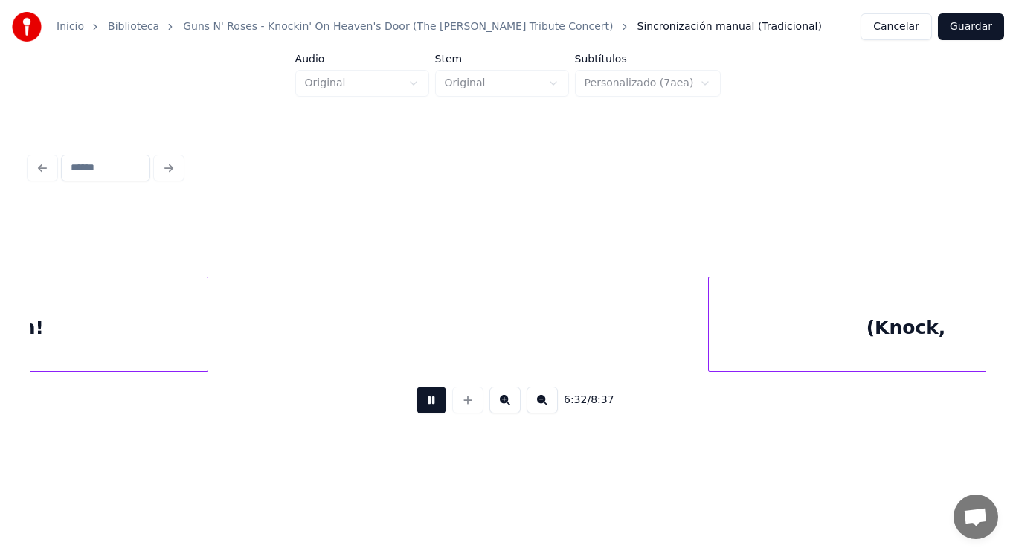
click at [423, 402] on button at bounding box center [431, 400] width 30 height 27
click at [74, 323] on div "¡Yeah!" at bounding box center [10, 327] width 394 height 101
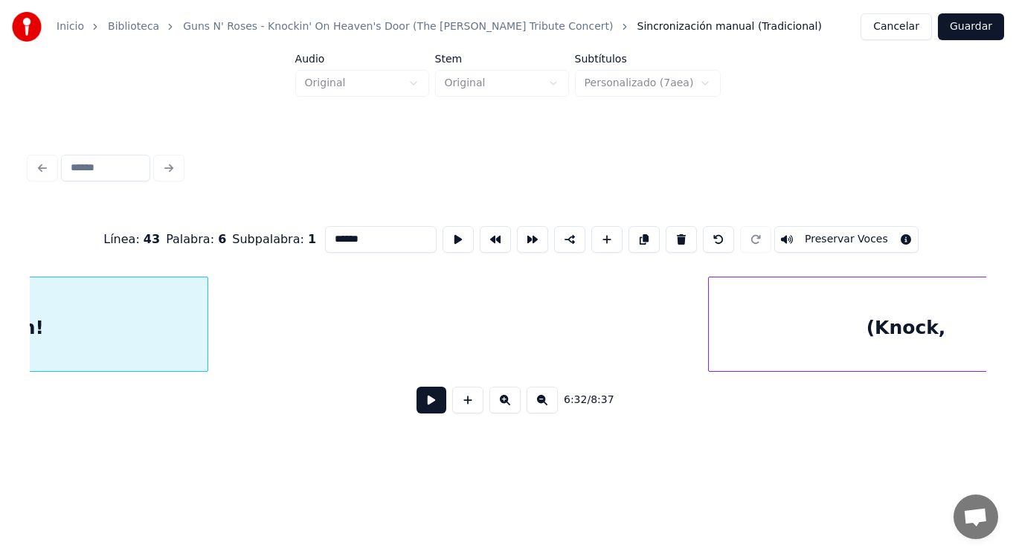
scroll to position [0, 408203]
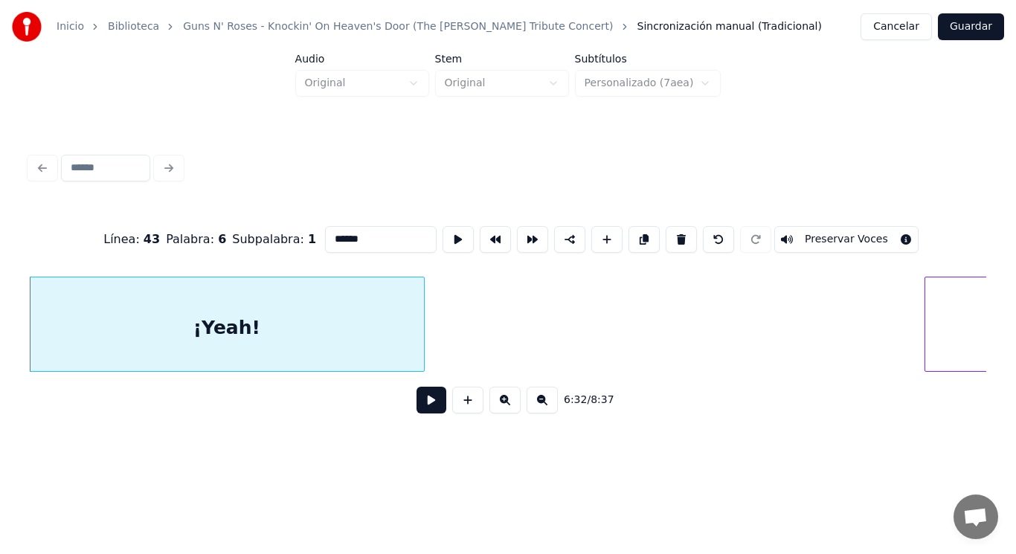
click at [425, 397] on button at bounding box center [431, 400] width 30 height 27
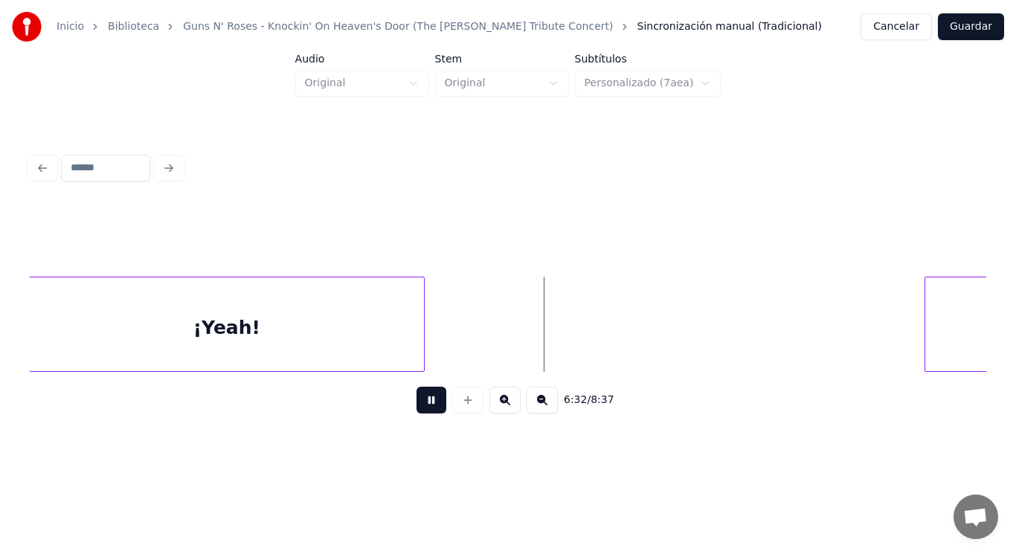
click at [425, 397] on button at bounding box center [431, 400] width 30 height 27
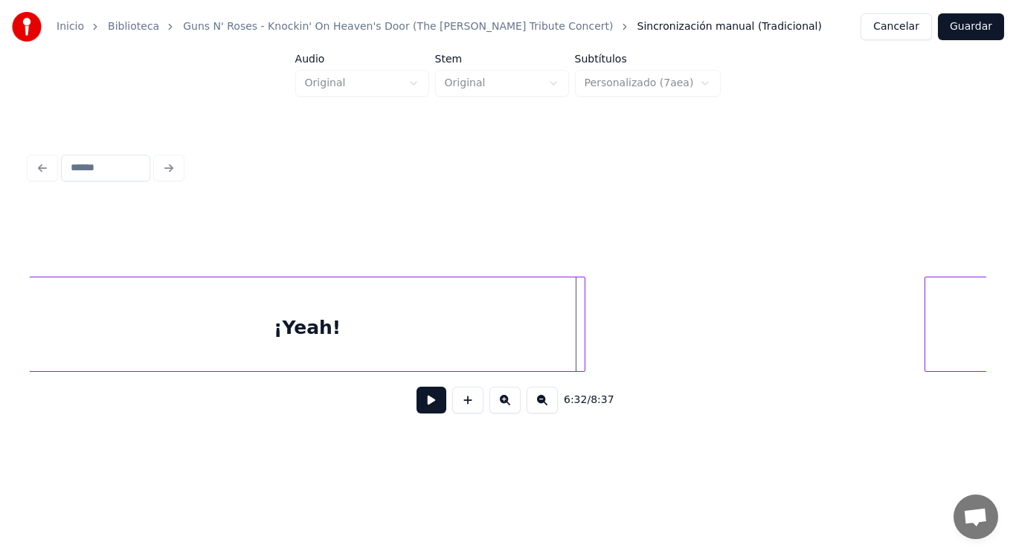
click at [581, 335] on div at bounding box center [582, 324] width 4 height 94
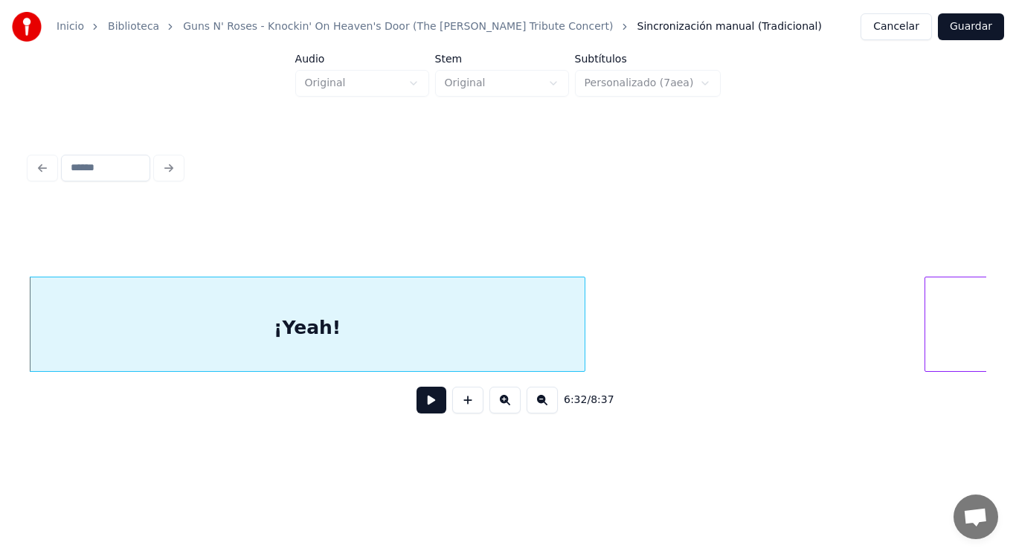
click at [416, 414] on button at bounding box center [431, 400] width 30 height 27
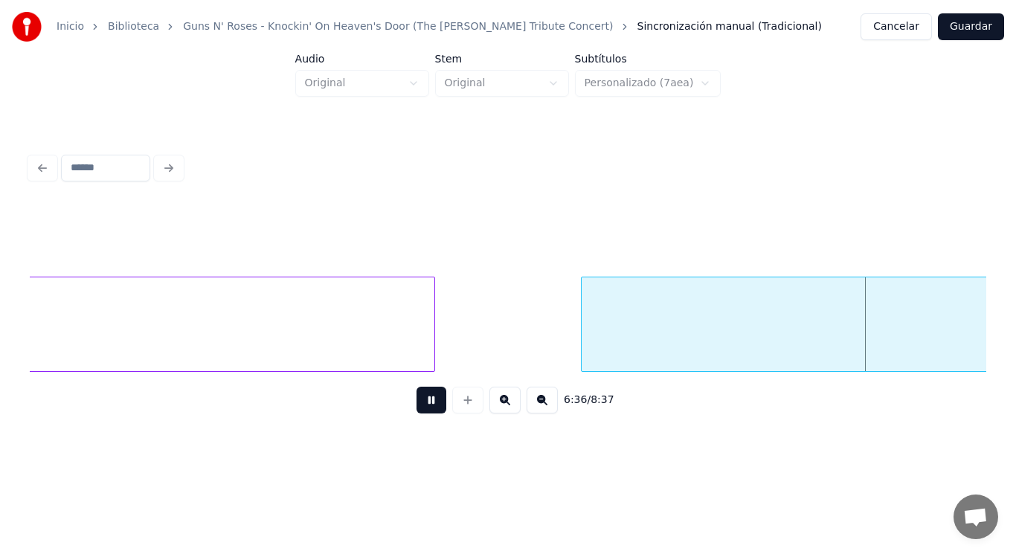
click at [416, 414] on button at bounding box center [431, 400] width 30 height 27
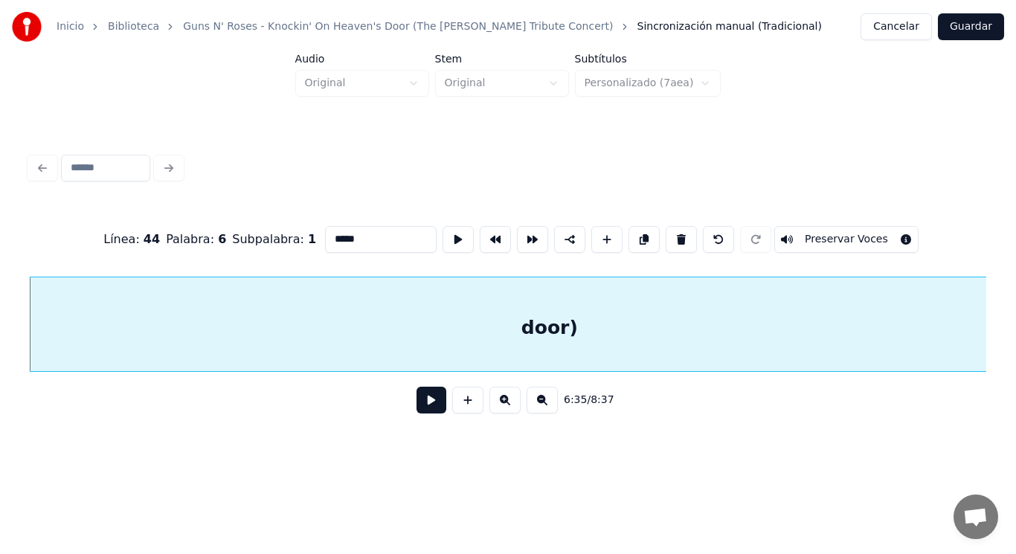
click at [417, 408] on button at bounding box center [431, 400] width 30 height 27
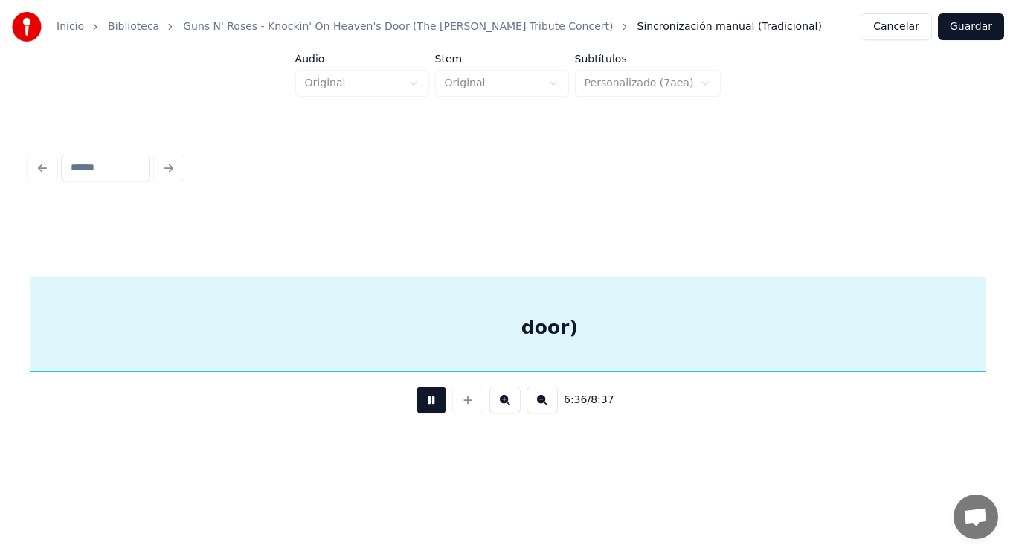
scroll to position [0, 412406]
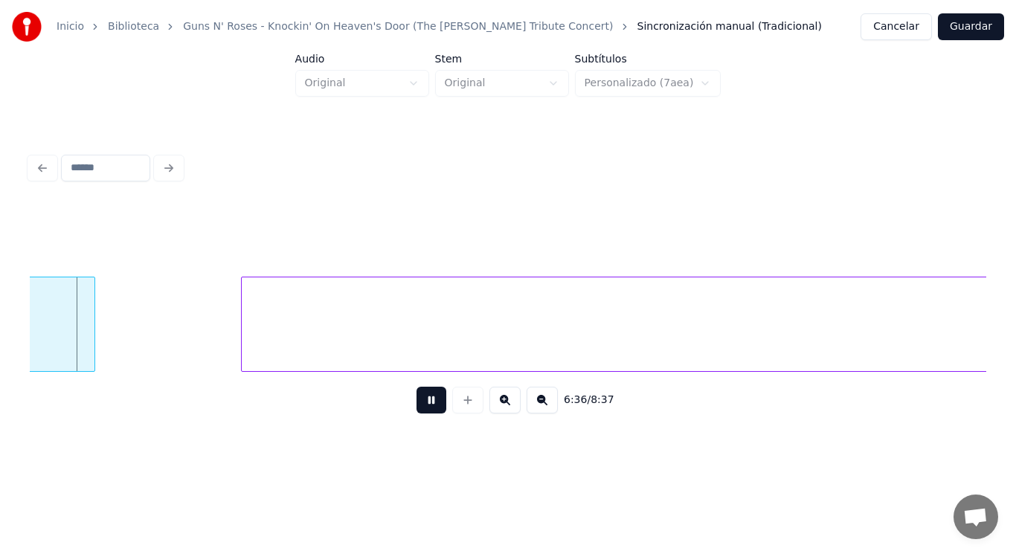
click at [417, 408] on button at bounding box center [431, 400] width 30 height 27
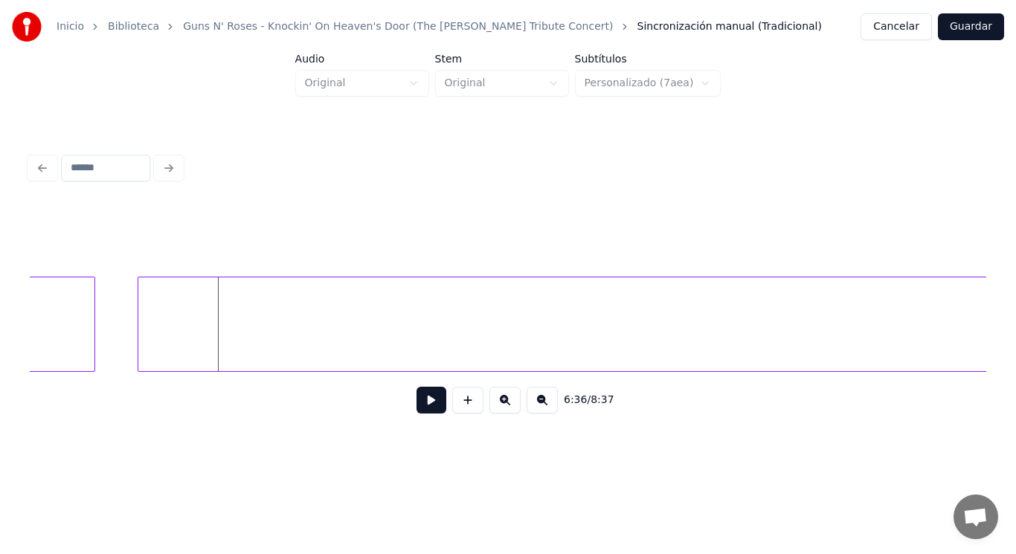
click at [140, 345] on div at bounding box center [140, 324] width 4 height 94
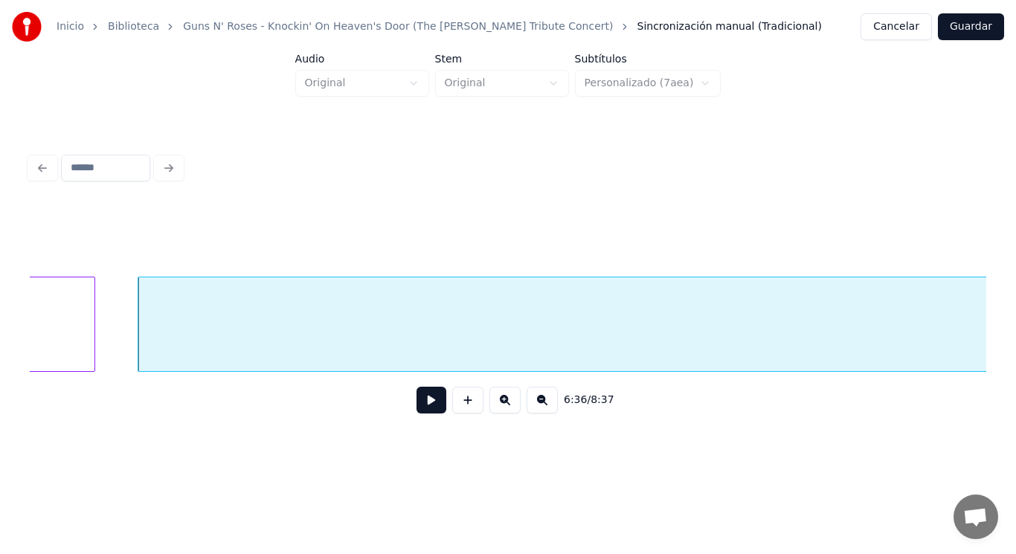
click at [423, 405] on button at bounding box center [431, 400] width 30 height 27
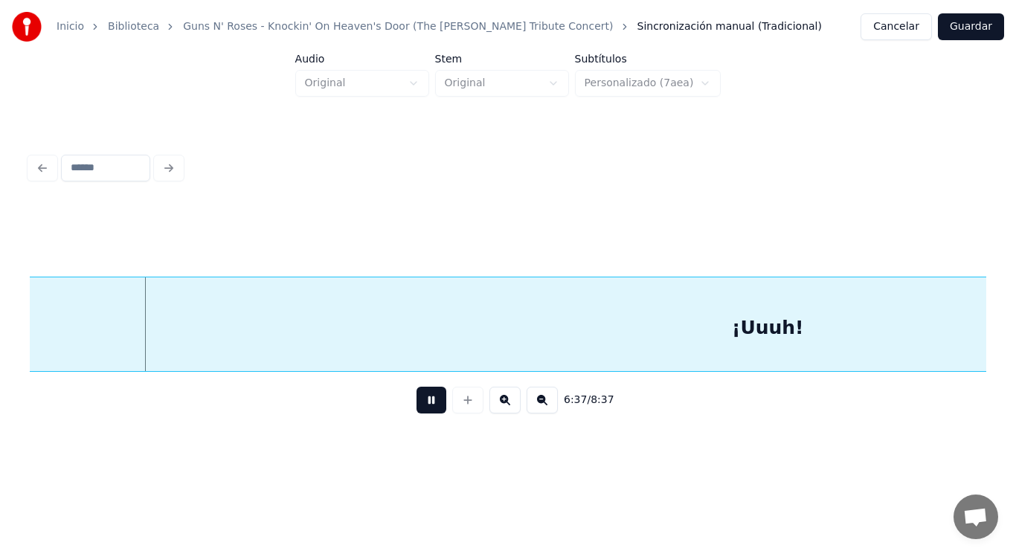
click at [423, 405] on button at bounding box center [431, 400] width 30 height 27
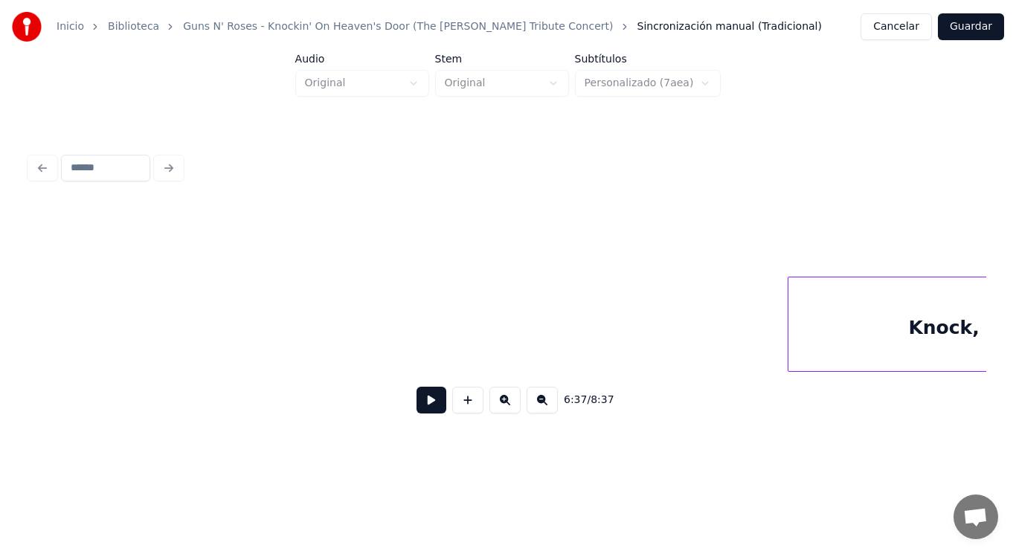
click at [0, 325] on div "Inicio Biblioteca Guns N' Roses - Knockin' On Heaven's Door (The [PERSON_NAME] …" at bounding box center [508, 226] width 1016 height 453
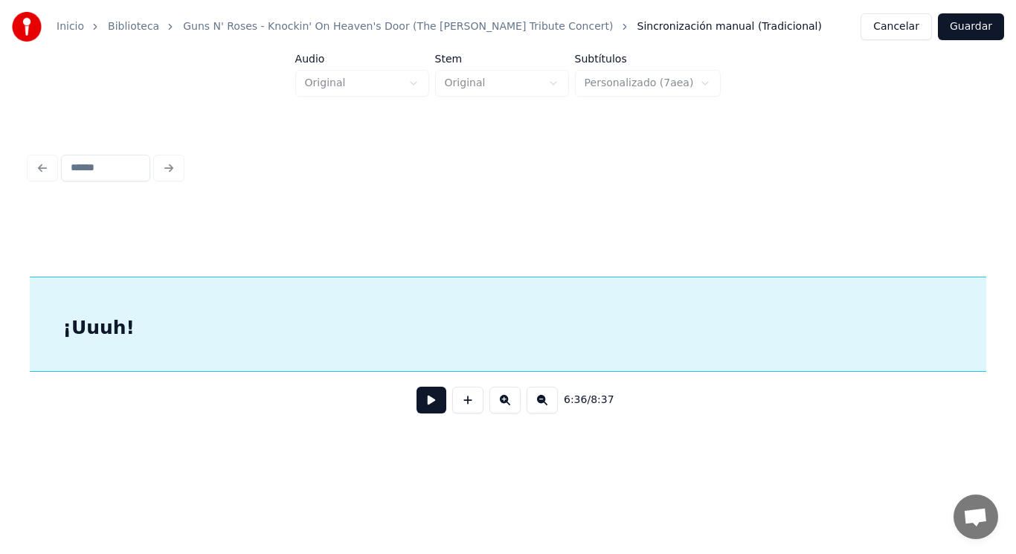
scroll to position [0, 414091]
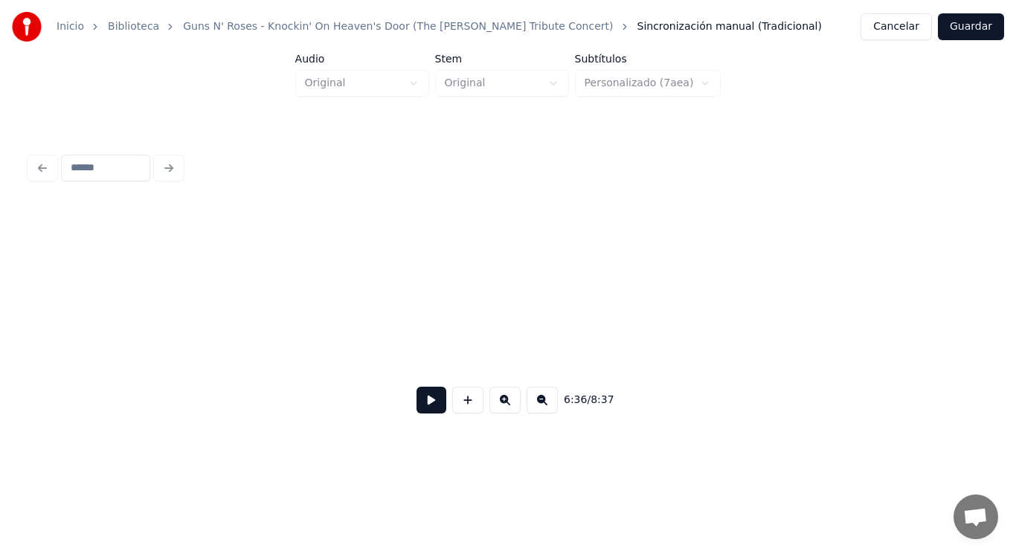
click at [0, 313] on div "Inicio Biblioteca Guns N' Roses - Knockin' On Heaven's Door (The [PERSON_NAME] …" at bounding box center [508, 226] width 1016 height 453
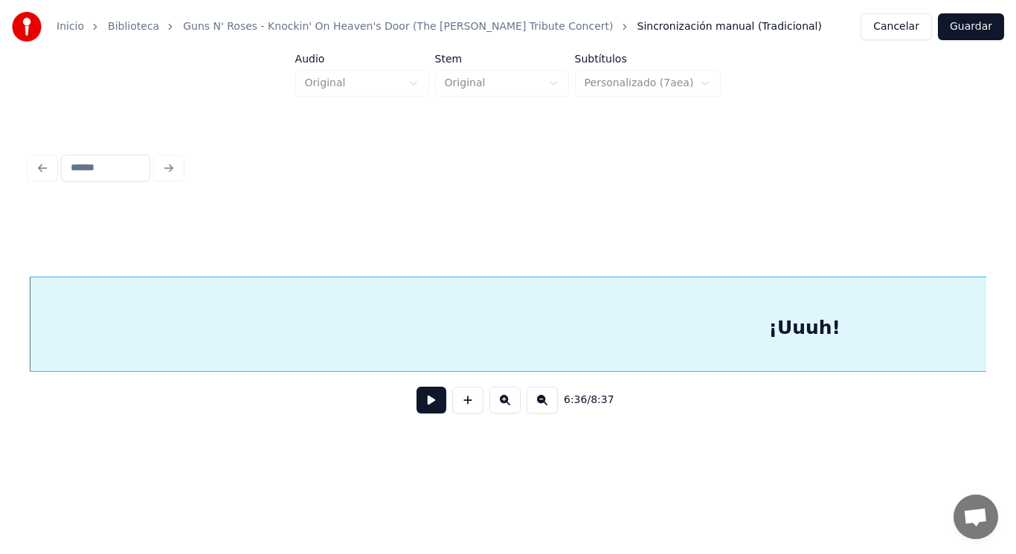
click at [418, 405] on button at bounding box center [431, 400] width 30 height 27
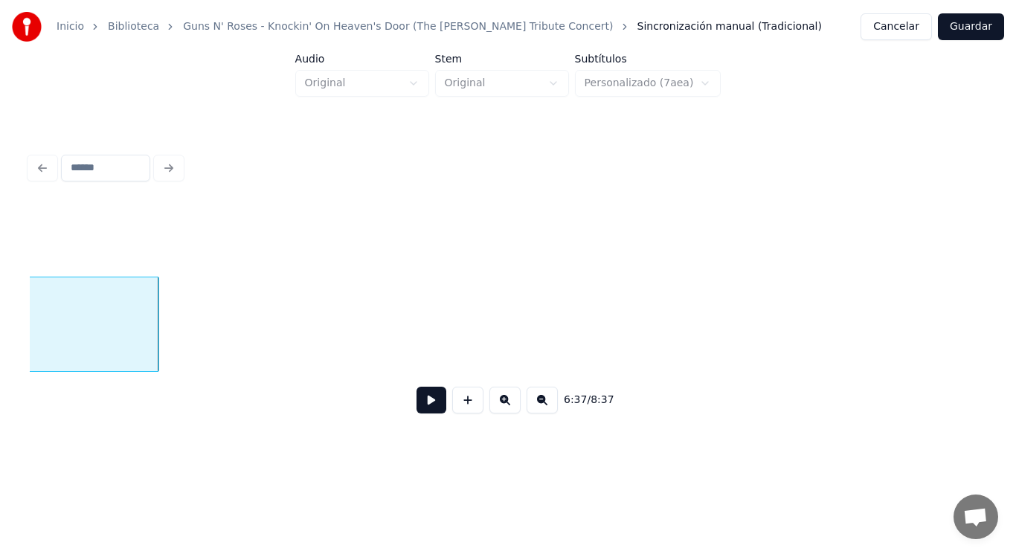
click at [158, 322] on div at bounding box center [156, 324] width 4 height 94
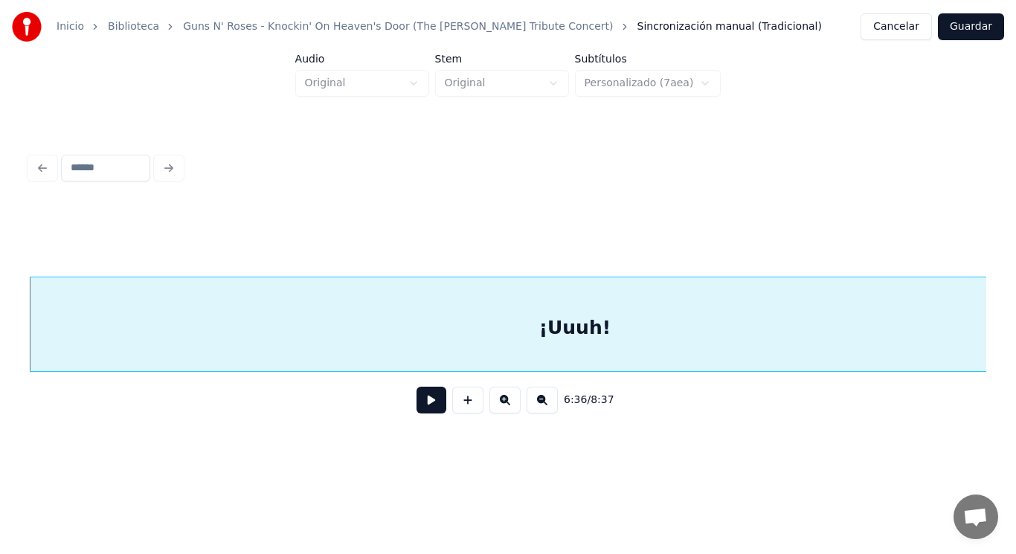
click at [416, 403] on button at bounding box center [431, 400] width 30 height 27
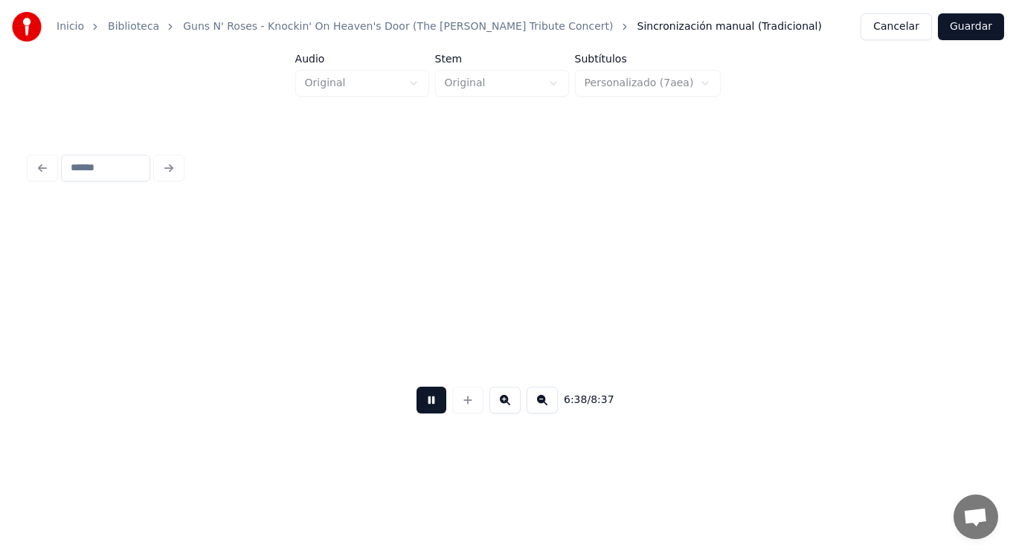
scroll to position [0, 415413]
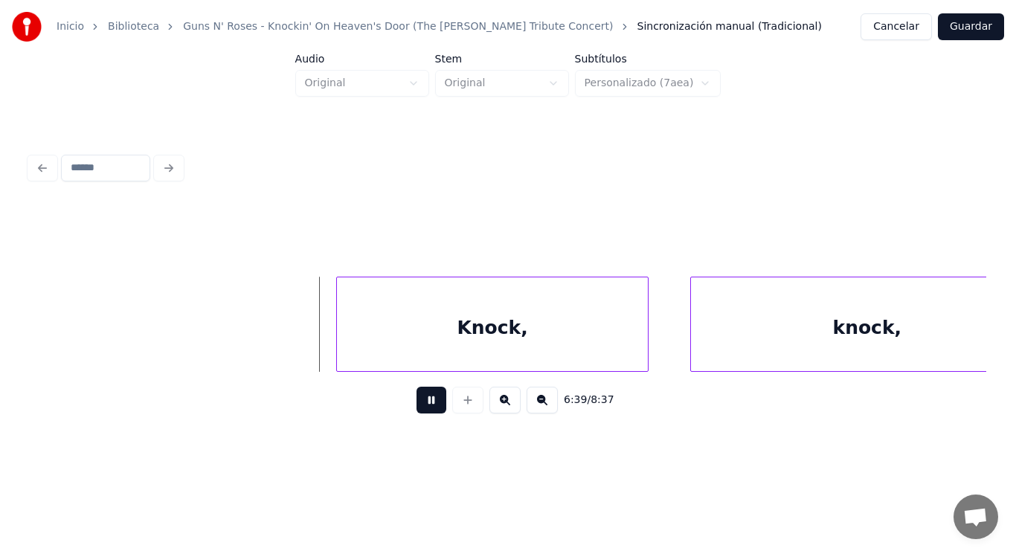
click at [416, 403] on button at bounding box center [431, 400] width 30 height 27
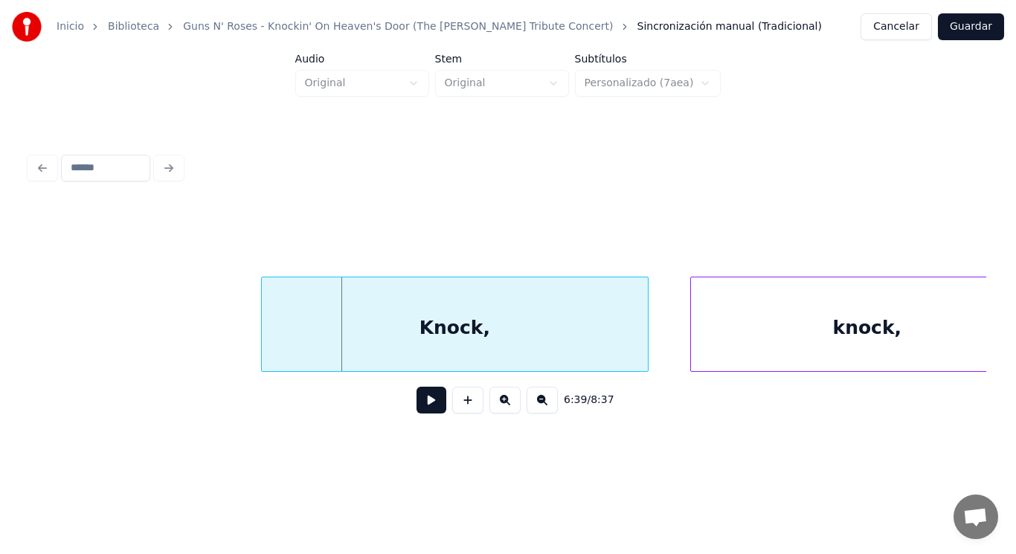
click at [262, 343] on div at bounding box center [264, 324] width 4 height 94
click at [421, 403] on button at bounding box center [431, 400] width 30 height 27
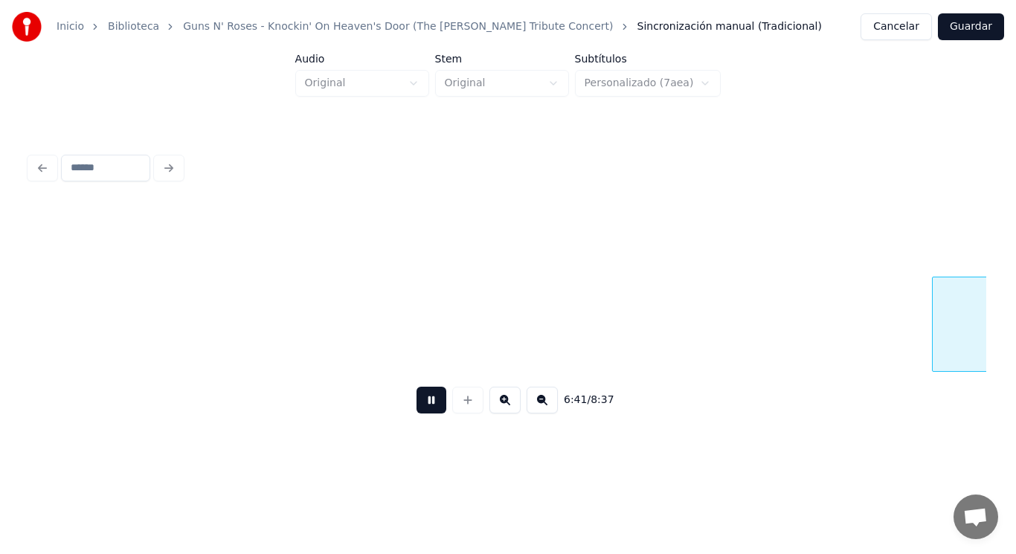
scroll to position [0, 418298]
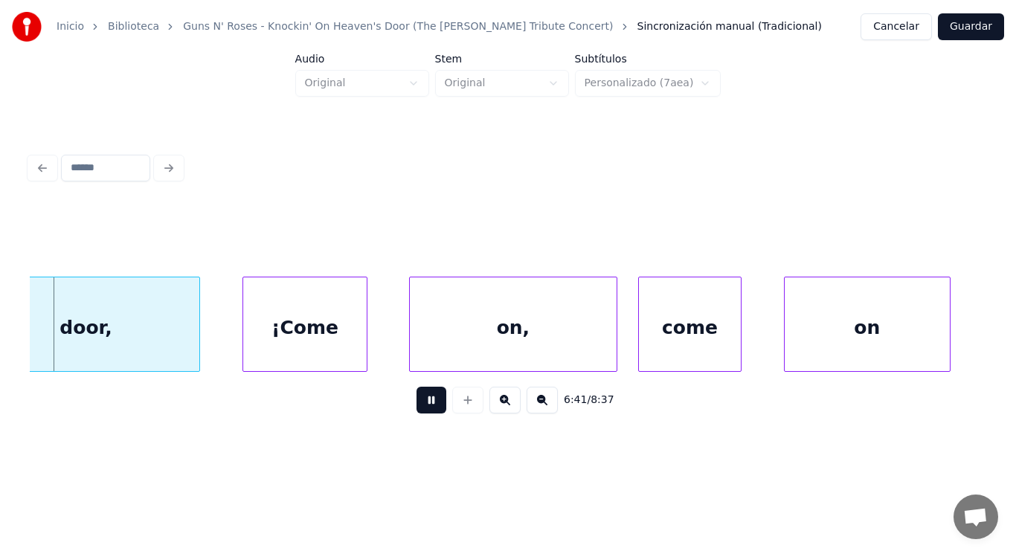
click at [421, 403] on button at bounding box center [431, 400] width 30 height 27
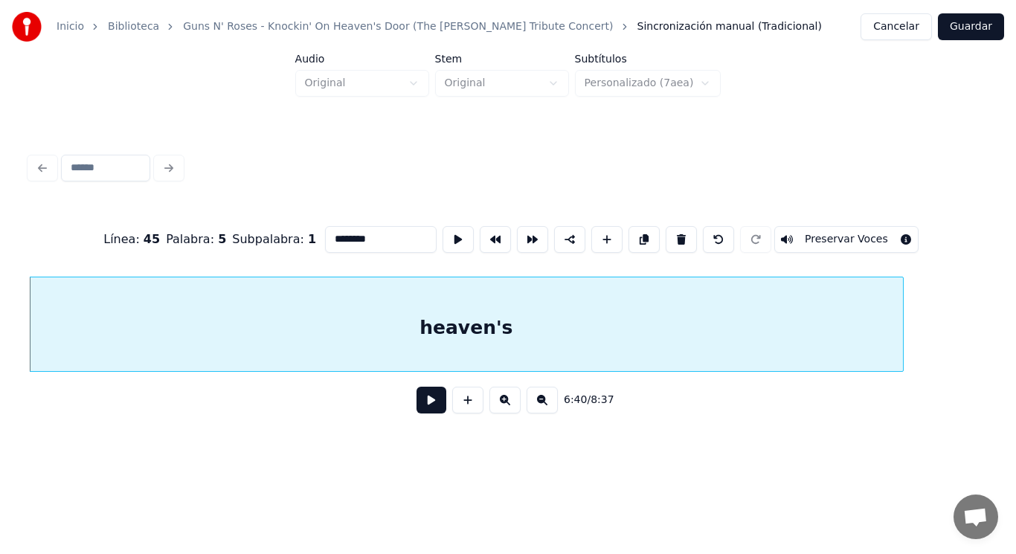
click at [427, 400] on button at bounding box center [431, 400] width 30 height 27
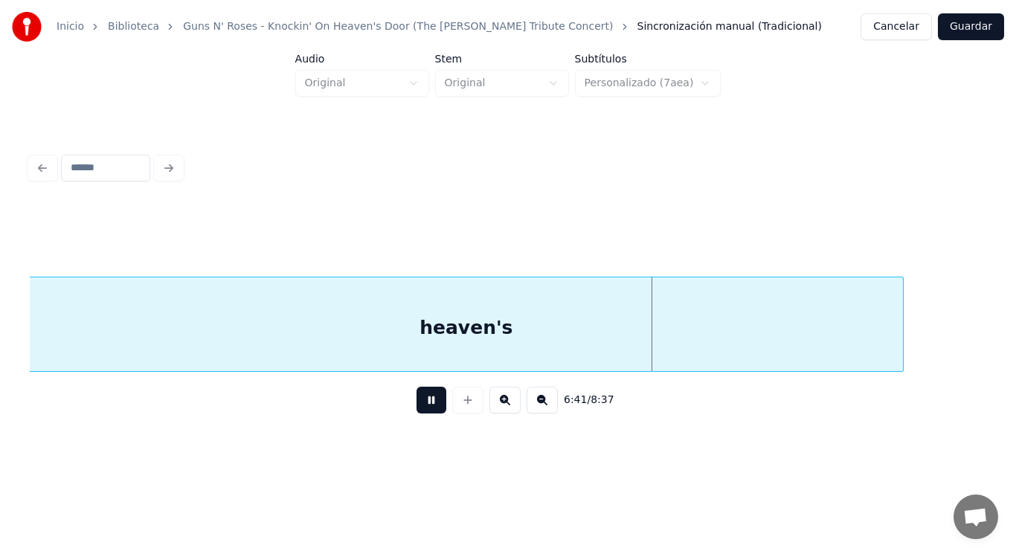
click at [427, 400] on button at bounding box center [431, 400] width 30 height 27
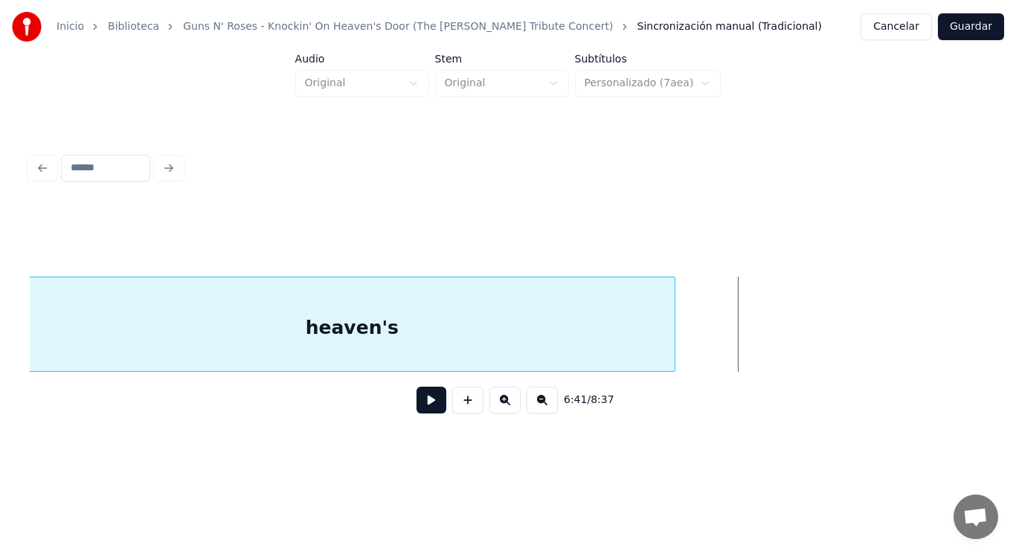
click at [671, 335] on div at bounding box center [672, 324] width 4 height 94
click at [417, 398] on button at bounding box center [431, 400] width 30 height 27
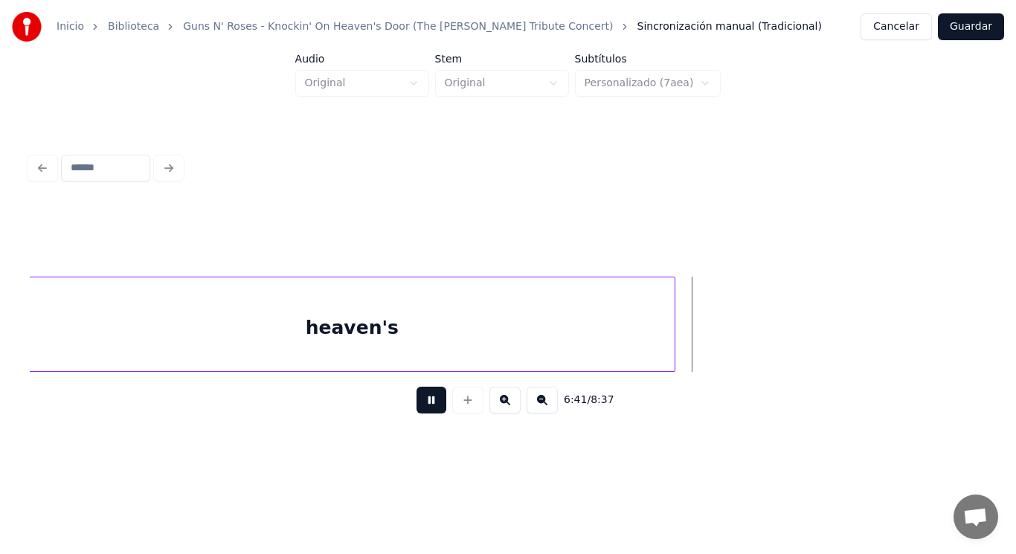
click at [417, 398] on button at bounding box center [431, 400] width 30 height 27
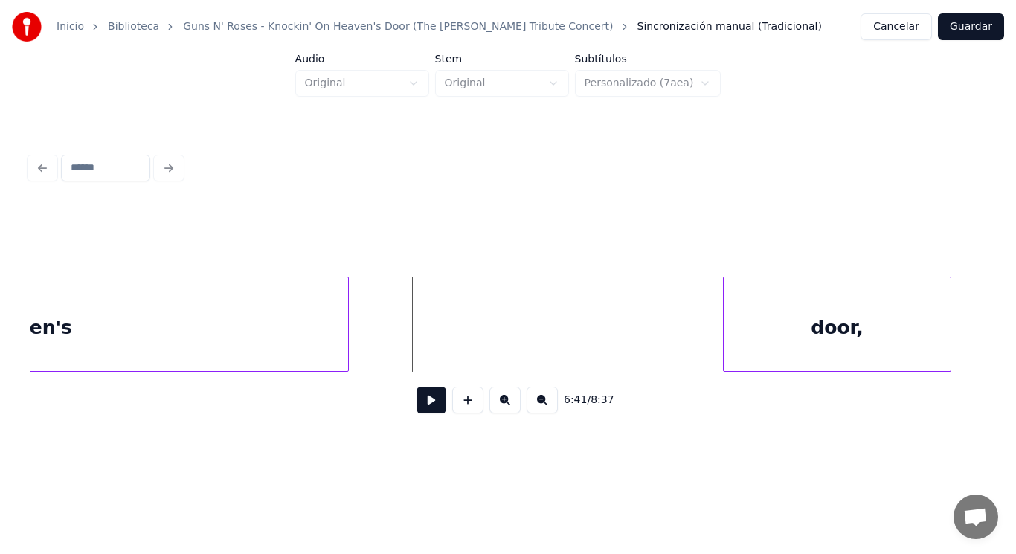
scroll to position [0, 417547]
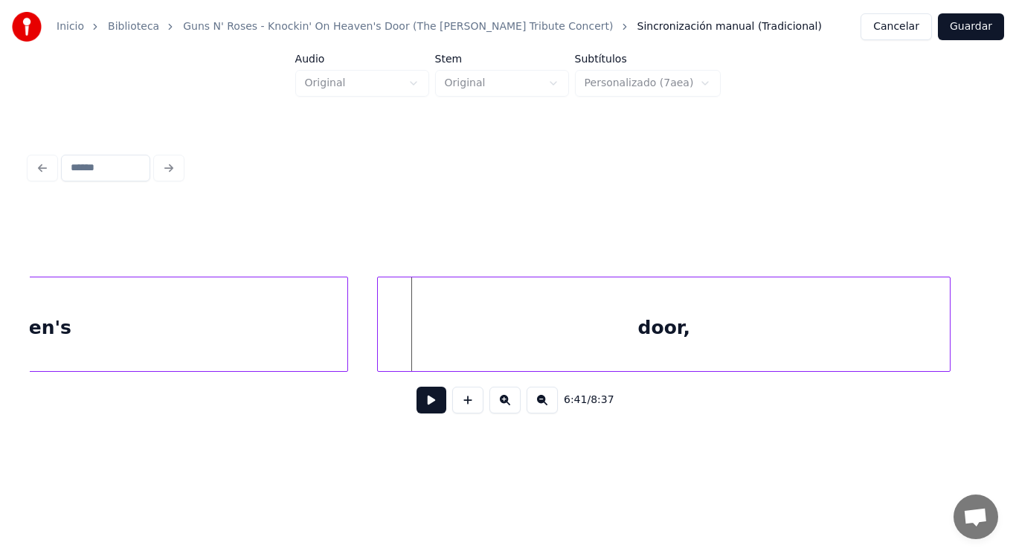
click at [379, 338] on div at bounding box center [380, 324] width 4 height 94
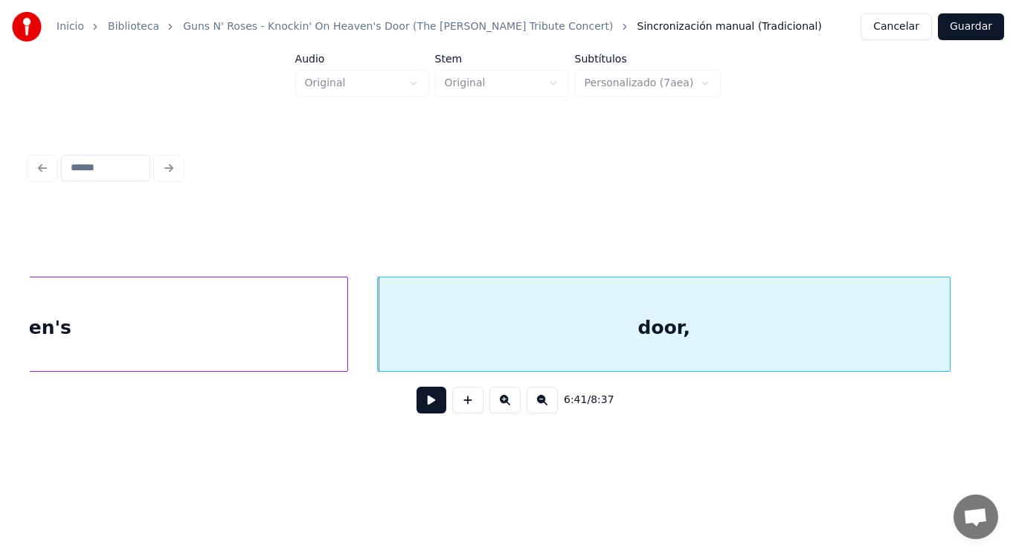
click at [416, 397] on button at bounding box center [431, 400] width 30 height 27
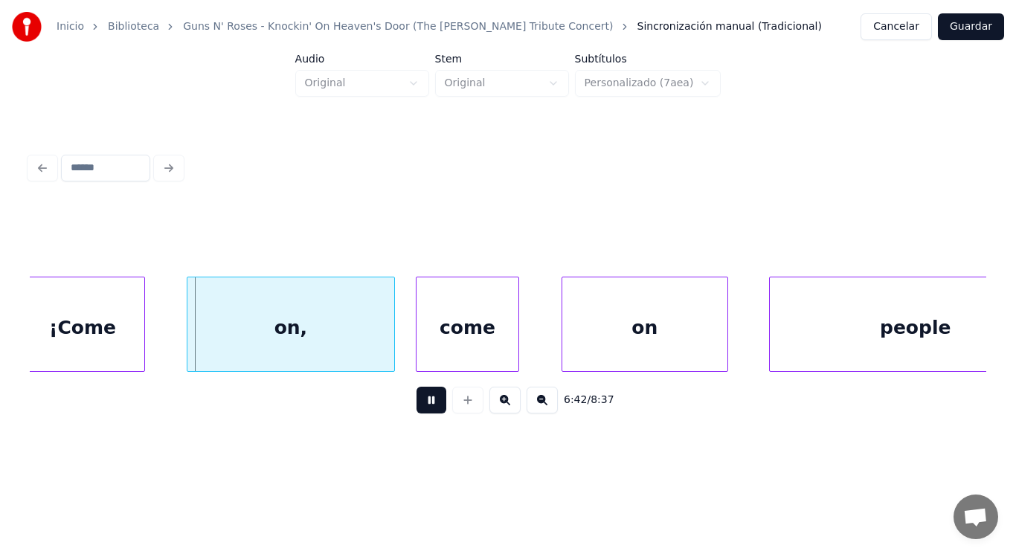
click at [416, 397] on button at bounding box center [431, 400] width 30 height 27
click at [101, 331] on div "¡Come" at bounding box center [82, 327] width 123 height 101
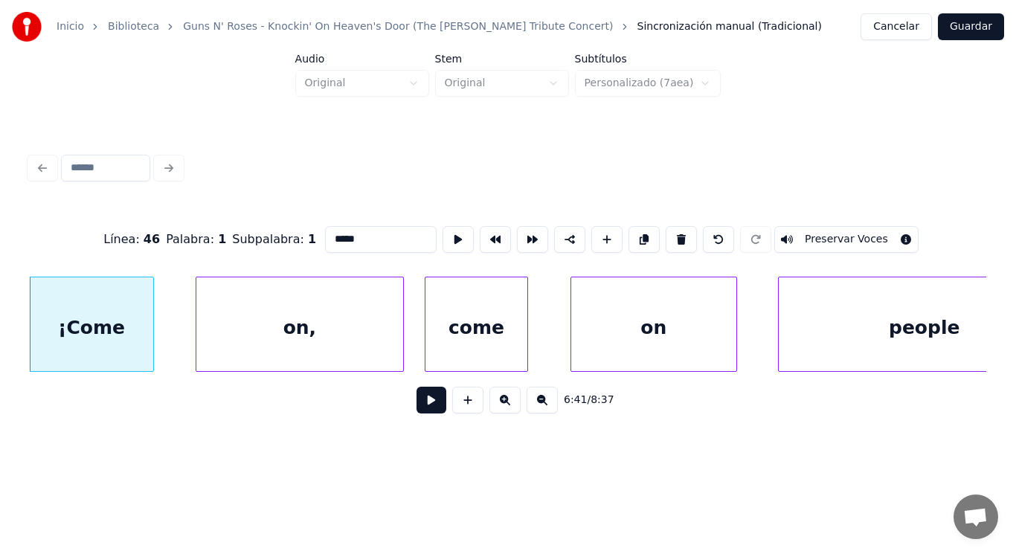
click at [425, 404] on button at bounding box center [431, 400] width 30 height 27
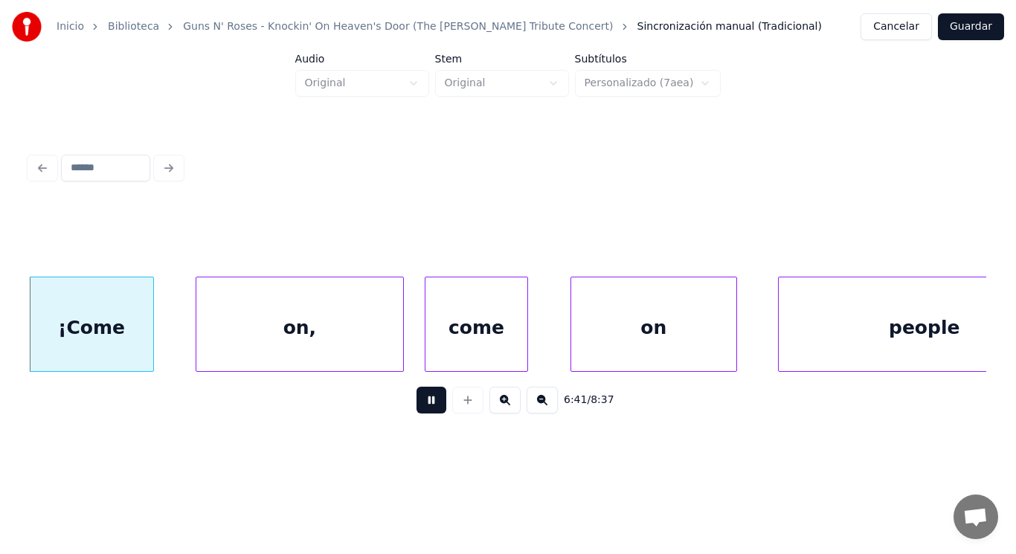
click at [425, 404] on button at bounding box center [431, 400] width 30 height 27
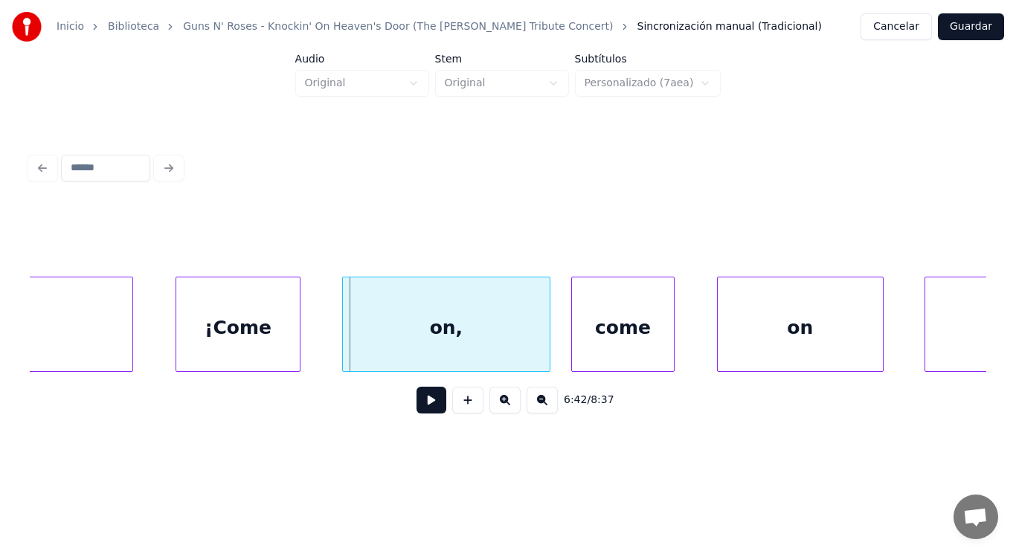
scroll to position [0, 418333]
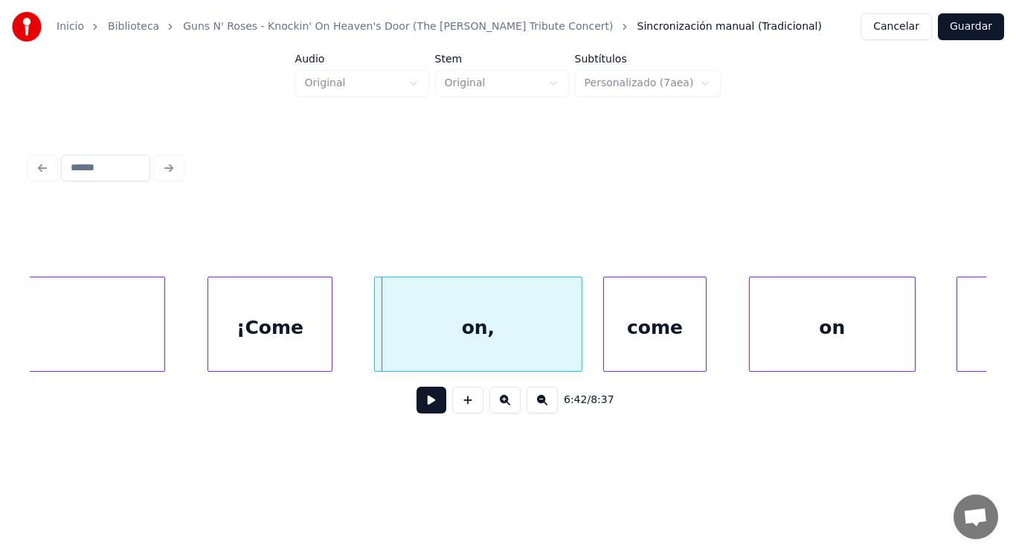
click at [254, 352] on div "¡Come" at bounding box center [269, 327] width 123 height 101
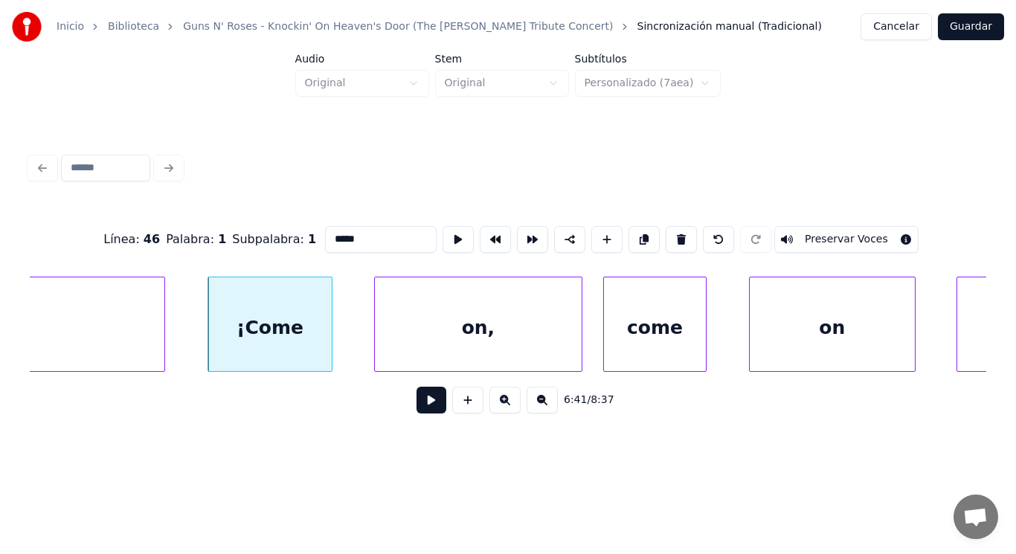
click at [426, 399] on button at bounding box center [431, 400] width 30 height 27
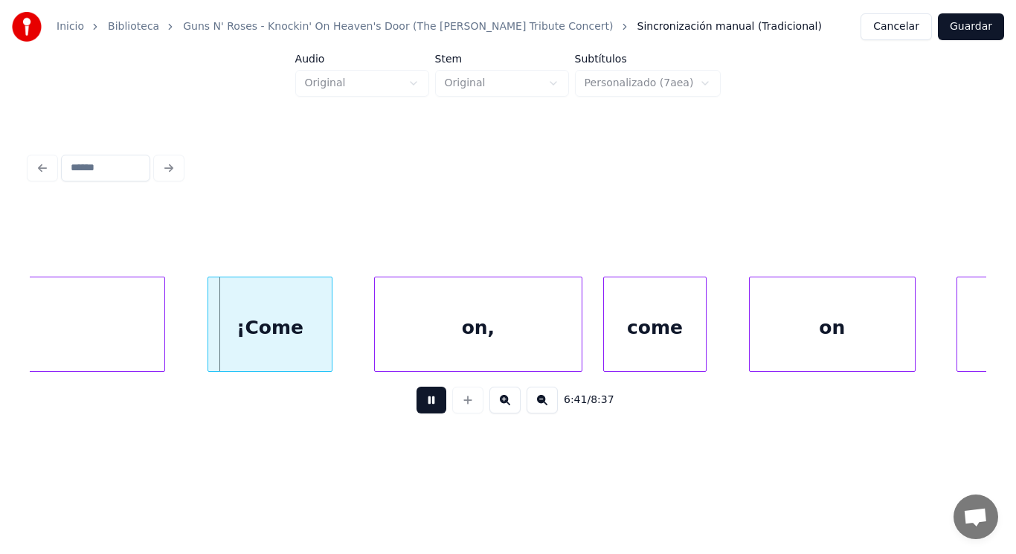
click at [426, 399] on button at bounding box center [431, 400] width 30 height 27
click at [310, 352] on div at bounding box center [311, 324] width 4 height 94
click at [334, 353] on div at bounding box center [334, 324] width 4 height 94
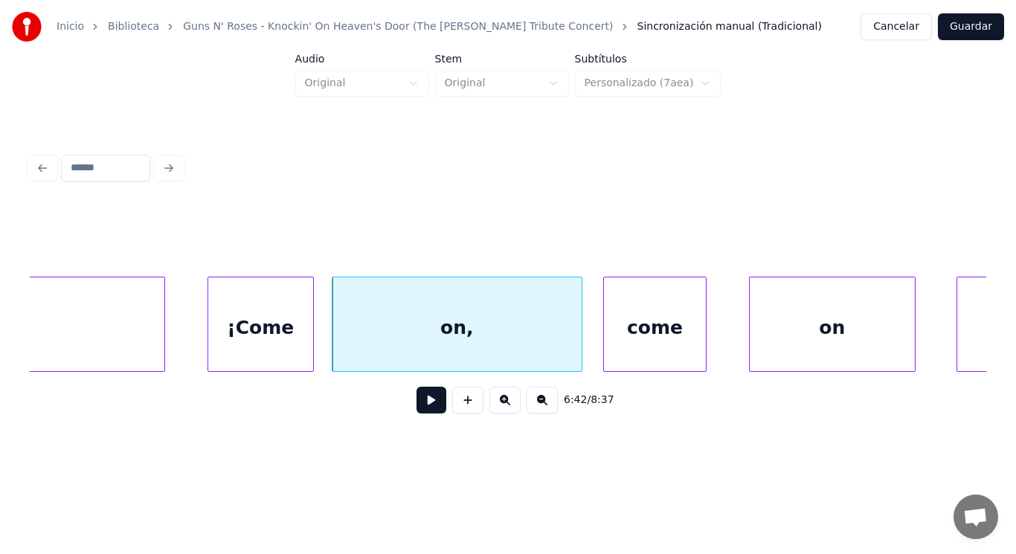
click at [293, 354] on div "¡Come" at bounding box center [260, 327] width 105 height 101
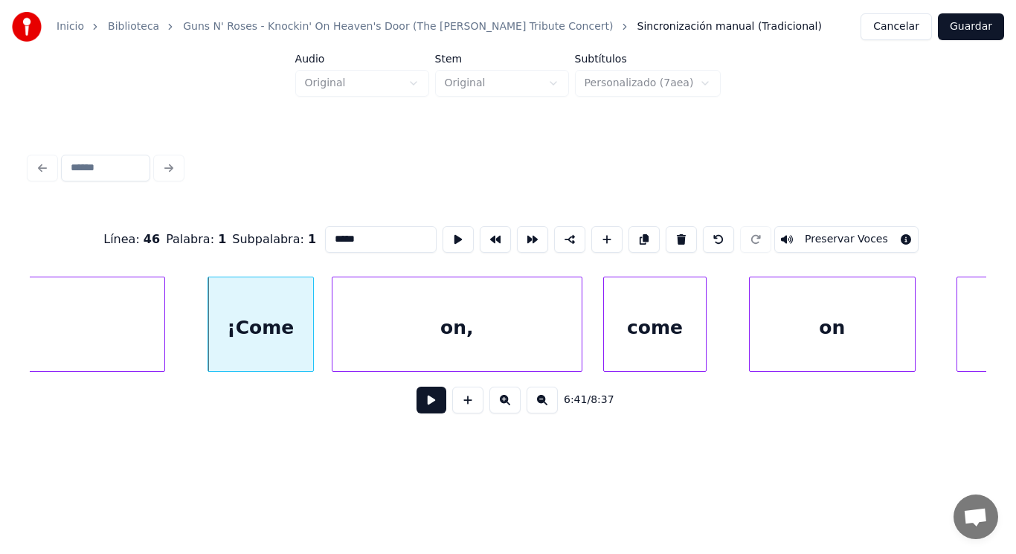
click at [419, 411] on button at bounding box center [431, 400] width 30 height 27
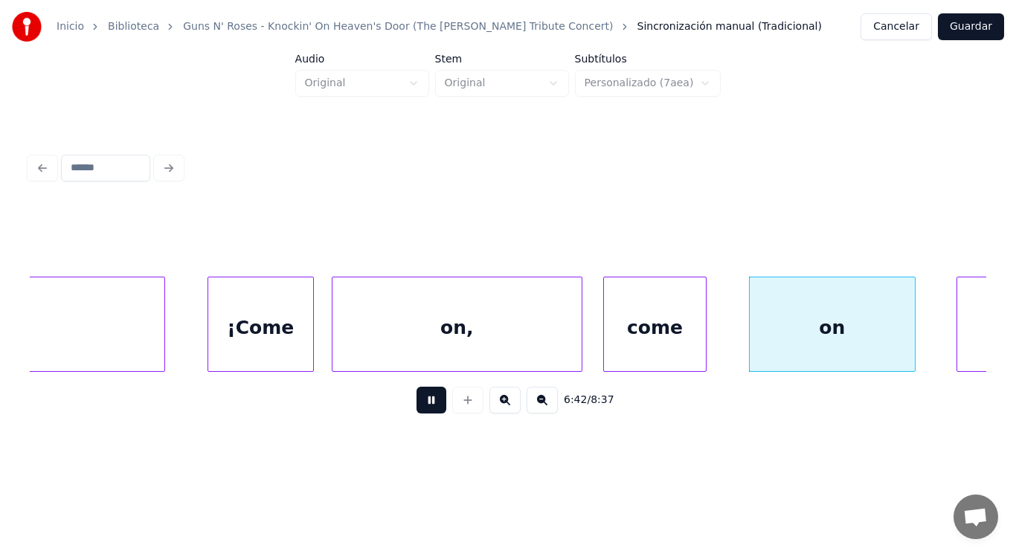
click at [419, 411] on button at bounding box center [431, 400] width 30 height 27
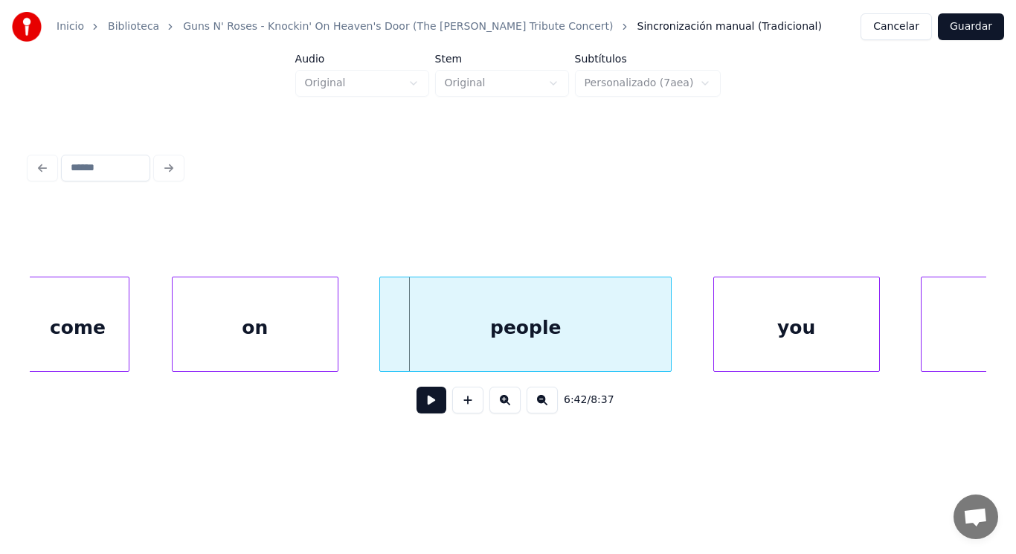
scroll to position [0, 418813]
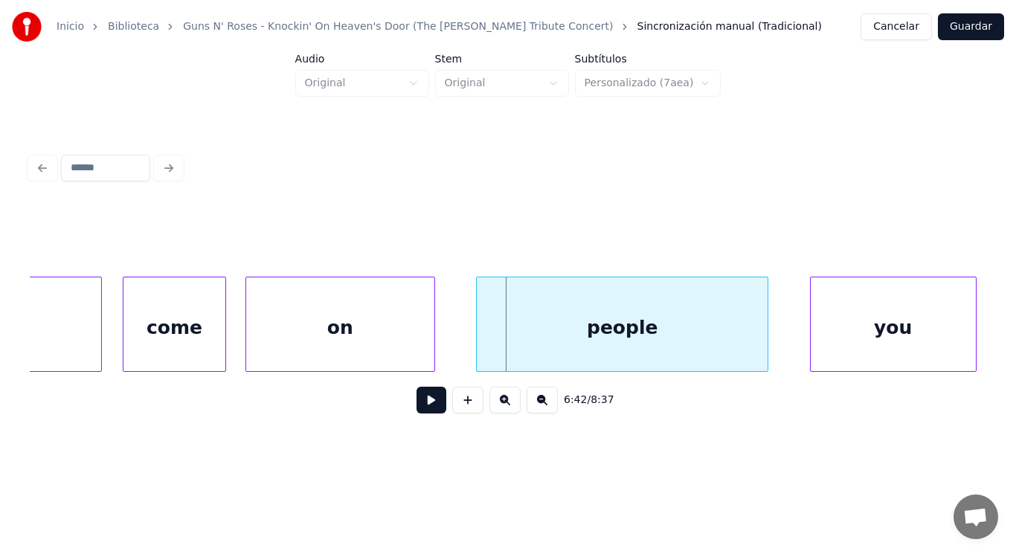
click at [246, 347] on div at bounding box center [248, 324] width 4 height 94
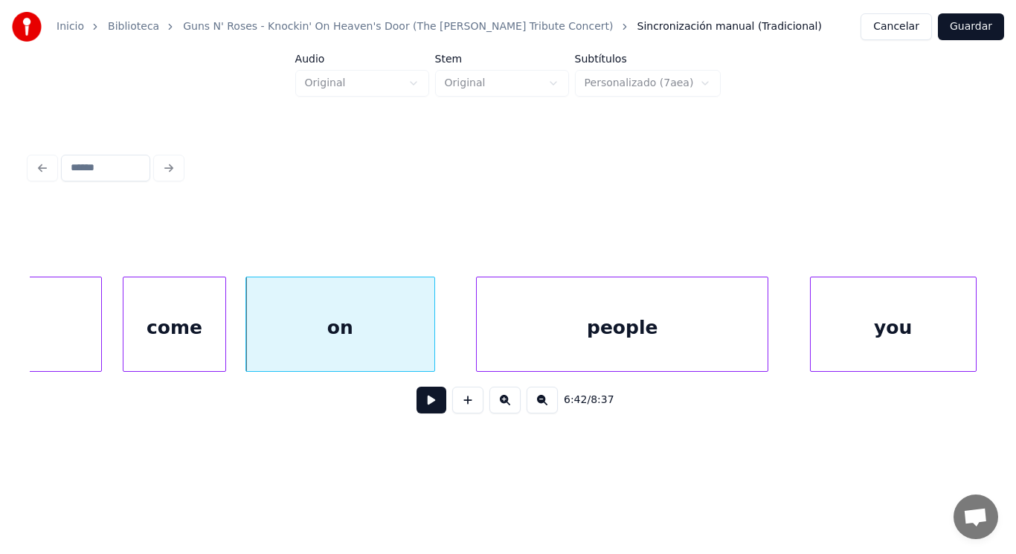
click at [416, 410] on button at bounding box center [431, 400] width 30 height 27
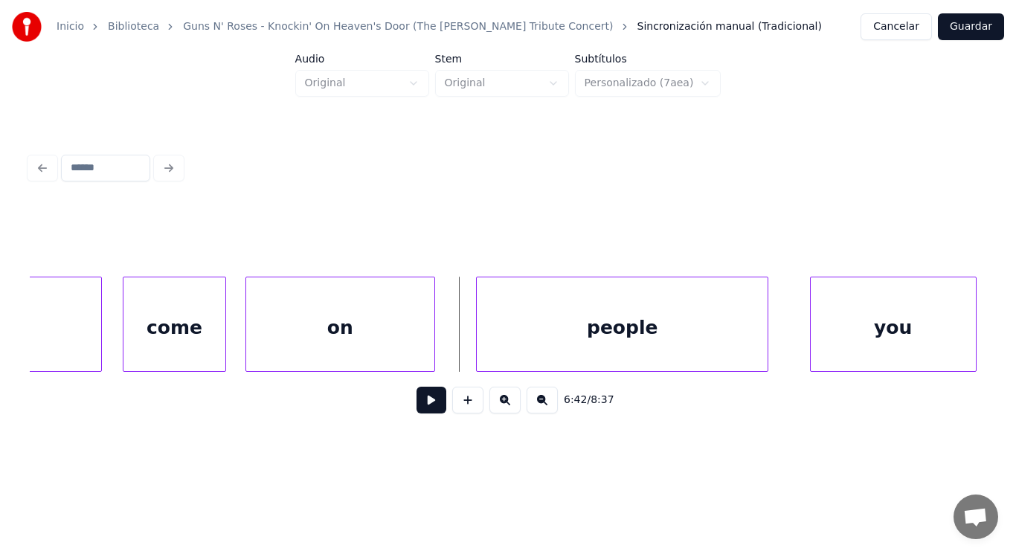
click at [400, 353] on div "on" at bounding box center [340, 327] width 188 height 101
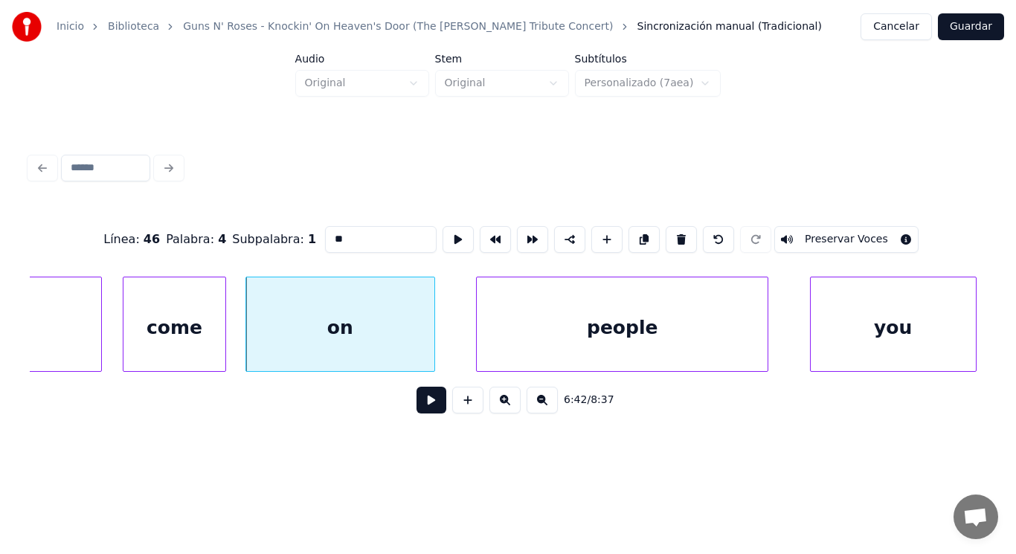
click at [416, 402] on button at bounding box center [431, 400] width 30 height 27
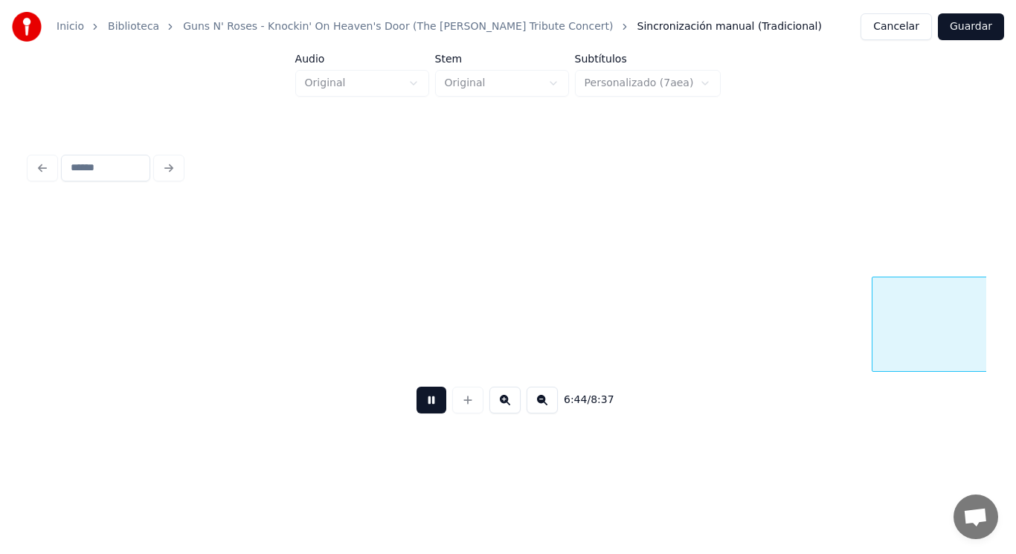
scroll to position [0, 420732]
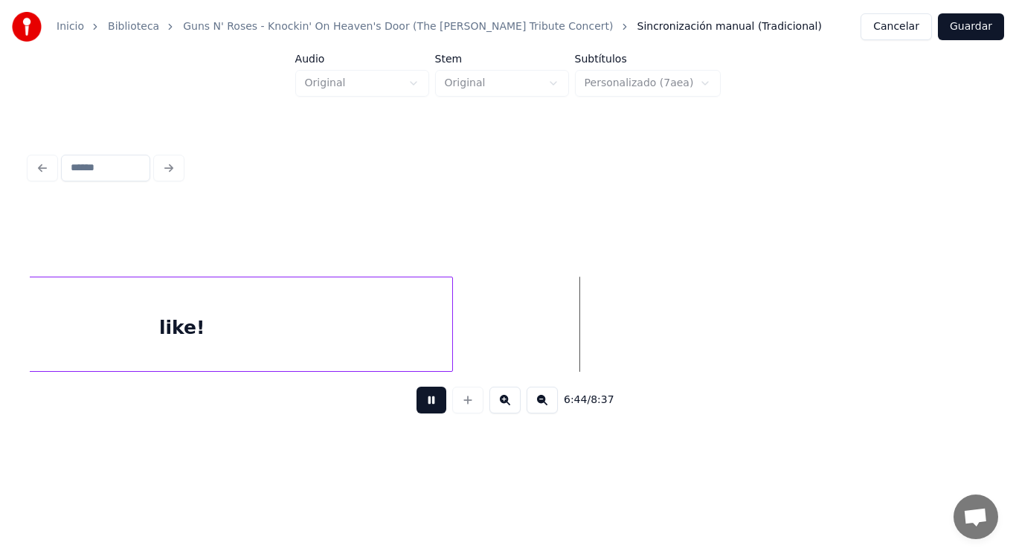
click at [416, 402] on button at bounding box center [431, 400] width 30 height 27
click at [375, 347] on div "like!" at bounding box center [182, 327] width 540 height 101
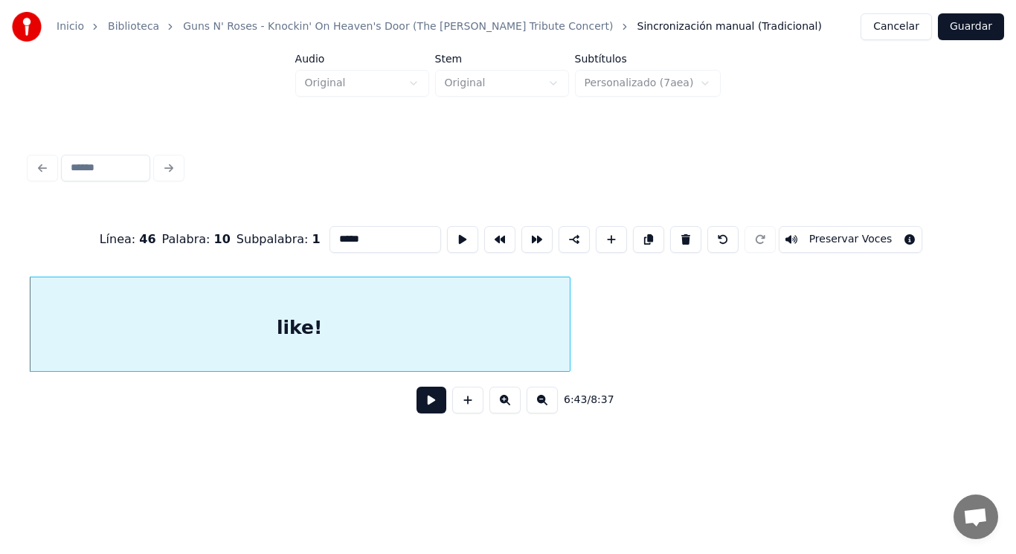
click at [417, 402] on button at bounding box center [431, 400] width 30 height 27
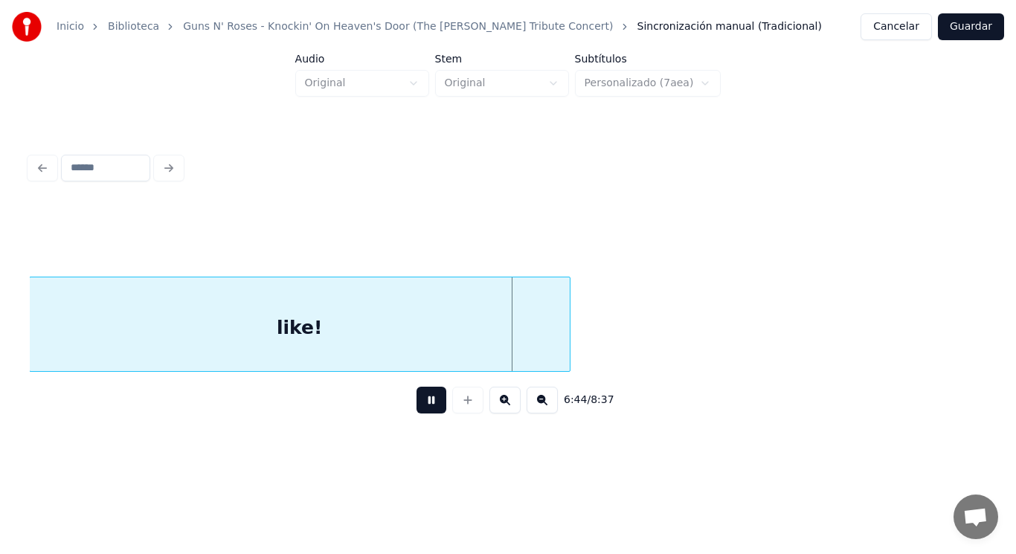
click at [417, 402] on button at bounding box center [431, 400] width 30 height 27
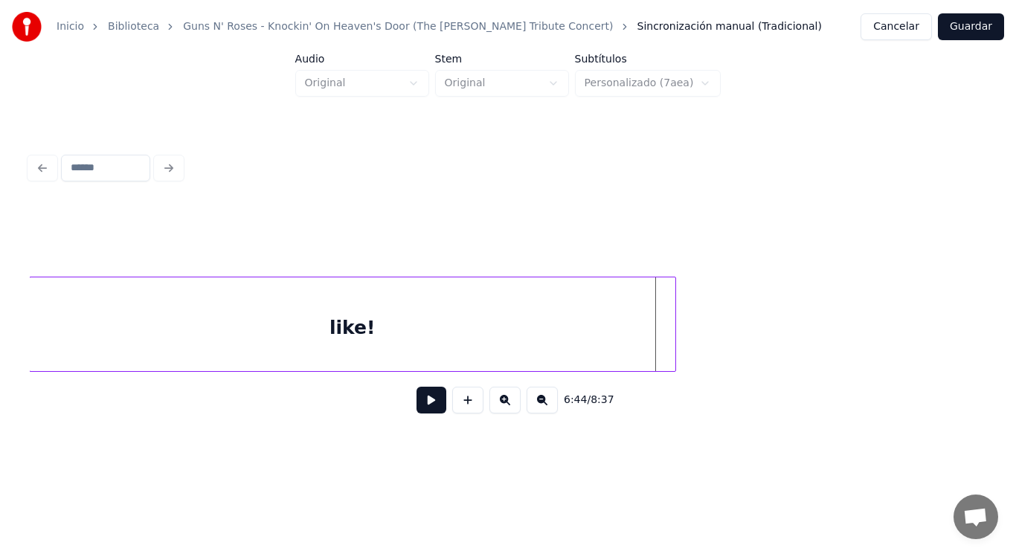
click at [675, 333] on div at bounding box center [673, 324] width 4 height 94
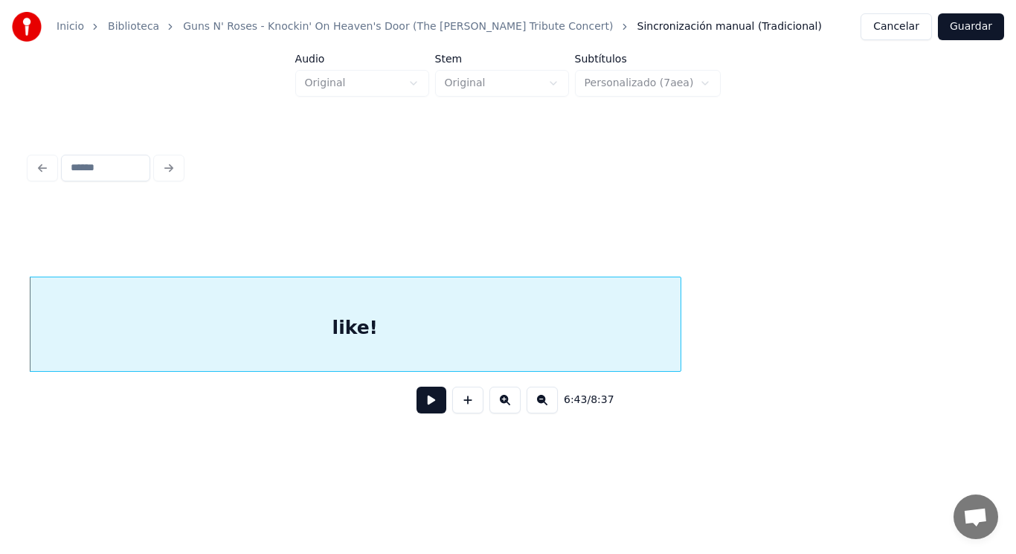
click at [419, 409] on button at bounding box center [431, 400] width 30 height 27
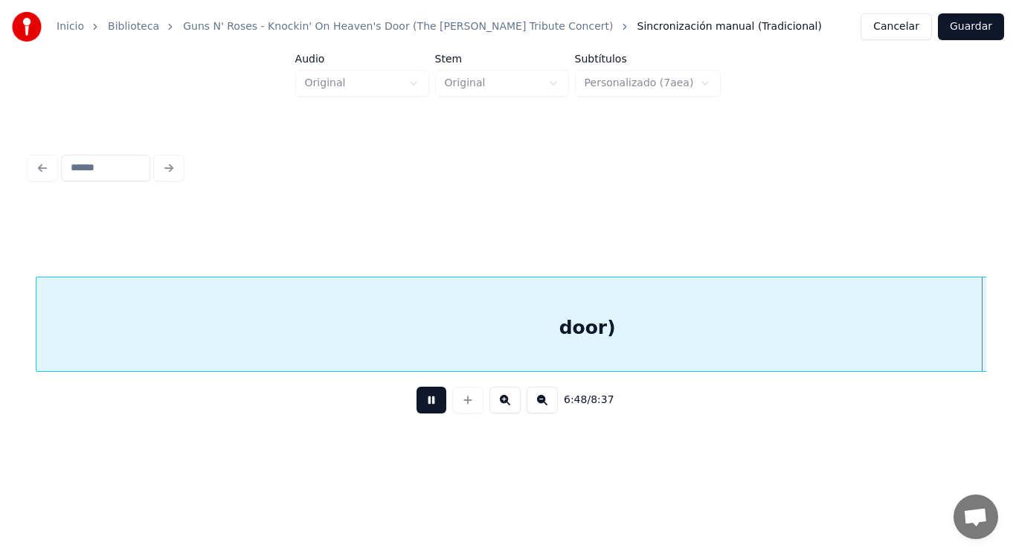
scroll to position [0, 425453]
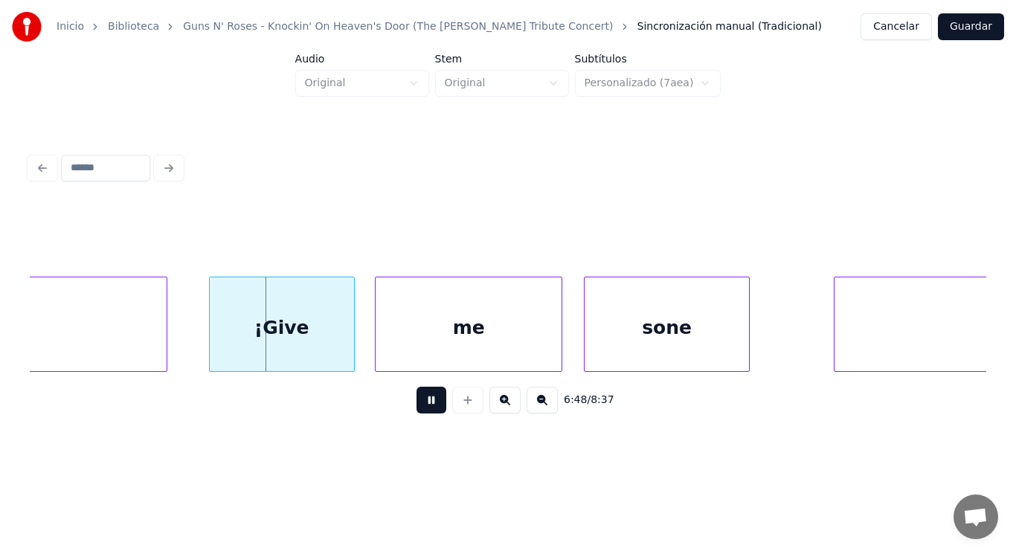
click at [419, 409] on button at bounding box center [431, 400] width 30 height 27
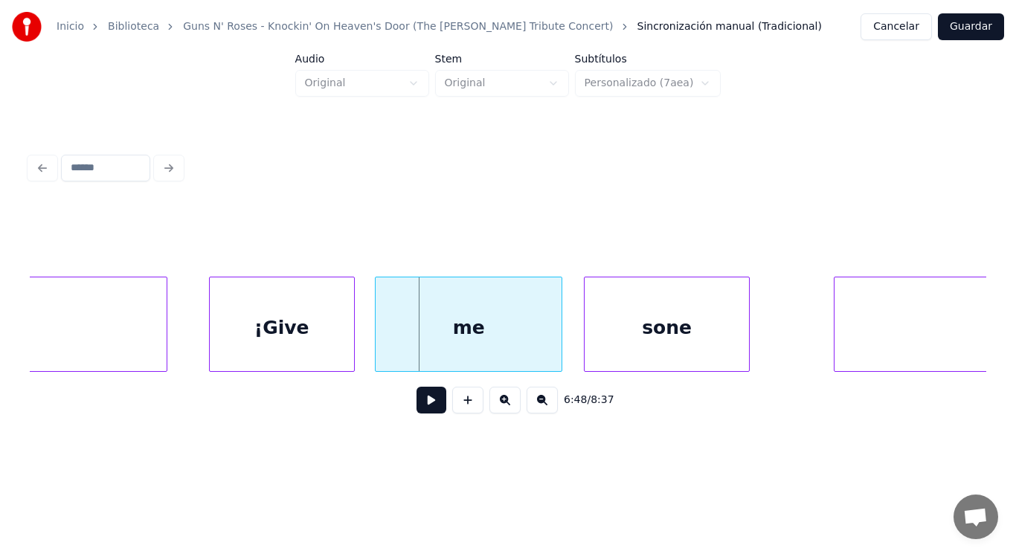
click at [267, 335] on div "¡Give" at bounding box center [282, 327] width 144 height 101
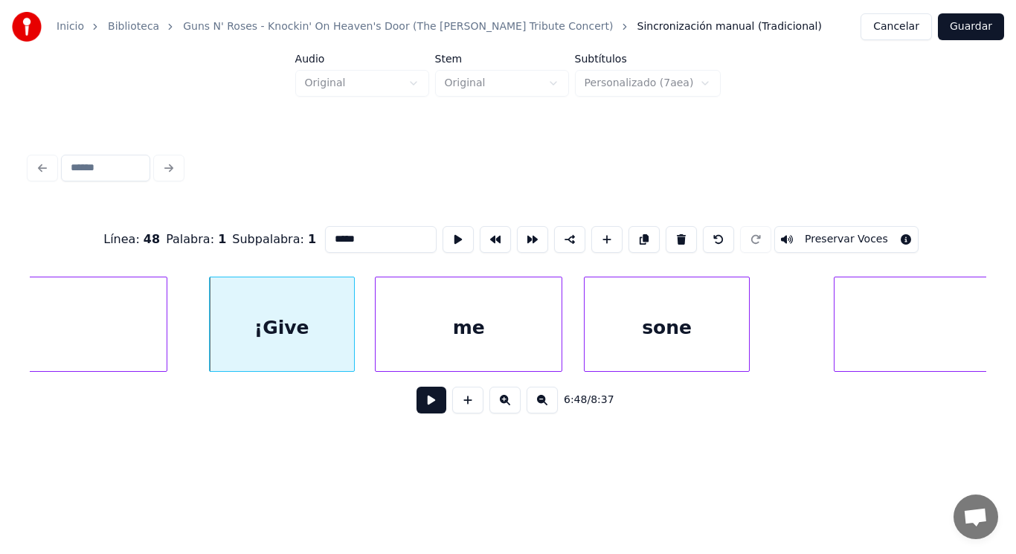
click at [416, 401] on button at bounding box center [431, 400] width 30 height 27
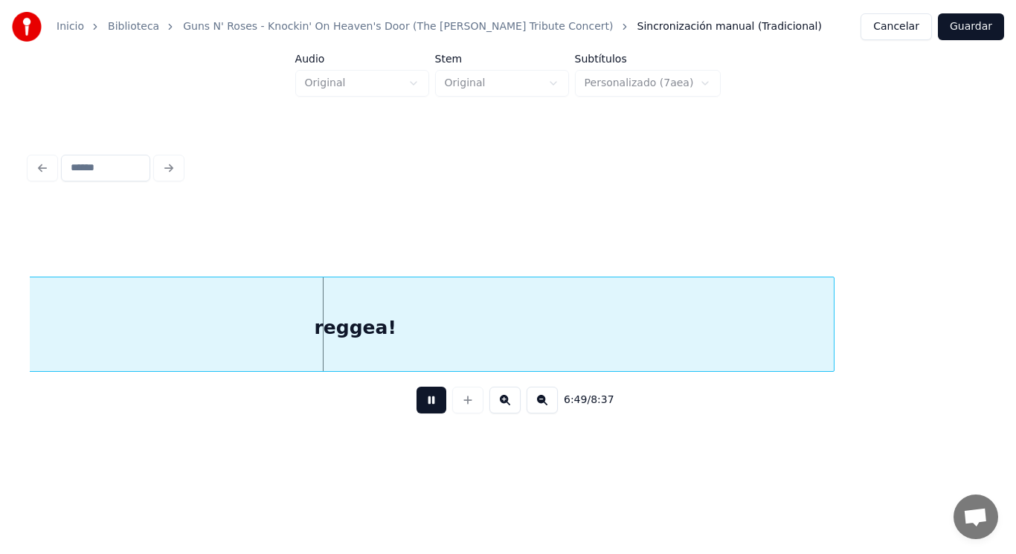
click at [416, 401] on button at bounding box center [431, 400] width 30 height 27
click at [382, 345] on div "reggea!" at bounding box center [355, 327] width 956 height 101
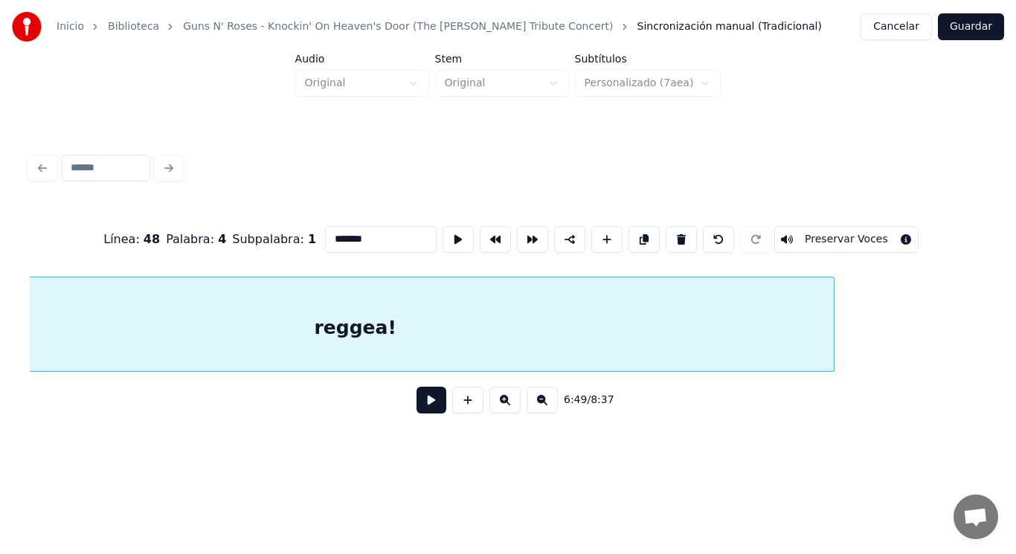
scroll to position [0, 426258]
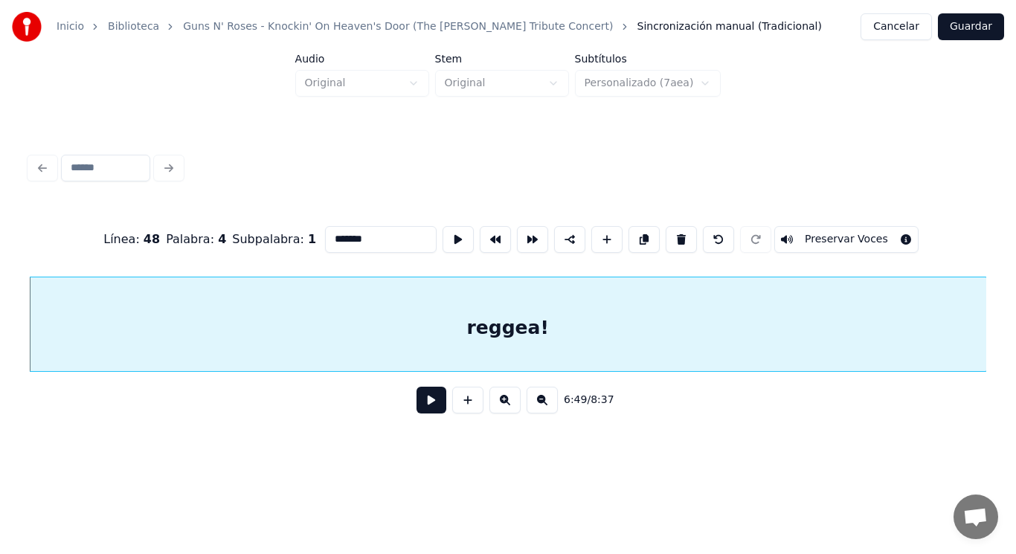
click at [421, 405] on button at bounding box center [431, 400] width 30 height 27
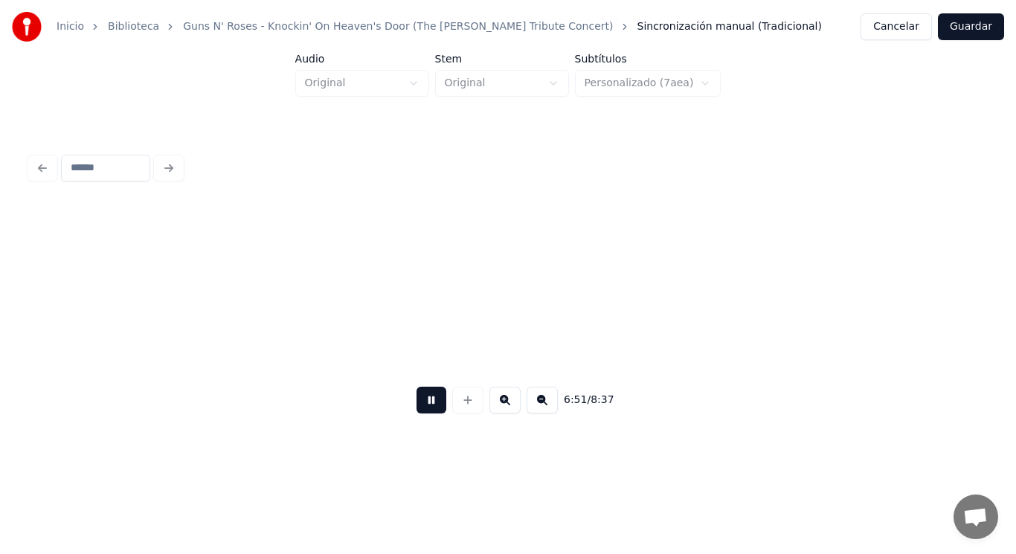
scroll to position [0, 428198]
click at [421, 405] on button at bounding box center [431, 400] width 30 height 27
click at [416, 405] on button at bounding box center [431, 400] width 30 height 27
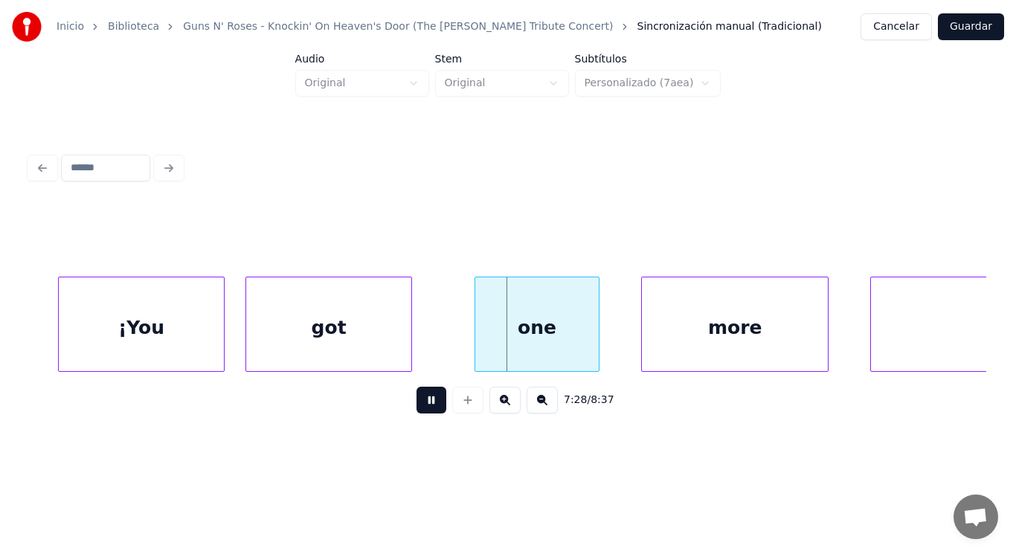
click at [416, 405] on button at bounding box center [431, 400] width 30 height 27
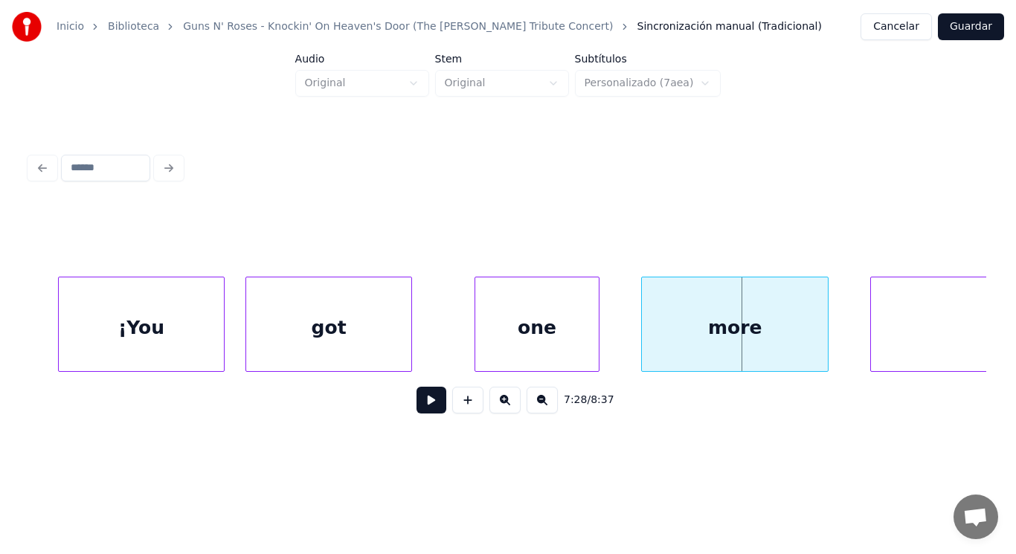
click at [76, 345] on div "¡You" at bounding box center [142, 327] width 166 height 101
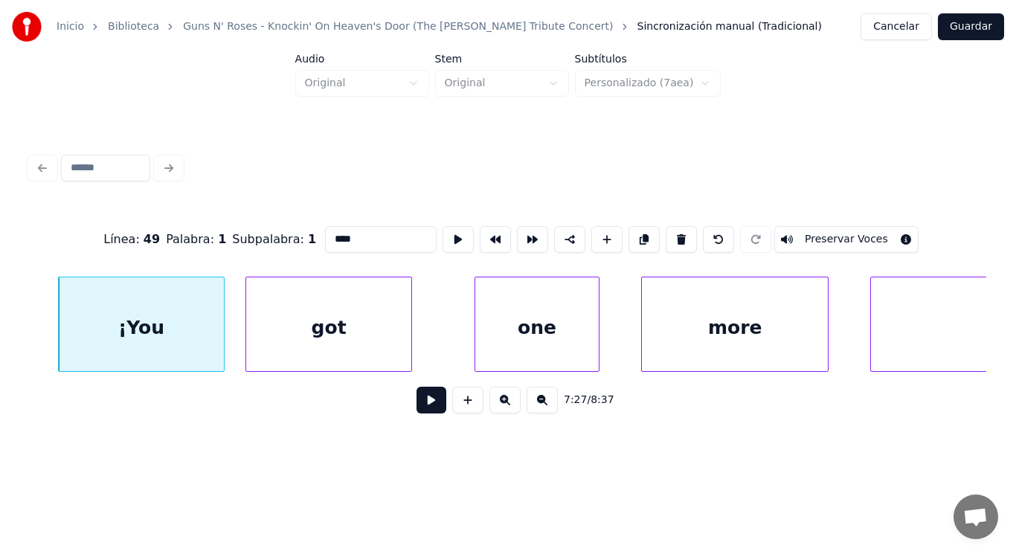
click at [417, 405] on button at bounding box center [431, 400] width 30 height 27
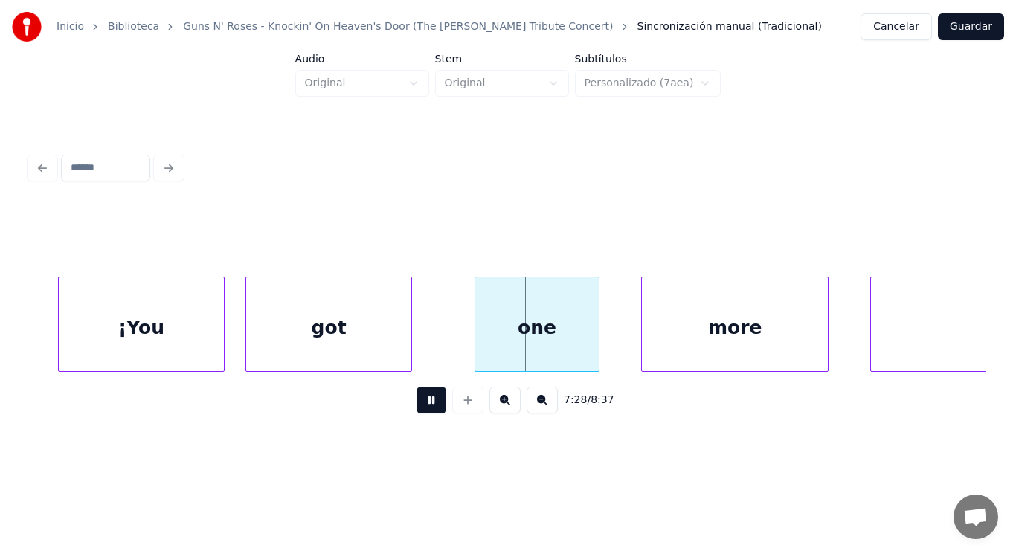
click at [417, 405] on button at bounding box center [431, 400] width 30 height 27
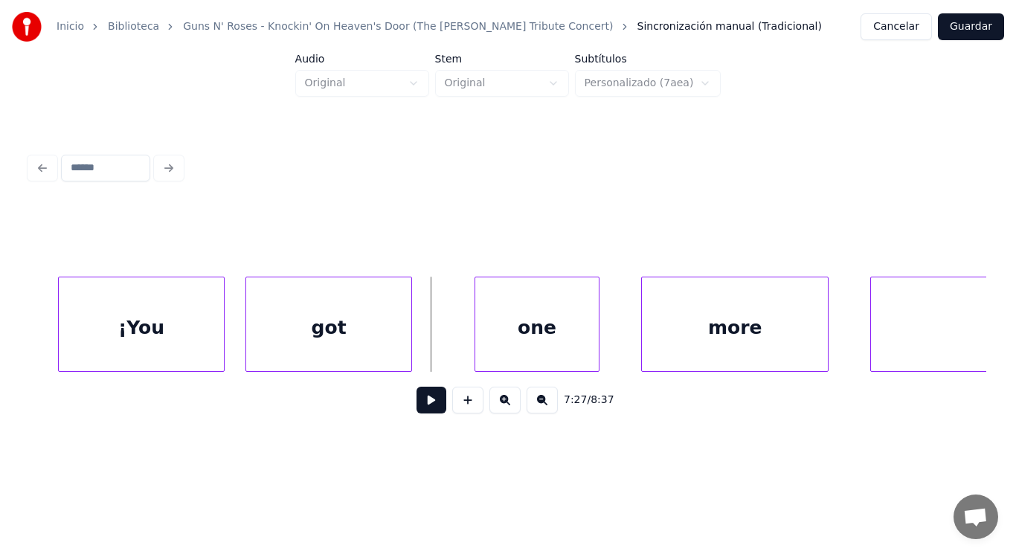
click at [416, 405] on button at bounding box center [431, 400] width 30 height 27
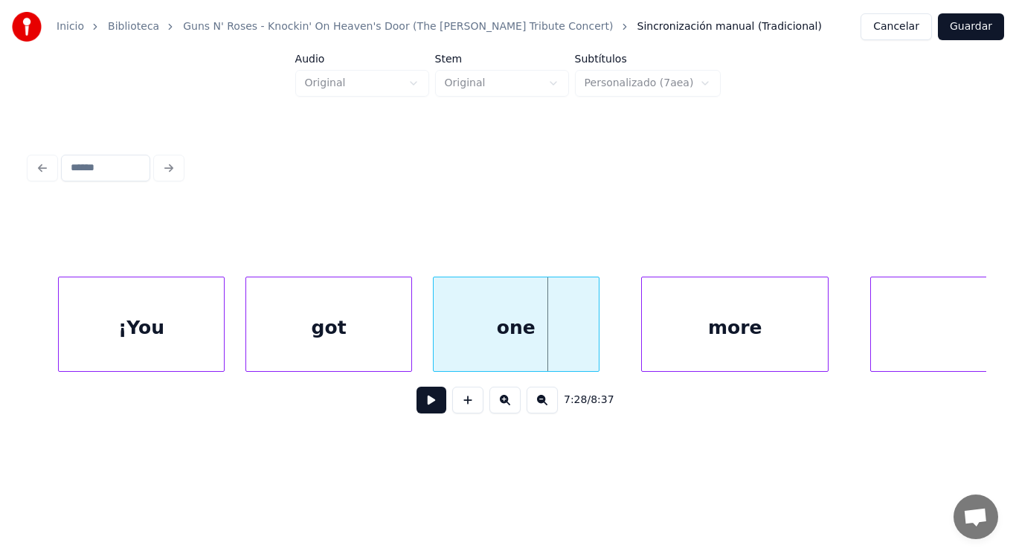
click at [436, 343] on div at bounding box center [436, 324] width 4 height 94
click at [419, 396] on button at bounding box center [431, 400] width 30 height 27
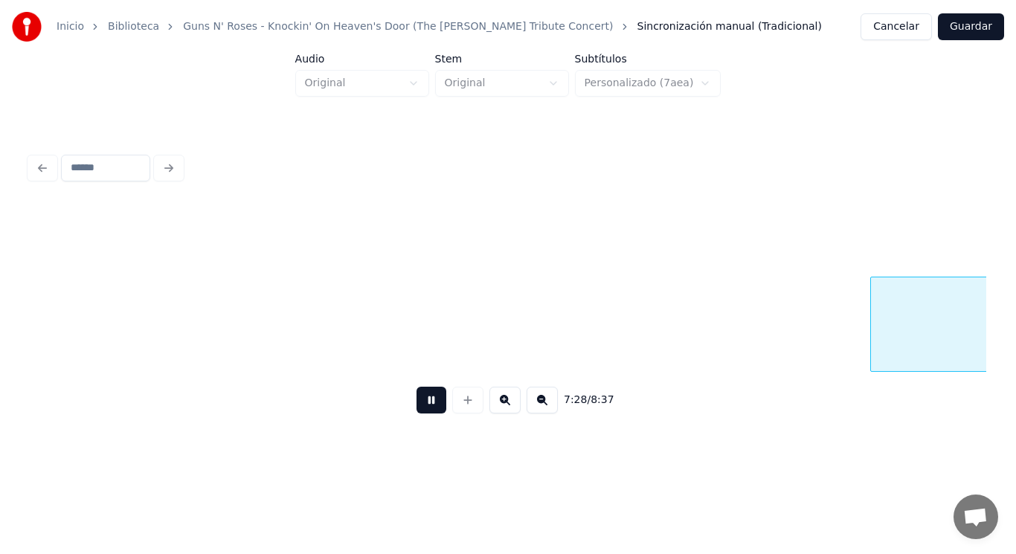
scroll to position [0, 466979]
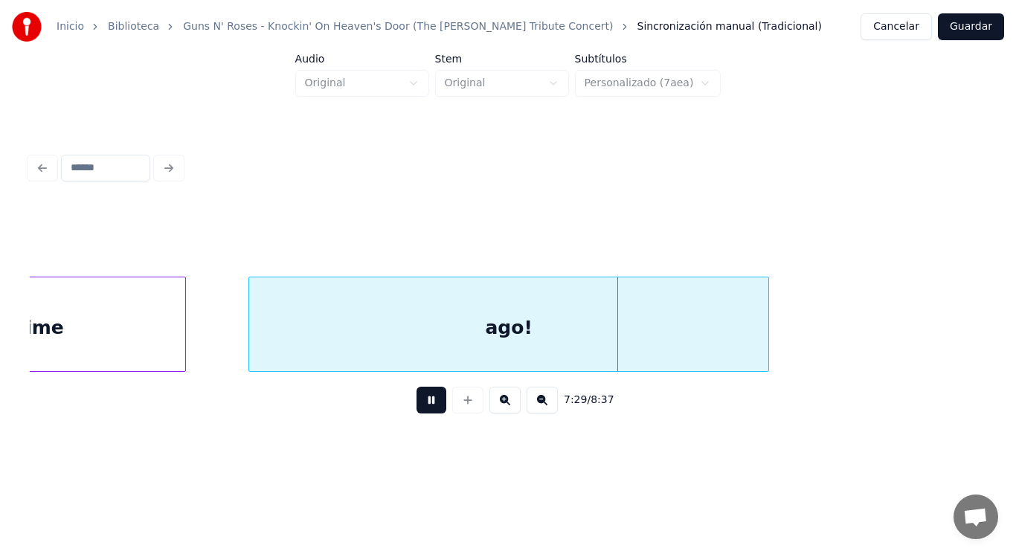
click at [419, 396] on button at bounding box center [431, 400] width 30 height 27
click at [411, 332] on div "ago!" at bounding box center [508, 327] width 519 height 101
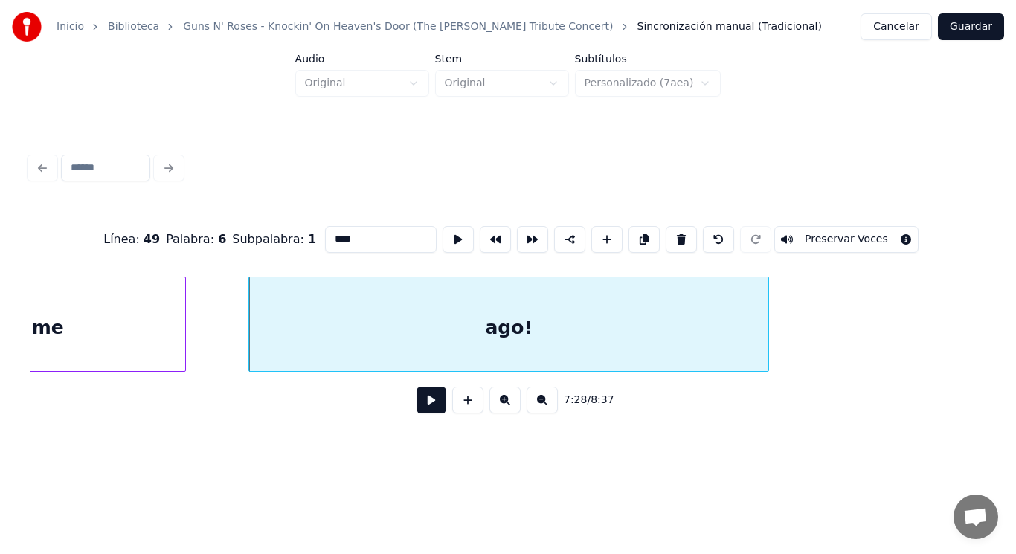
click at [419, 403] on button at bounding box center [431, 400] width 30 height 27
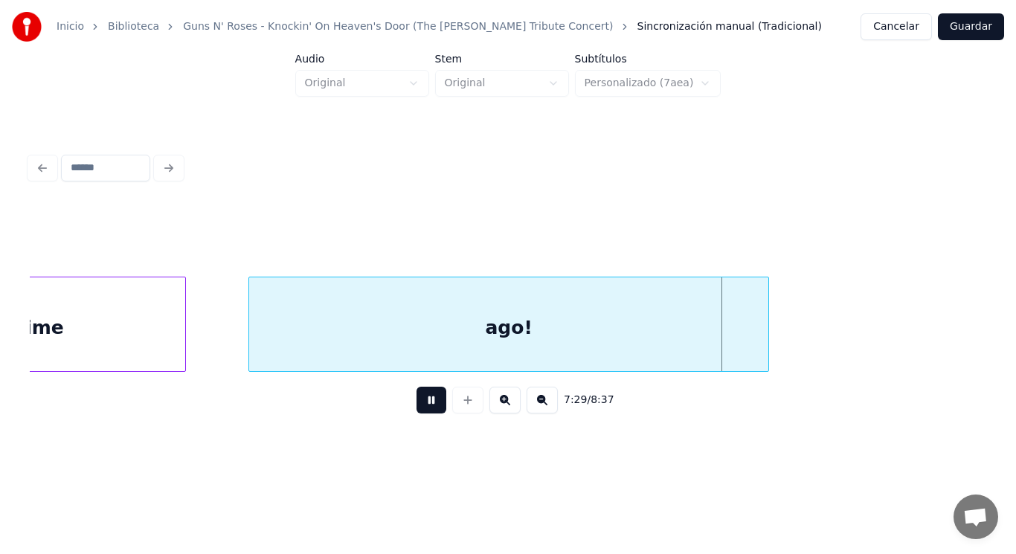
click at [419, 403] on button at bounding box center [431, 400] width 30 height 27
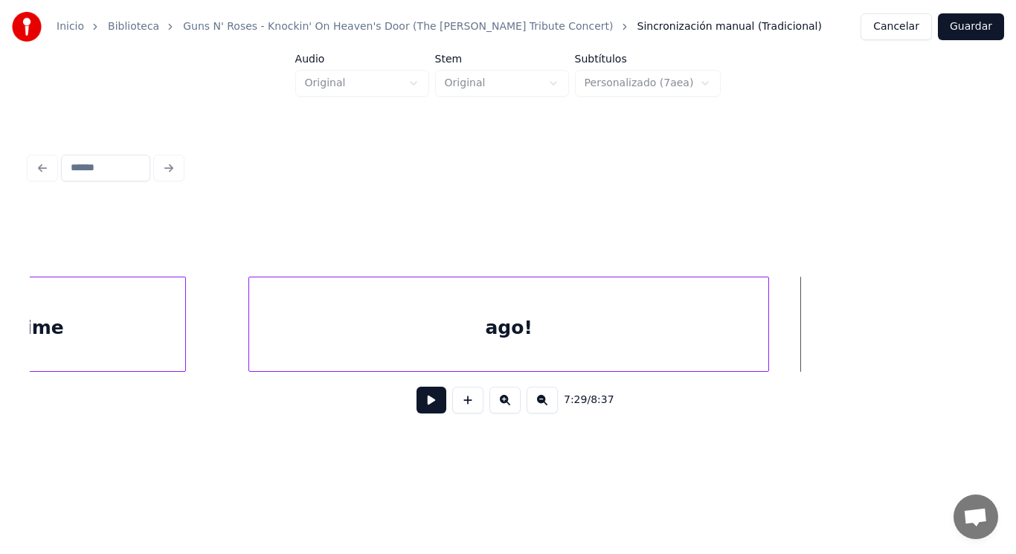
click at [416, 405] on button at bounding box center [431, 400] width 30 height 27
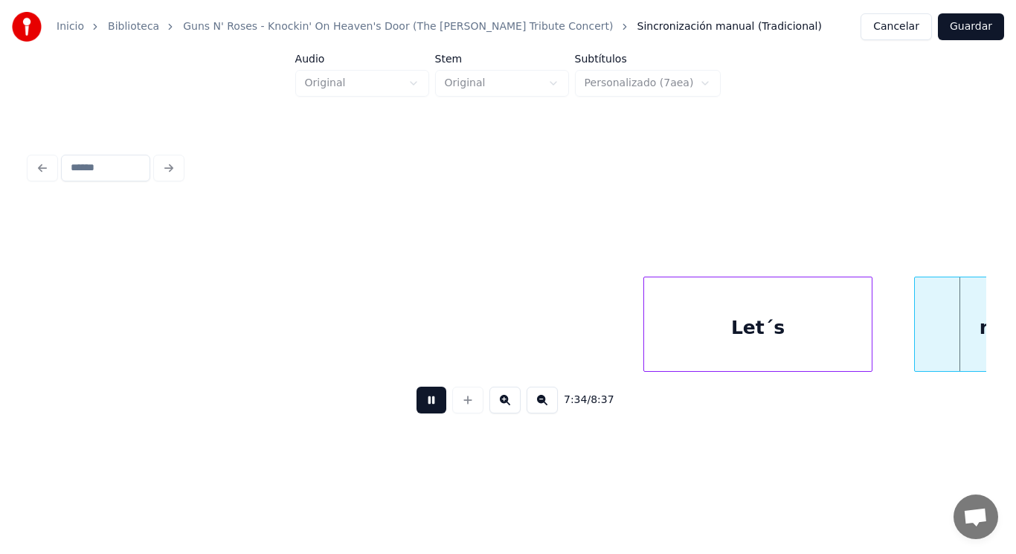
scroll to position [0, 473758]
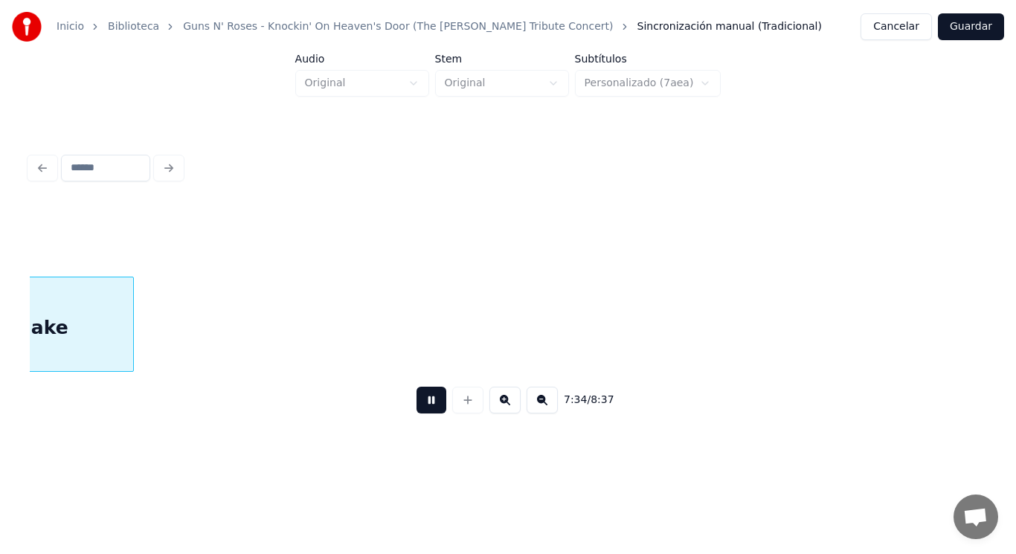
click at [416, 405] on button at bounding box center [431, 400] width 30 height 27
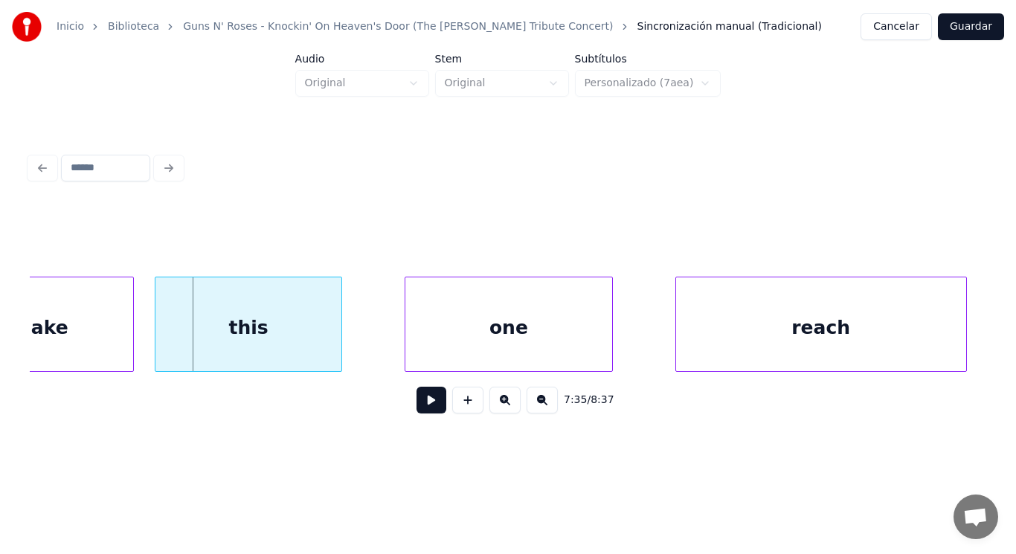
click at [416, 405] on button at bounding box center [431, 400] width 30 height 27
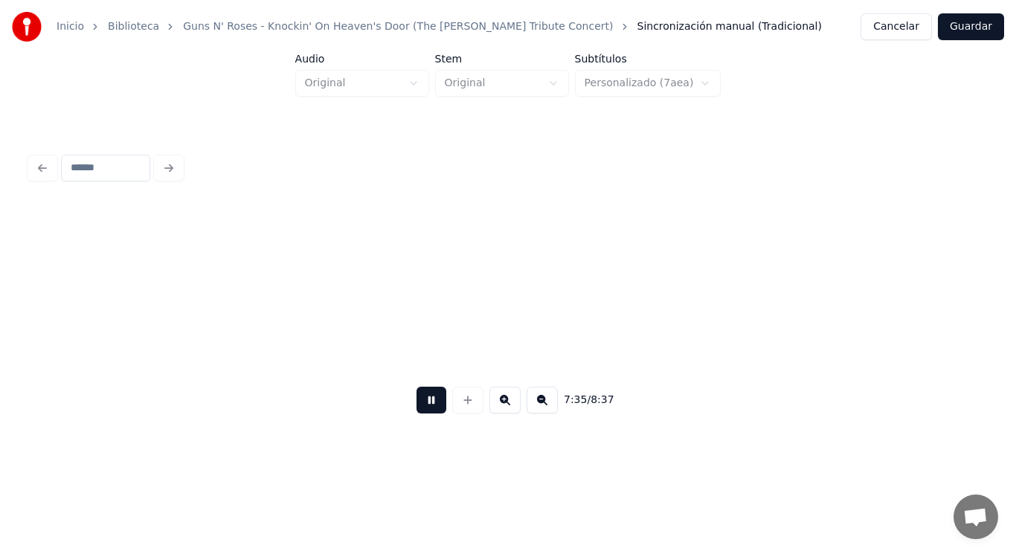
scroll to position [0, 474733]
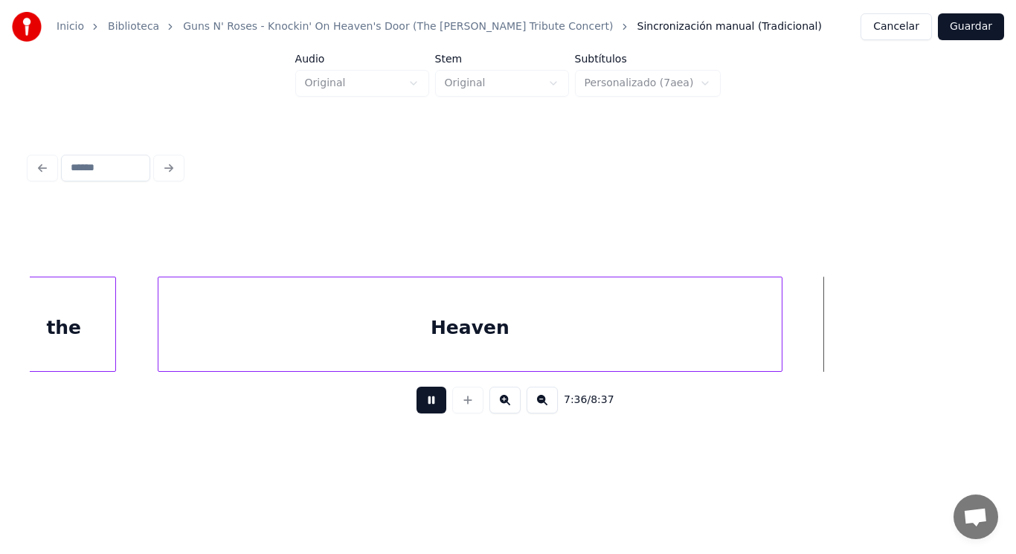
click at [416, 405] on button at bounding box center [431, 400] width 30 height 27
click at [376, 356] on div "Heaven" at bounding box center [469, 327] width 623 height 101
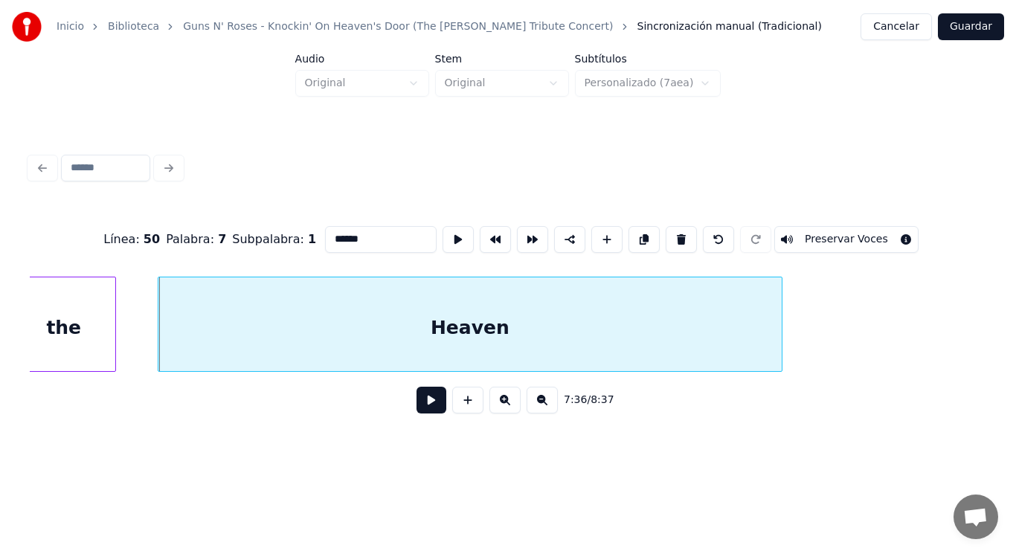
click at [416, 402] on button at bounding box center [431, 400] width 30 height 27
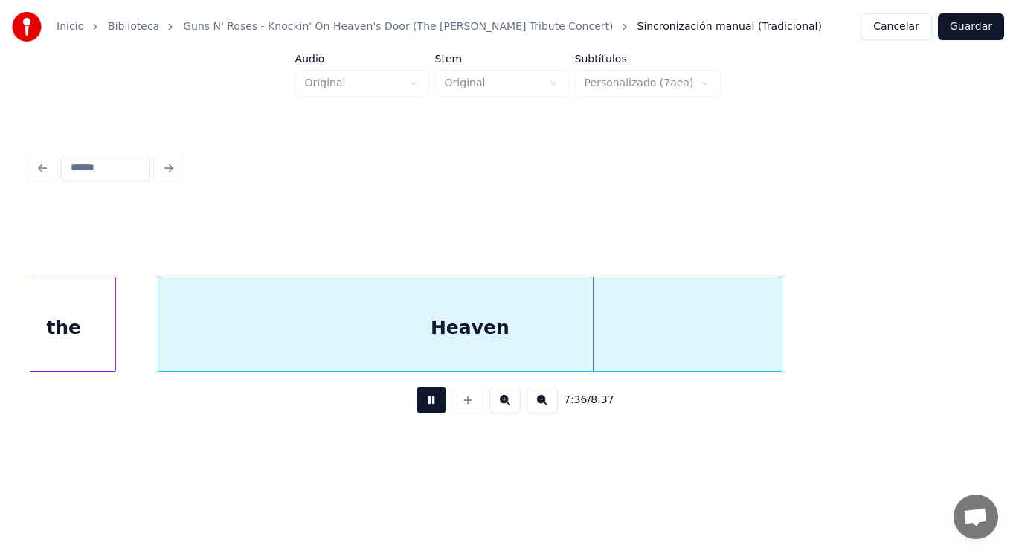
click at [416, 402] on button at bounding box center [431, 400] width 30 height 27
click at [0, 278] on div "Inicio Biblioteca Guns N' Roses - Knockin' On Heaven's Door (The [PERSON_NAME] …" at bounding box center [508, 226] width 1016 height 453
click at [41, 302] on div "the" at bounding box center [64, 327] width 103 height 101
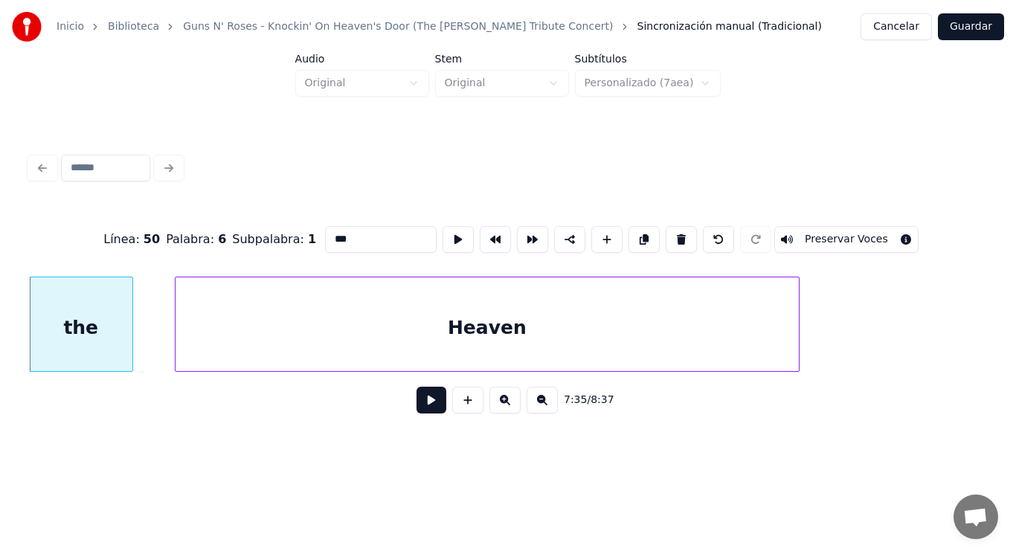
click at [416, 405] on button at bounding box center [431, 400] width 30 height 27
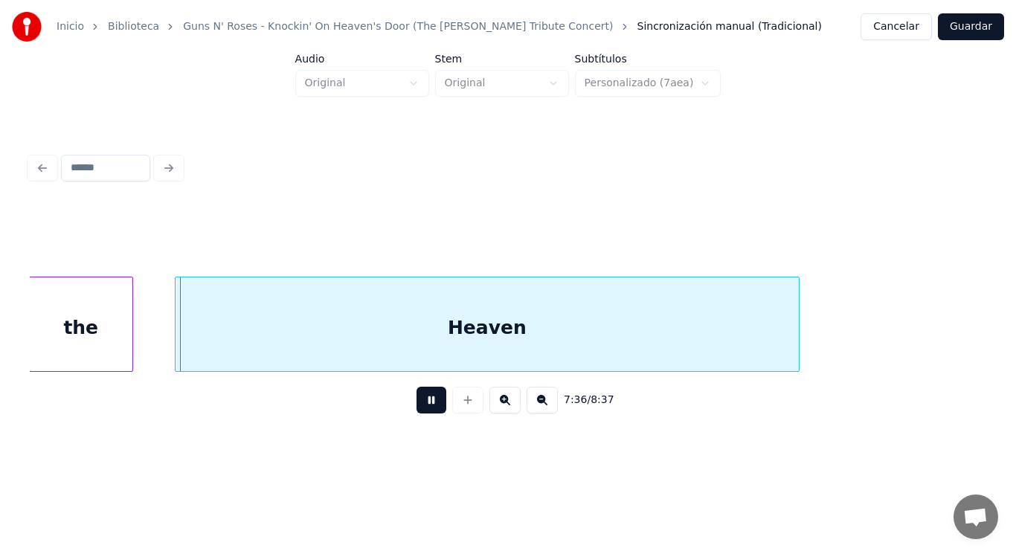
click at [416, 405] on button at bounding box center [431, 400] width 30 height 27
click at [167, 344] on div at bounding box center [166, 324] width 4 height 94
click at [425, 402] on button at bounding box center [431, 400] width 30 height 27
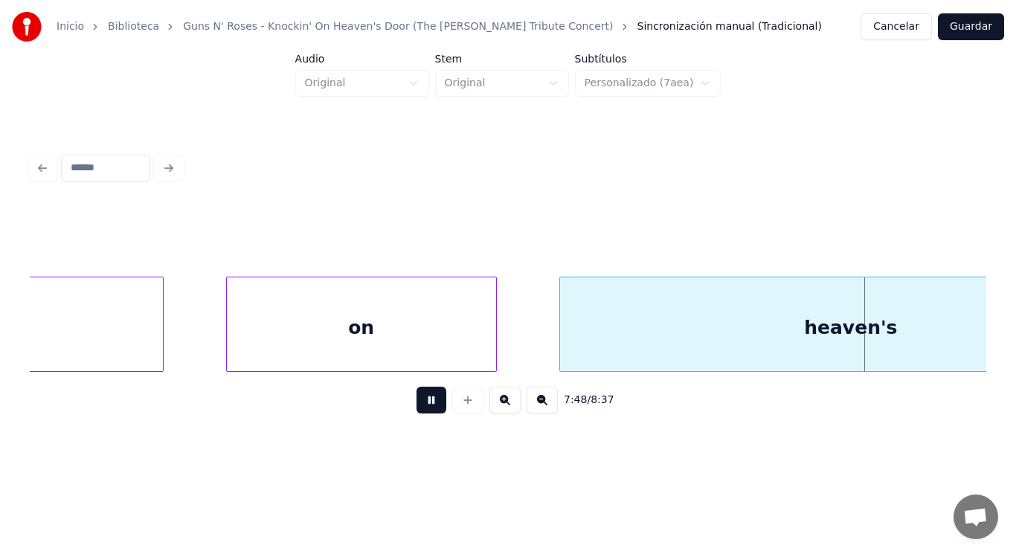
scroll to position [0, 488278]
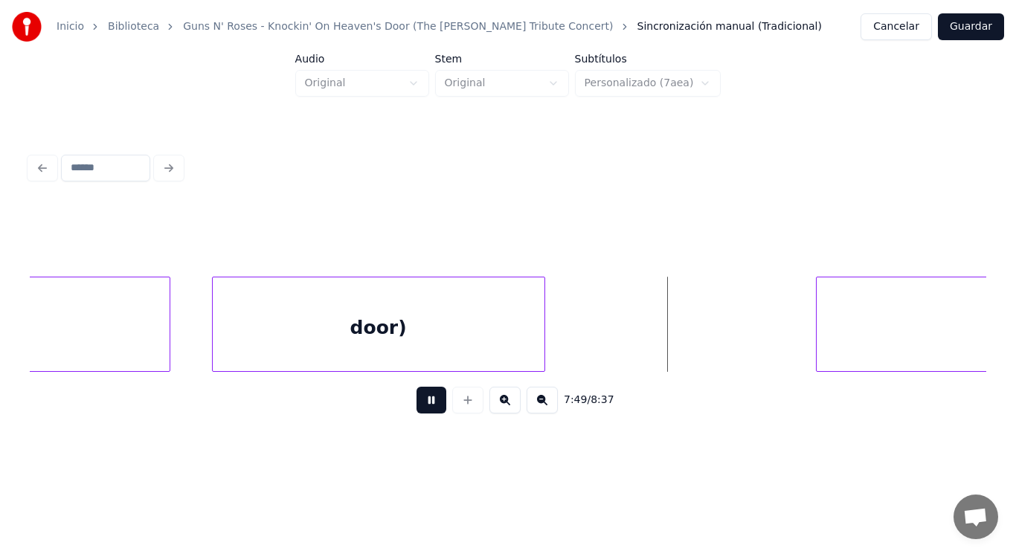
click at [425, 402] on button at bounding box center [431, 400] width 30 height 27
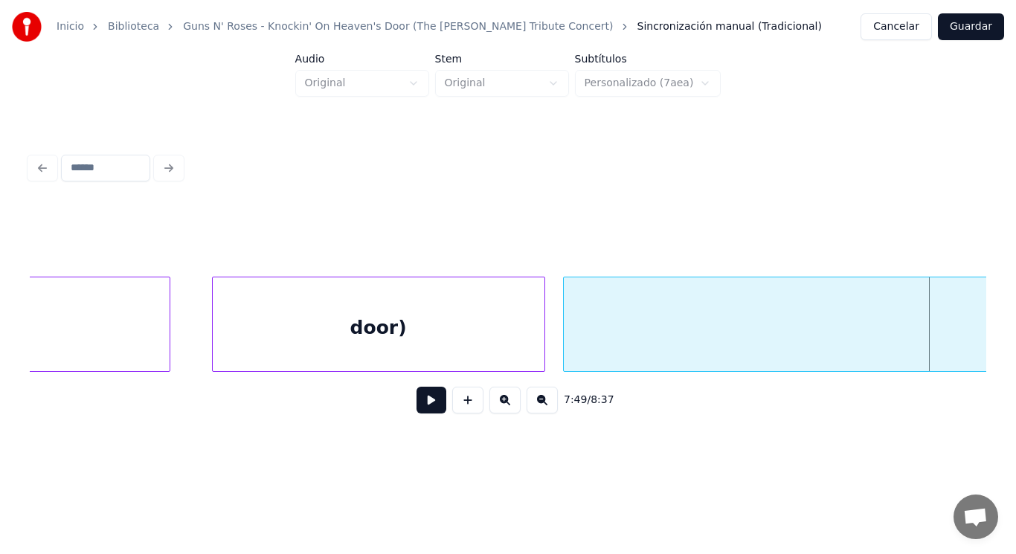
click at [566, 345] on div at bounding box center [566, 324] width 4 height 94
click at [420, 401] on button at bounding box center [431, 400] width 30 height 27
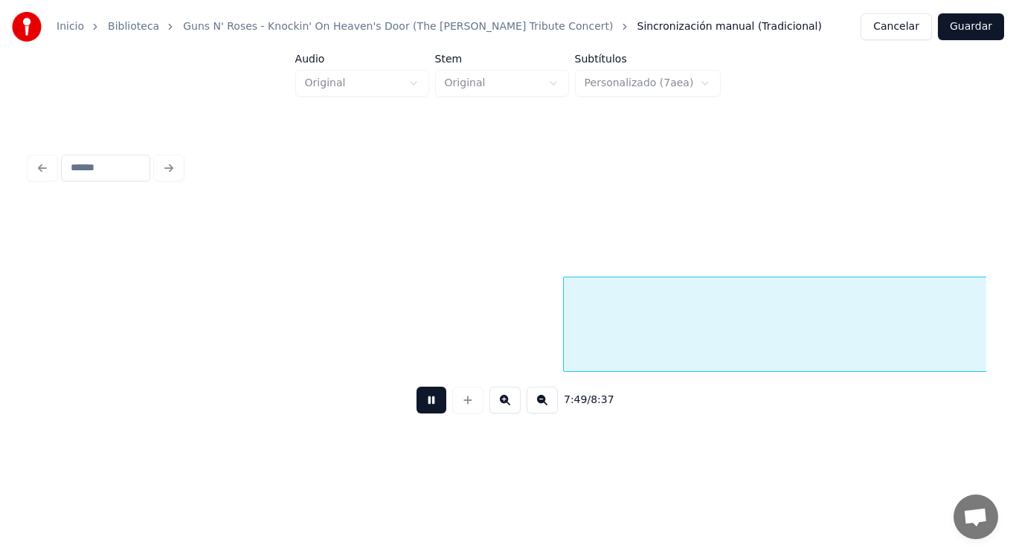
scroll to position [0, 489239]
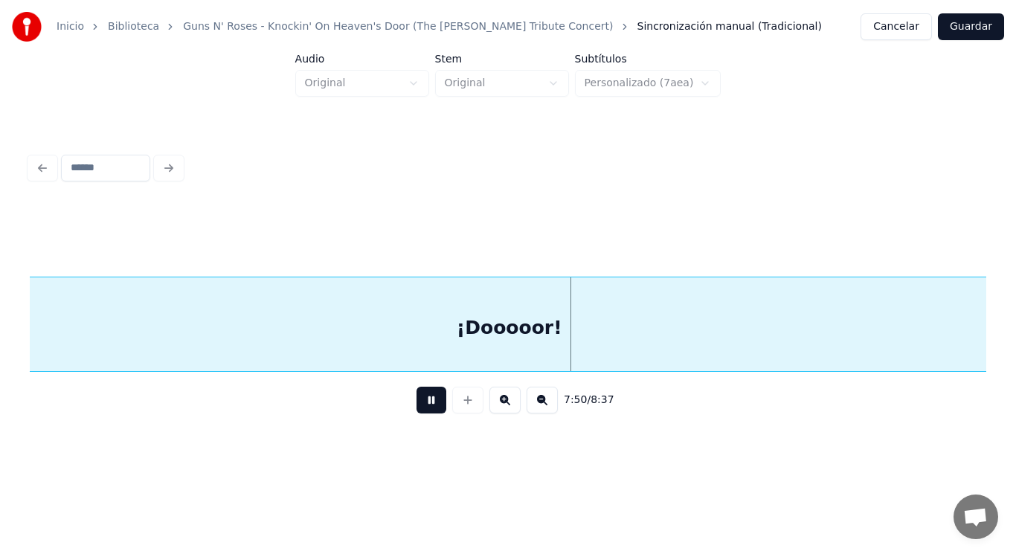
click at [420, 401] on button at bounding box center [431, 400] width 30 height 27
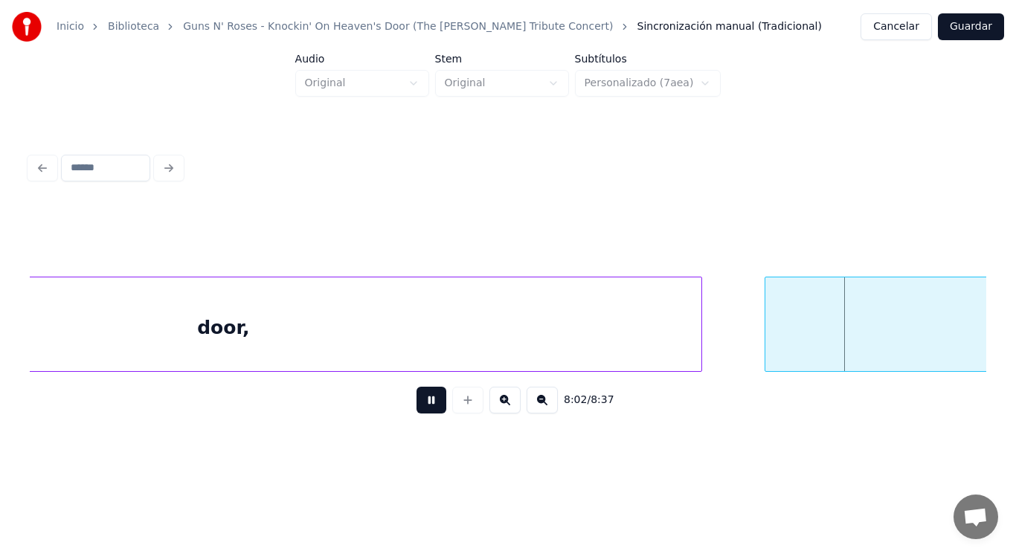
click at [420, 401] on button at bounding box center [431, 400] width 30 height 27
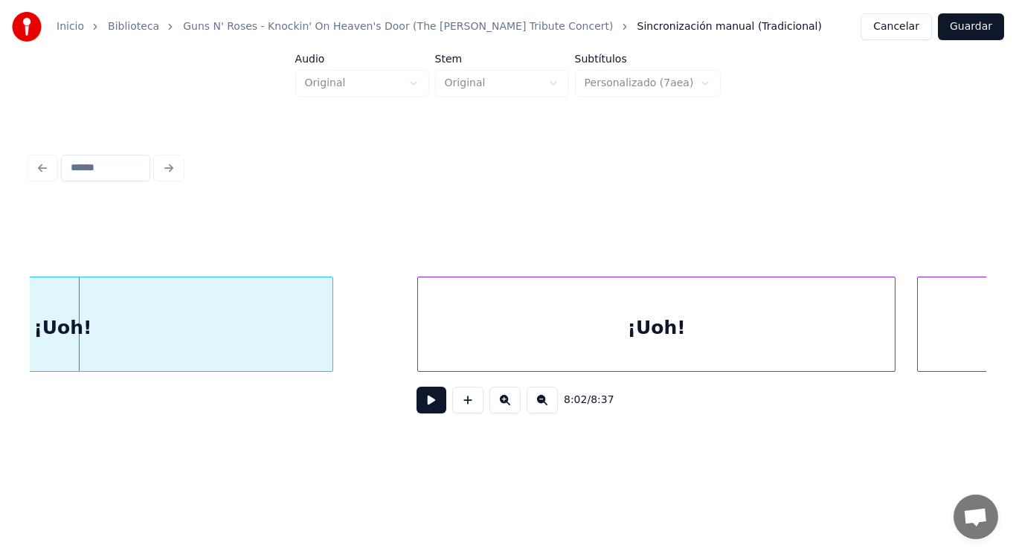
click at [420, 401] on button at bounding box center [431, 400] width 30 height 27
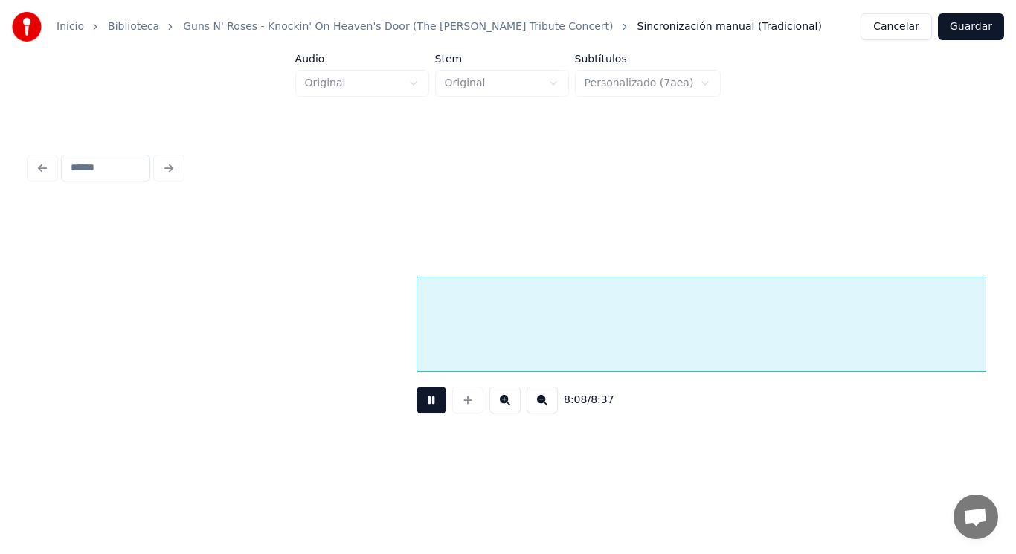
scroll to position [0, 508641]
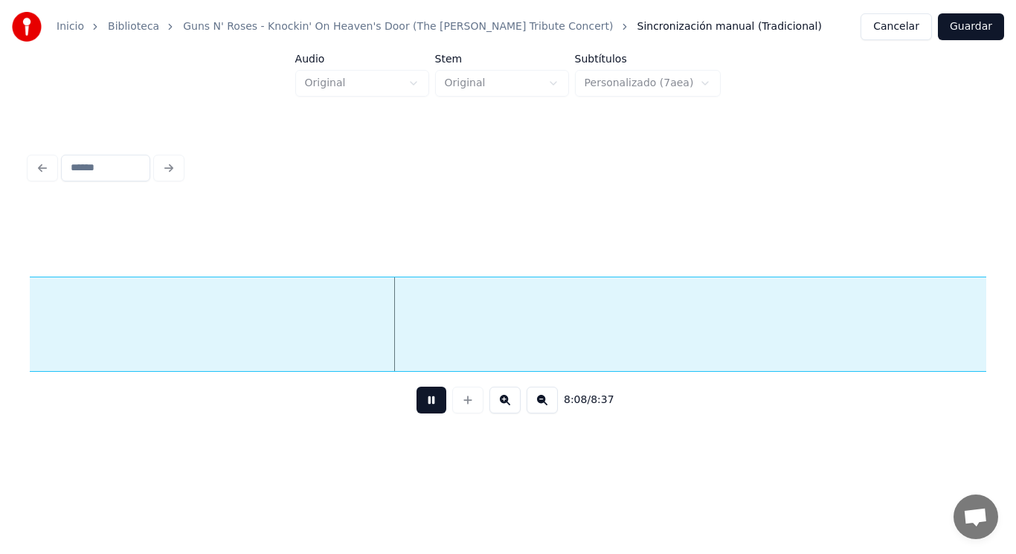
click at [420, 401] on button at bounding box center [431, 400] width 30 height 27
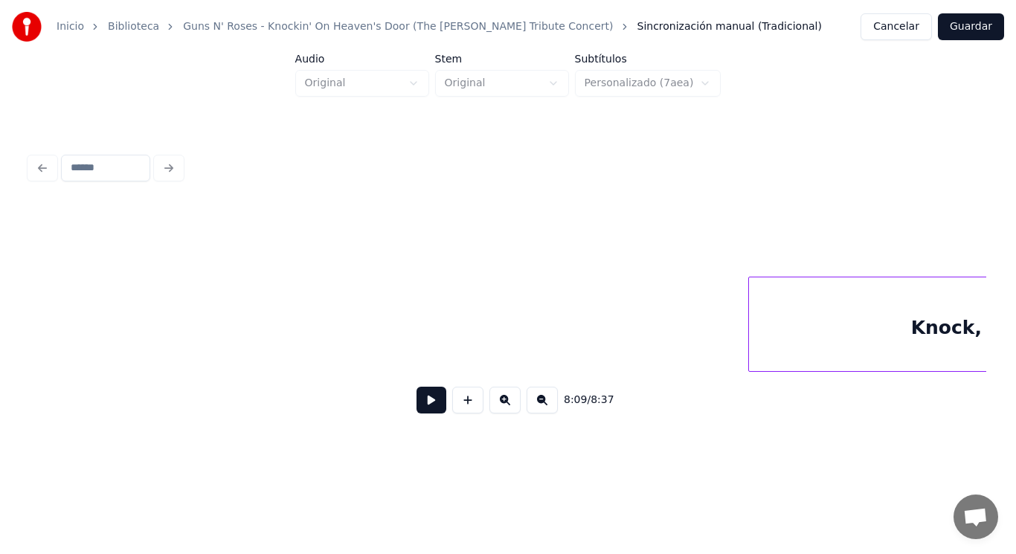
click at [0, 324] on div "Inicio Biblioteca Guns N' Roses - Knockin' On Heaven's Door (The [PERSON_NAME] …" at bounding box center [508, 226] width 1016 height 453
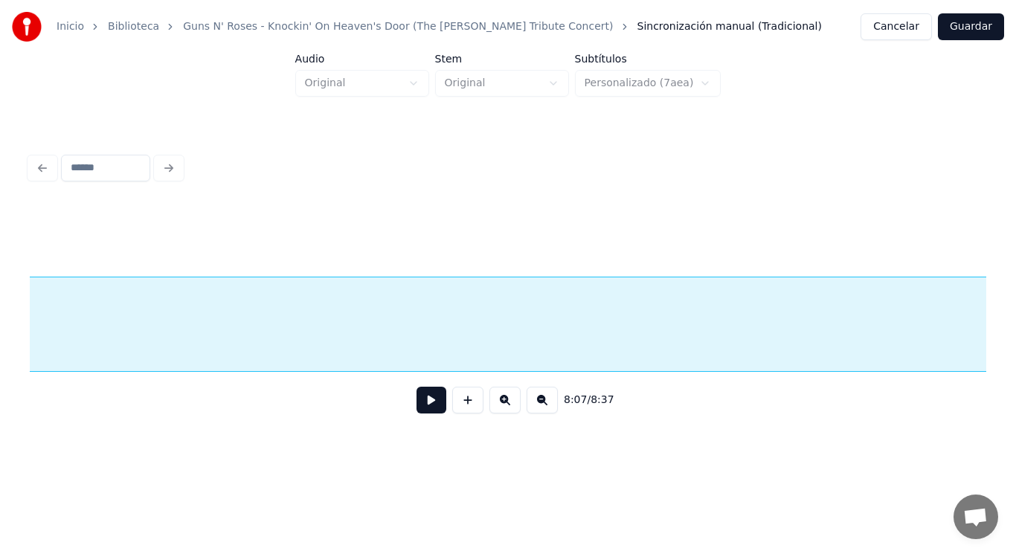
scroll to position [0, 510756]
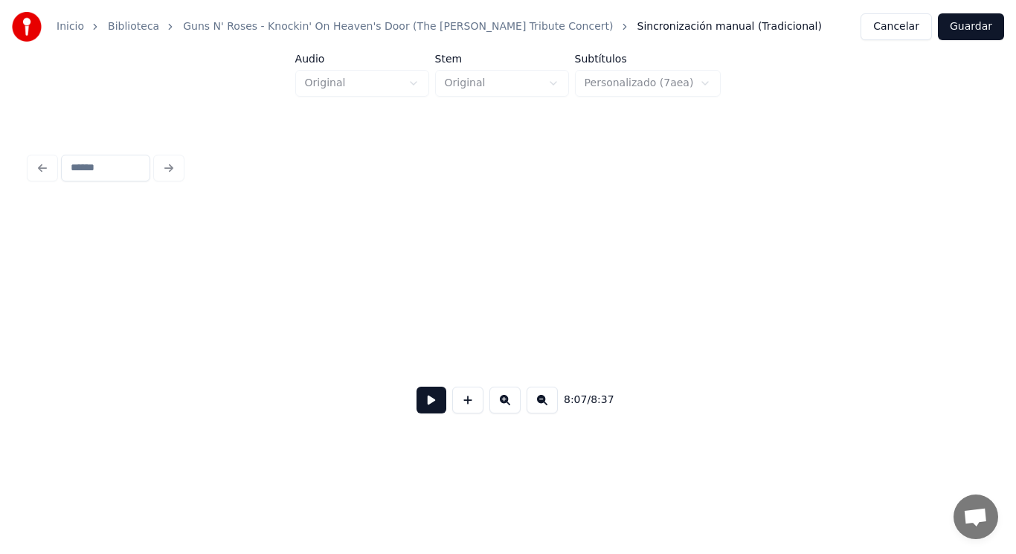
click at [0, 338] on div "Inicio Biblioteca Guns N' Roses - Knockin' On Heaven's Door (The [PERSON_NAME] …" at bounding box center [508, 226] width 1016 height 453
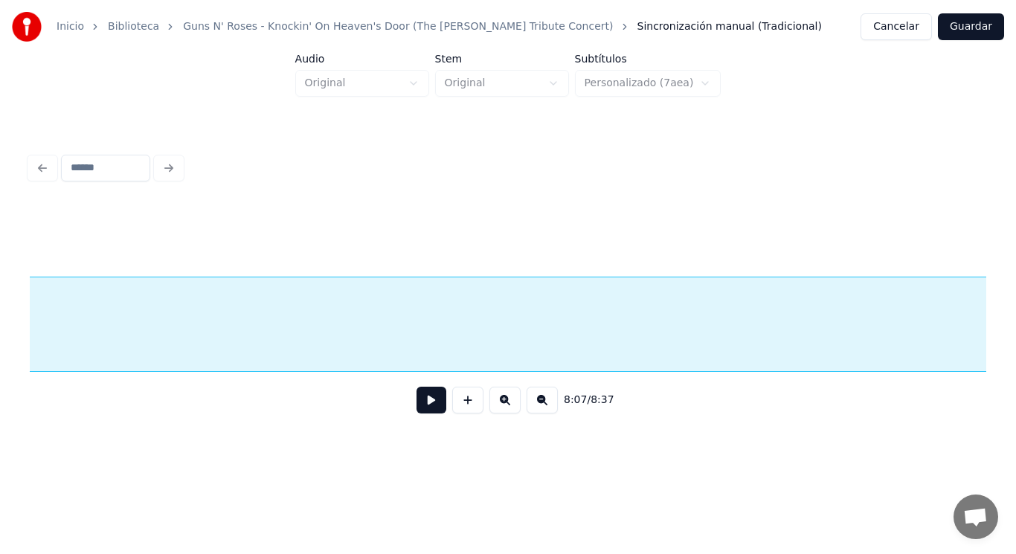
scroll to position [0, 509885]
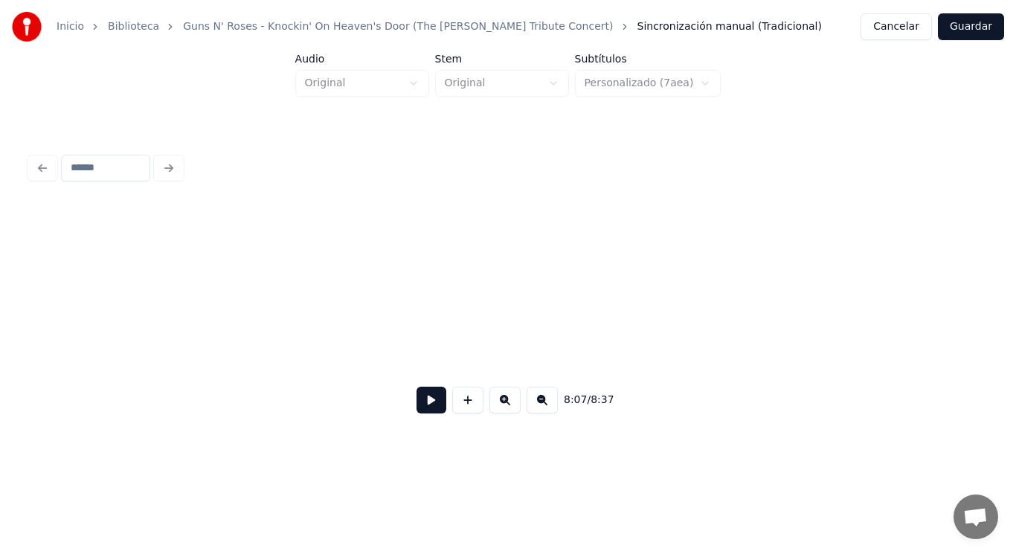
click at [0, 354] on div "Inicio Biblioteca Guns N' Roses - Knockin' On Heaven's Door (The [PERSON_NAME] …" at bounding box center [508, 226] width 1016 height 453
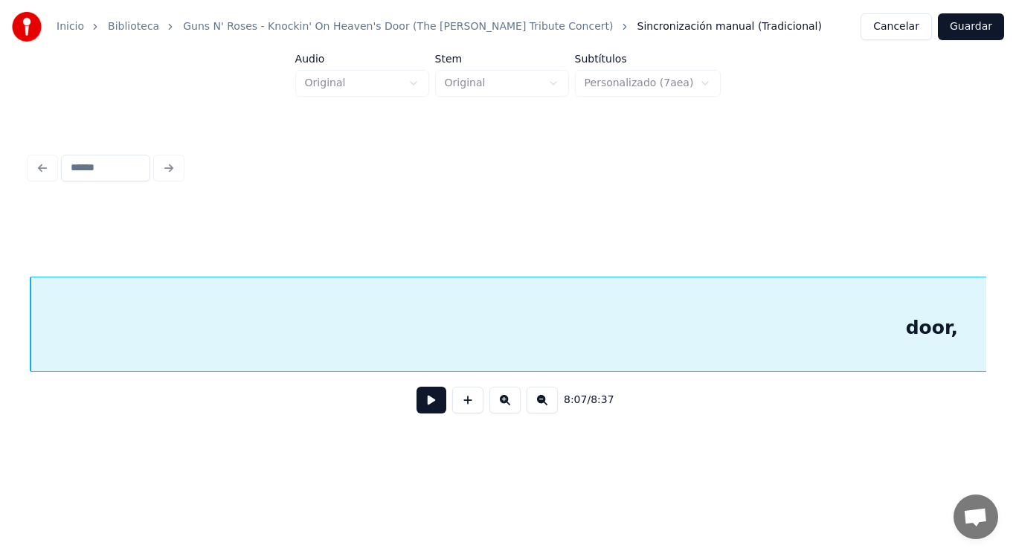
click at [427, 404] on button at bounding box center [431, 400] width 30 height 27
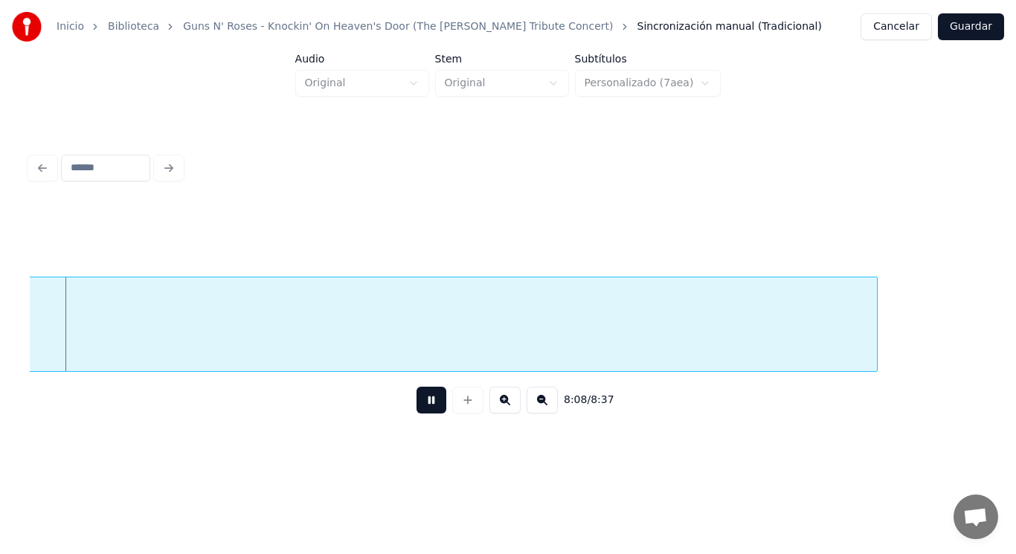
click at [427, 404] on button at bounding box center [431, 400] width 30 height 27
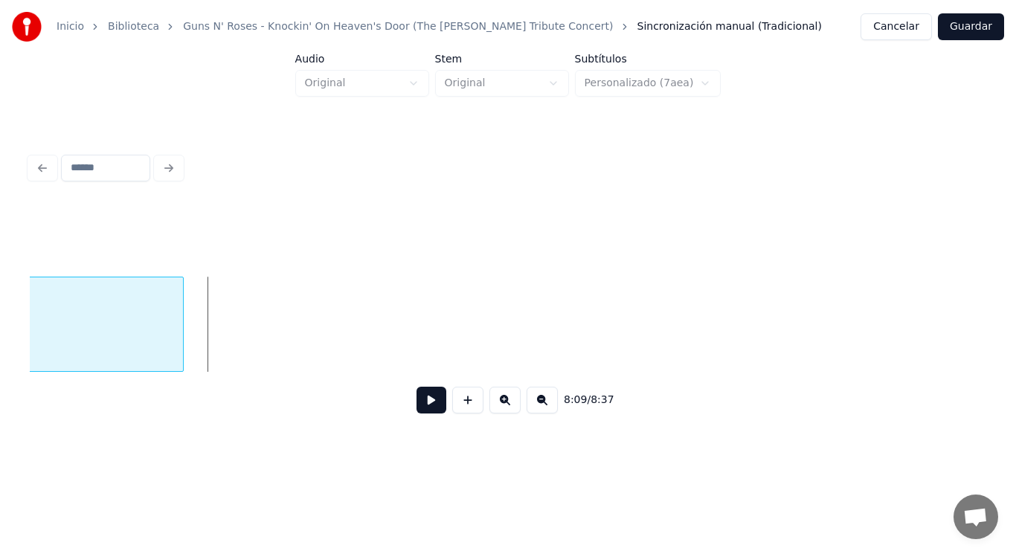
click at [180, 353] on div at bounding box center [180, 324] width 4 height 94
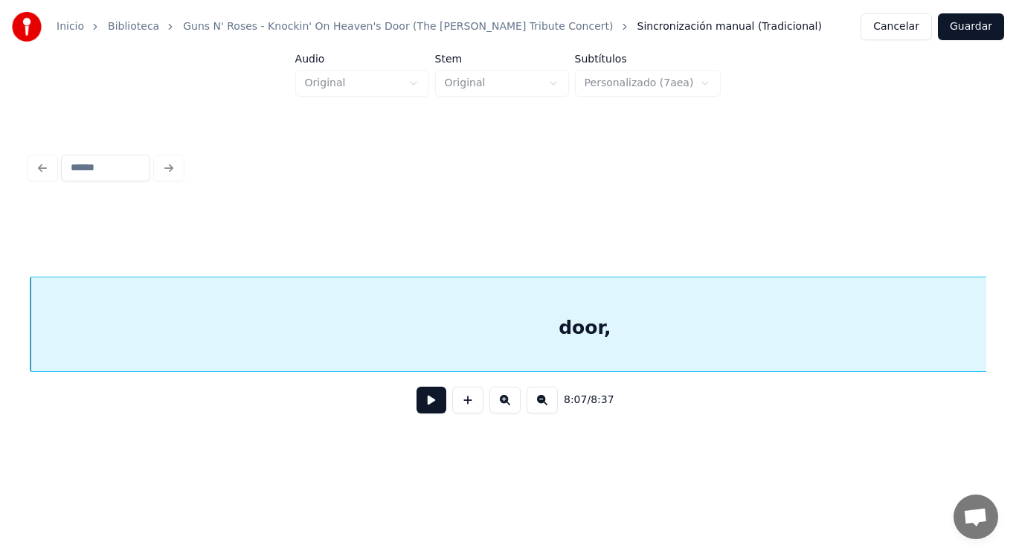
click at [421, 402] on button at bounding box center [431, 400] width 30 height 27
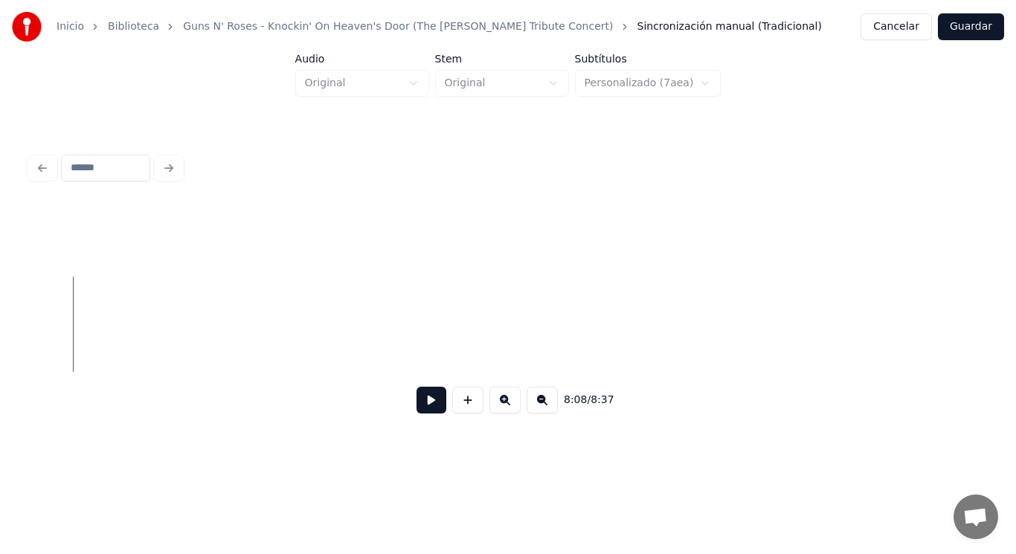
click at [8, 318] on div "Inicio Biblioteca Guns N' Roses - Knockin' On Heaven's Door (The [PERSON_NAME] …" at bounding box center [508, 226] width 1016 height 453
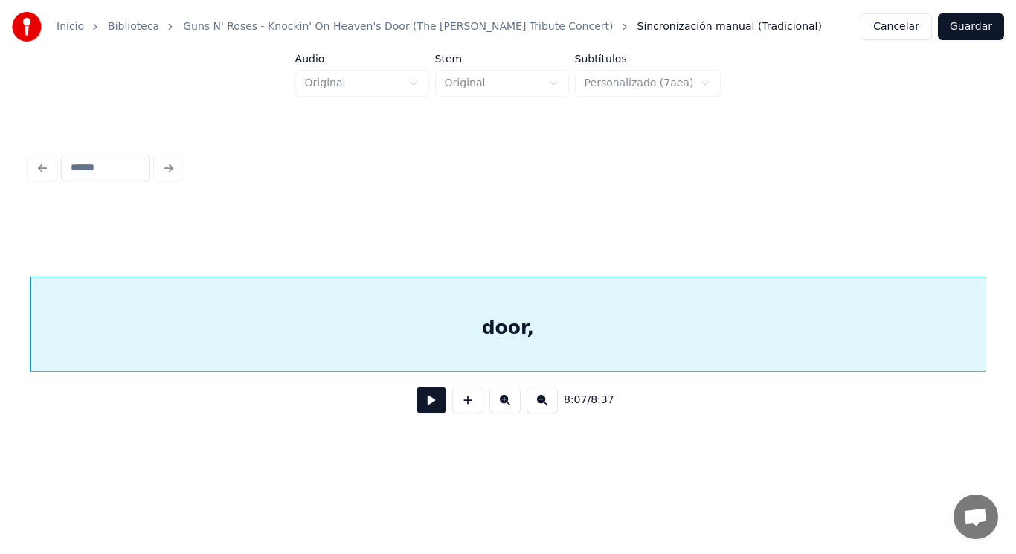
click at [420, 405] on button at bounding box center [431, 400] width 30 height 27
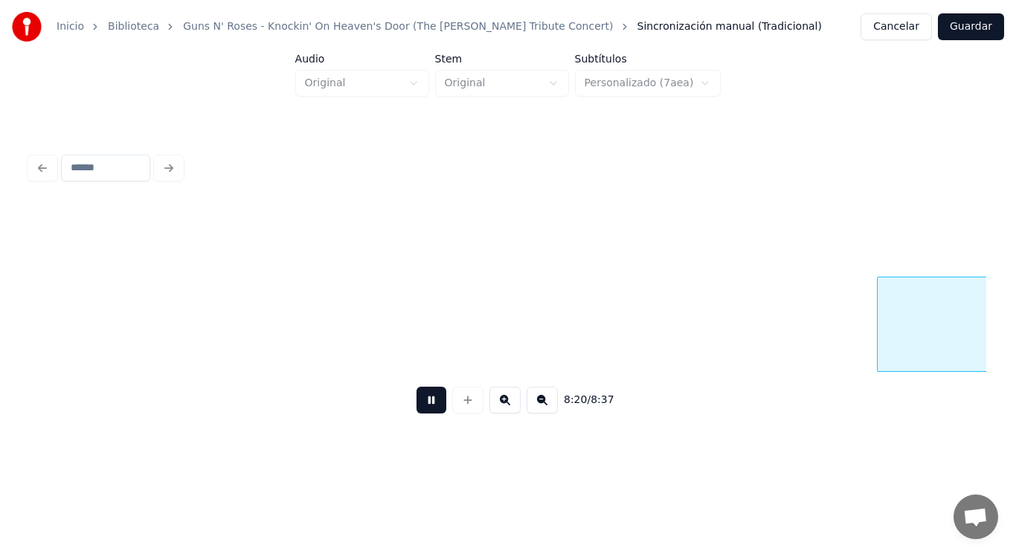
click at [420, 405] on button at bounding box center [431, 400] width 30 height 27
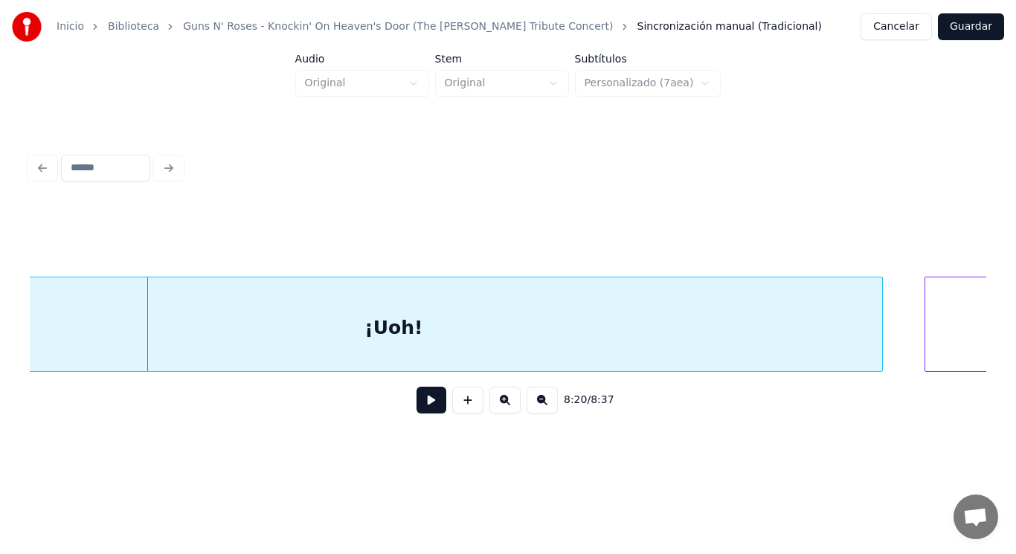
click at [58, 356] on div "¡Uoh!" at bounding box center [394, 327] width 977 height 101
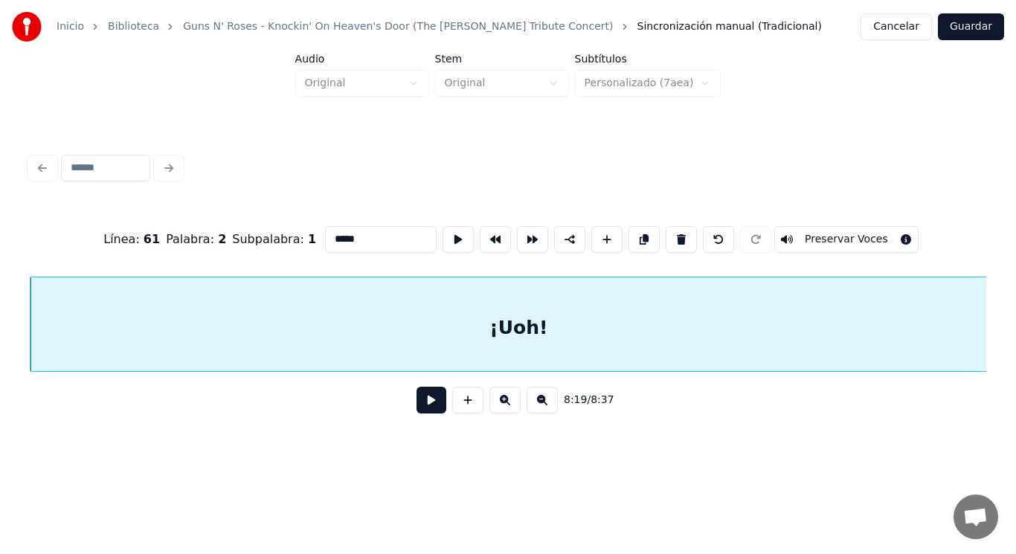
click at [420, 413] on button at bounding box center [431, 400] width 30 height 27
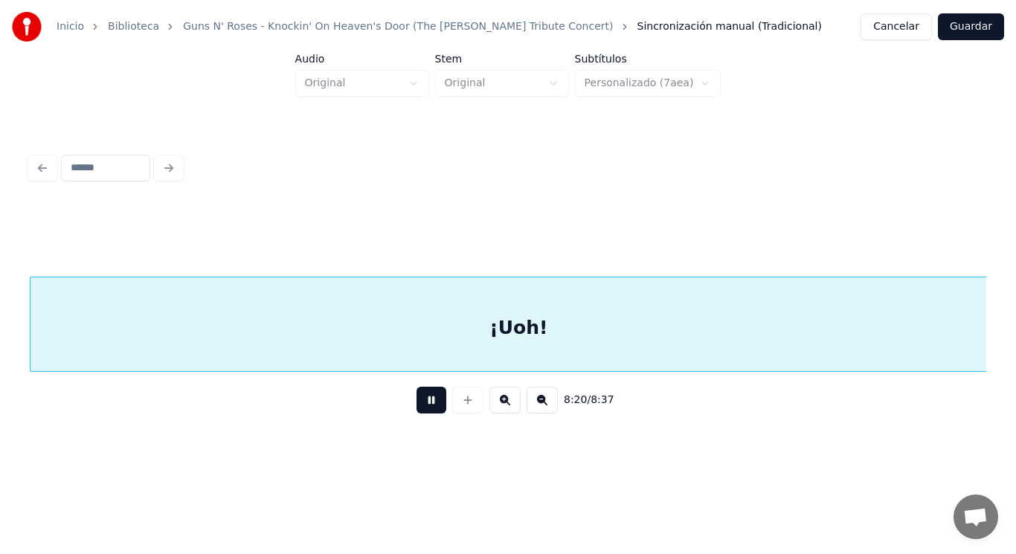
scroll to position [0, 521526]
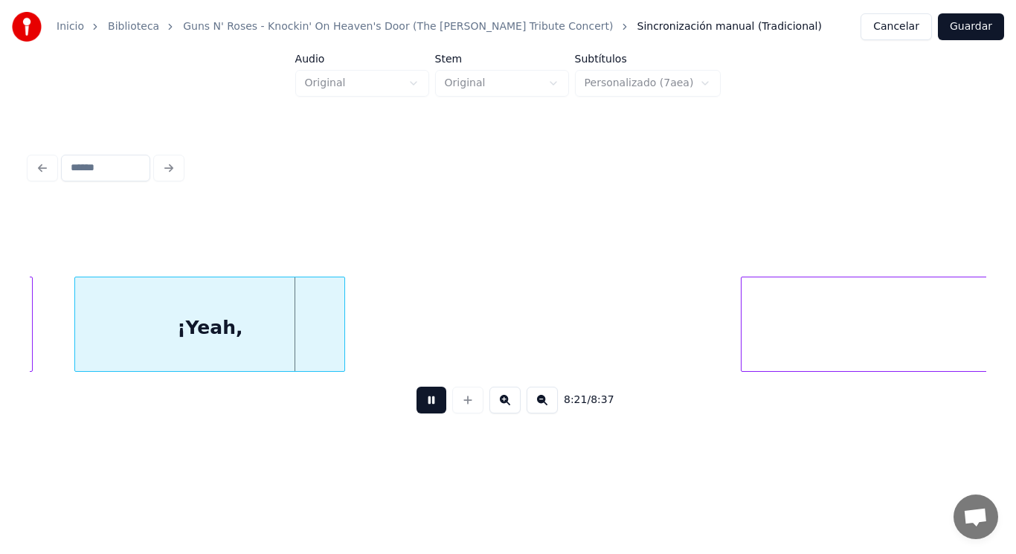
click at [420, 413] on button at bounding box center [431, 400] width 30 height 27
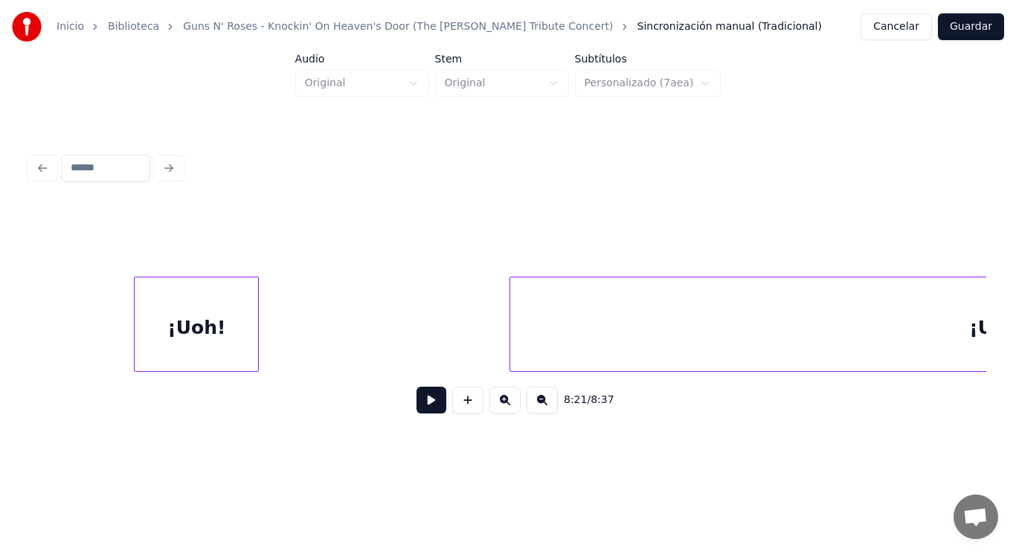
scroll to position [0, 520068]
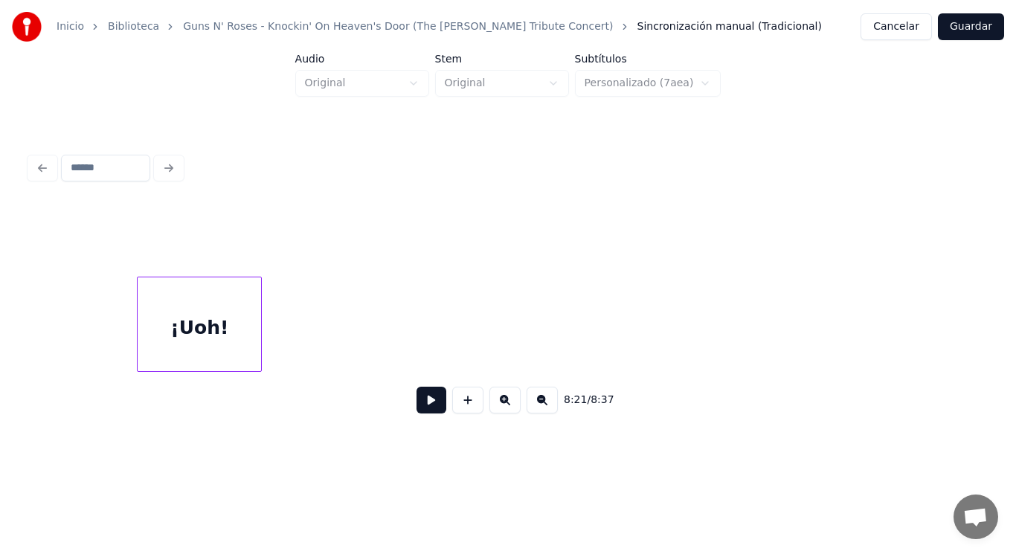
click at [1015, 326] on div "Inicio Biblioteca Guns N' Roses - Knockin' On Heaven's Door (The [PERSON_NAME] …" at bounding box center [508, 226] width 1016 height 453
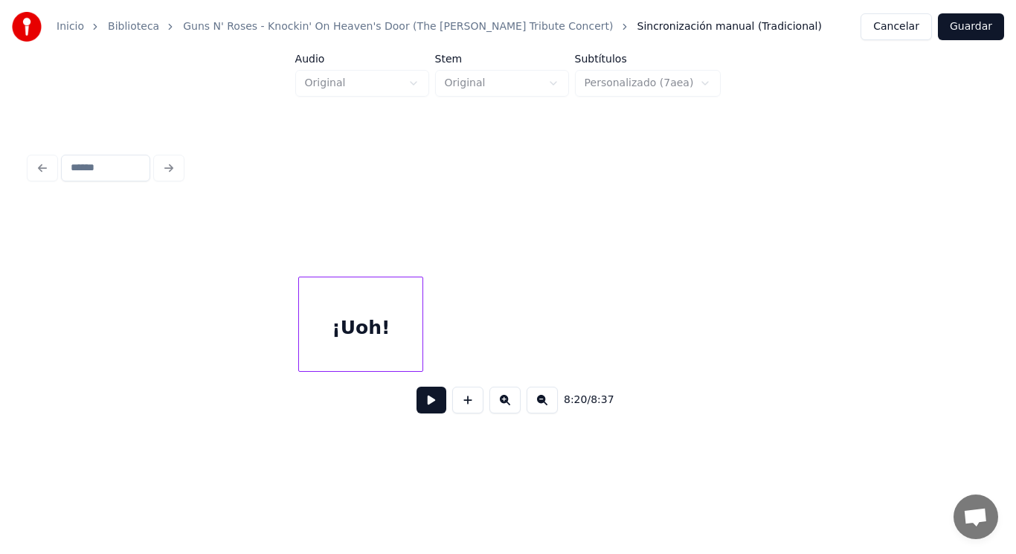
scroll to position [0, 519893]
click at [424, 408] on button at bounding box center [431, 400] width 30 height 27
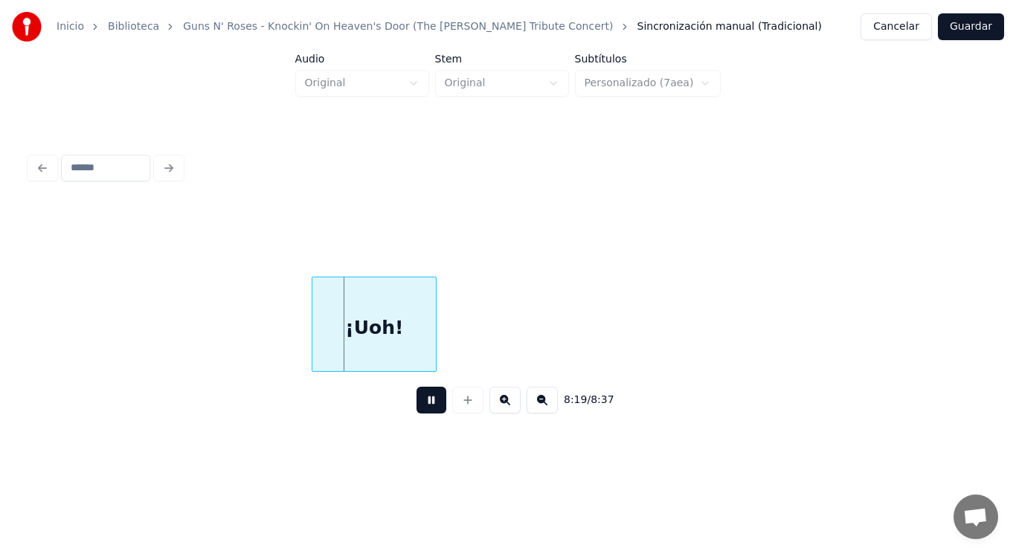
click at [424, 408] on button at bounding box center [431, 400] width 30 height 27
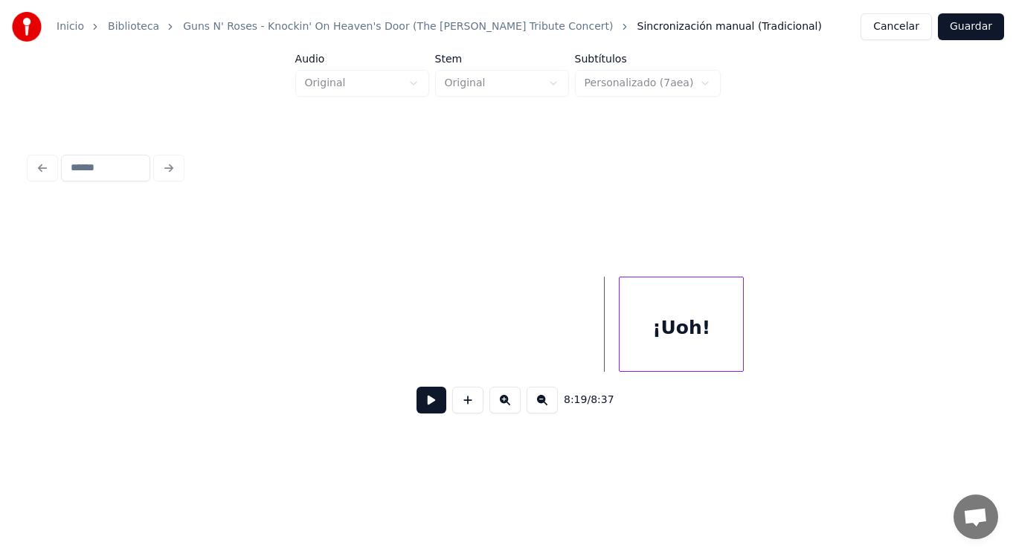
click at [683, 320] on div "¡Uoh!" at bounding box center [681, 327] width 123 height 101
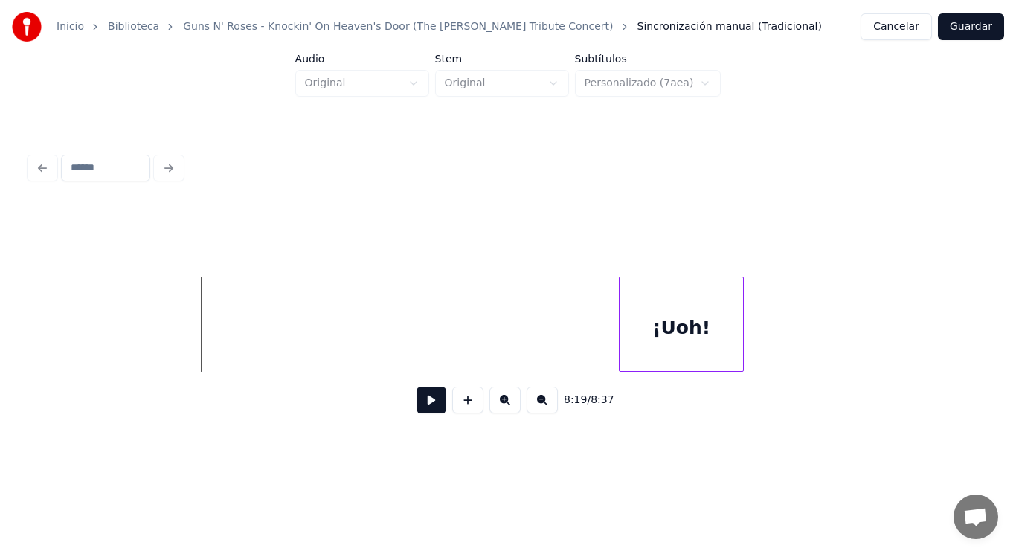
click at [430, 408] on button at bounding box center [431, 400] width 30 height 27
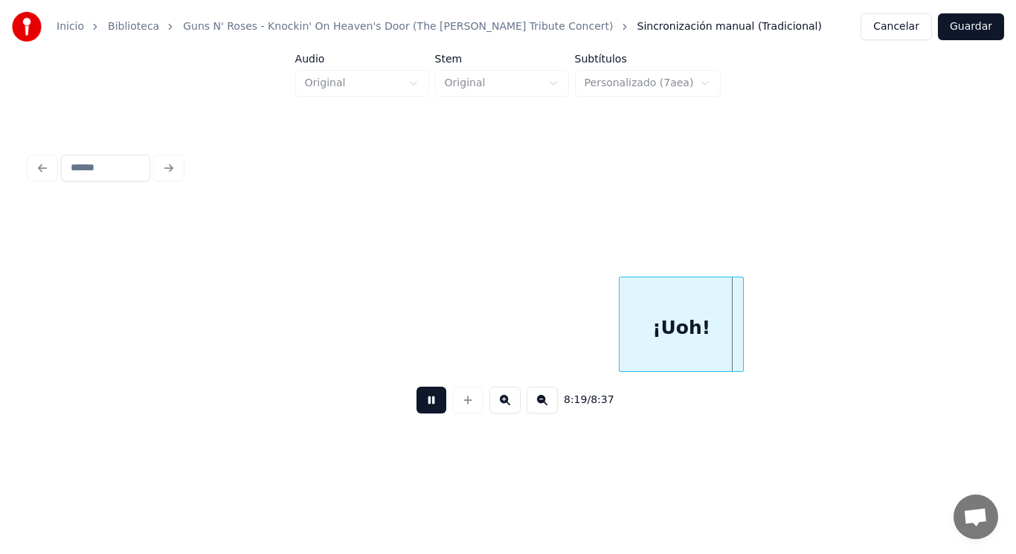
click at [430, 408] on button at bounding box center [431, 400] width 30 height 27
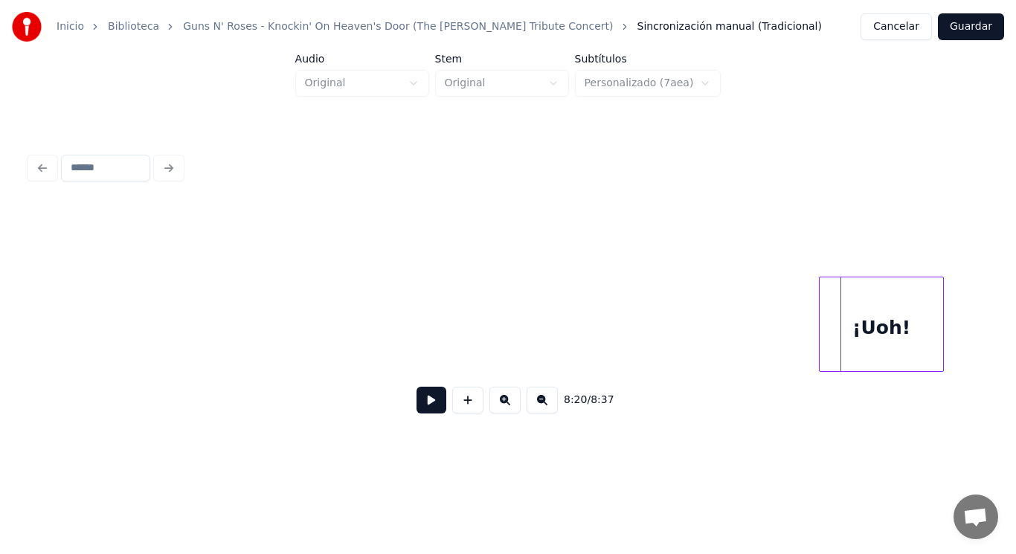
click at [862, 325] on div "¡Uoh!" at bounding box center [881, 327] width 123 height 101
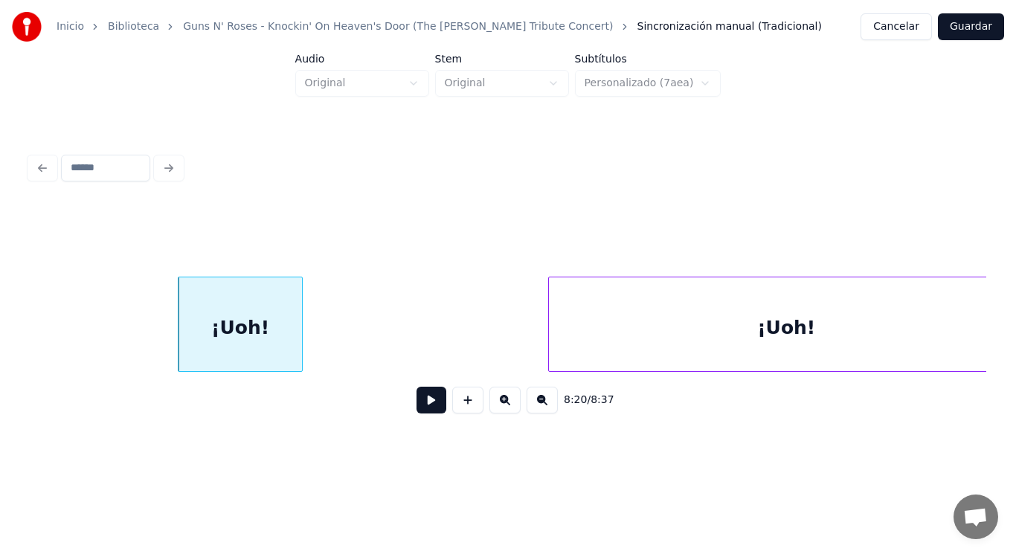
scroll to position [0, 520548]
click at [416, 407] on button at bounding box center [431, 400] width 30 height 27
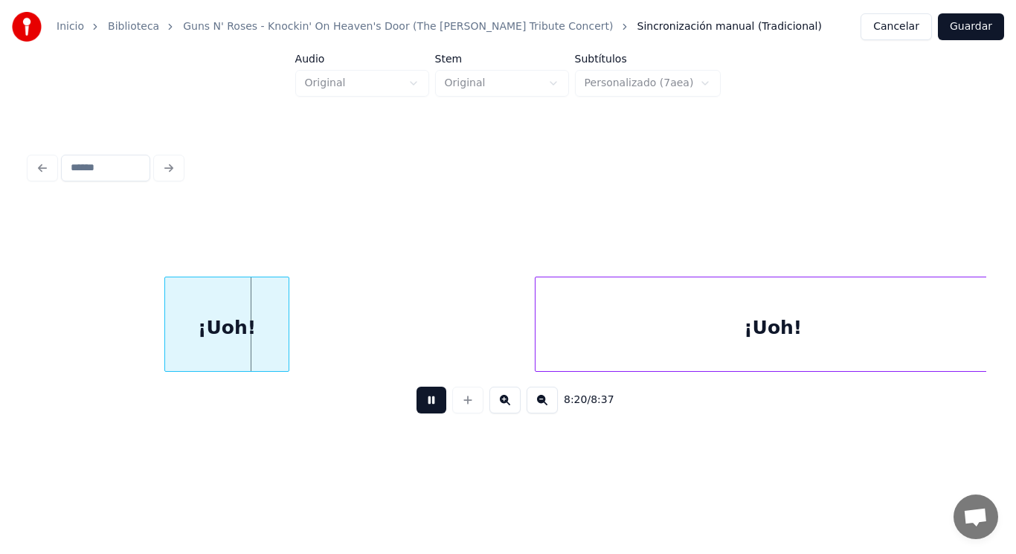
click at [416, 407] on button at bounding box center [431, 400] width 30 height 27
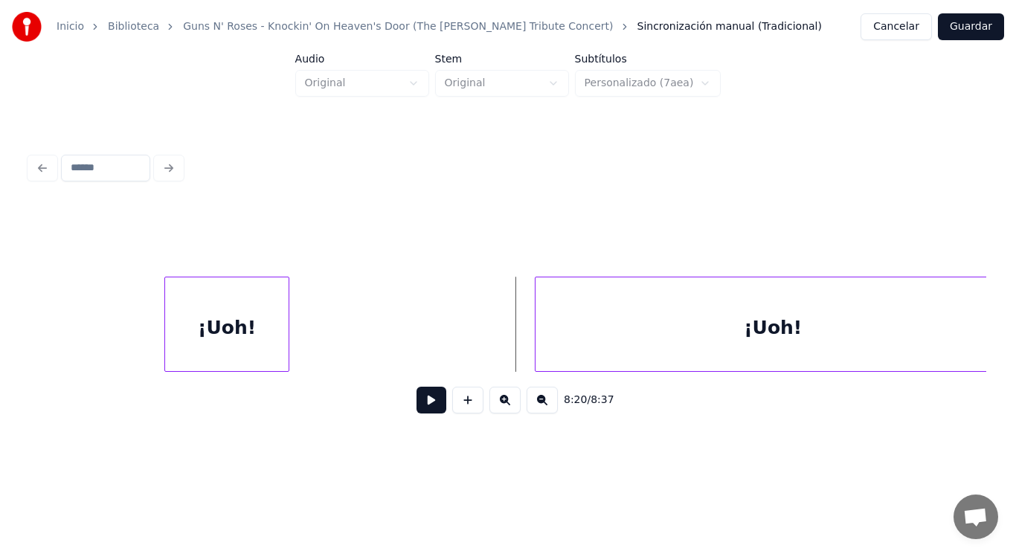
click at [223, 312] on div "¡Uoh!" at bounding box center [226, 327] width 123 height 101
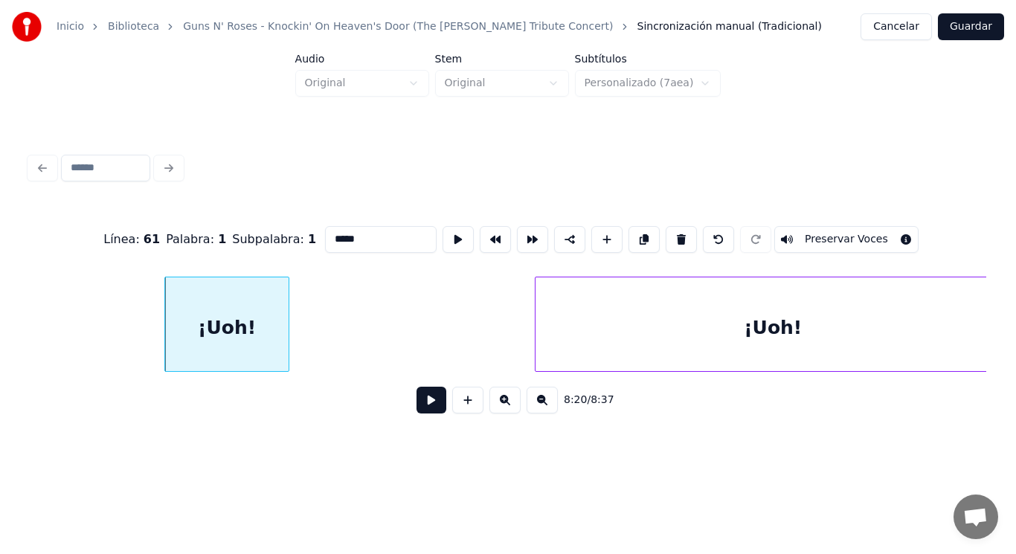
click at [426, 402] on button at bounding box center [431, 400] width 30 height 27
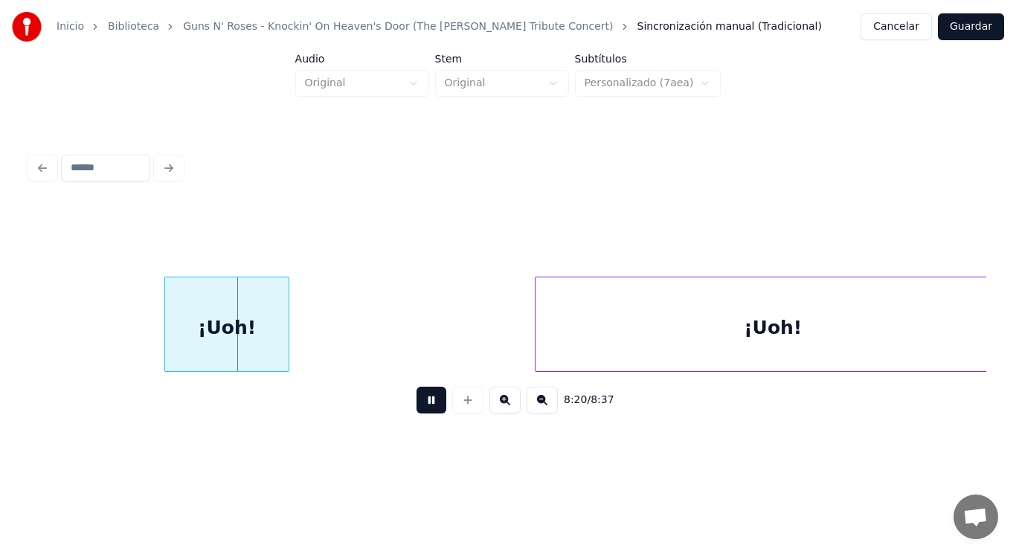
click at [426, 402] on button at bounding box center [431, 400] width 30 height 27
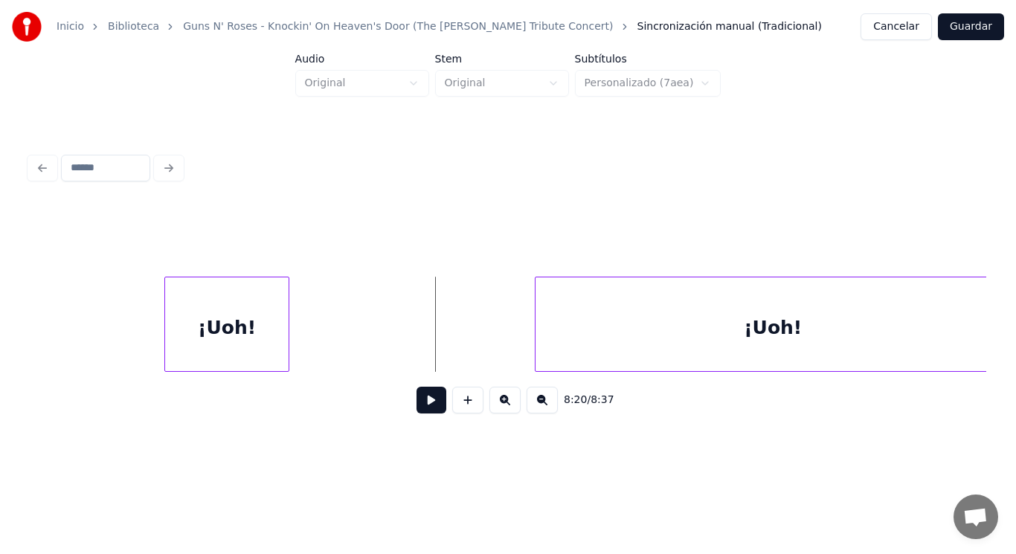
click at [253, 332] on div "¡Uoh!" at bounding box center [226, 327] width 123 height 101
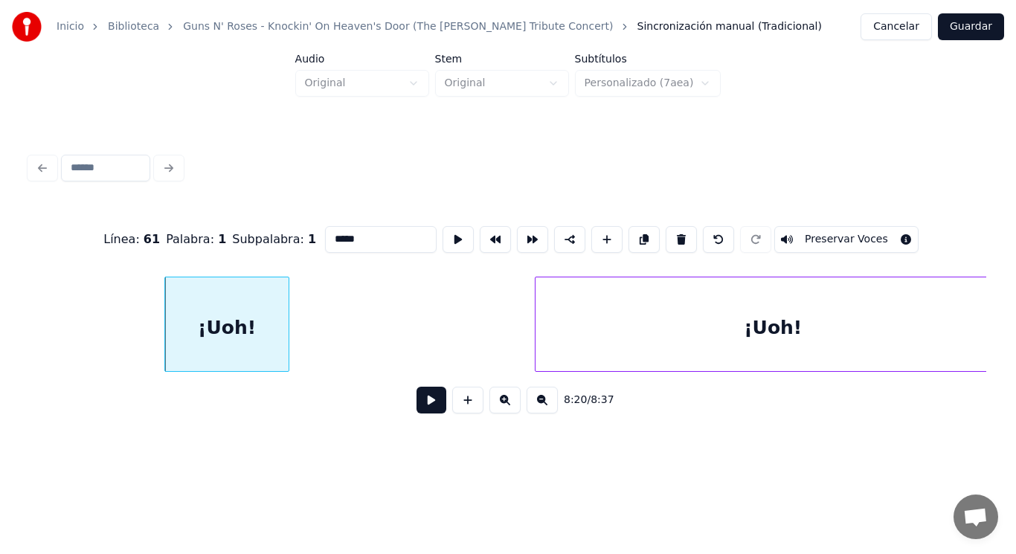
click at [325, 233] on input "*****" at bounding box center [381, 239] width 112 height 27
type input "******"
click at [420, 410] on button at bounding box center [431, 400] width 30 height 27
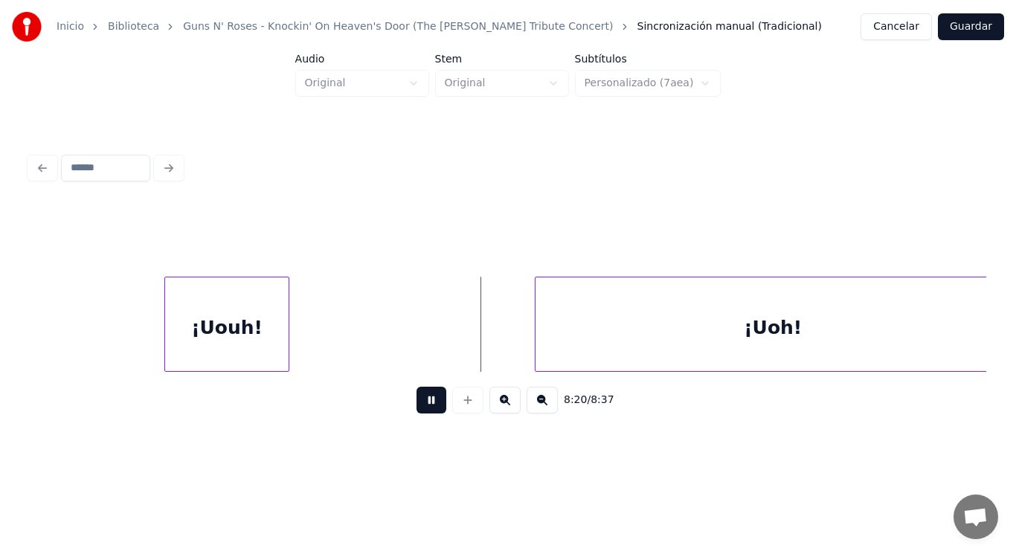
click at [420, 410] on button at bounding box center [431, 400] width 30 height 27
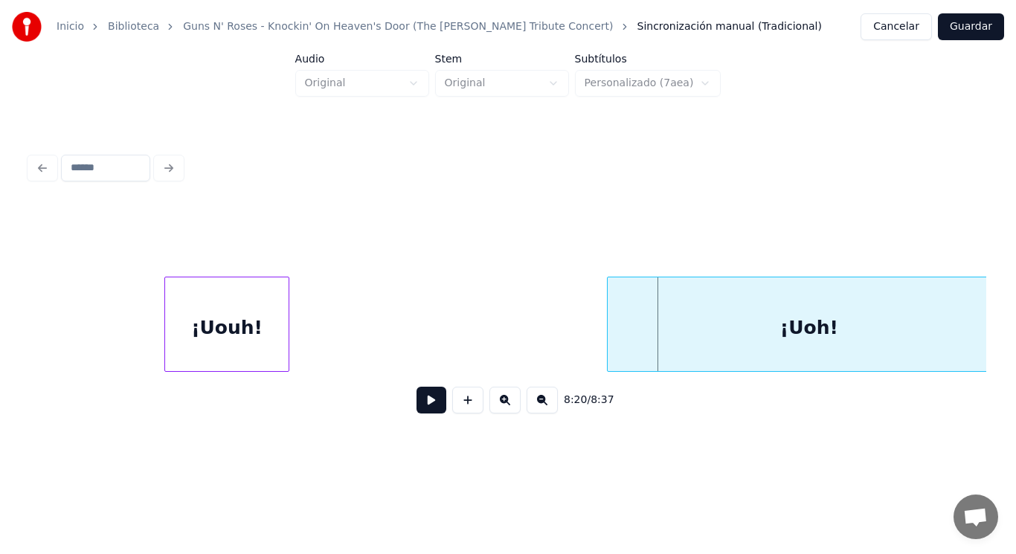
click at [611, 331] on div at bounding box center [610, 324] width 4 height 94
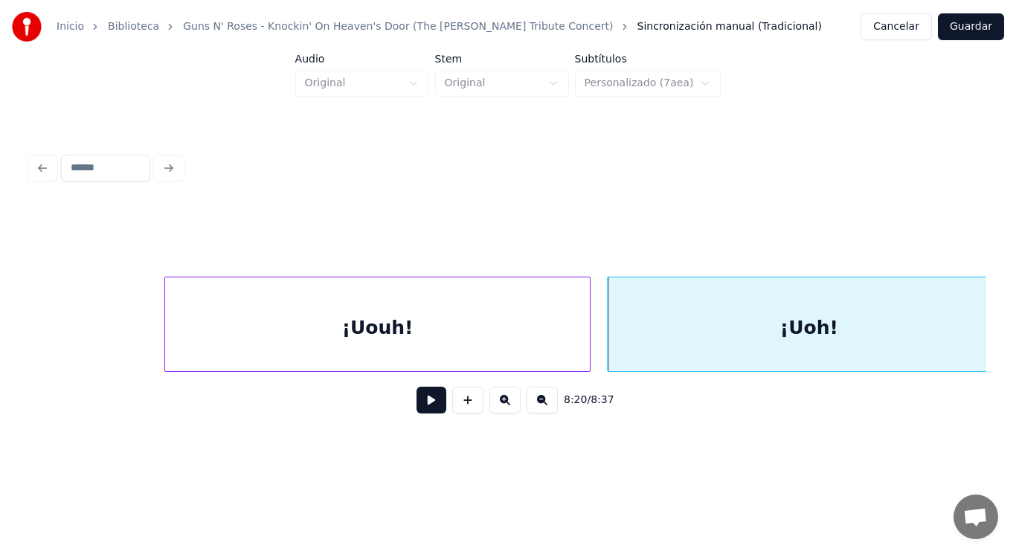
click at [590, 360] on div at bounding box center [587, 324] width 4 height 94
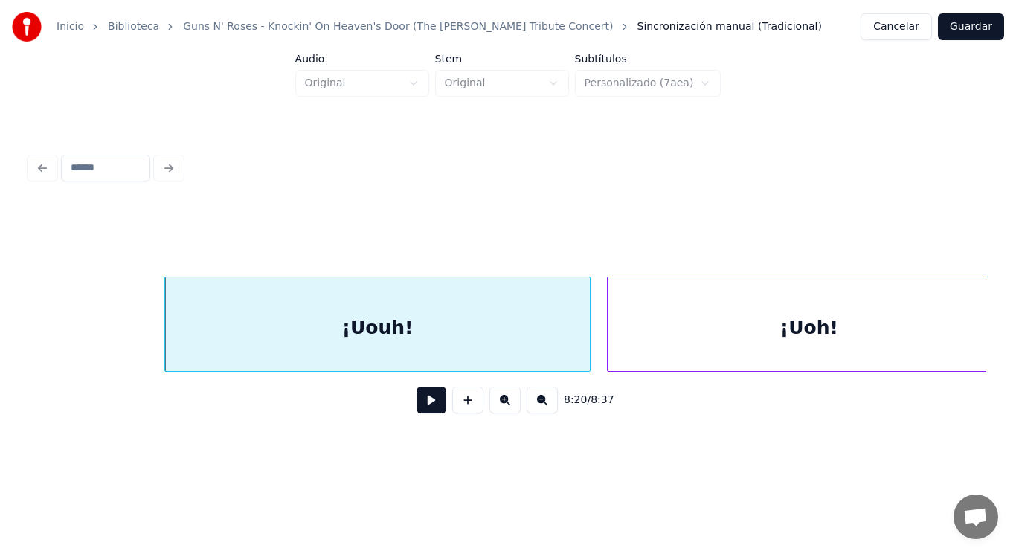
click at [416, 407] on button at bounding box center [431, 400] width 30 height 27
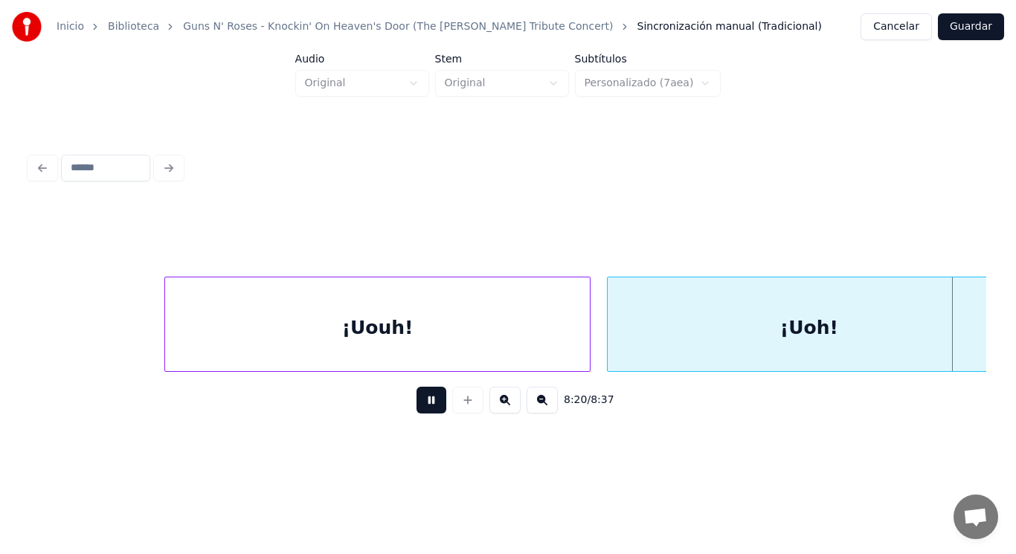
scroll to position [0, 521511]
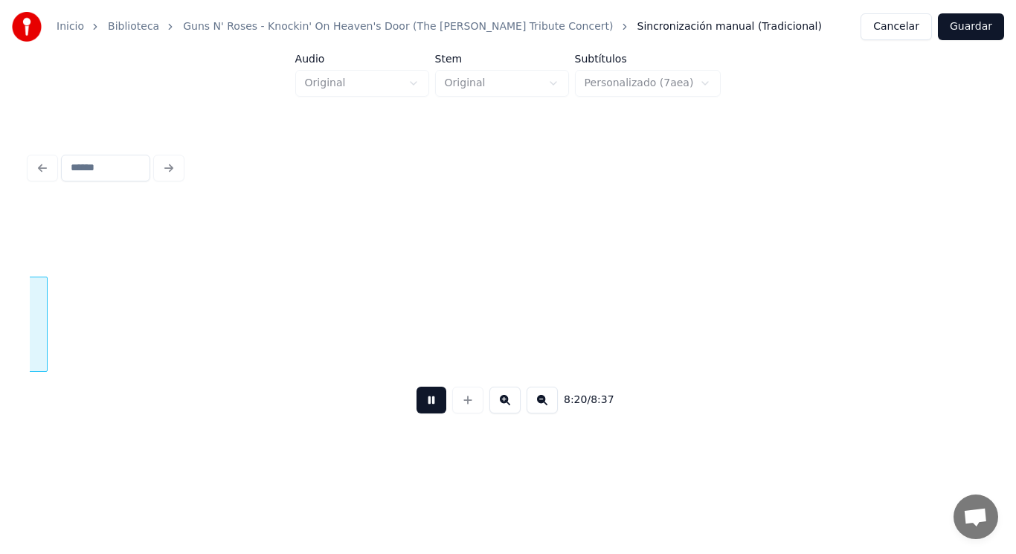
click at [416, 407] on button at bounding box center [431, 400] width 30 height 27
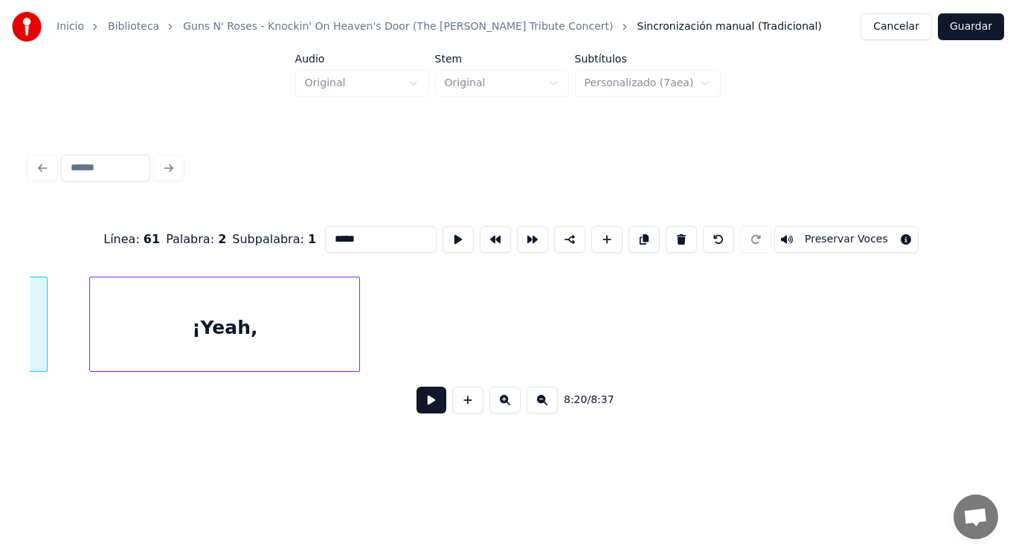
scroll to position [0, 521126]
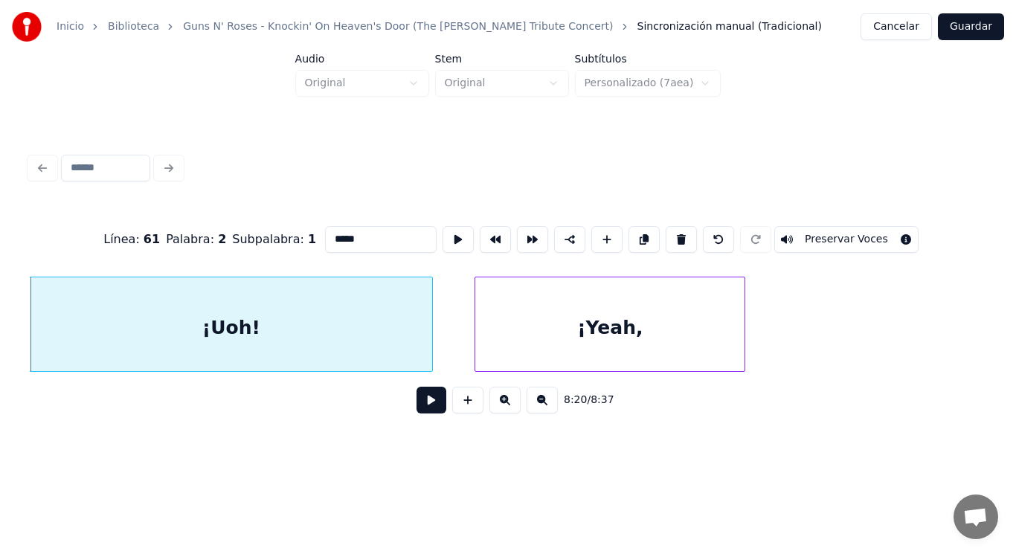
click at [325, 234] on input "*****" at bounding box center [381, 239] width 112 height 27
type input "*****"
click at [419, 404] on button at bounding box center [431, 400] width 30 height 27
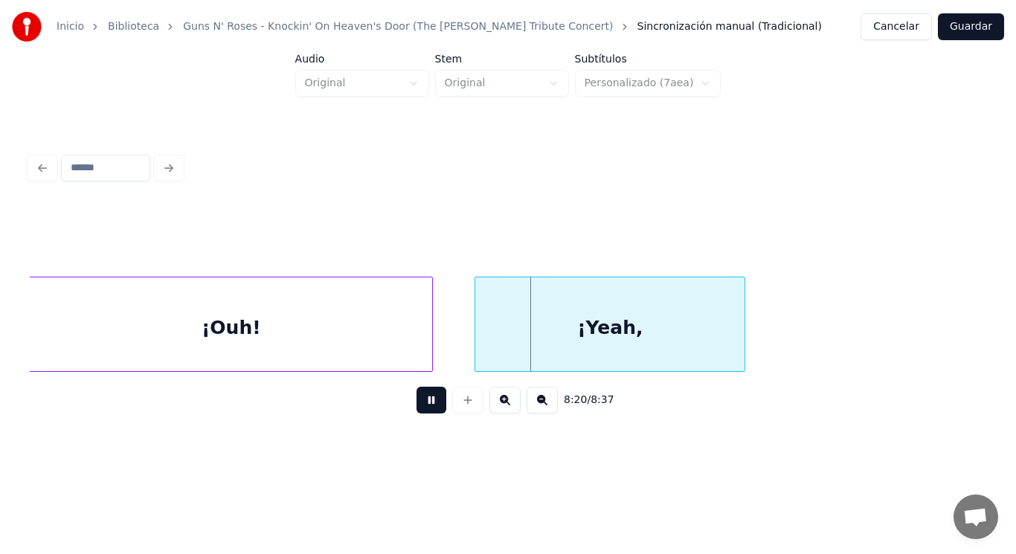
click at [419, 404] on button at bounding box center [431, 400] width 30 height 27
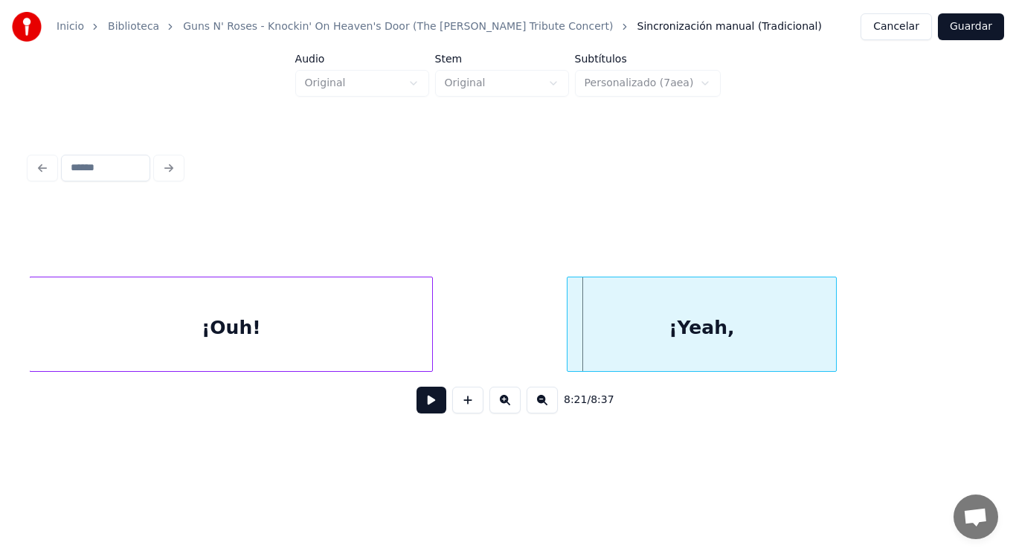
click at [598, 344] on div "¡Yeah," at bounding box center [701, 327] width 269 height 101
click at [530, 335] on div at bounding box center [532, 324] width 4 height 94
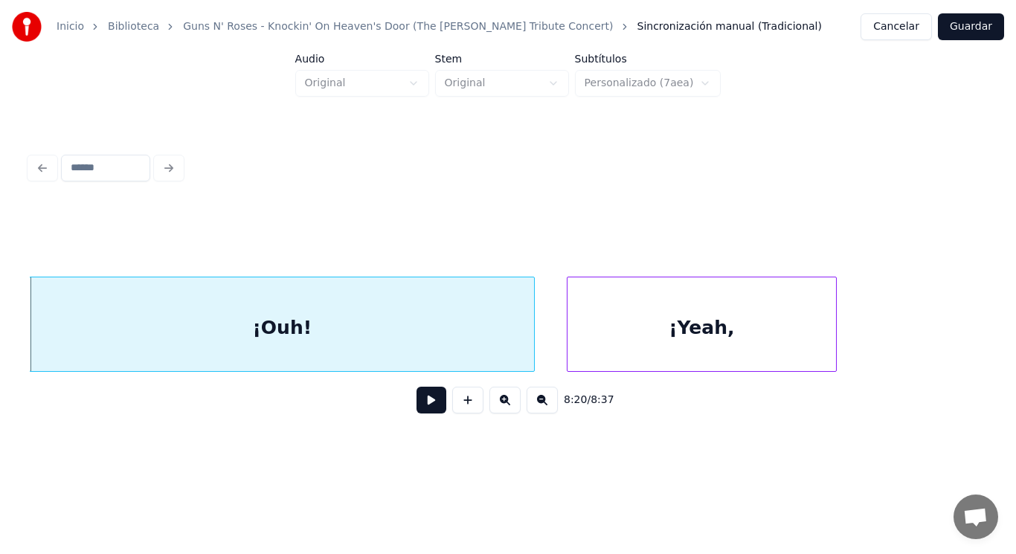
click at [417, 409] on button at bounding box center [431, 400] width 30 height 27
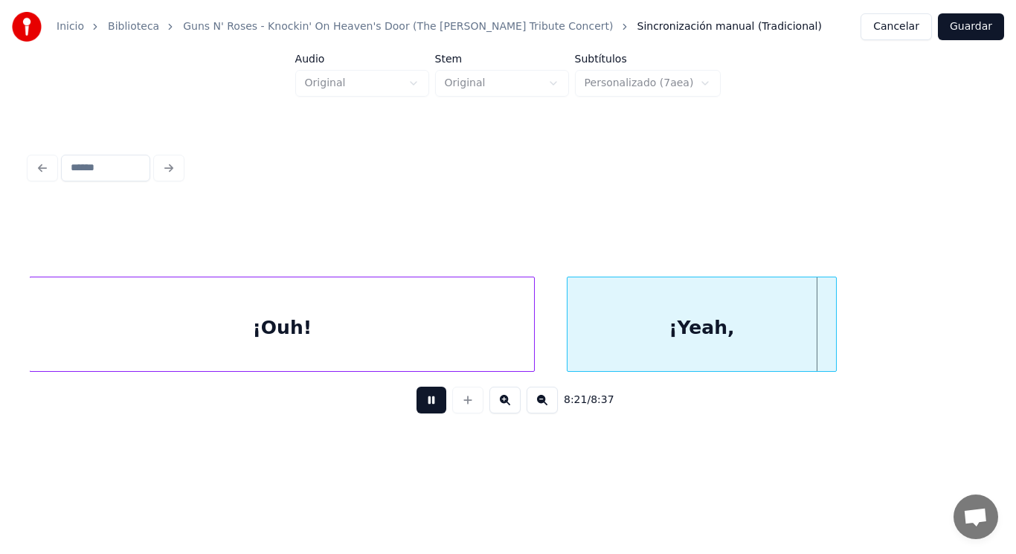
click at [417, 409] on button at bounding box center [431, 400] width 30 height 27
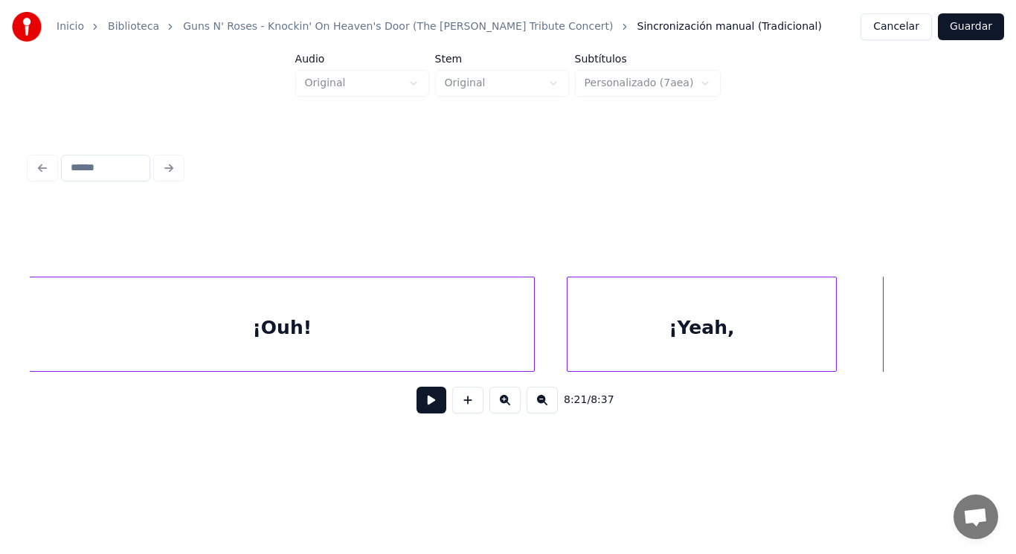
click at [646, 340] on div "¡Yeah," at bounding box center [701, 327] width 269 height 101
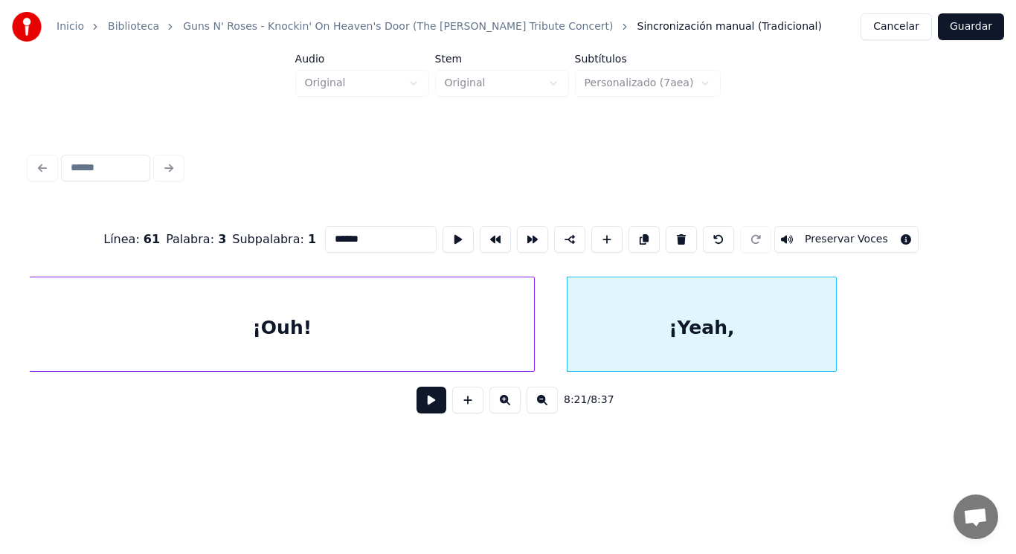
click at [422, 405] on button at bounding box center [431, 400] width 30 height 27
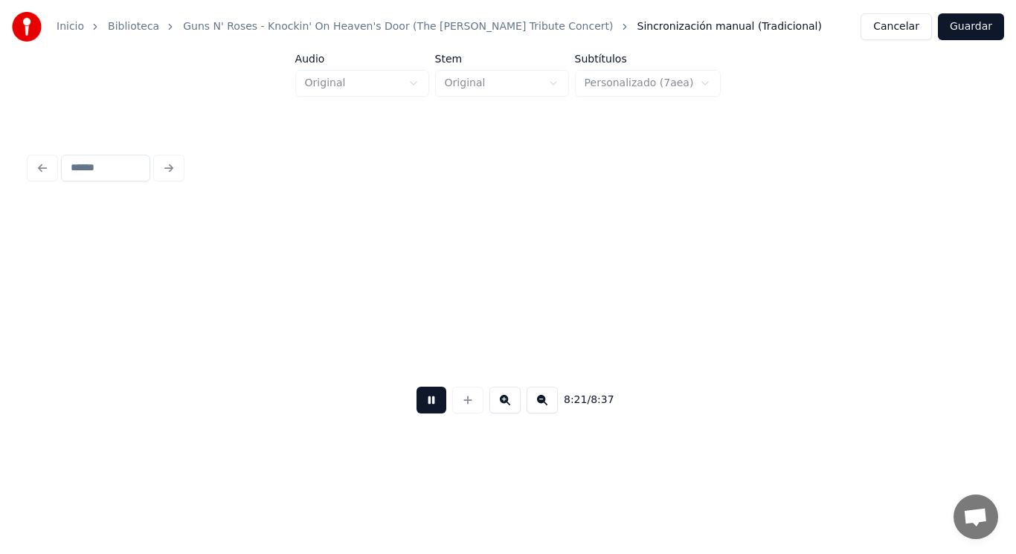
scroll to position [0, 522095]
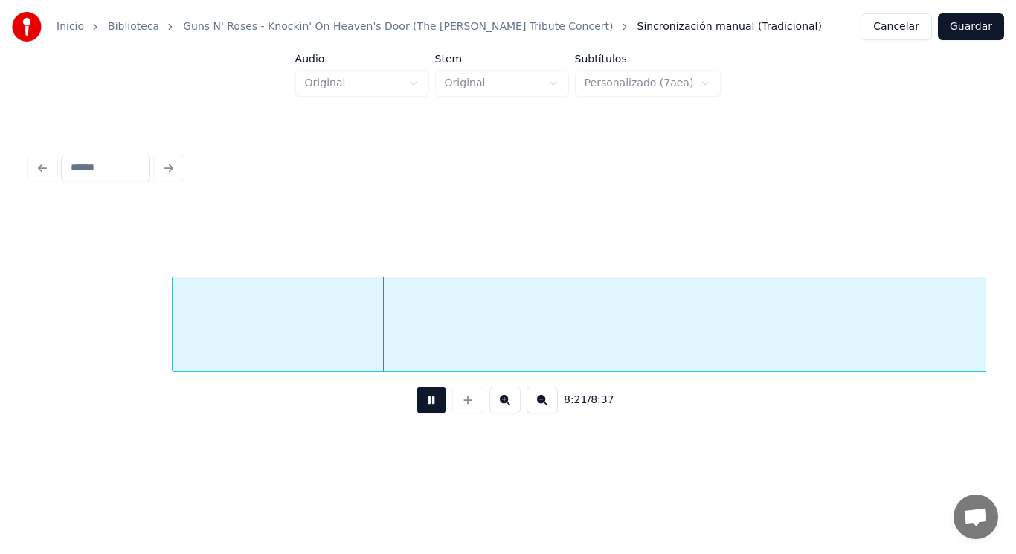
click at [422, 405] on button at bounding box center [431, 400] width 30 height 27
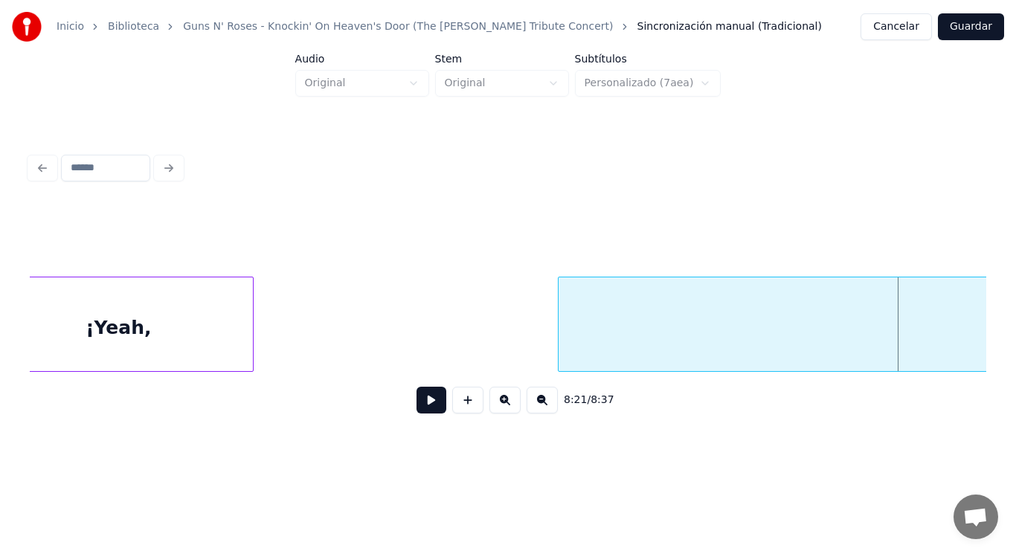
scroll to position [0, 521708]
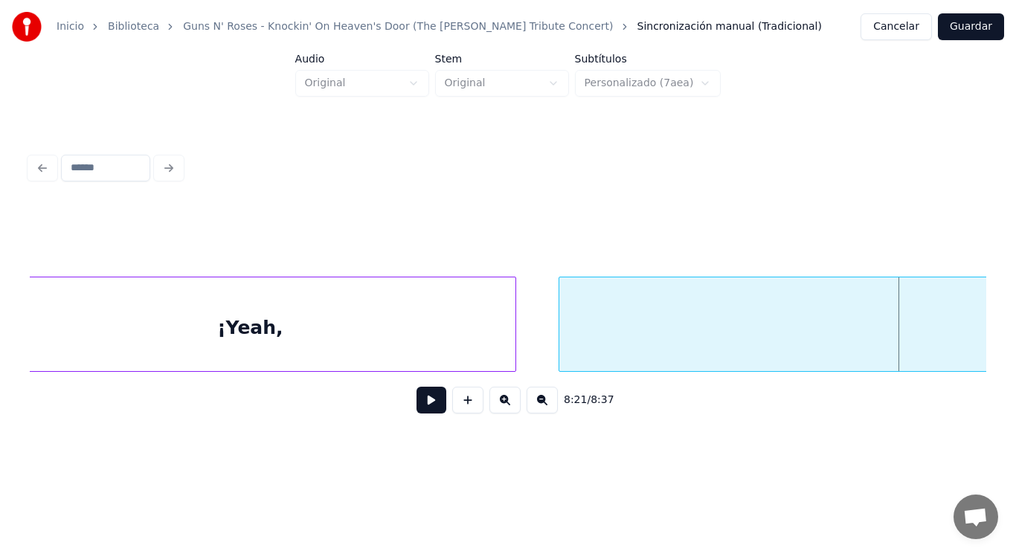
click at [515, 357] on div at bounding box center [513, 324] width 4 height 94
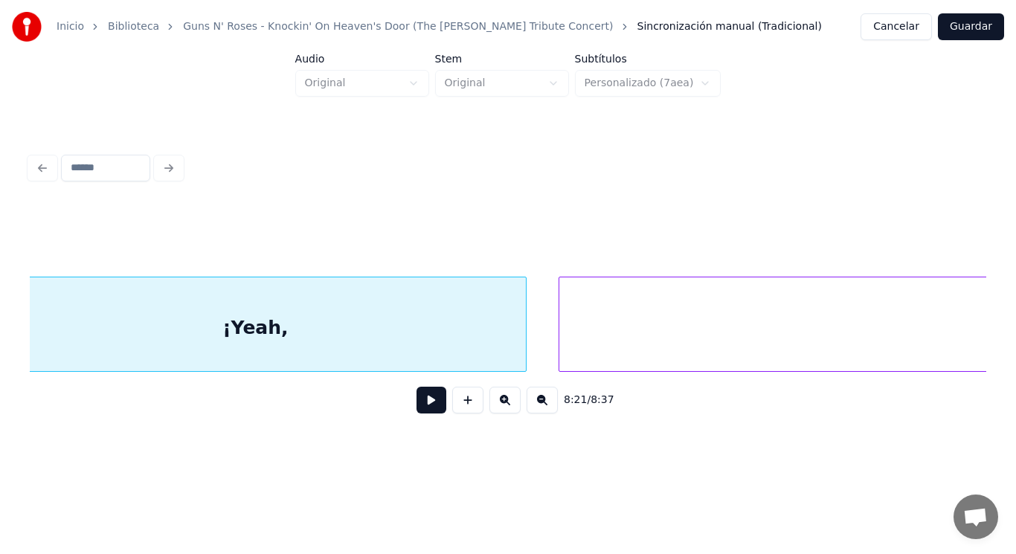
scroll to position [0, 521663]
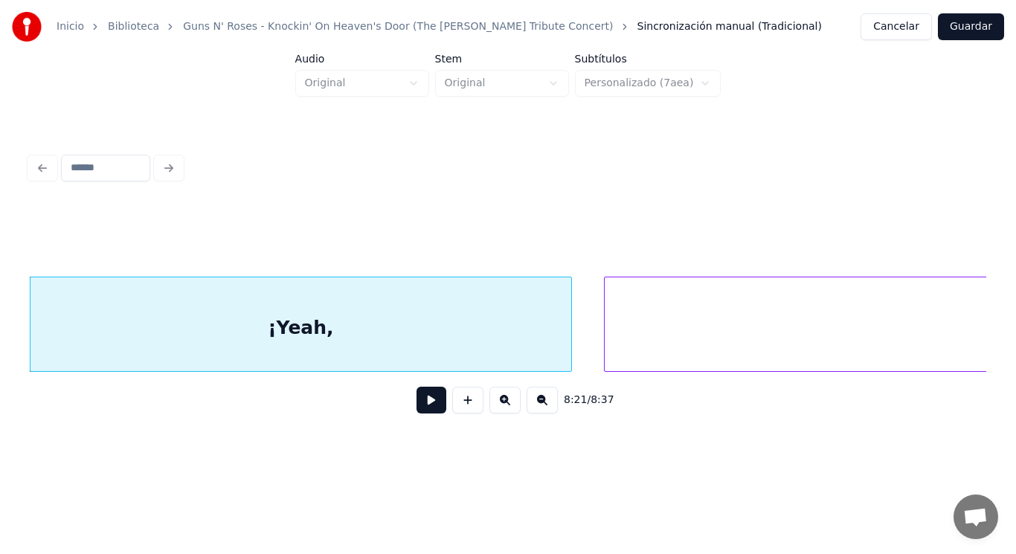
click at [425, 402] on button at bounding box center [431, 400] width 30 height 27
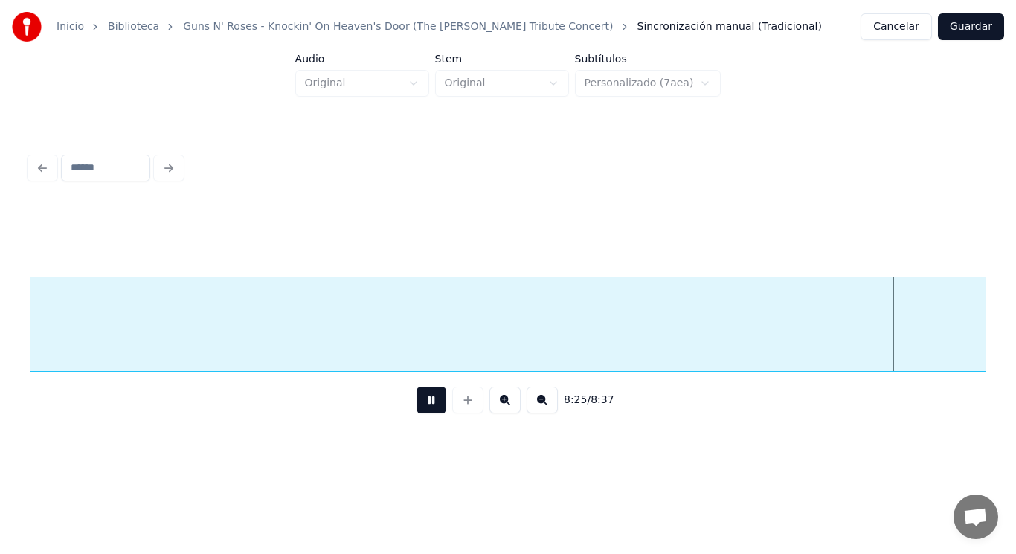
scroll to position [0, 526499]
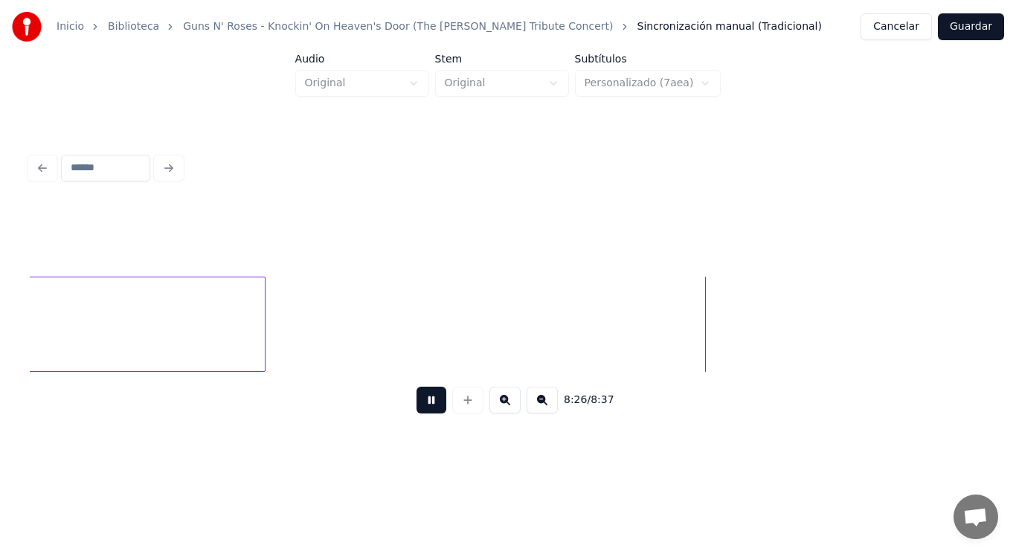
click at [425, 402] on button at bounding box center [431, 400] width 30 height 27
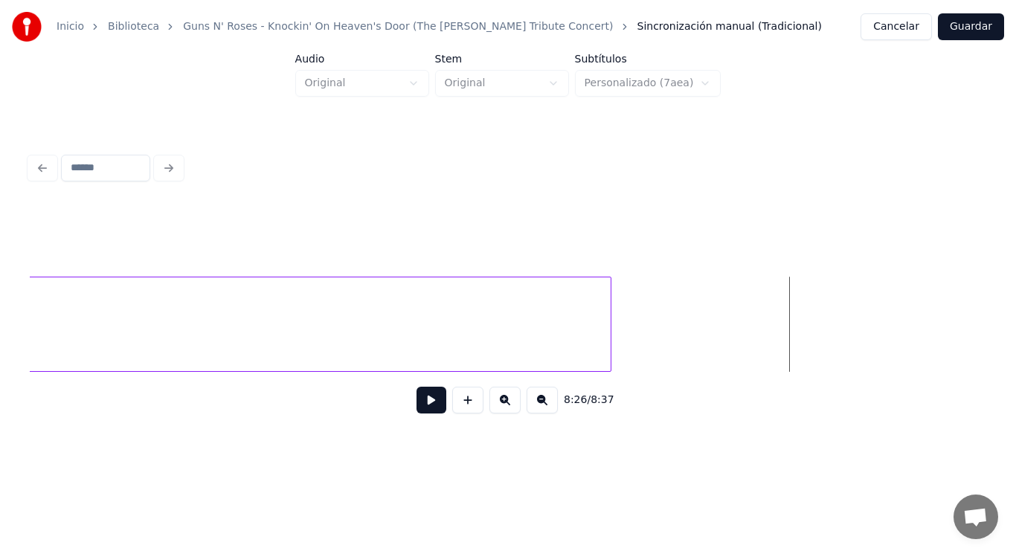
click at [610, 310] on div at bounding box center [608, 324] width 4 height 94
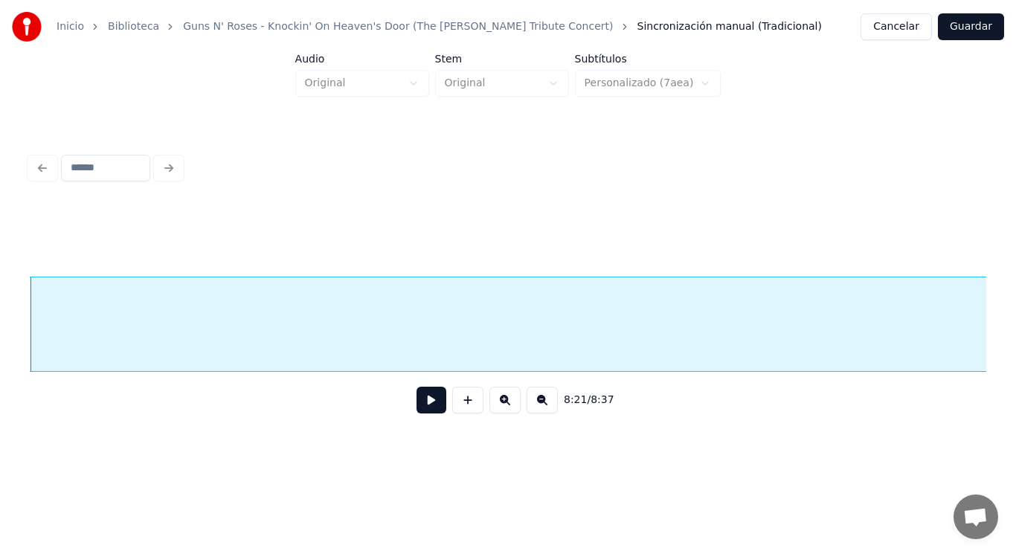
click at [422, 405] on button at bounding box center [431, 400] width 30 height 27
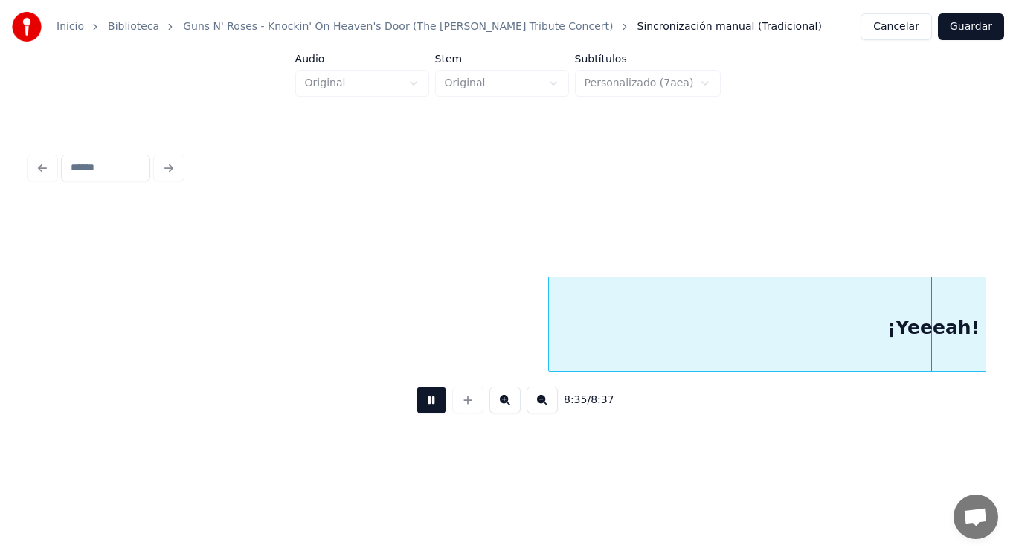
scroll to position [0, 536790]
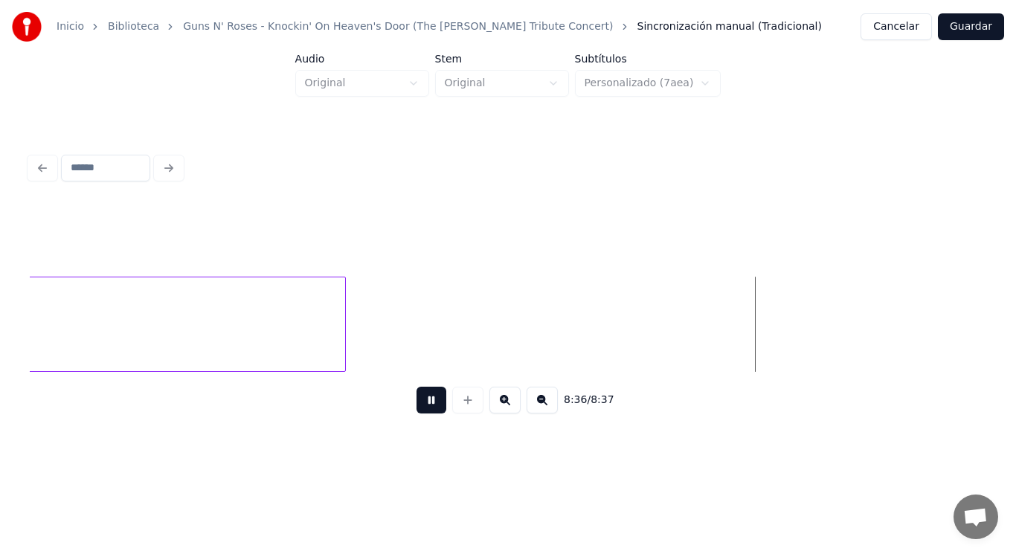
click at [422, 405] on button at bounding box center [431, 400] width 30 height 27
click at [506, 341] on div at bounding box center [506, 324] width 4 height 94
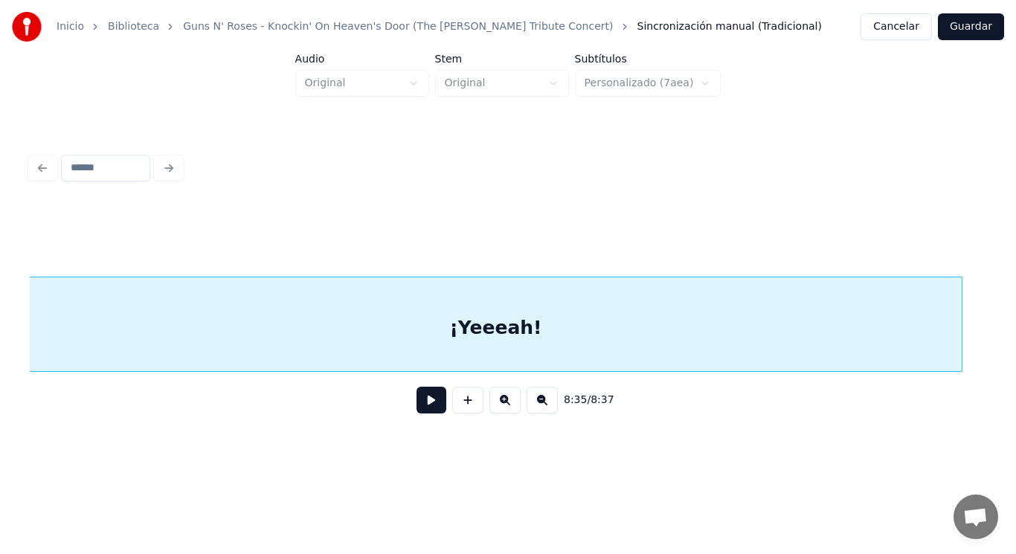
click at [423, 406] on button at bounding box center [431, 400] width 30 height 27
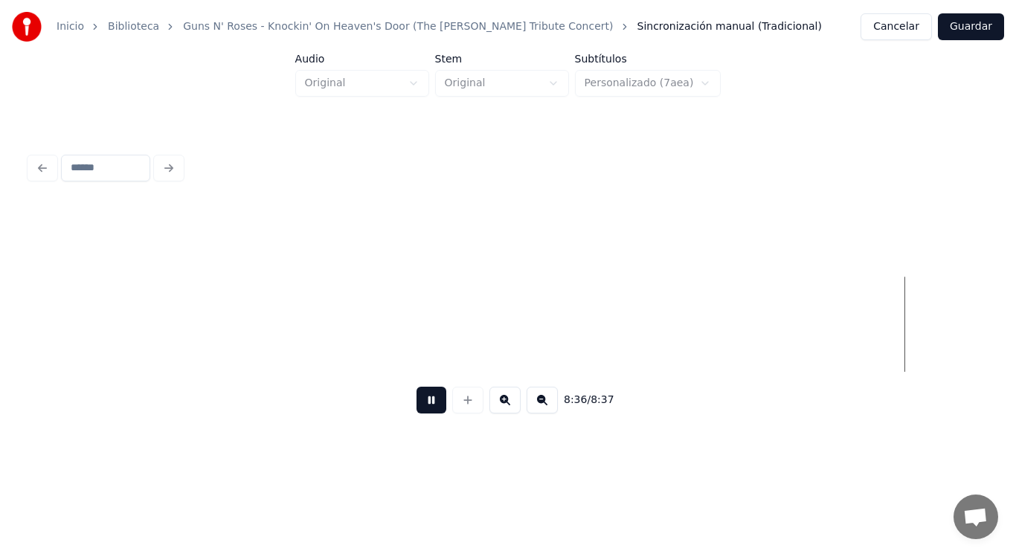
scroll to position [0, 537753]
click at [423, 406] on button at bounding box center [431, 400] width 30 height 27
click at [979, 36] on button "Guardar" at bounding box center [971, 26] width 66 height 27
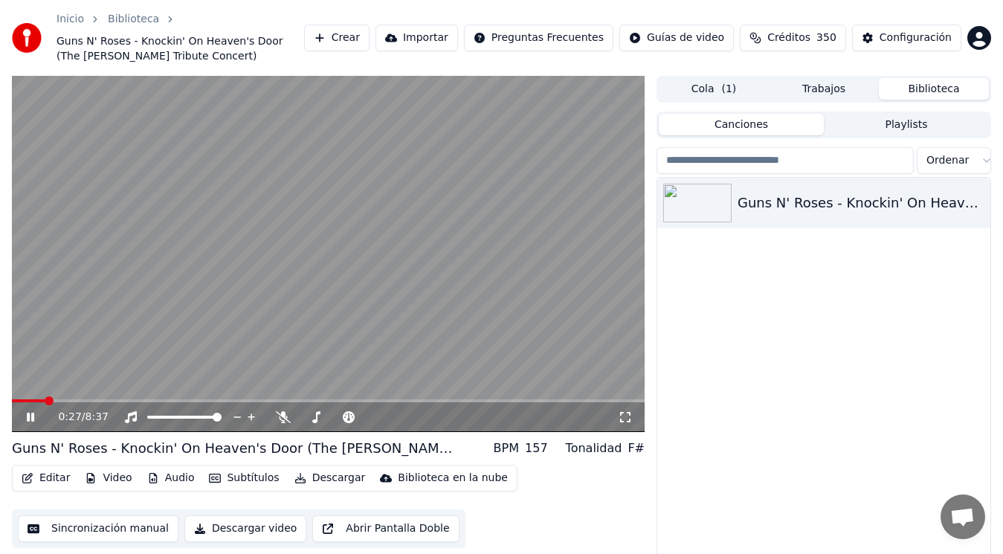
click at [45, 401] on span at bounding box center [328, 400] width 633 height 3
click at [136, 397] on video at bounding box center [328, 254] width 633 height 356
click at [135, 399] on span at bounding box center [328, 400] width 633 height 3
click at [161, 399] on span at bounding box center [328, 400] width 633 height 3
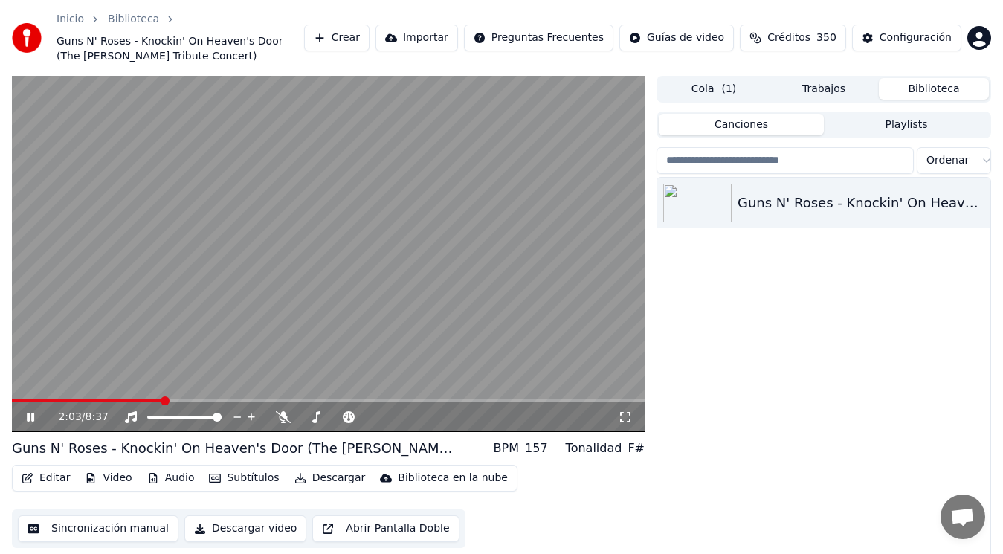
click at [156, 399] on span at bounding box center [87, 400] width 151 height 3
click at [27, 416] on icon at bounding box center [41, 417] width 34 height 12
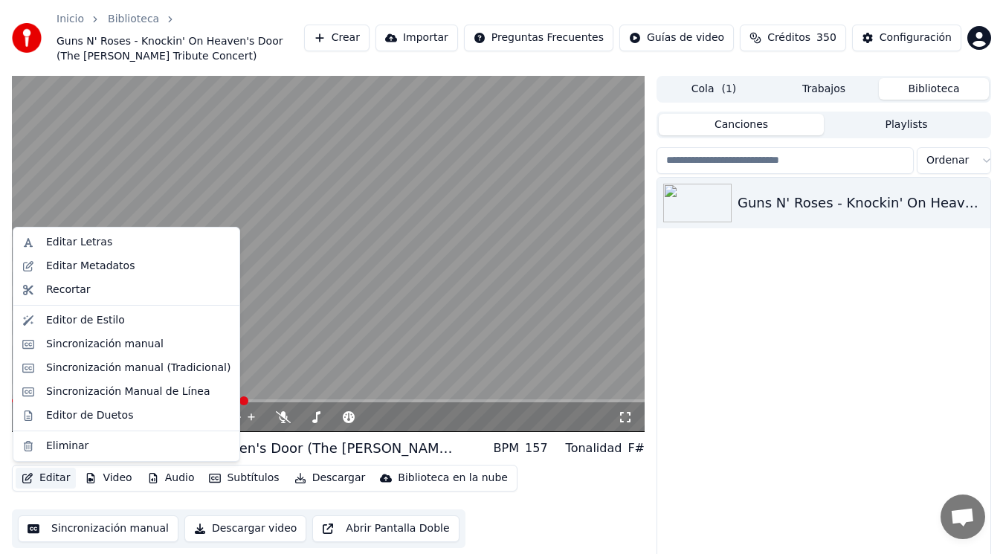
click at [48, 476] on button "Editar" at bounding box center [46, 478] width 60 height 21
click at [125, 370] on div "Sincronización manual (Tradicional)" at bounding box center [138, 368] width 184 height 15
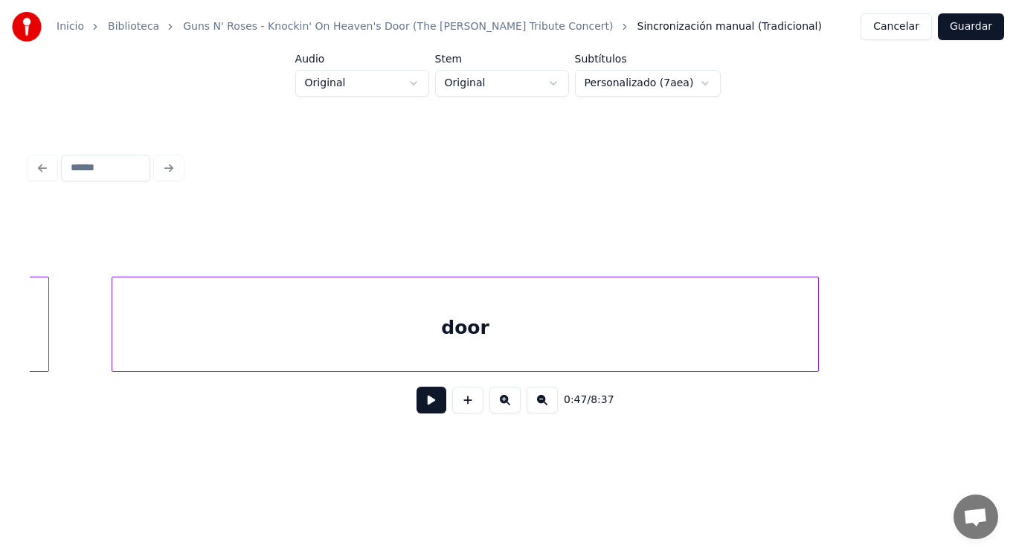
scroll to position [0, 147609]
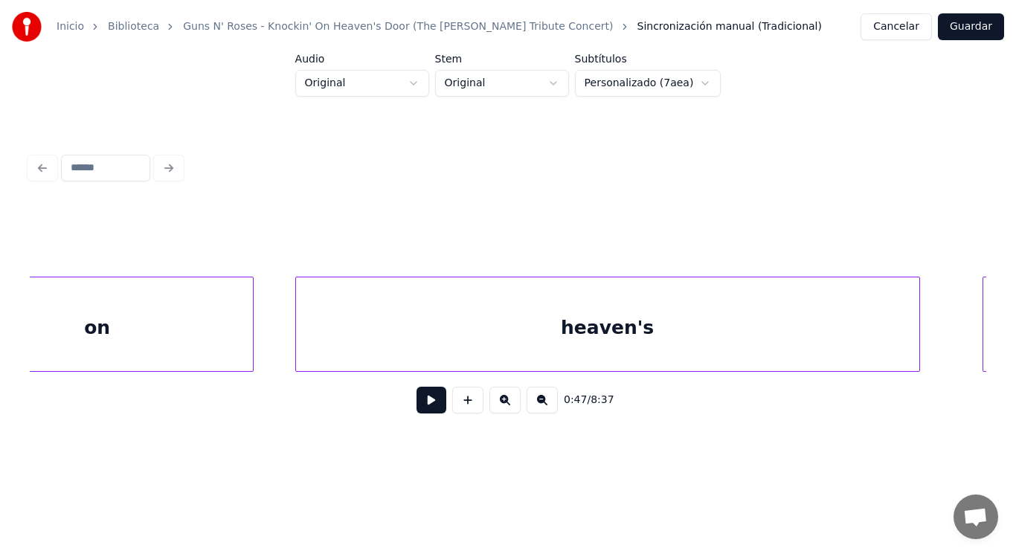
click at [486, 331] on div "heaven's" at bounding box center [607, 327] width 623 height 101
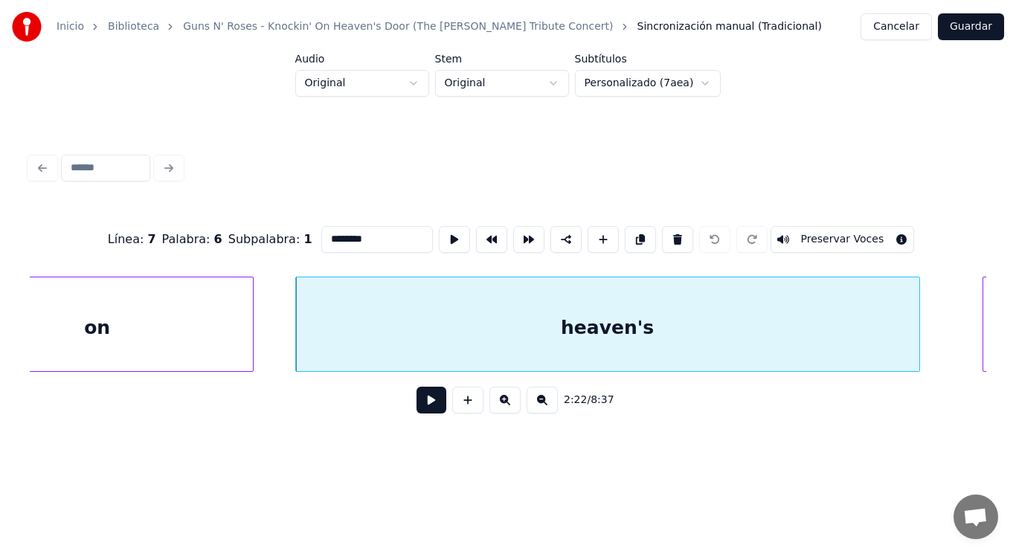
click at [321, 234] on input "********" at bounding box center [377, 239] width 112 height 27
type input "********"
click at [417, 411] on button at bounding box center [431, 400] width 30 height 27
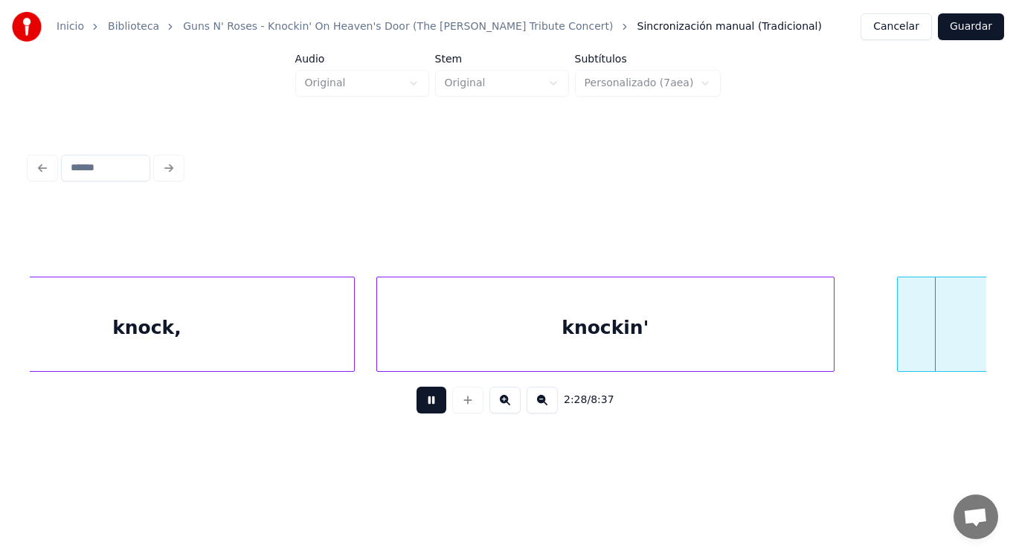
scroll to position [0, 154395]
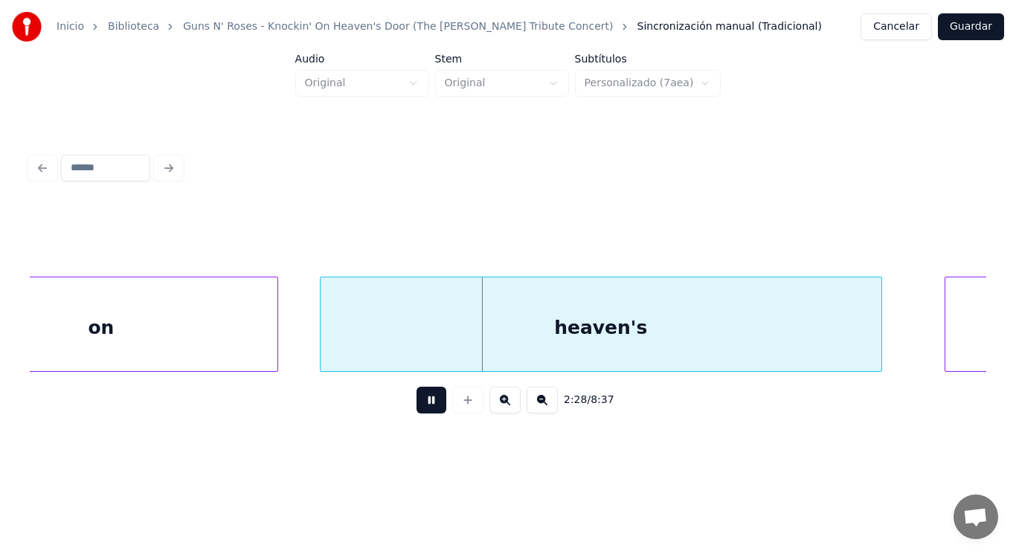
click at [417, 411] on button at bounding box center [431, 400] width 30 height 27
click at [437, 316] on div "heaven's" at bounding box center [601, 327] width 561 height 101
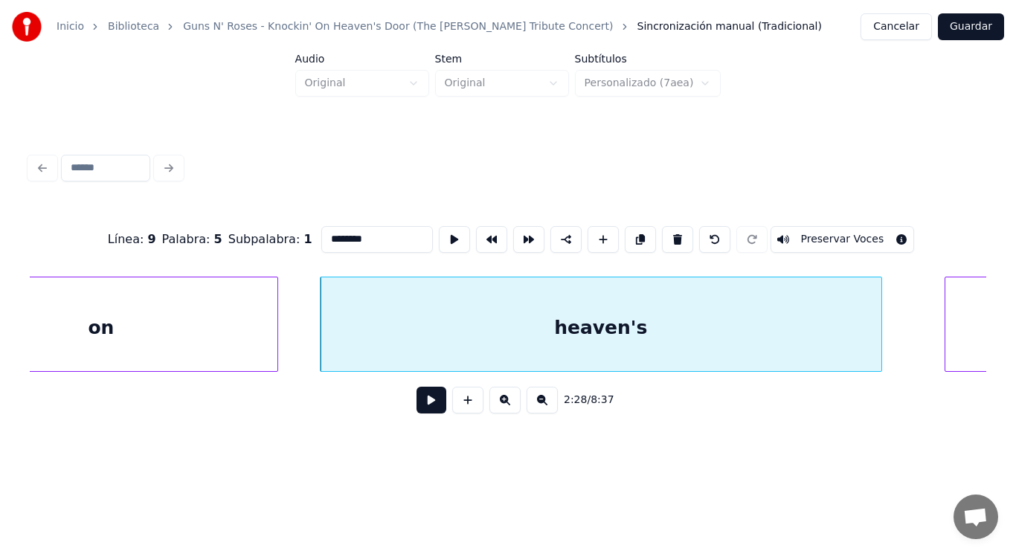
click at [321, 233] on input "********" at bounding box center [377, 239] width 112 height 27
type input "********"
click at [419, 409] on button at bounding box center [431, 400] width 30 height 27
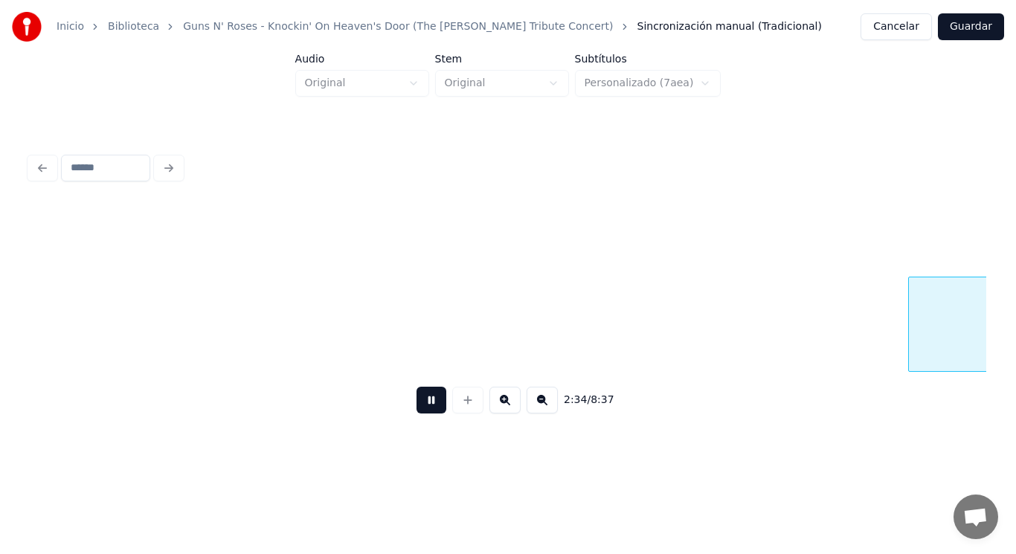
scroll to position [0, 161171]
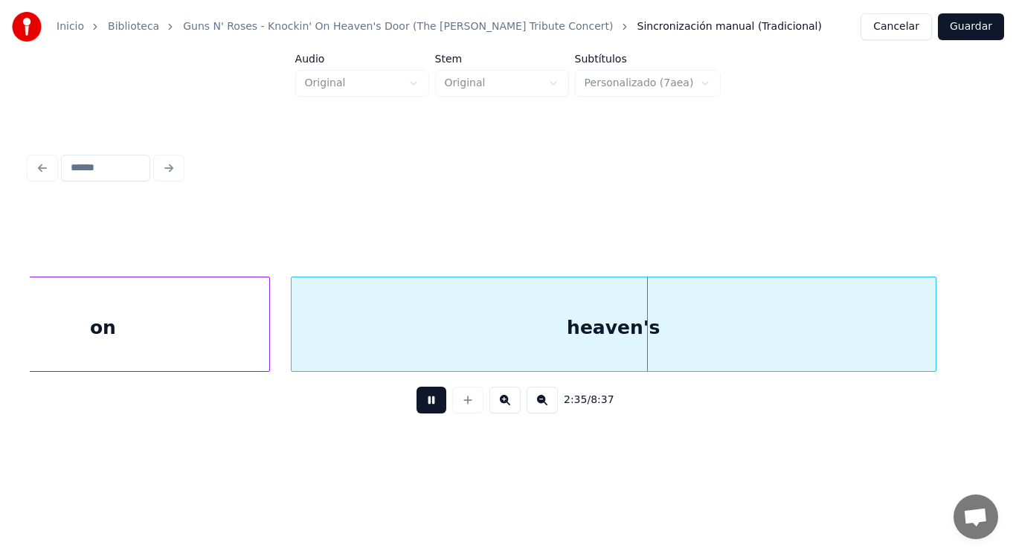
click at [419, 409] on button at bounding box center [431, 400] width 30 height 27
click at [425, 339] on div "heaven's" at bounding box center [614, 327] width 644 height 101
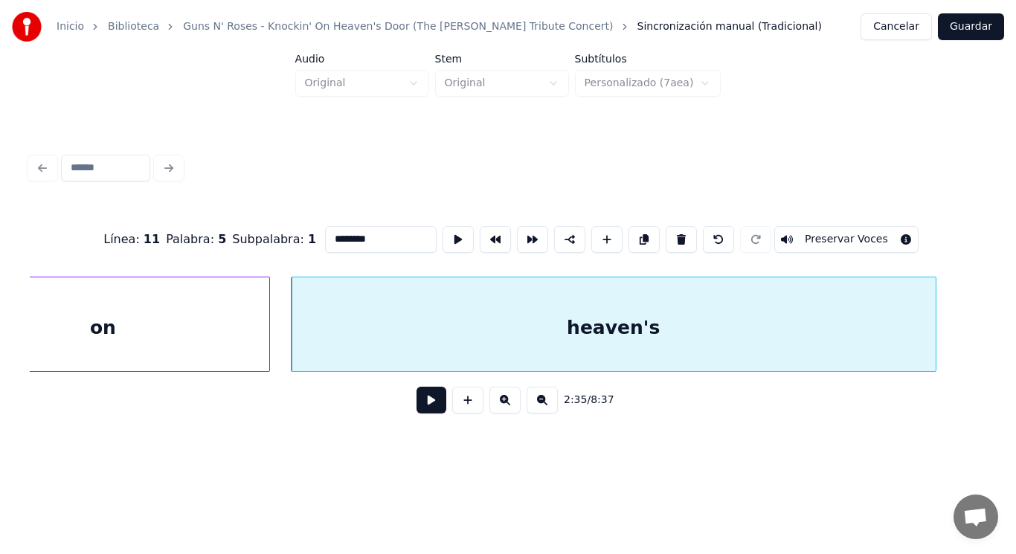
click at [325, 232] on input "********" at bounding box center [381, 239] width 112 height 27
type input "********"
click at [419, 405] on button at bounding box center [431, 400] width 30 height 27
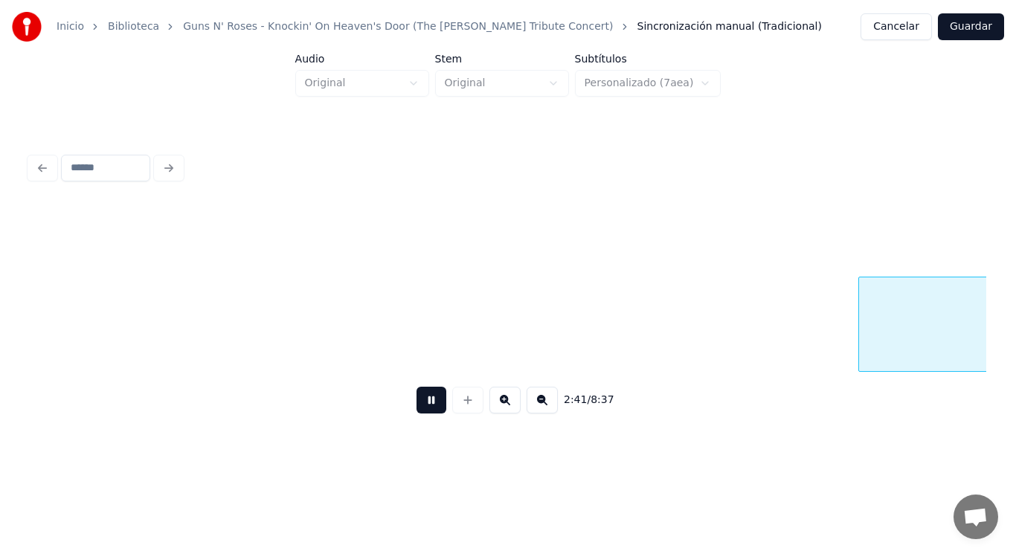
scroll to position [0, 167968]
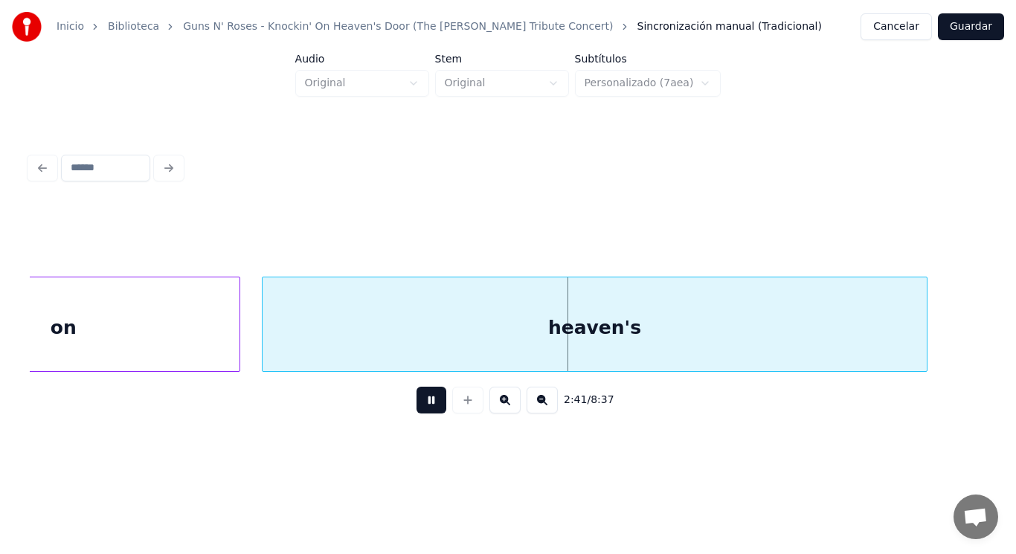
click at [419, 405] on button at bounding box center [431, 400] width 30 height 27
click at [419, 343] on div "heaven's" at bounding box center [595, 327] width 665 height 101
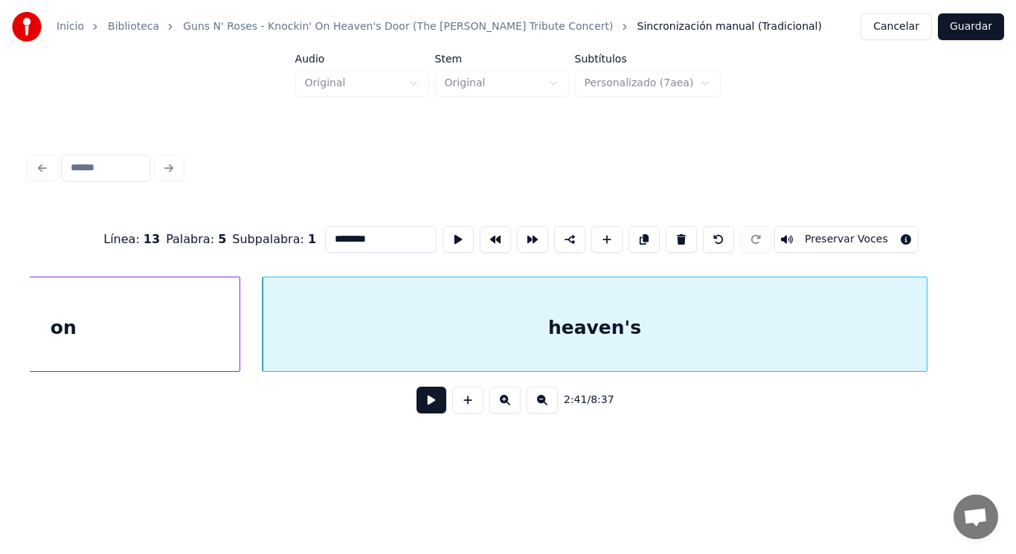
click at [325, 234] on input "********" at bounding box center [381, 239] width 112 height 27
type input "********"
click at [416, 406] on button at bounding box center [431, 400] width 30 height 27
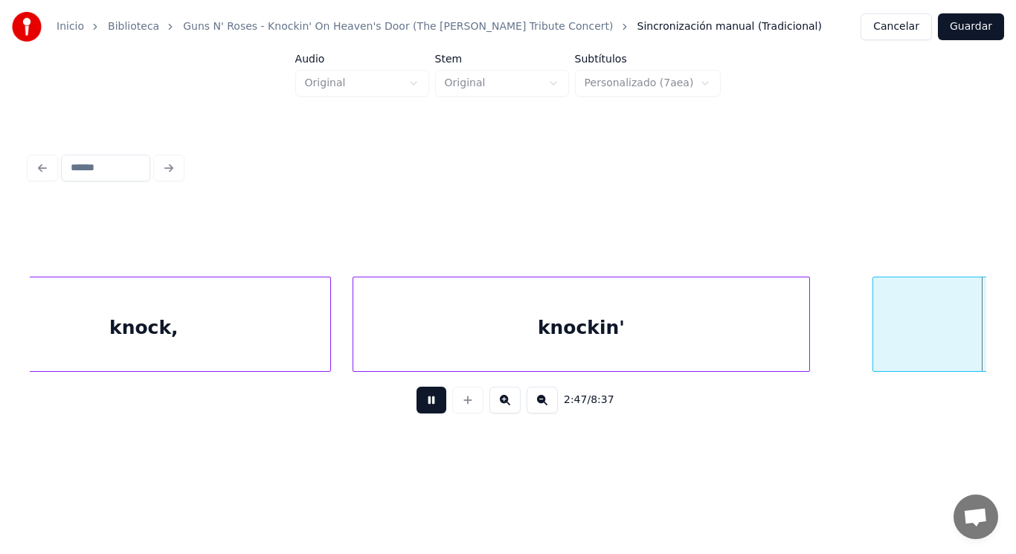
scroll to position [0, 174744]
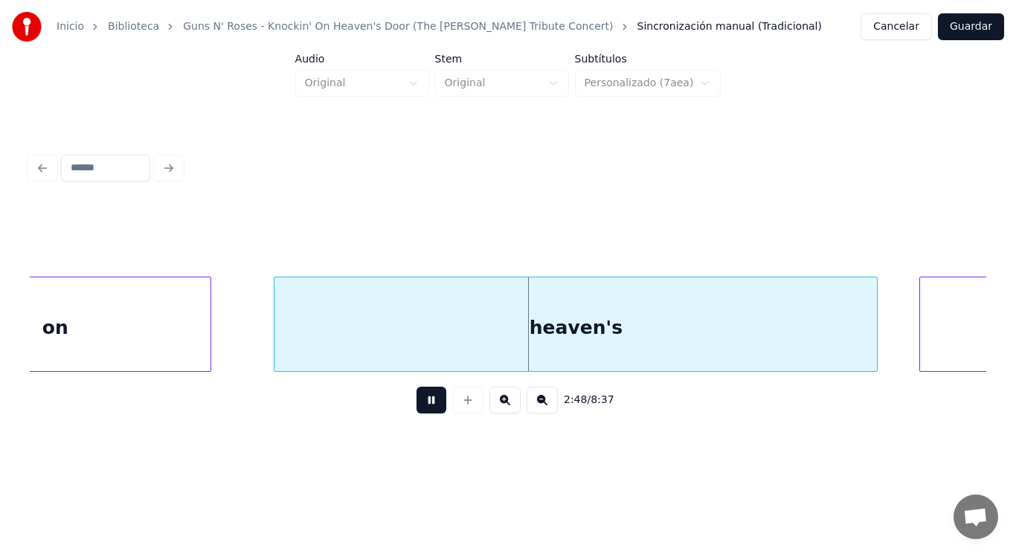
click at [416, 406] on button at bounding box center [431, 400] width 30 height 27
click at [425, 329] on div "heaven's" at bounding box center [575, 327] width 602 height 101
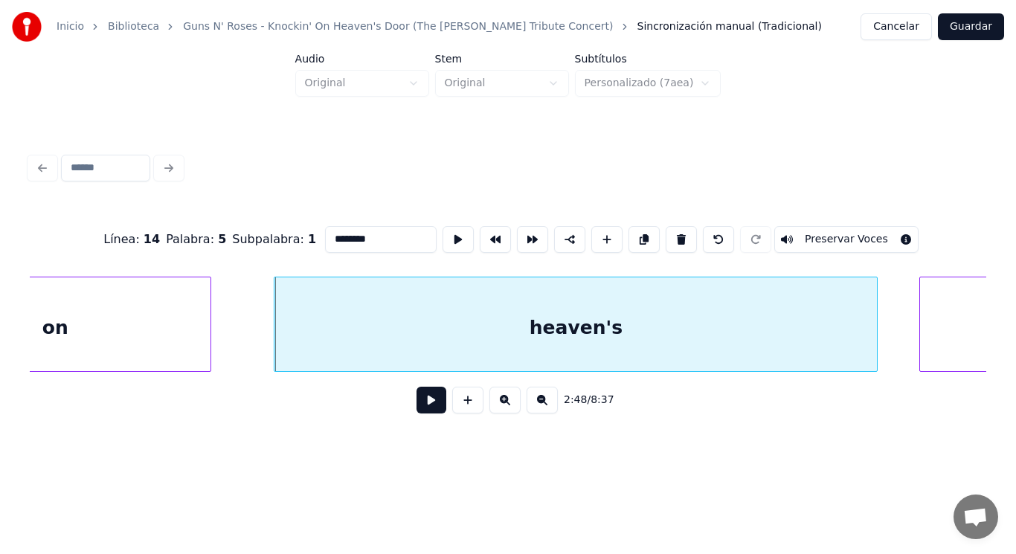
click at [325, 234] on input "********" at bounding box center [381, 239] width 112 height 27
type input "********"
click at [418, 406] on button at bounding box center [431, 400] width 30 height 27
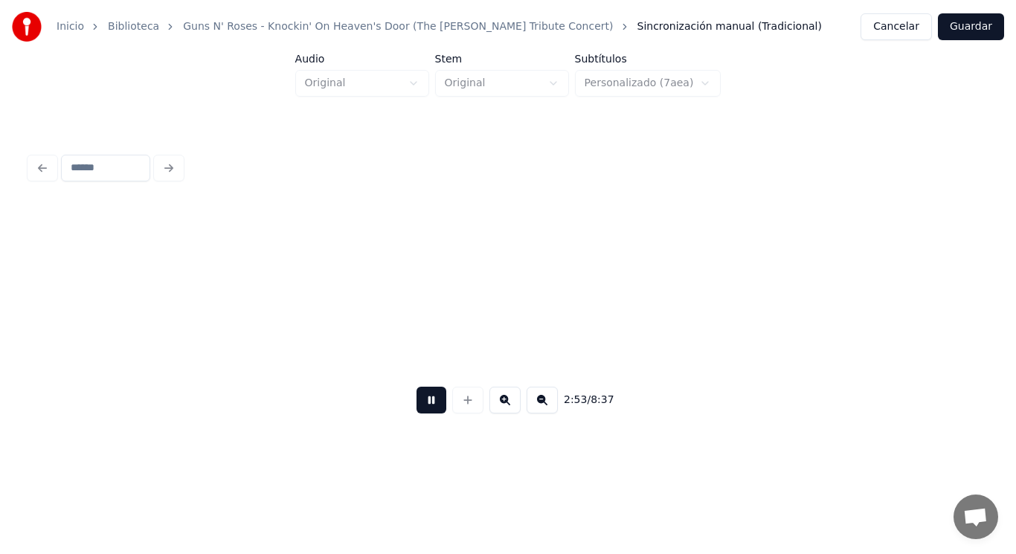
scroll to position [0, 180556]
click at [418, 406] on button at bounding box center [431, 400] width 30 height 27
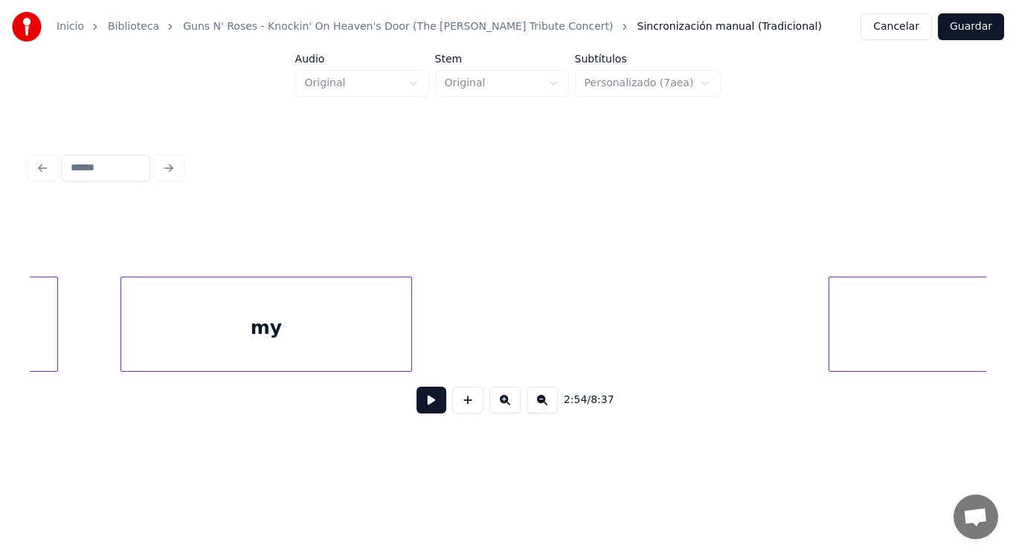
scroll to position [0, 206828]
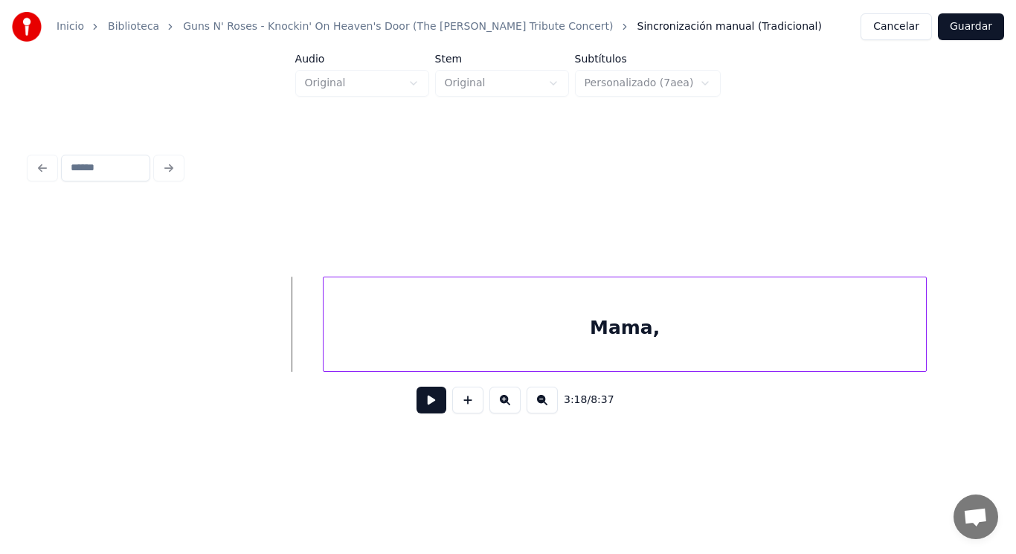
click at [425, 407] on button at bounding box center [431, 400] width 30 height 27
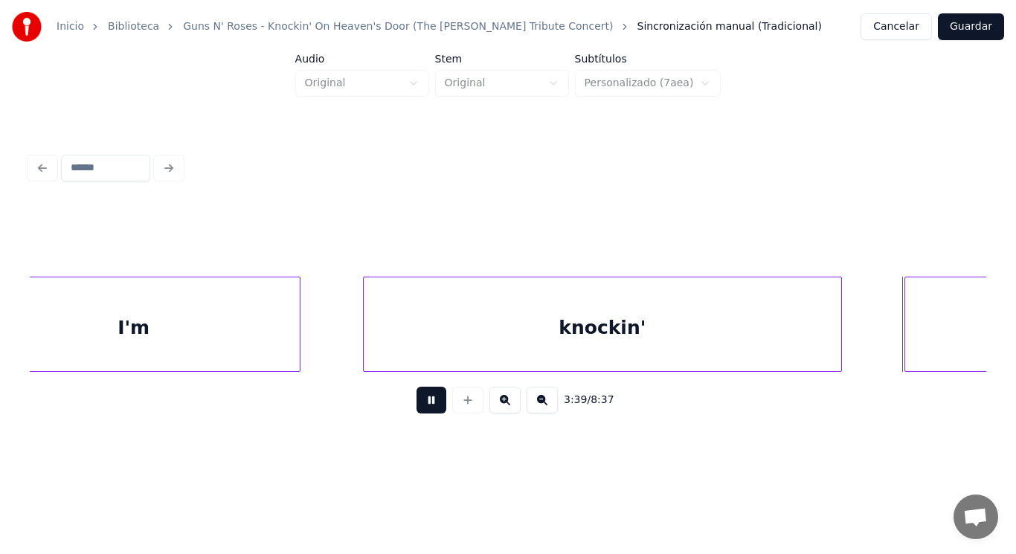
scroll to position [0, 229134]
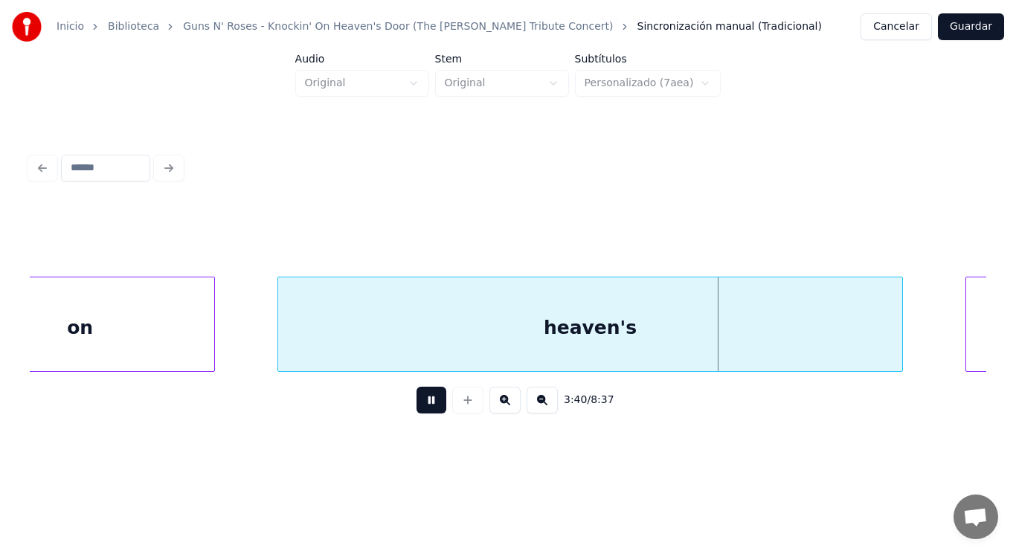
click at [425, 407] on button at bounding box center [431, 400] width 30 height 27
click at [428, 315] on div "heaven's" at bounding box center [589, 327] width 623 height 101
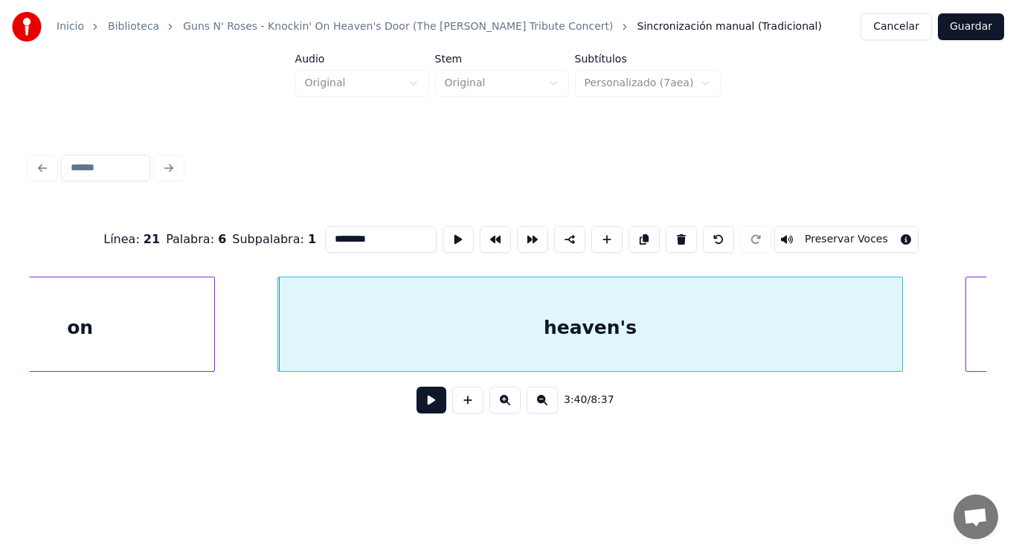
click at [325, 234] on input "********" at bounding box center [381, 239] width 112 height 27
type input "********"
click at [416, 411] on button at bounding box center [431, 400] width 30 height 27
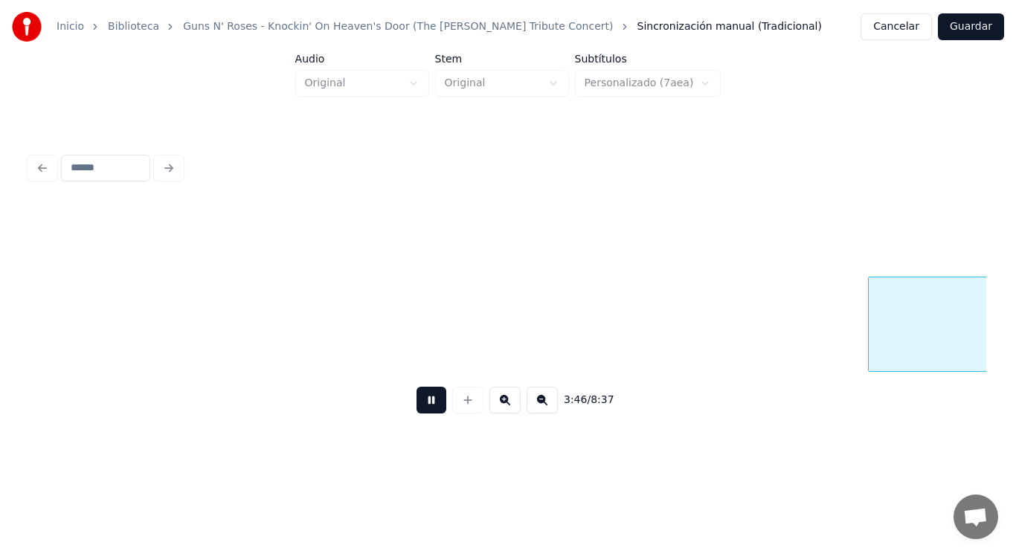
scroll to position [0, 235906]
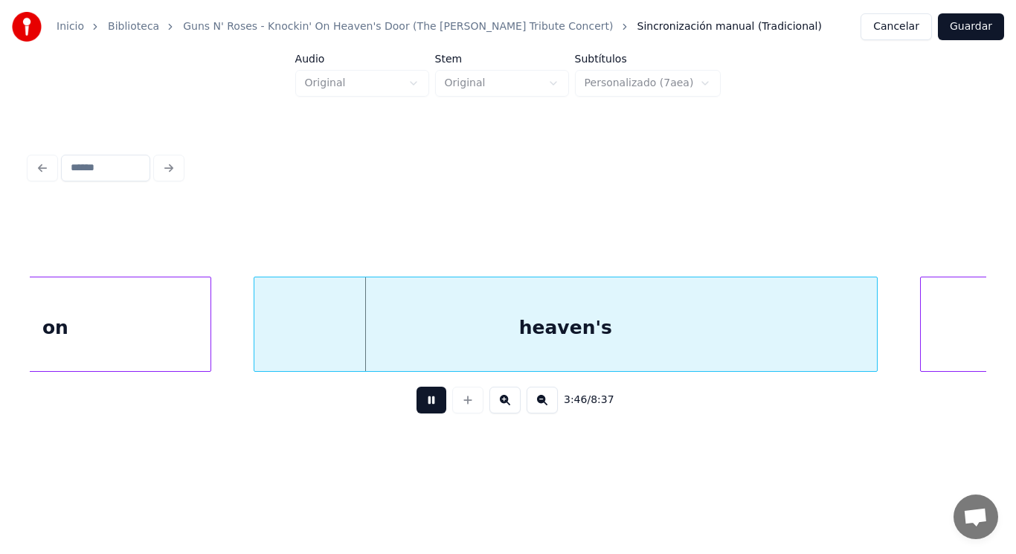
click at [416, 411] on button at bounding box center [431, 400] width 30 height 27
click at [409, 355] on div "heaven's" at bounding box center [565, 327] width 623 height 101
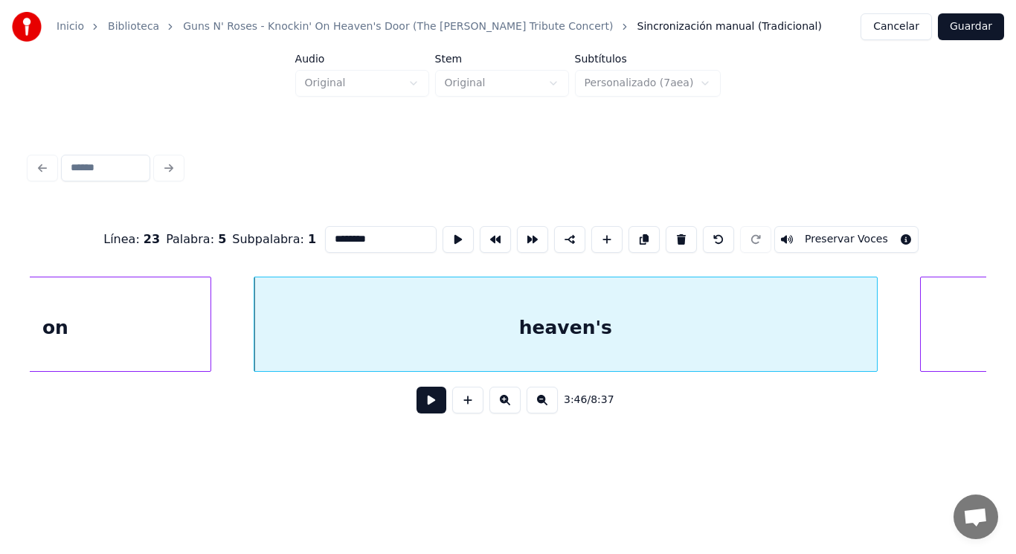
click at [325, 231] on input "********" at bounding box center [381, 239] width 112 height 27
type input "********"
click at [416, 408] on button at bounding box center [431, 400] width 30 height 27
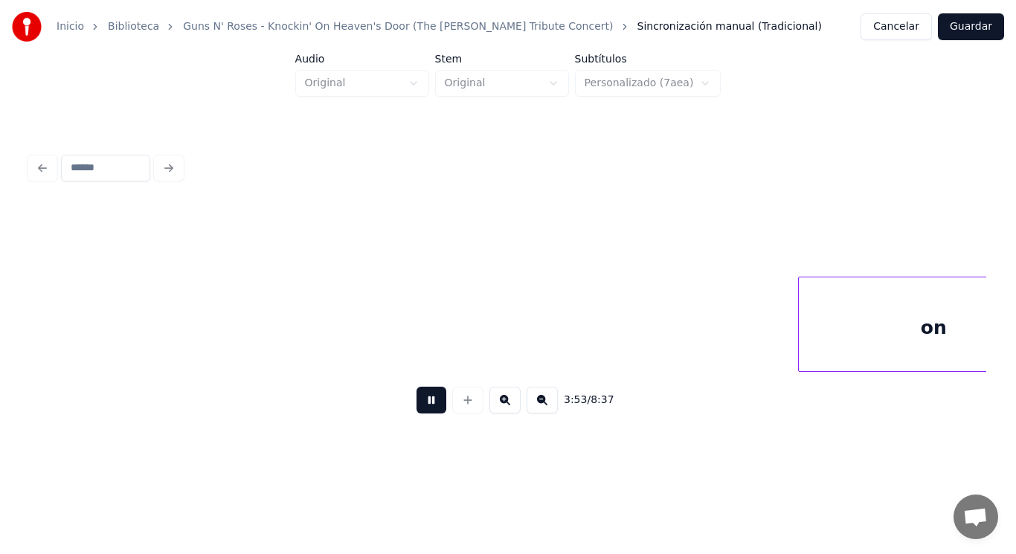
scroll to position [0, 242664]
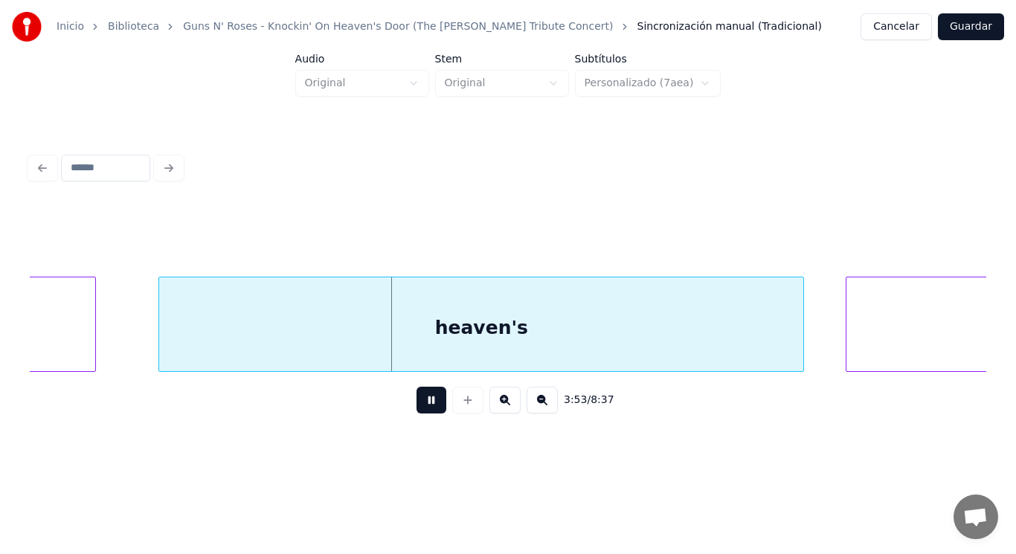
click at [416, 408] on button at bounding box center [431, 400] width 30 height 27
click at [399, 340] on div "heaven's" at bounding box center [481, 327] width 644 height 101
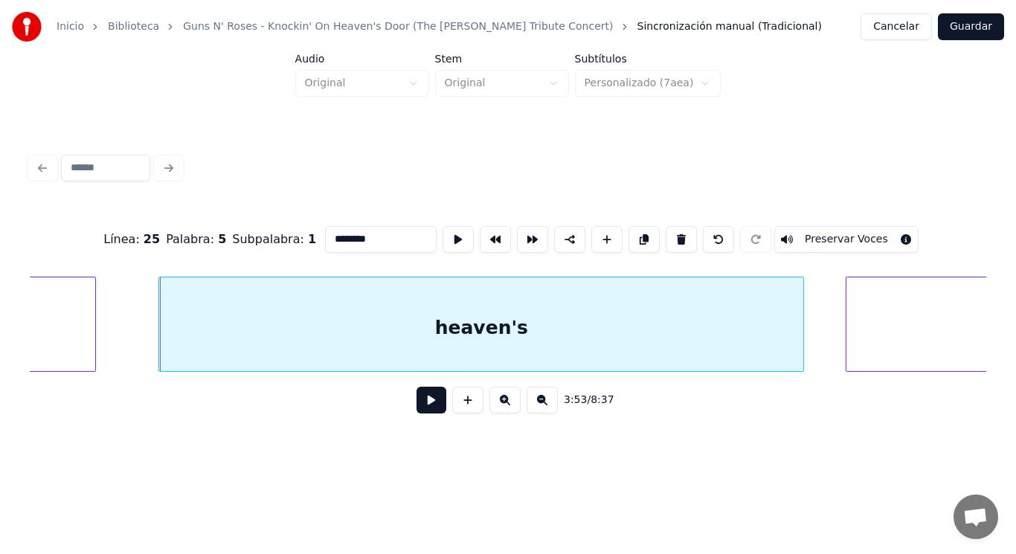
click at [325, 233] on input "********" at bounding box center [381, 239] width 112 height 27
type input "********"
click at [422, 407] on button at bounding box center [431, 400] width 30 height 27
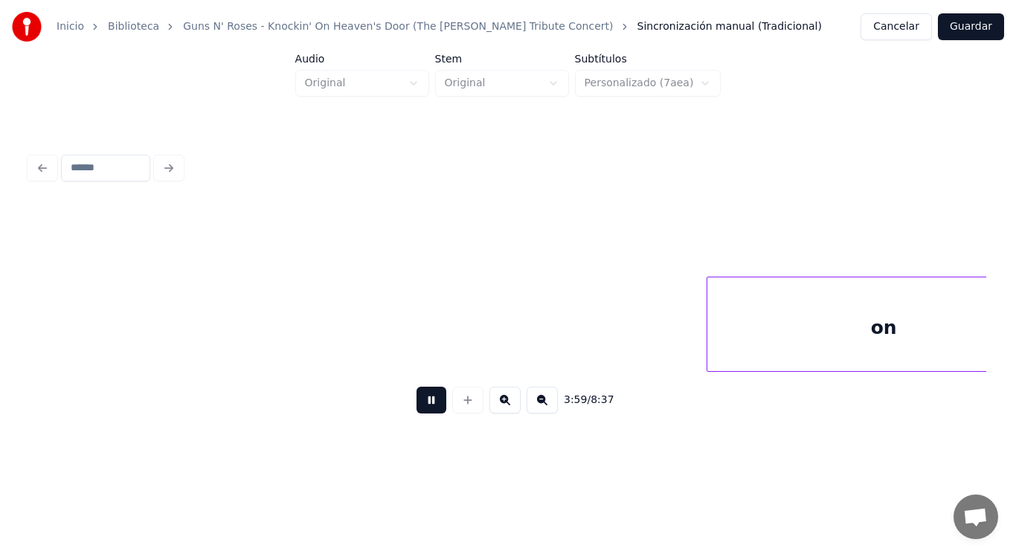
scroll to position [0, 249439]
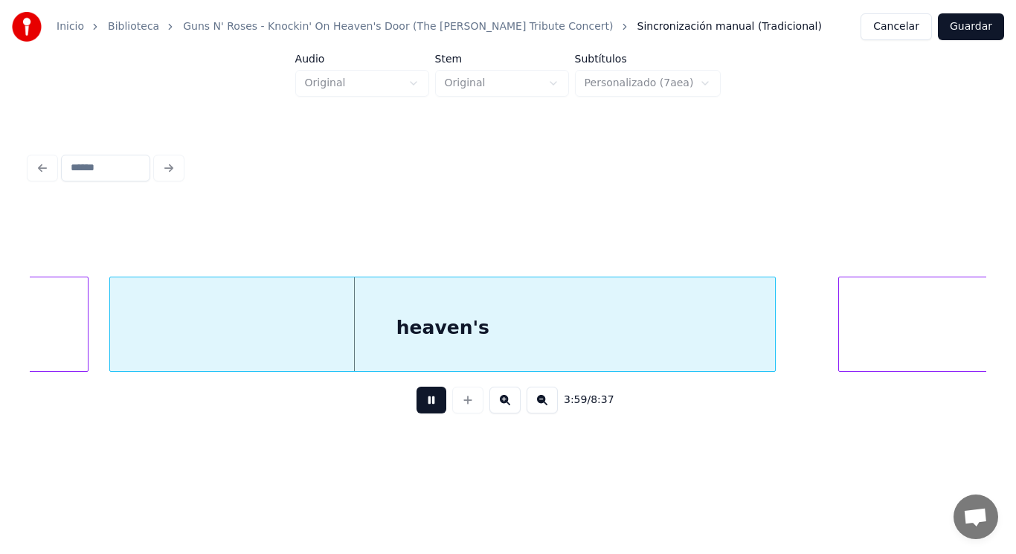
click at [422, 407] on button at bounding box center [431, 400] width 30 height 27
click at [397, 333] on div "heaven's" at bounding box center [442, 327] width 665 height 101
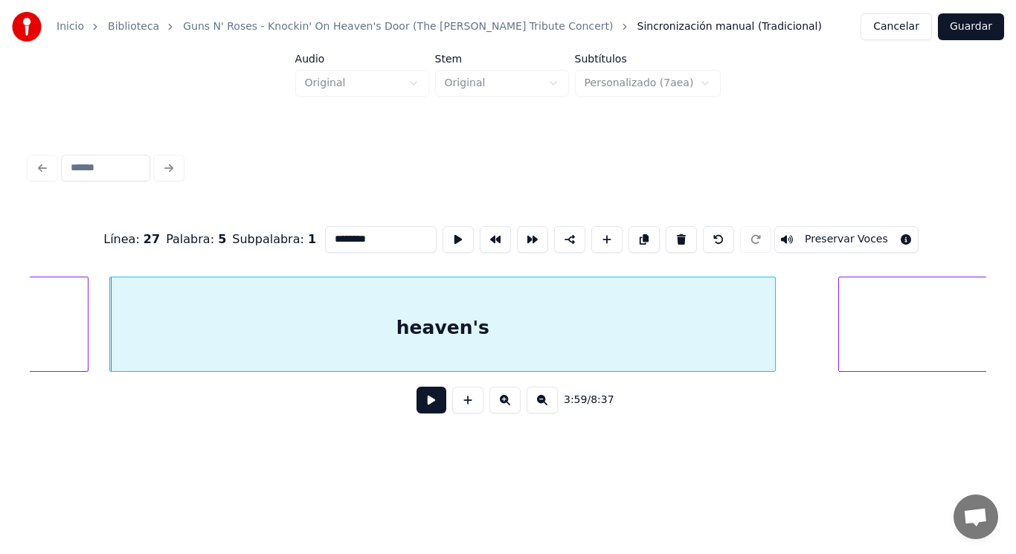
click at [325, 231] on input "********" at bounding box center [381, 239] width 112 height 27
type input "********"
click at [416, 410] on button at bounding box center [431, 400] width 30 height 27
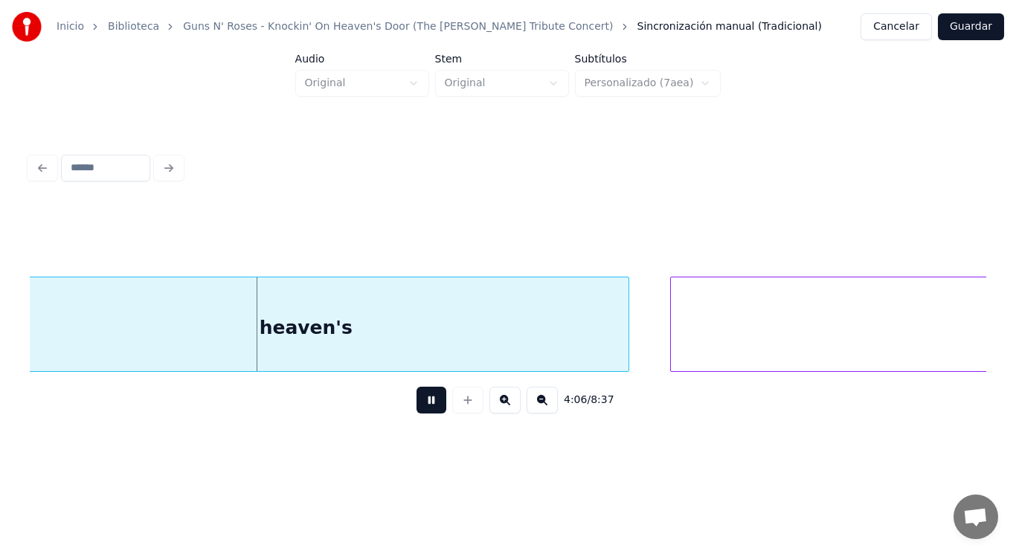
click at [416, 410] on button at bounding box center [431, 400] width 30 height 27
click at [390, 345] on div "heaven's" at bounding box center [306, 327] width 645 height 101
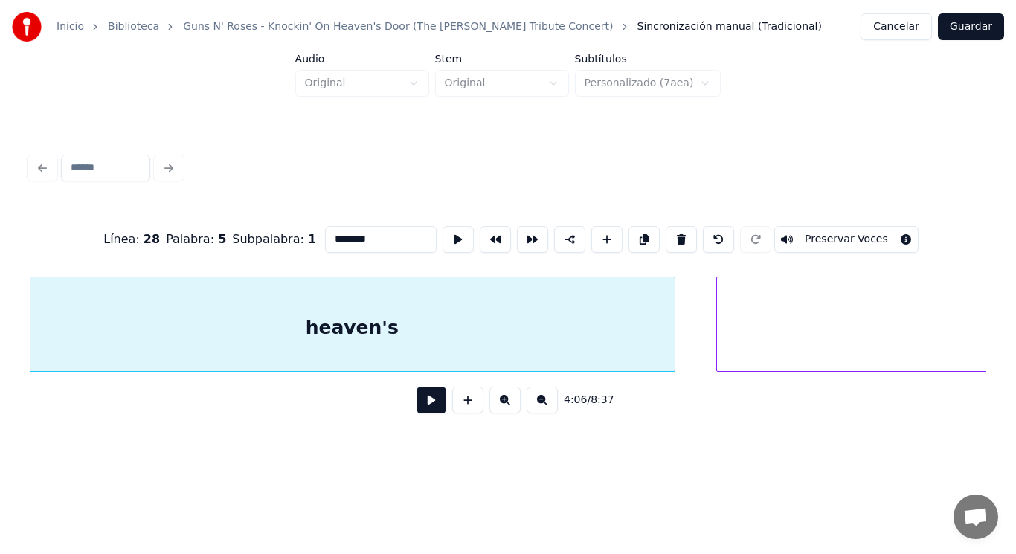
click at [325, 234] on input "********" at bounding box center [381, 239] width 112 height 27
type input "********"
click at [416, 405] on button at bounding box center [431, 400] width 30 height 27
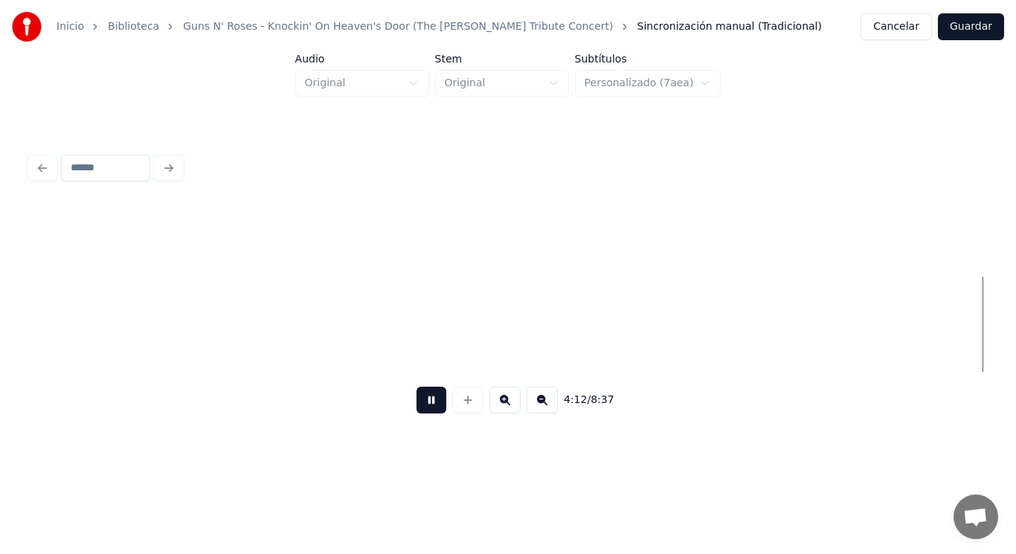
scroll to position [0, 262947]
click at [416, 405] on button at bounding box center [431, 400] width 30 height 27
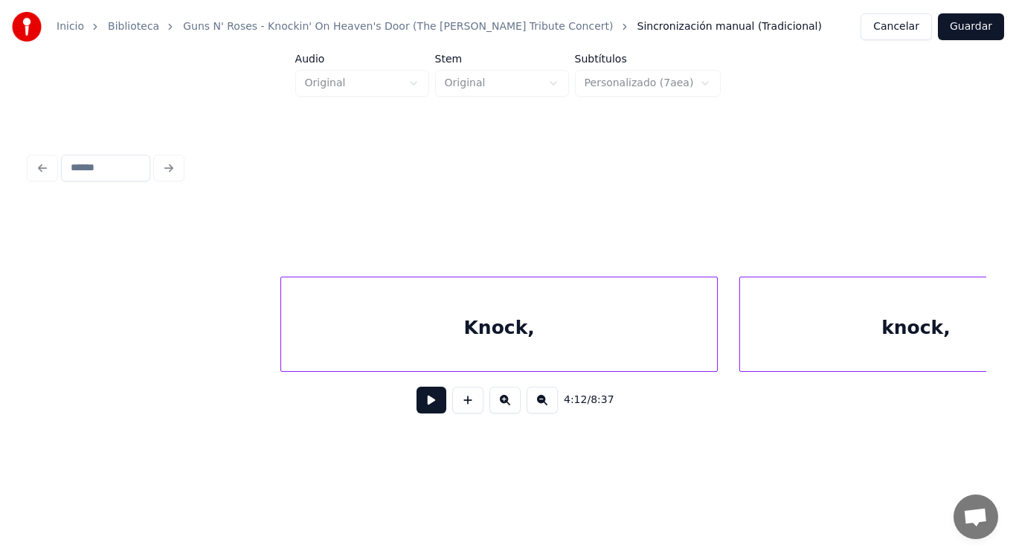
scroll to position [0, 389708]
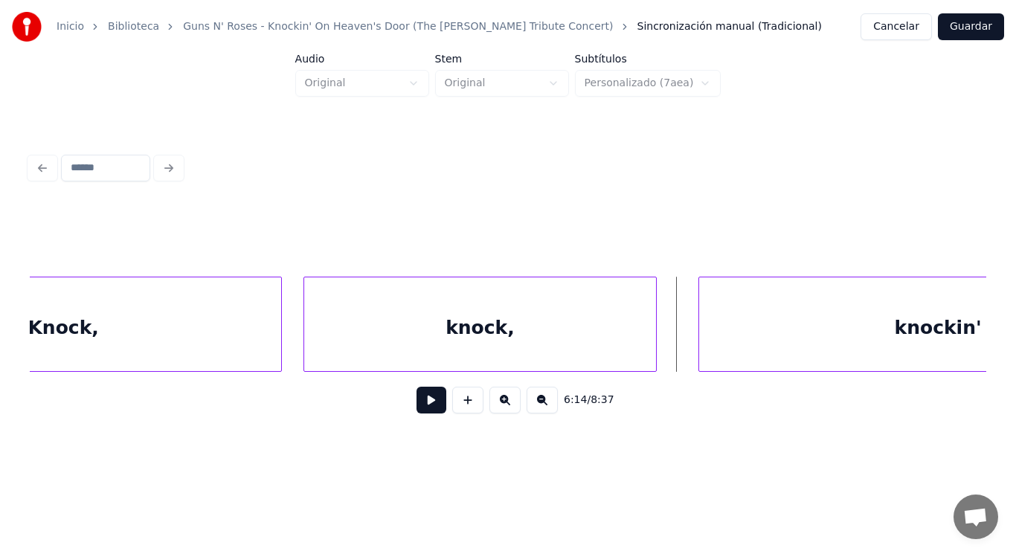
click at [422, 405] on button at bounding box center [431, 400] width 30 height 27
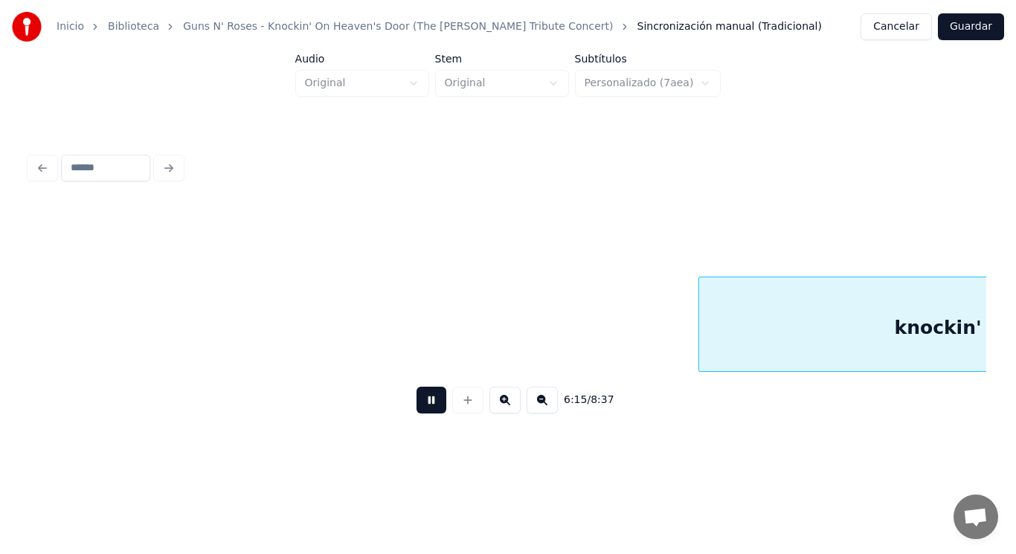
scroll to position [0, 390673]
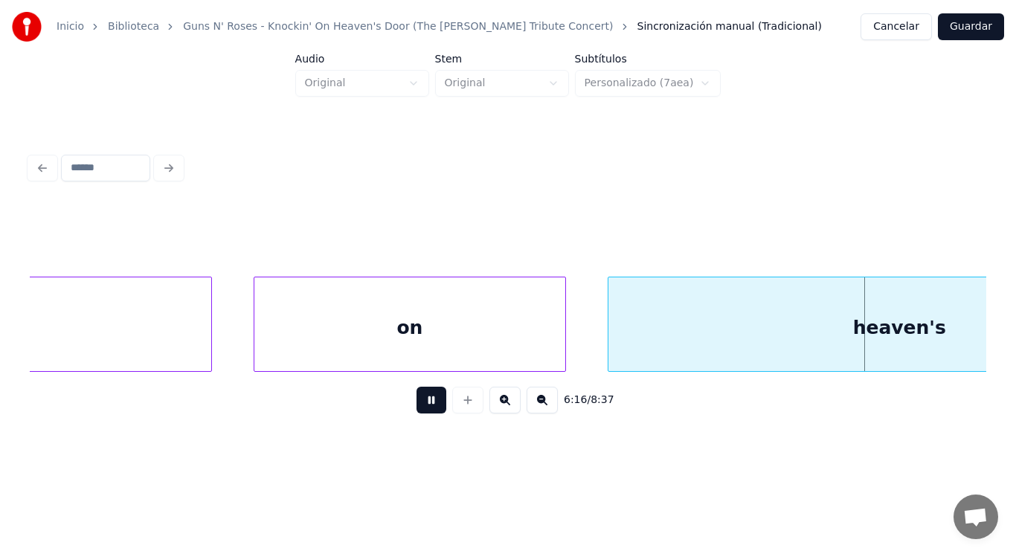
click at [422, 405] on button at bounding box center [431, 400] width 30 height 27
click at [654, 315] on div "heaven's" at bounding box center [899, 327] width 582 height 101
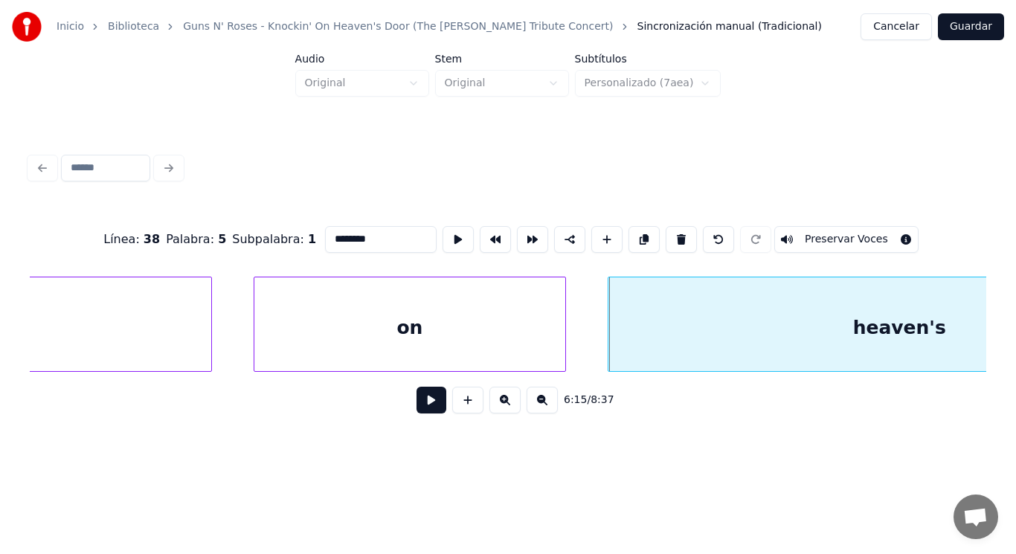
click at [325, 232] on input "********" at bounding box center [381, 239] width 112 height 27
type input "********"
click at [419, 410] on button at bounding box center [431, 400] width 30 height 27
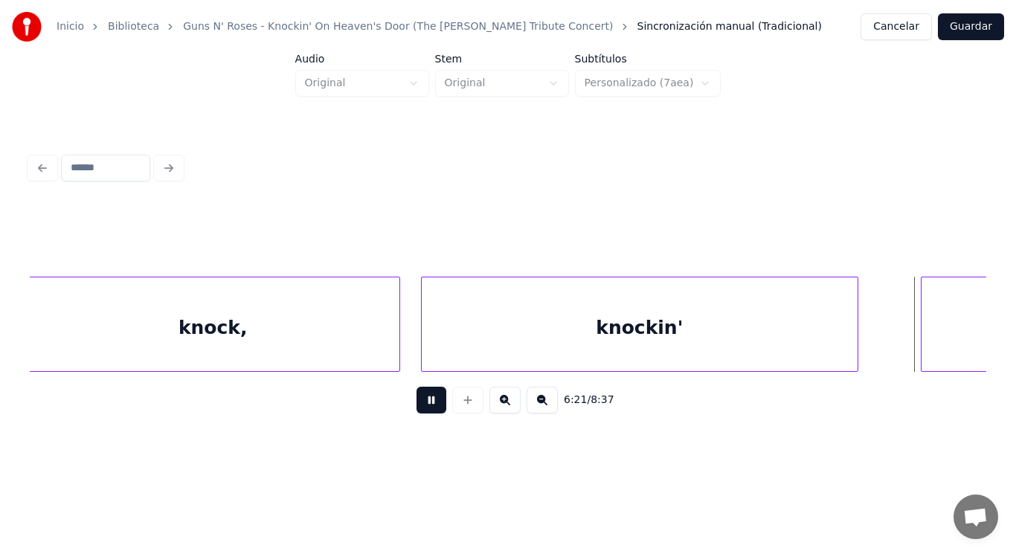
scroll to position [0, 397476]
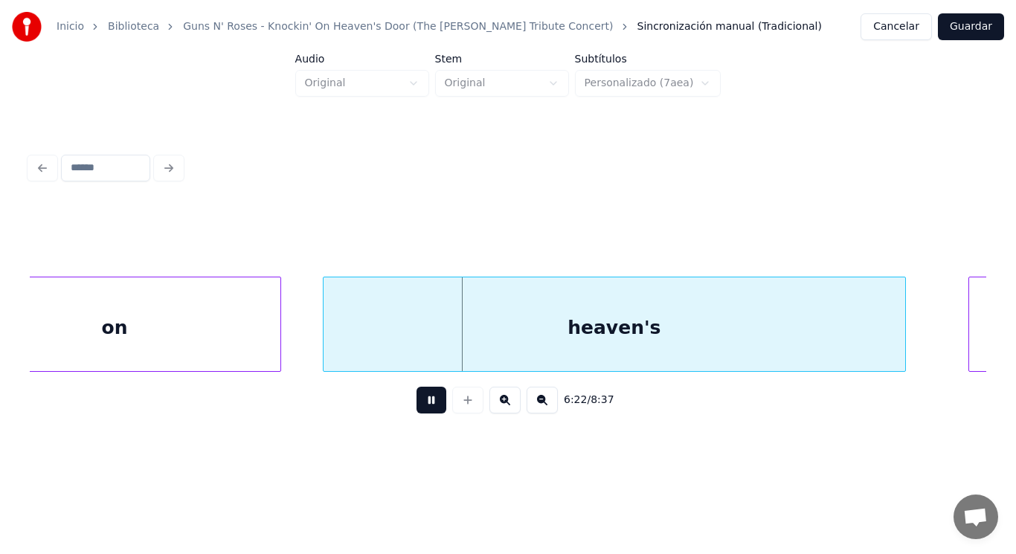
click at [419, 410] on button at bounding box center [431, 400] width 30 height 27
click at [440, 324] on div "heaven's" at bounding box center [615, 327] width 582 height 101
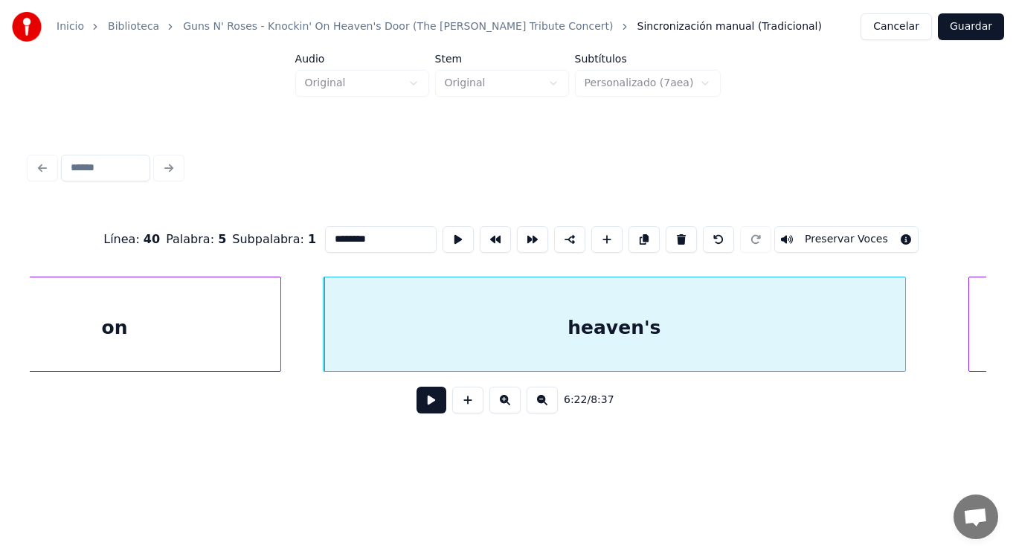
click at [325, 234] on input "********" at bounding box center [381, 239] width 112 height 27
type input "********"
click at [420, 409] on button at bounding box center [431, 400] width 30 height 27
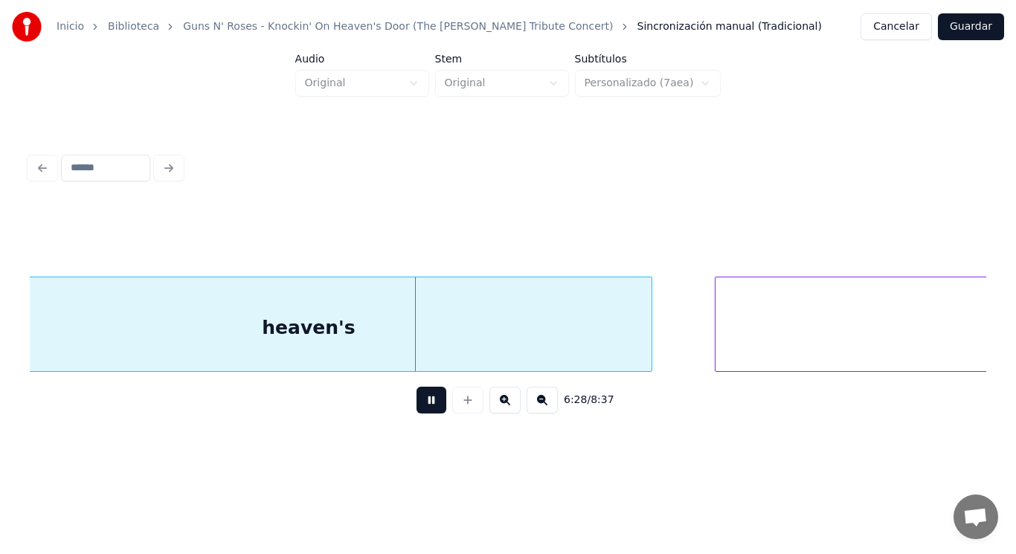
click at [420, 409] on button at bounding box center [431, 400] width 30 height 27
click at [393, 329] on div "heaven's" at bounding box center [309, 327] width 686 height 101
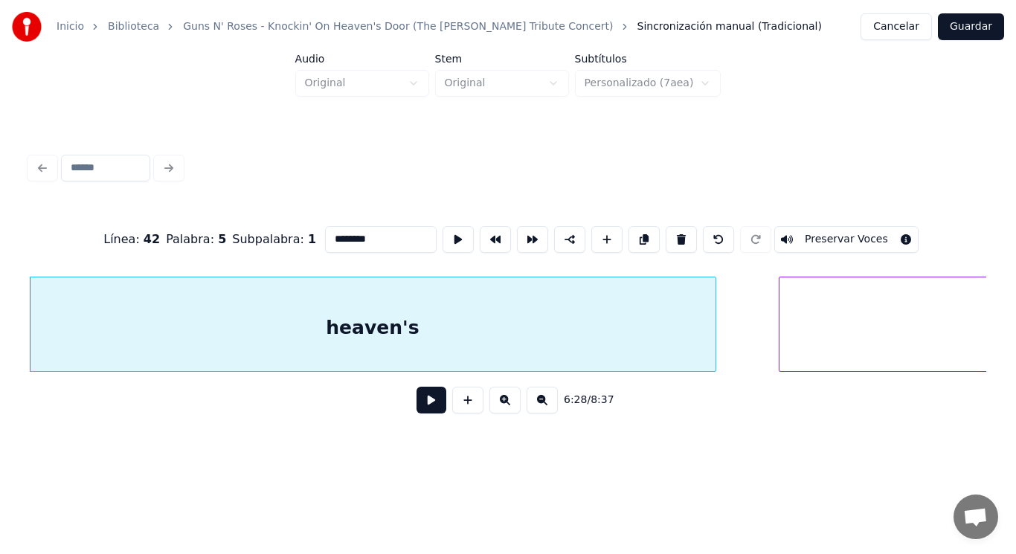
click at [325, 232] on input "********" at bounding box center [381, 239] width 112 height 27
type input "********"
click at [416, 405] on button at bounding box center [431, 400] width 30 height 27
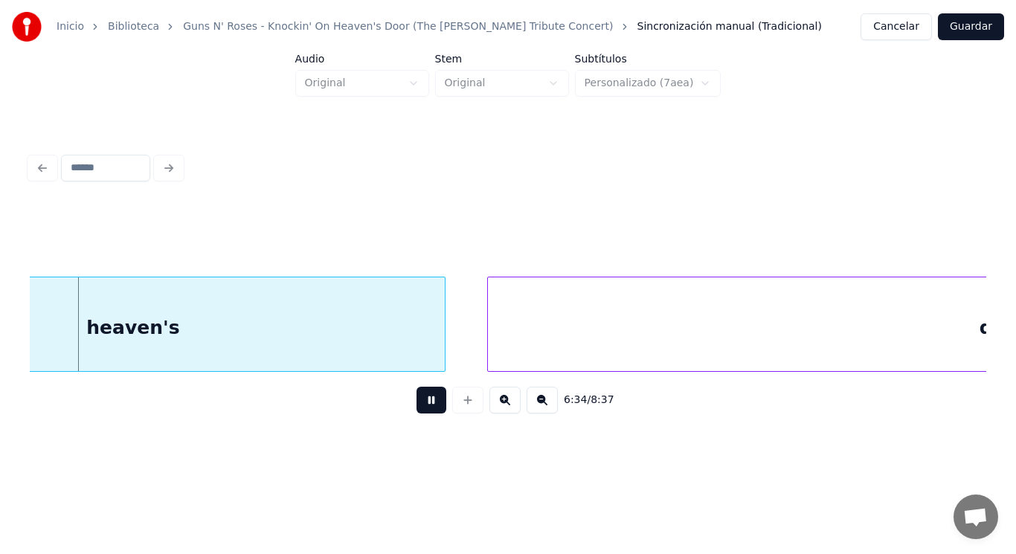
click at [416, 405] on button at bounding box center [431, 400] width 30 height 27
click at [351, 317] on div "heaven's" at bounding box center [133, 327] width 623 height 101
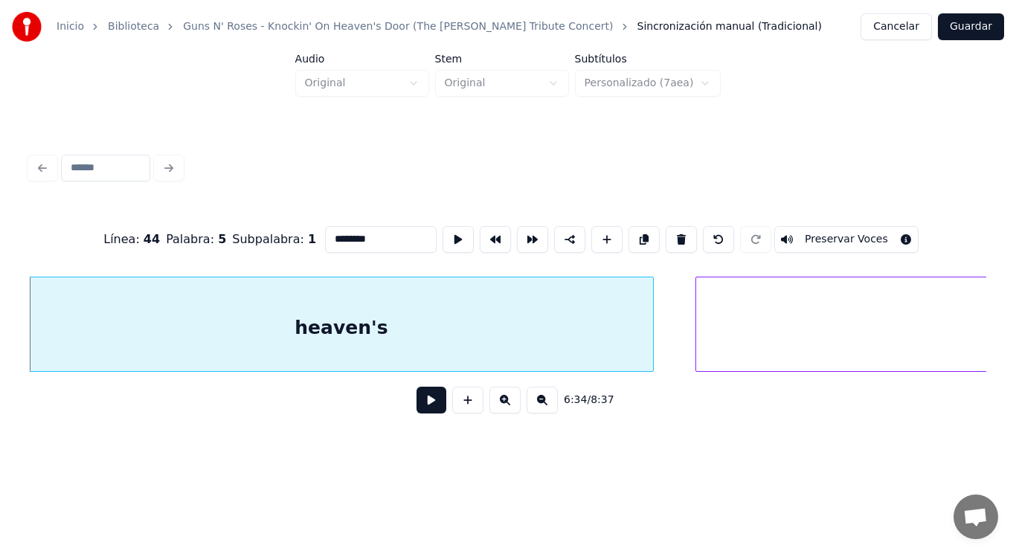
click at [325, 234] on input "********" at bounding box center [381, 239] width 112 height 27
type input "********"
click at [417, 402] on button at bounding box center [431, 400] width 30 height 27
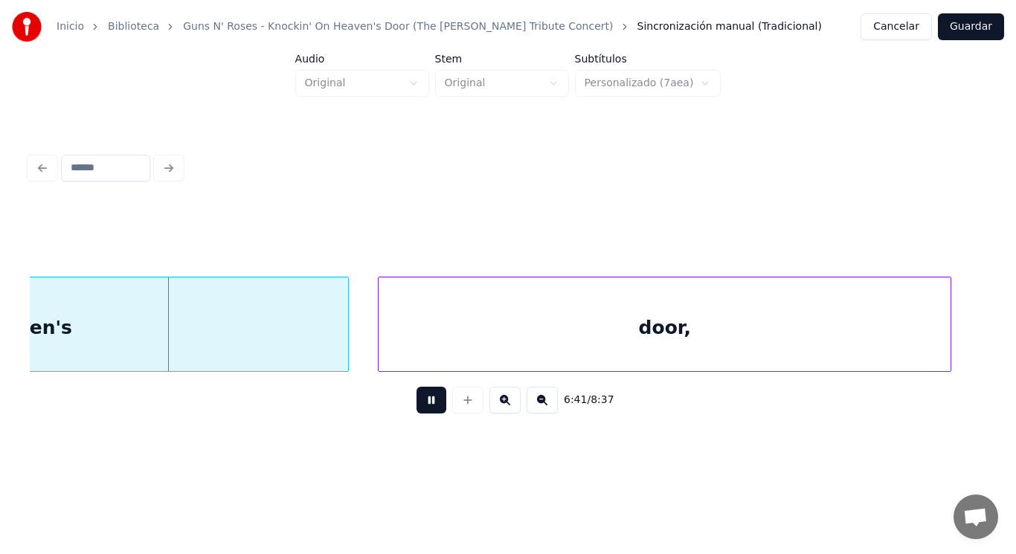
click at [417, 402] on button at bounding box center [431, 400] width 30 height 27
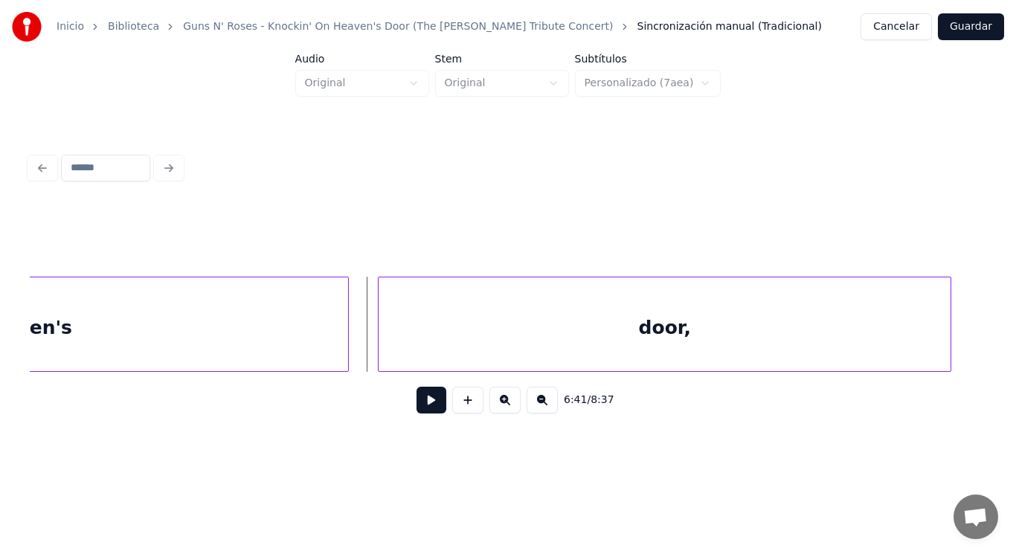
click at [273, 327] on div "heaven's" at bounding box center [25, 327] width 645 height 101
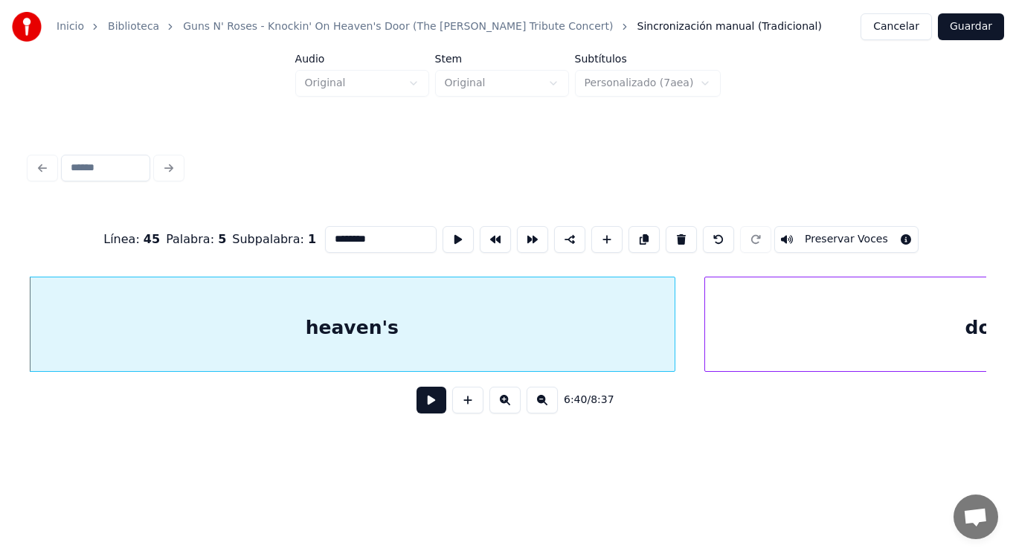
click at [325, 234] on input "********" at bounding box center [381, 239] width 112 height 27
type input "********"
click at [416, 410] on button at bounding box center [431, 400] width 30 height 27
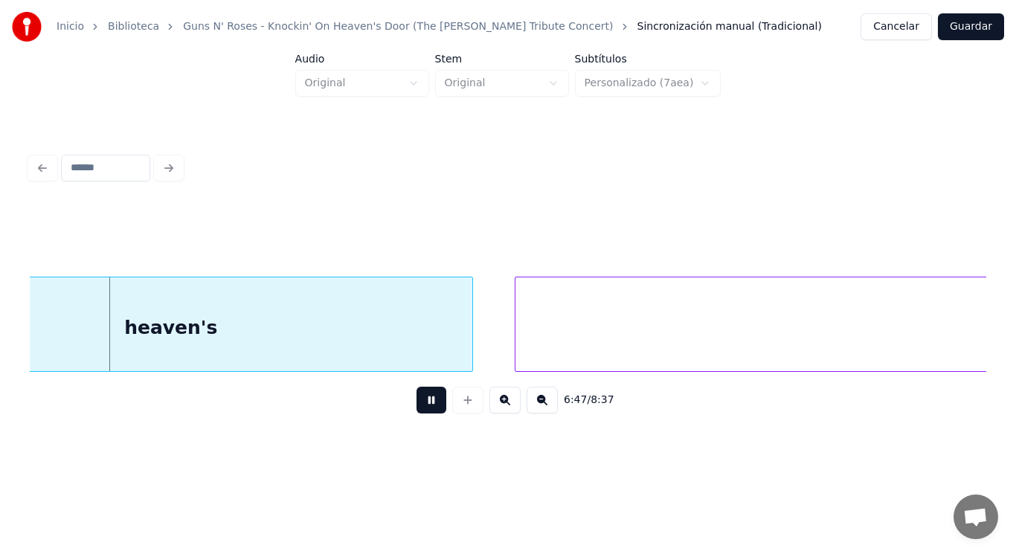
click at [416, 410] on button at bounding box center [431, 400] width 30 height 27
click at [324, 327] on div "heaven's" at bounding box center [171, 327] width 602 height 101
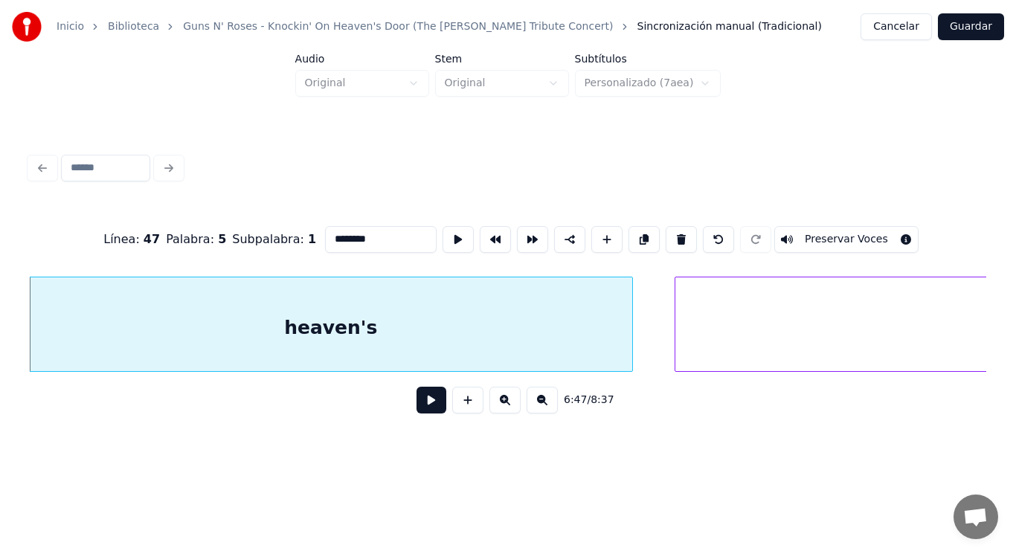
click at [325, 234] on input "********" at bounding box center [381, 239] width 112 height 27
type input "********"
click at [417, 409] on button at bounding box center [431, 400] width 30 height 27
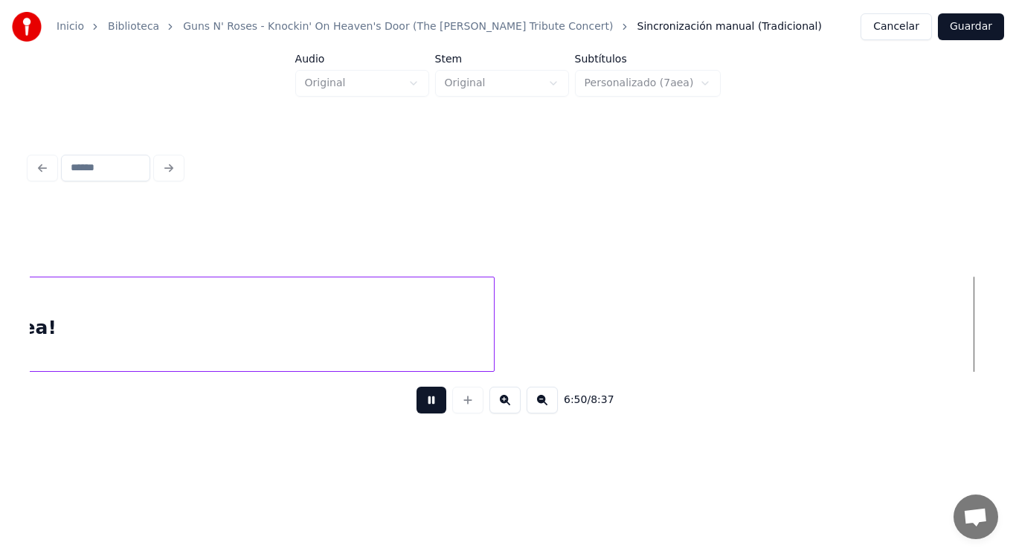
scroll to position [0, 427711]
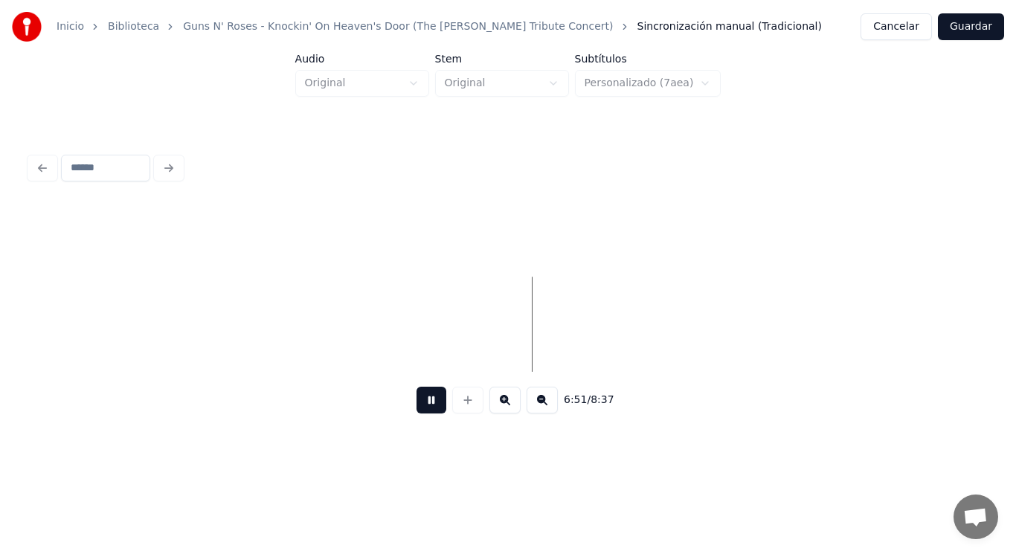
click at [417, 409] on button at bounding box center [431, 400] width 30 height 27
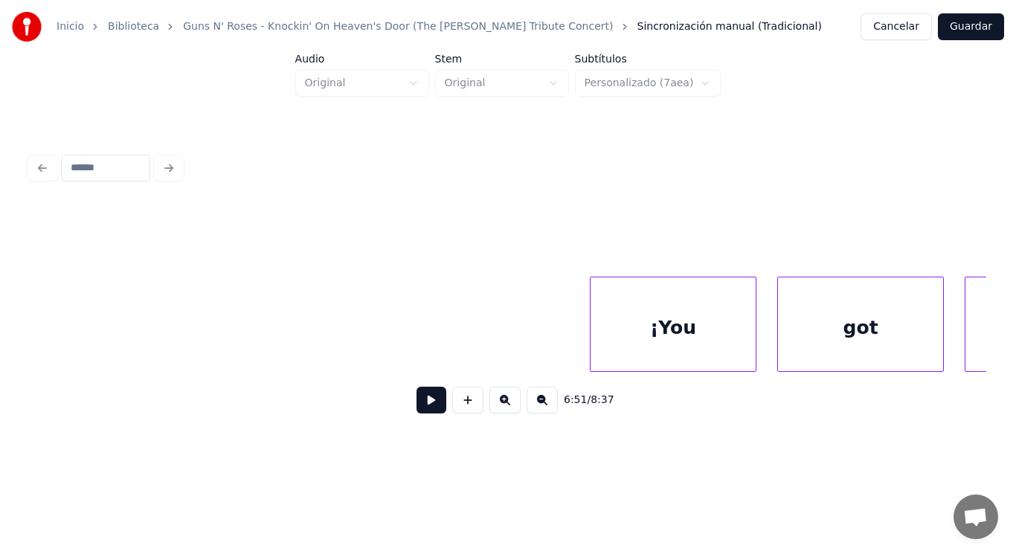
scroll to position [0, 468084]
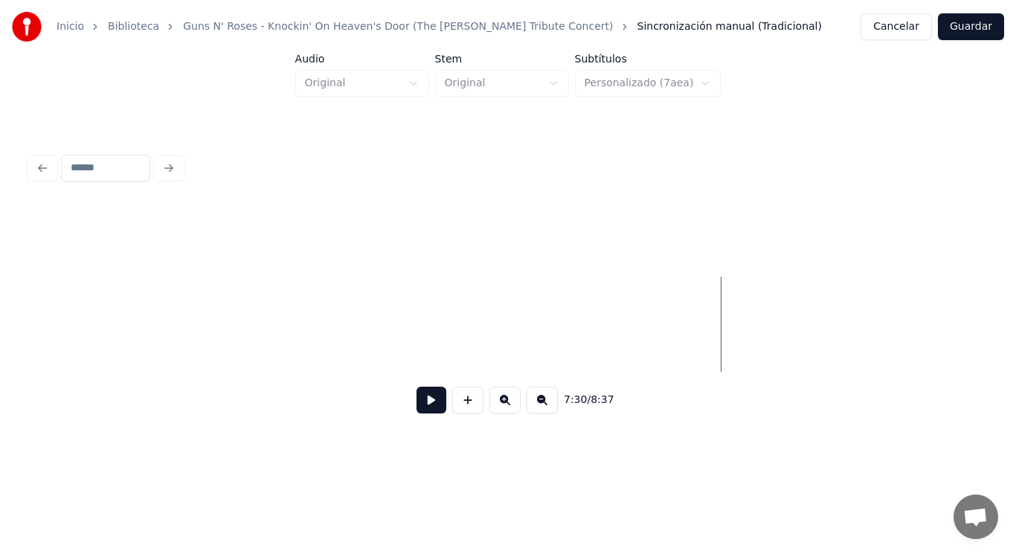
click at [431, 400] on button at bounding box center [431, 400] width 30 height 27
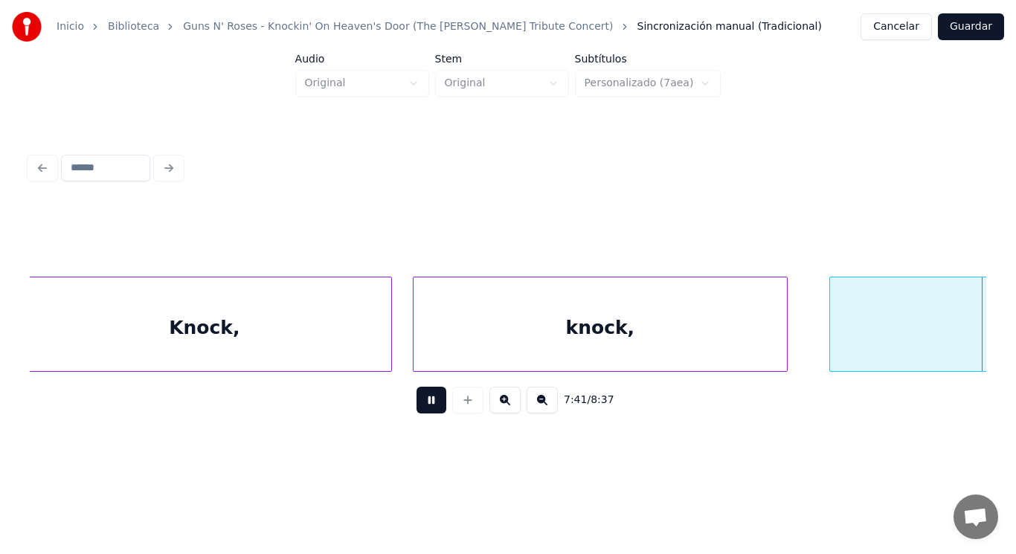
scroll to position [0, 480697]
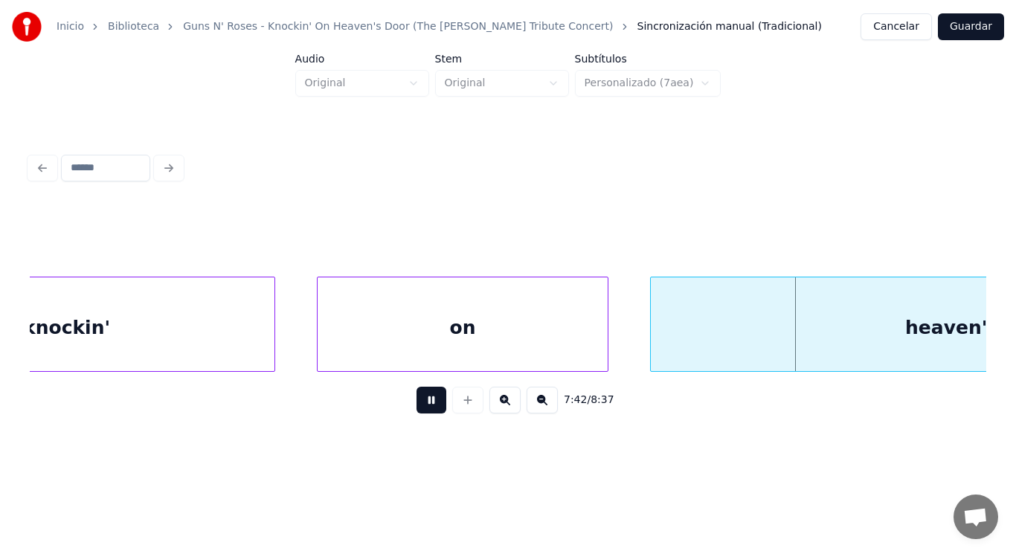
click at [431, 402] on button at bounding box center [431, 400] width 30 height 27
click at [783, 314] on div "heaven's" at bounding box center [952, 327] width 602 height 101
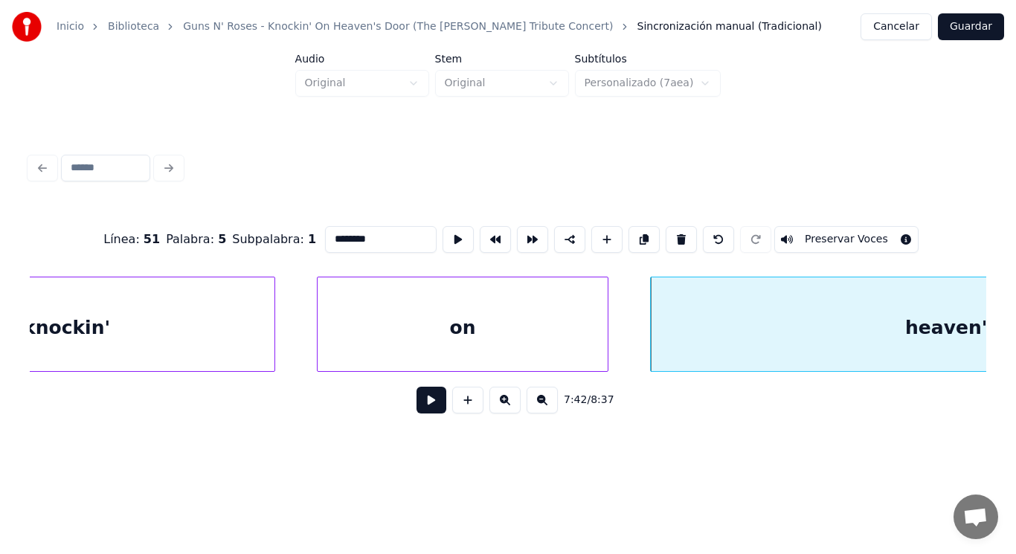
click at [325, 233] on input "********" at bounding box center [381, 239] width 112 height 27
type input "********"
click at [418, 405] on button at bounding box center [431, 400] width 30 height 27
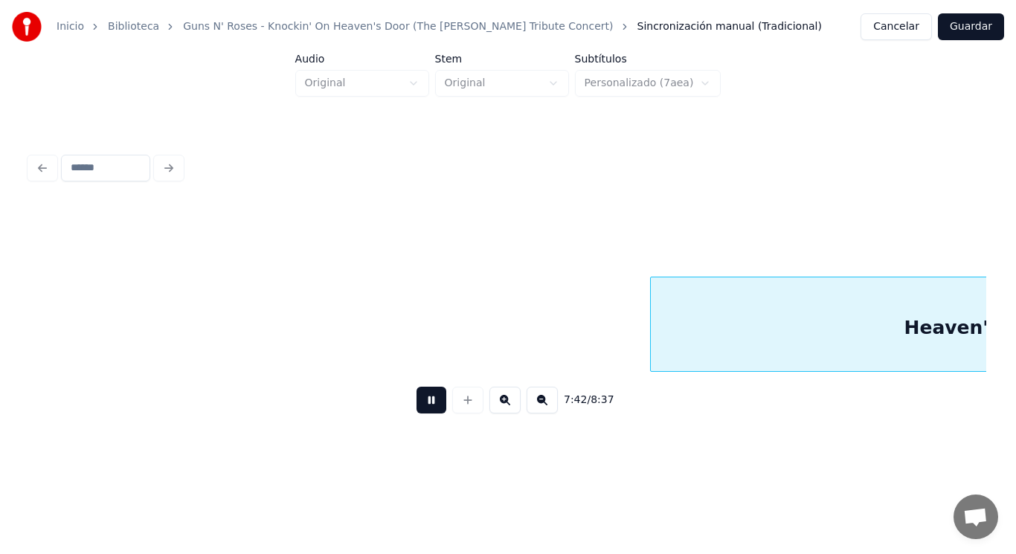
scroll to position [0, 481665]
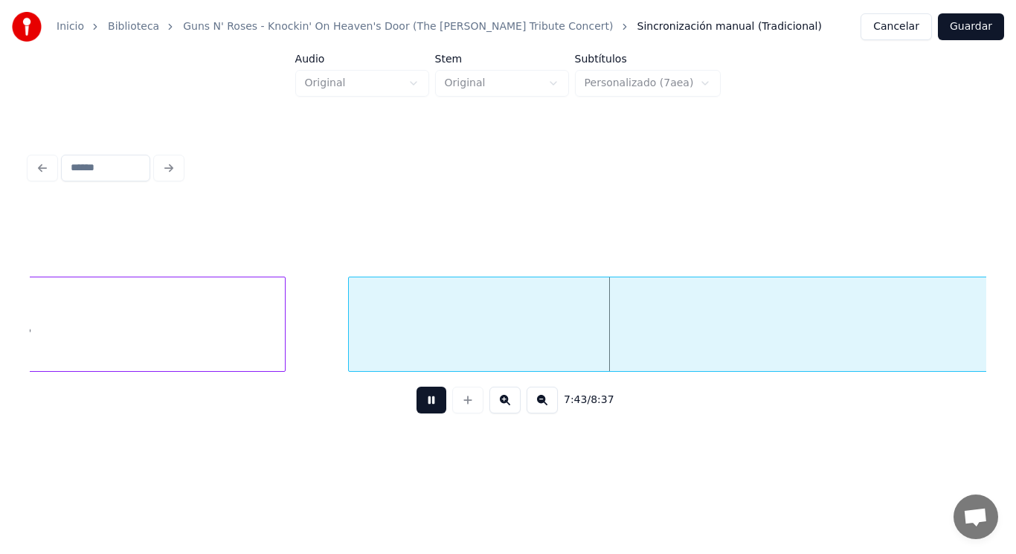
click at [418, 405] on button at bounding box center [431, 400] width 30 height 27
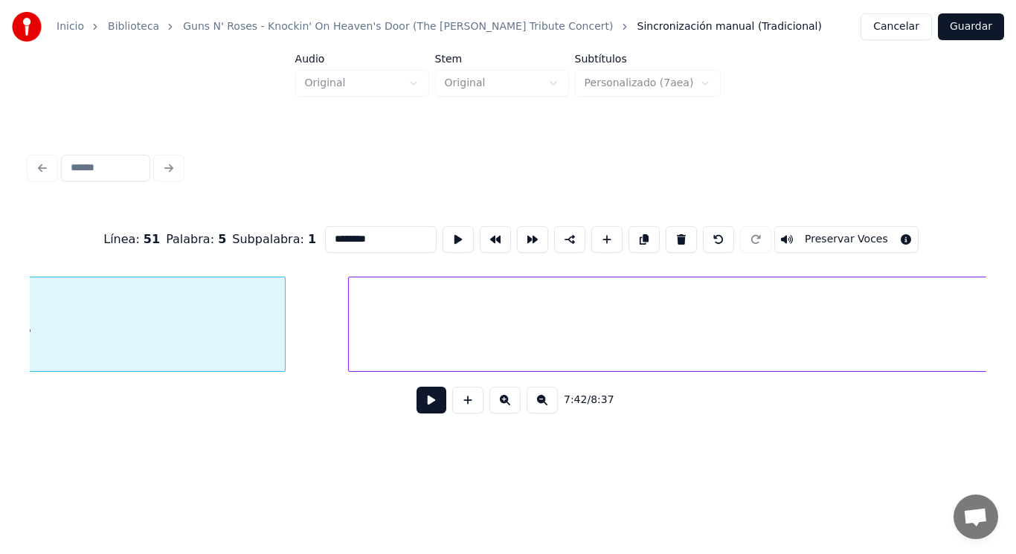
scroll to position [0, 481318]
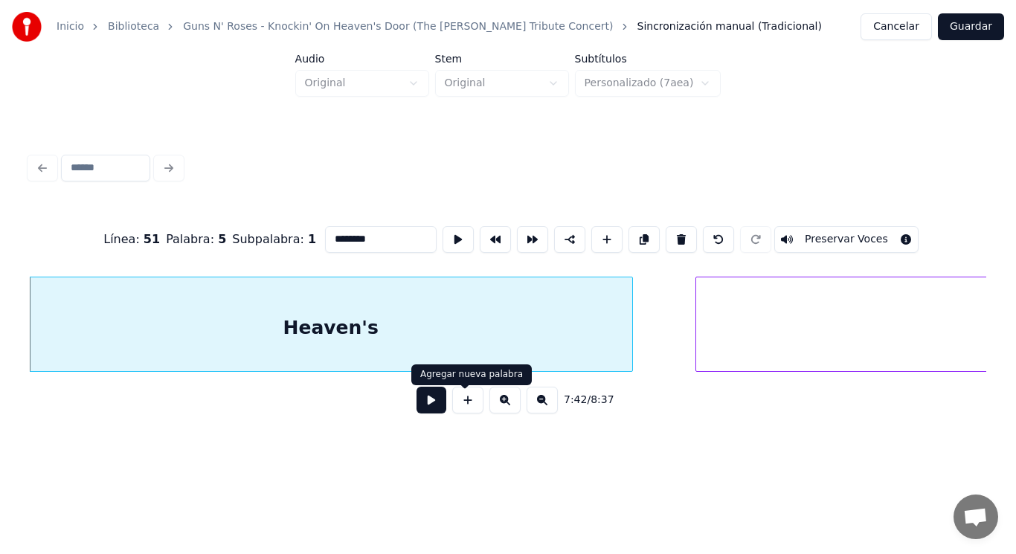
click at [419, 399] on button at bounding box center [431, 400] width 30 height 27
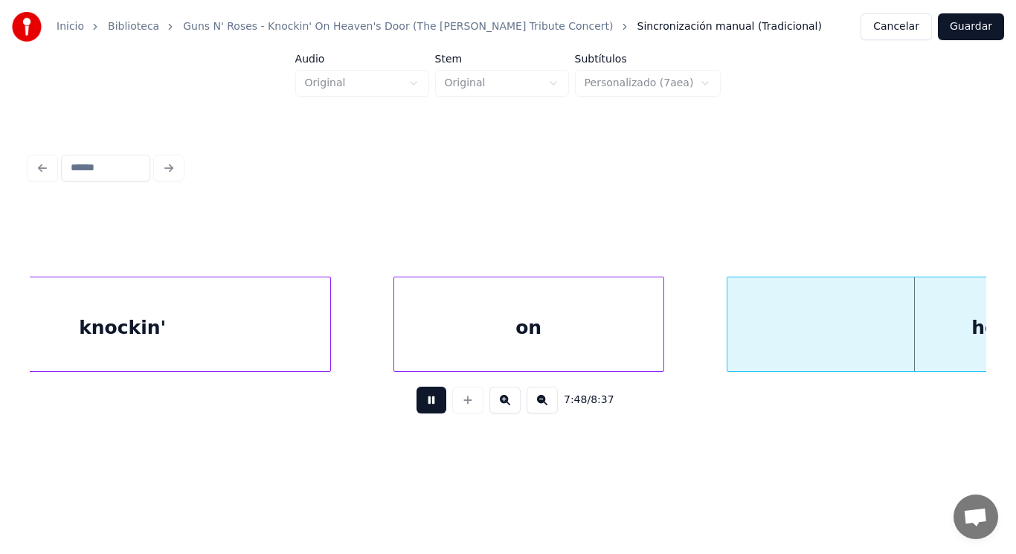
click
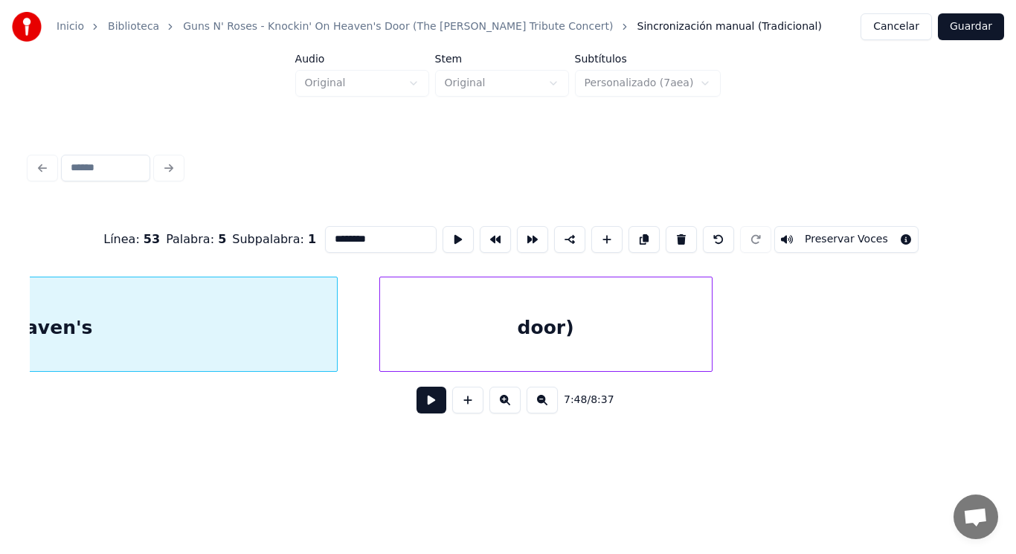
scroll to position [0, 487836]
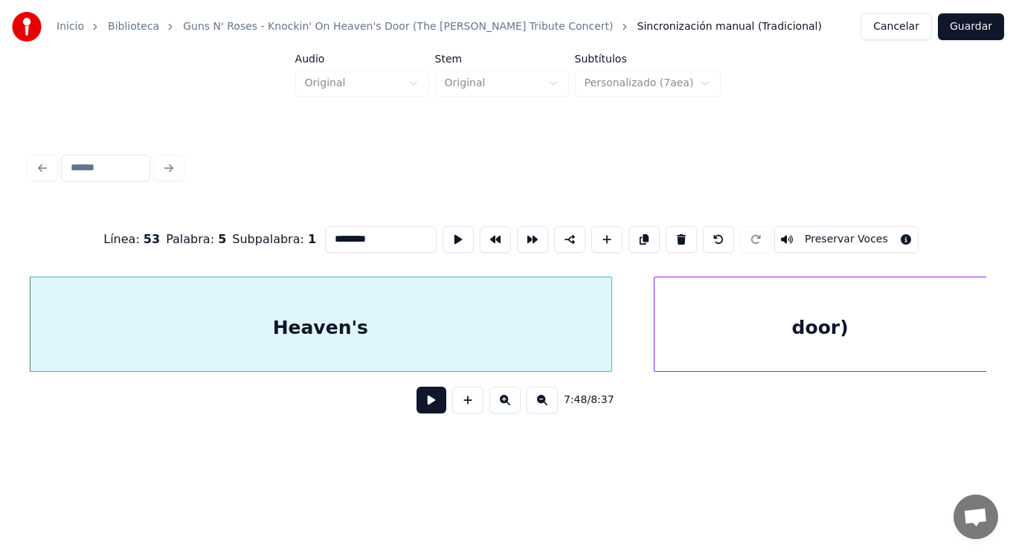
type input "********"
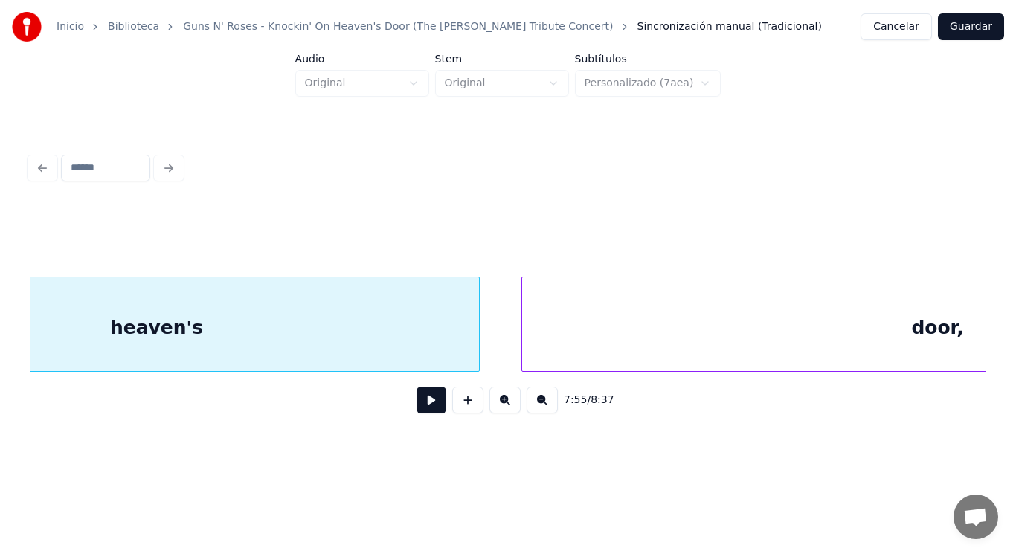
scroll to position [0, 494396]
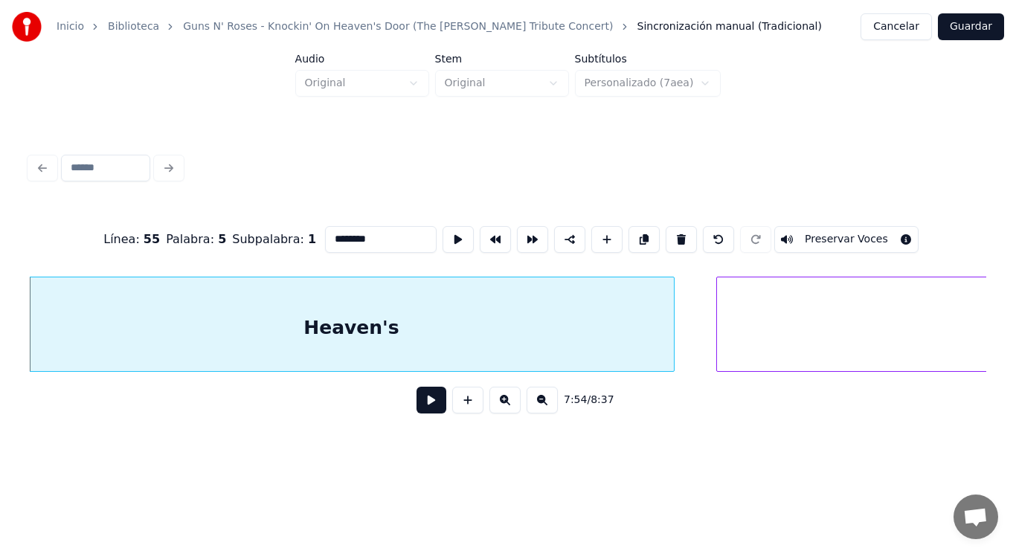
type input "********"
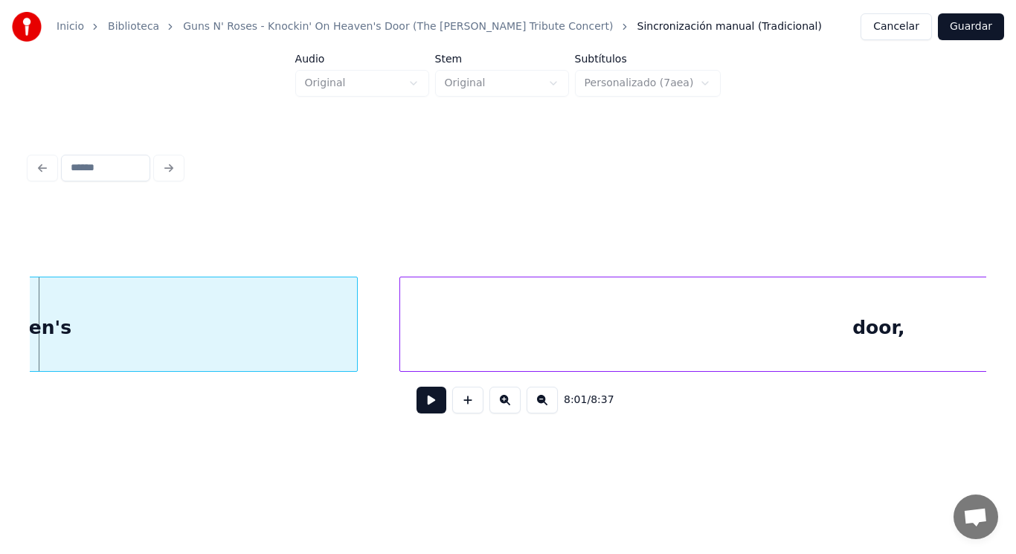
scroll to position [0, 500851]
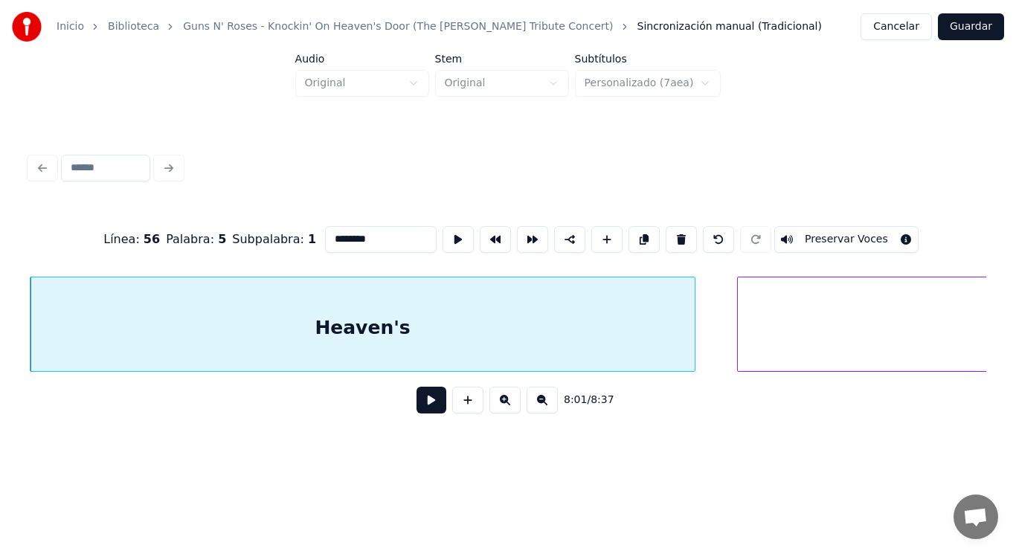
type input "********"
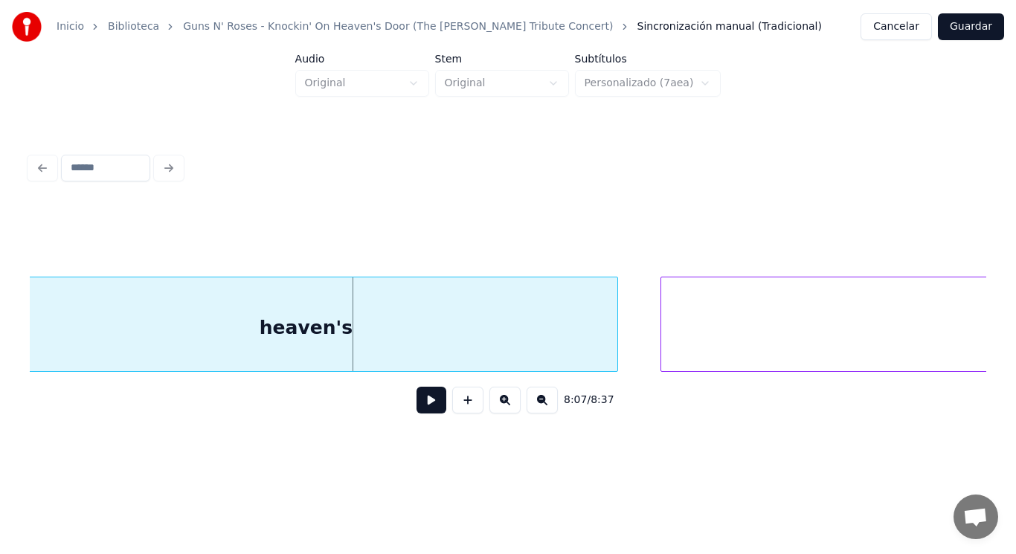
scroll to position [0, 507390]
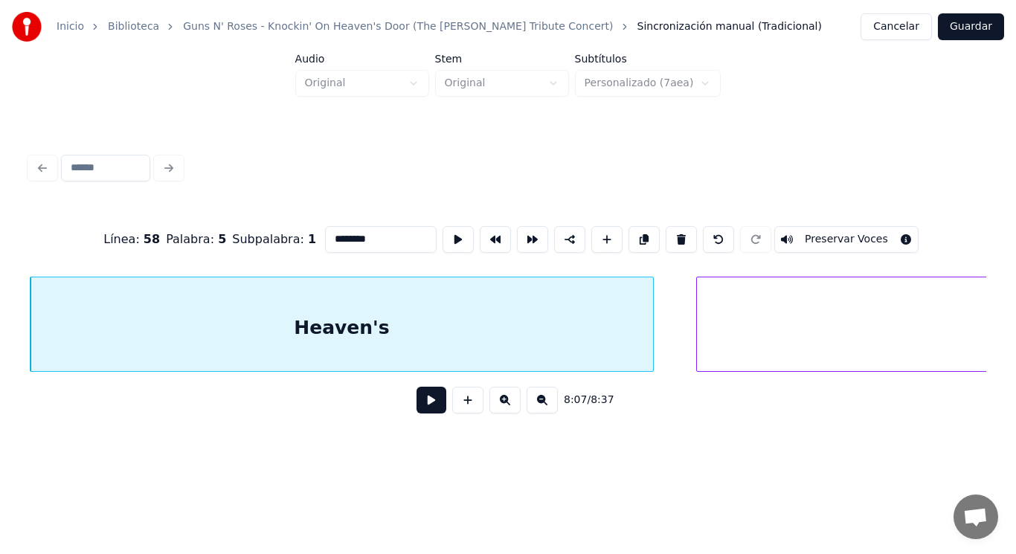
type input "********"
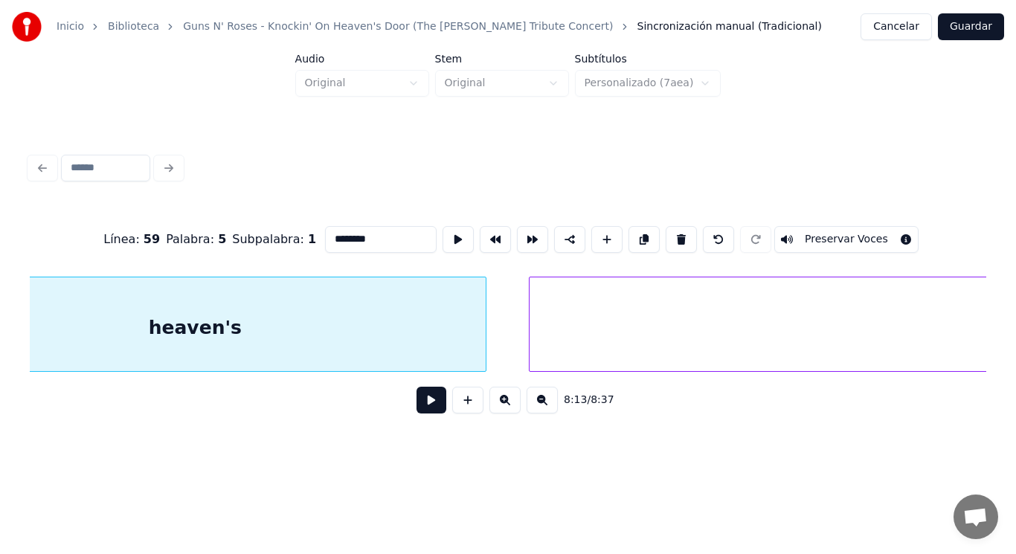
scroll to position [0, 514054]
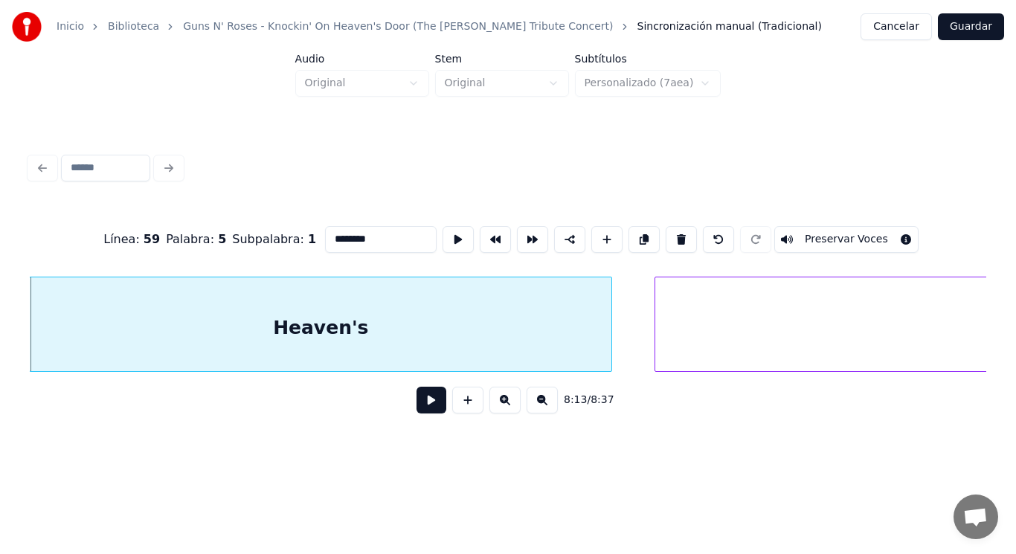
type input "********"
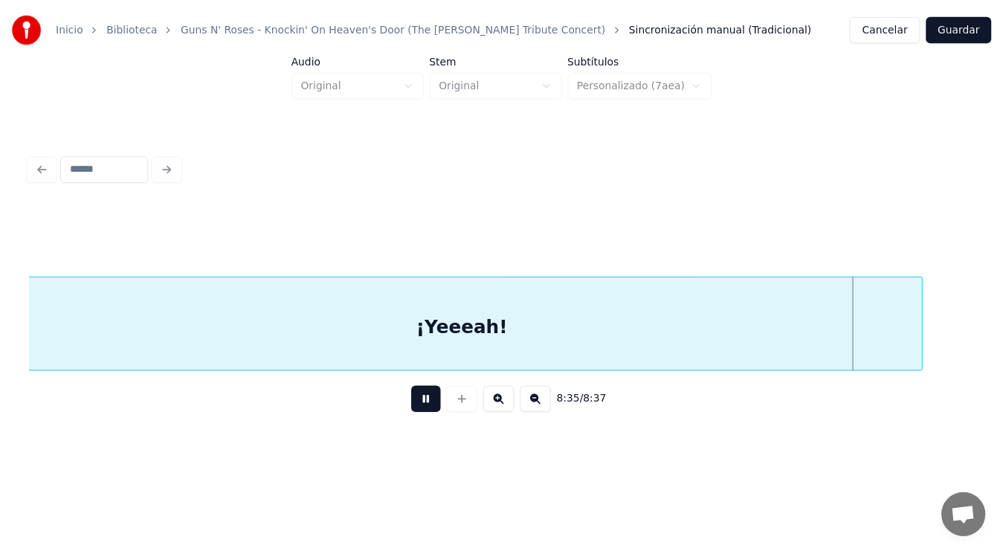
scroll to position [0, 537336]
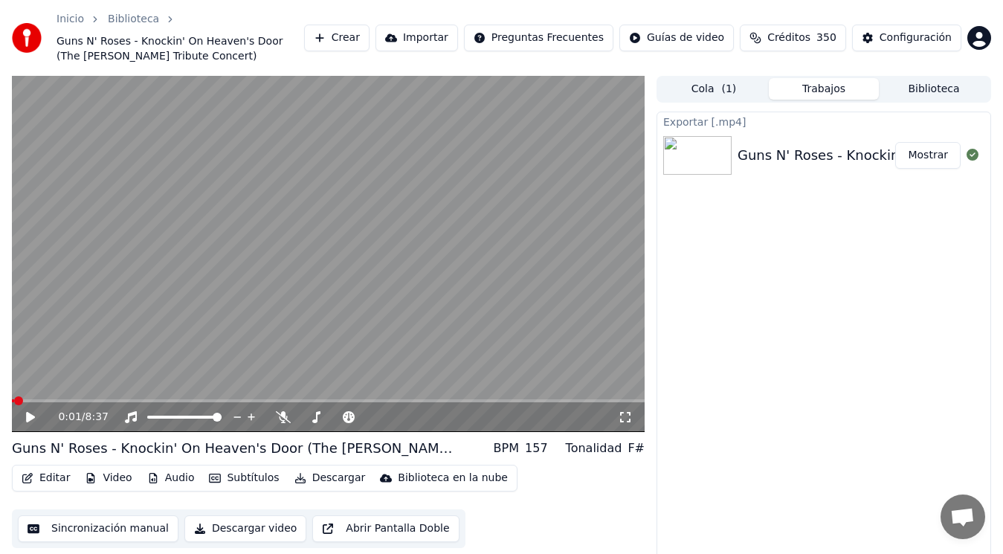
click at [937, 159] on button "Mostrar" at bounding box center [927, 155] width 65 height 27
click at [45, 478] on button "Editar" at bounding box center [46, 478] width 60 height 21
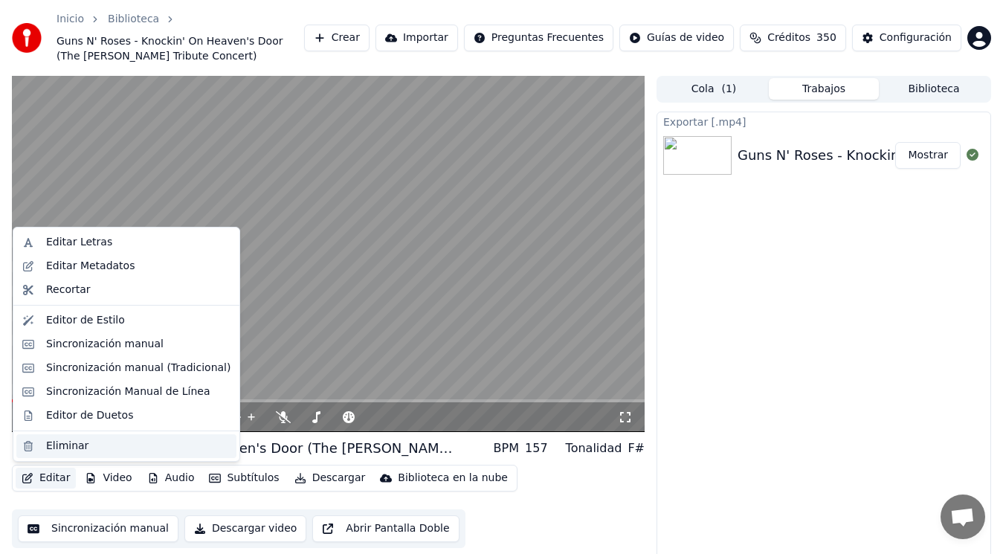
click at [60, 446] on div "Eliminar" at bounding box center [67, 446] width 42 height 15
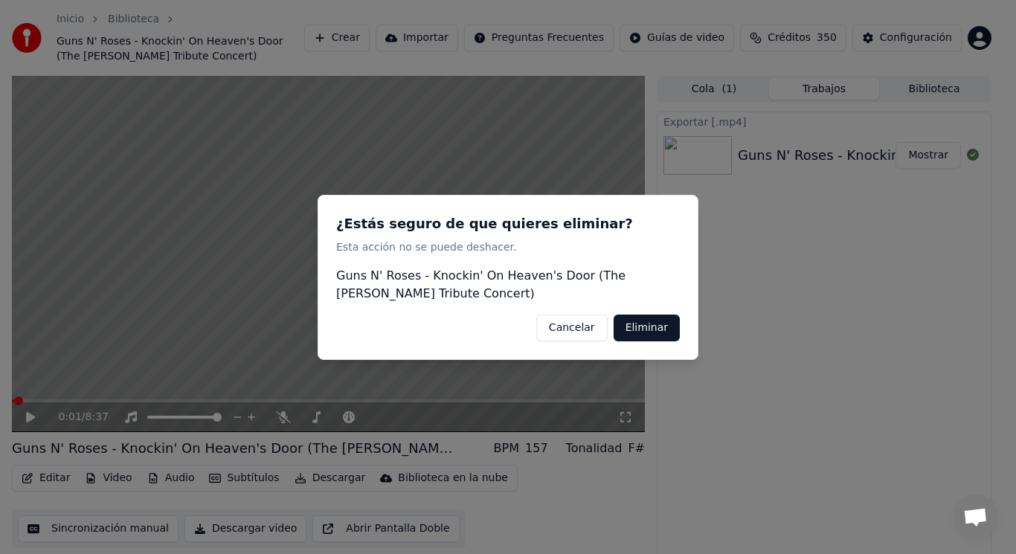
click at [638, 330] on button "Eliminar" at bounding box center [647, 327] width 66 height 27
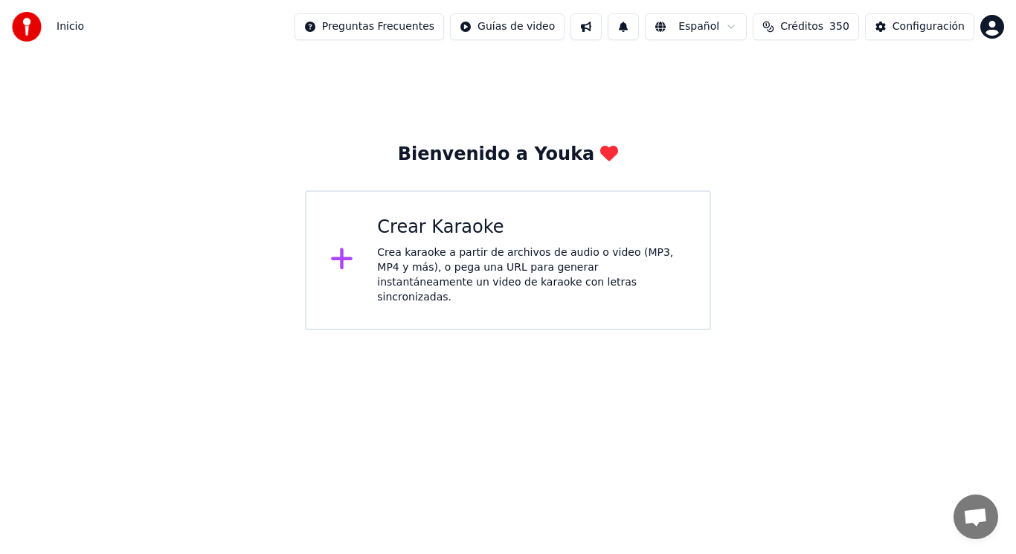
click at [452, 279] on div "Crea karaoke a partir de archivos de audio o video (MP3, MP4 y más), o pega una…" at bounding box center [531, 274] width 309 height 59
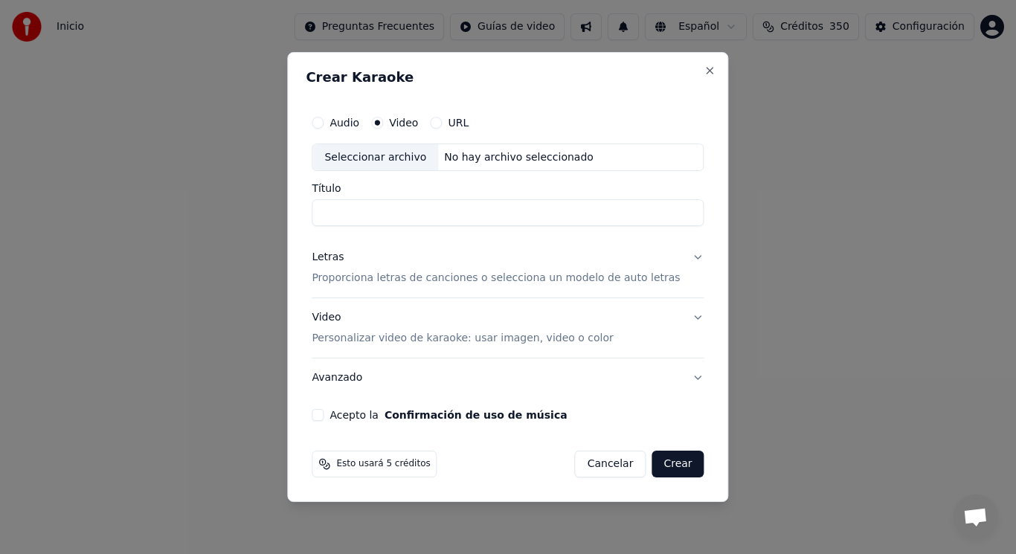
click at [381, 159] on div "Seleccionar archivo" at bounding box center [375, 157] width 126 height 27
click at [380, 161] on div "Seleccionar archivo" at bounding box center [375, 157] width 126 height 27
click at [503, 219] on input "**********" at bounding box center [508, 213] width 392 height 27
click at [335, 213] on input "**********" at bounding box center [508, 213] width 392 height 27
click at [553, 214] on input "**********" at bounding box center [508, 213] width 392 height 27
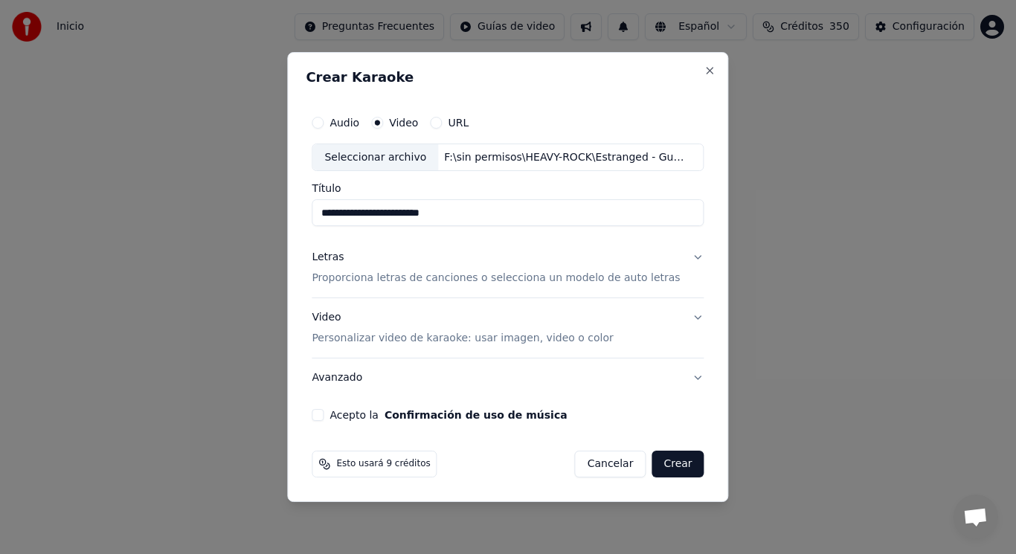
type input "**********"
click at [681, 260] on button "Letras Proporciona letras de canciones o selecciona un modelo de auto letras" at bounding box center [508, 268] width 392 height 59
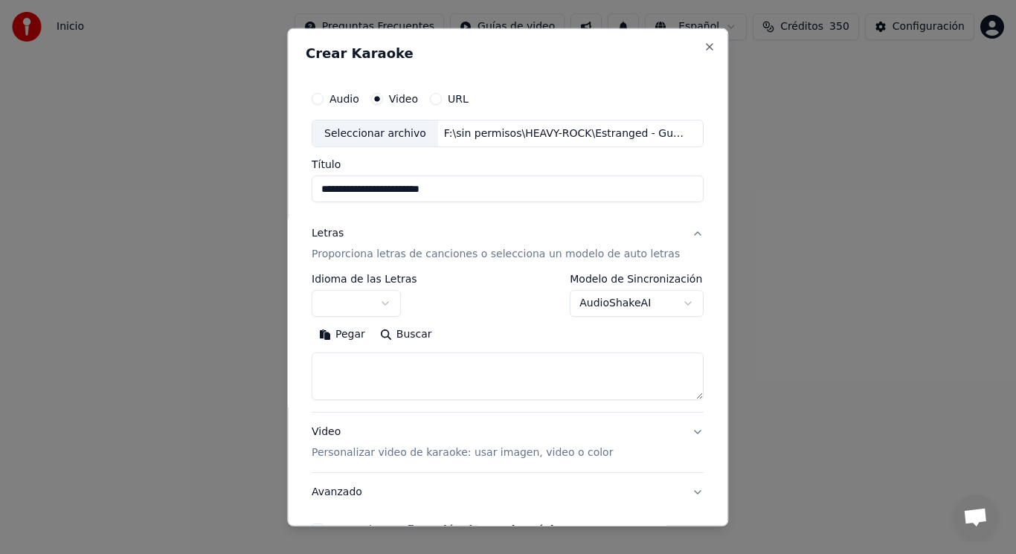
click at [389, 305] on button "button" at bounding box center [356, 303] width 89 height 27
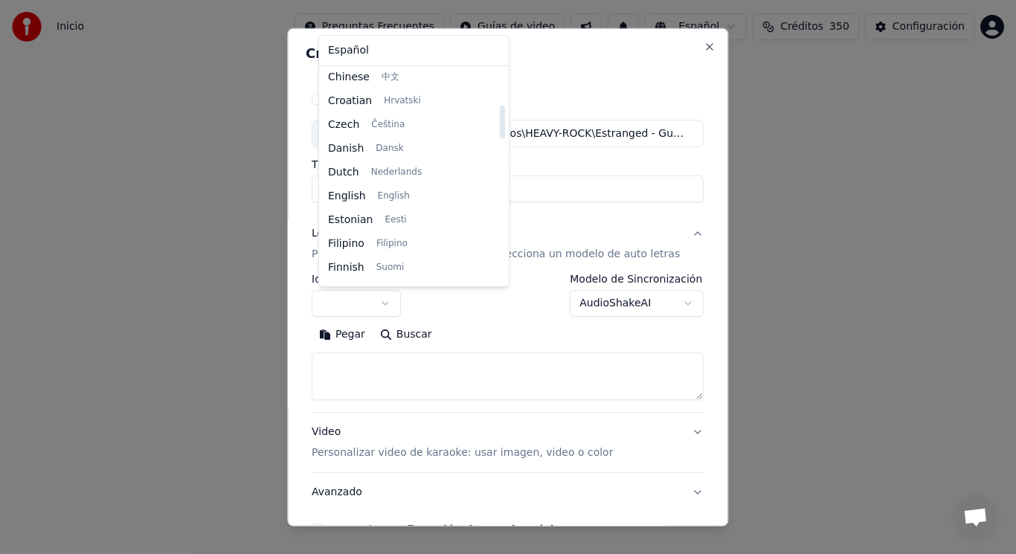
scroll to position [227, 0]
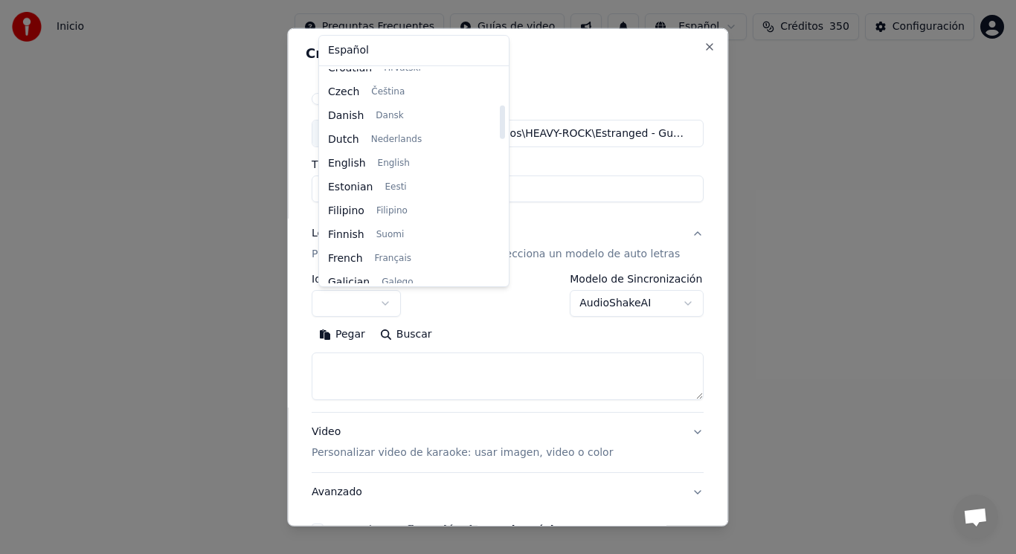
drag, startPoint x: 482, startPoint y: 89, endPoint x: 483, endPoint y: 125, distance: 35.7
click at [500, 125] on div at bounding box center [502, 122] width 5 height 33
select select "**"
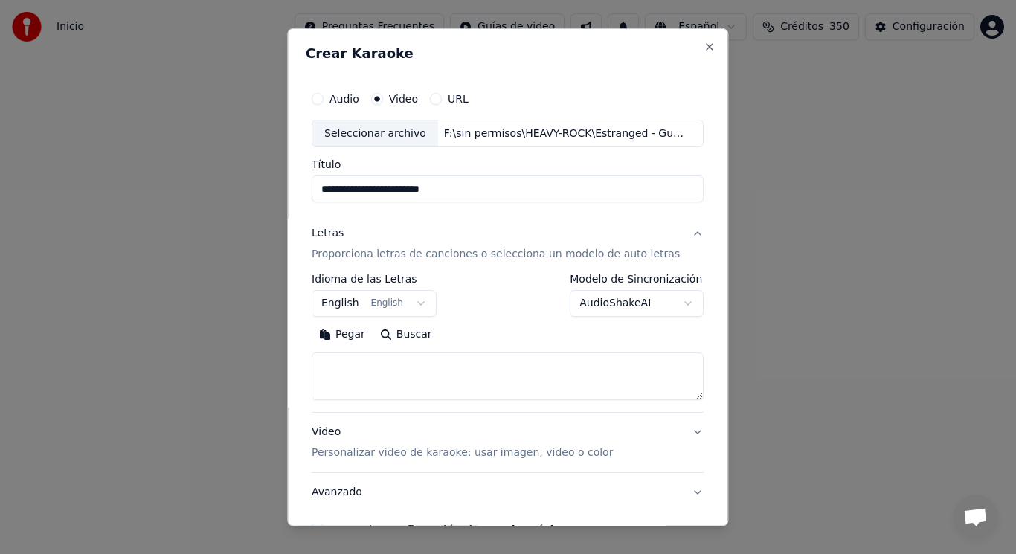
click at [378, 361] on textarea at bounding box center [508, 377] width 392 height 48
paste textarea "**********"
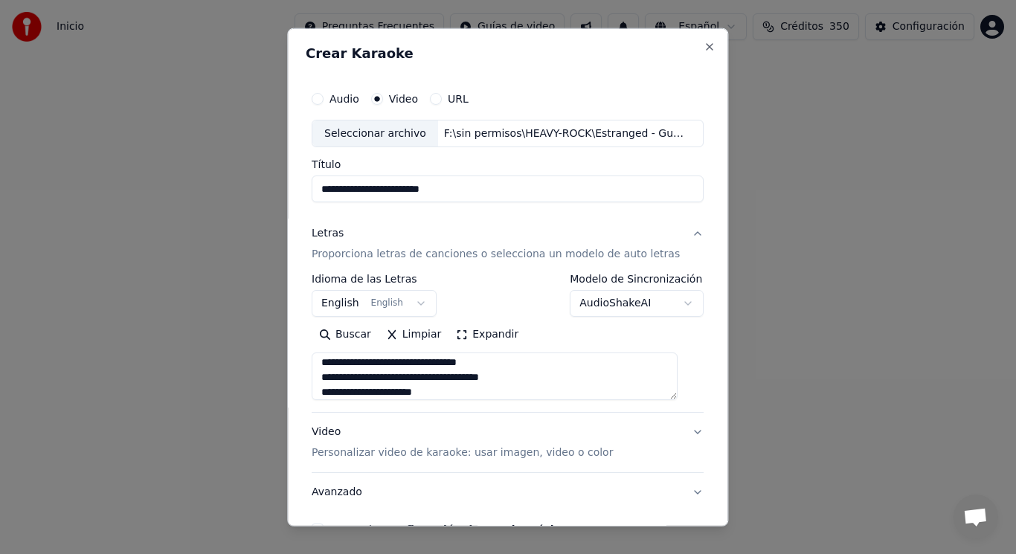
scroll to position [271, 0]
click at [405, 363] on textarea "**********" at bounding box center [495, 377] width 366 height 48
click at [382, 374] on textarea "**********" at bounding box center [495, 377] width 366 height 48
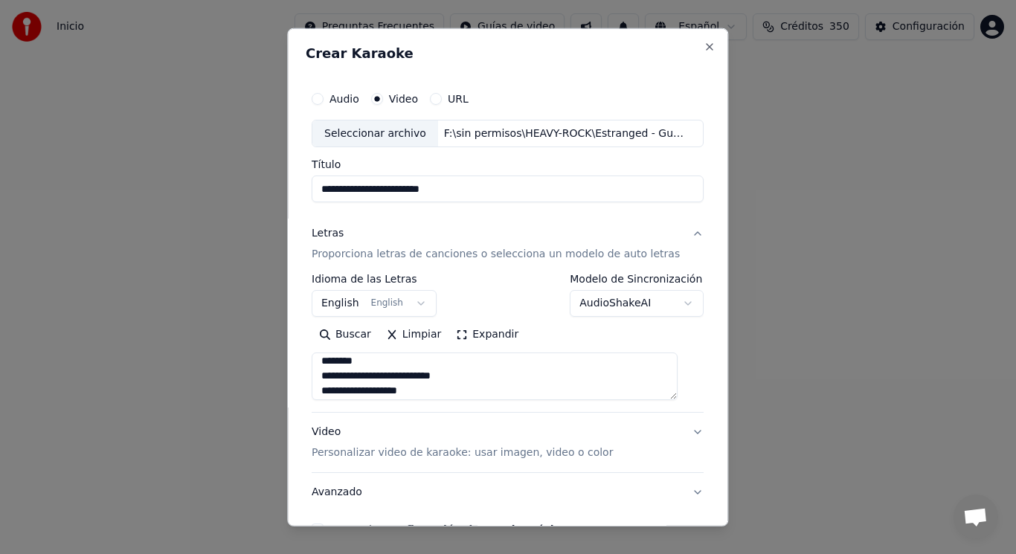
click at [385, 361] on textarea "**********" at bounding box center [495, 377] width 366 height 48
click at [406, 393] on textarea "**********" at bounding box center [495, 377] width 366 height 48
paste textarea "**********"
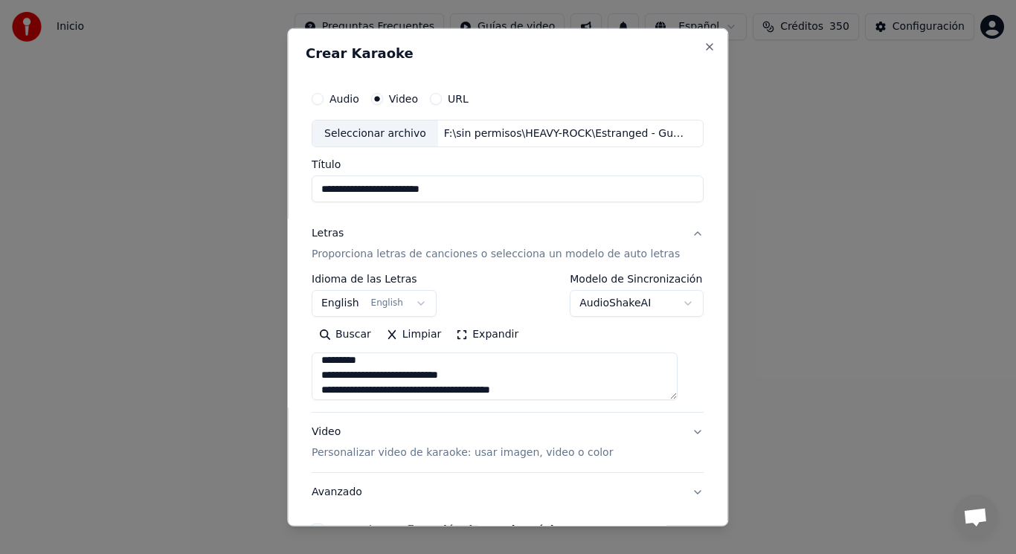
scroll to position [599, 0]
click at [373, 363] on textarea at bounding box center [495, 377] width 366 height 48
click at [362, 379] on textarea at bounding box center [495, 377] width 366 height 48
click at [370, 378] on textarea at bounding box center [495, 377] width 366 height 48
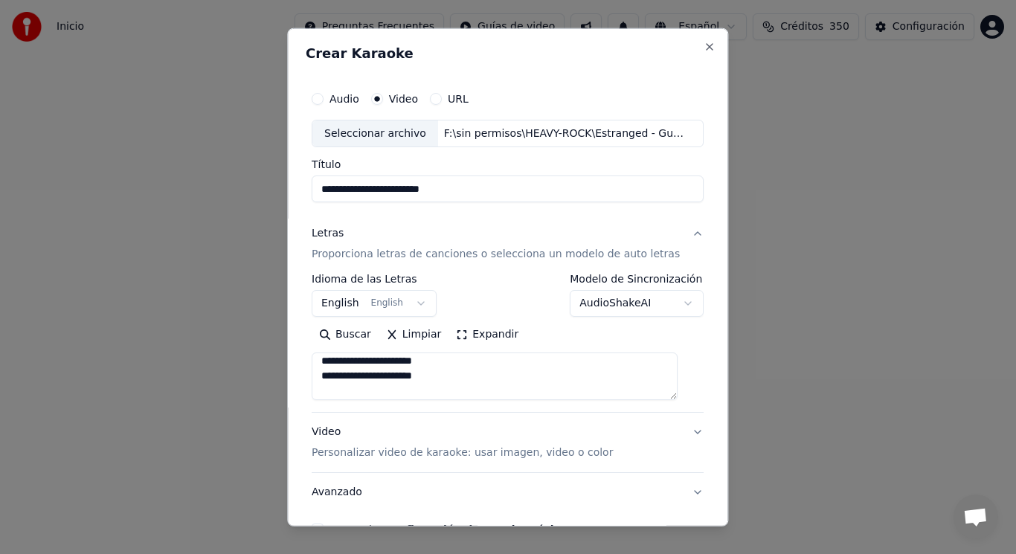
scroll to position [407, 0]
click at [400, 374] on textarea at bounding box center [495, 377] width 366 height 48
click at [454, 386] on textarea at bounding box center [495, 377] width 366 height 48
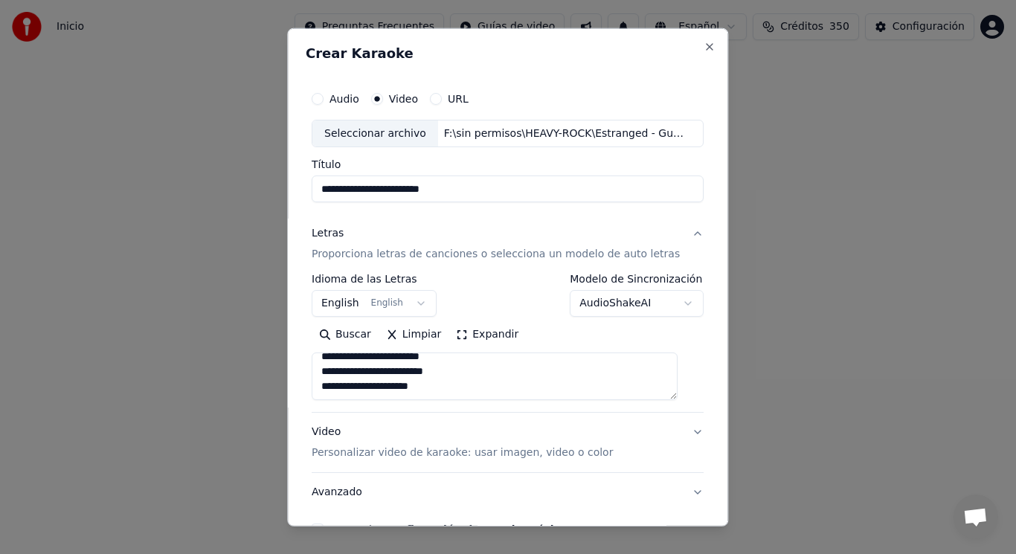
paste textarea "**********"
click at [374, 392] on textarea at bounding box center [495, 377] width 366 height 48
click at [377, 362] on textarea at bounding box center [495, 377] width 366 height 48
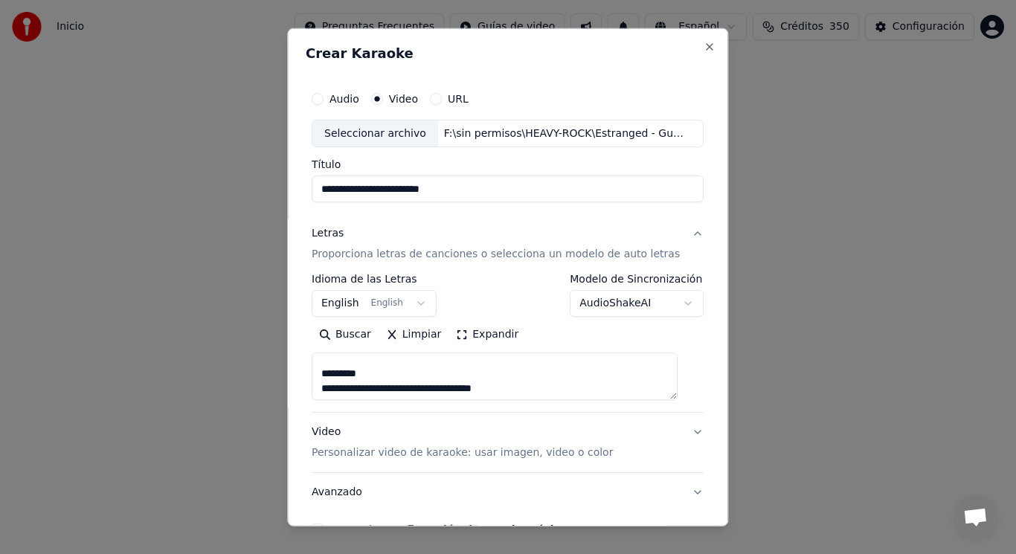
scroll to position [794, 0]
click at [384, 379] on textarea at bounding box center [495, 377] width 366 height 48
click at [466, 363] on textarea at bounding box center [495, 377] width 366 height 48
click at [492, 359] on textarea at bounding box center [495, 377] width 366 height 48
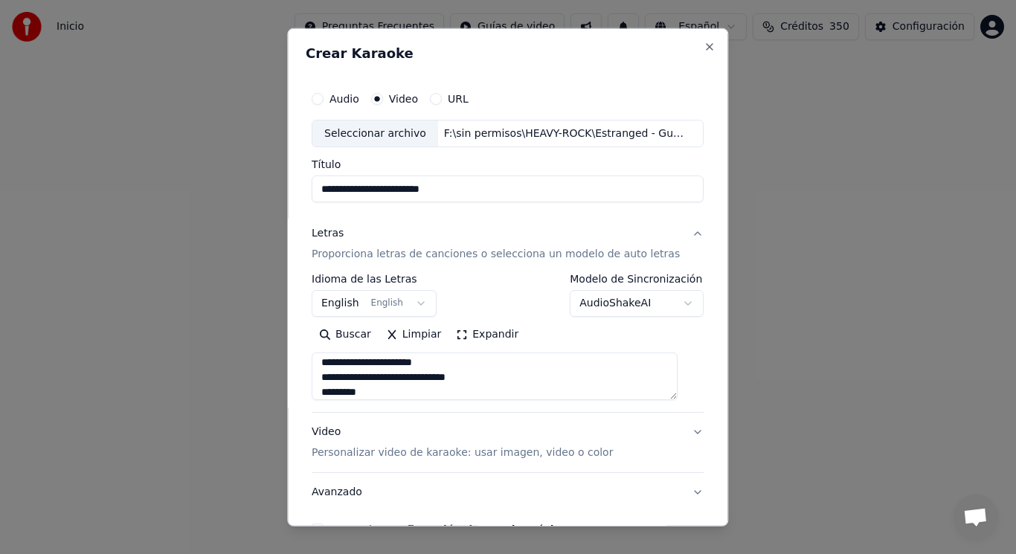
scroll to position [288, 0]
click at [326, 393] on textarea at bounding box center [495, 377] width 366 height 48
click at [387, 391] on textarea at bounding box center [495, 377] width 366 height 48
click at [453, 362] on textarea at bounding box center [495, 377] width 366 height 48
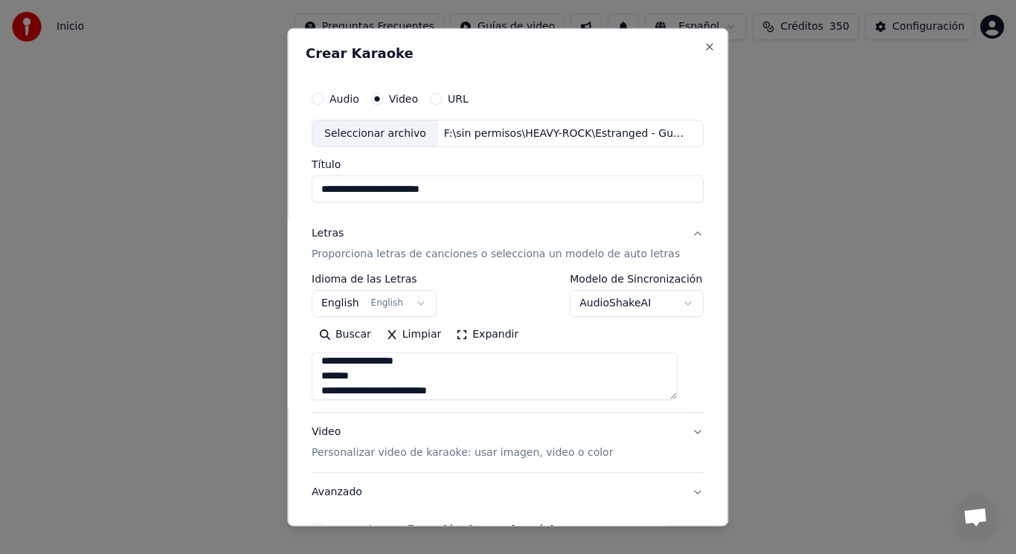
scroll to position [466, 0]
click at [427, 375] on textarea at bounding box center [495, 377] width 366 height 48
click at [327, 392] on textarea at bounding box center [495, 377] width 366 height 48
click at [352, 390] on textarea at bounding box center [495, 377] width 366 height 48
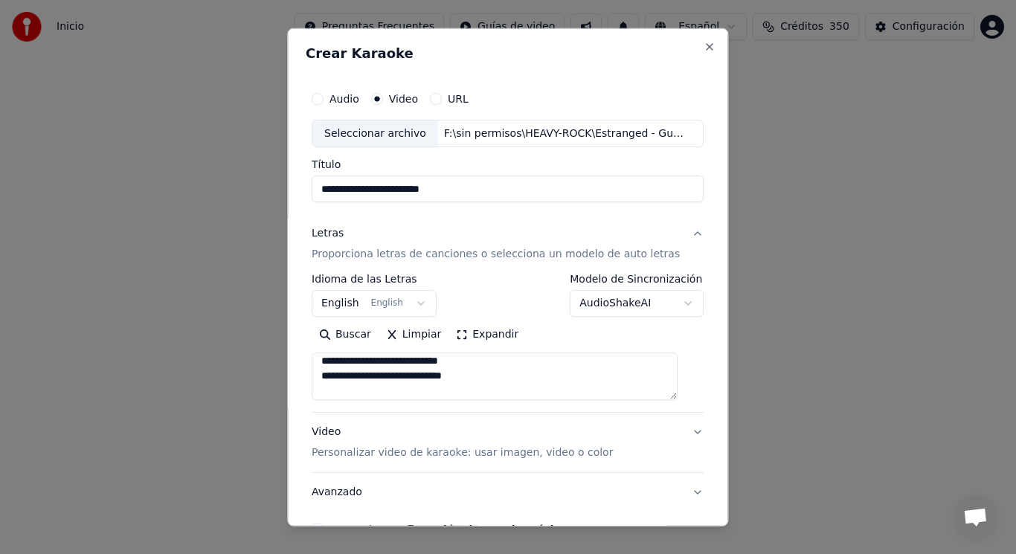
click at [450, 396] on textarea at bounding box center [495, 377] width 366 height 48
click at [377, 373] on textarea at bounding box center [495, 377] width 366 height 48
type textarea "**********"
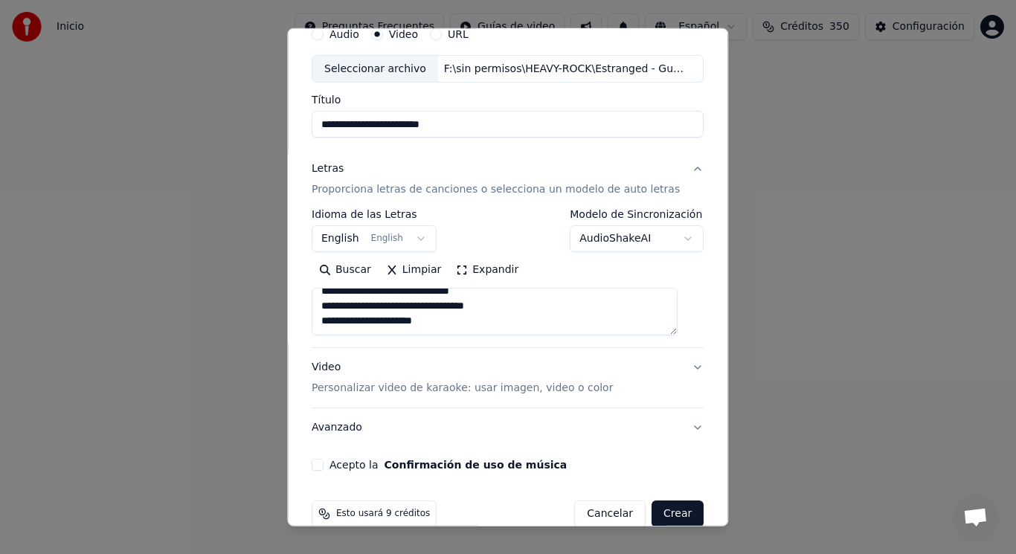
scroll to position [90, 0]
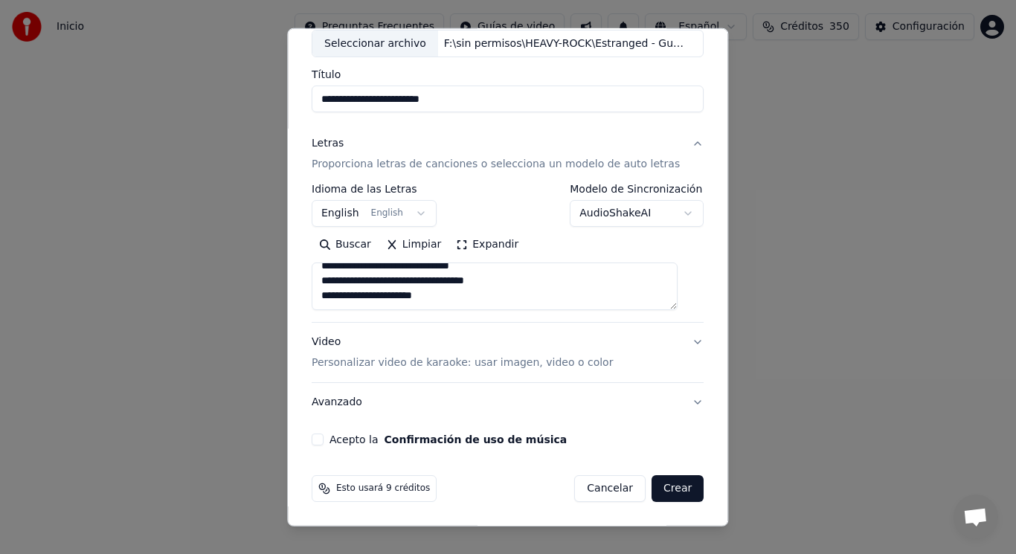
click at [324, 437] on button "Acepto la Confirmación de uso de música" at bounding box center [318, 440] width 12 height 12
click at [658, 490] on button "Crear" at bounding box center [678, 488] width 52 height 27
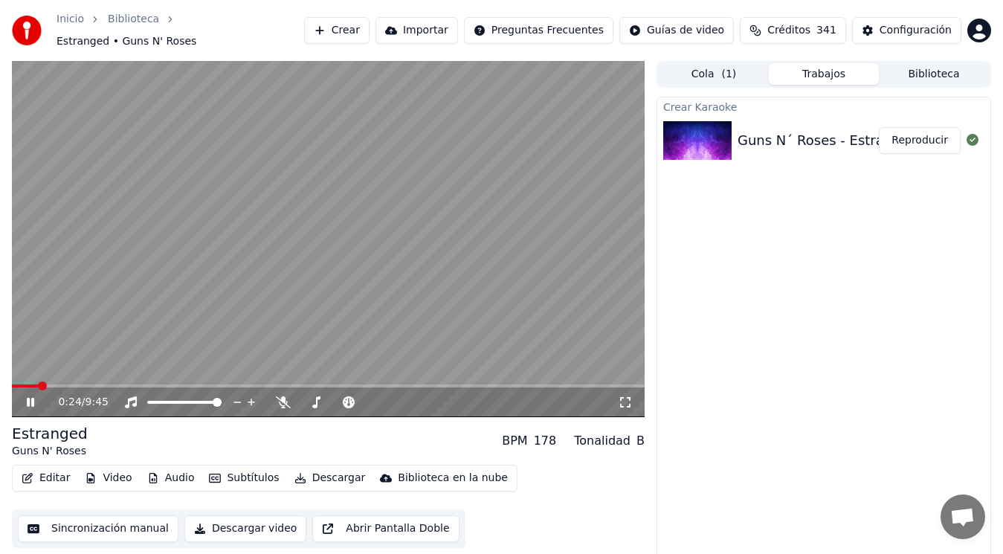
click at [30, 396] on icon at bounding box center [41, 402] width 34 height 12
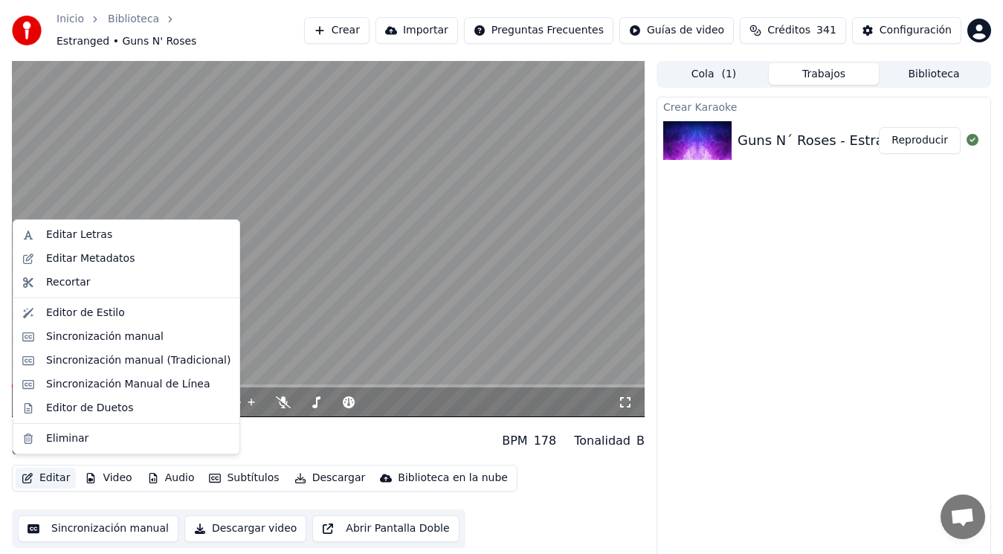
click at [47, 470] on button "Editar" at bounding box center [46, 478] width 60 height 21
click at [92, 257] on div "Editar Metadatos" at bounding box center [90, 258] width 89 height 15
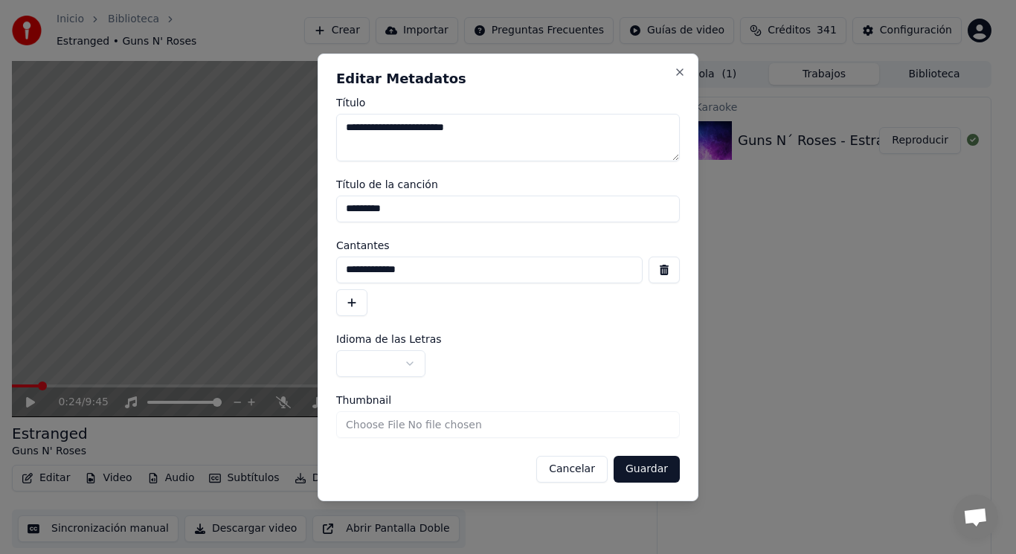
click at [661, 268] on button "button" at bounding box center [664, 270] width 31 height 27
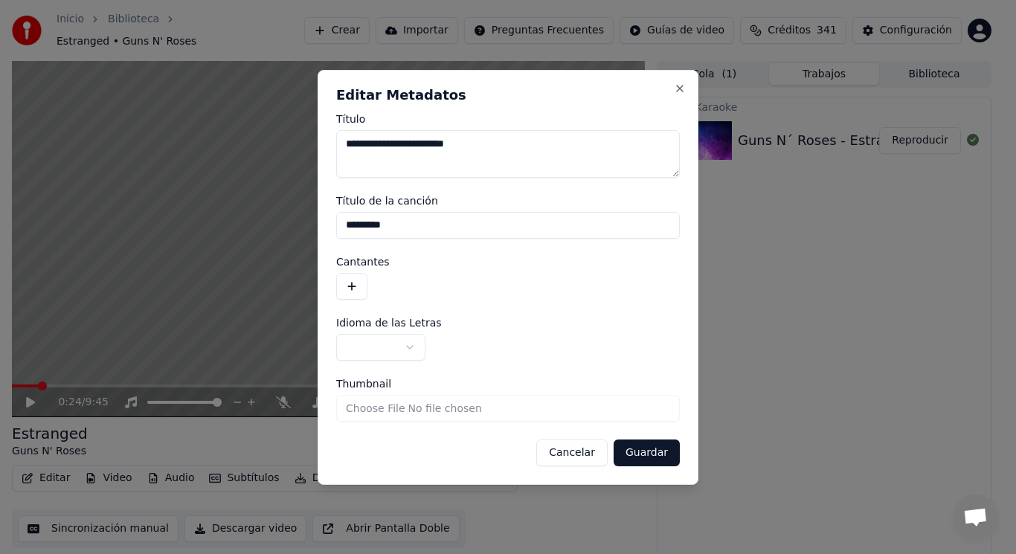
drag, startPoint x: 406, startPoint y: 223, endPoint x: 341, endPoint y: 224, distance: 64.7
click at [341, 224] on input "*********" at bounding box center [508, 225] width 344 height 27
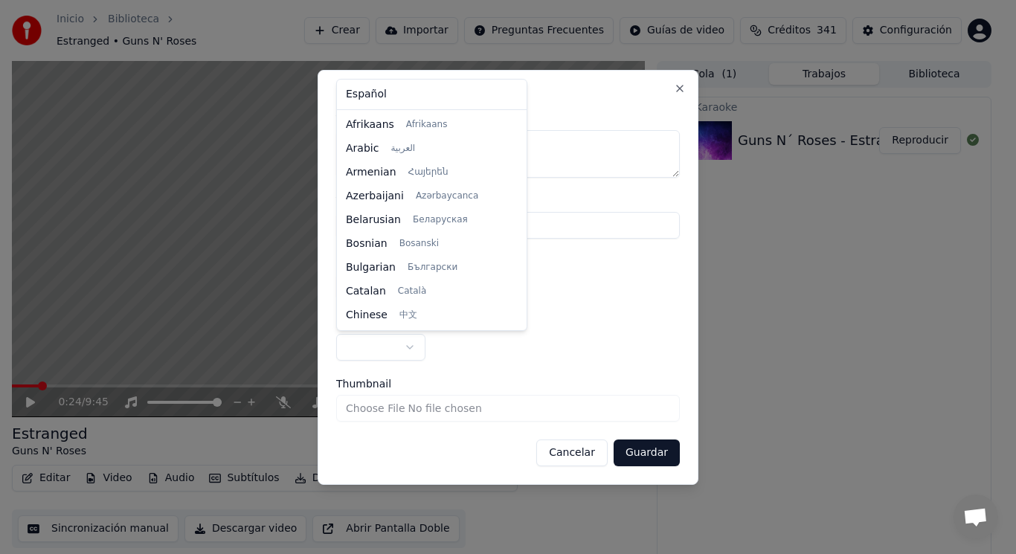
click at [409, 349] on body "**********" at bounding box center [501, 277] width 1003 height 554
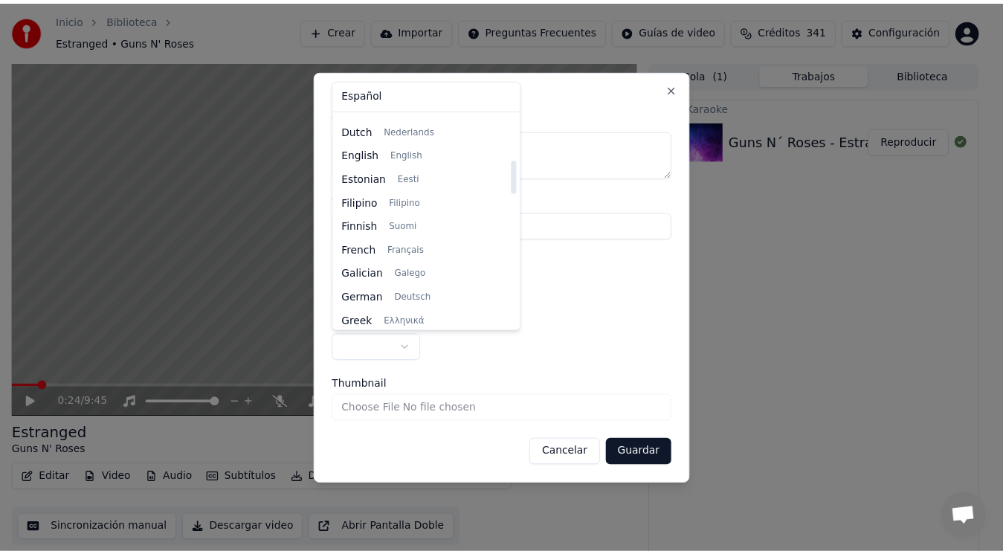
scroll to position [289, 0]
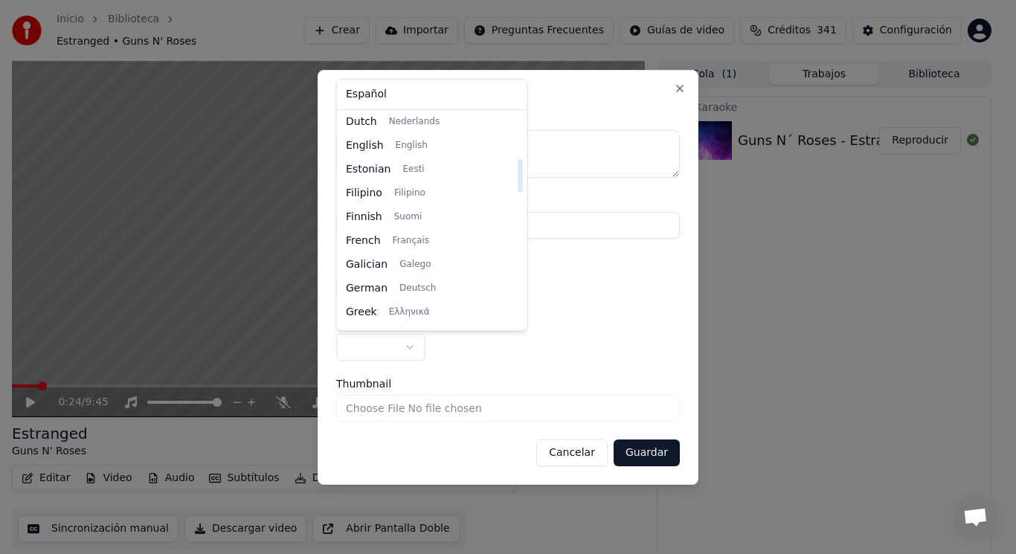
drag, startPoint x: 502, startPoint y: 131, endPoint x: 501, endPoint y: 176, distance: 45.4
click at [518, 176] on div at bounding box center [520, 175] width 5 height 33
select select "**"
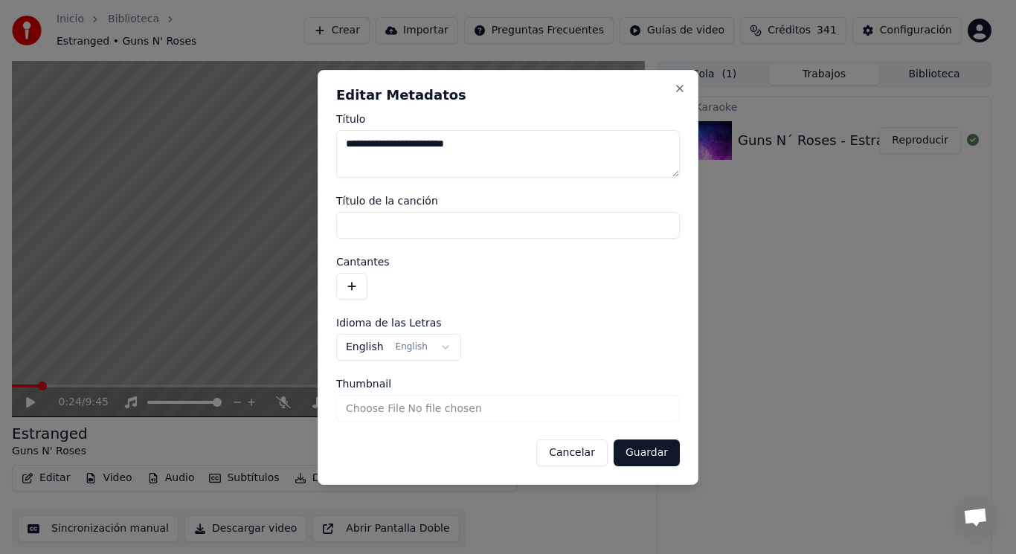
click at [643, 451] on button "Guardar" at bounding box center [647, 453] width 66 height 27
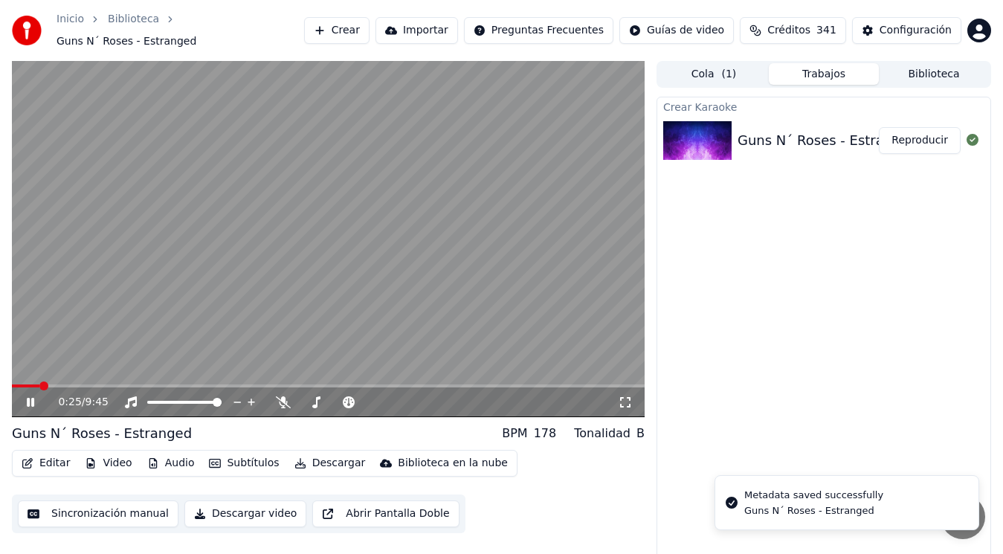
click at [30, 396] on icon at bounding box center [41, 402] width 34 height 12
